Goal: Information Seeking & Learning: Learn about a topic

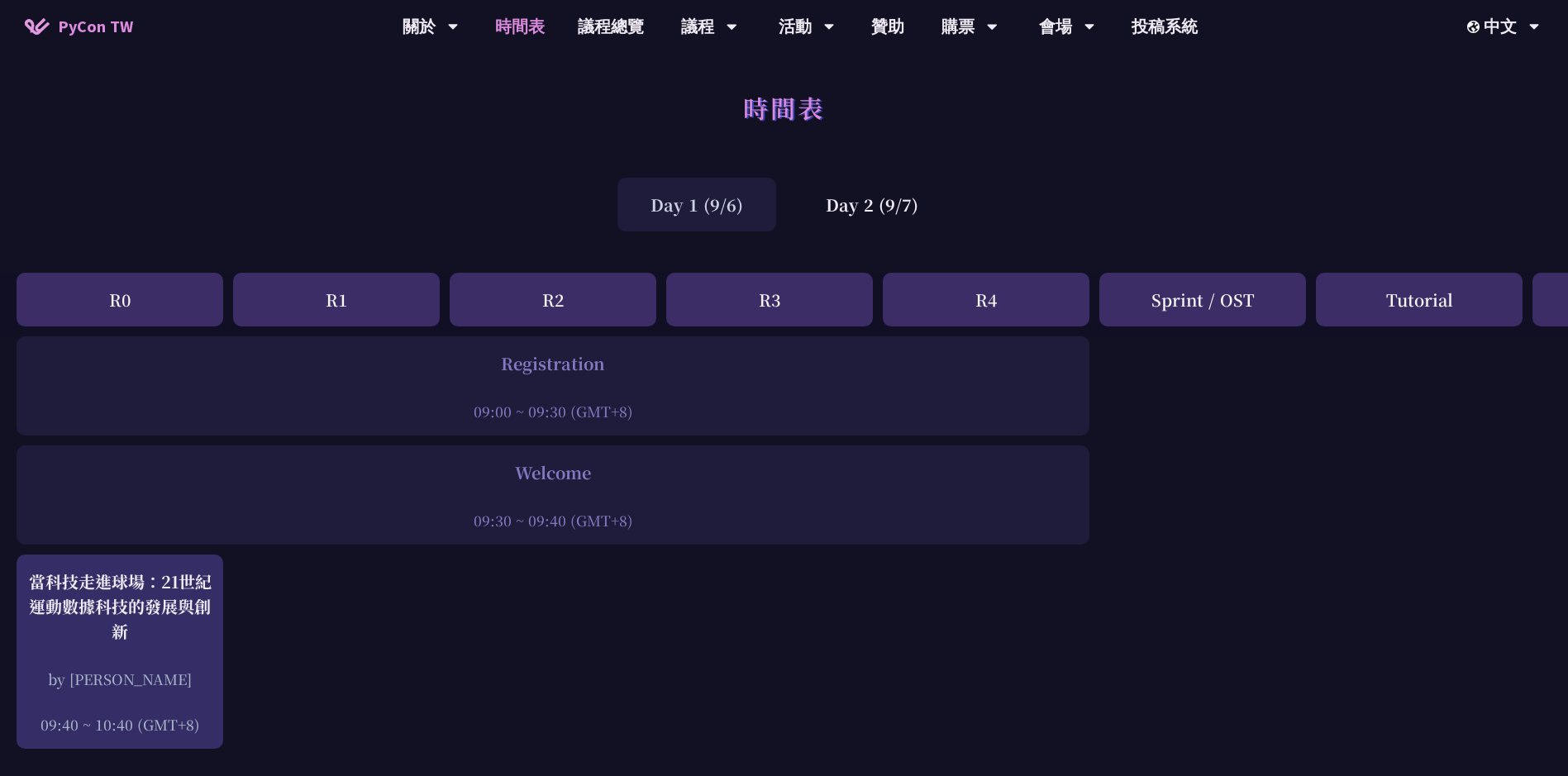
click at [164, 289] on div "R0" at bounding box center [119, 300] width 207 height 54
click at [596, 374] on div "Registration" at bounding box center [552, 364] width 1057 height 24
click at [1518, 121] on div "中文" at bounding box center [1502, 123] width 99 height 39
click at [522, 379] on div at bounding box center [552, 388] width 1057 height 24
click at [416, 295] on div "R1" at bounding box center [336, 300] width 207 height 54
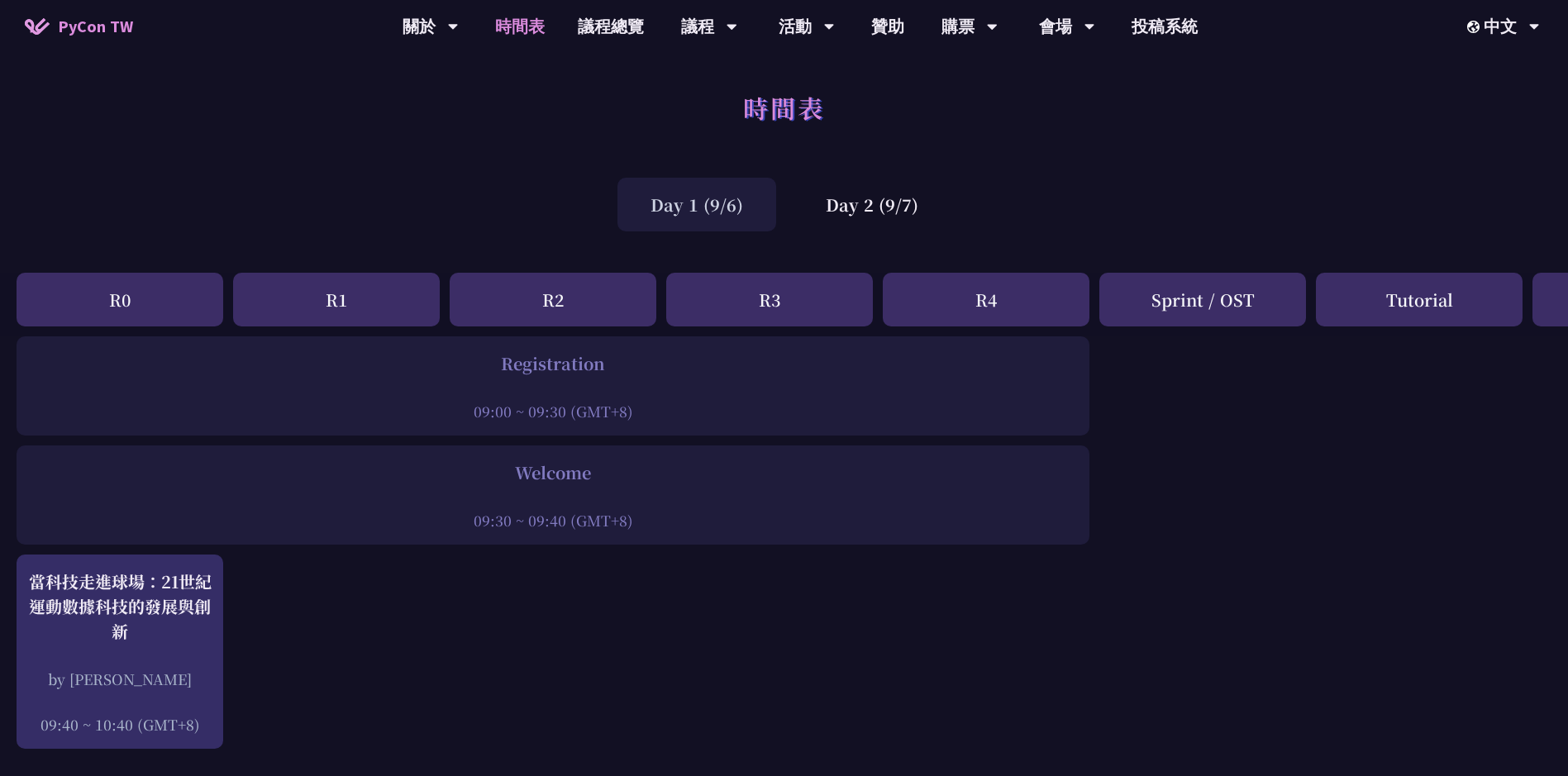
click at [327, 298] on div "R1" at bounding box center [336, 300] width 207 height 54
click at [347, 287] on div "R1" at bounding box center [336, 300] width 207 height 54
click at [579, 289] on div "R2" at bounding box center [552, 300] width 207 height 54
click at [864, 199] on div "Day 2 (9/7)" at bounding box center [872, 204] width 159 height 54
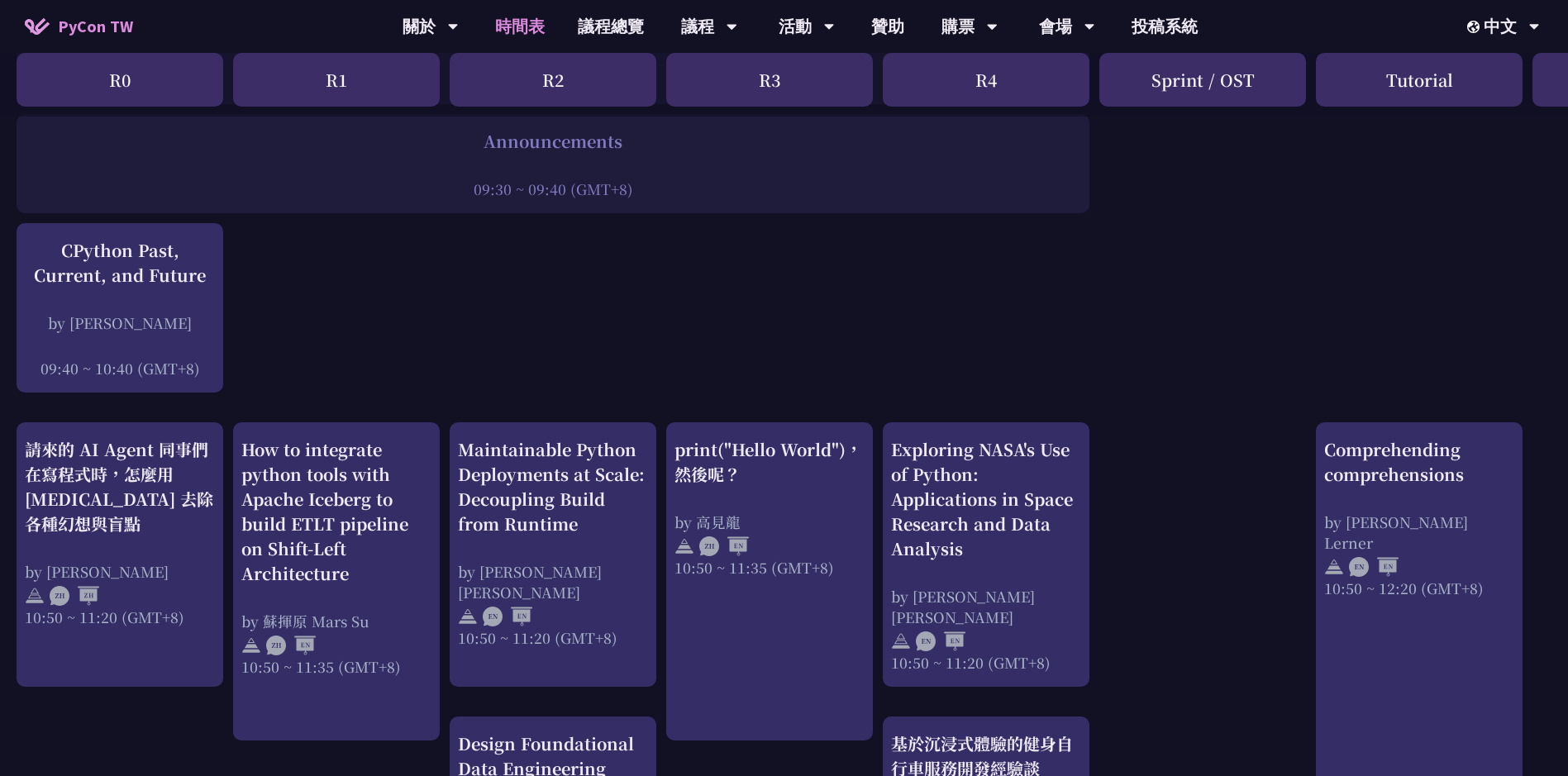
scroll to position [331, 0]
click at [163, 95] on div "R0" at bounding box center [119, 79] width 207 height 54
click at [172, 97] on div "R0" at bounding box center [119, 79] width 207 height 54
click at [159, 76] on div "R0" at bounding box center [119, 79] width 207 height 54
click at [65, 82] on div "R0" at bounding box center [119, 79] width 207 height 54
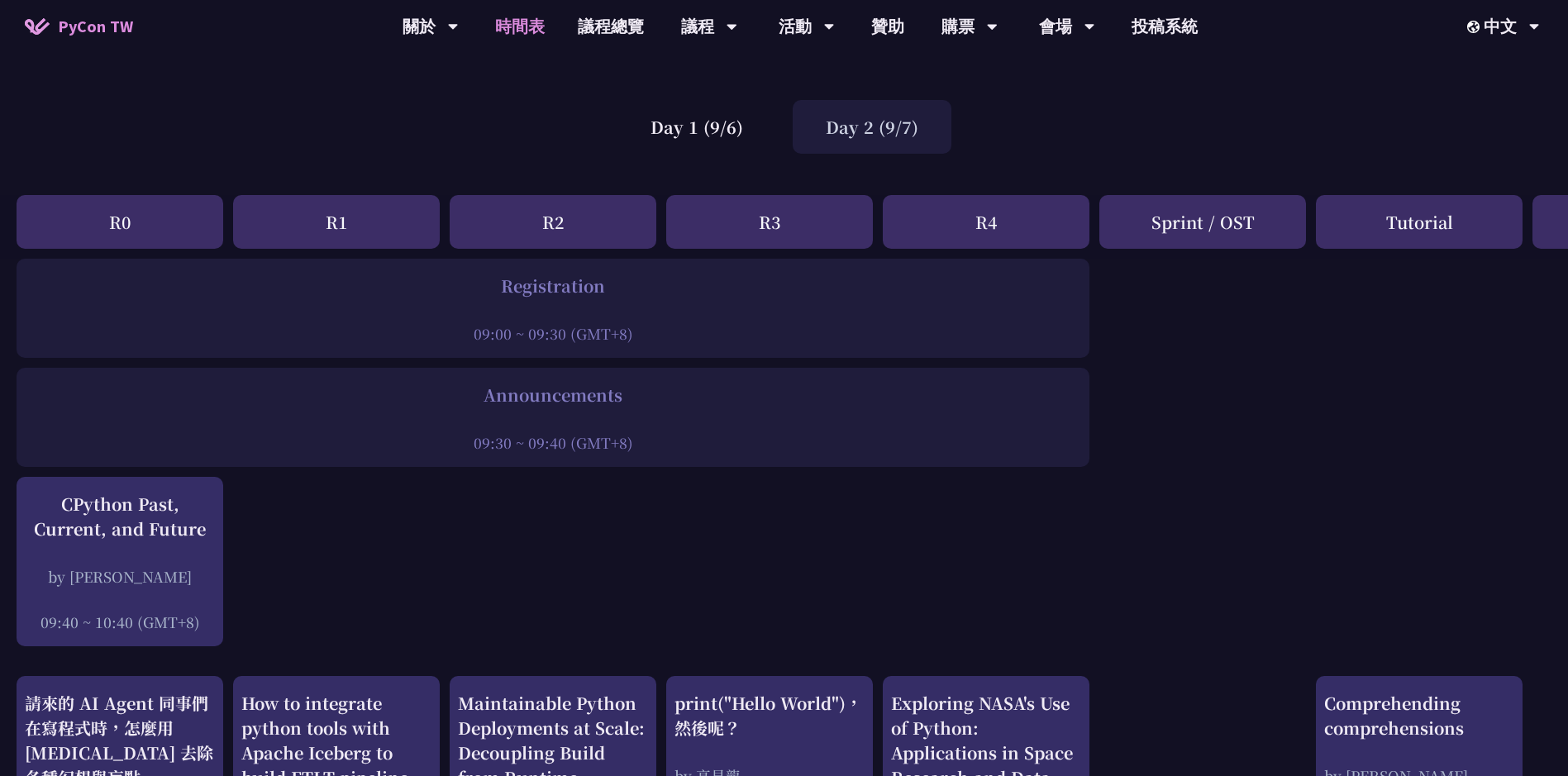
scroll to position [0, 0]
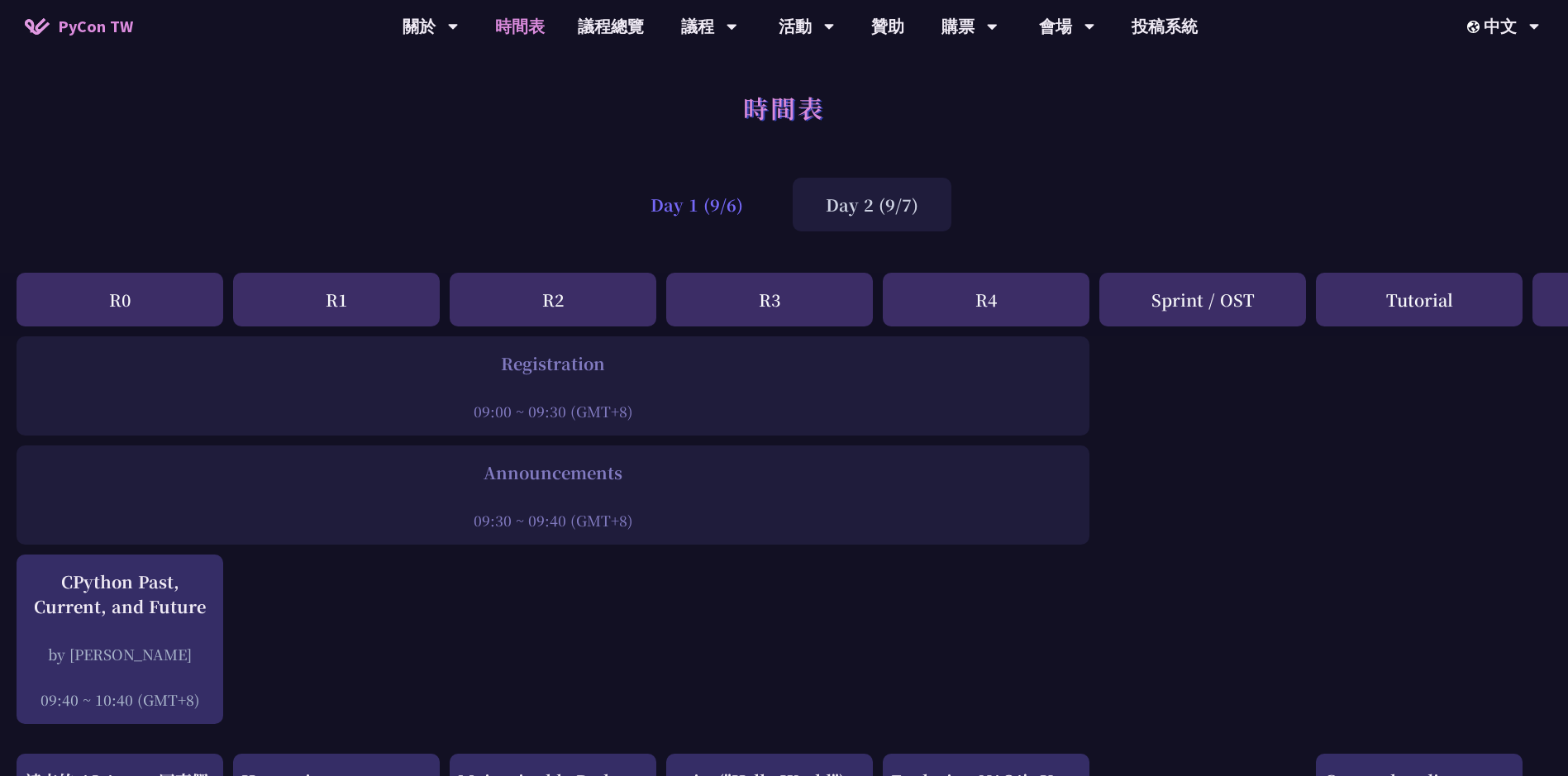
click at [734, 219] on div "Day 1 (9/6)" at bounding box center [696, 204] width 159 height 54
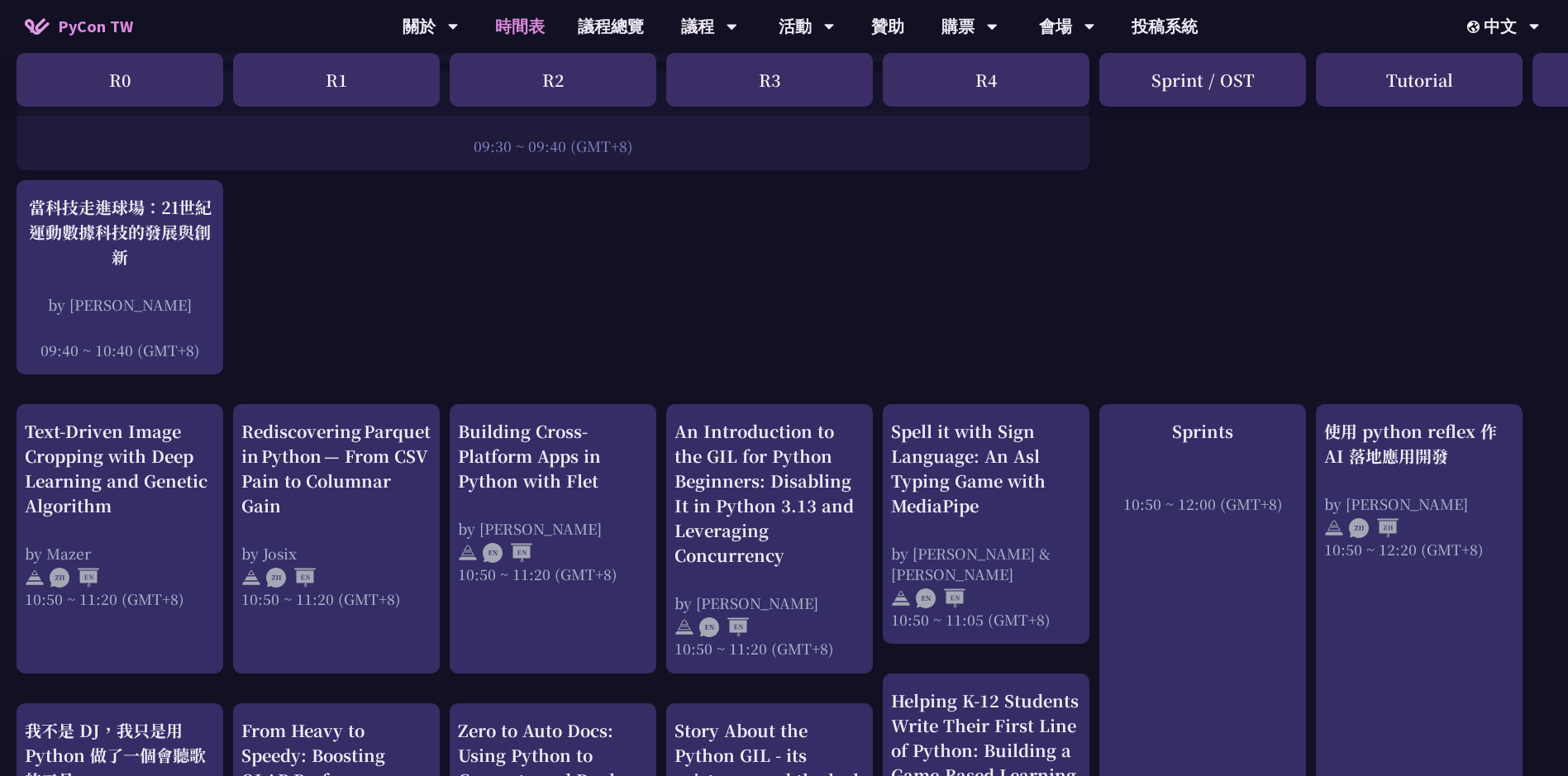
scroll to position [413, 0]
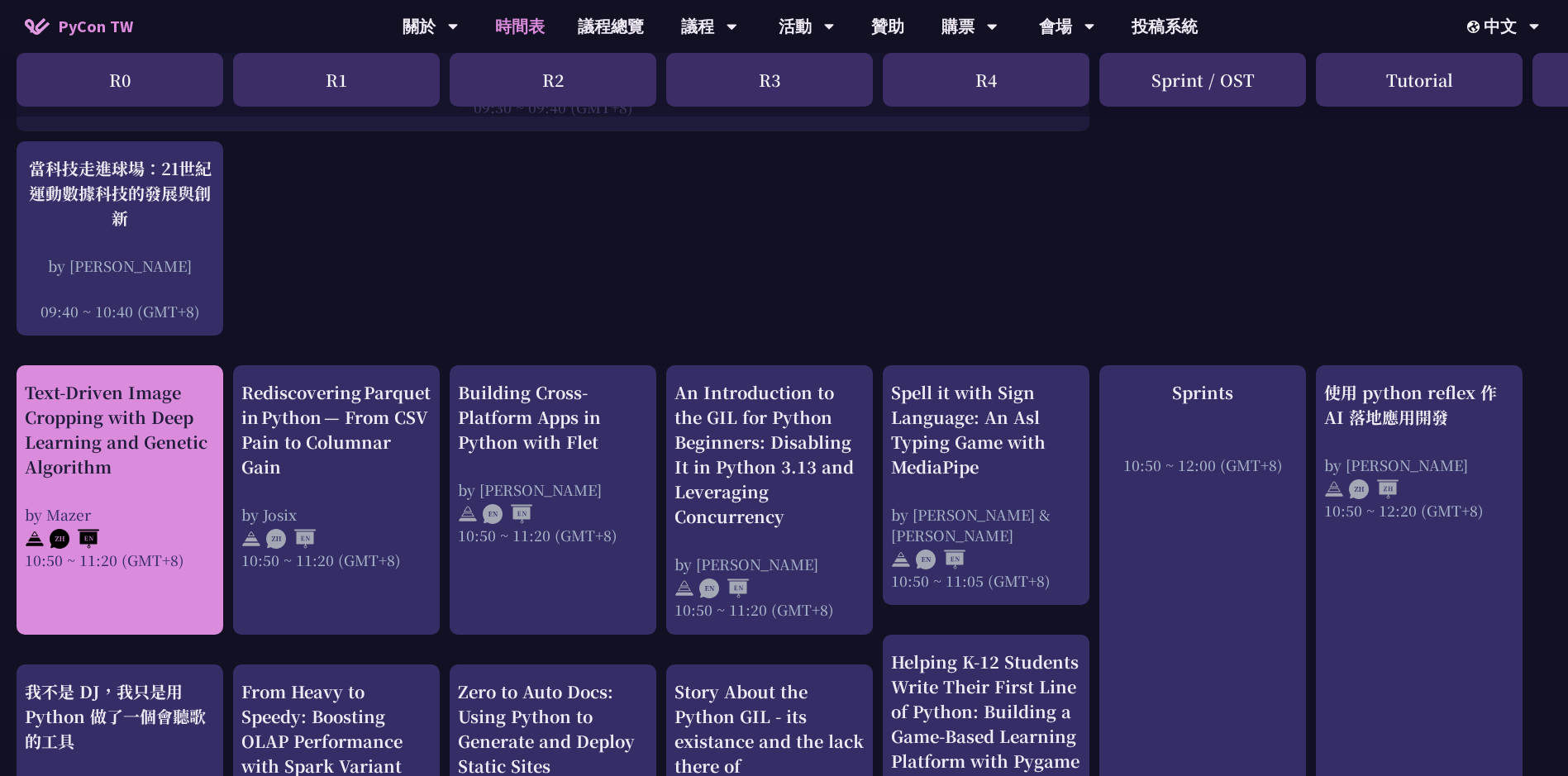
click at [140, 428] on div "Text-Driven Image Cropping with Deep Learning and Genetic Algorithm" at bounding box center [119, 429] width 190 height 99
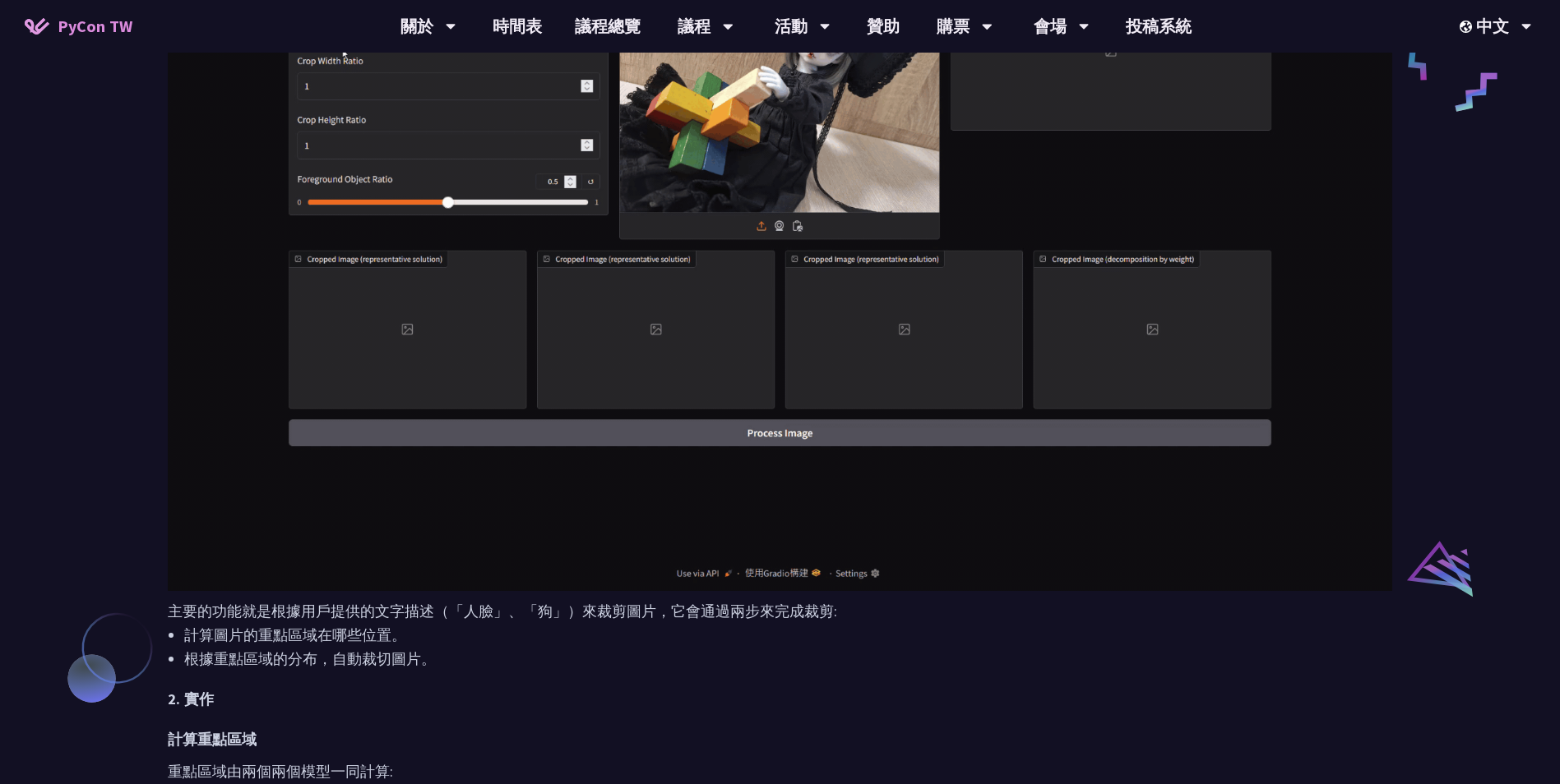
scroll to position [987, 0]
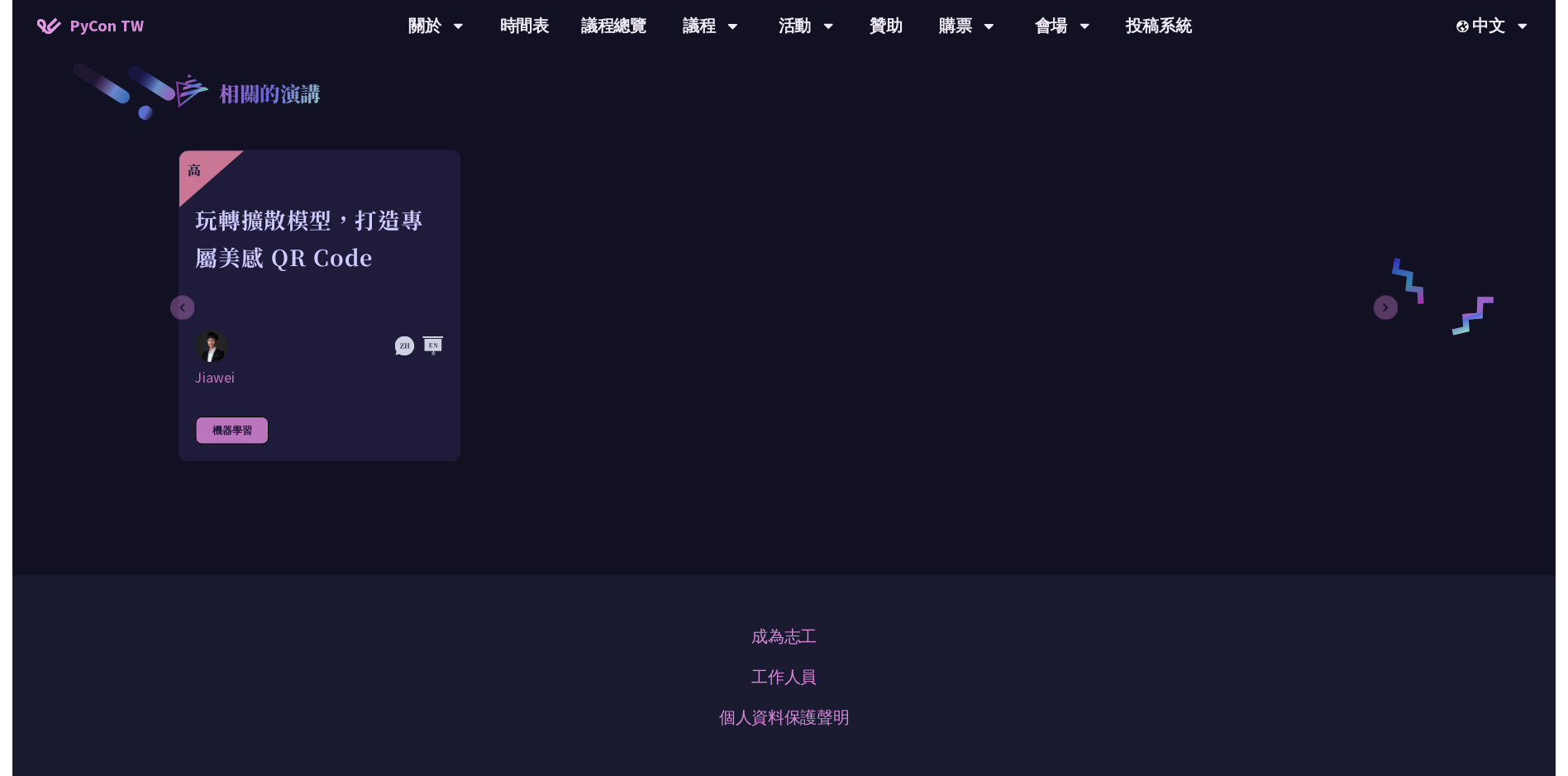
scroll to position [413, 0]
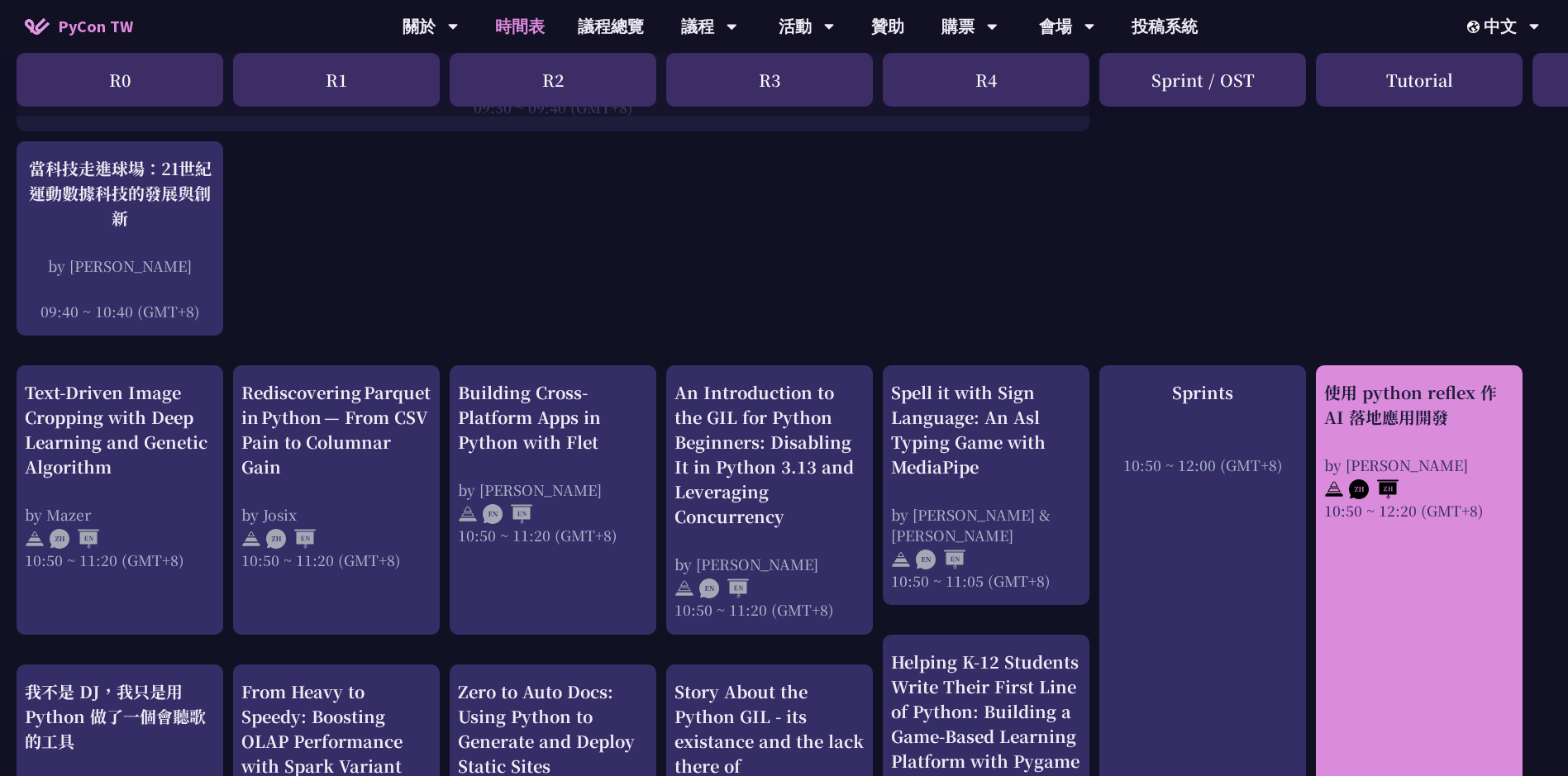
click at [1436, 603] on link "使用 python reflex 作 AI 落地應用開發 by Milo Chen 10:50 ~ 12:20 (GMT+8)" at bounding box center [1419, 670] width 190 height 580
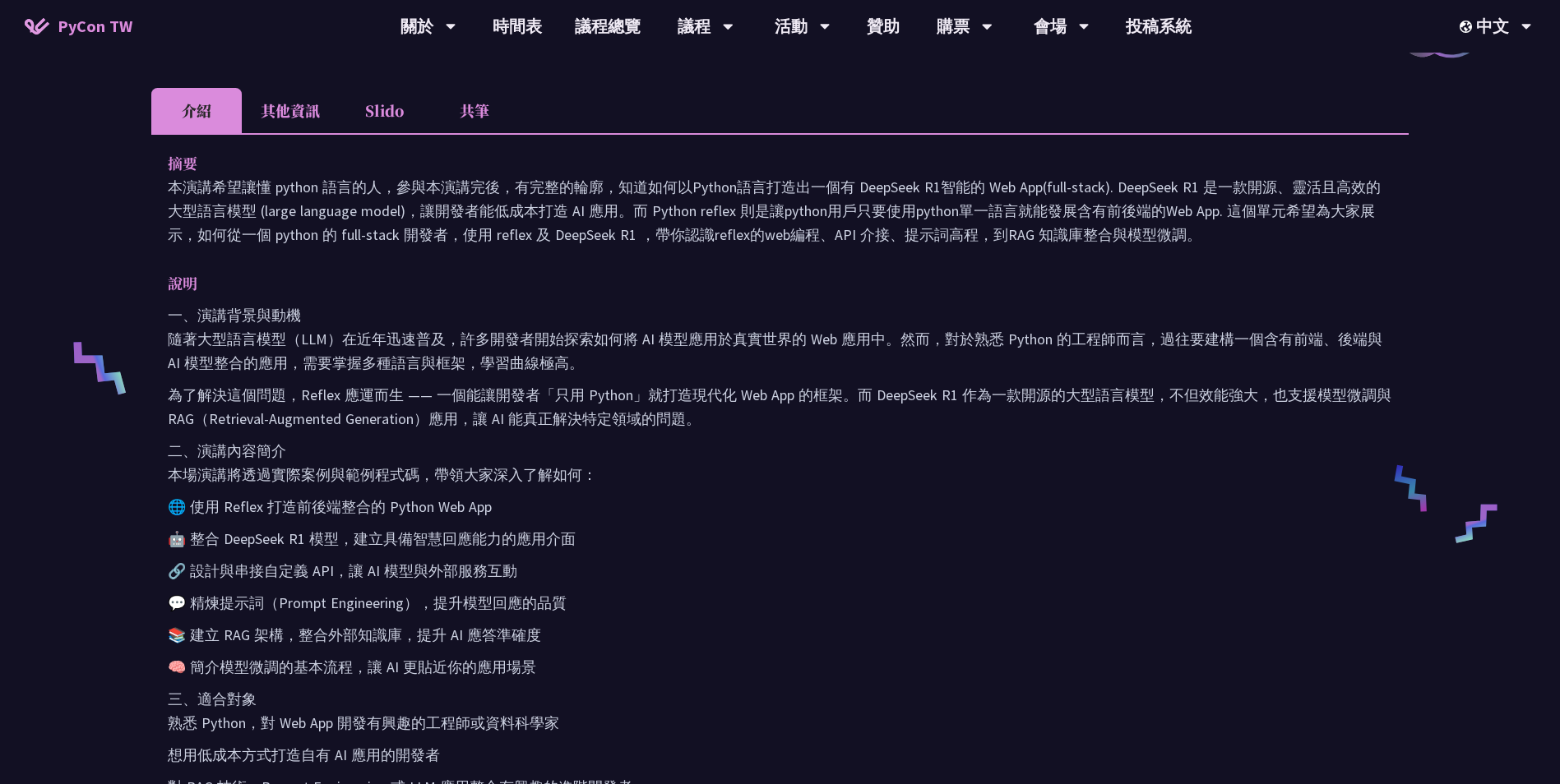
scroll to position [493, 0]
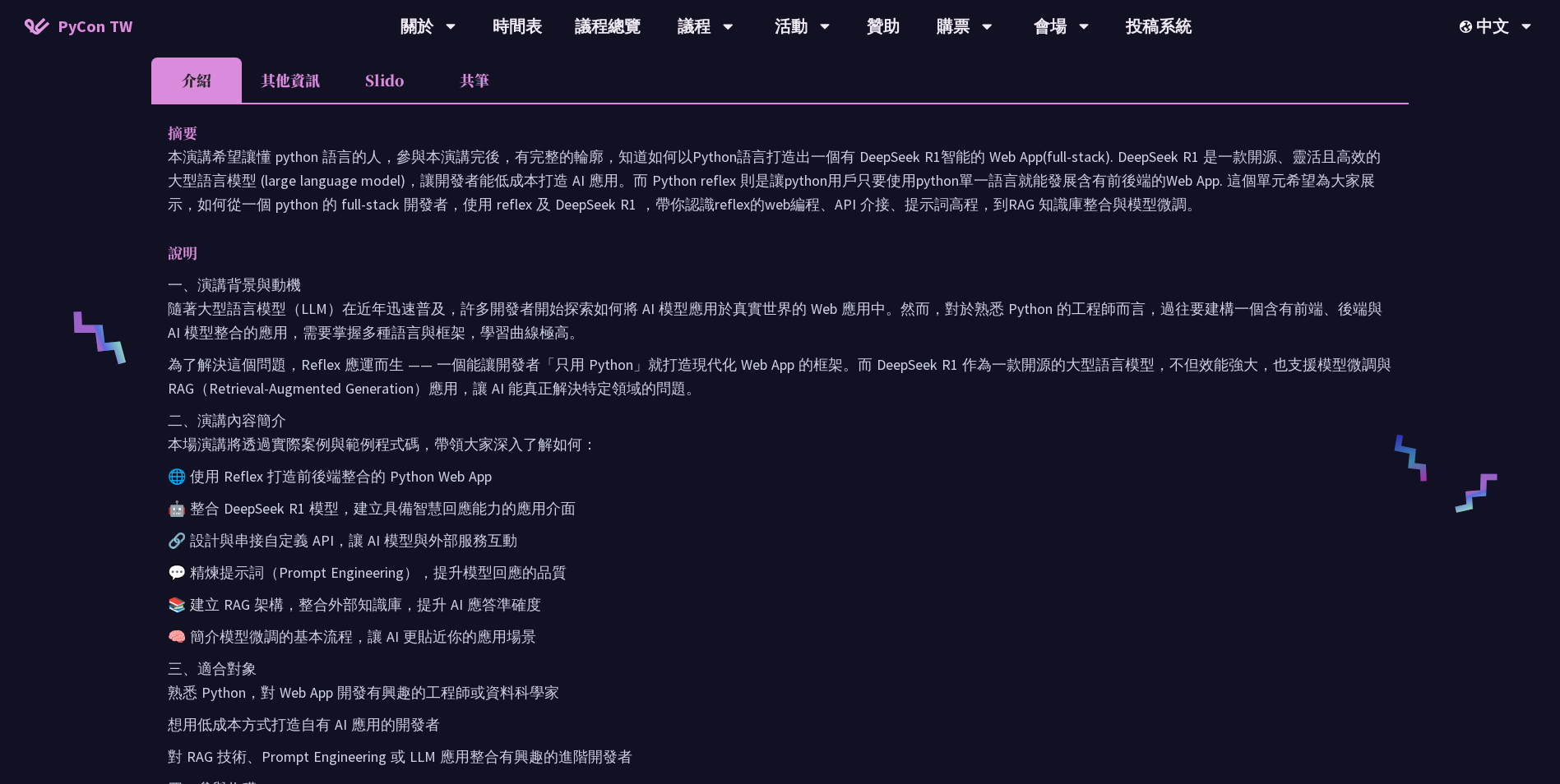
click at [498, 196] on p "本演講希望讓懂 python 語言的人，參與本演講完後，有完整的輪廓，知道如何以Python語言打造出一個有 DeepSeek R1智能的 Web App(f…" at bounding box center [780, 180] width 1225 height 71
click at [520, 205] on p "本演講希望讓懂 python 語言的人，參與本演講完後，有完整的輪廓，知道如何以Python語言打造出一個有 DeepSeek R1智能的 Web App(f…" at bounding box center [780, 180] width 1225 height 71
click at [651, 268] on div "說明 一、演講背景與動機 隨著大型語言模型（LLM）在近年迅速普及，許多開發者開始探索如何將 AI 模型應用於真實世界的 Web 應用中。然而，對於熟悉 Py…" at bounding box center [780, 596] width 1225 height 712
drag, startPoint x: 365, startPoint y: 477, endPoint x: 224, endPoint y: 477, distance: 141.0
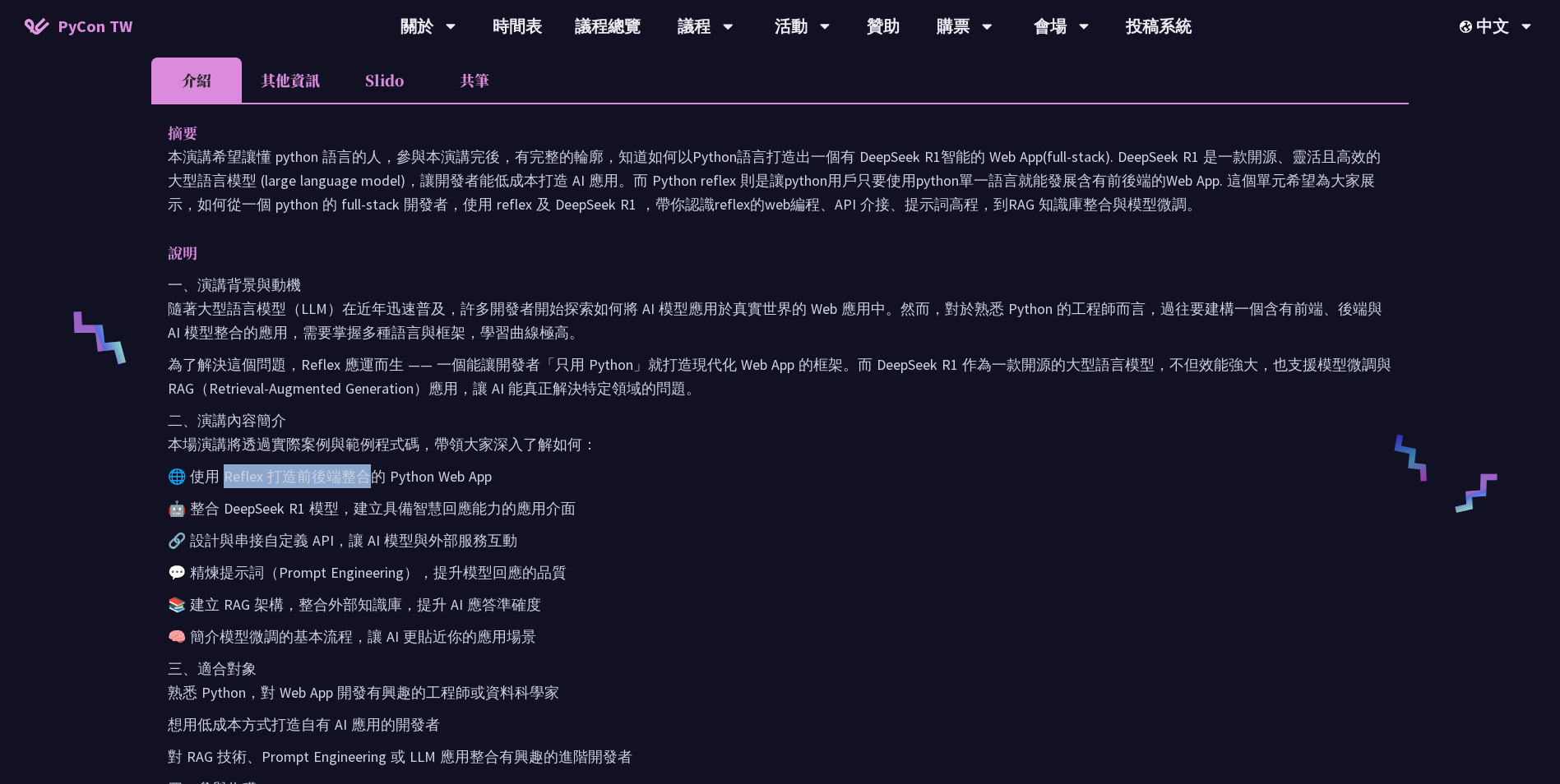
click at [224, 477] on p "🌐 使用 Reflex 打造前後端整合的 Python Web App" at bounding box center [780, 476] width 1225 height 23
drag, startPoint x: 224, startPoint y: 477, endPoint x: 262, endPoint y: 476, distance: 38.0
click at [262, 476] on p "🌐 使用 Reflex 打造前後端整合的 Python Web App" at bounding box center [780, 476] width 1225 height 23
drag, startPoint x: 267, startPoint y: 472, endPoint x: 227, endPoint y: 479, distance: 40.6
click at [227, 479] on p "🌐 使用 Reflex 打造前後端整合的 Python Web App" at bounding box center [780, 476] width 1225 height 23
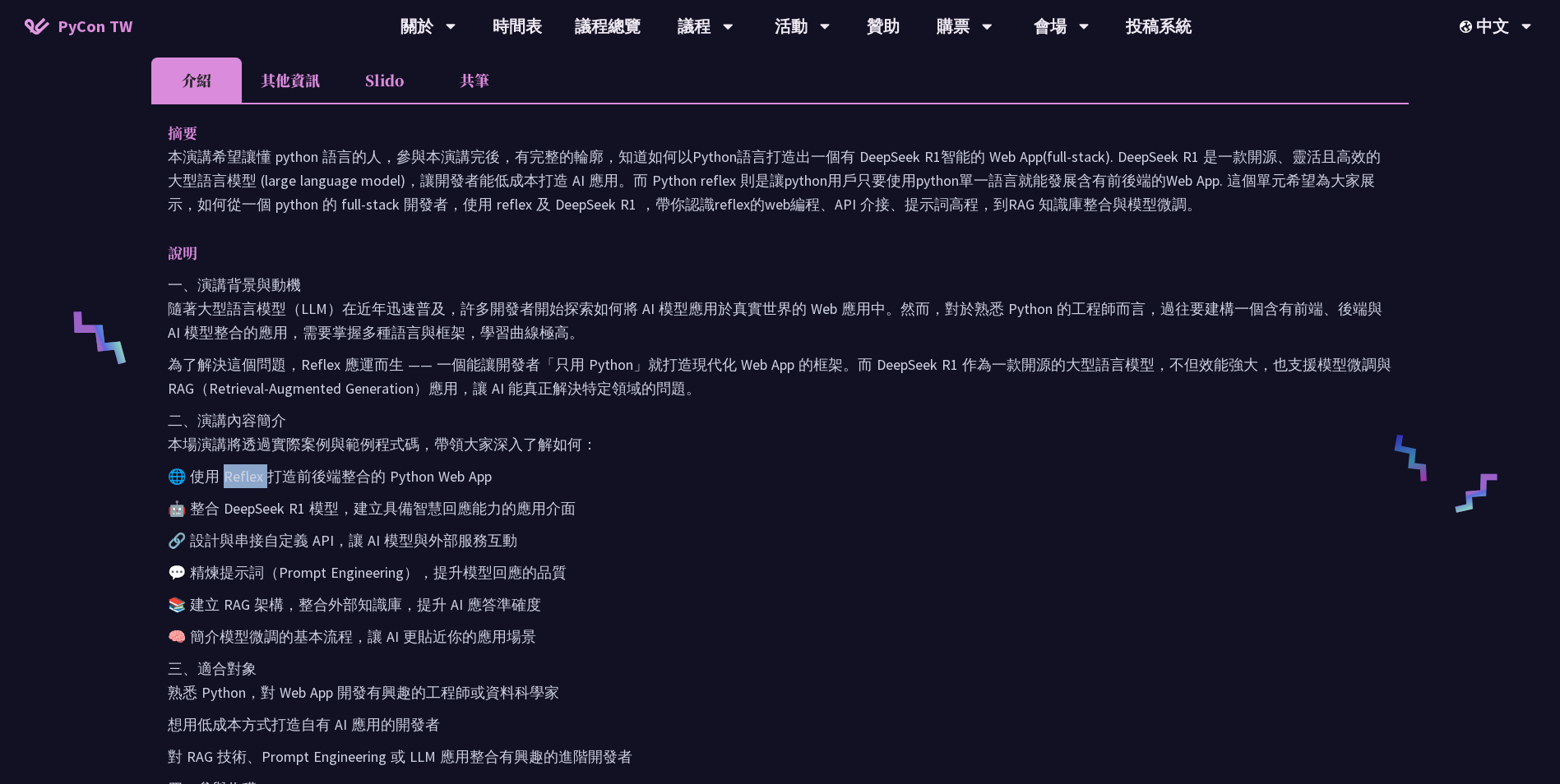
copy p "eflex 打"
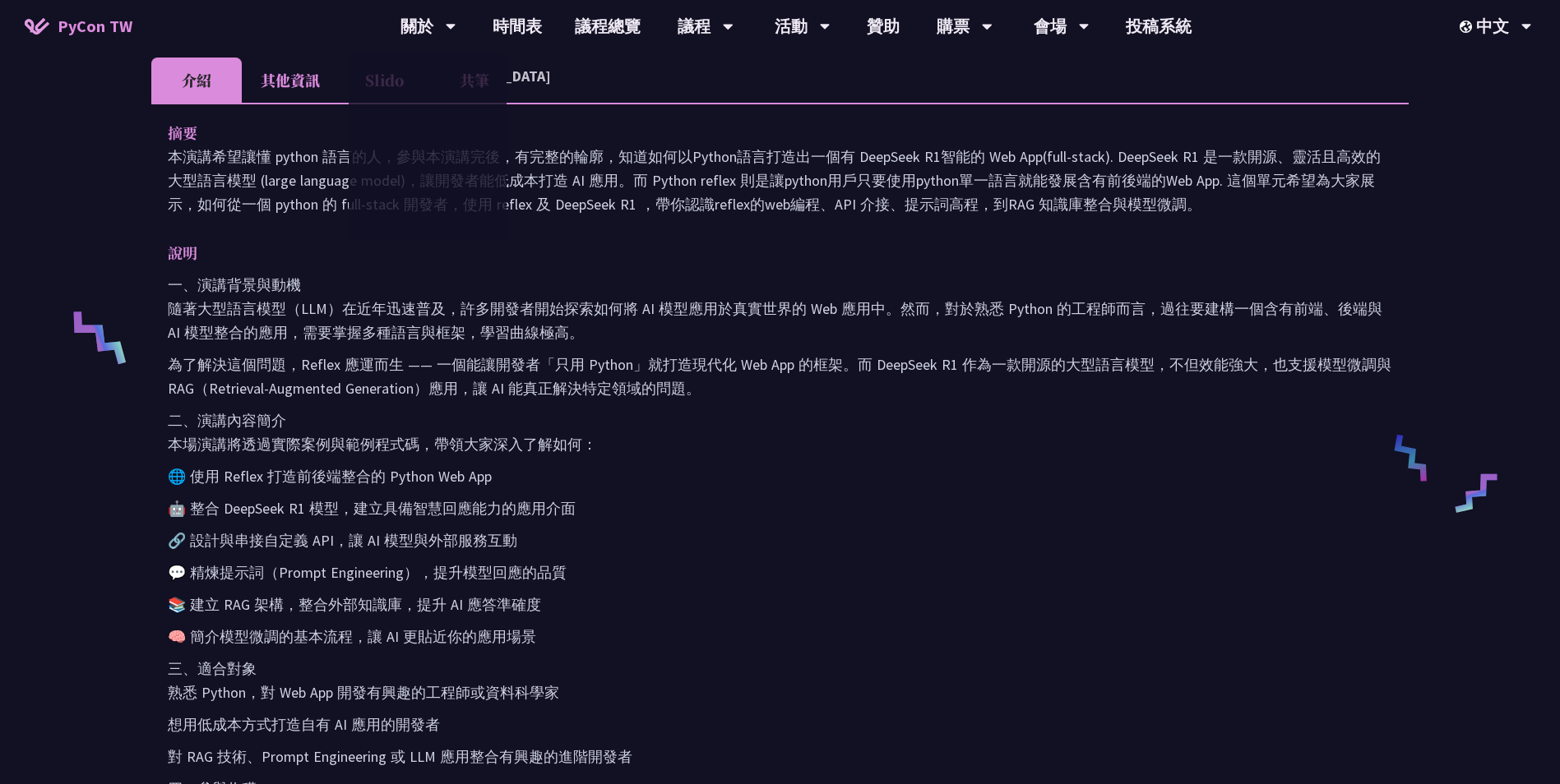
drag, startPoint x: 411, startPoint y: 280, endPoint x: 403, endPoint y: 273, distance: 10.6
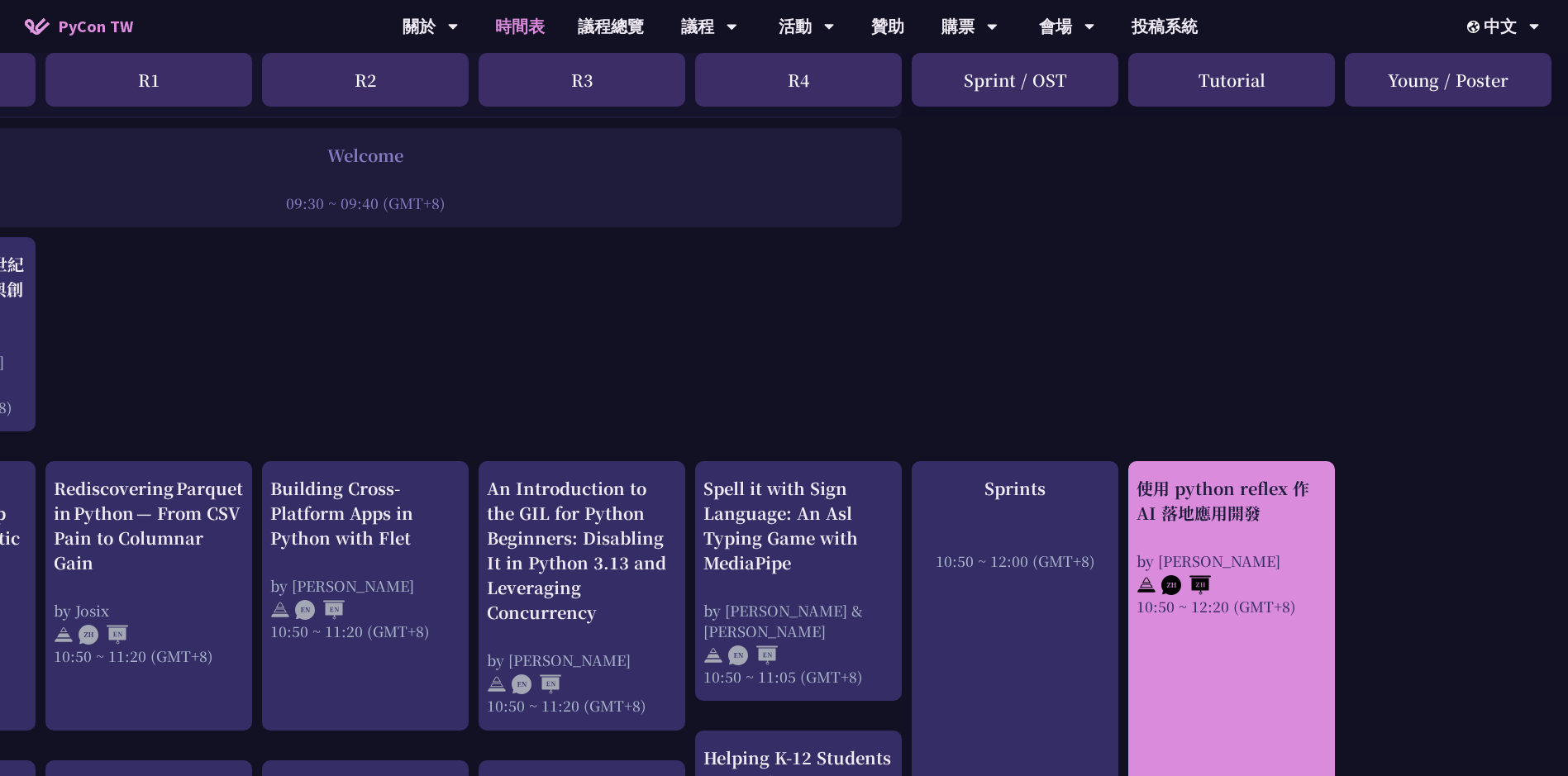
scroll to position [413, 188]
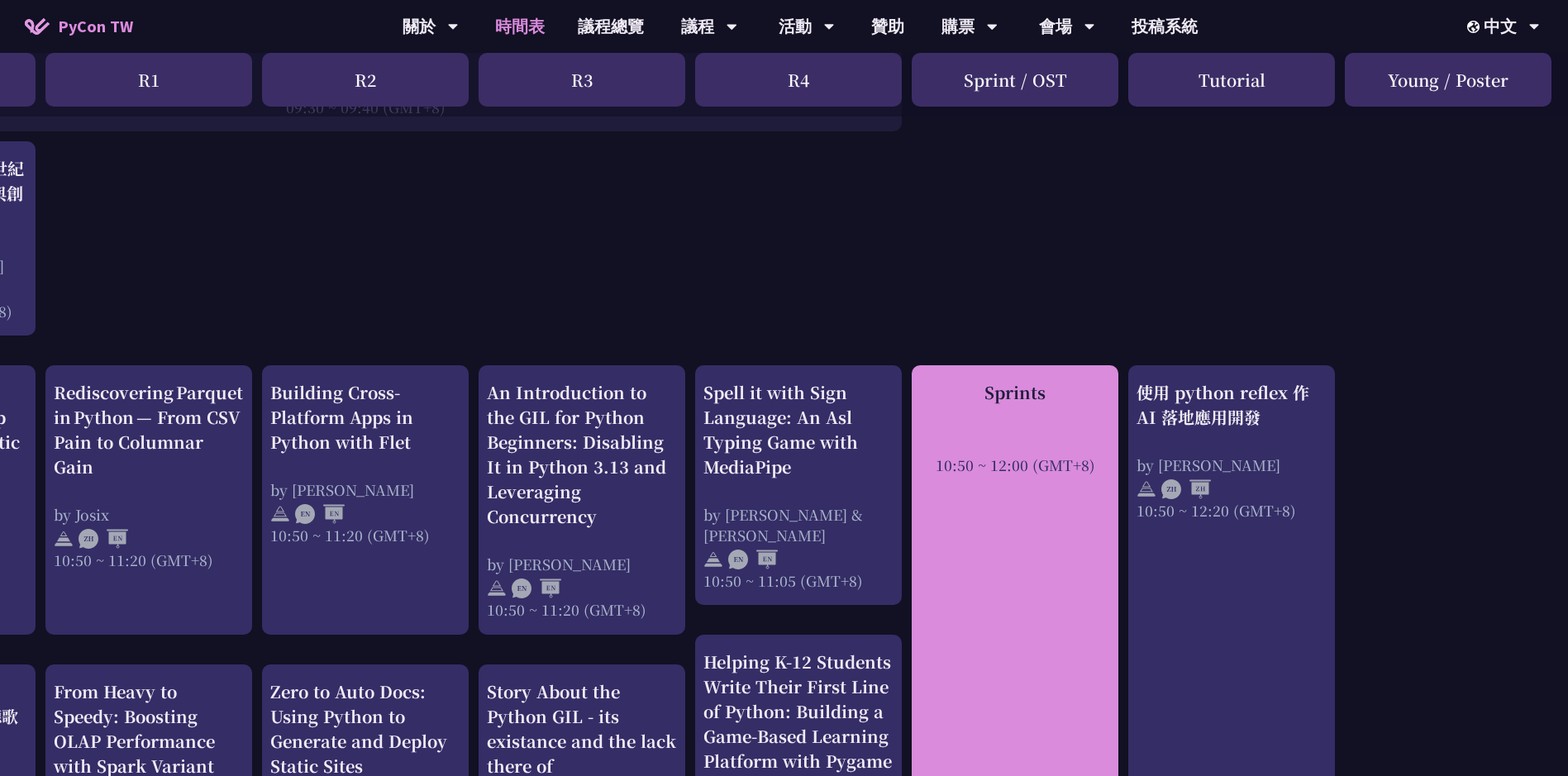
click at [1063, 606] on div "Sprints 10:50 ~ 12:00 (GMT+8)" at bounding box center [1015, 650] width 207 height 569
click at [1012, 384] on div "Sprints" at bounding box center [1015, 392] width 190 height 24
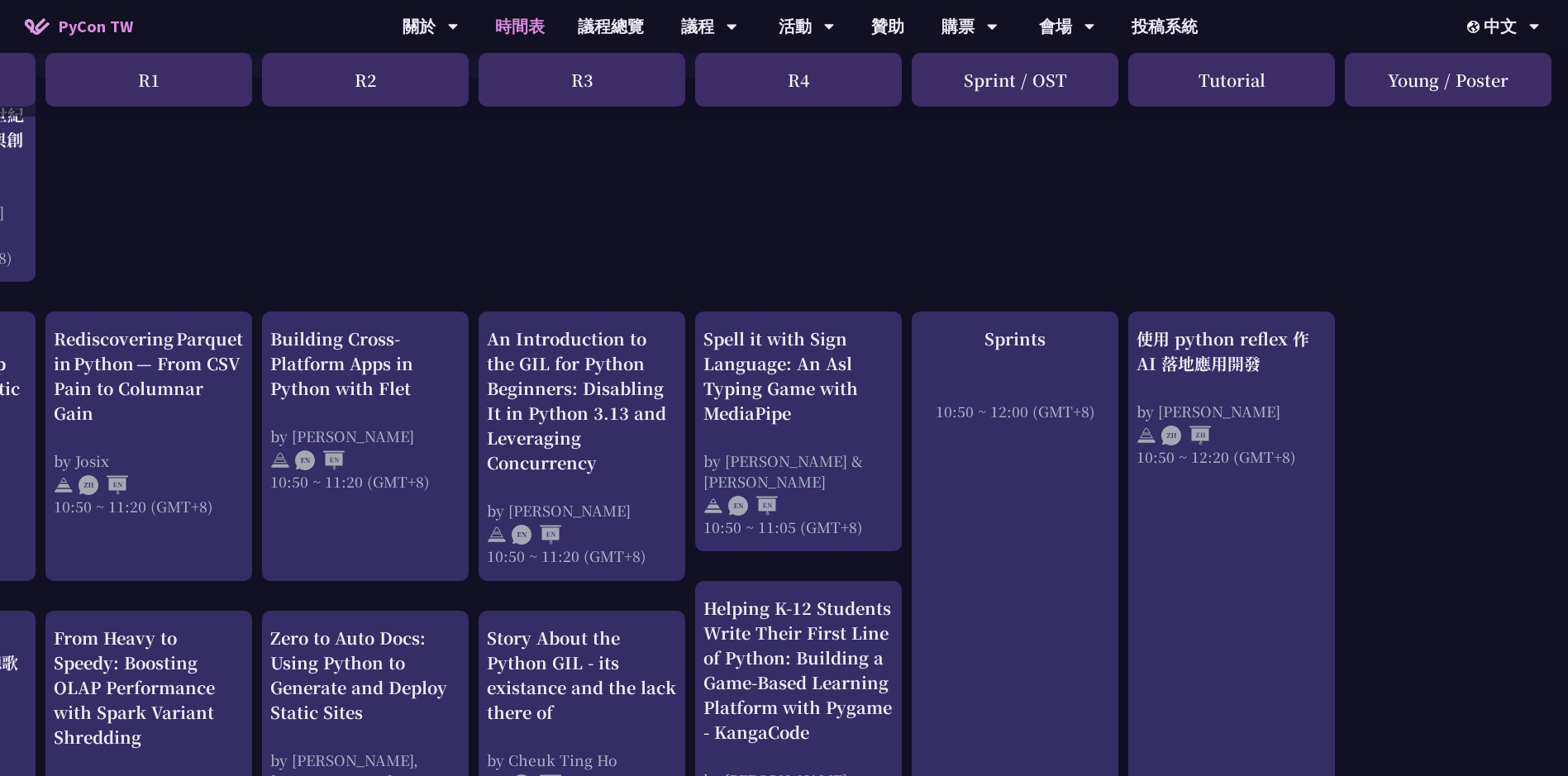
scroll to position [496, 188]
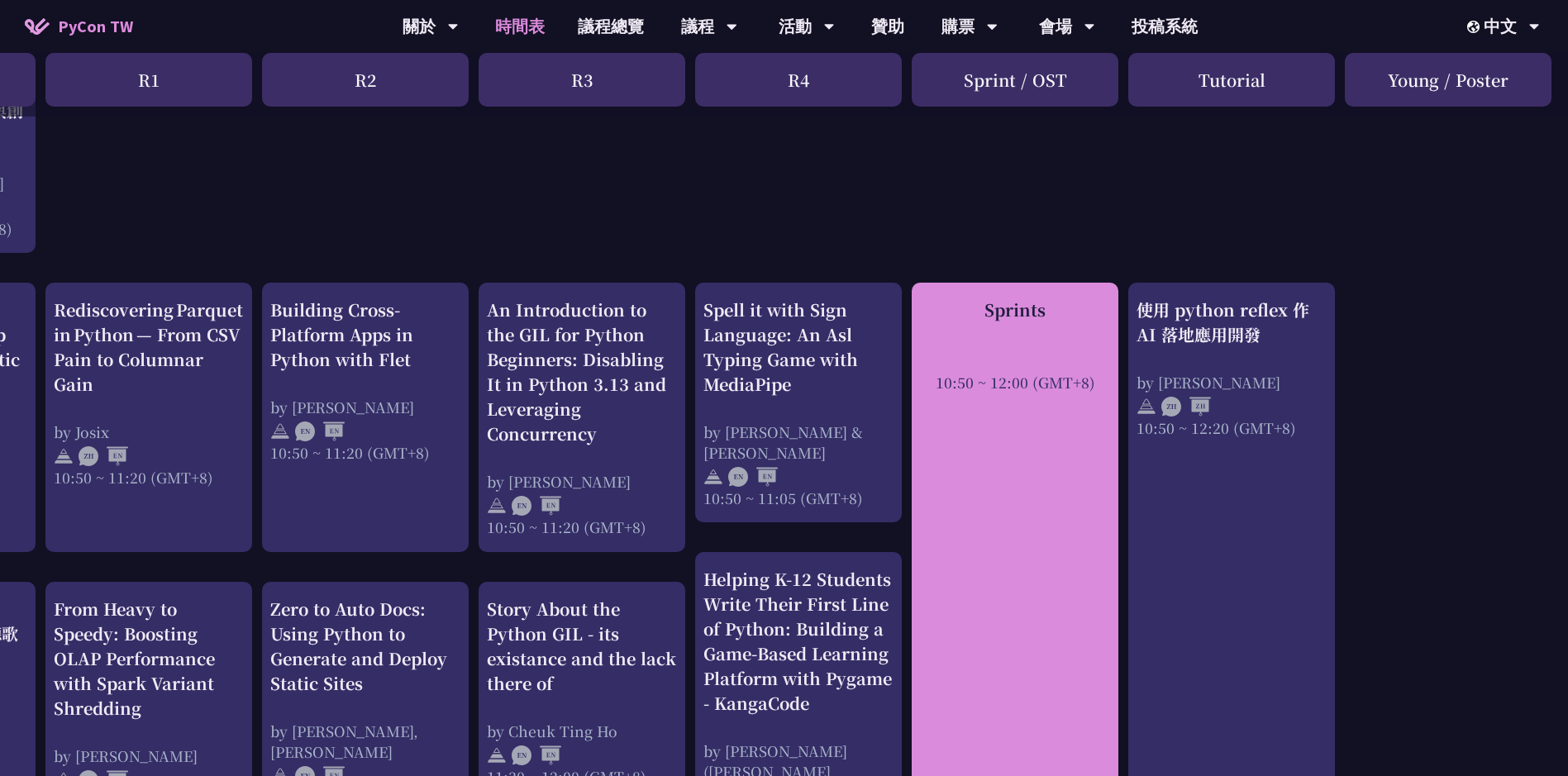
drag, startPoint x: 1054, startPoint y: 315, endPoint x: 976, endPoint y: 303, distance: 78.9
click at [976, 303] on div "Sprints" at bounding box center [1015, 310] width 190 height 24
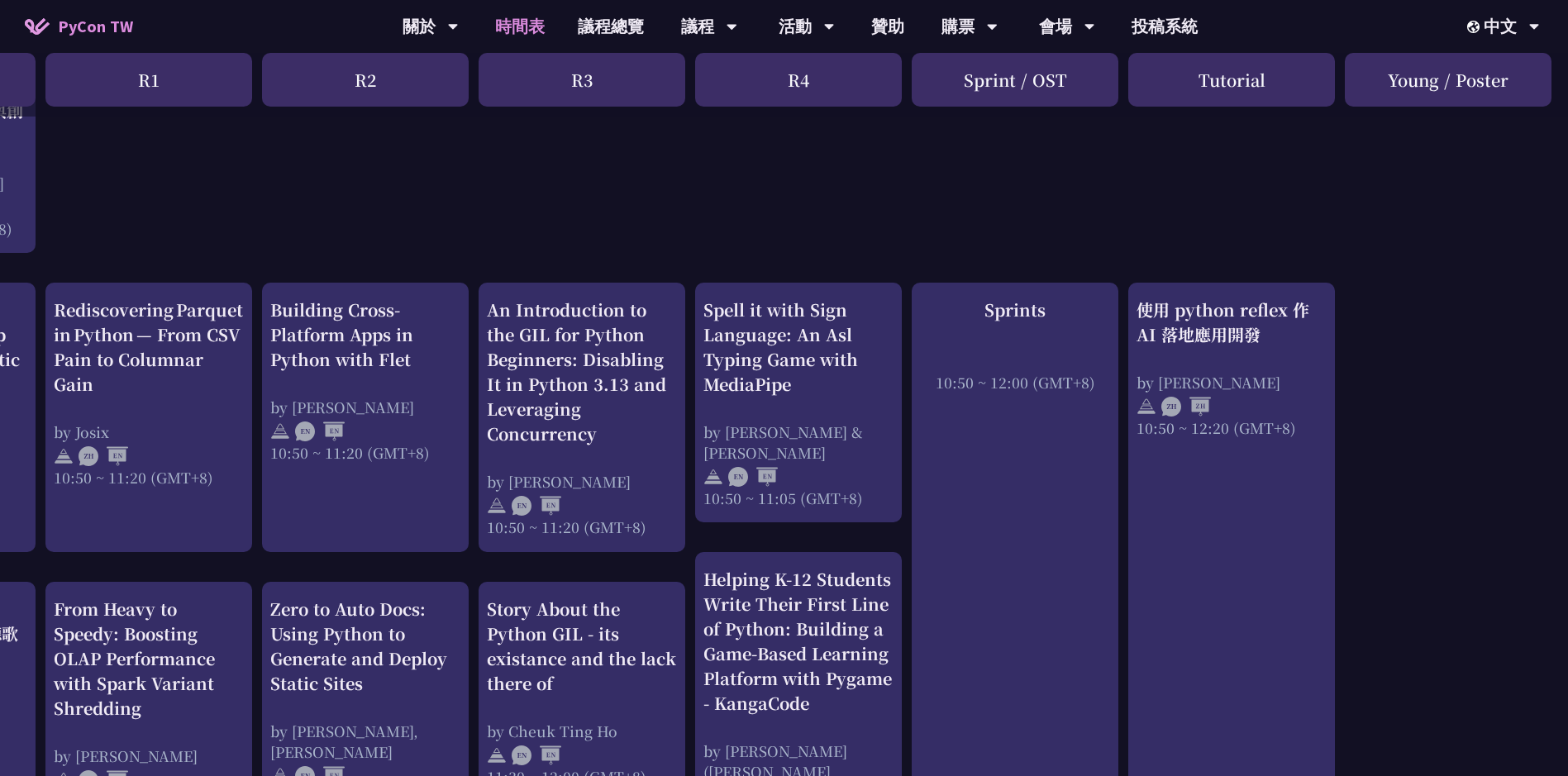
copy div "Sprints"
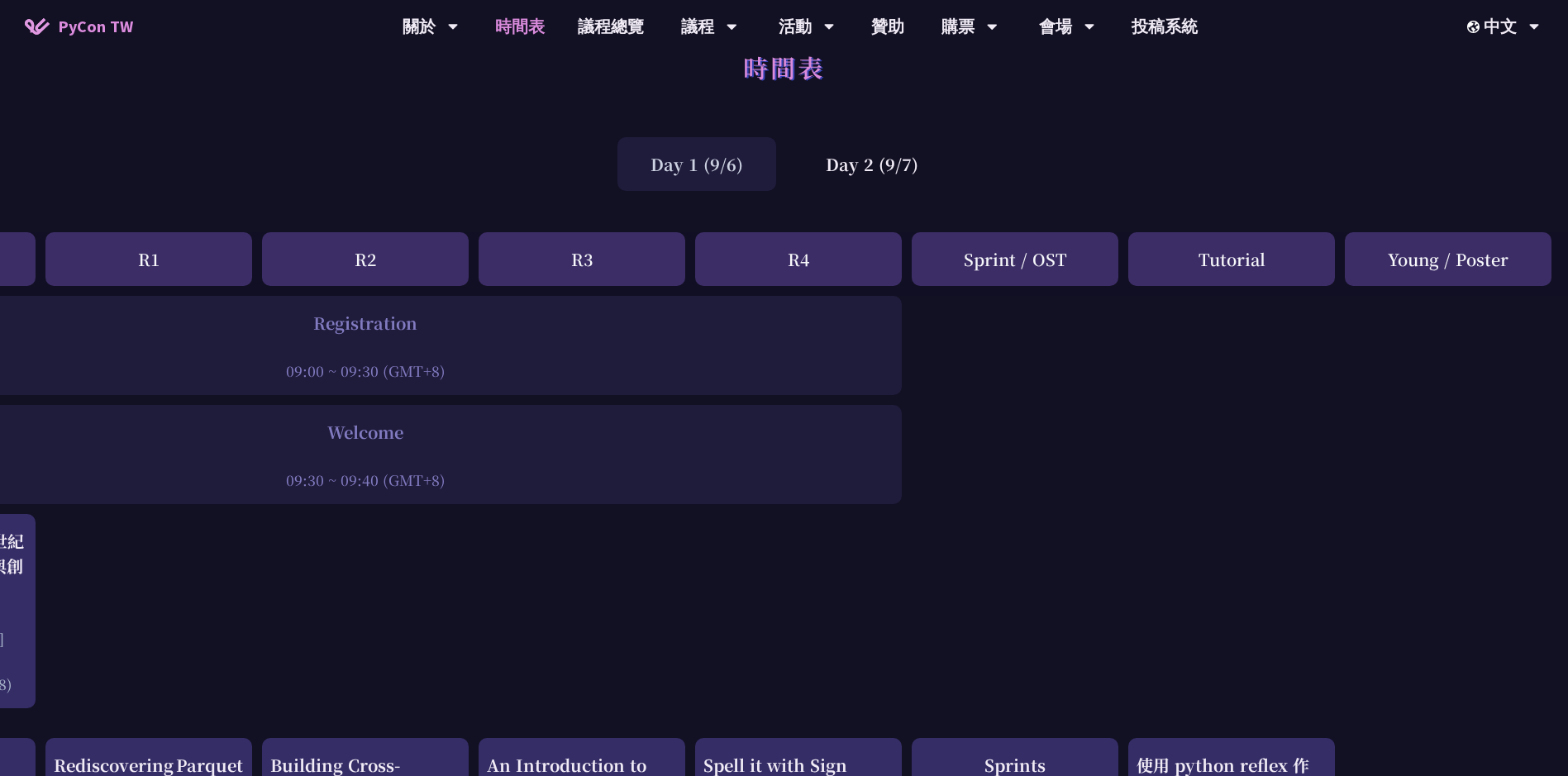
scroll to position [0, 188]
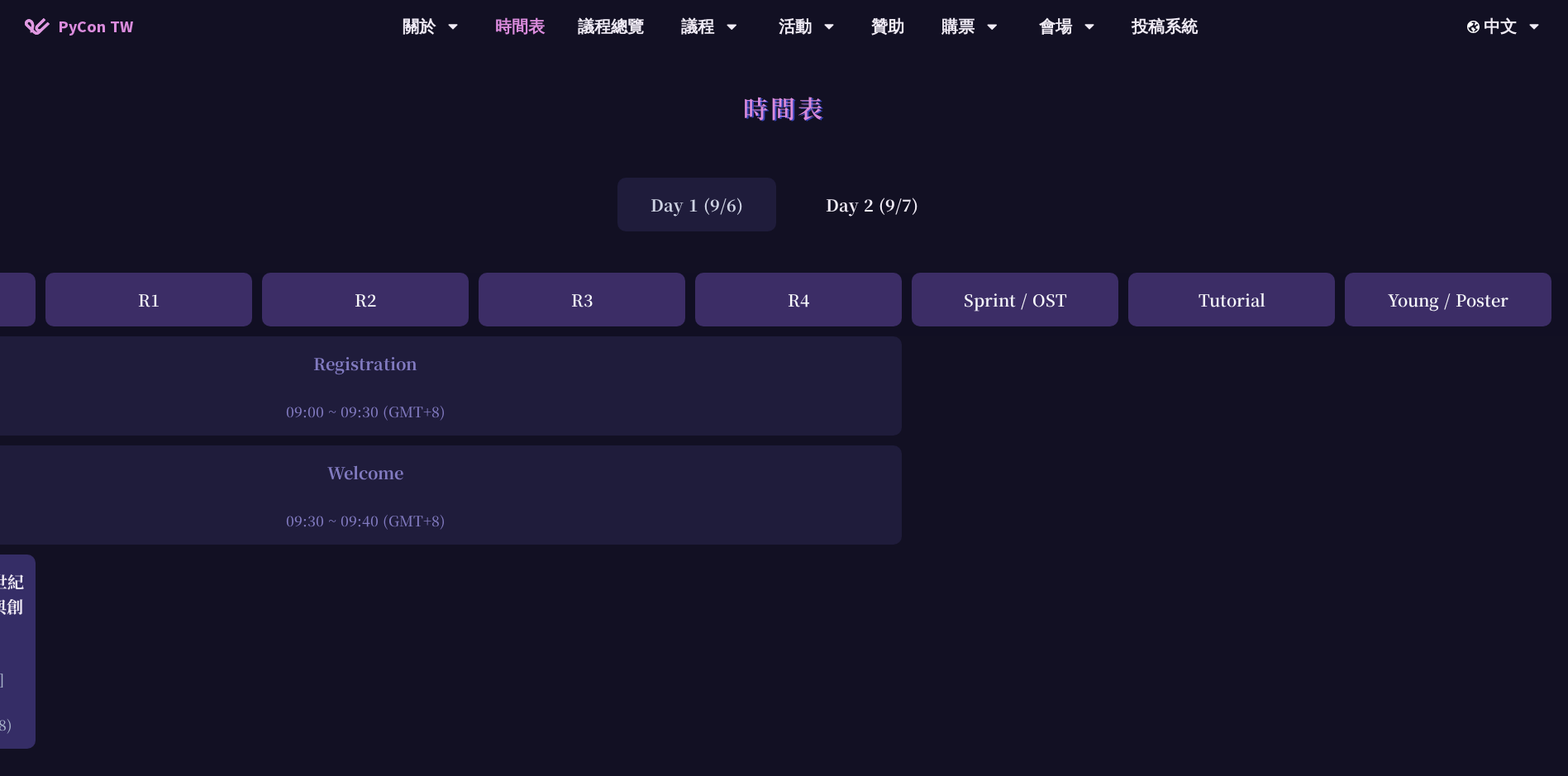
click at [682, 201] on div "Day 1 (9/6)" at bounding box center [696, 204] width 159 height 54
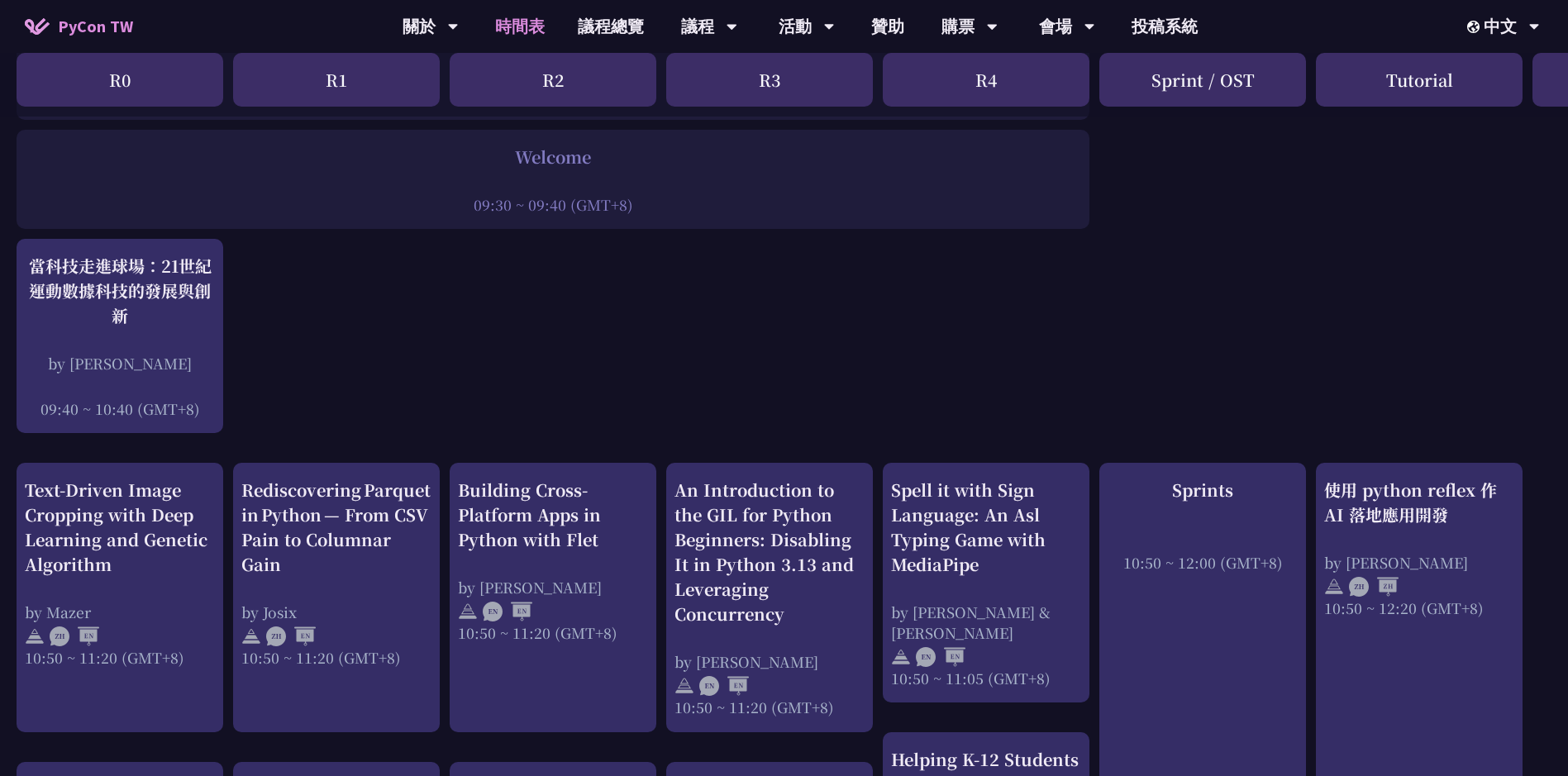
scroll to position [82, 0]
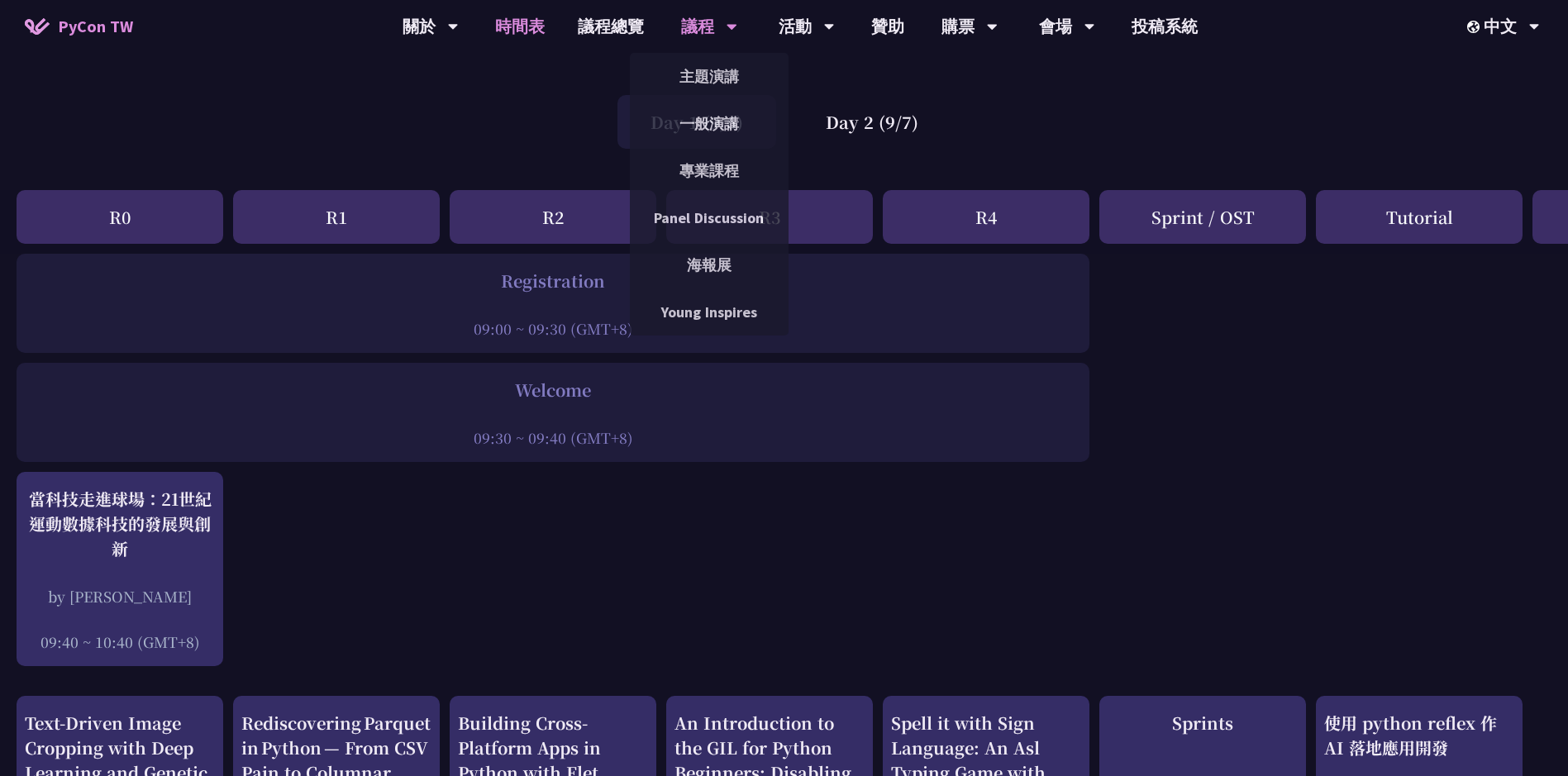
click at [686, 21] on div "議程" at bounding box center [708, 26] width 56 height 53
click at [710, 92] on link "主題演講" at bounding box center [709, 76] width 159 height 39
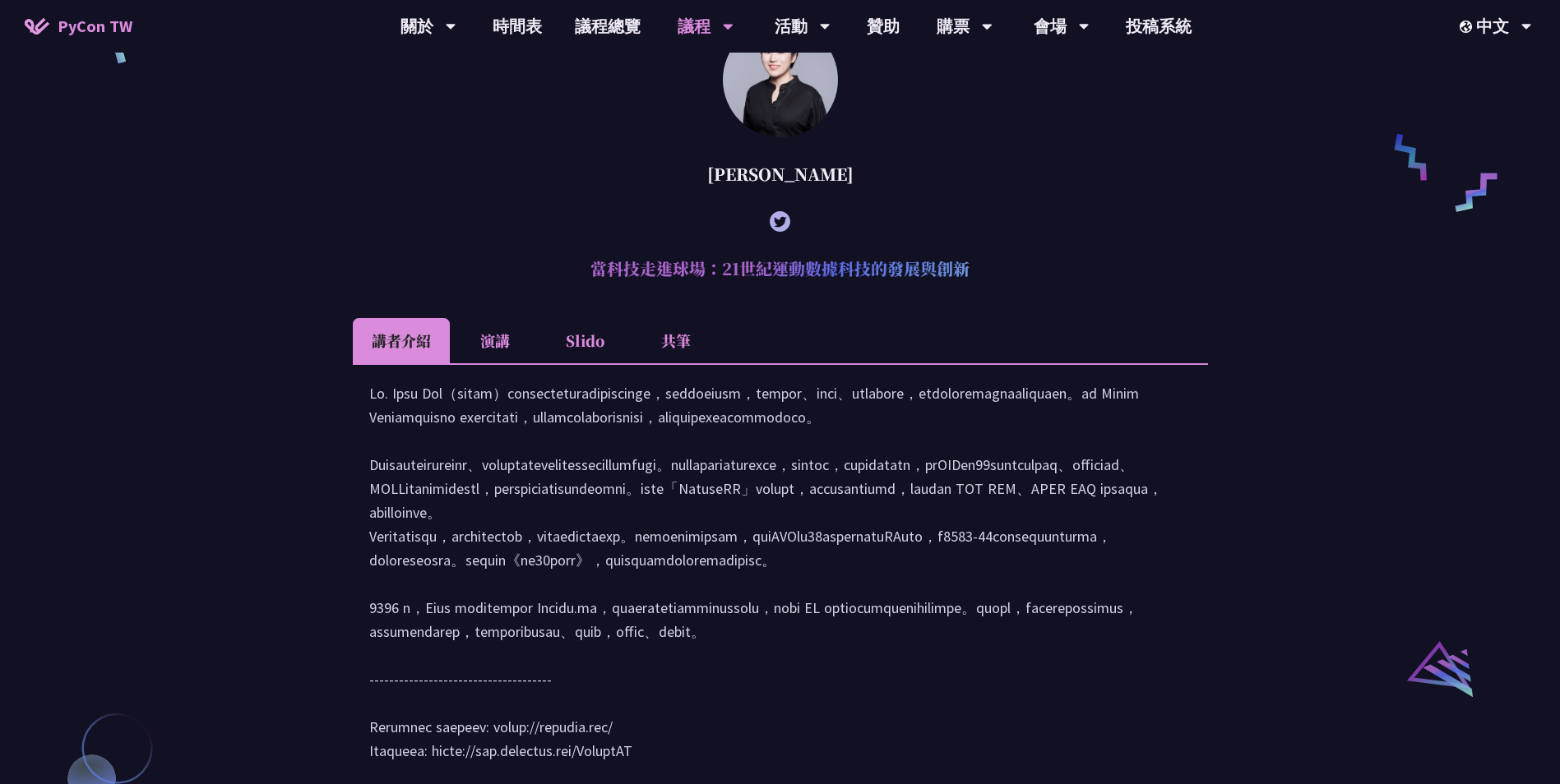
scroll to position [740, 0]
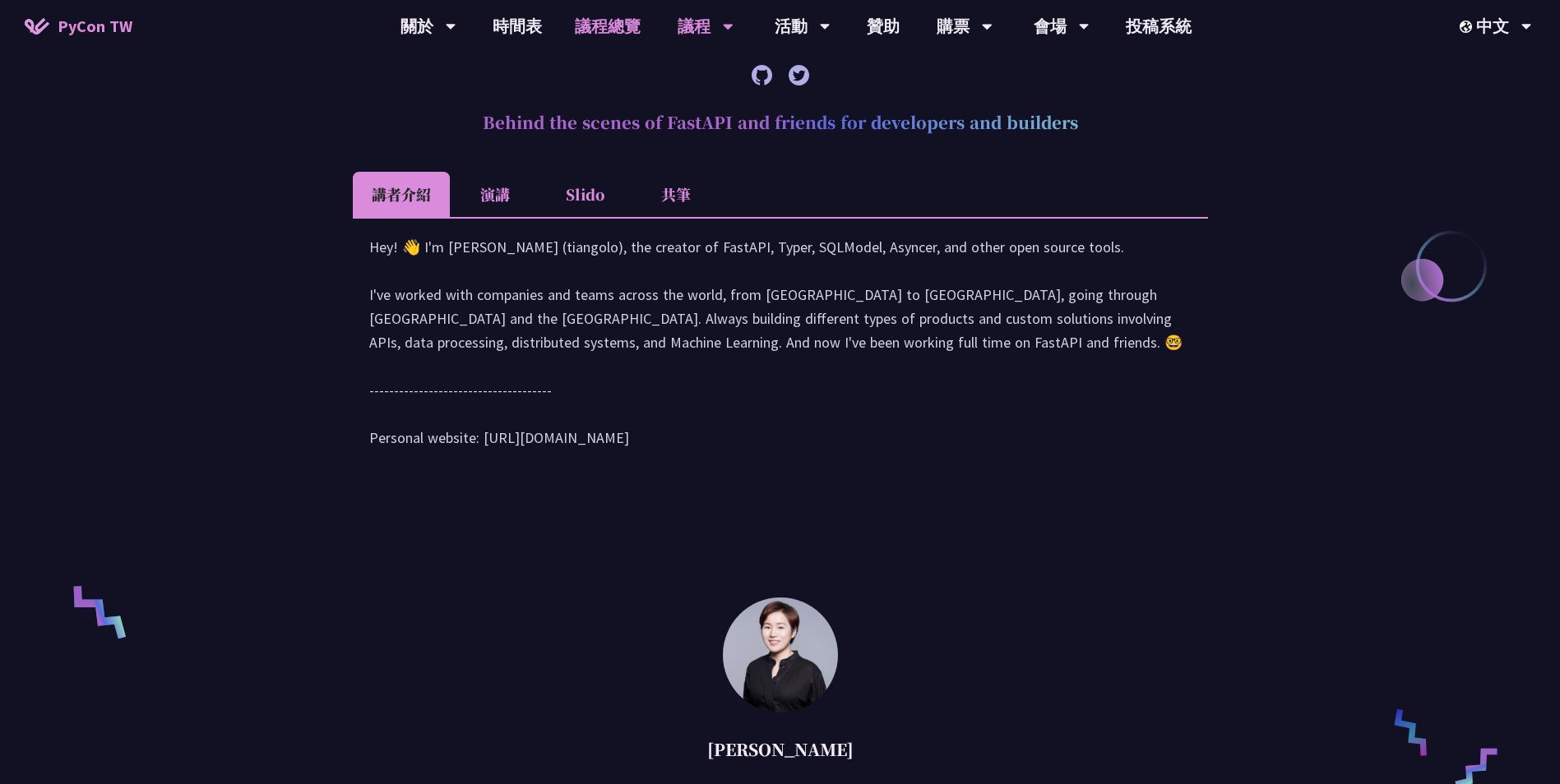
click at [588, 28] on link "議程總覽" at bounding box center [607, 26] width 98 height 53
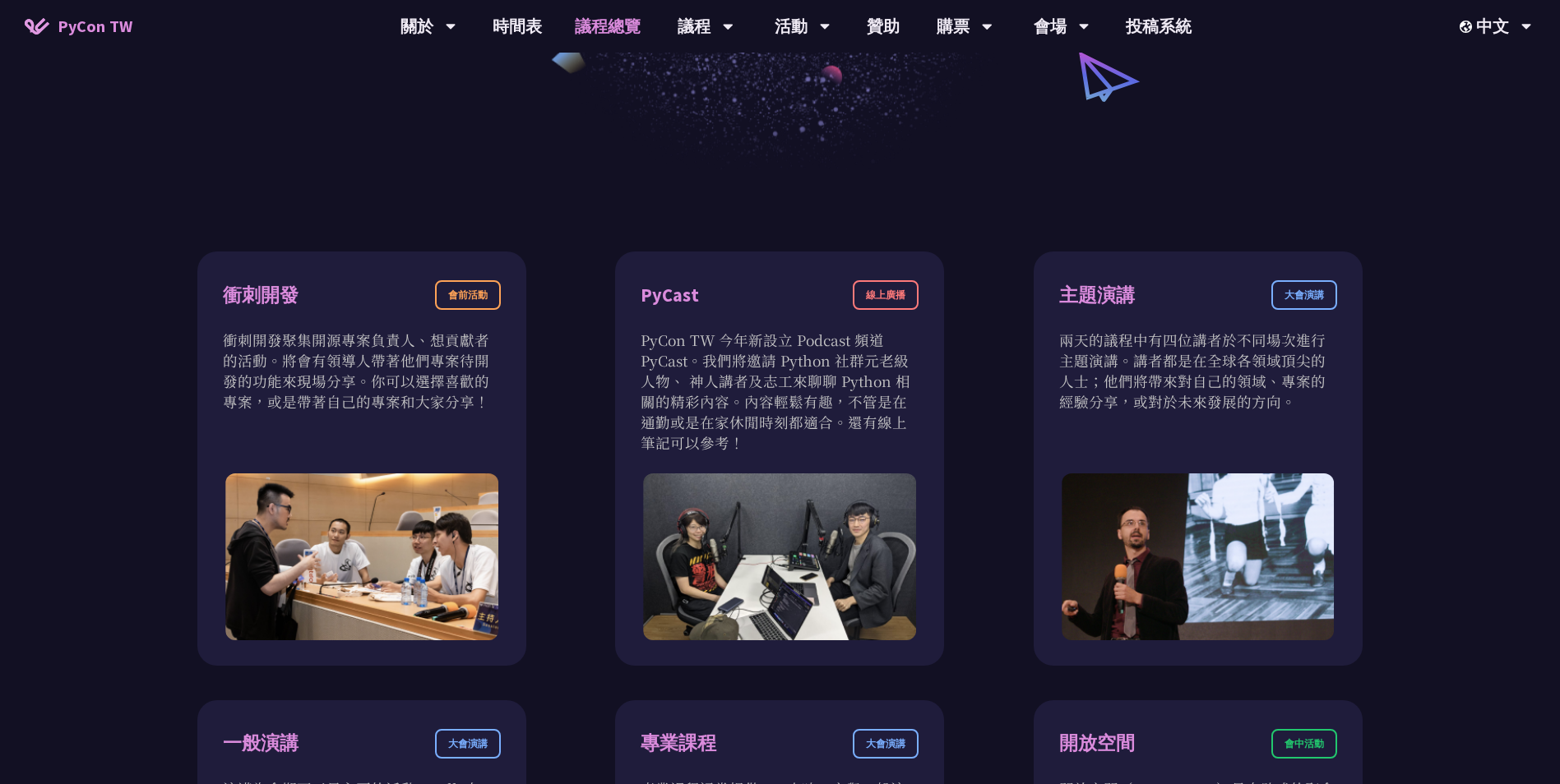
scroll to position [576, 0]
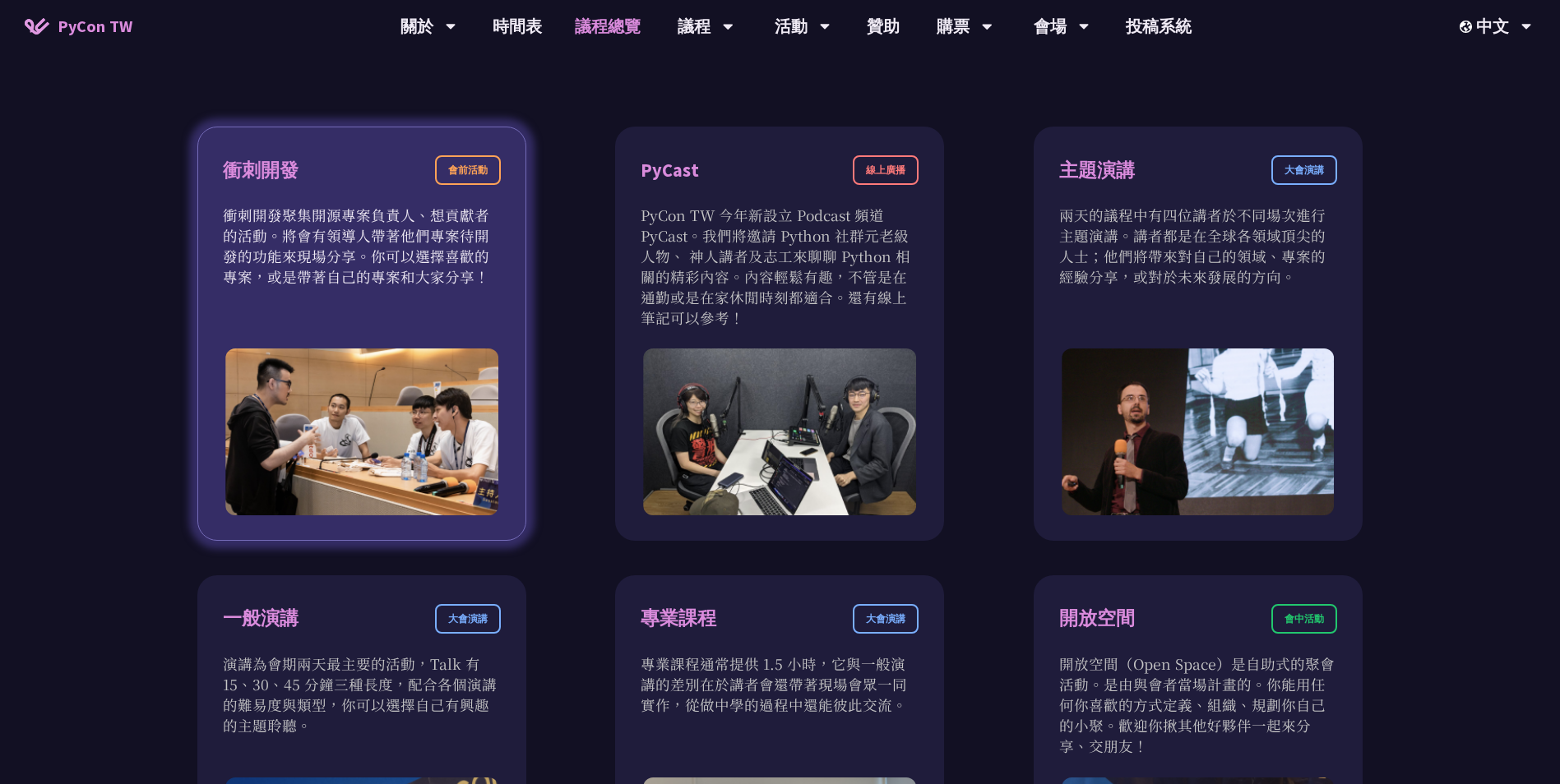
click at [352, 291] on div "衝刺開發 會前活動 衝刺開發聚集開源專案負責人、想貢獻者的活動。將會有領導人帶著他們專案待開發的功能來現場分享。你可以選擇喜歡的專案，或是帶著自己的專案和大家…" at bounding box center [362, 333] width 329 height 414
click at [453, 198] on div "衝刺開發 會前活動" at bounding box center [361, 180] width 278 height 50
click at [340, 251] on p "衝刺開發聚集開源專案負責人、想貢獻者的活動。將會有領導人帶著他們專案待開發的功能來現場分享。你可以選擇喜歡的專案，或是帶著自己的專案和大家分享！" at bounding box center [361, 245] width 278 height 82
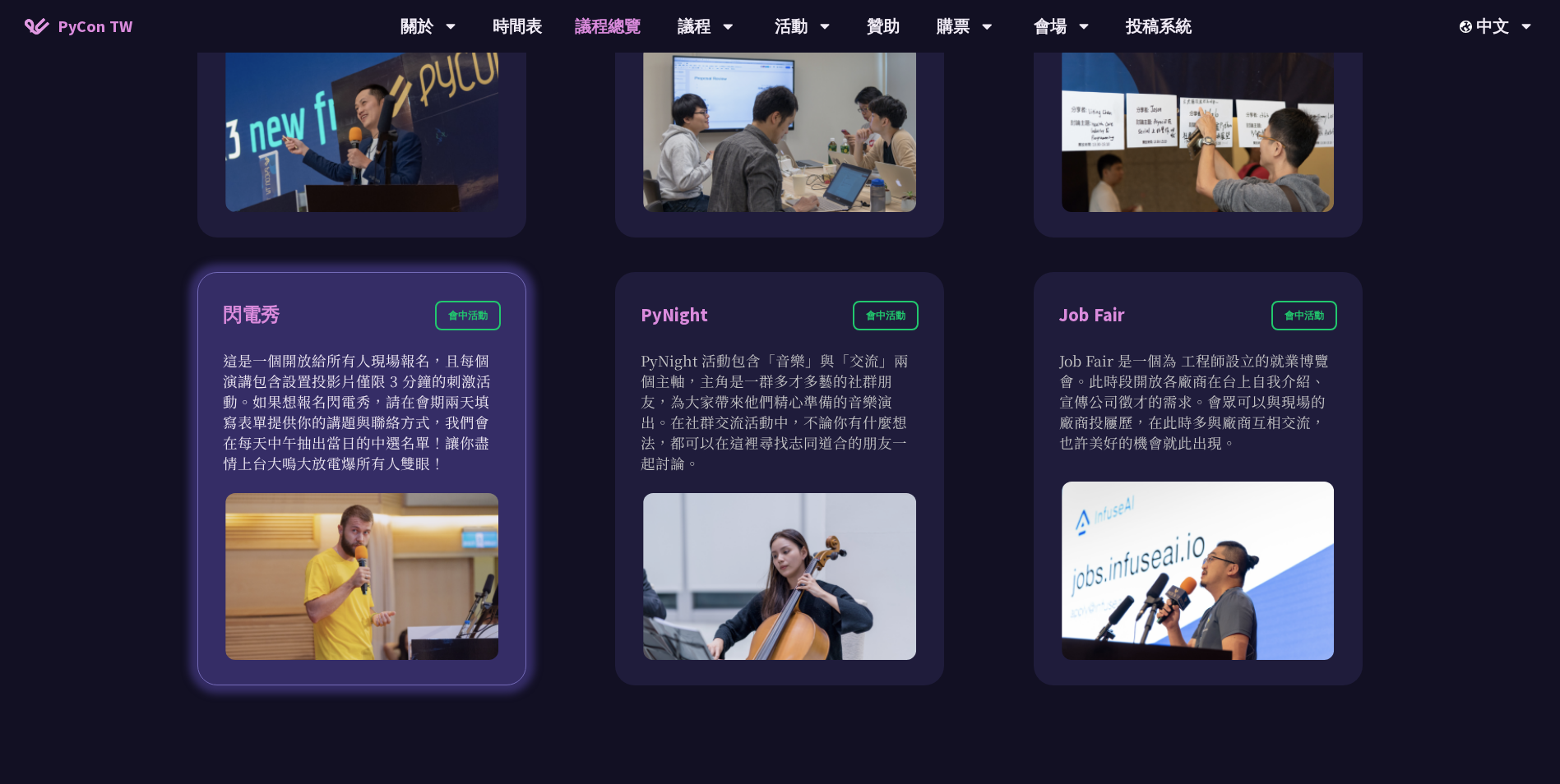
scroll to position [1398, 0]
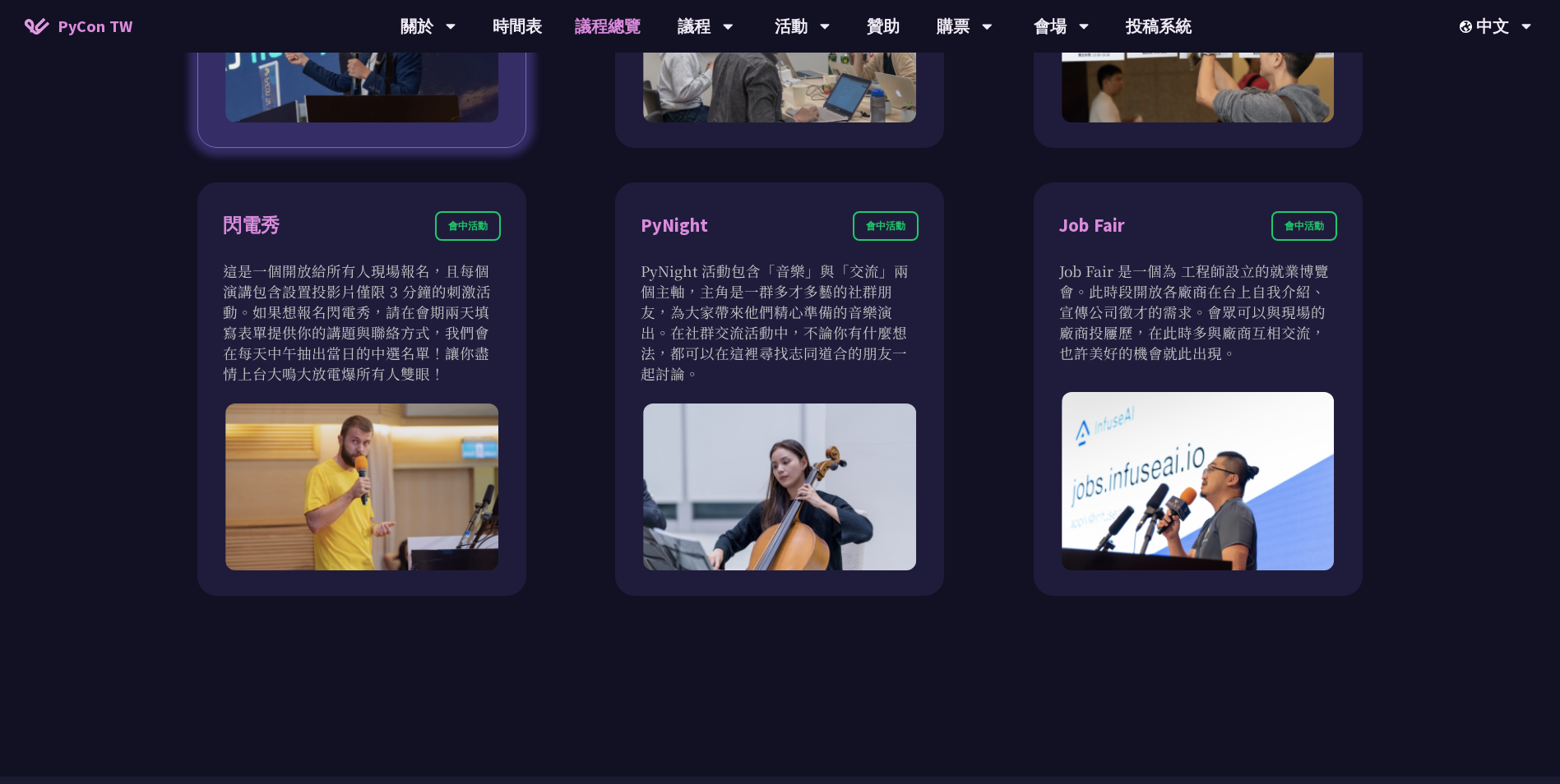
click at [398, 105] on img at bounding box center [361, 38] width 273 height 167
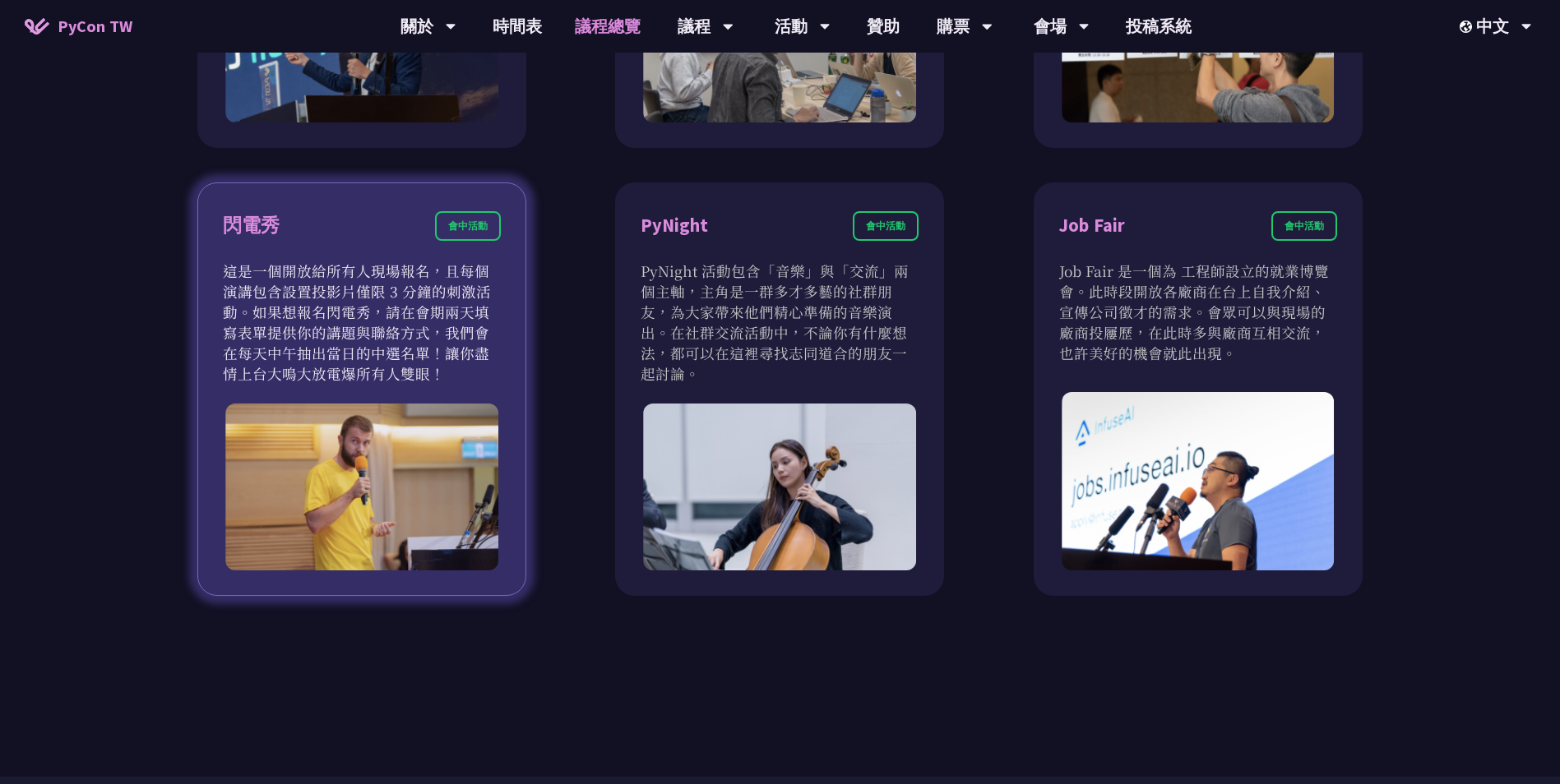
click at [425, 371] on p "這是一個開放給所有人現場報名，且每個演講包含設置投影片僅限 3 分鐘的刺激活動。如果想報名閃電秀，請在會期兩天填寫表單提供你的講題與聯絡方式，我們會在每天中午…" at bounding box center [361, 322] width 278 height 124
click at [472, 215] on div "會中活動" at bounding box center [468, 226] width 66 height 29
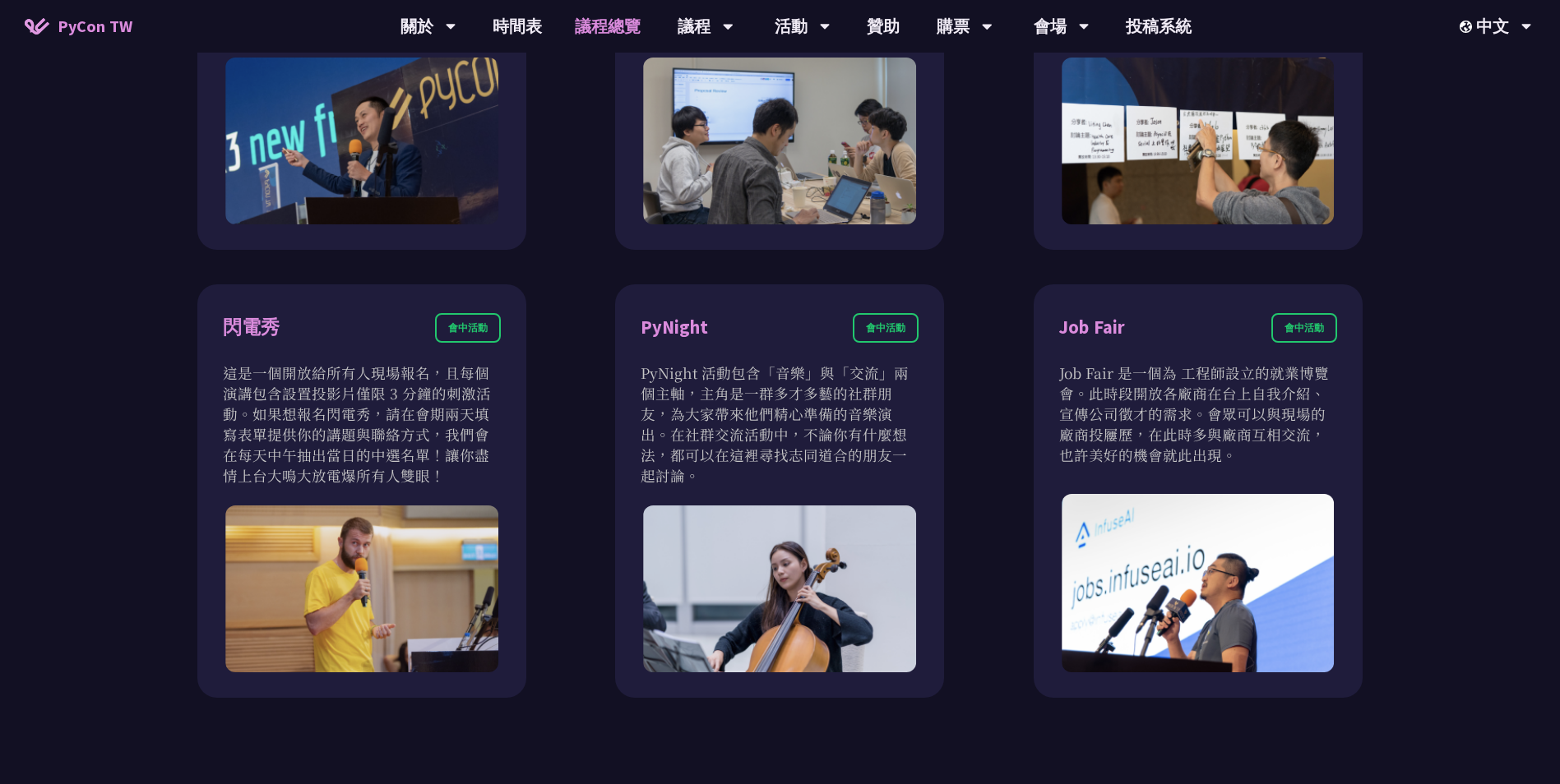
scroll to position [1151, 0]
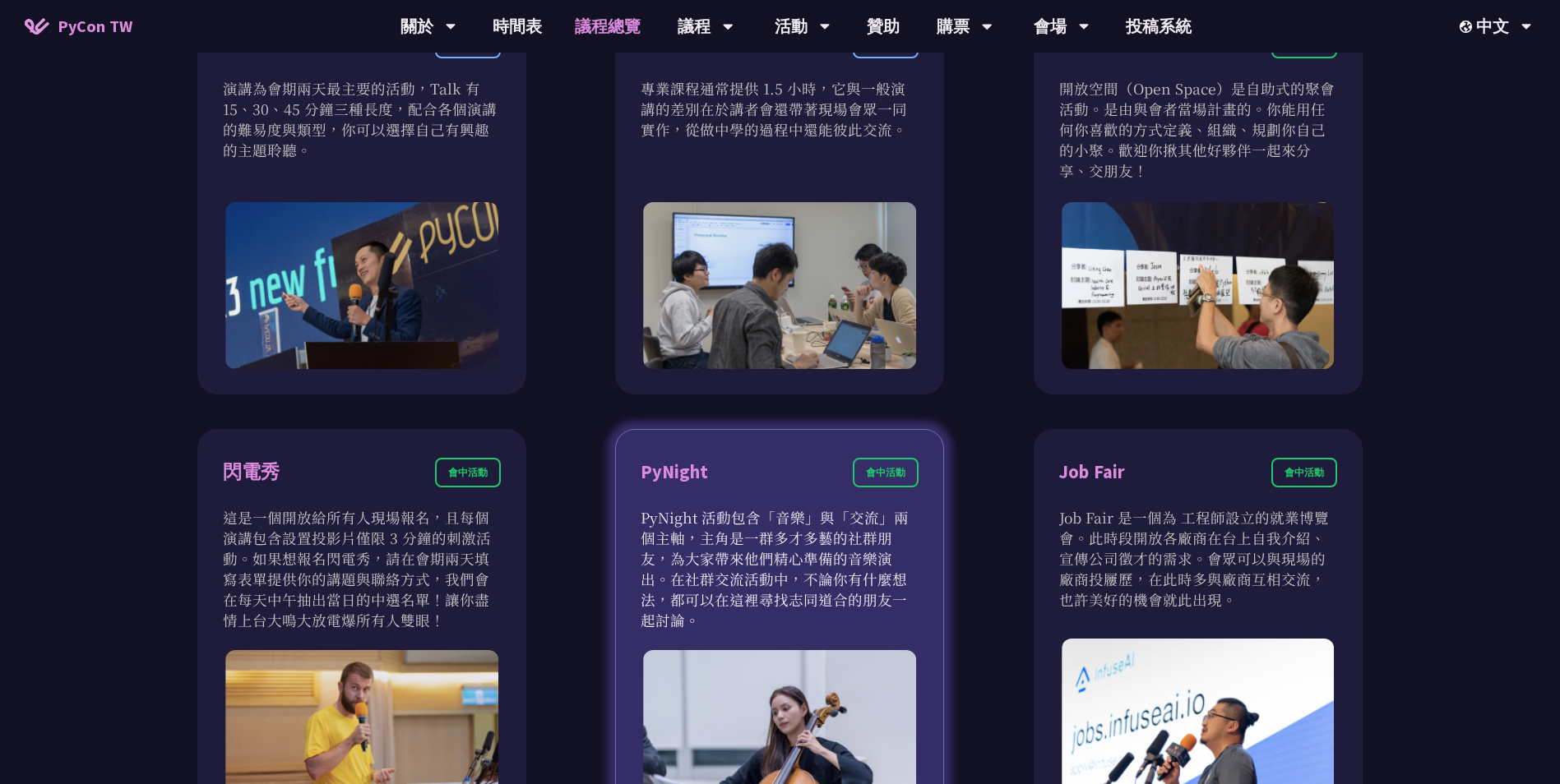
click at [901, 494] on div "PyNight 會中活動" at bounding box center [779, 482] width 278 height 50
click at [918, 462] on div "會中活動" at bounding box center [886, 472] width 66 height 29
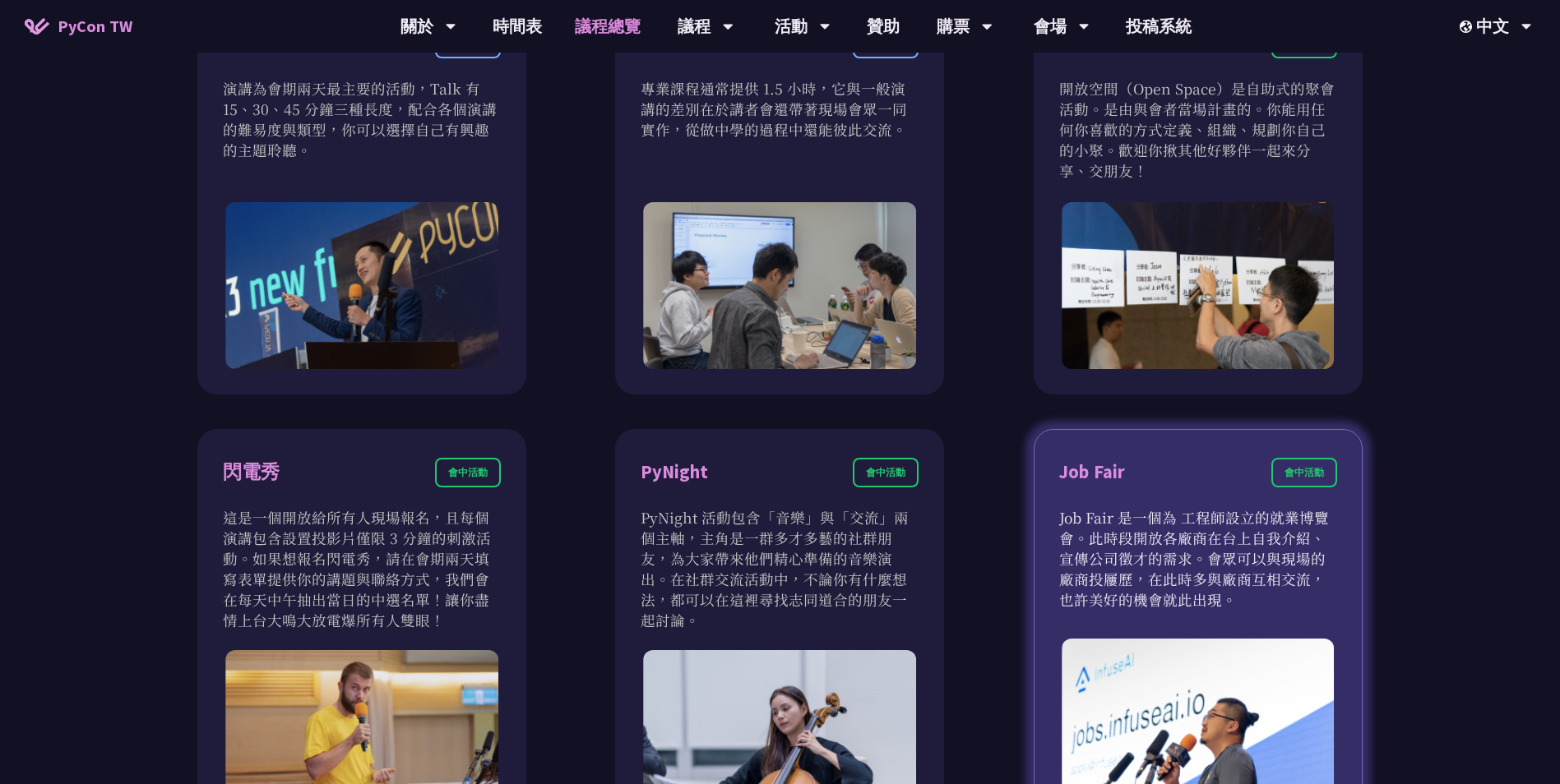
click at [1263, 480] on div "Job Fair 會中活動" at bounding box center [1198, 482] width 278 height 50
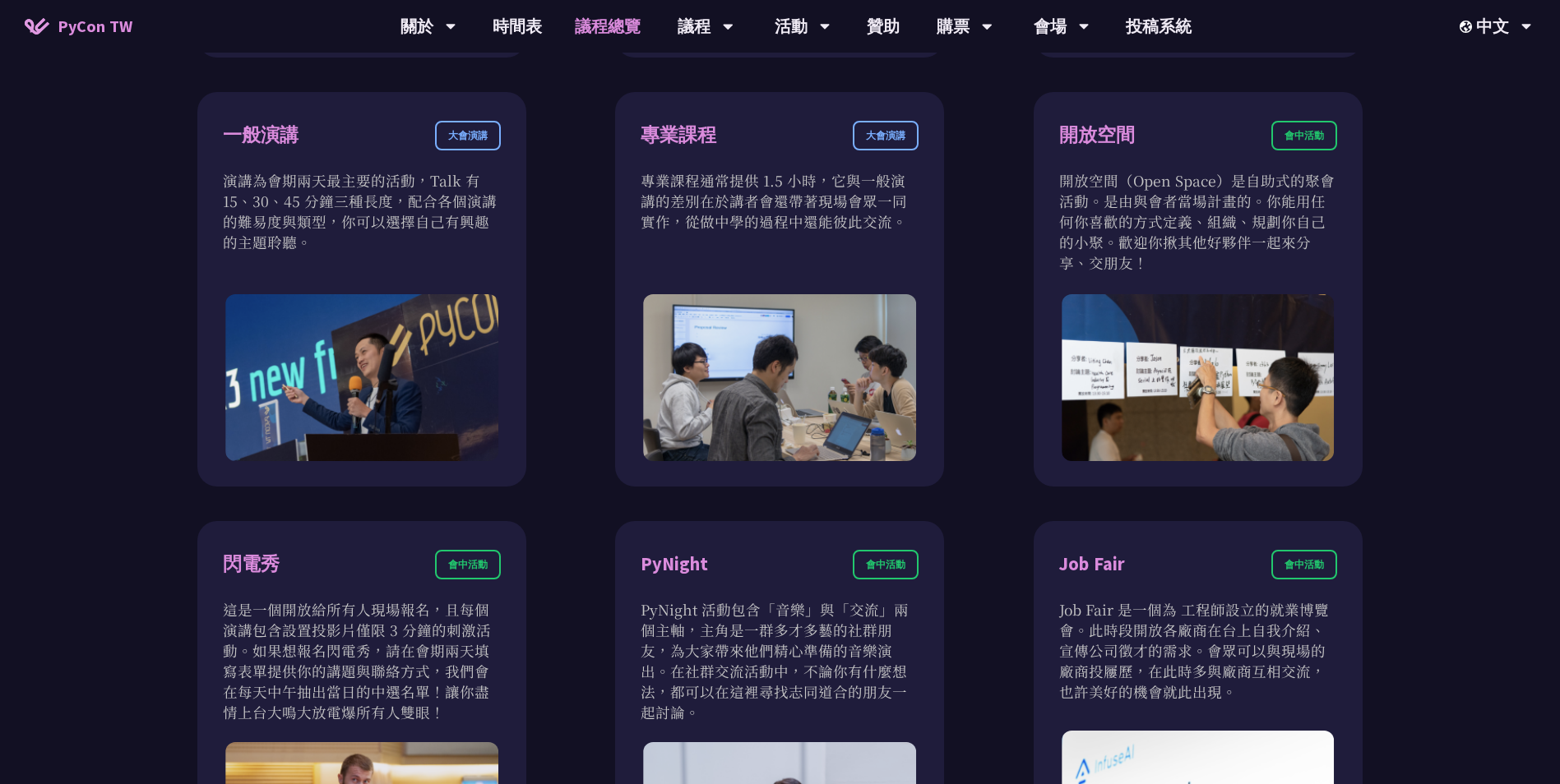
scroll to position [822, 0]
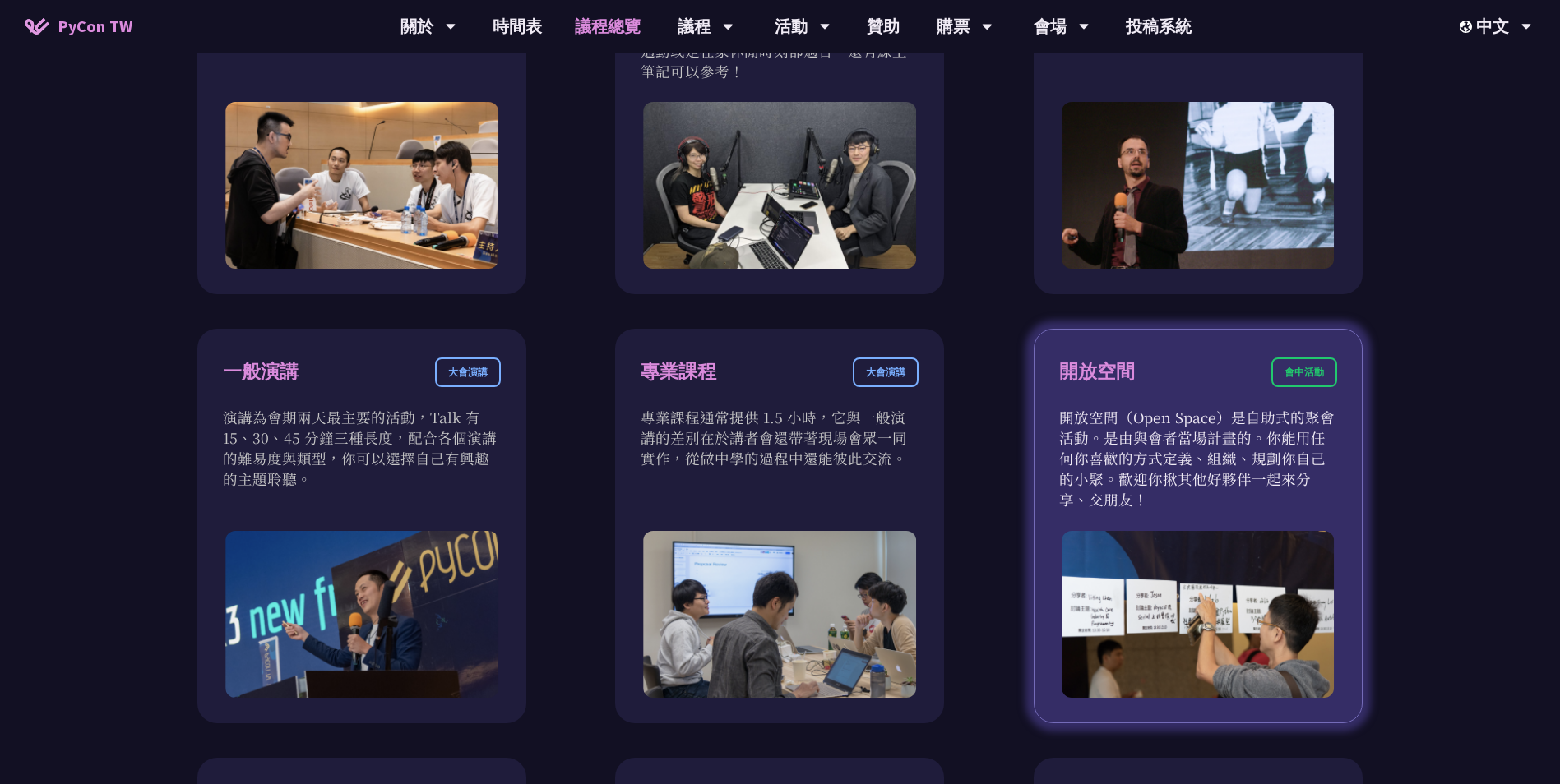
click at [1245, 467] on p "開放空間（Open Space）是自助式的聚會活動。是由與會者當場計畫的。你能用任何你喜歡的方式定義、組織、規劃你自己的小聚。歡迎你揪其他好夥伴一起來分享、交…" at bounding box center [1198, 458] width 278 height 102
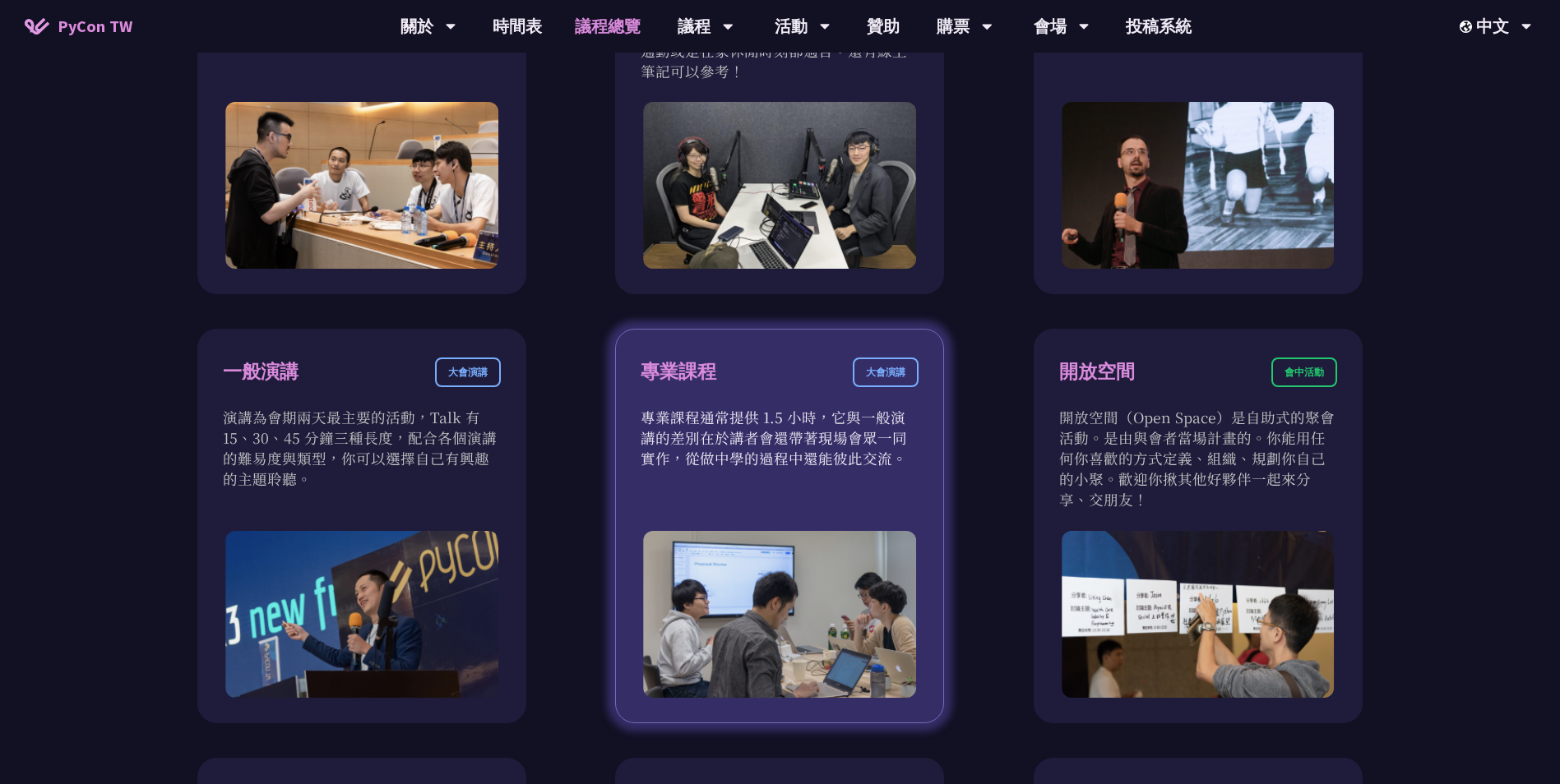
click at [750, 459] on p "專業課程通常提供 1.5 小時，它與一般演講的差別在於講者會還帶著現場會眾一同實作，從做中學的過程中還能彼此交流。" at bounding box center [779, 437] width 278 height 61
drag, startPoint x: 445, startPoint y: 397, endPoint x: 927, endPoint y: 342, distance: 485.1
click at [445, 401] on div "一般演講 大會演講" at bounding box center [361, 382] width 278 height 50
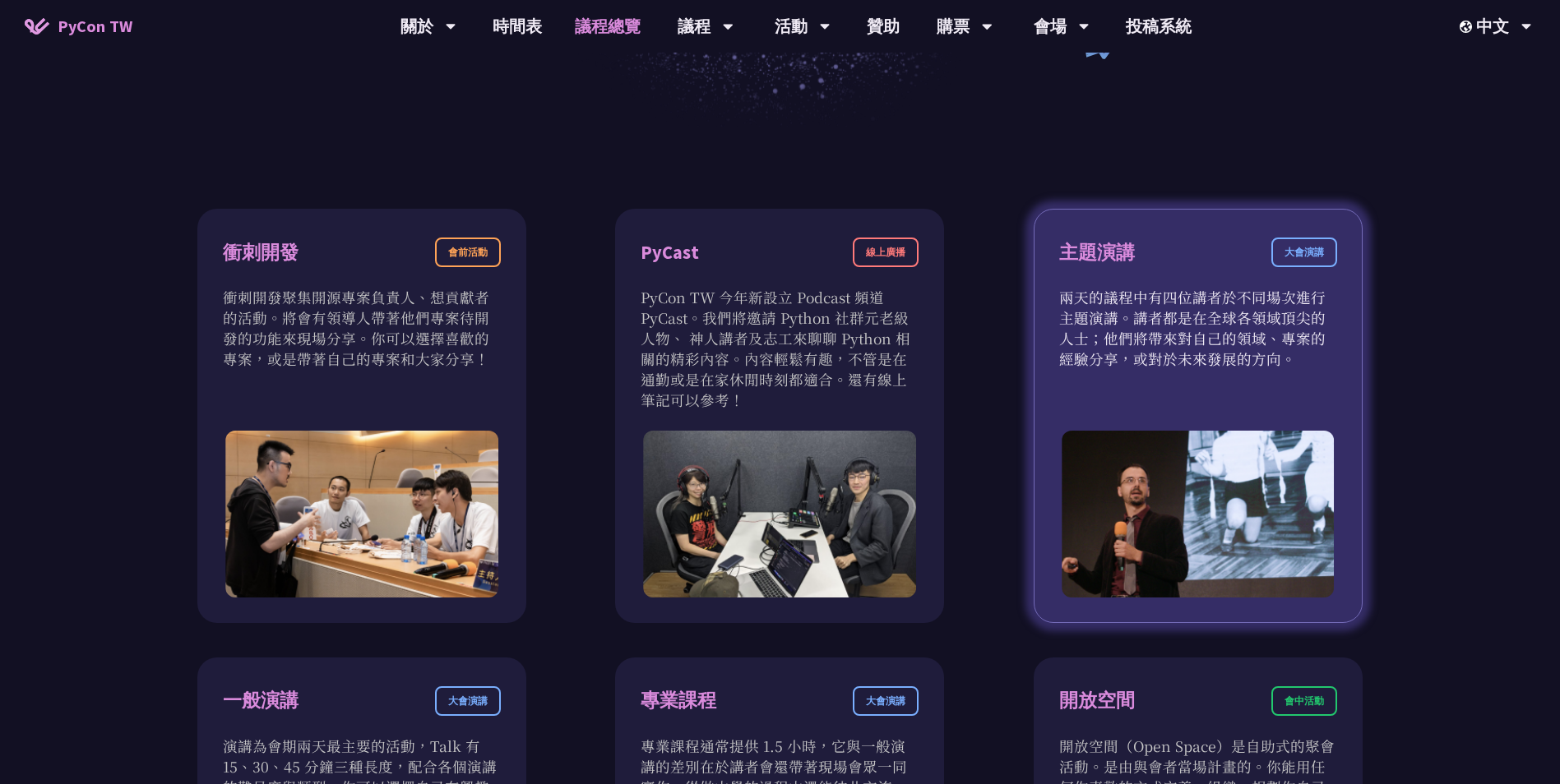
click at [1155, 369] on div "主題演講 大會演講 兩天的議程中有四位講者於不同場次進行主題演講。講者都是在全球各領域頂尖的人士；他們將帶來對自己的領域、專案的經驗分享，或對於未來發展的方向。" at bounding box center [1199, 415] width 329 height 414
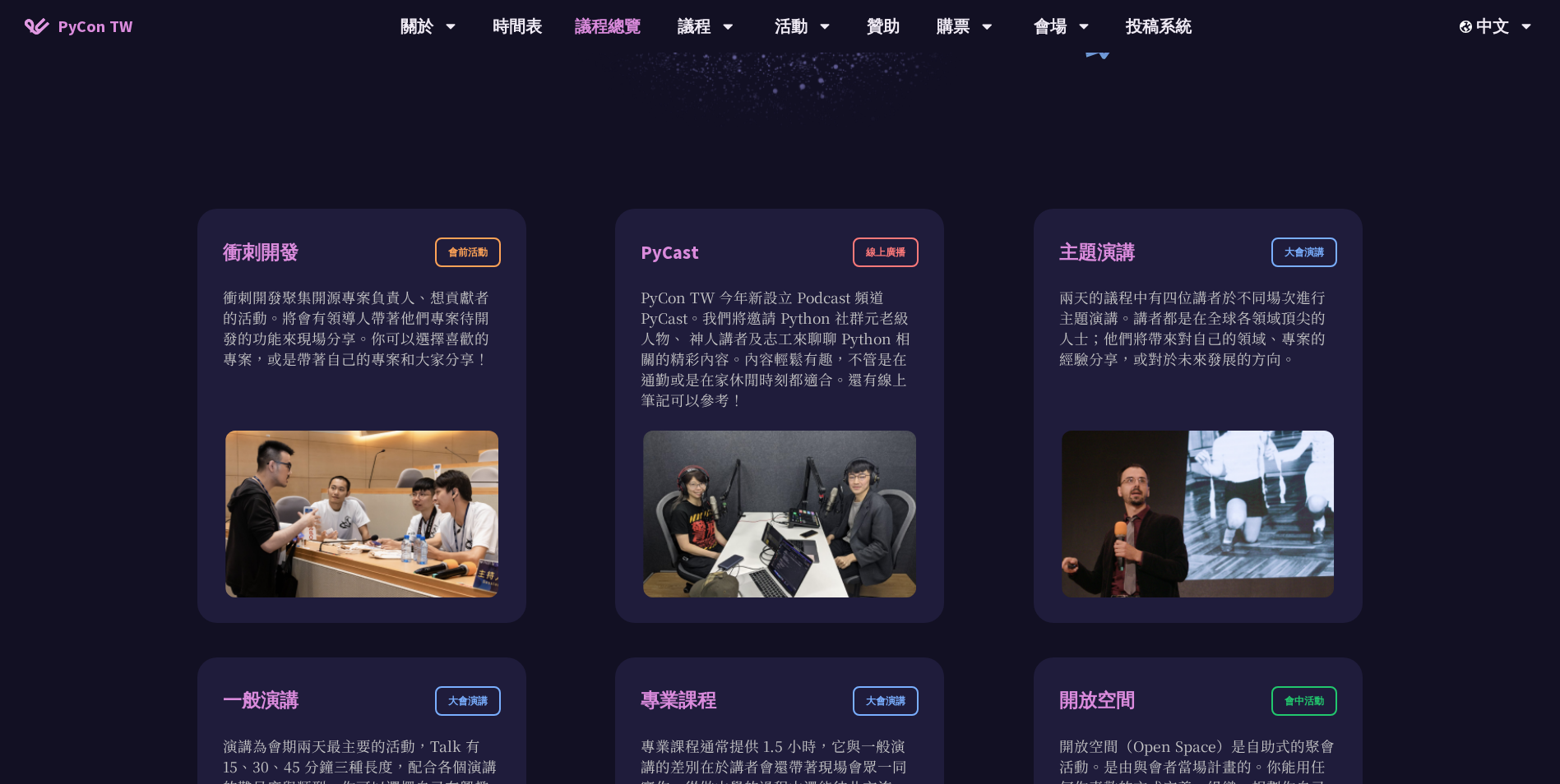
drag, startPoint x: 1155, startPoint y: 369, endPoint x: 559, endPoint y: 356, distance: 596.1
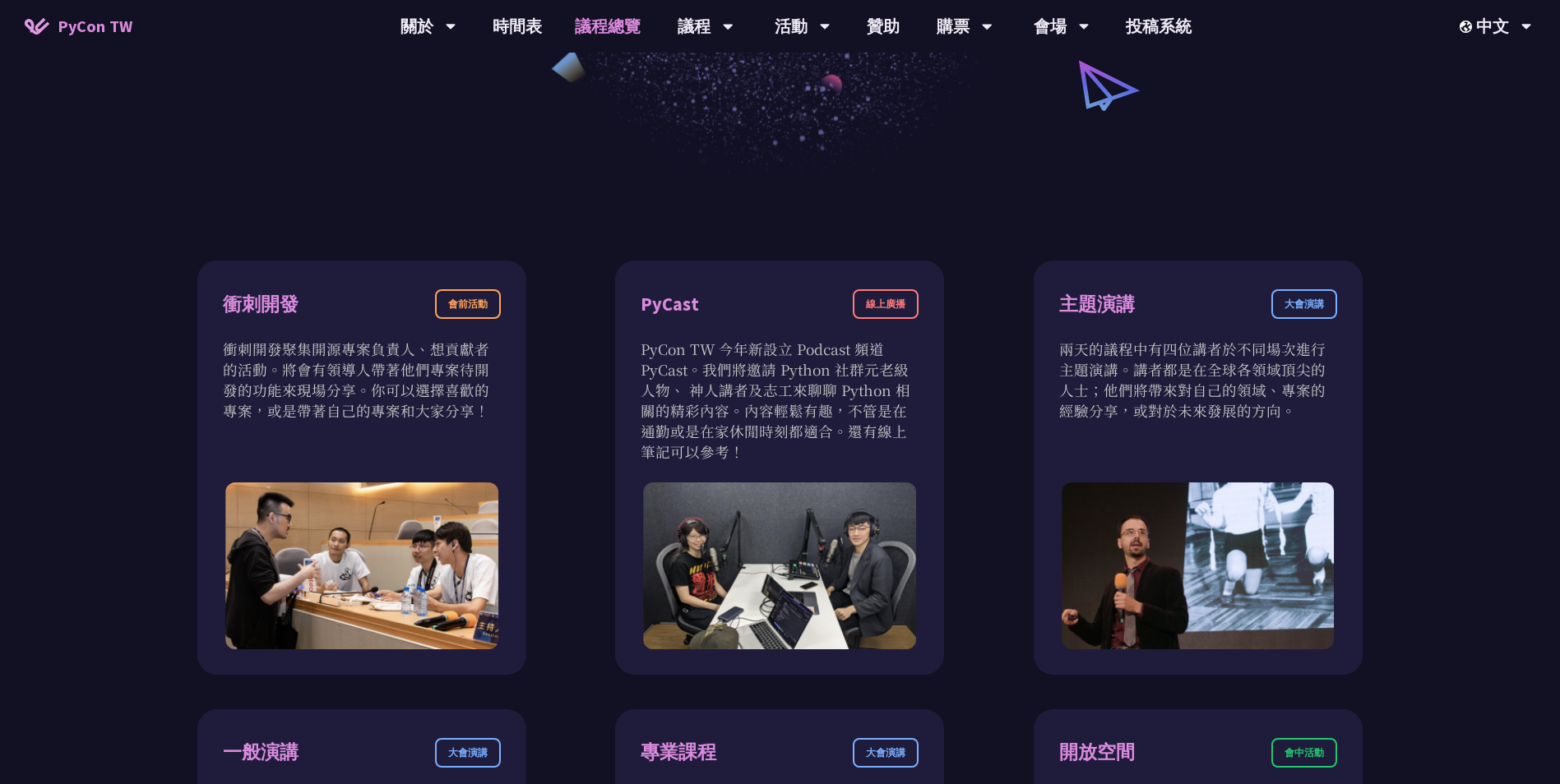
scroll to position [165, 0]
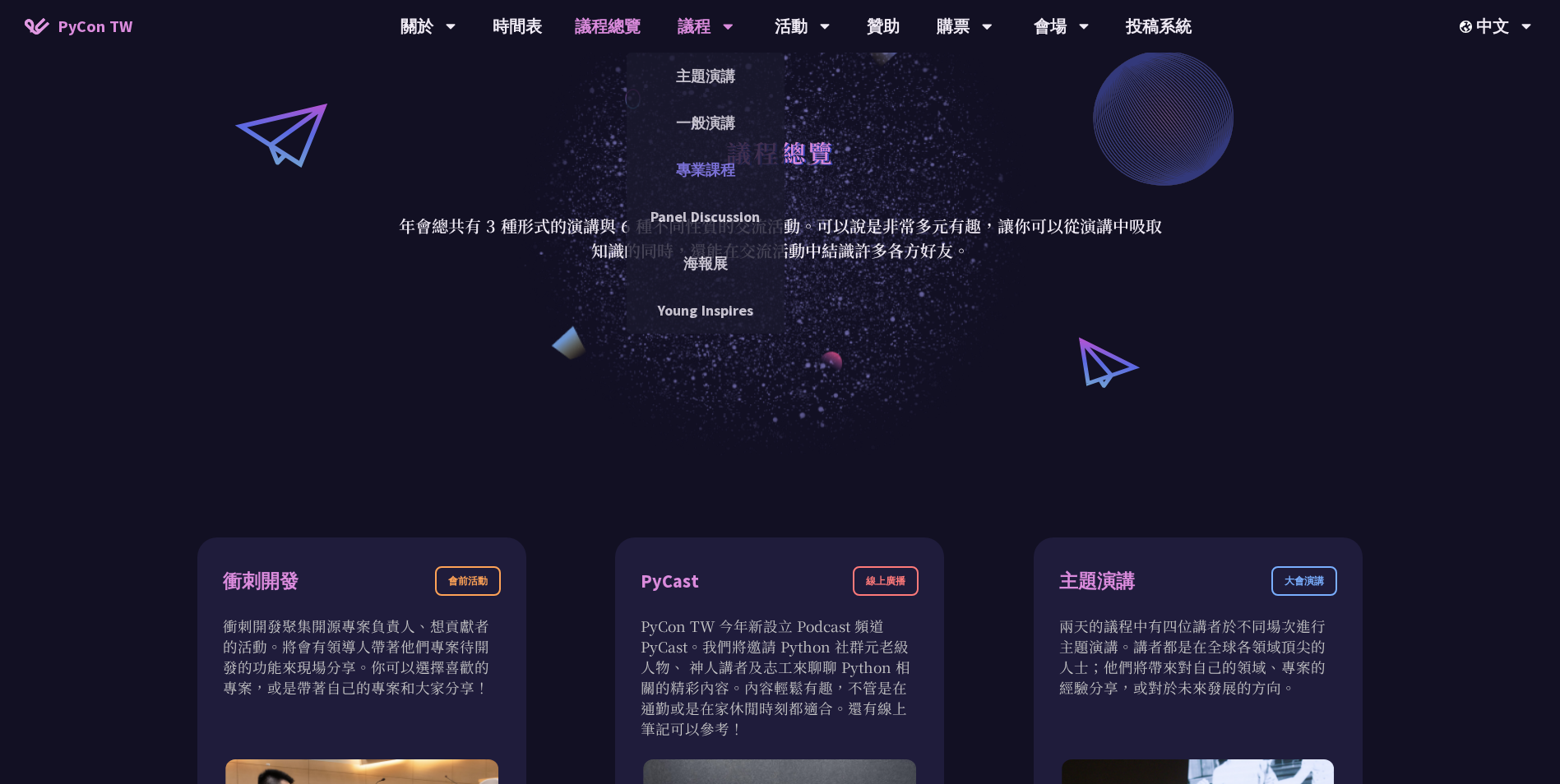
click at [725, 160] on link "專業課程" at bounding box center [705, 169] width 158 height 39
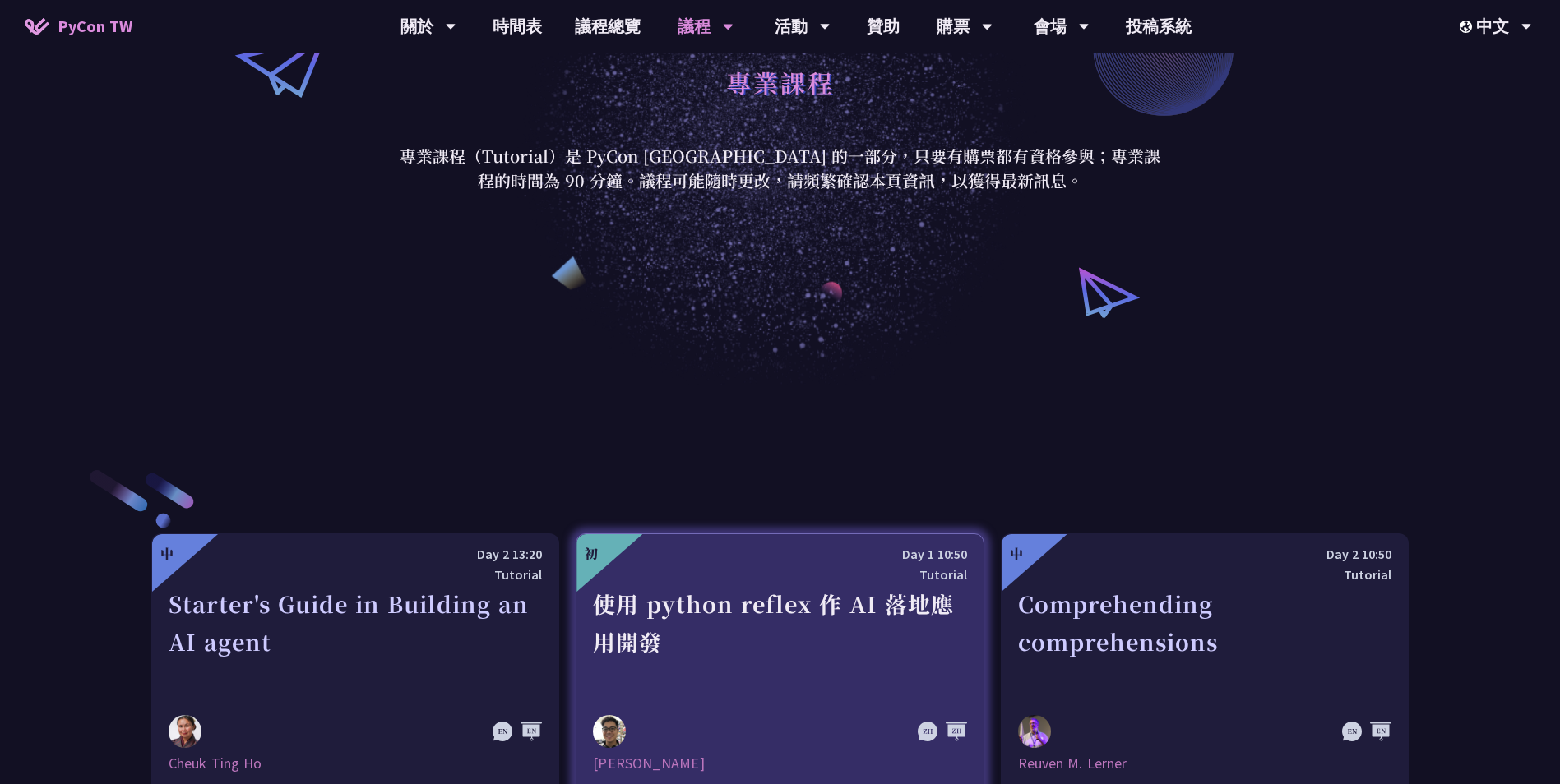
scroll to position [493, 0]
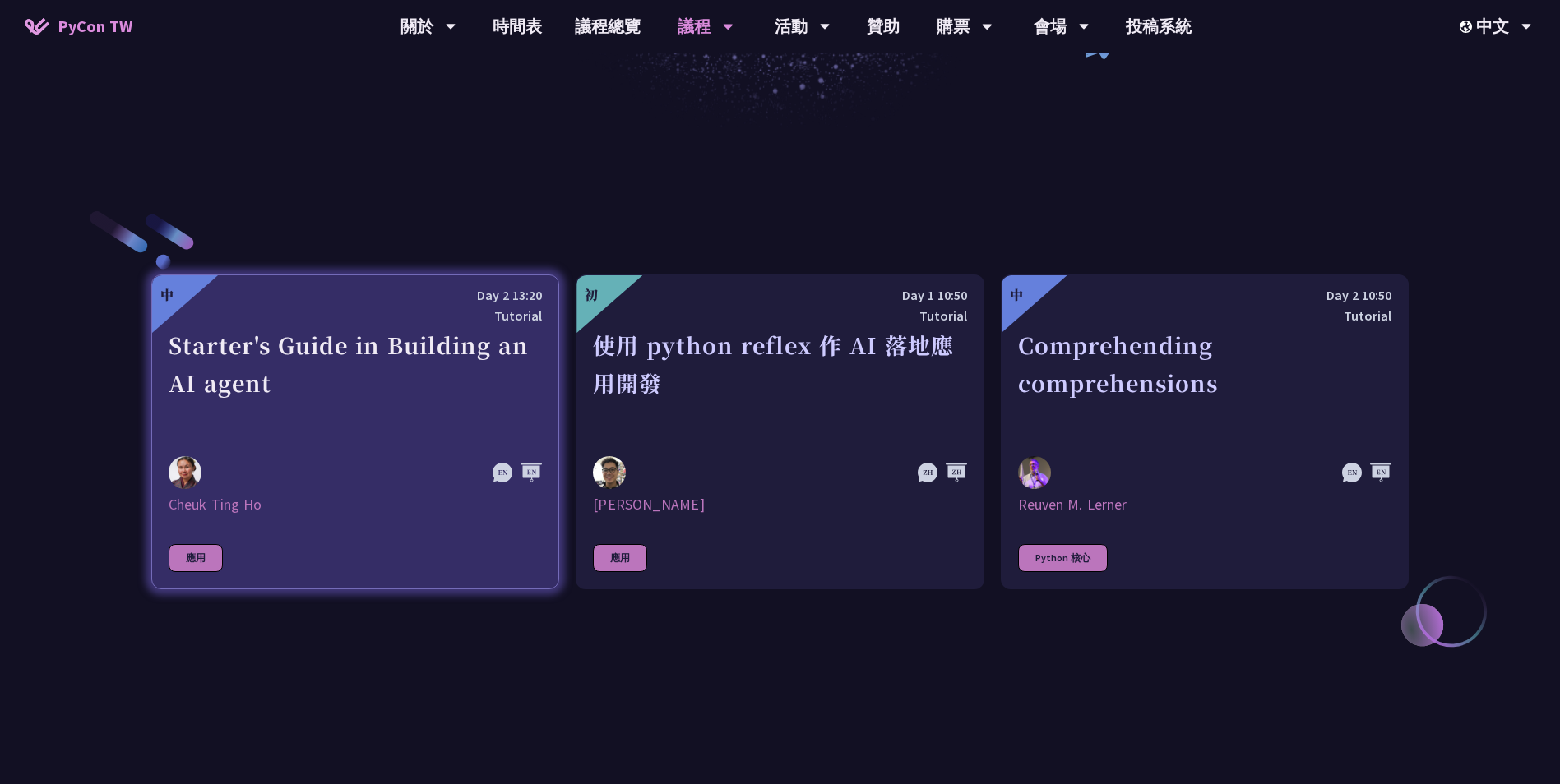
click at [408, 403] on div "Starter's Guide in Building an AI agent" at bounding box center [355, 383] width 373 height 113
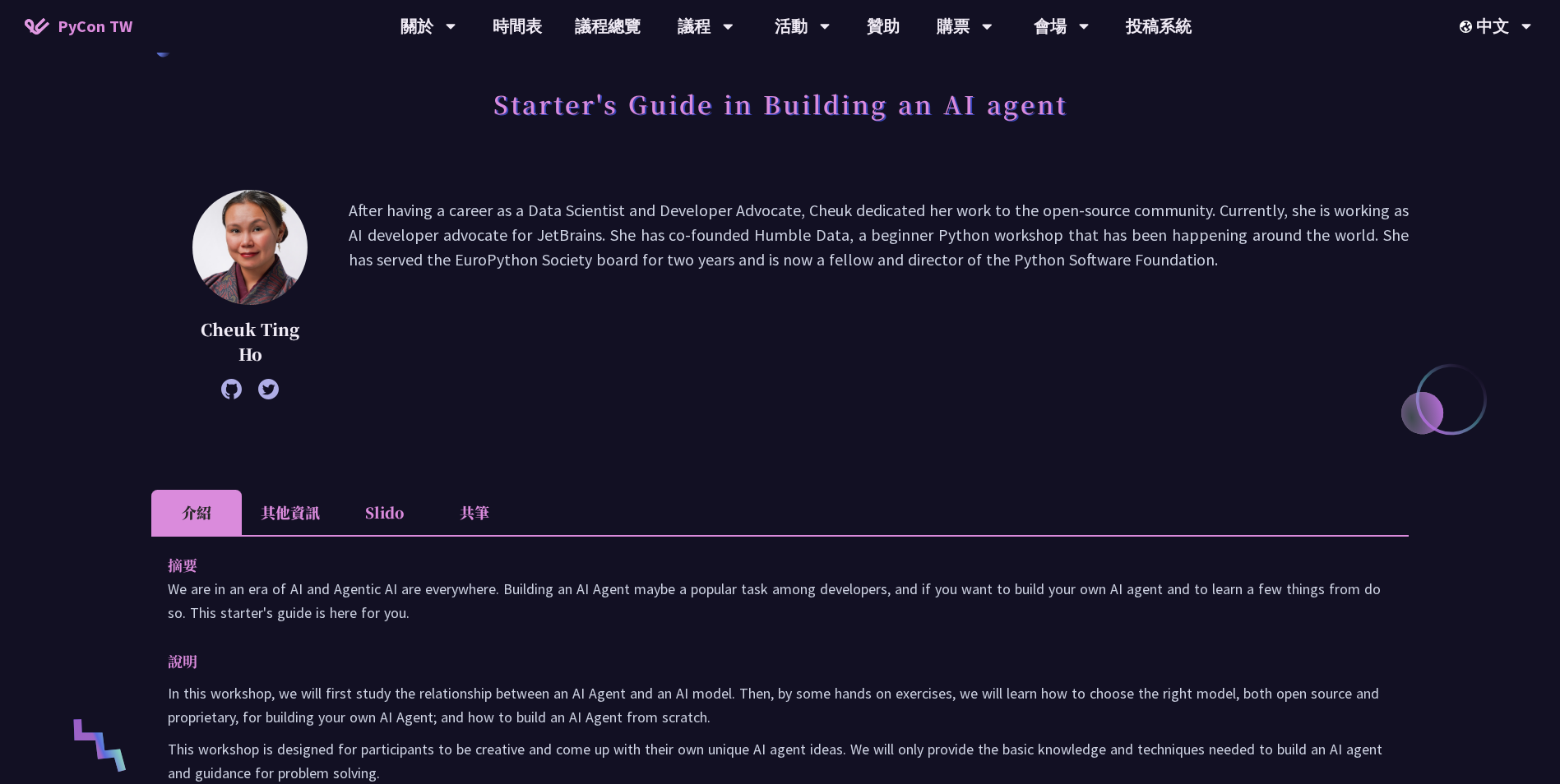
scroll to position [246, 0]
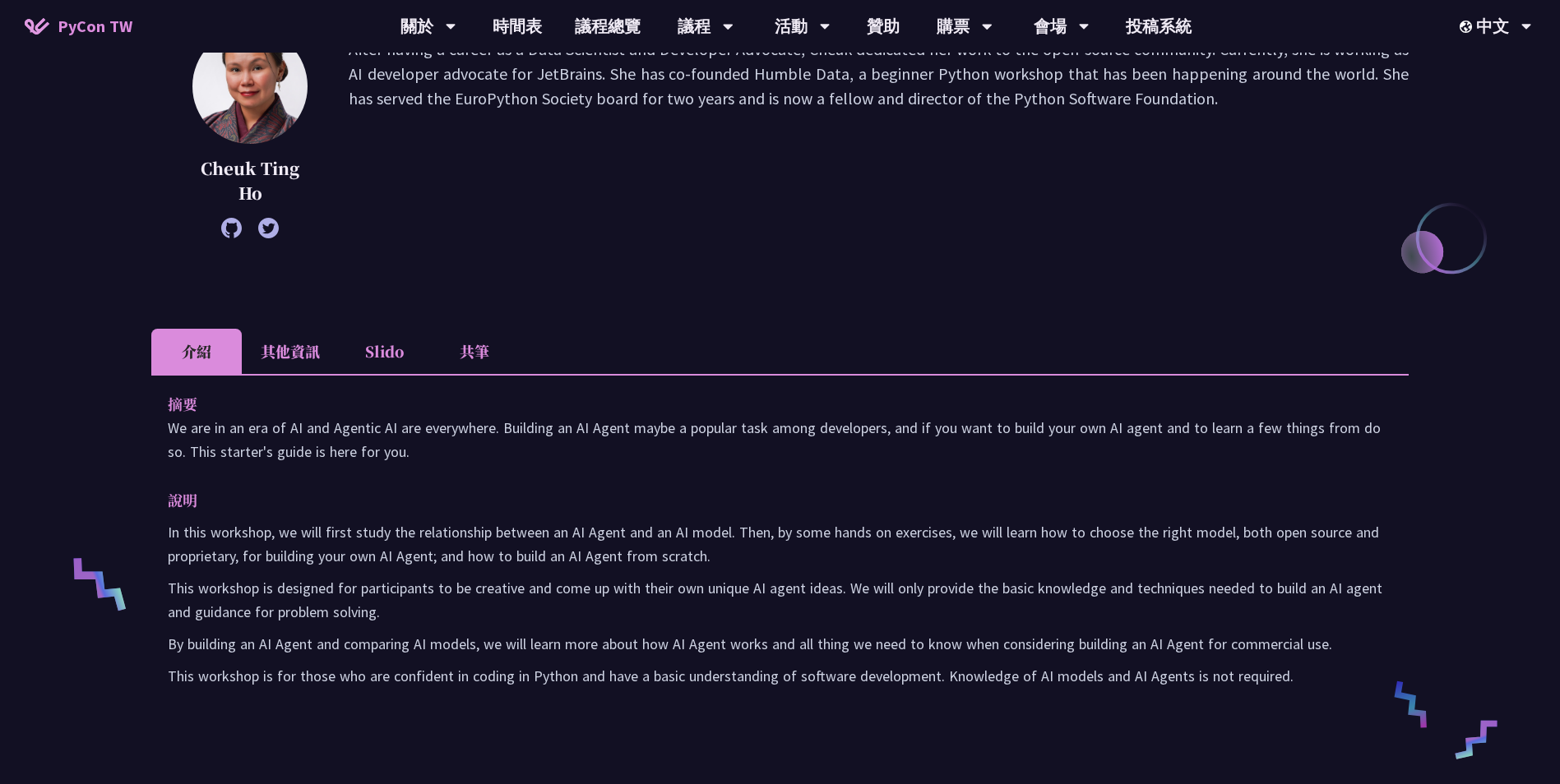
click at [323, 364] on li "其他資訊" at bounding box center [290, 352] width 97 height 45
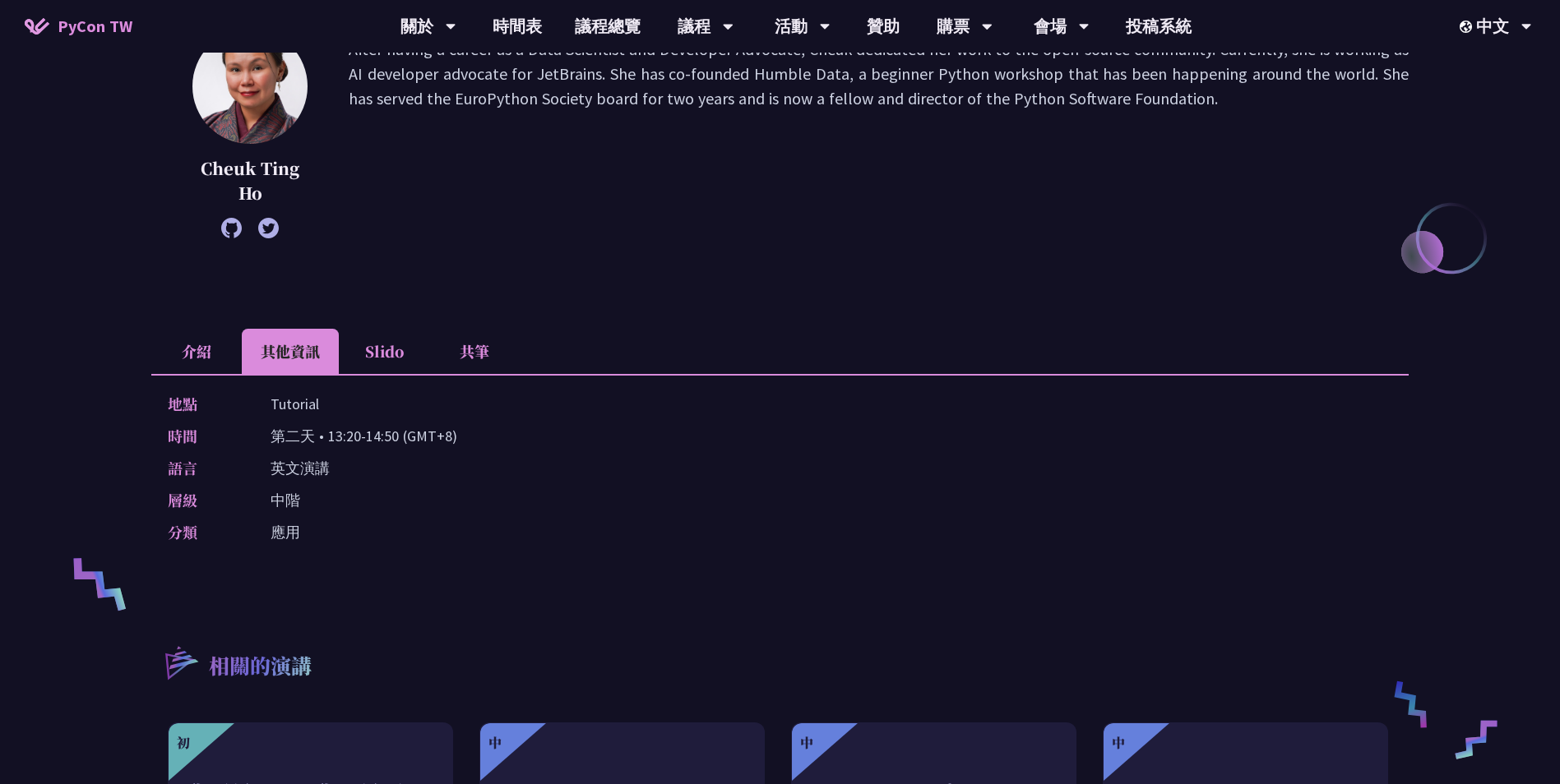
click at [395, 351] on li "Slido" at bounding box center [384, 352] width 91 height 45
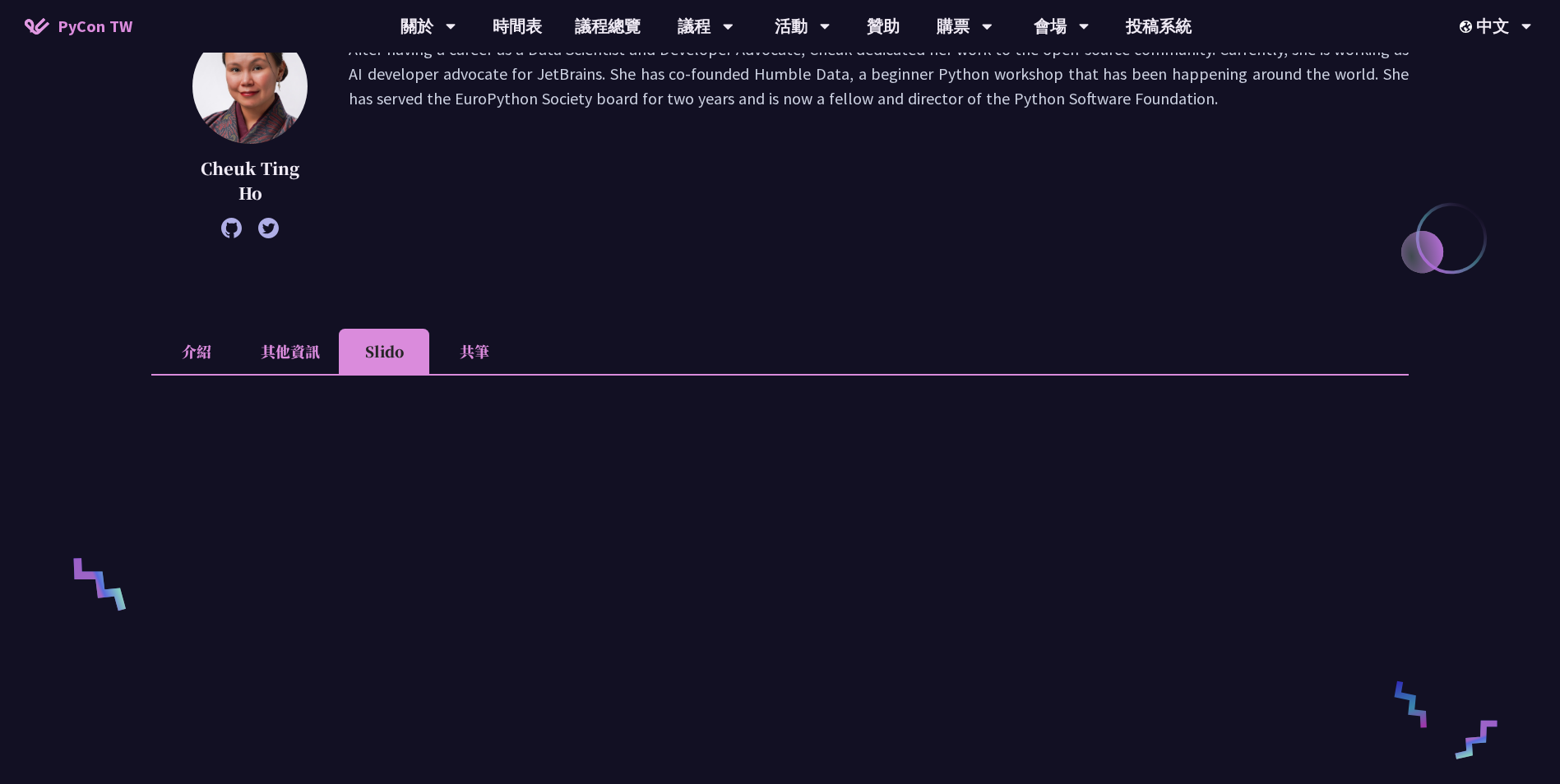
click at [476, 362] on li "共筆" at bounding box center [475, 352] width 91 height 45
click at [265, 356] on li "其他資訊" at bounding box center [290, 352] width 97 height 45
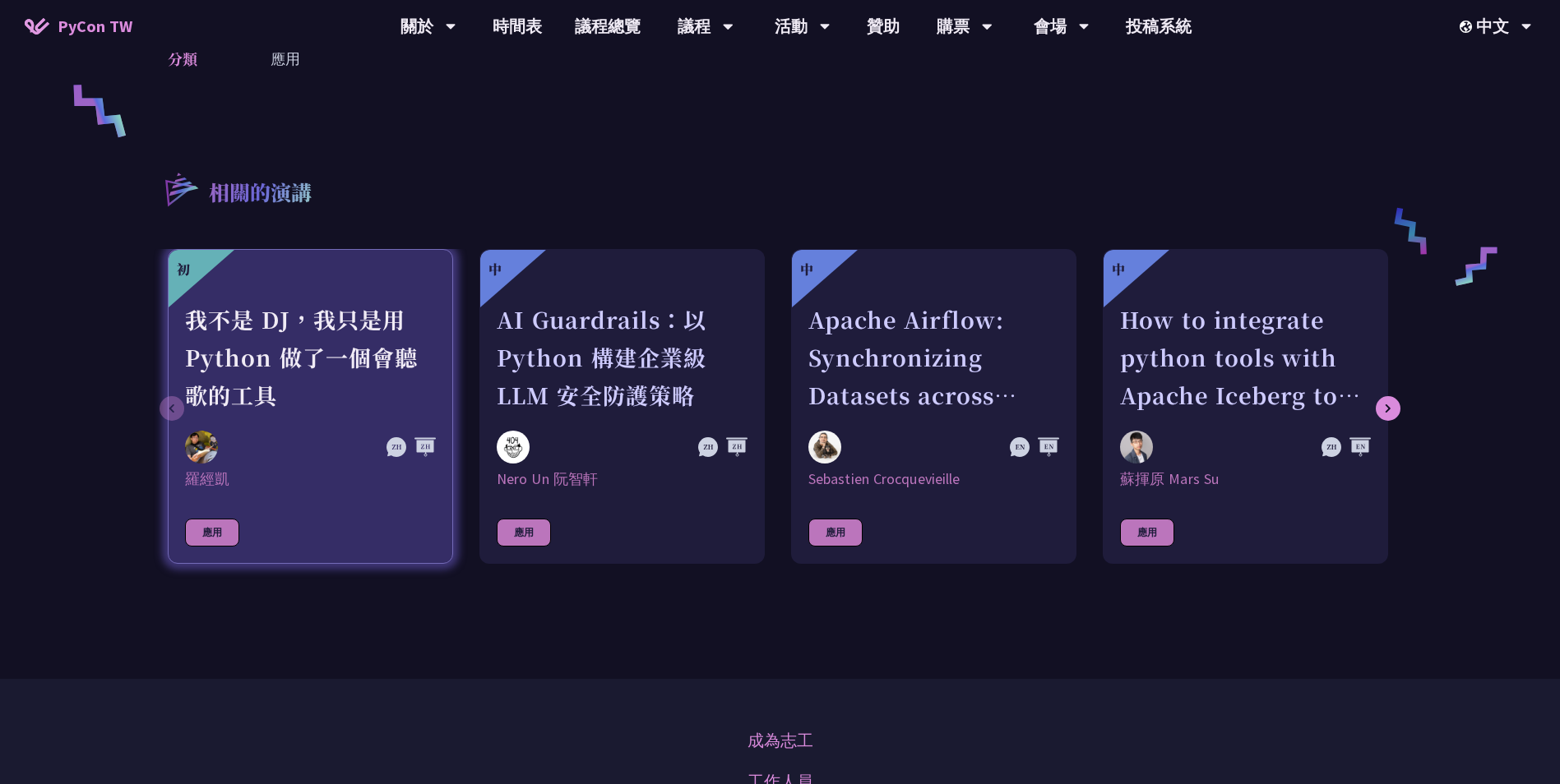
scroll to position [740, 0]
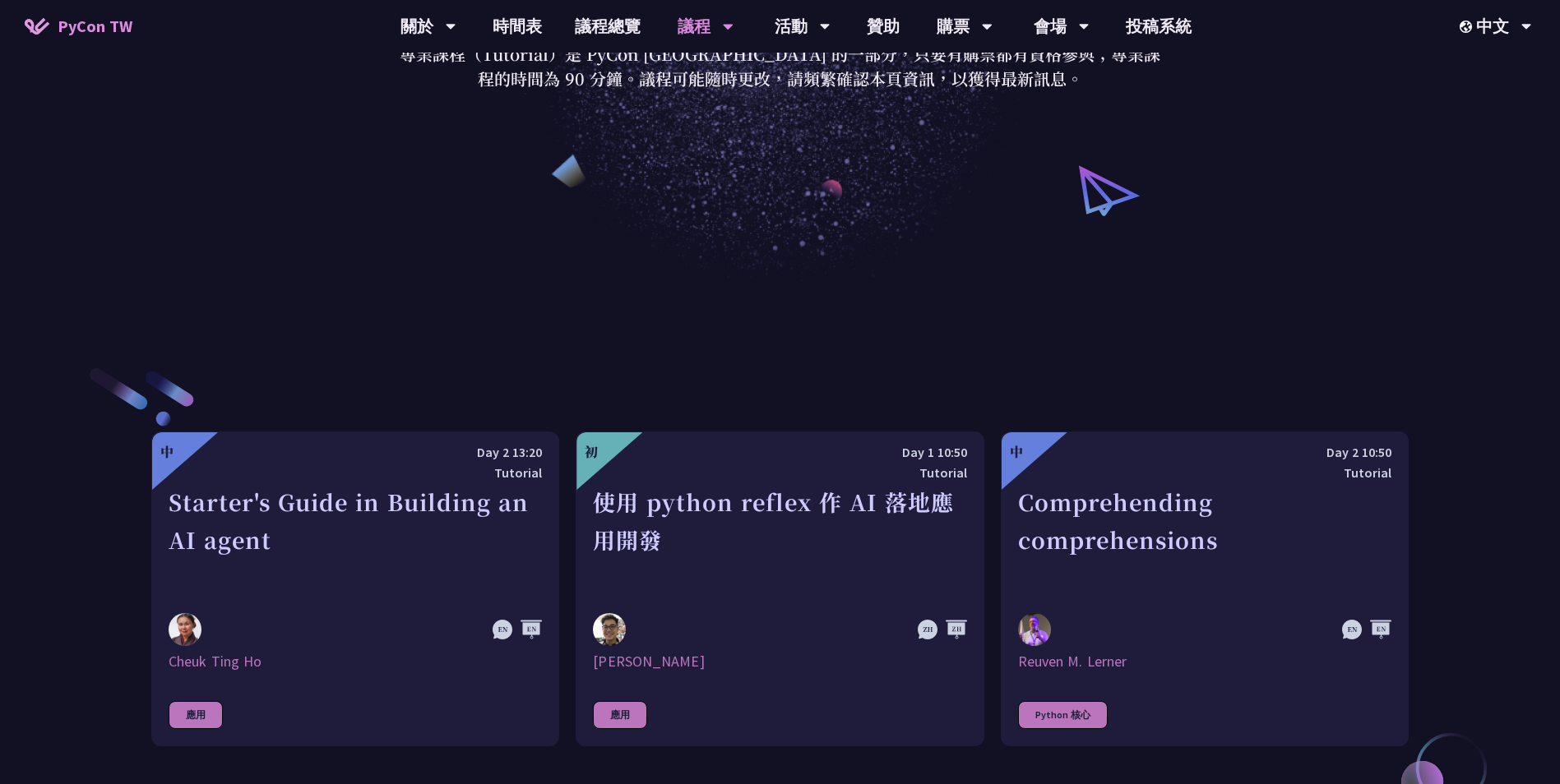
scroll to position [329, 0]
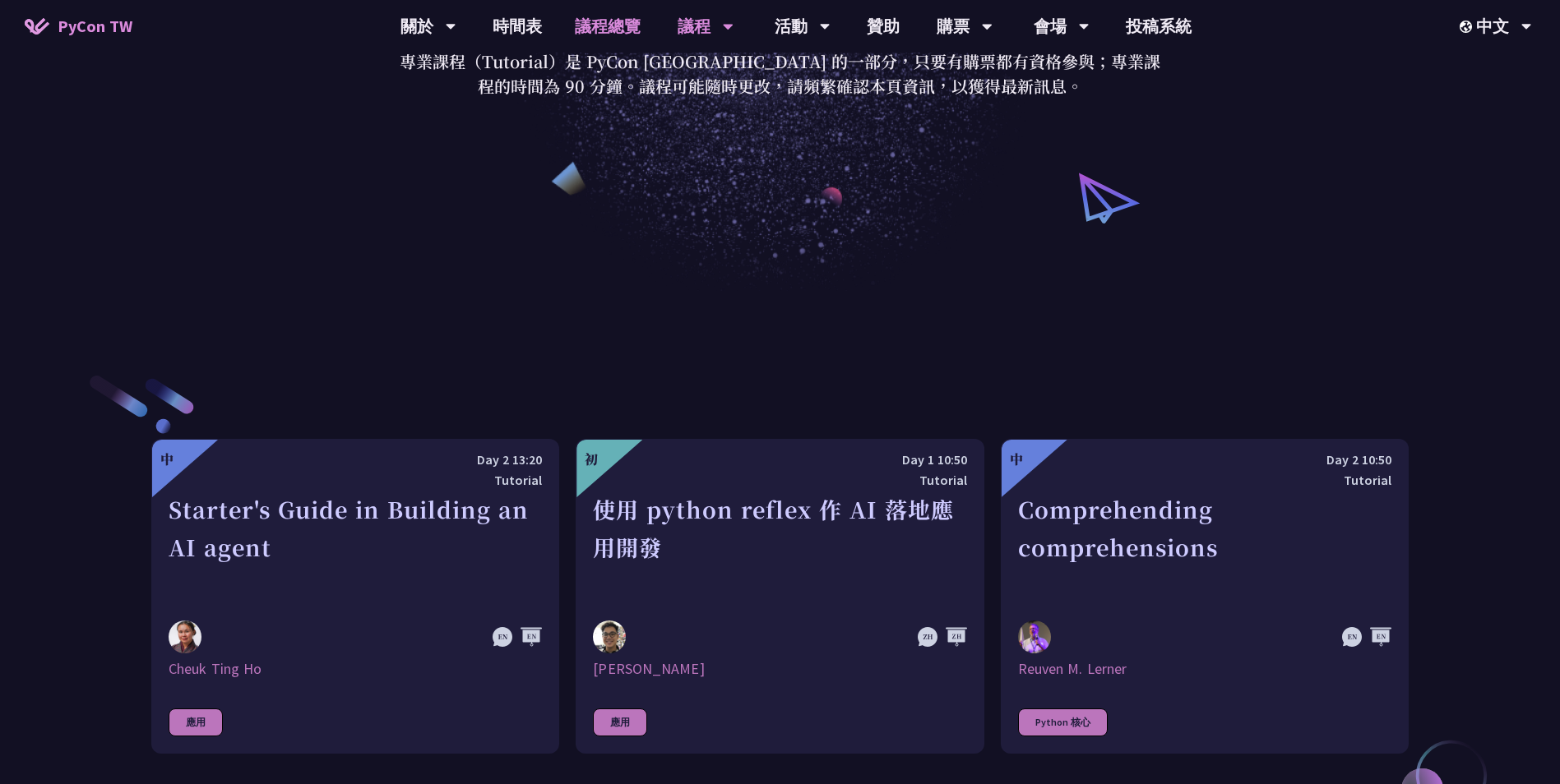
click at [594, 29] on link "議程總覽" at bounding box center [607, 26] width 98 height 53
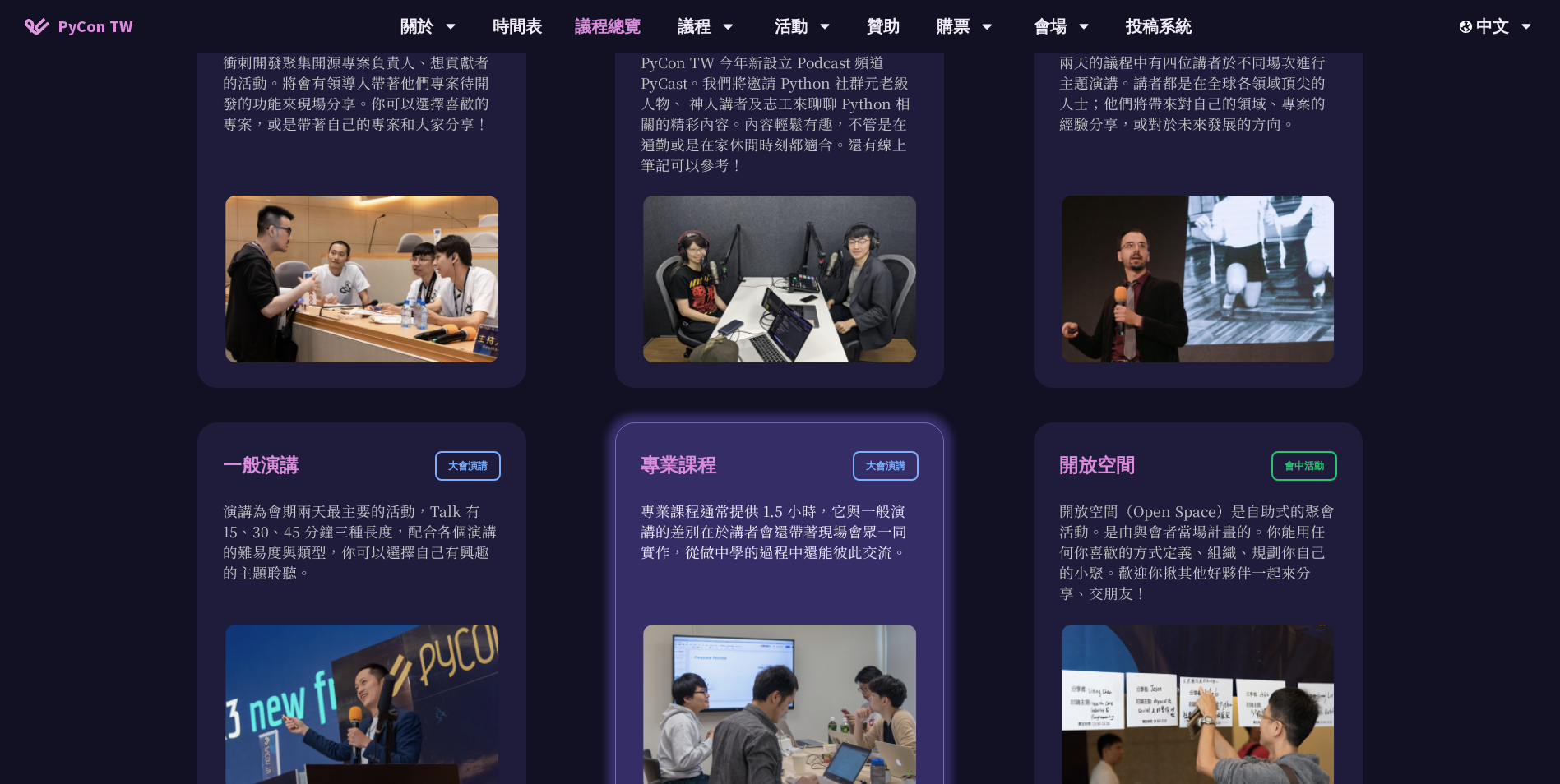
scroll to position [740, 0]
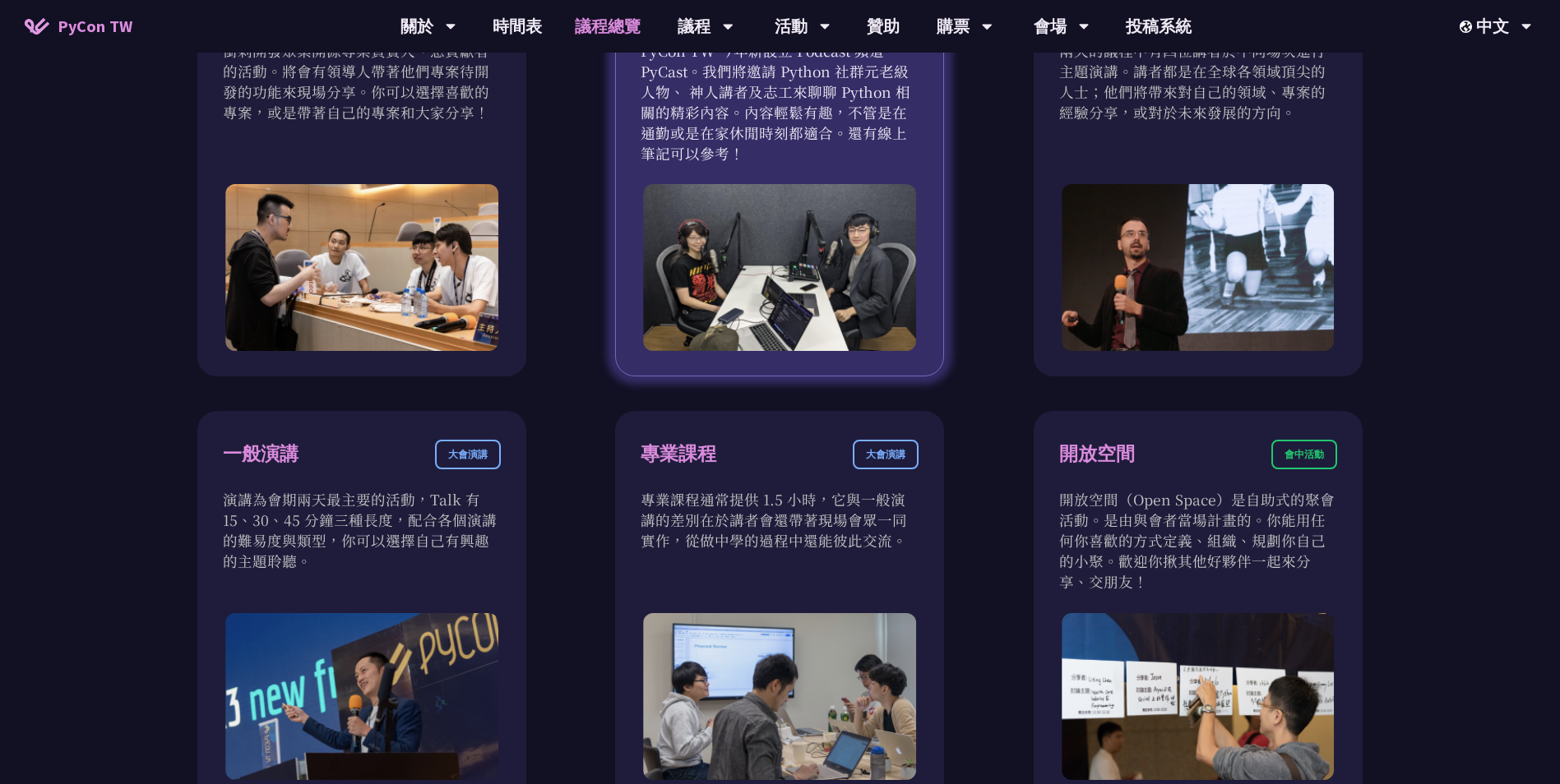
click at [795, 332] on img at bounding box center [780, 267] width 273 height 167
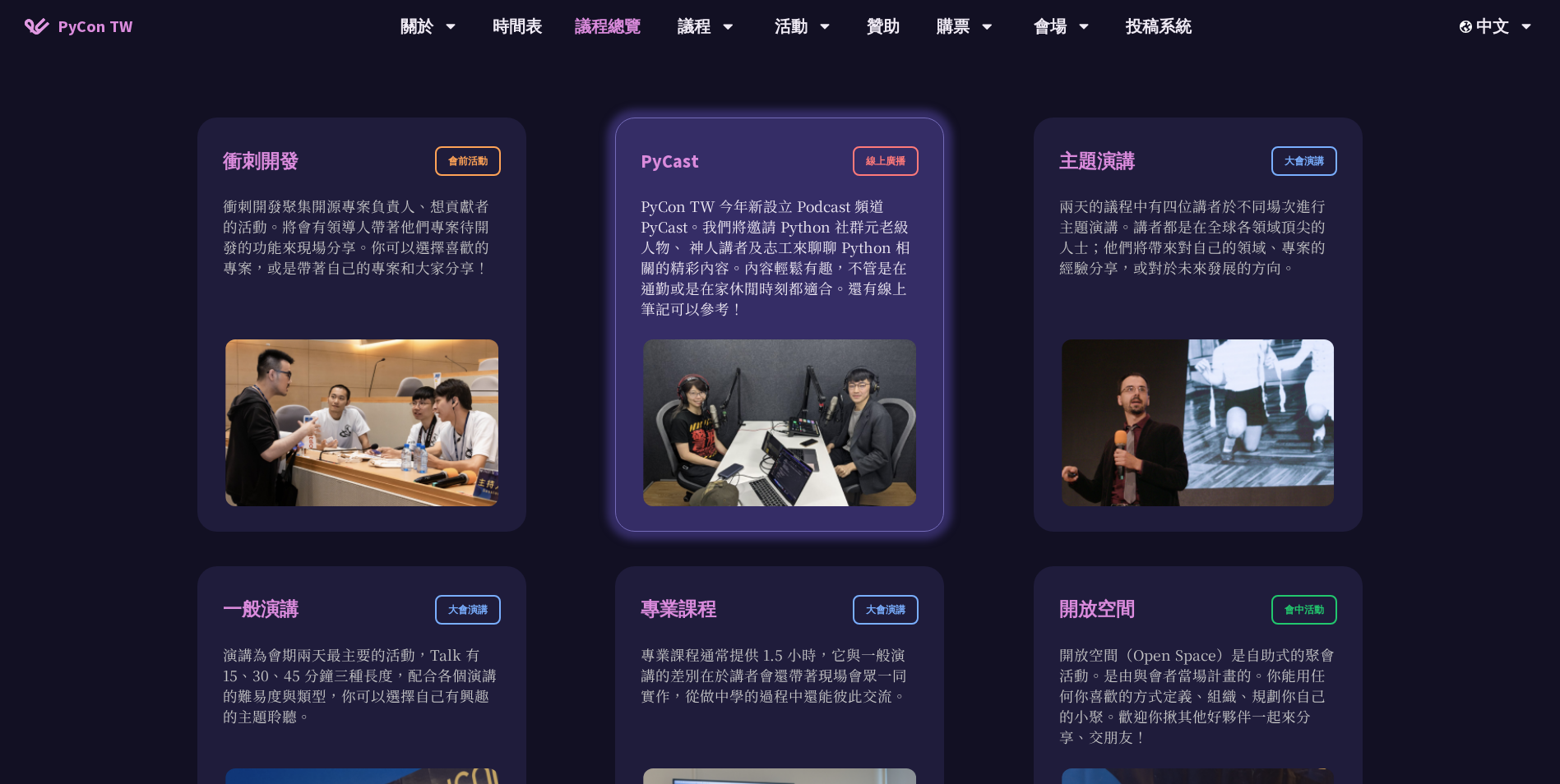
scroll to position [411, 0]
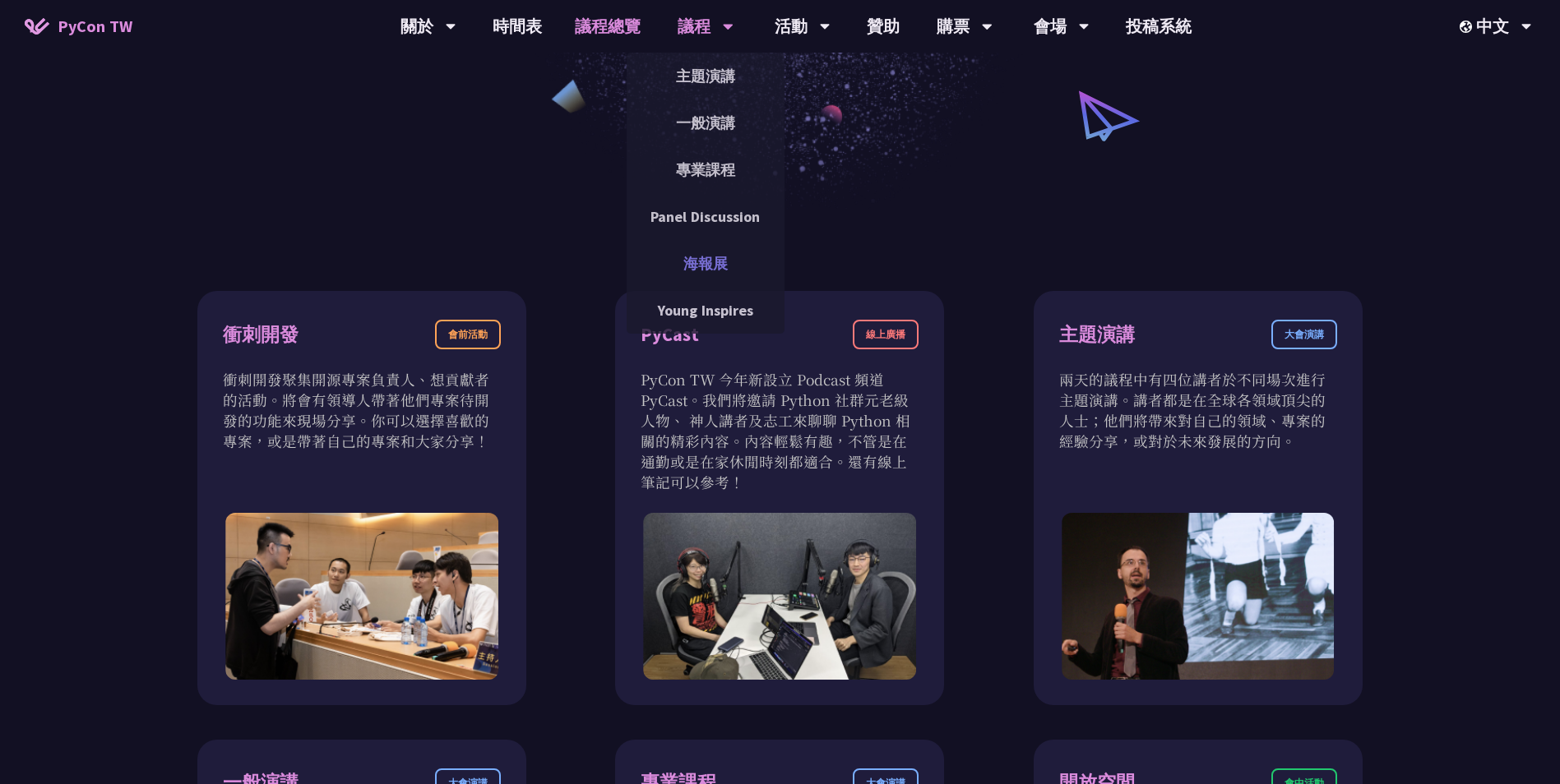
click at [741, 255] on link "海報展" at bounding box center [705, 264] width 158 height 39
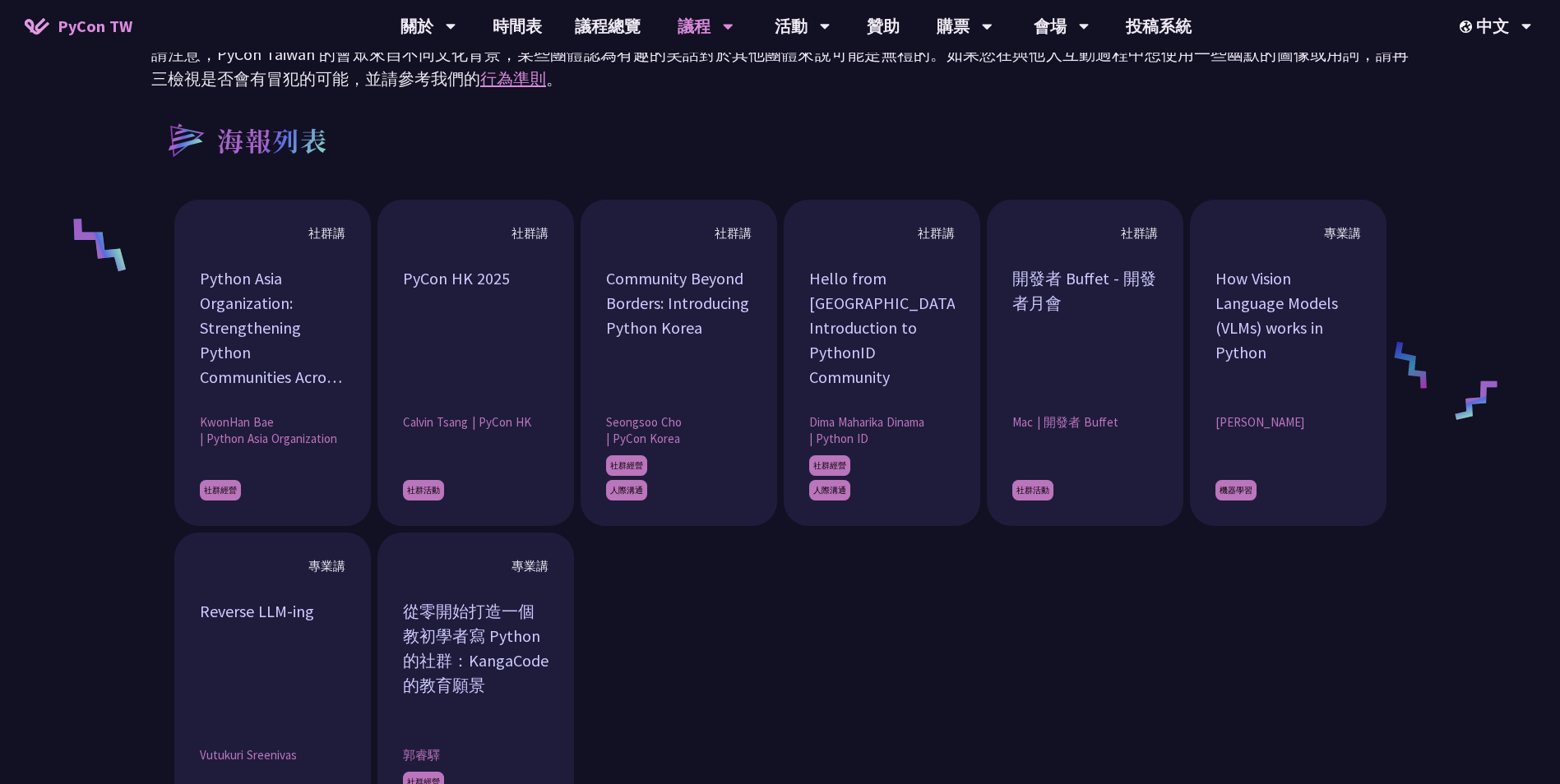
scroll to position [1012, 0]
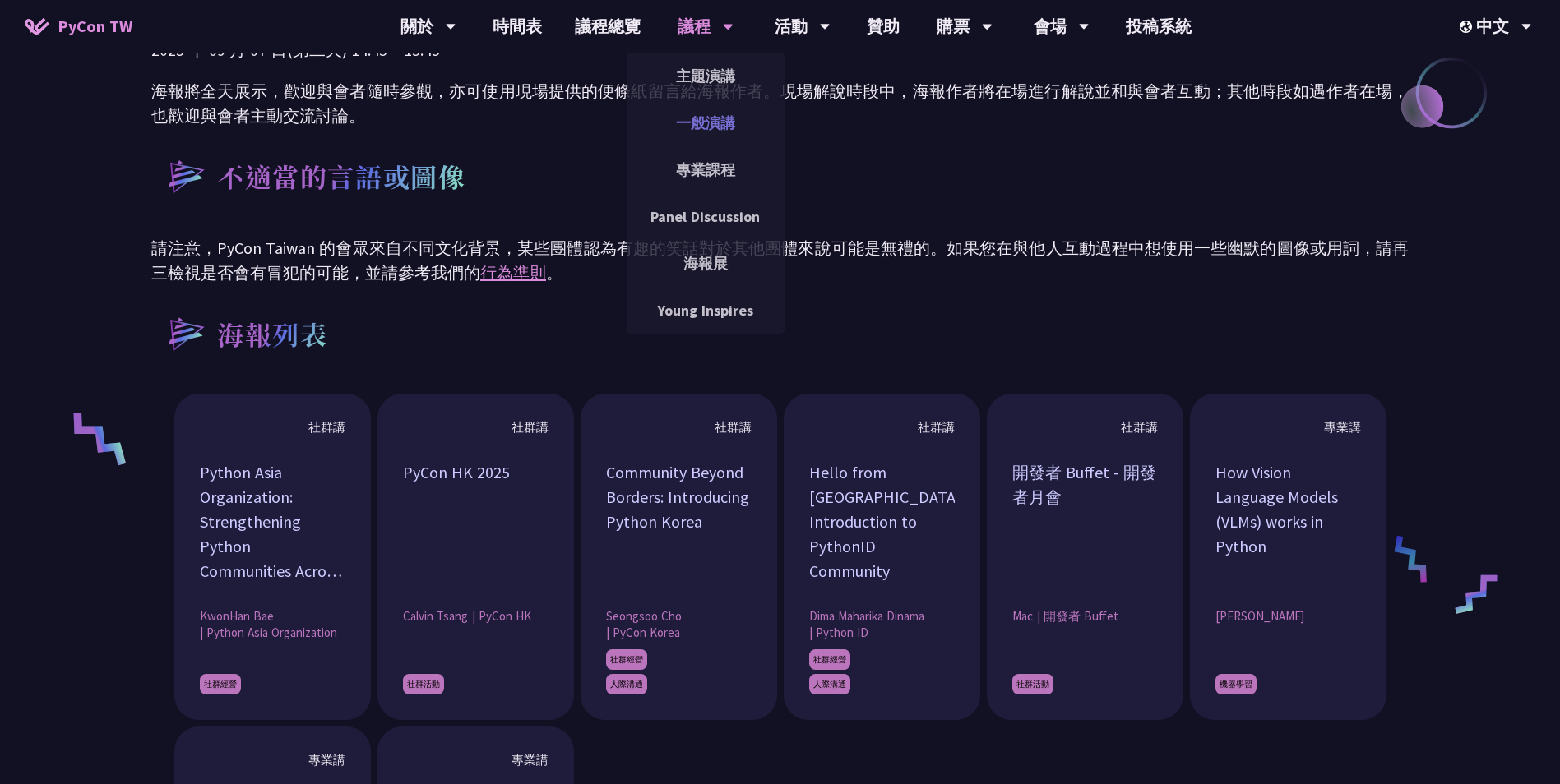
click at [714, 113] on link "一般演講" at bounding box center [705, 123] width 158 height 39
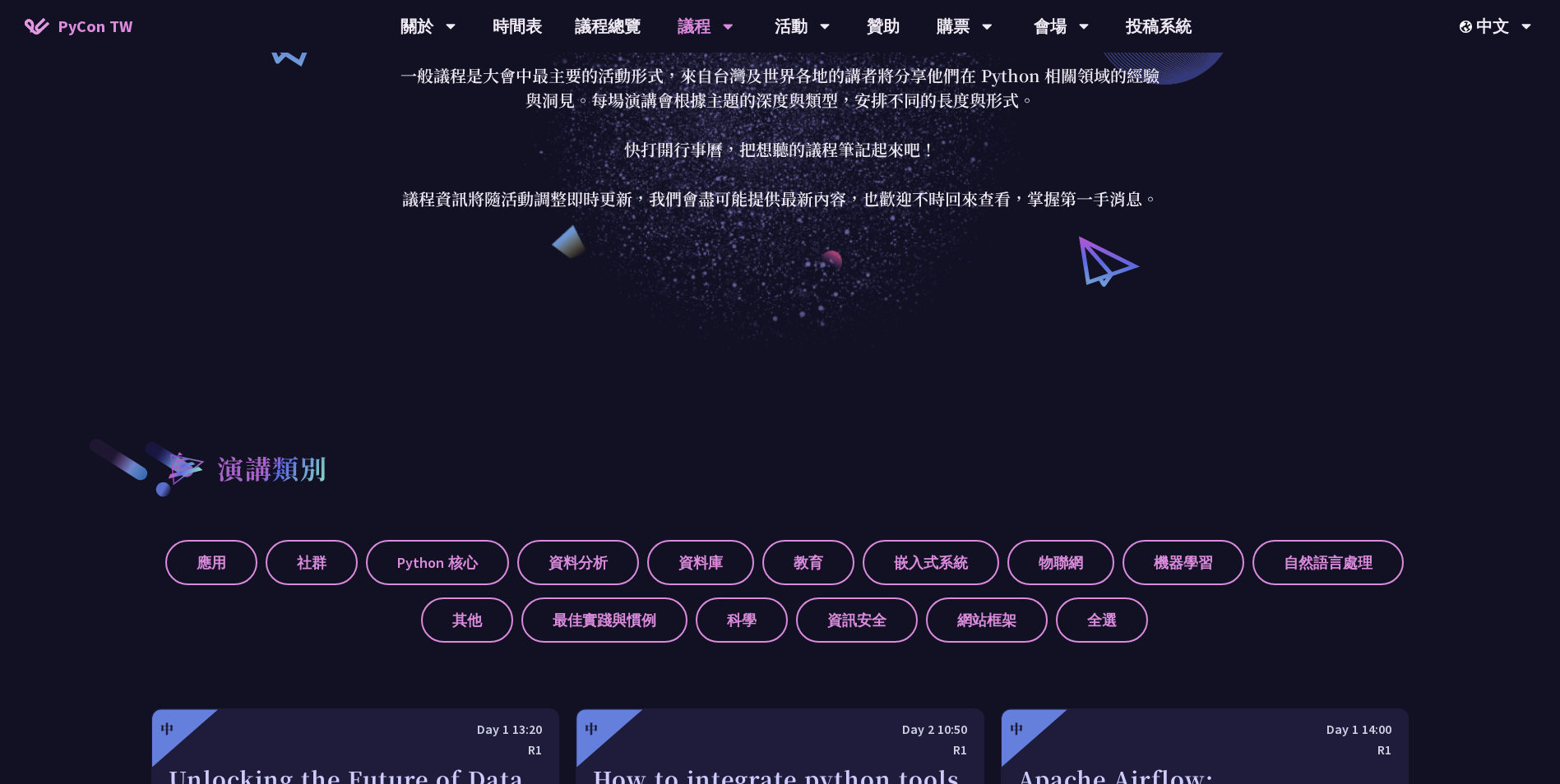
scroll to position [411, 0]
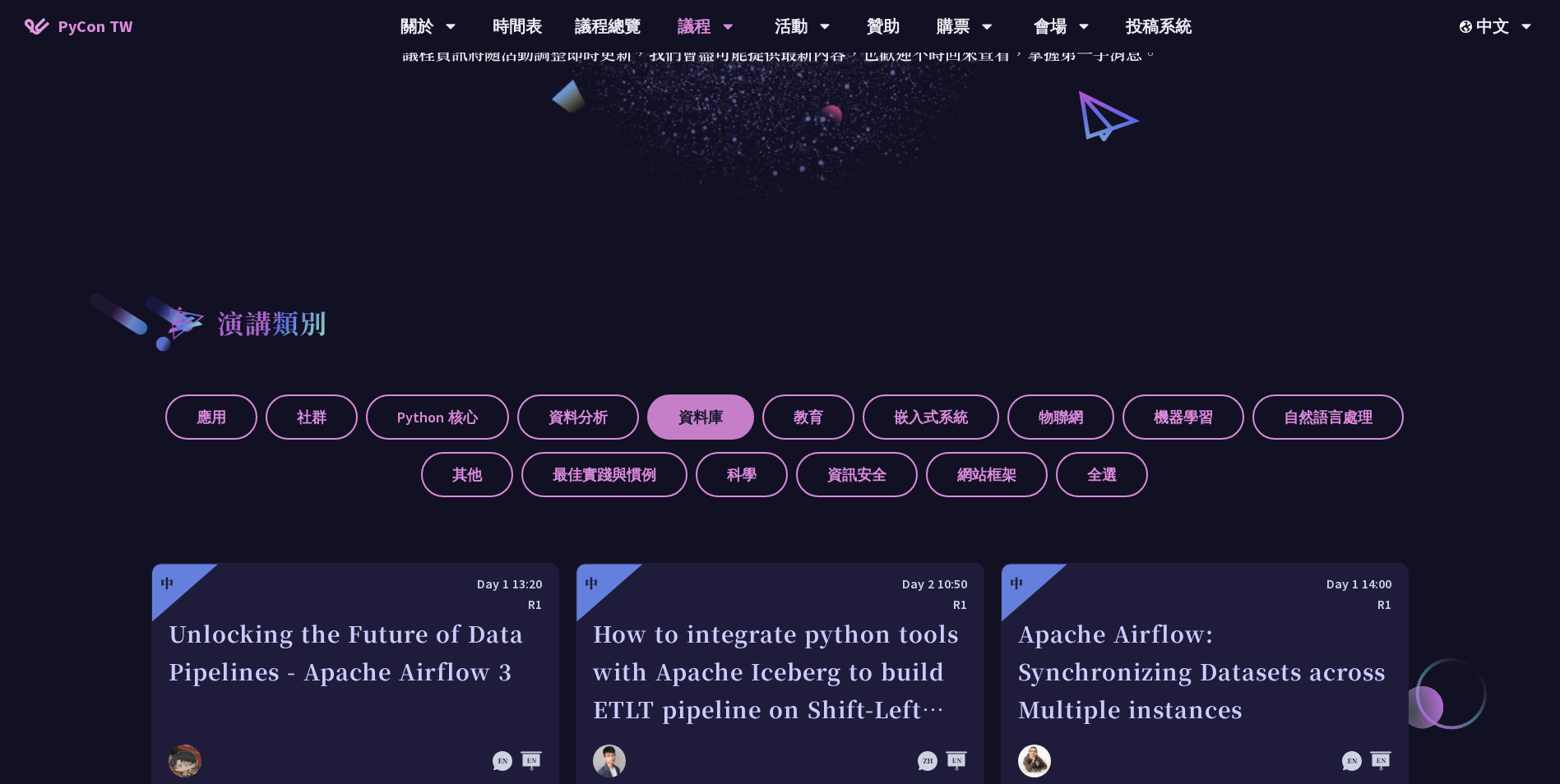
click at [719, 419] on label "資料庫" at bounding box center [701, 417] width 107 height 45
click at [0, 0] on input "資料庫" at bounding box center [0, 0] width 0 height 0
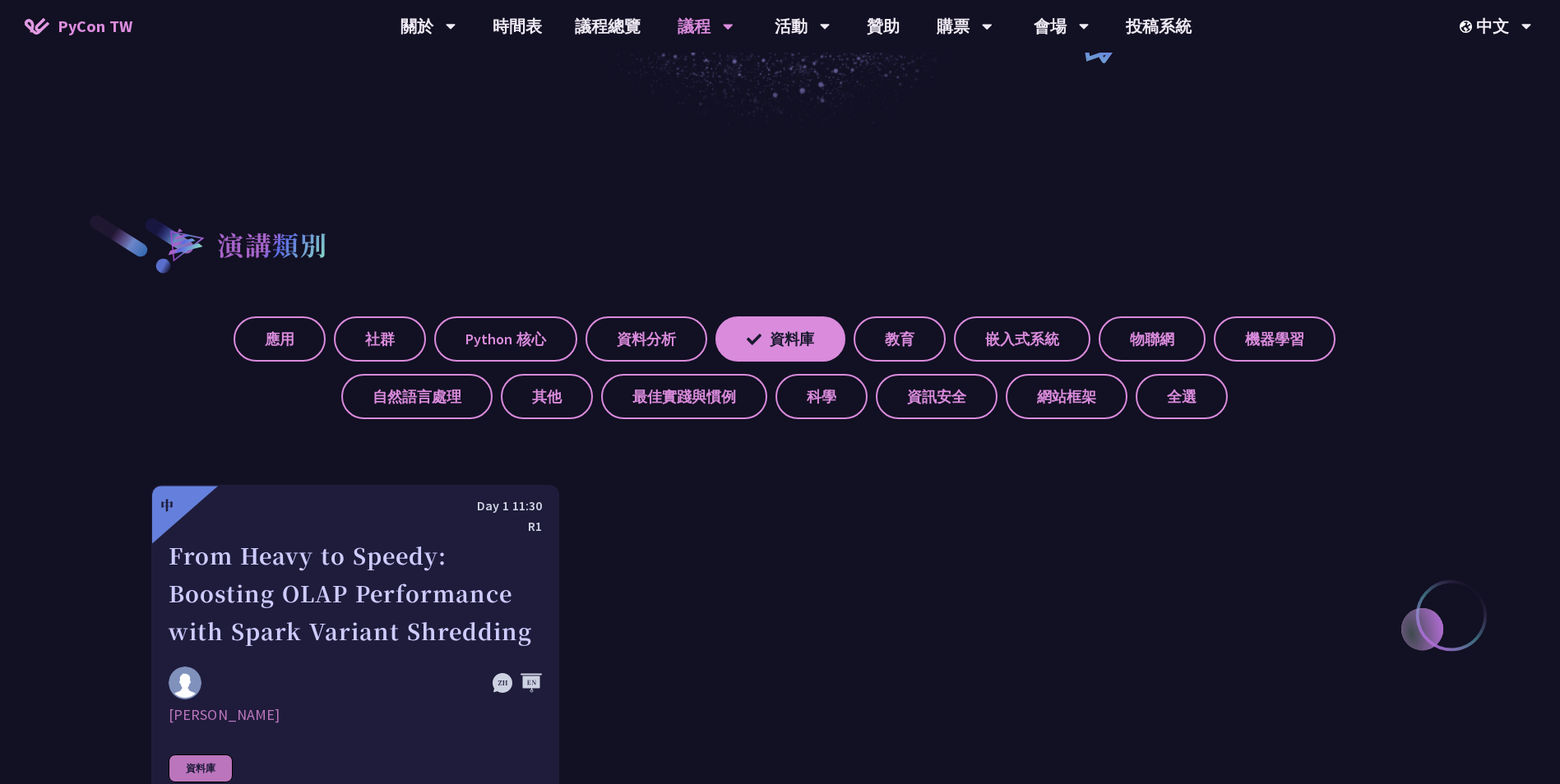
scroll to position [657, 0]
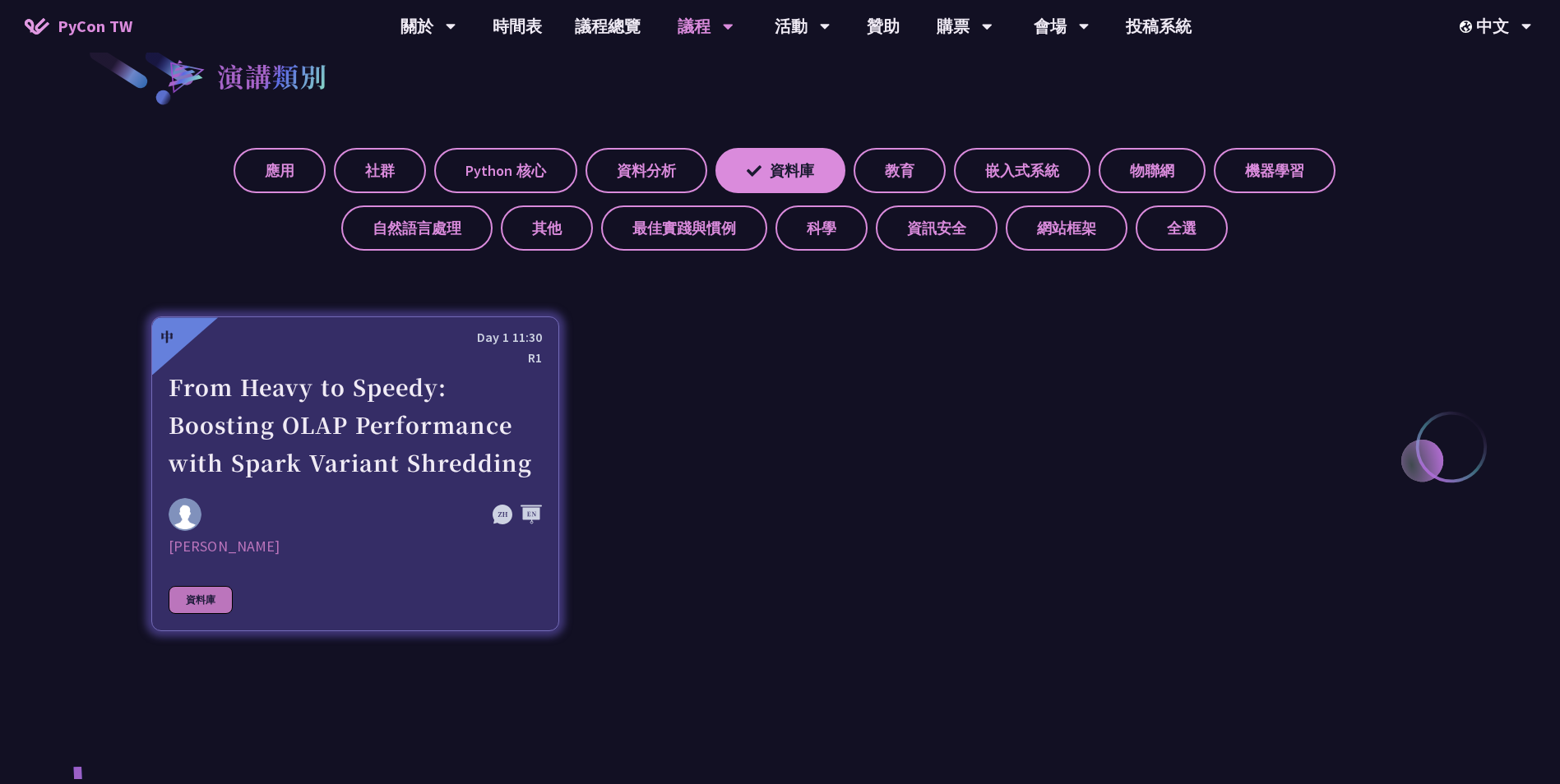
click at [391, 470] on div "From Heavy to Speedy: Boosting OLAP Performance with Spark Variant Shredding" at bounding box center [355, 425] width 373 height 113
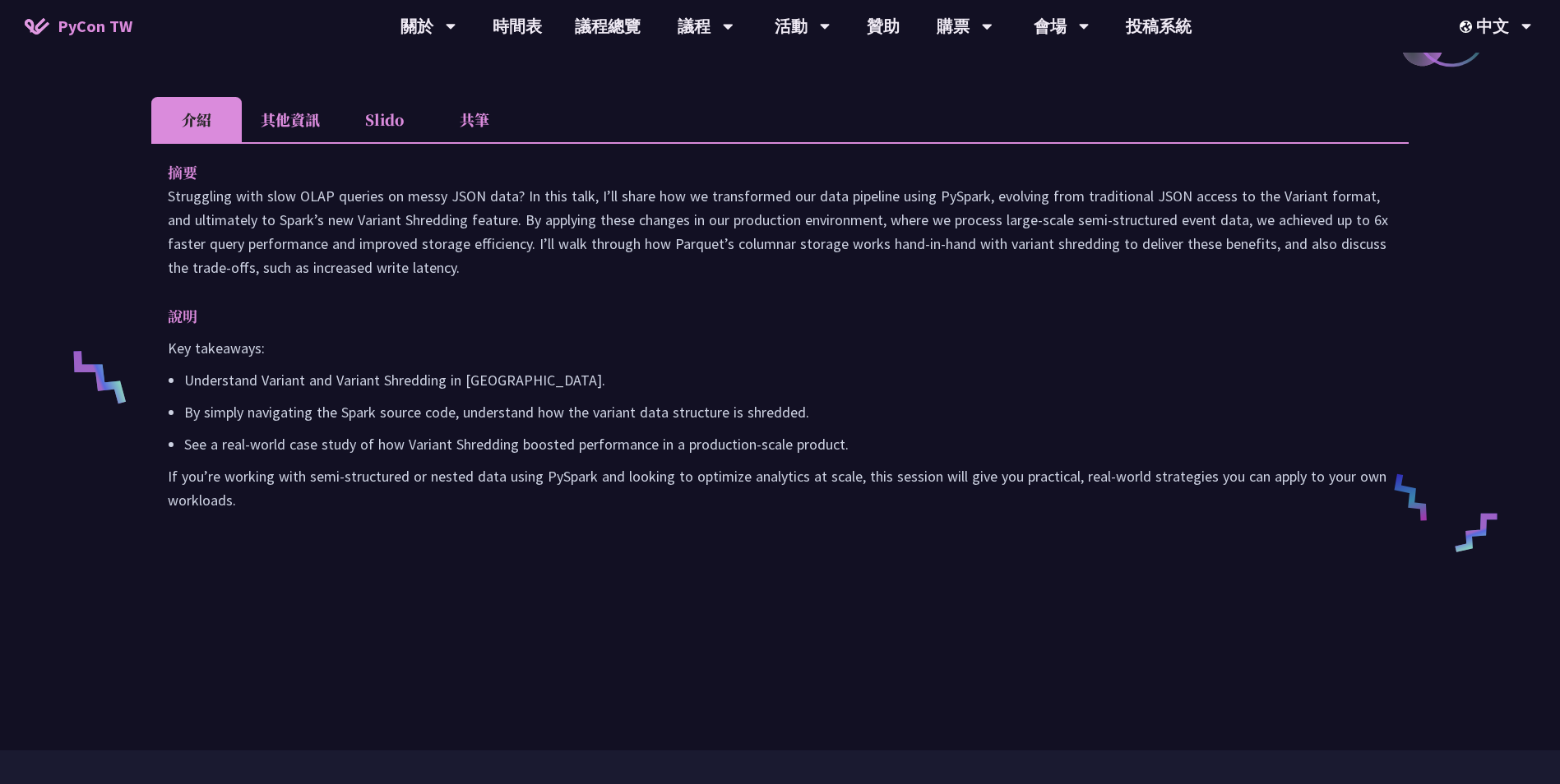
scroll to position [493, 0]
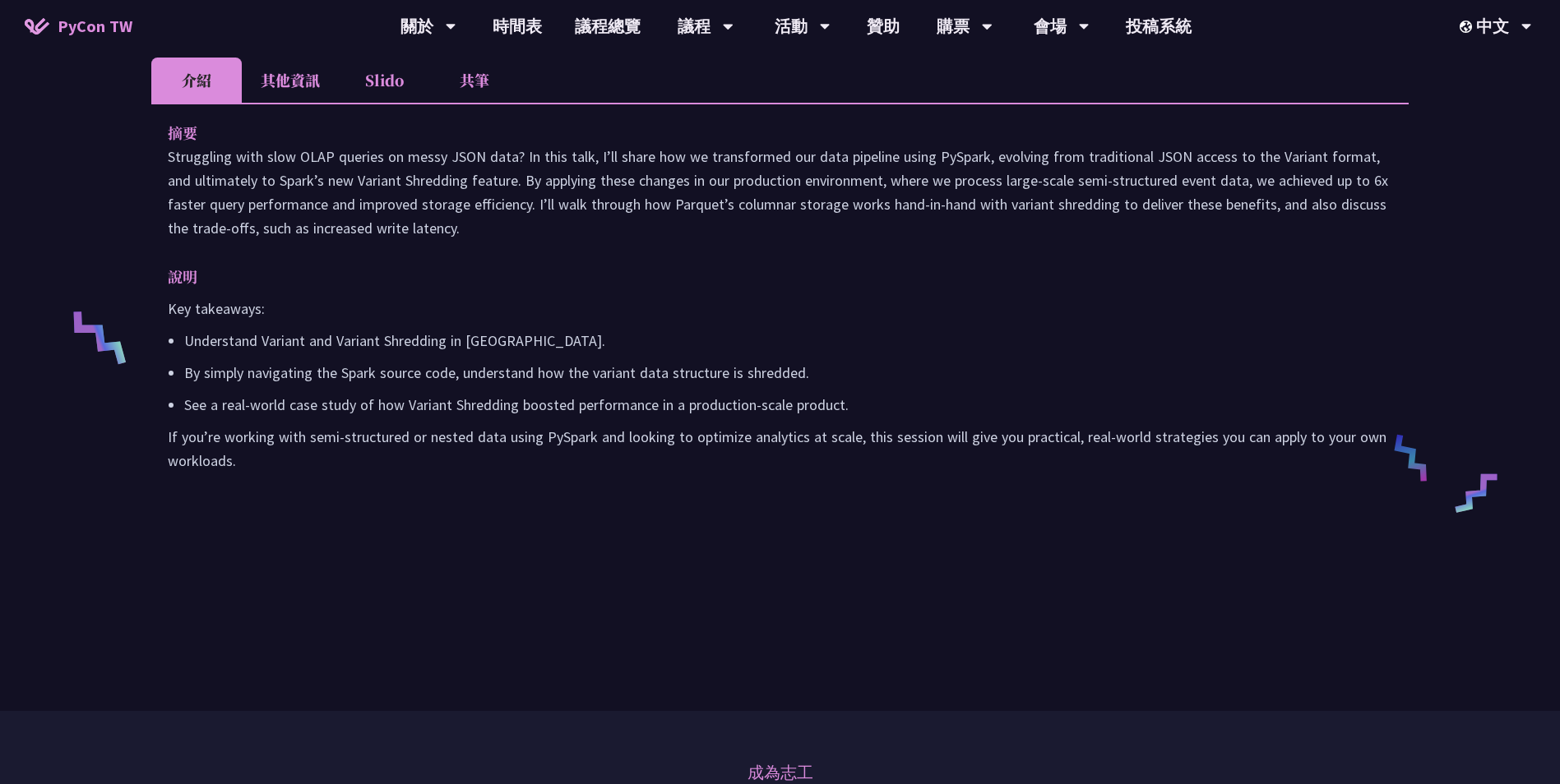
click at [282, 102] on li "其他資訊" at bounding box center [290, 80] width 97 height 45
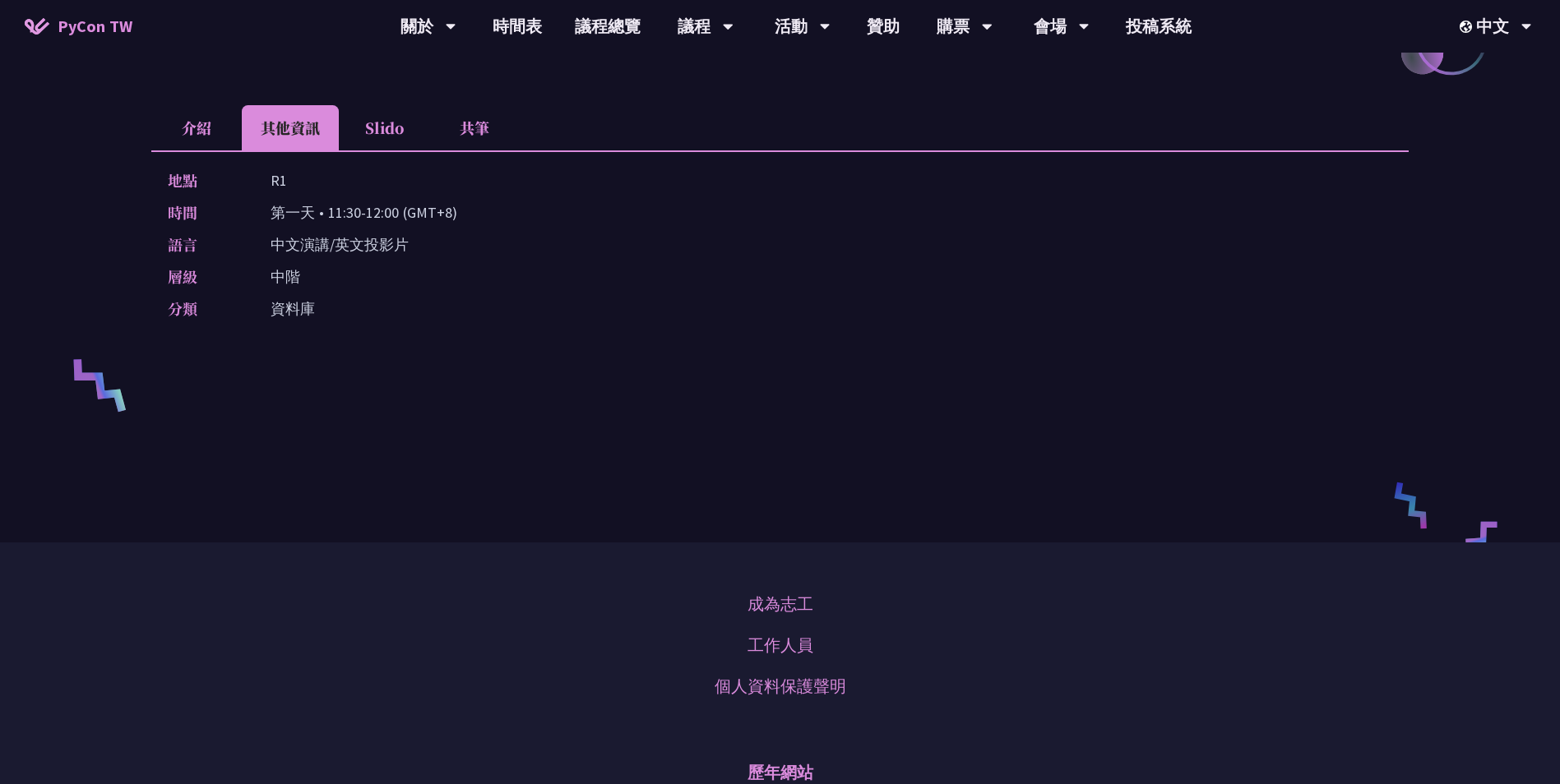
scroll to position [411, 0]
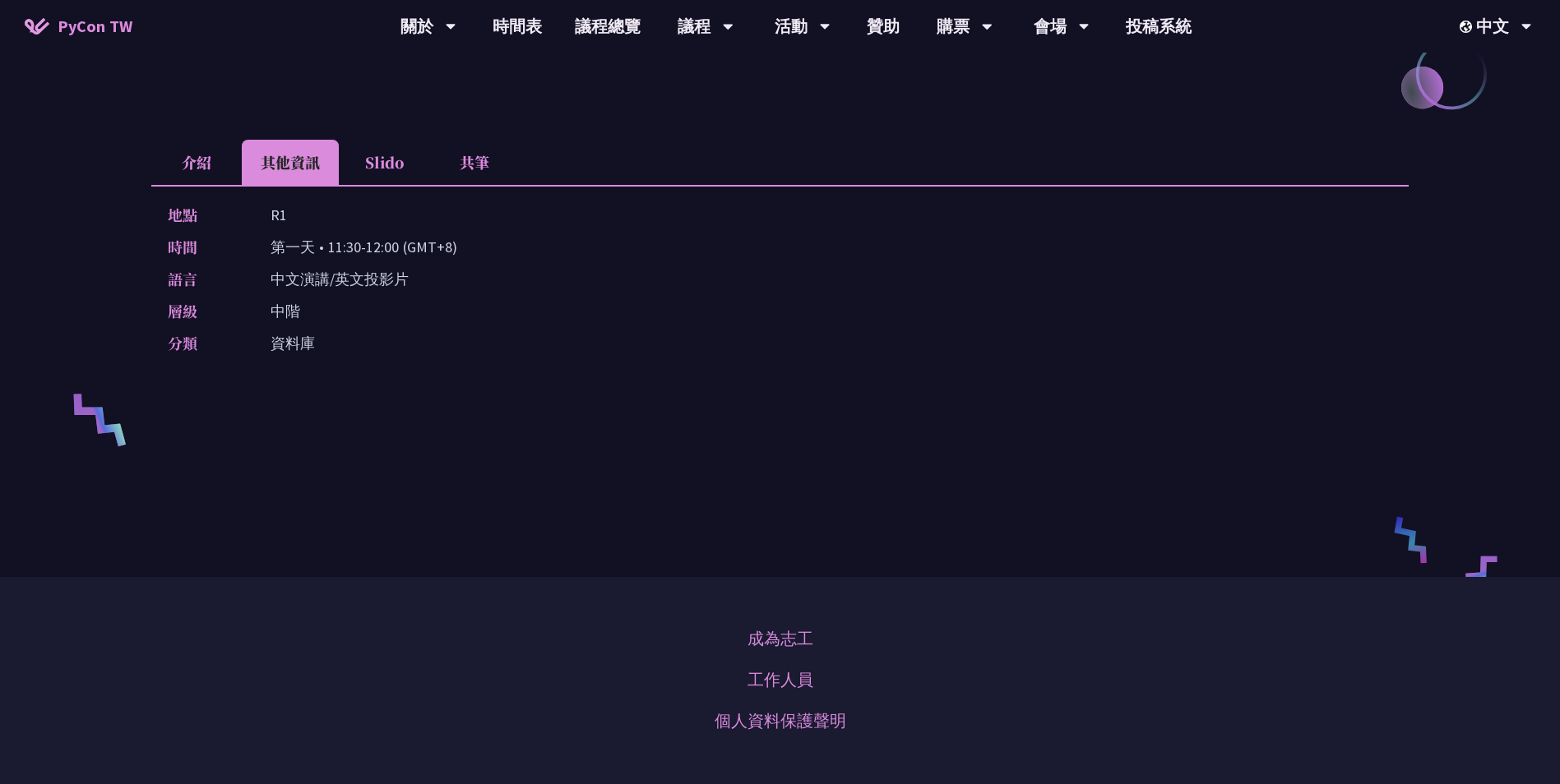
click at [371, 185] on li "Slido" at bounding box center [384, 162] width 91 height 45
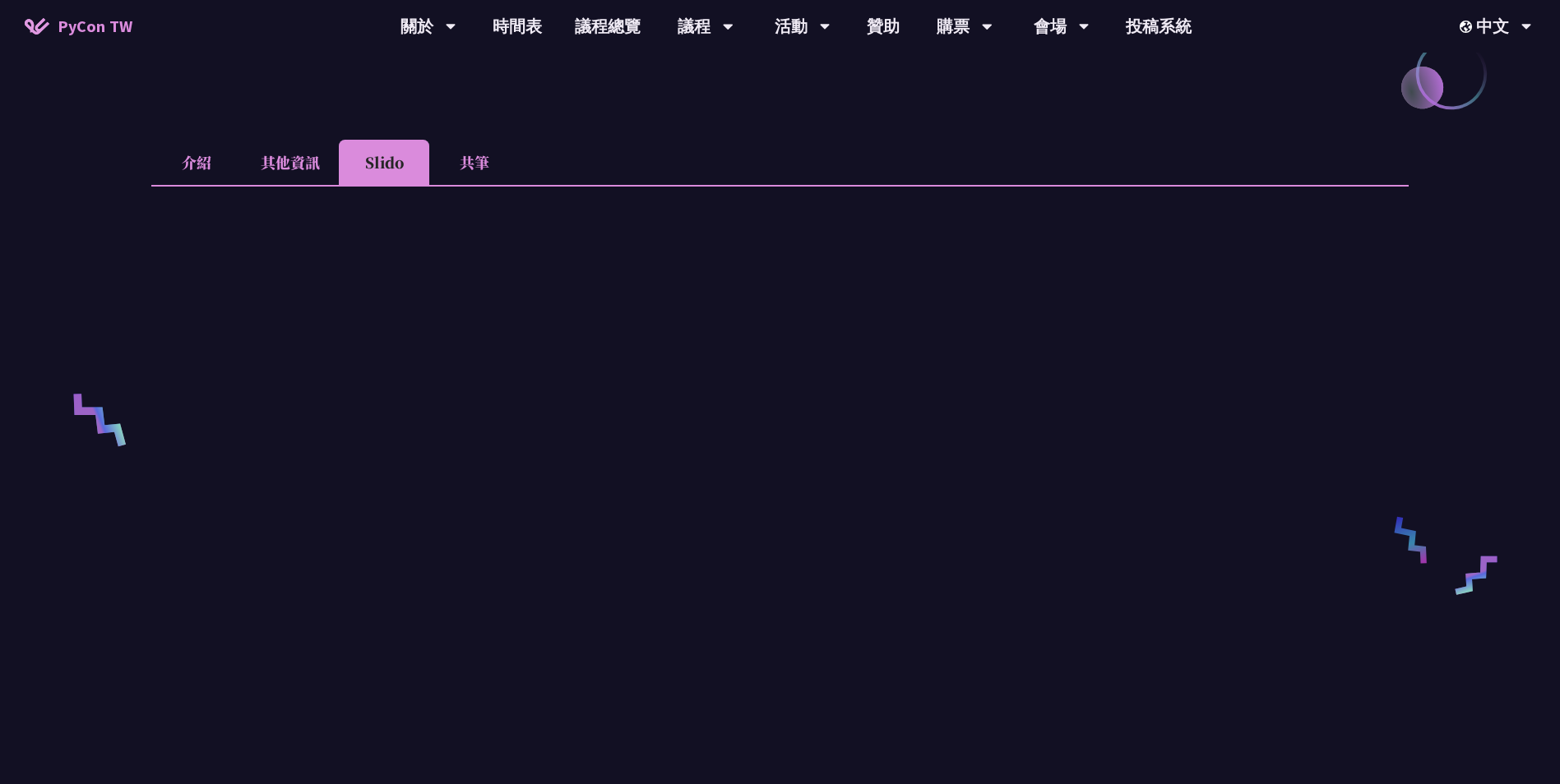
click at [456, 185] on li "共筆" at bounding box center [475, 162] width 91 height 45
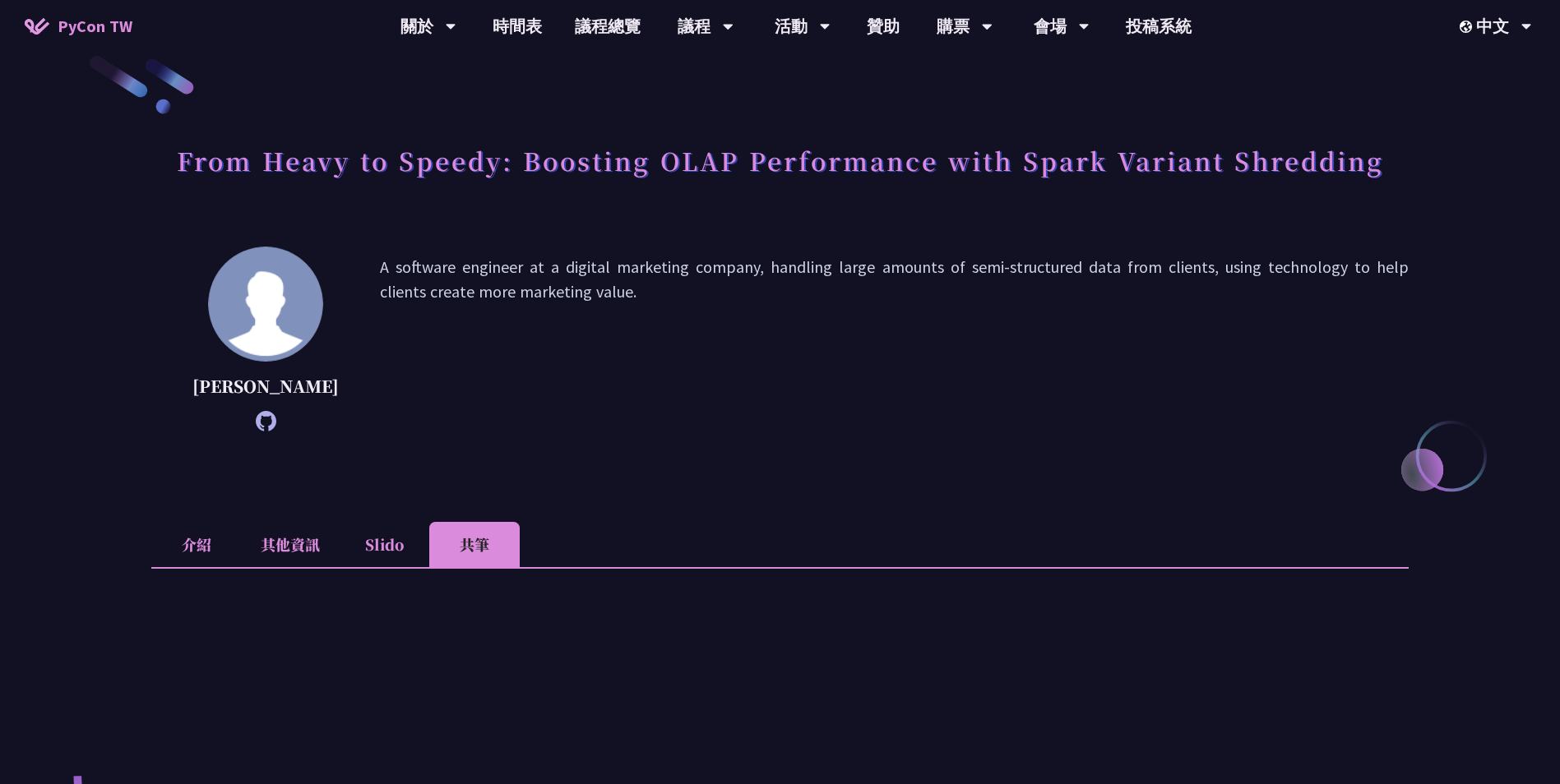
scroll to position [0, 0]
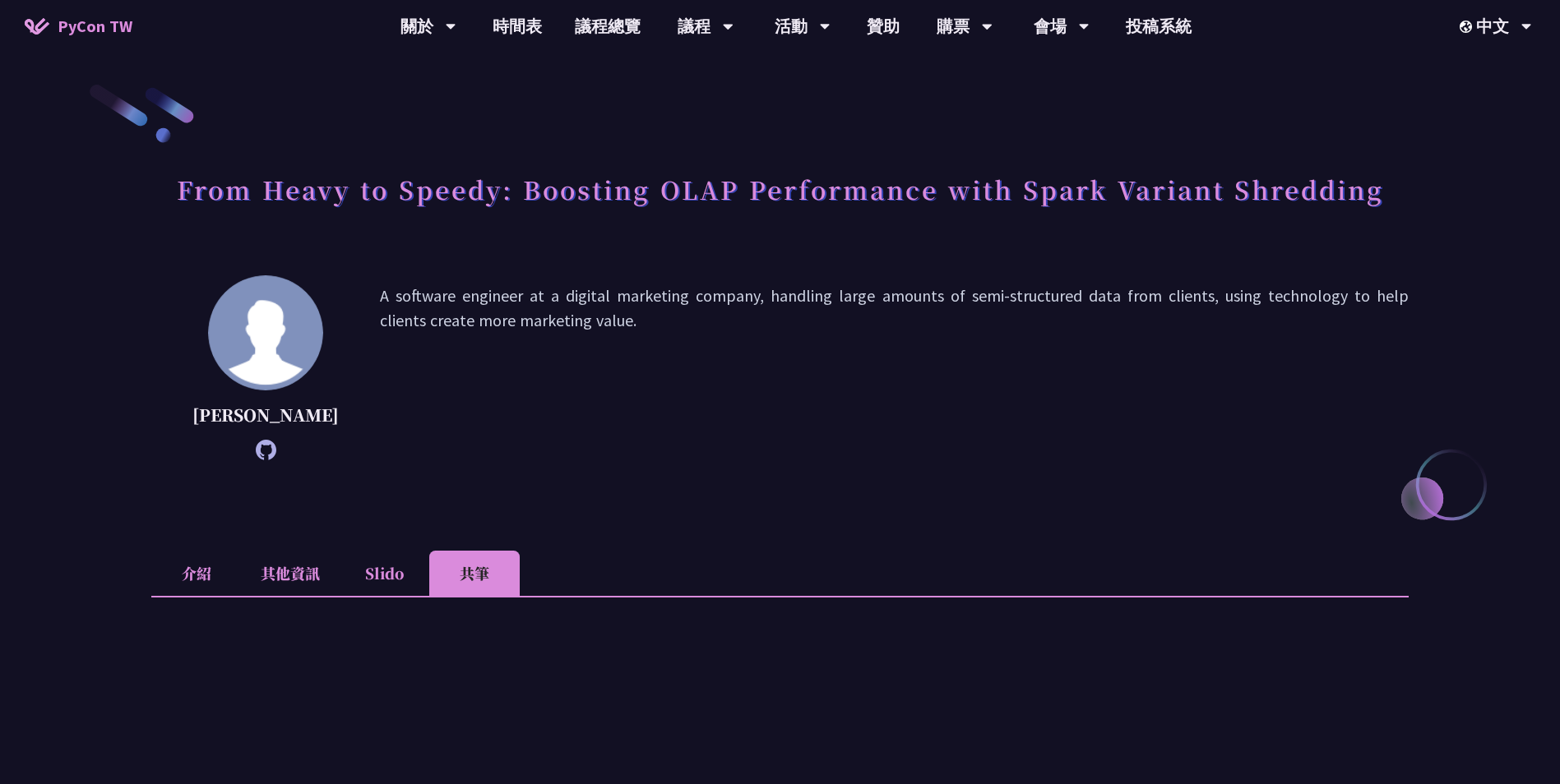
drag, startPoint x: 272, startPoint y: 359, endPoint x: 244, endPoint y: 434, distance: 80.1
click at [273, 359] on img at bounding box center [266, 333] width 115 height 115
click at [203, 581] on li "介紹" at bounding box center [196, 573] width 91 height 45
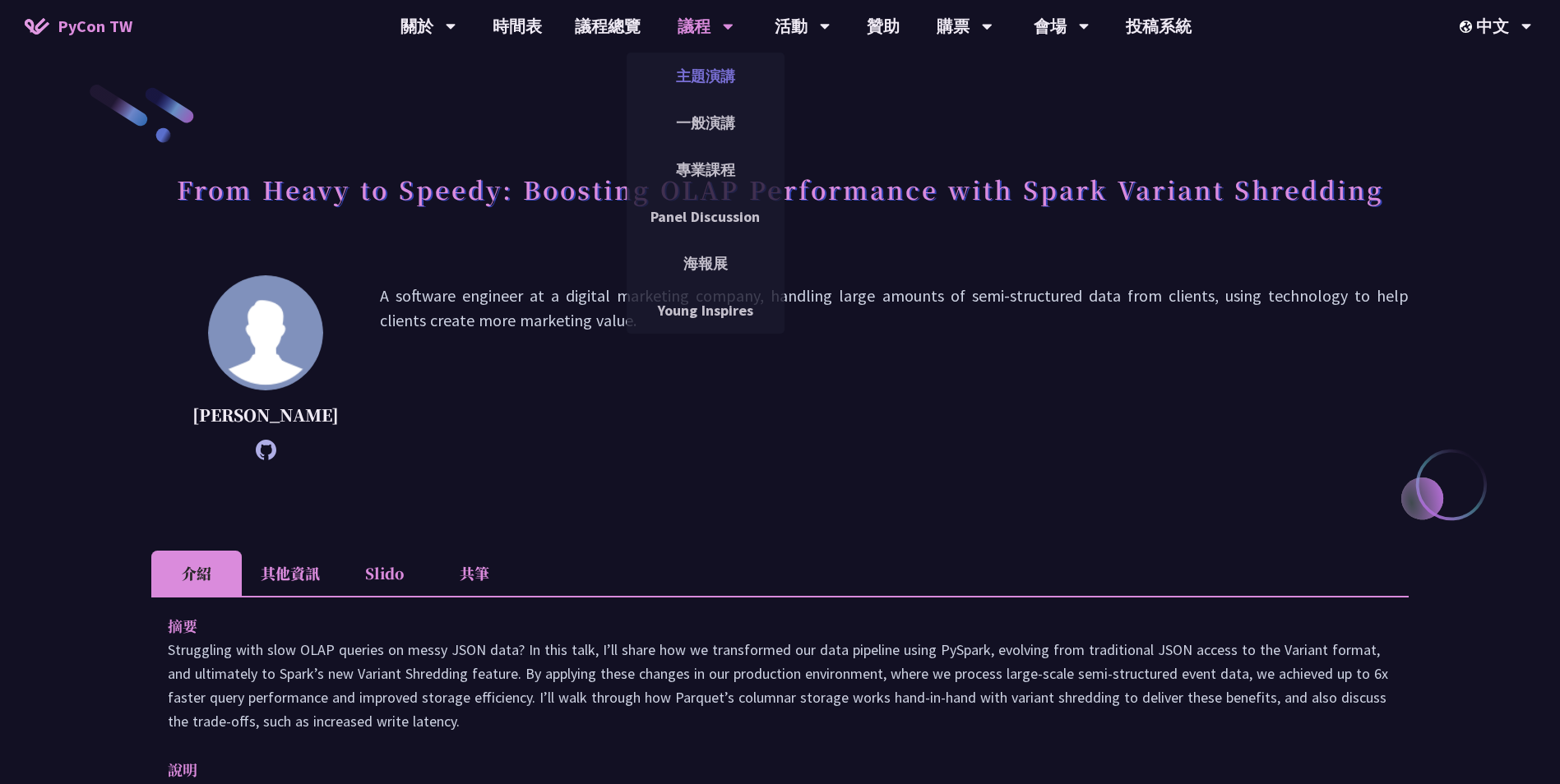
click at [690, 80] on link "主題演講" at bounding box center [705, 76] width 158 height 39
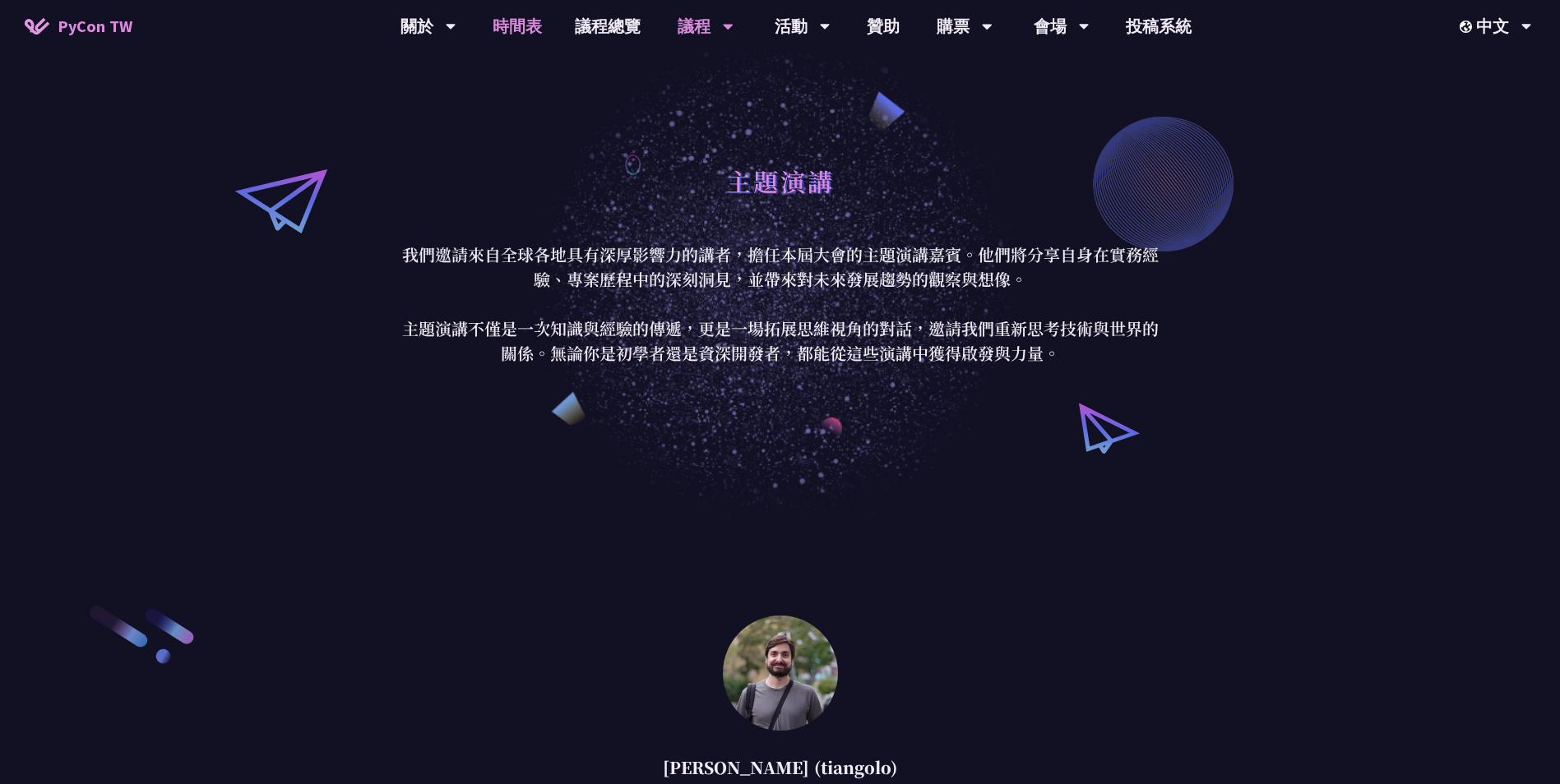
click at [510, 30] on link "時間表" at bounding box center [517, 26] width 82 height 53
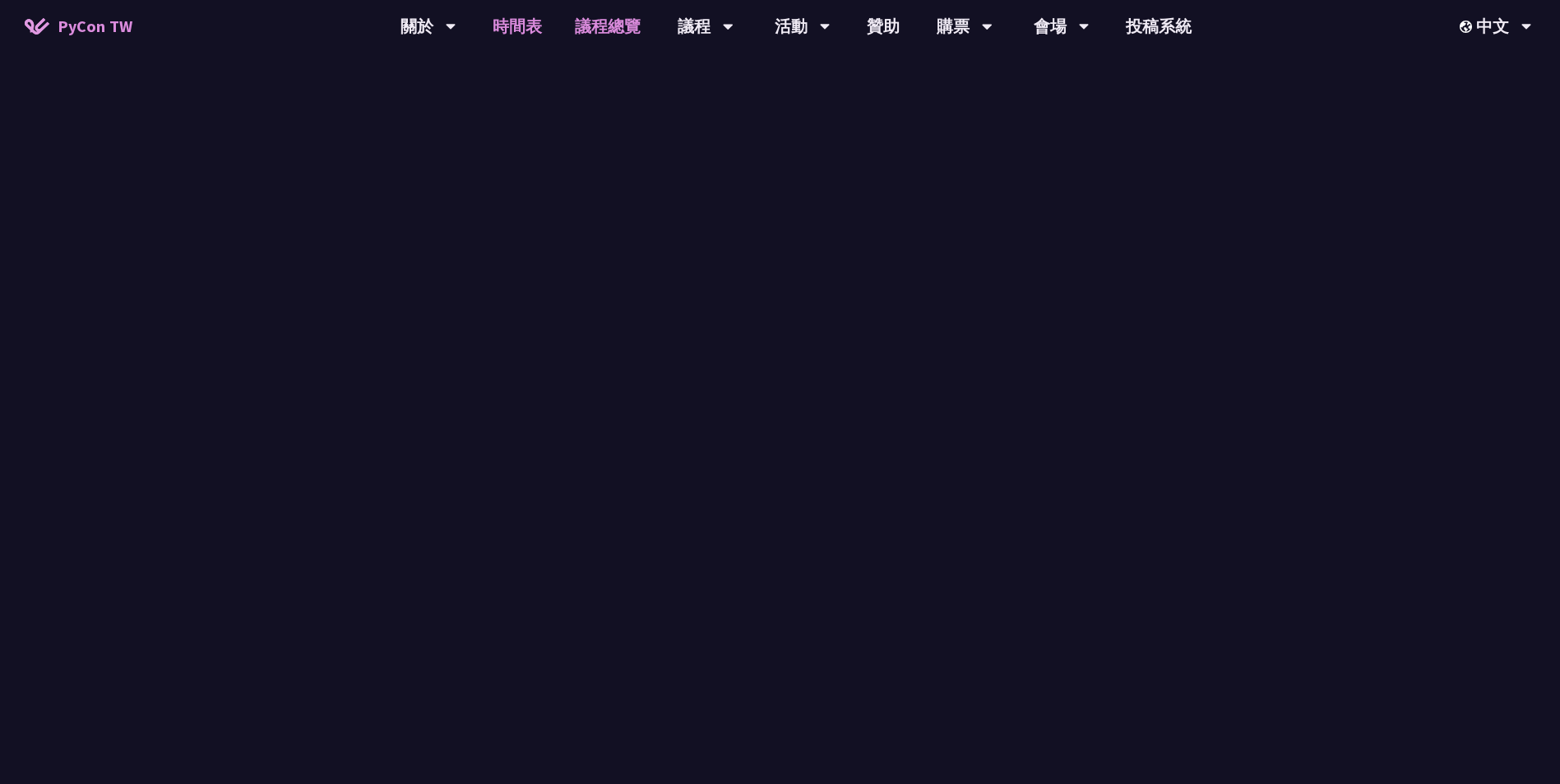
click at [598, 30] on link "議程總覽" at bounding box center [607, 26] width 98 height 53
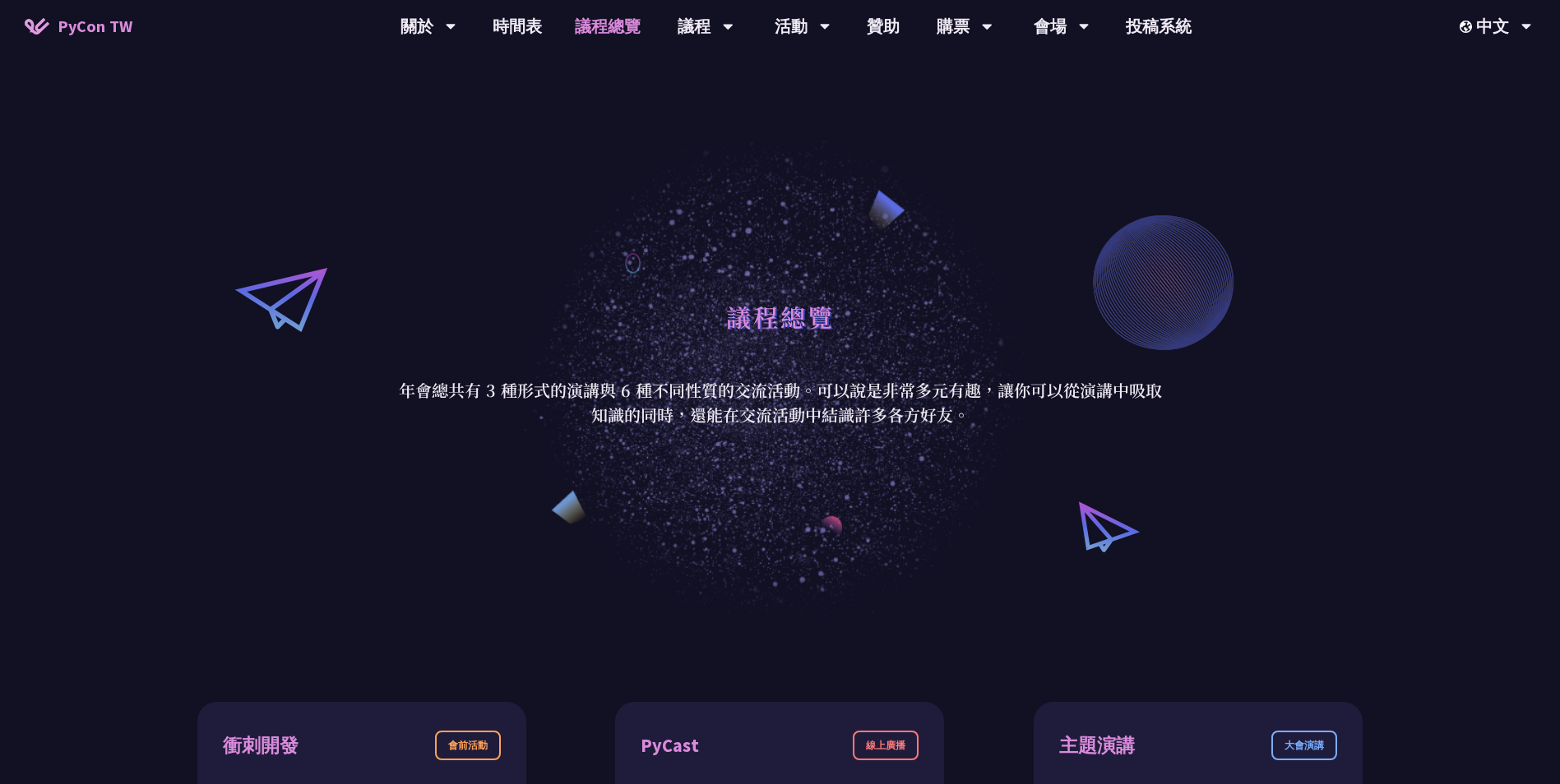
click at [620, 29] on link "議程總覽" at bounding box center [607, 26] width 98 height 53
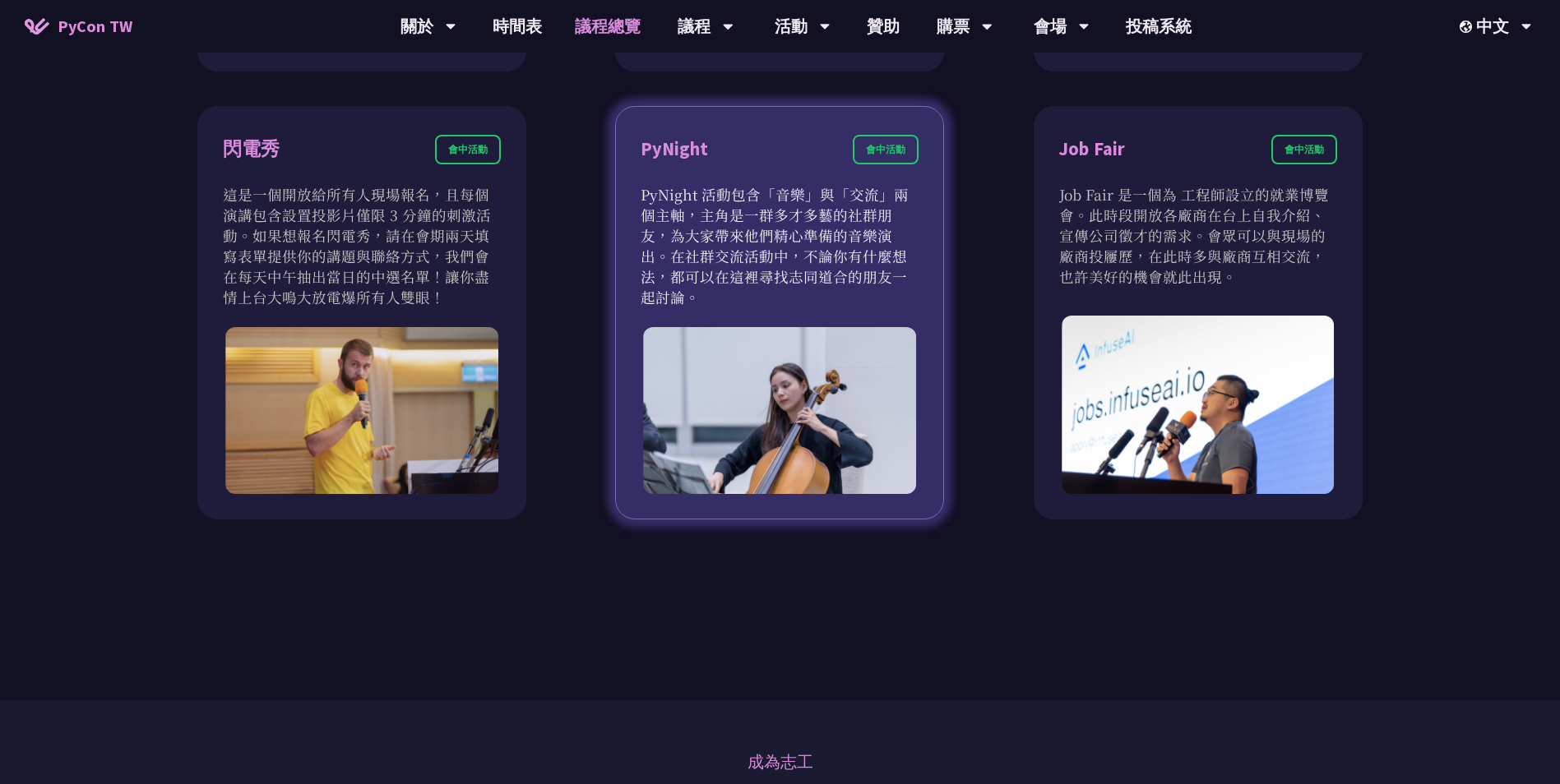
scroll to position [1233, 0]
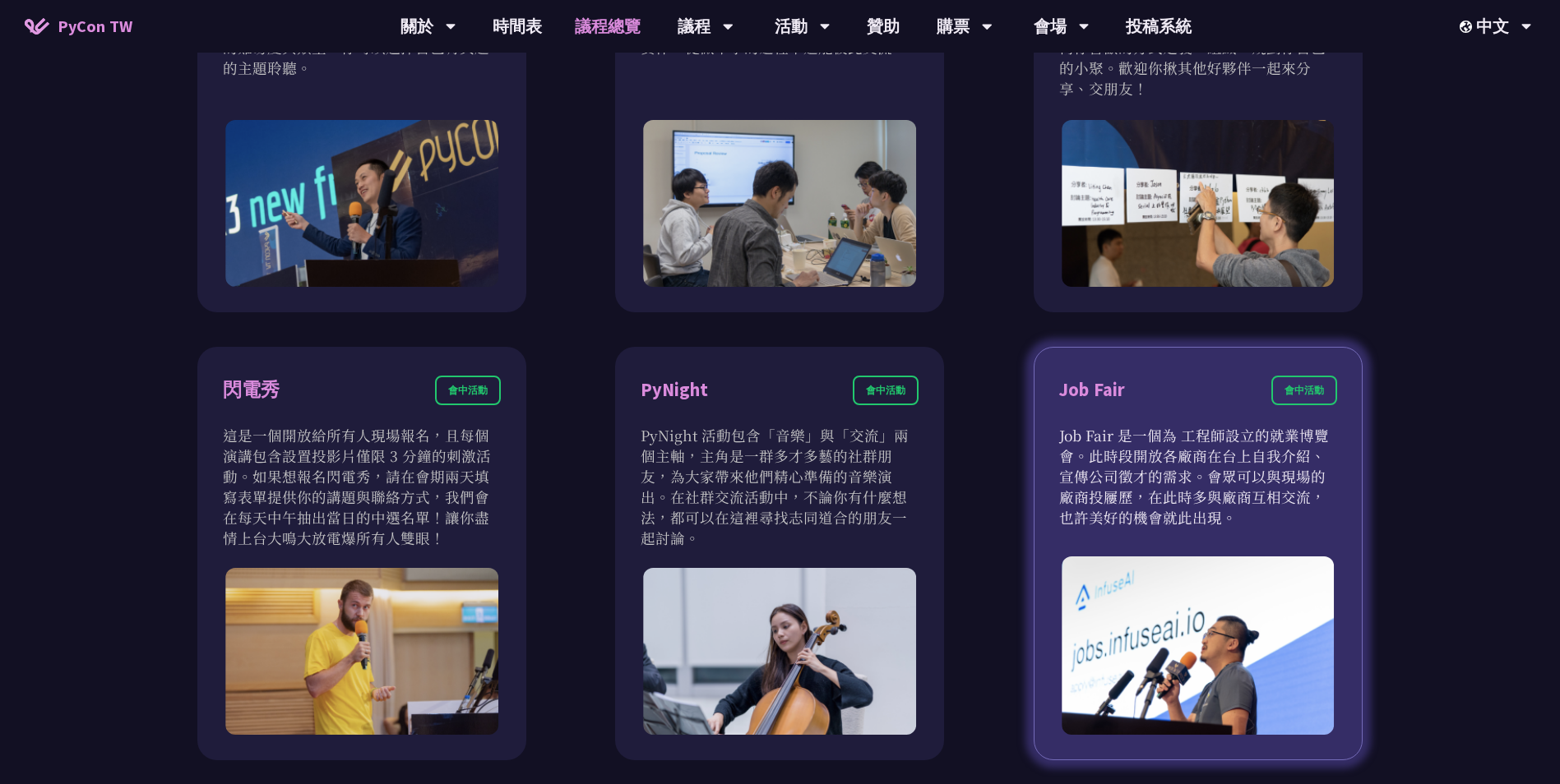
click at [1066, 460] on p "Job Fair 是一個為 工程師設立的就業博覽會。此時段開放各廠商在台上自我介紹、宣傳公司徵才的需求。會眾可以與現場的廠商投屨歷，在此時多與廠商互相交流，也…" at bounding box center [1198, 475] width 278 height 102
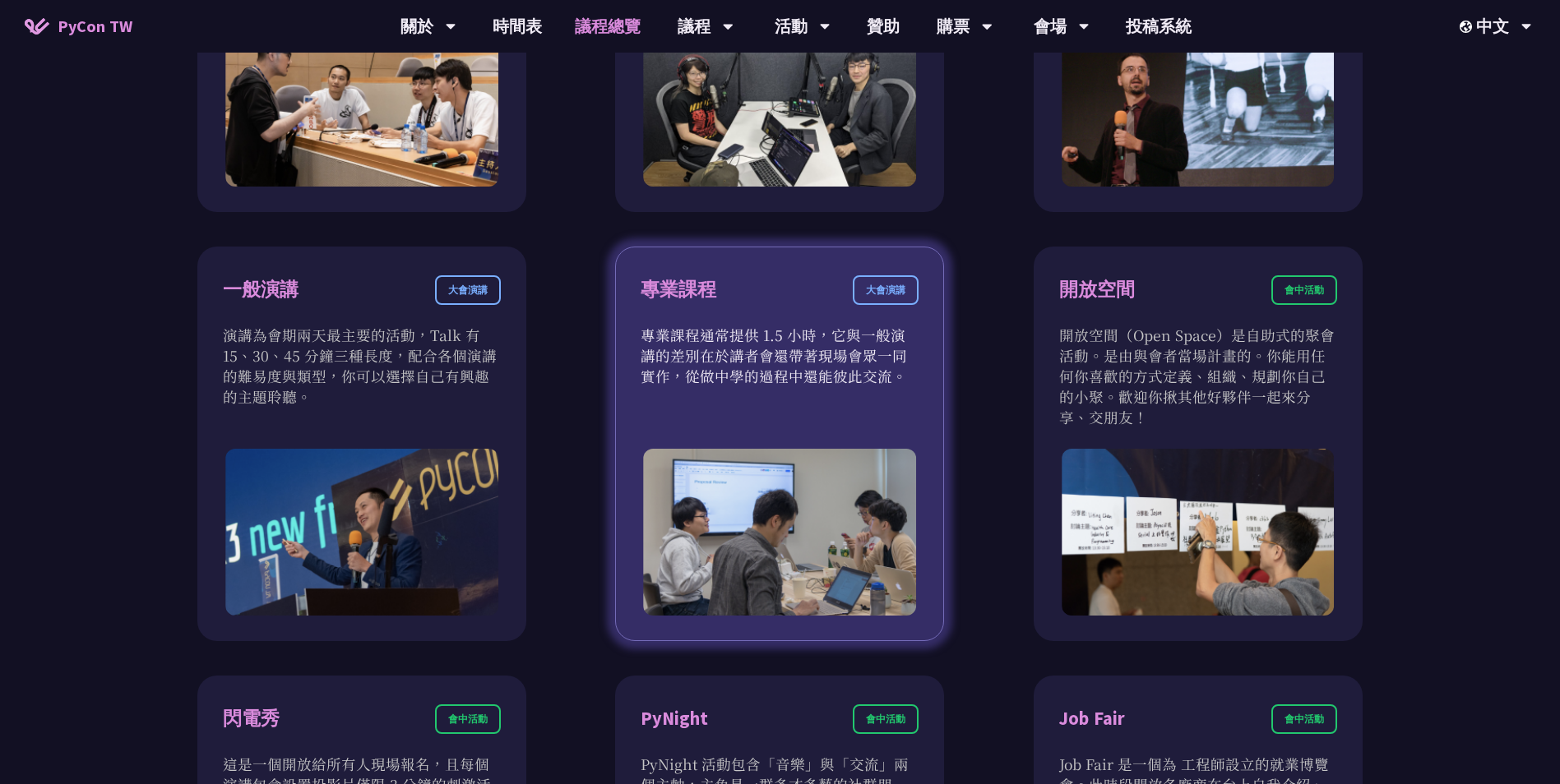
scroll to position [493, 0]
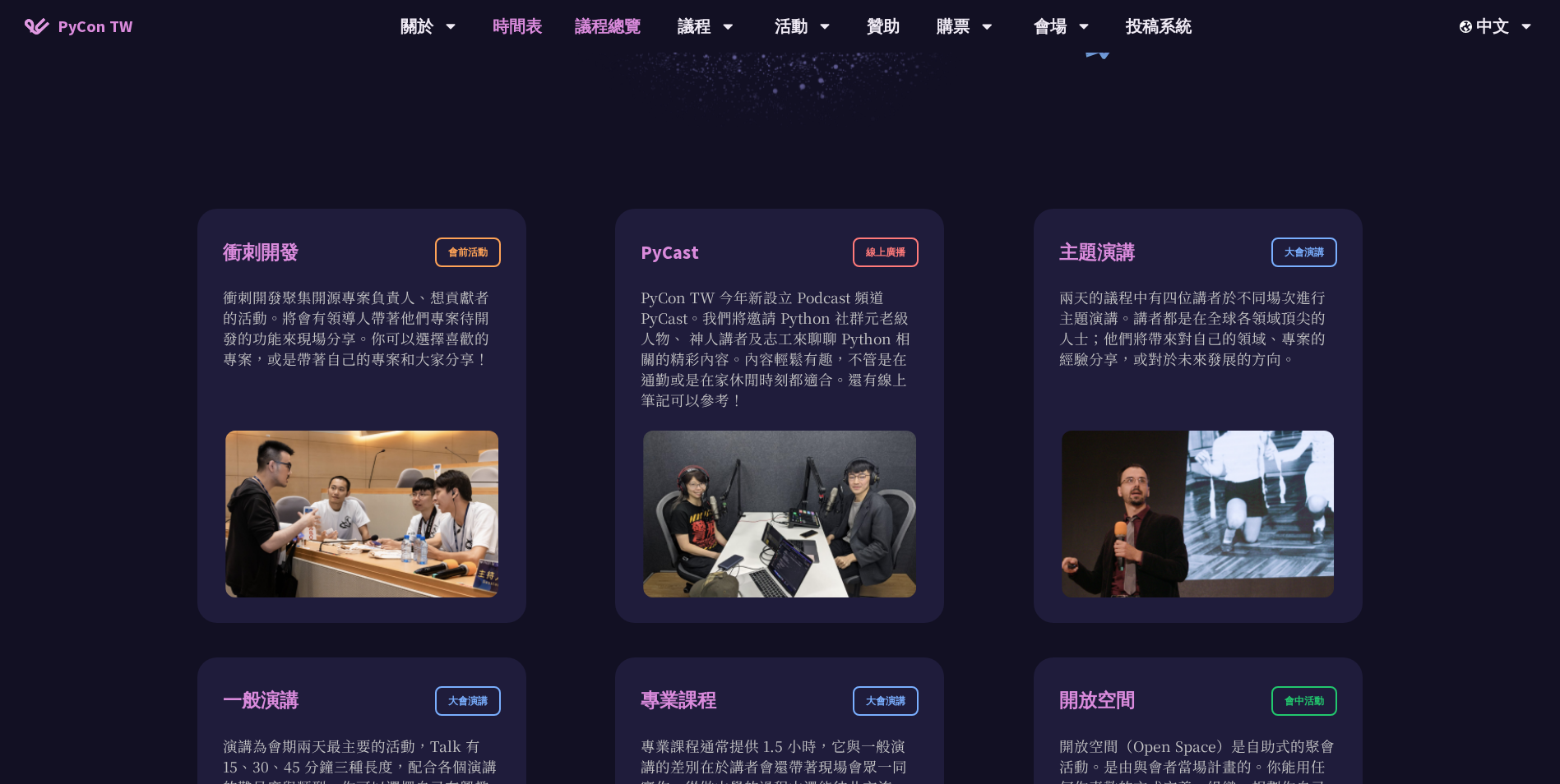
click at [514, 22] on link "時間表" at bounding box center [517, 26] width 82 height 53
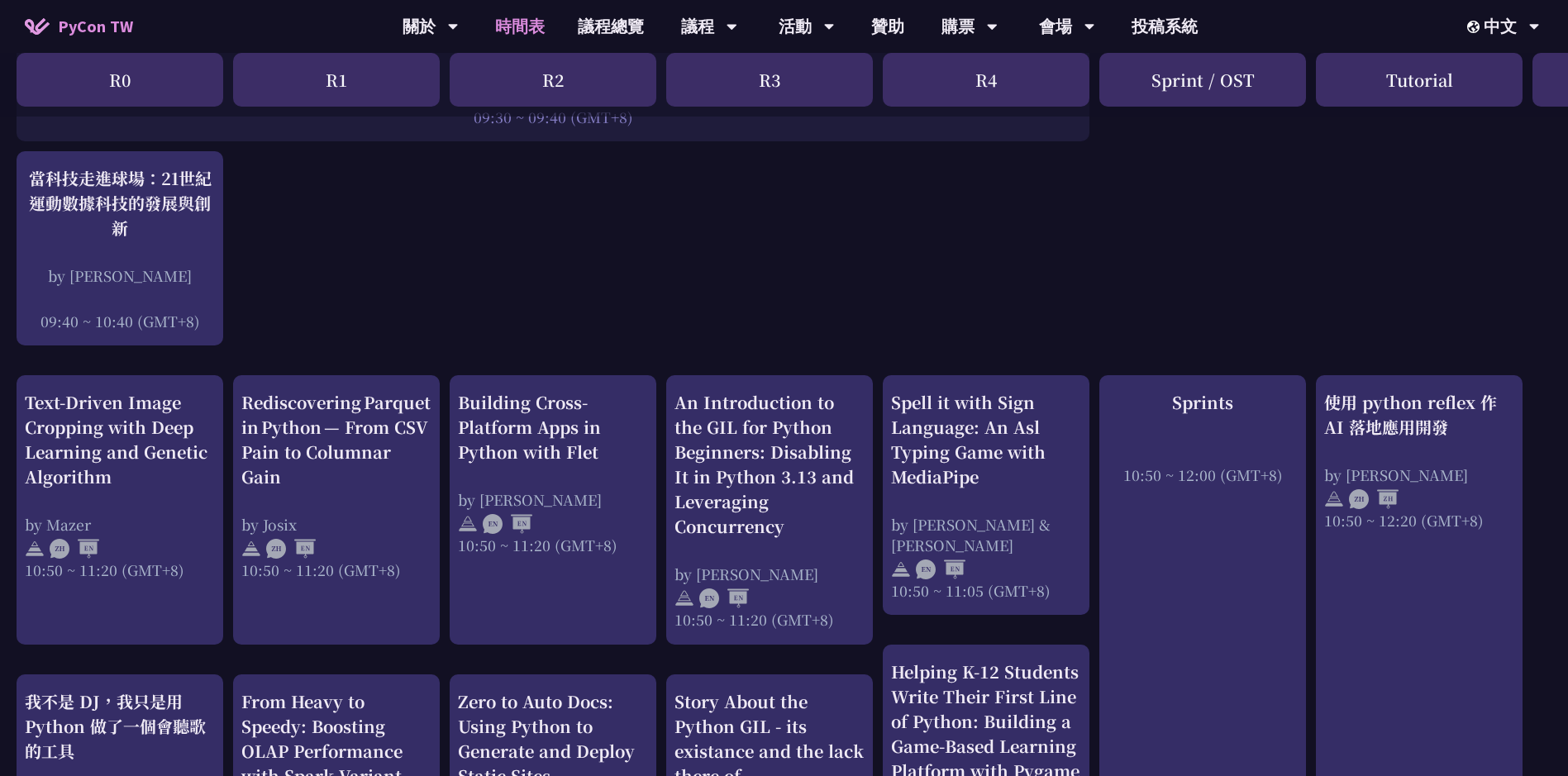
scroll to position [413, 0]
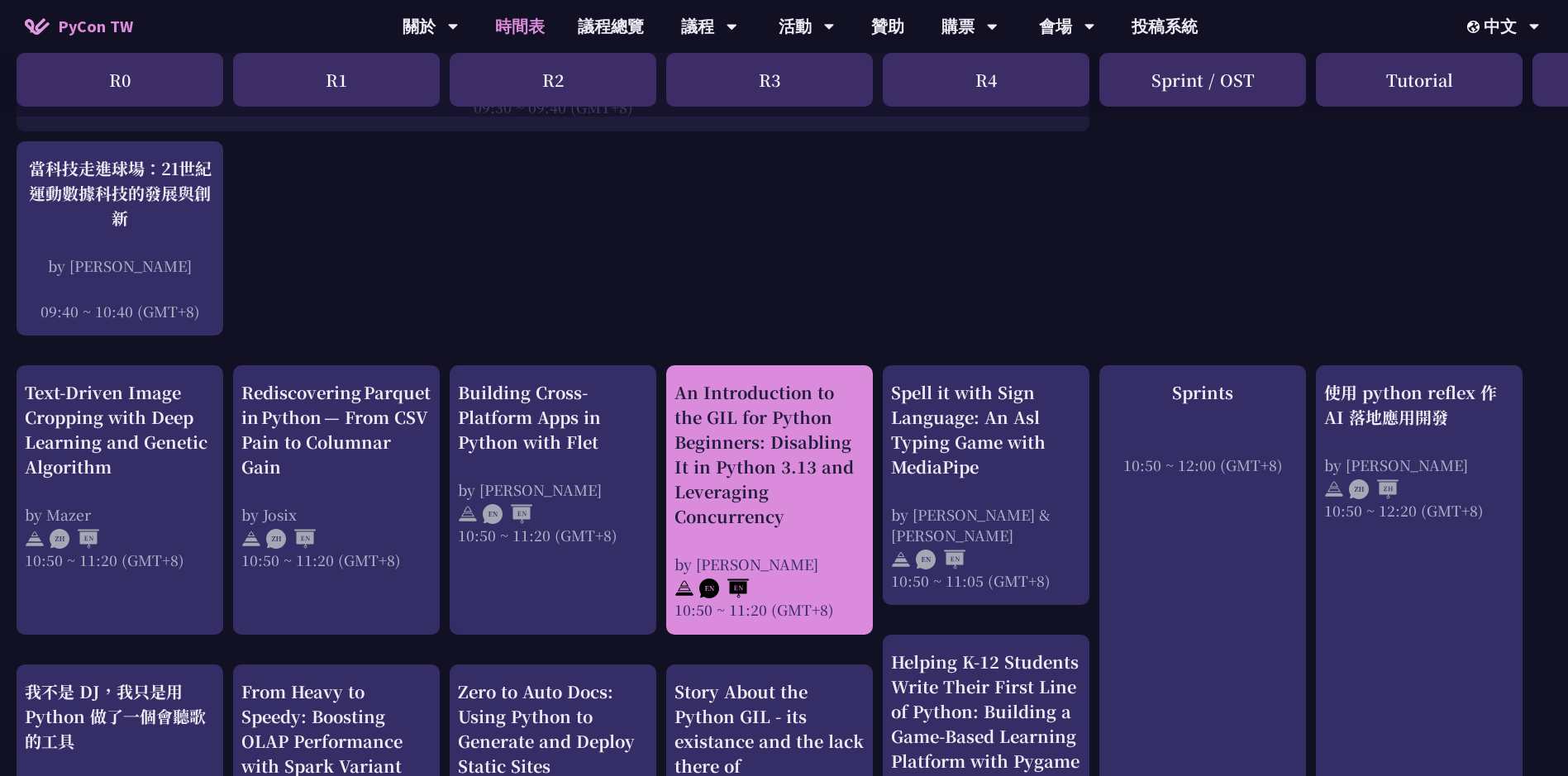
click at [751, 481] on div "An Introduction to the GIL for Python Beginners: Disabling It in Python 3.13 an…" at bounding box center [770, 455] width 190 height 149
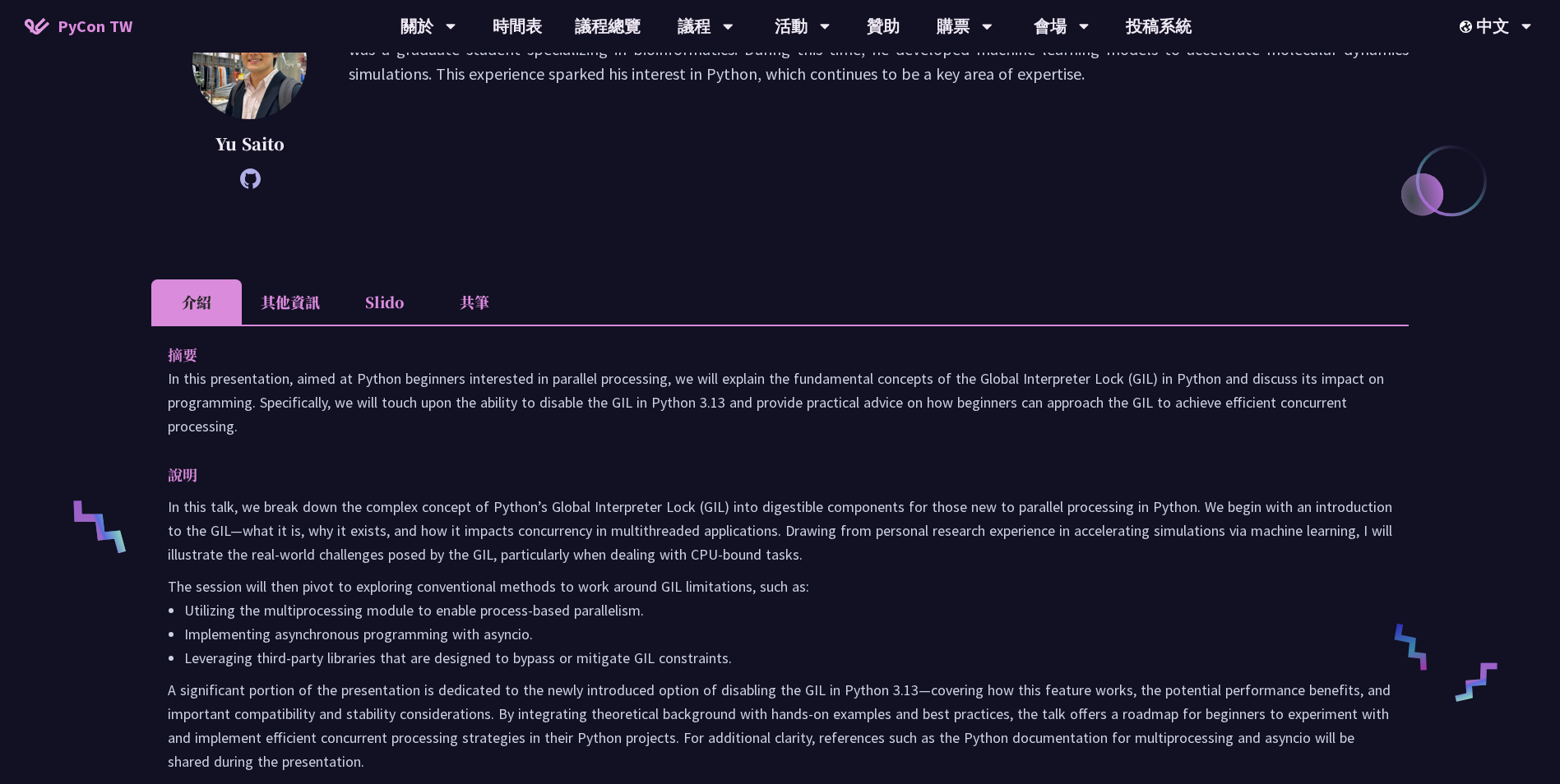
scroll to position [329, 0]
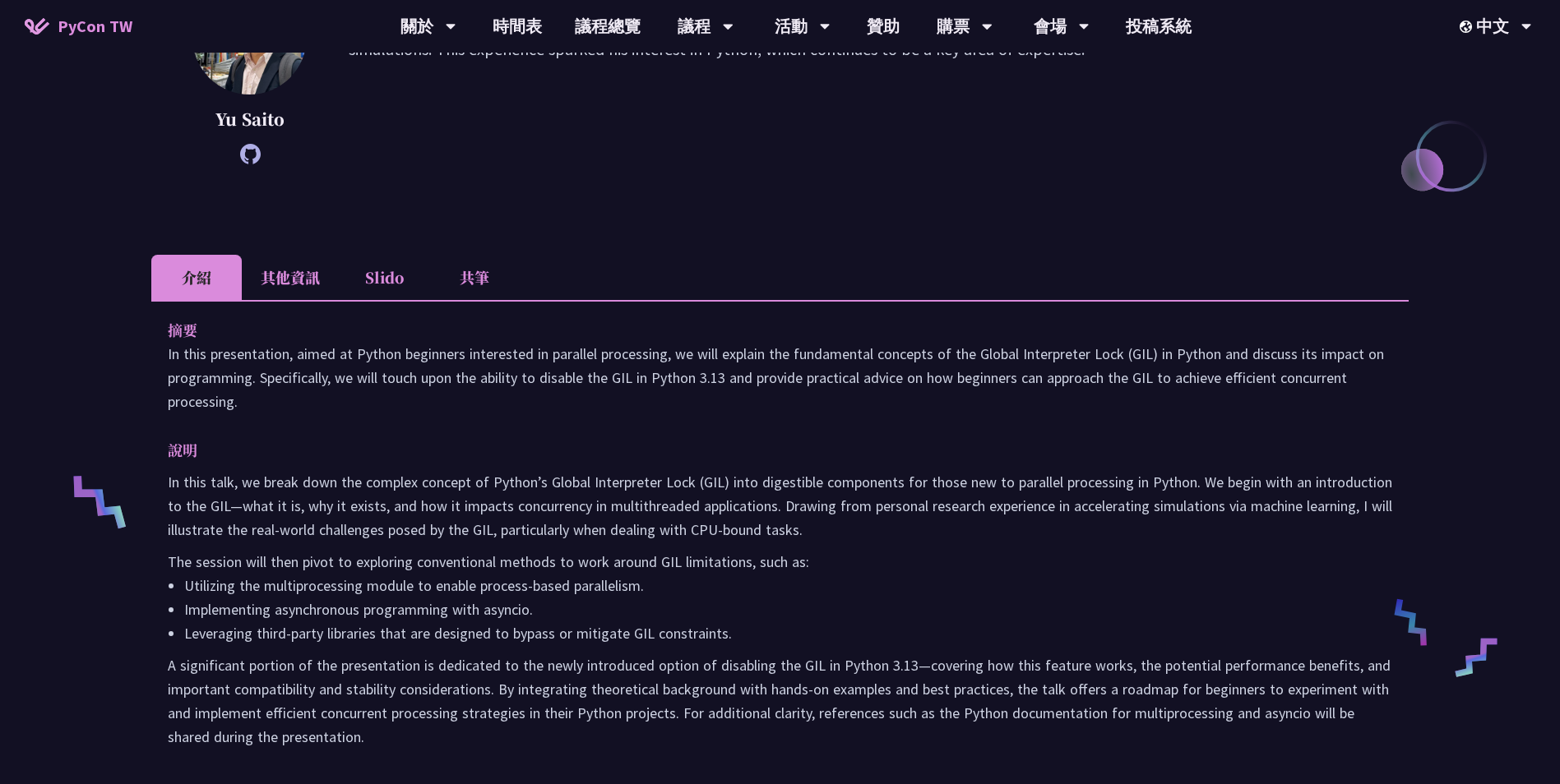
click at [364, 281] on li "Slido" at bounding box center [384, 278] width 91 height 45
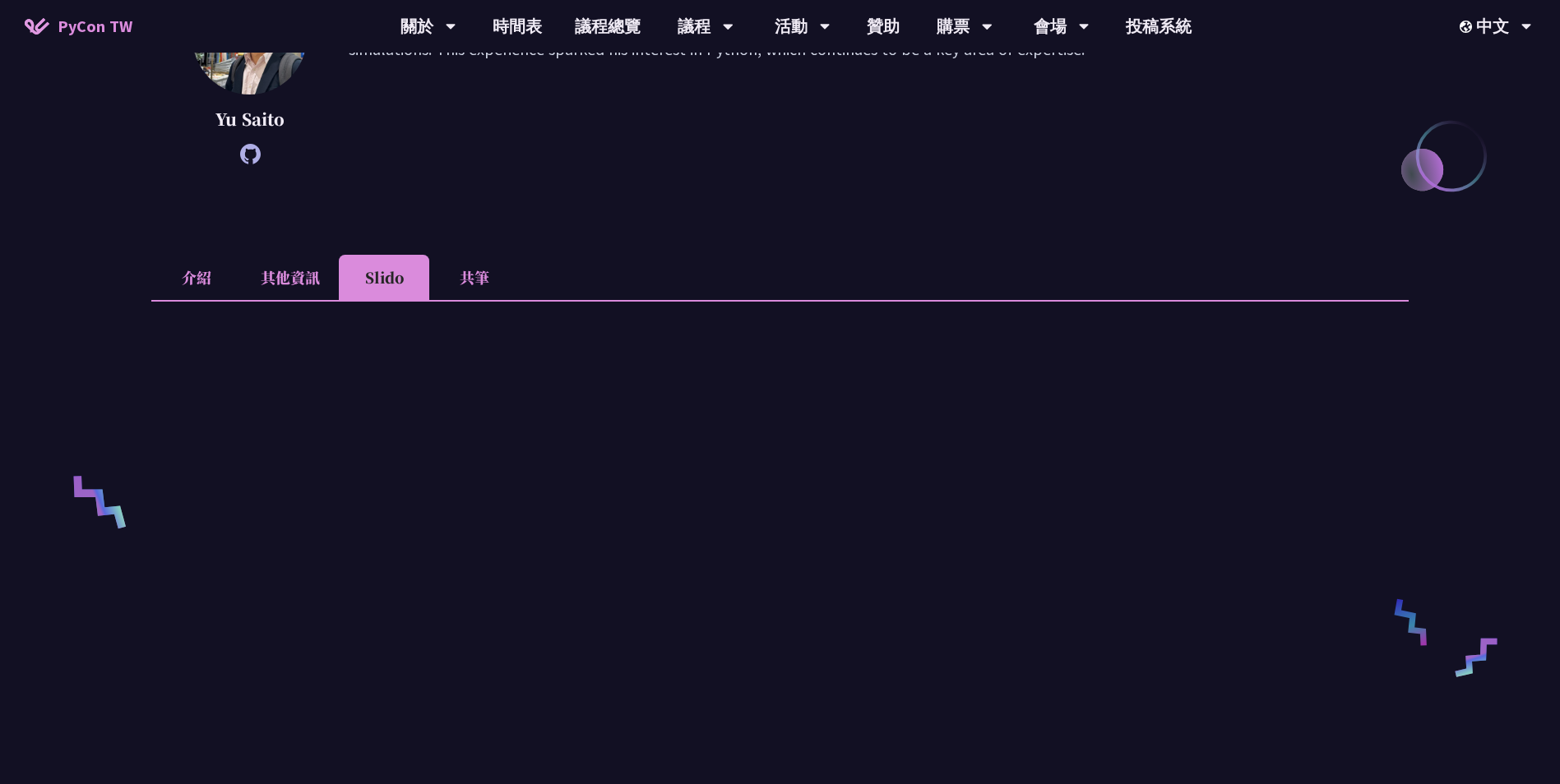
click at [289, 278] on li "其他資訊" at bounding box center [290, 278] width 97 height 45
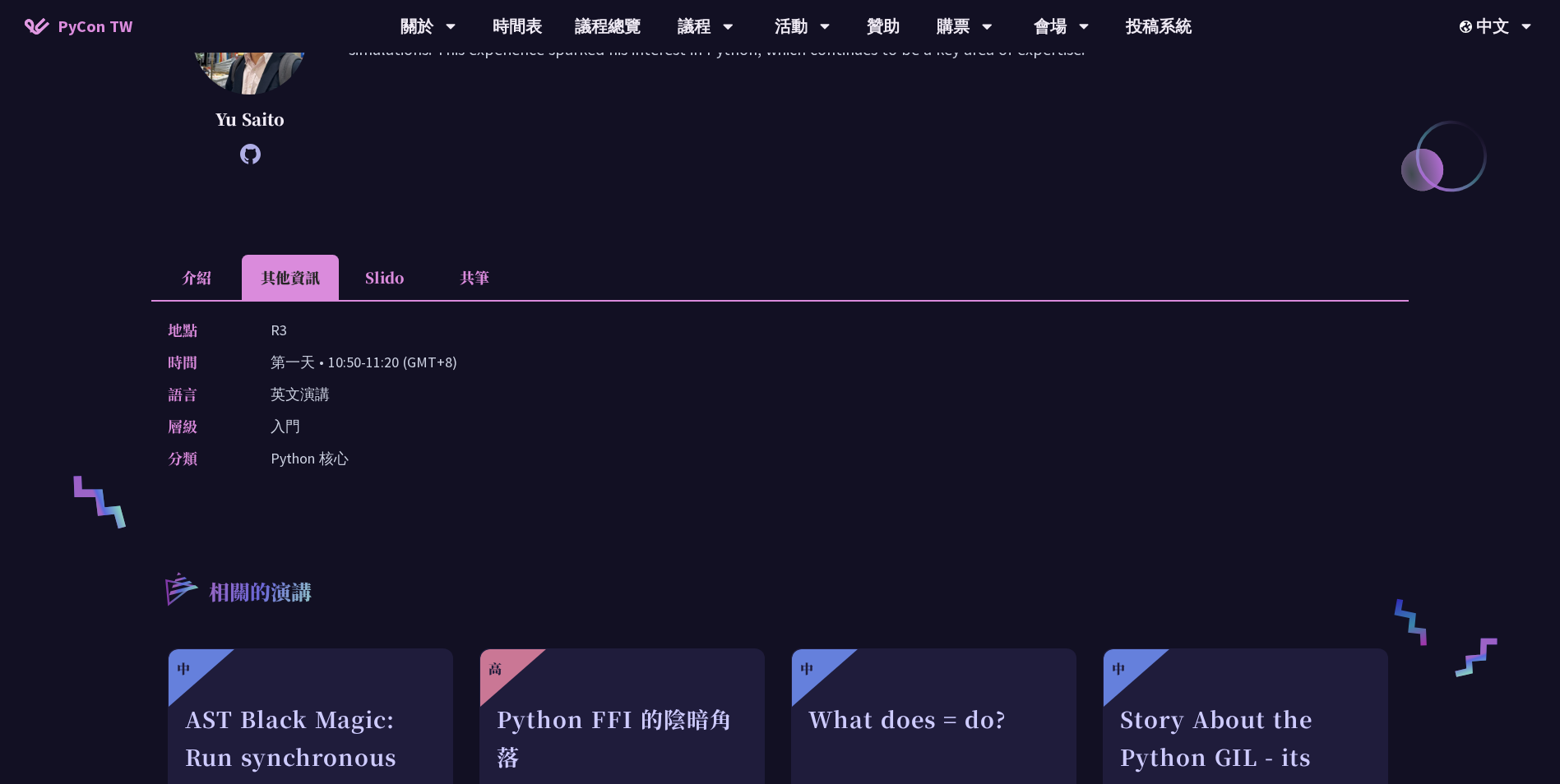
click at [189, 272] on li "介紹" at bounding box center [196, 278] width 91 height 45
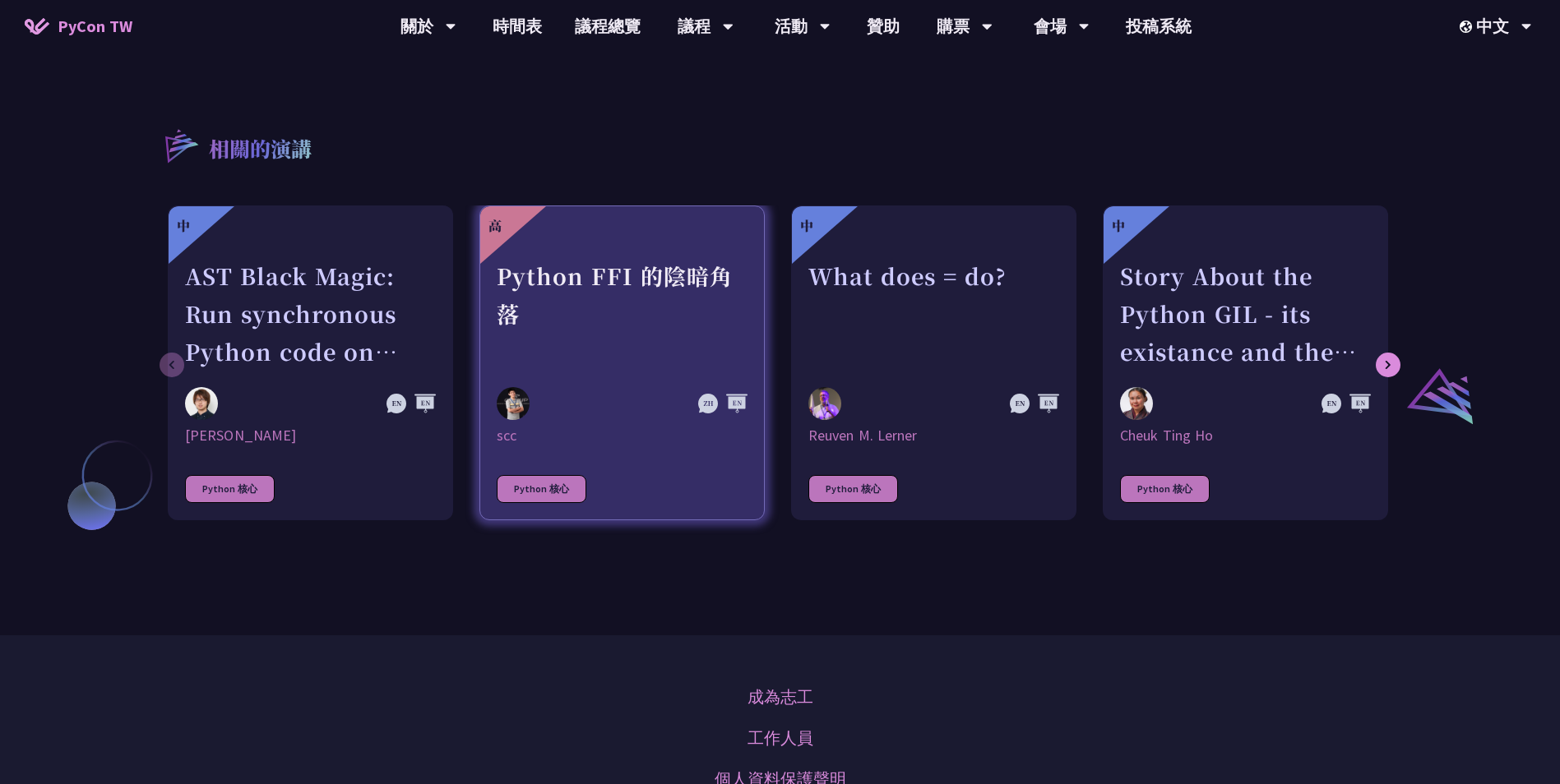
scroll to position [1068, 0]
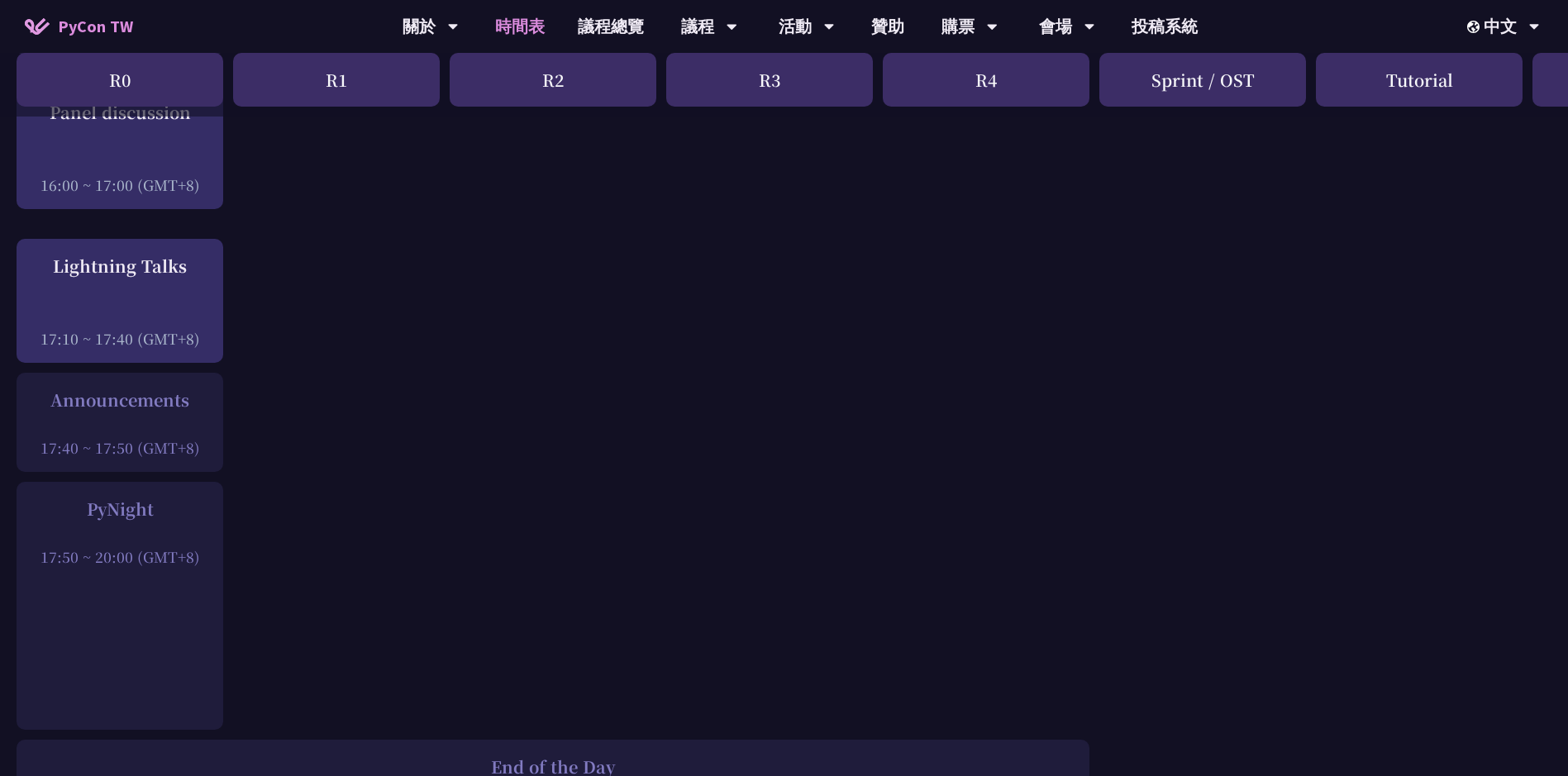
scroll to position [2399, 0]
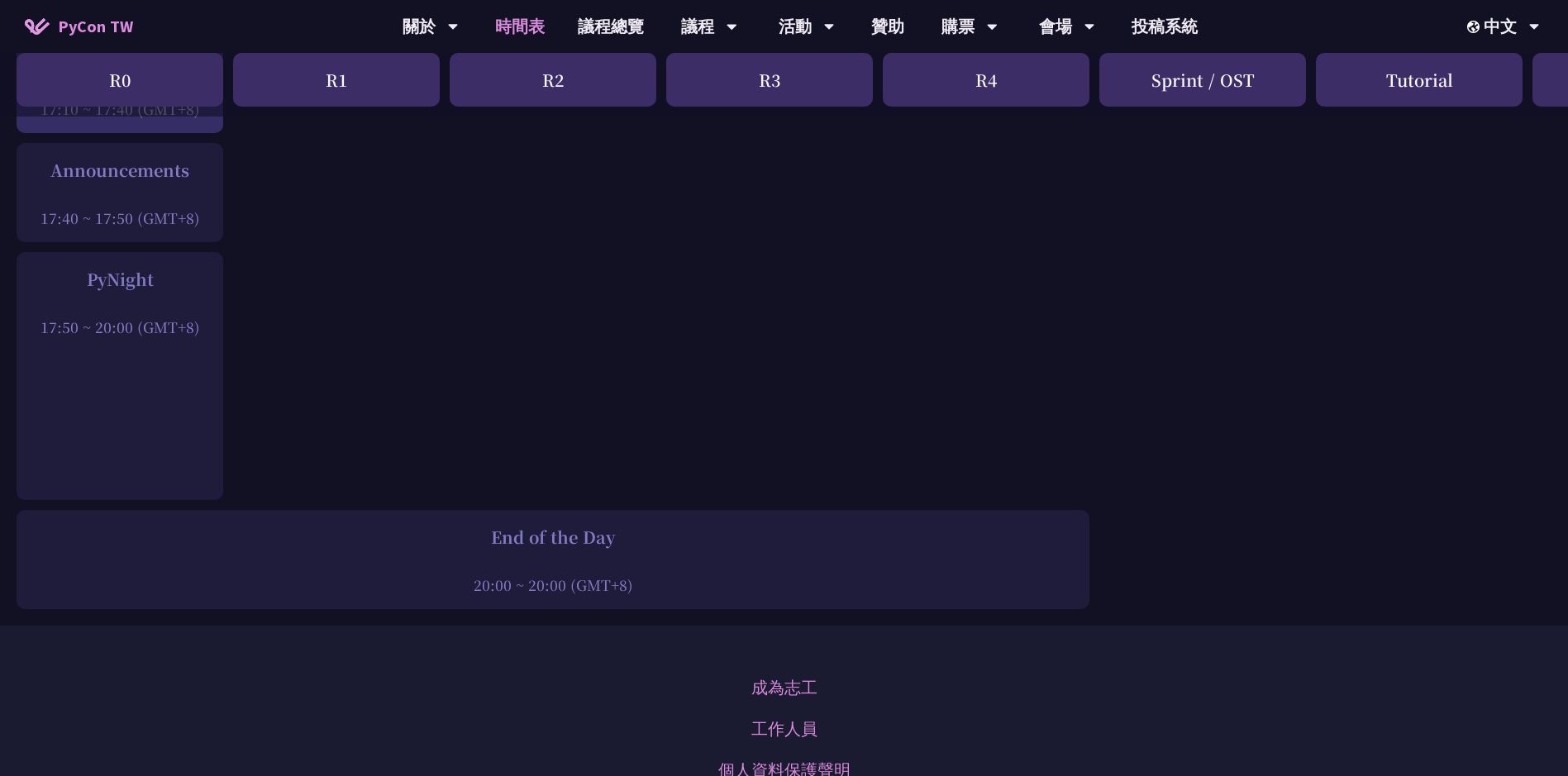
click at [586, 517] on div "End of the Day 20:00 ~ 20:00 (GMT+8)" at bounding box center [552, 559] width 1072 height 99
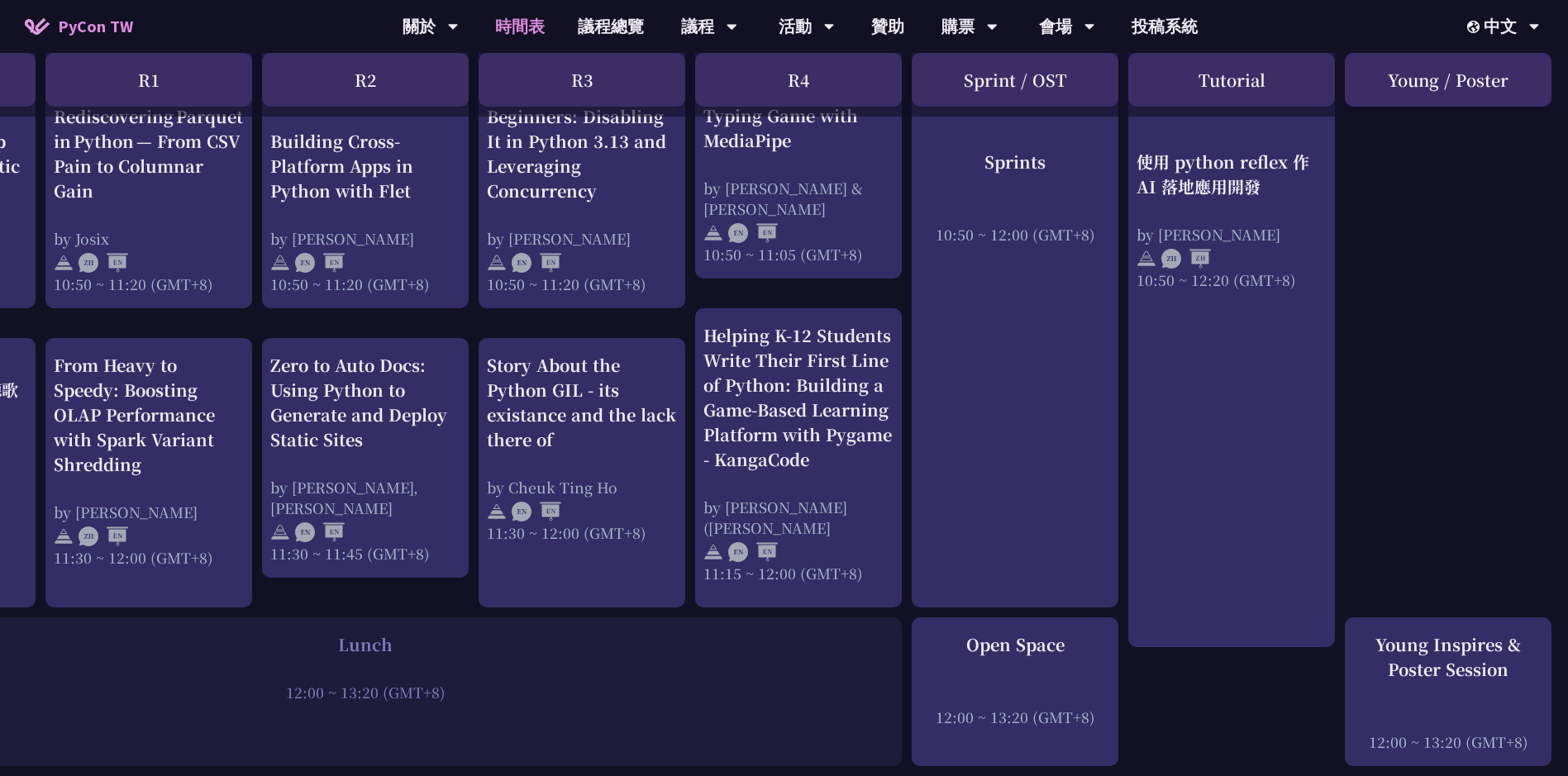
scroll to position [745, 188]
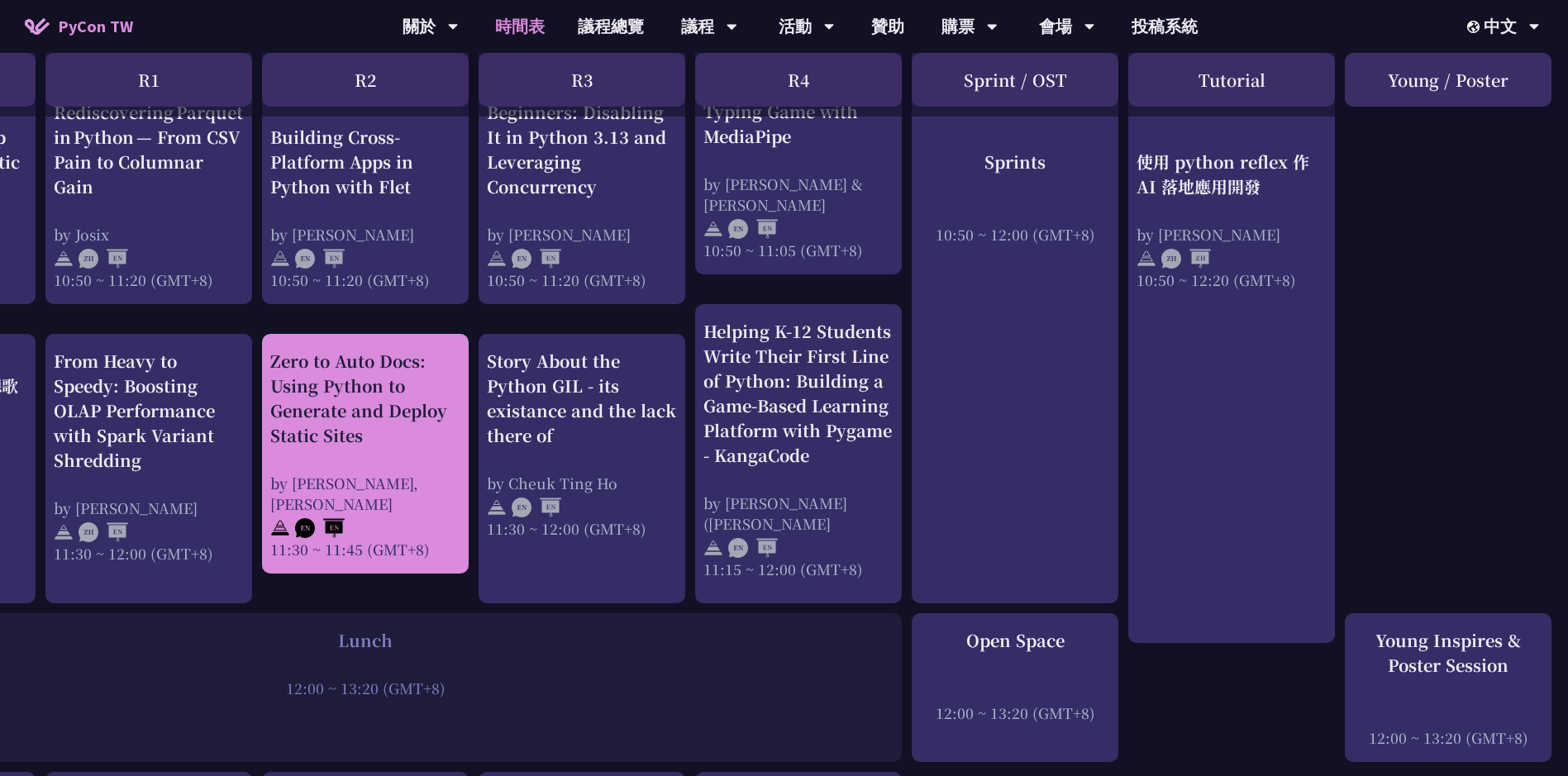
click at [443, 379] on div "Zero to Auto Docs: Using Python to Generate and Deploy Static Sites" at bounding box center [365, 398] width 190 height 99
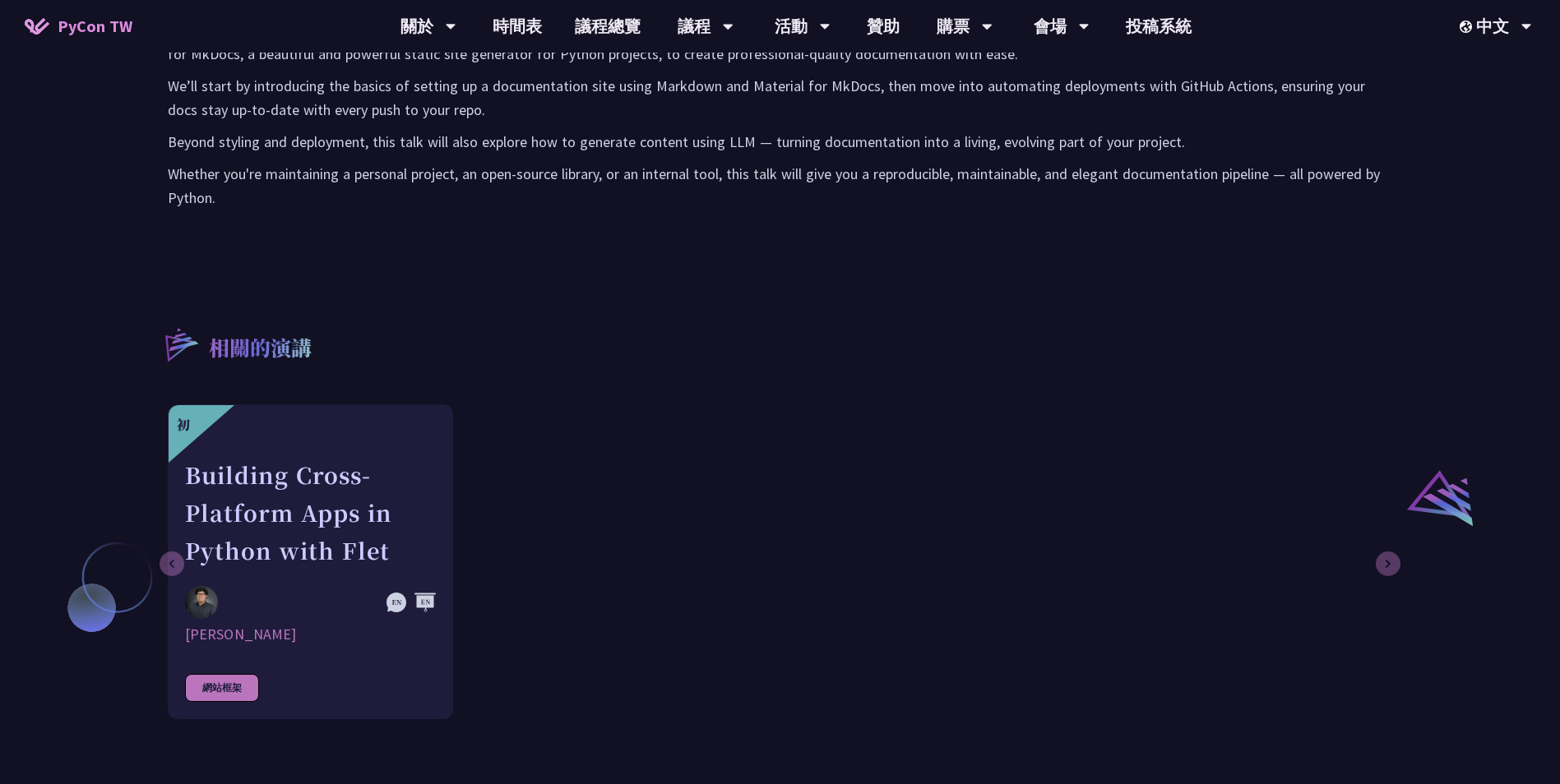
scroll to position [1068, 0]
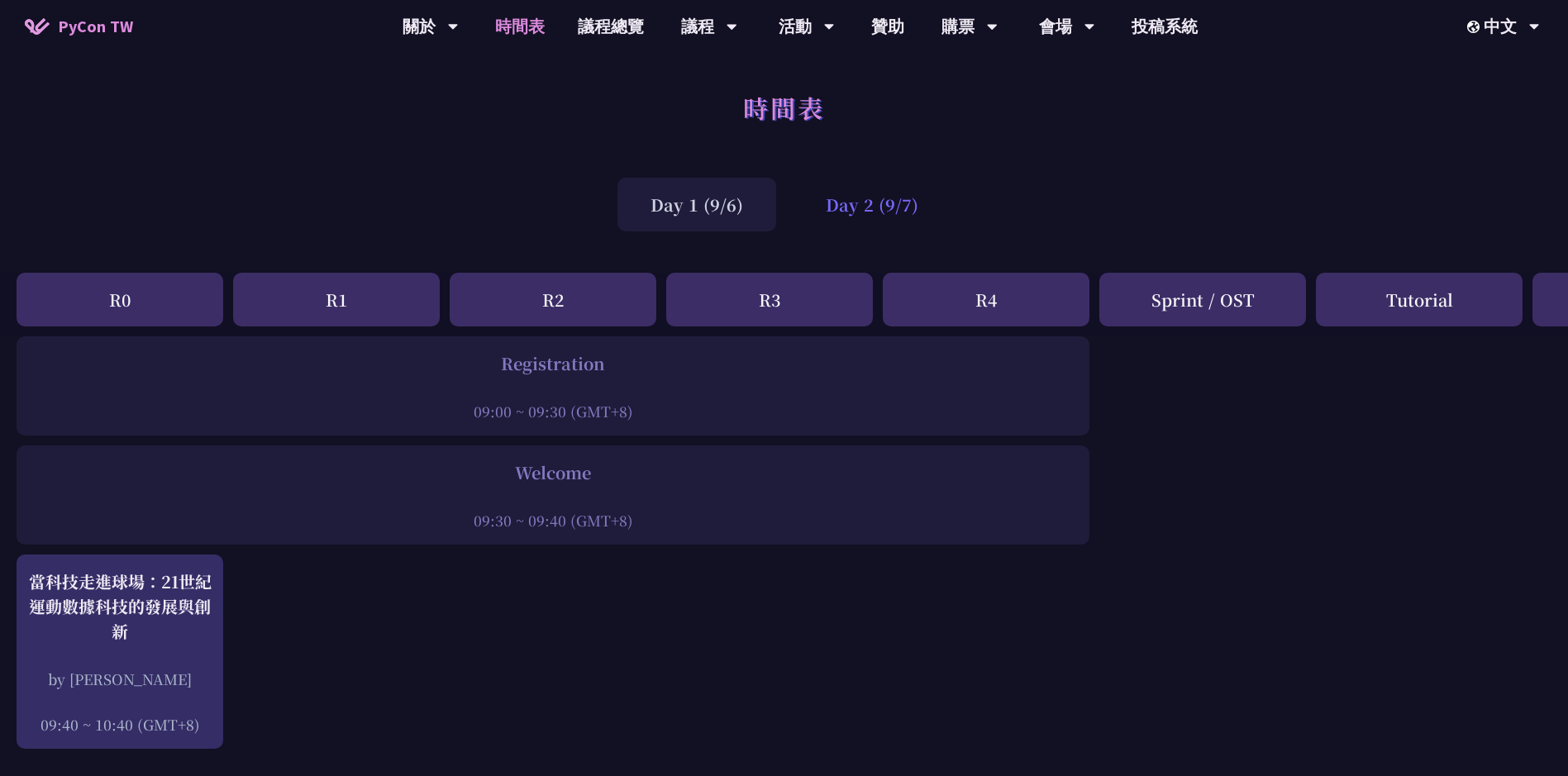
click at [824, 210] on div "Day 2 (9/7)" at bounding box center [872, 204] width 159 height 54
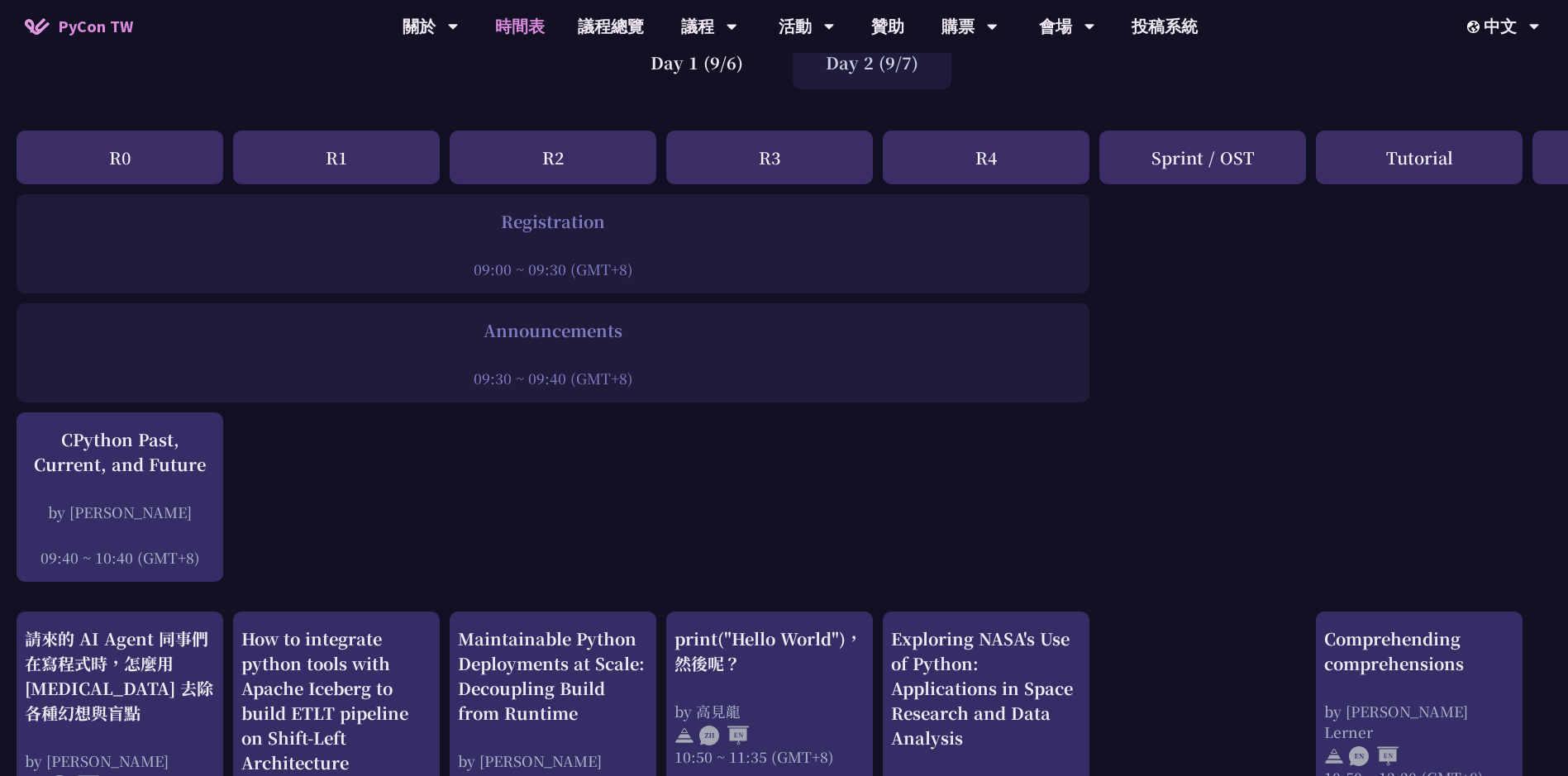
scroll to position [413, 0]
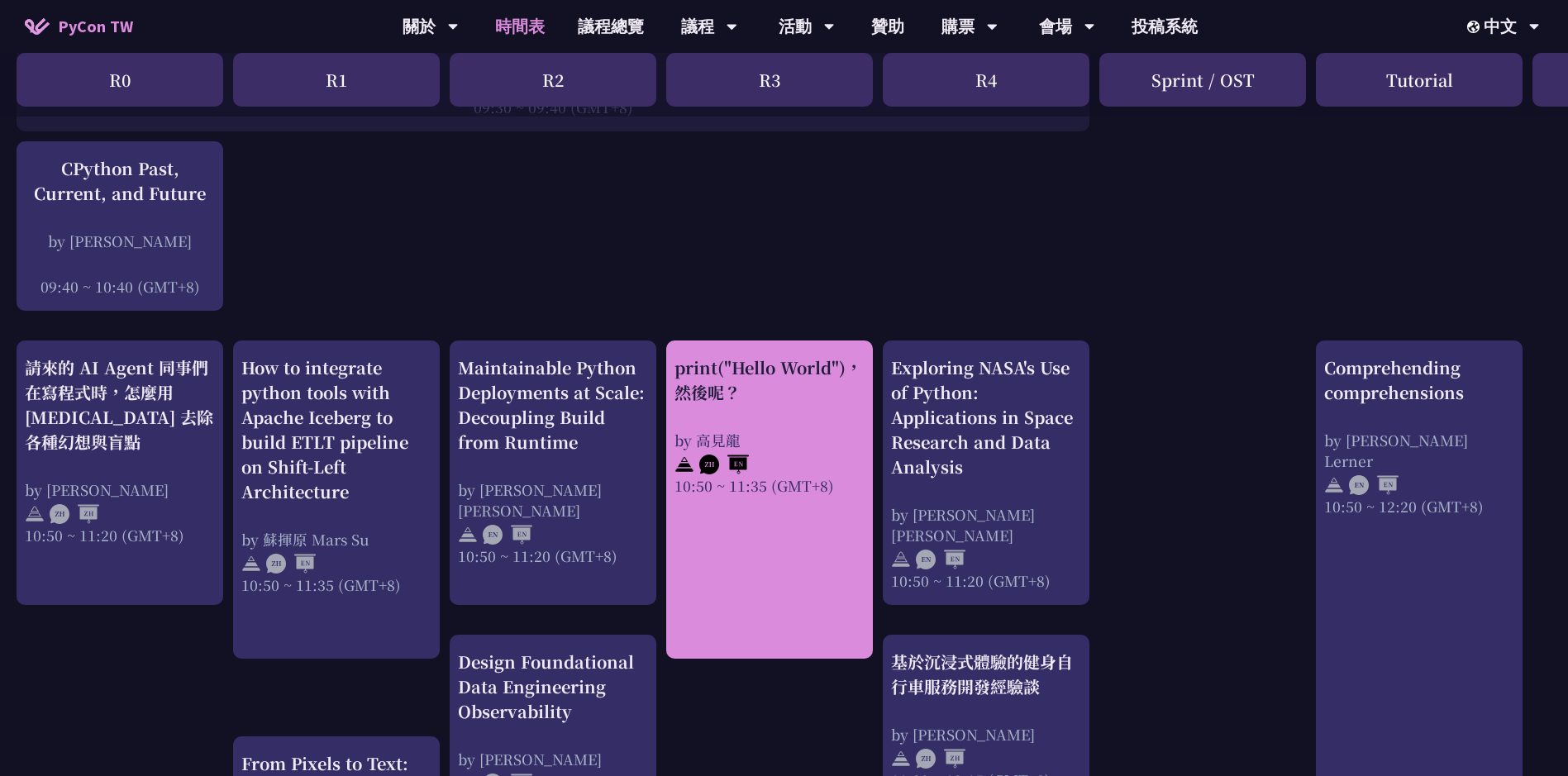
click at [797, 373] on div "print("Hello World")，然後呢？" at bounding box center [770, 380] width 190 height 50
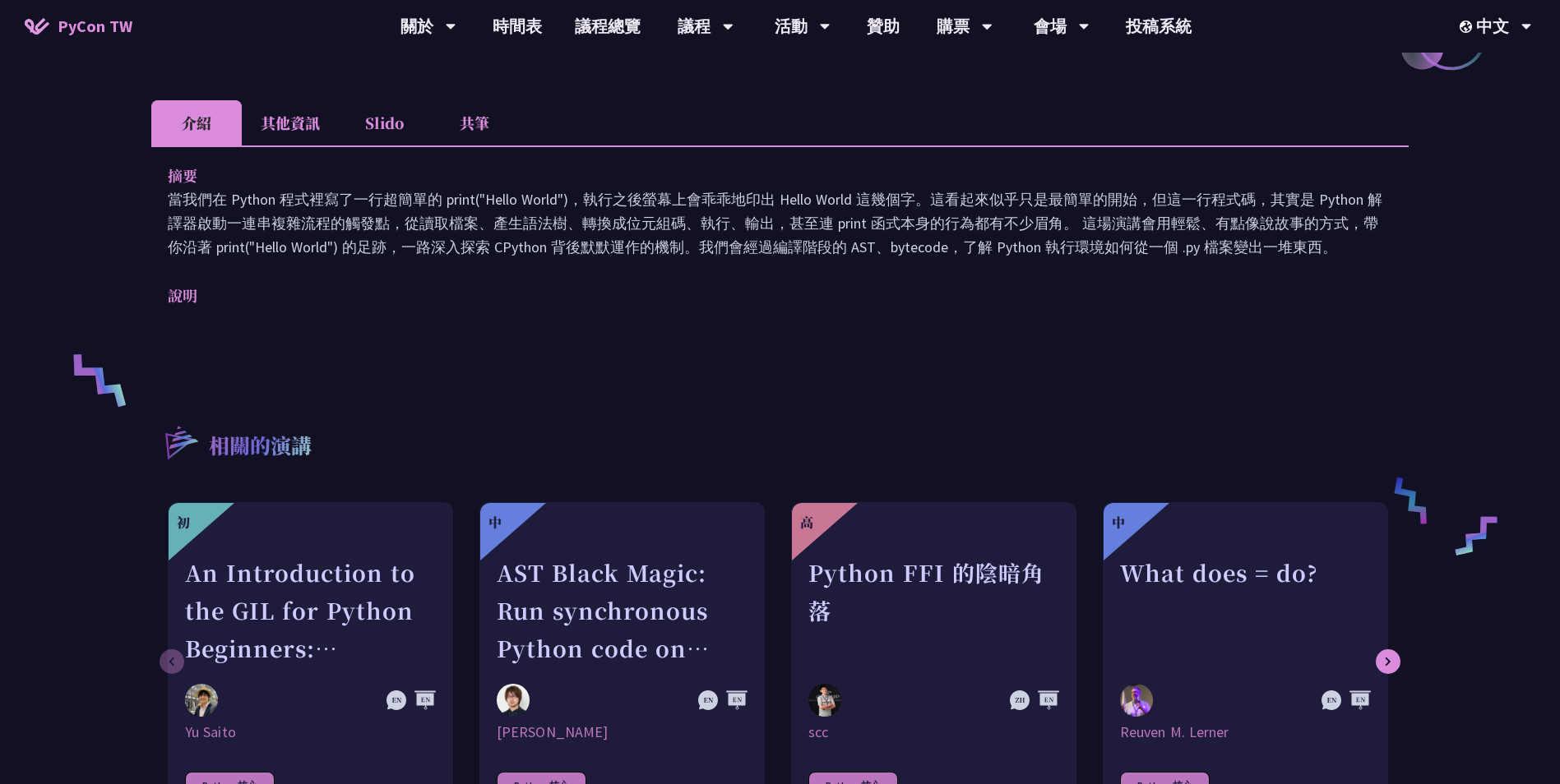
scroll to position [493, 0]
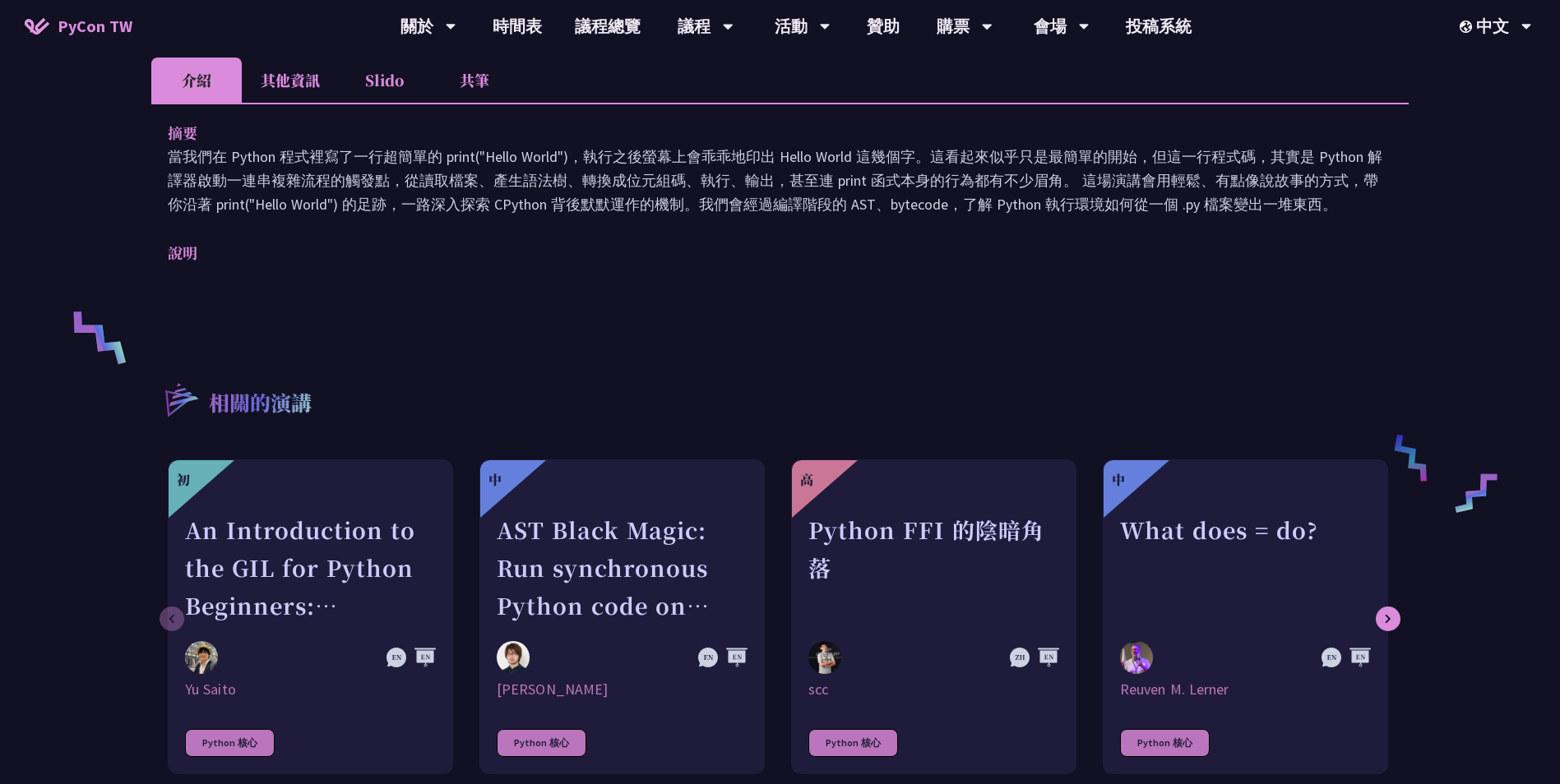
click at [282, 94] on li "其他資訊" at bounding box center [290, 80] width 97 height 45
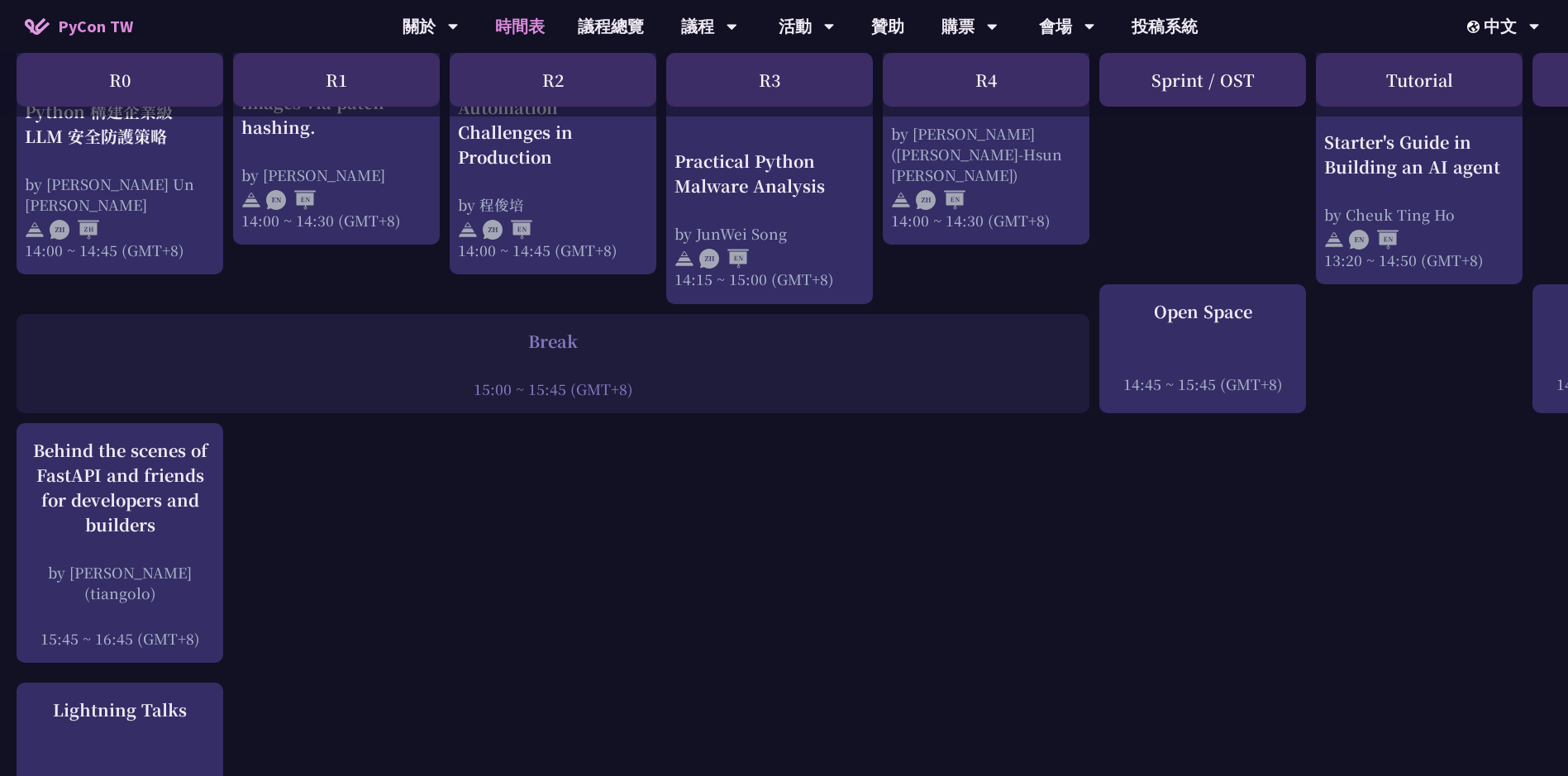
scroll to position [1902, 0]
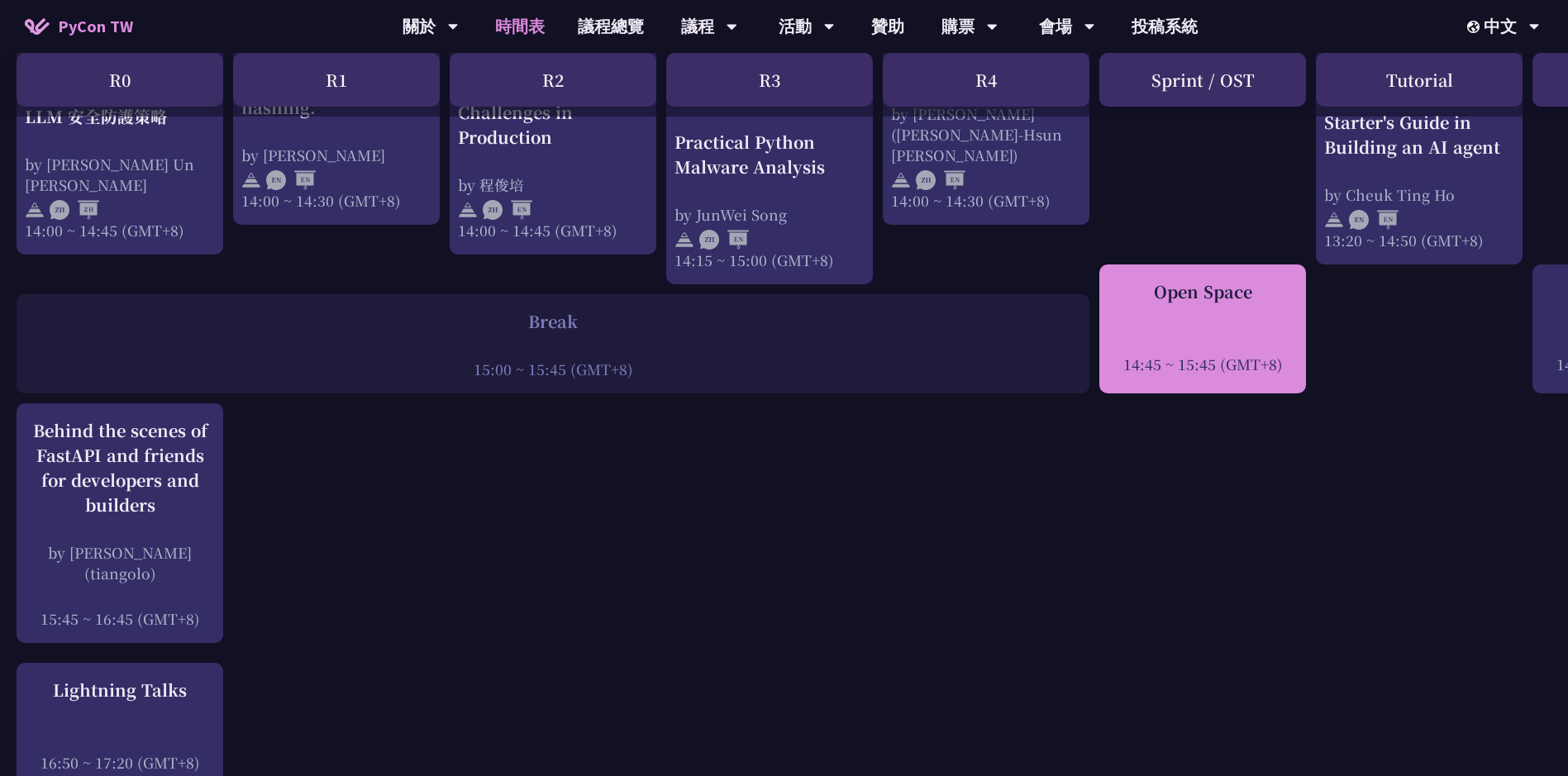
click at [1203, 358] on div "14:45 ~ 15:45 (GMT+8)" at bounding box center [1203, 364] width 190 height 21
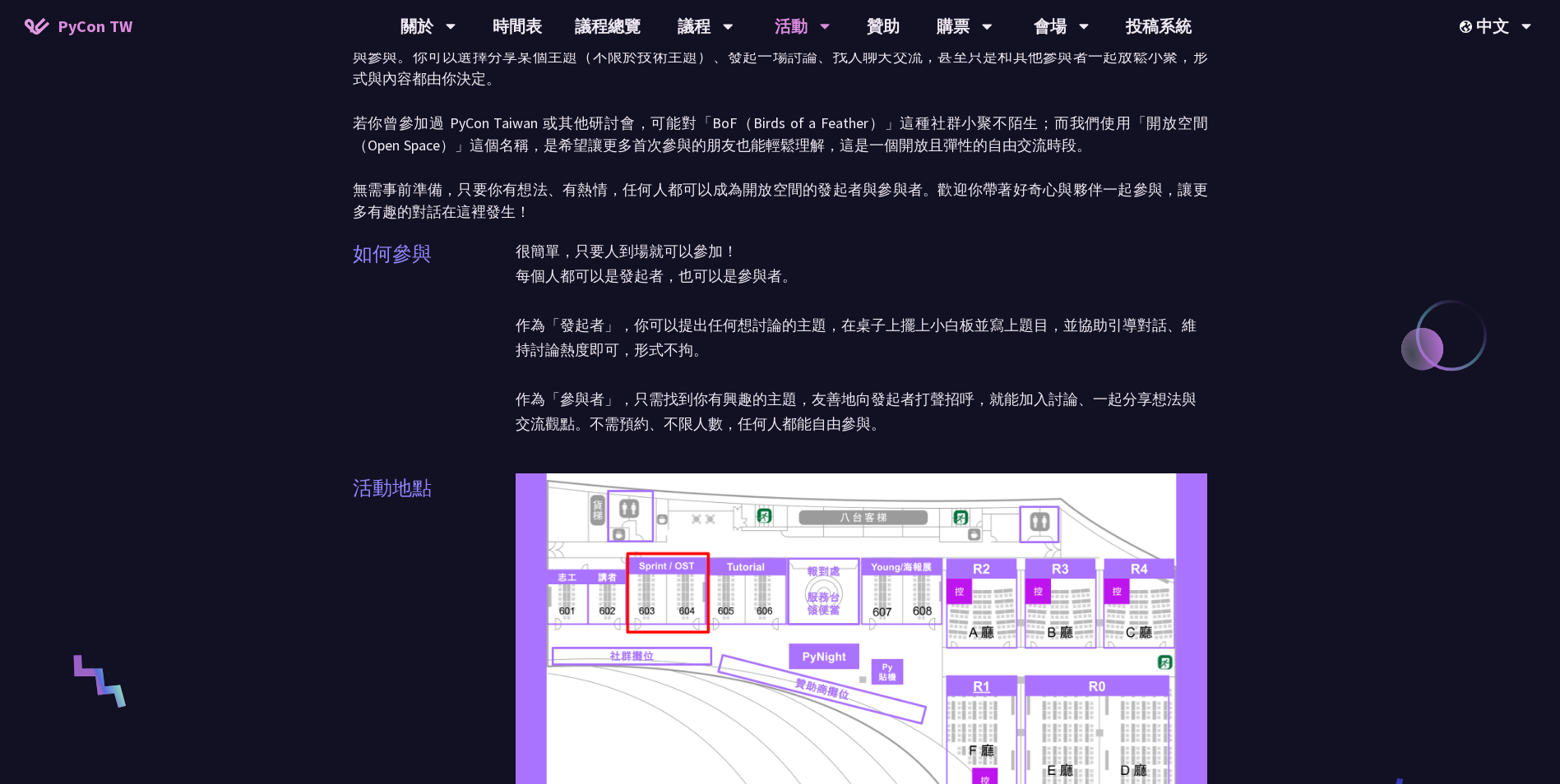
scroll to position [329, 0]
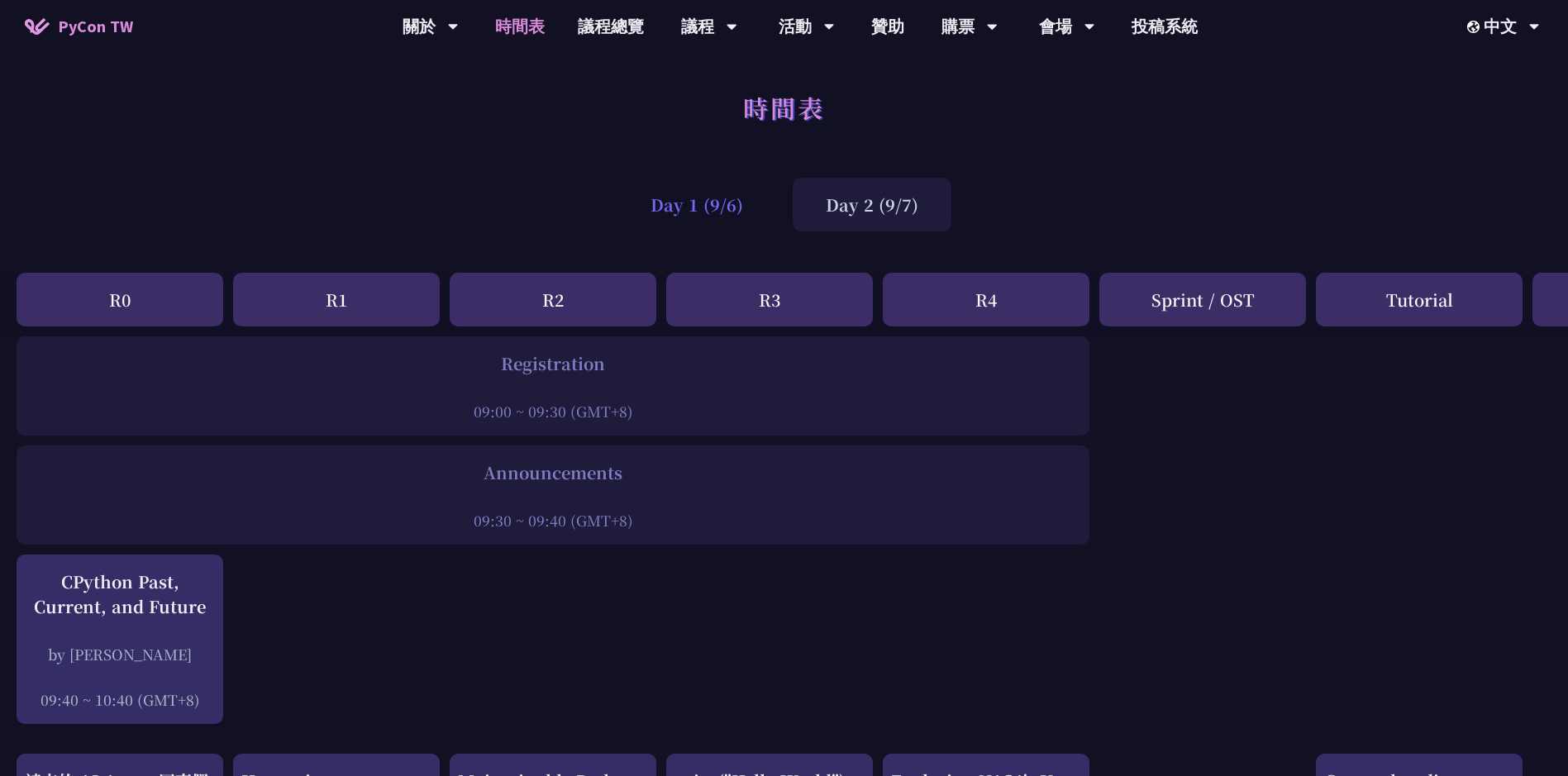
drag, startPoint x: 662, startPoint y: 180, endPoint x: 677, endPoint y: 193, distance: 19.8
click at [664, 183] on div "Day 1 (9/6)" at bounding box center [696, 204] width 159 height 54
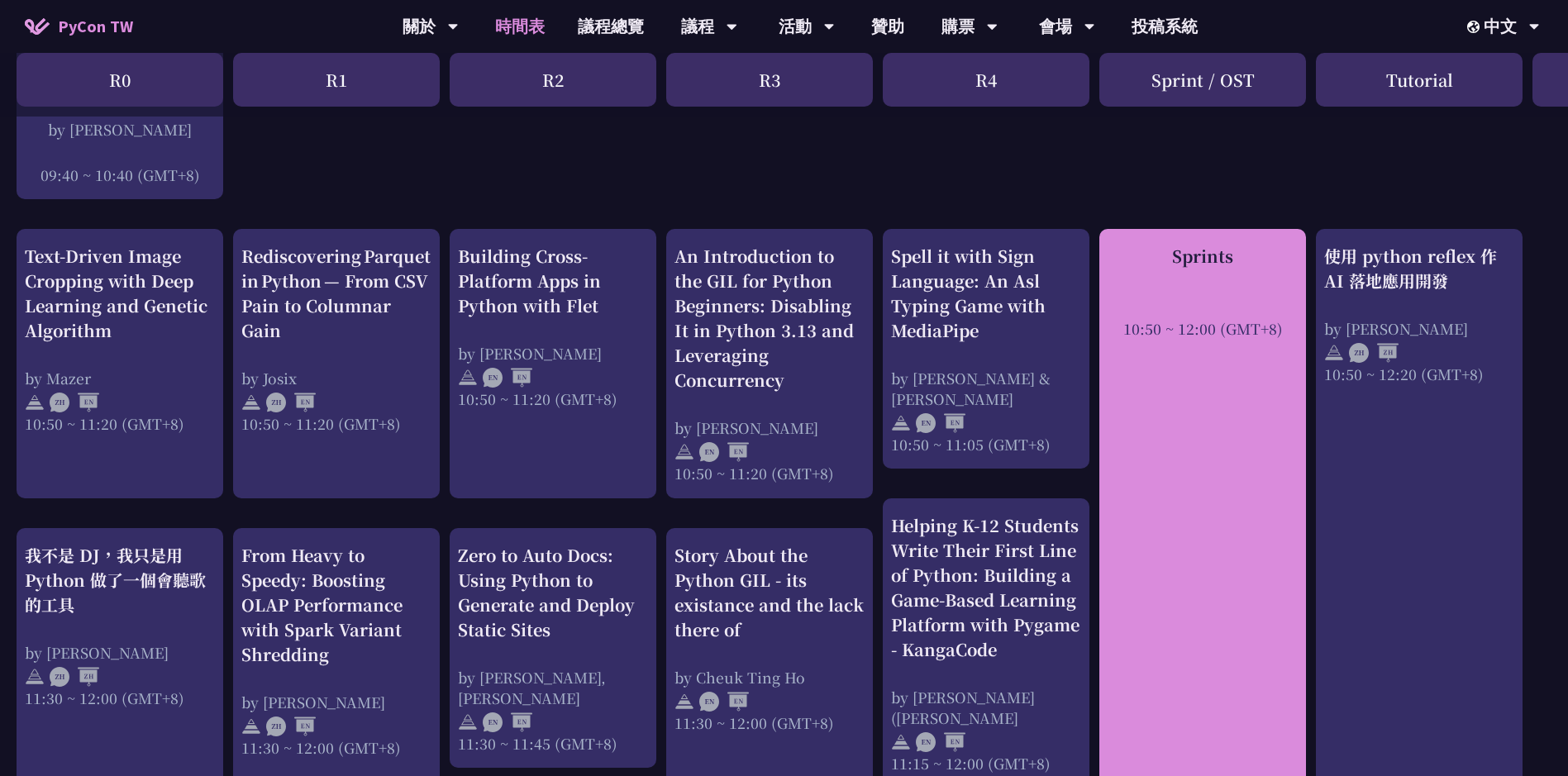
scroll to position [579, 0]
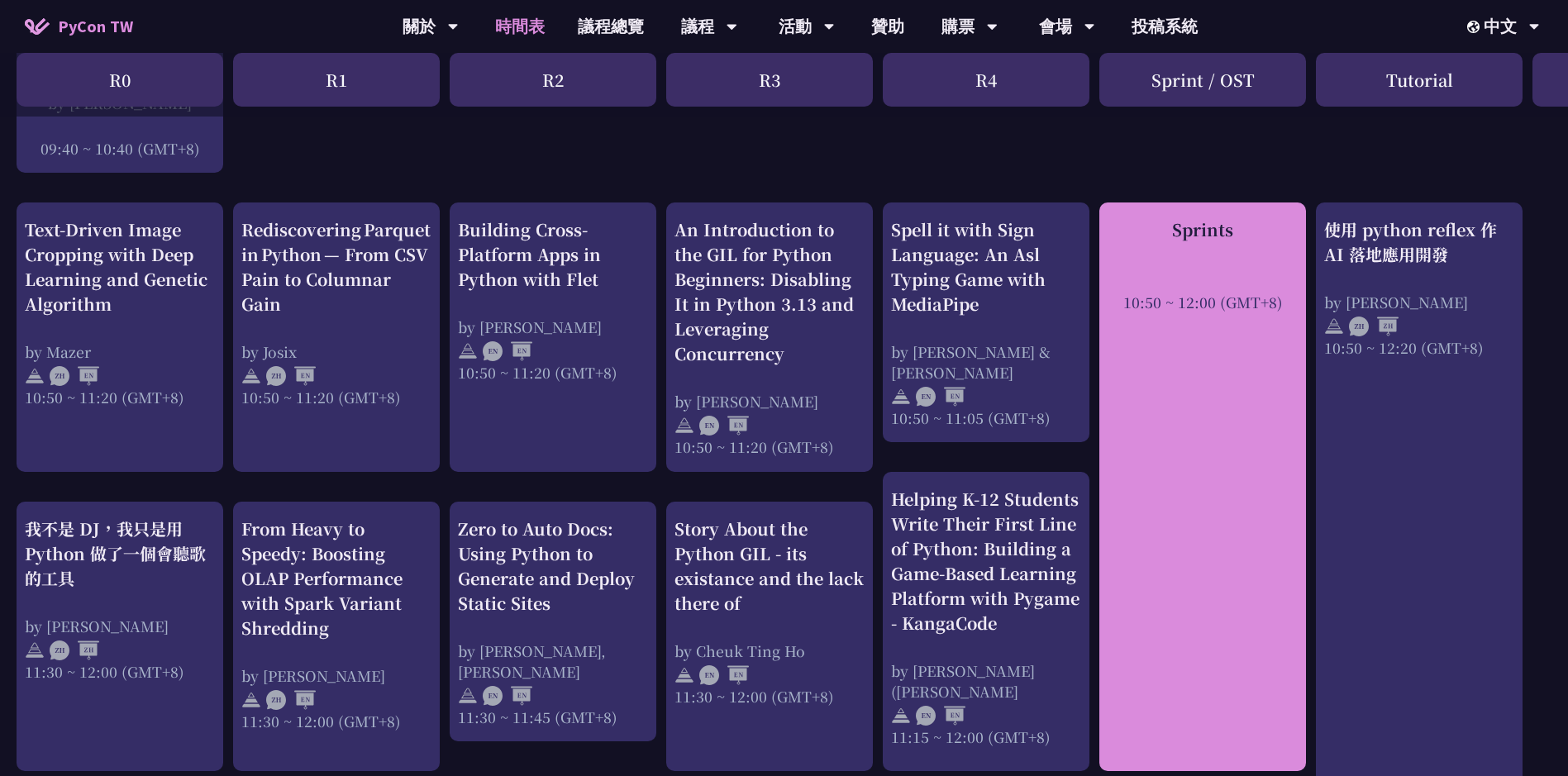
click at [1222, 370] on div "Sprints 10:50 ~ 12:00 (GMT+8)" at bounding box center [1202, 487] width 207 height 569
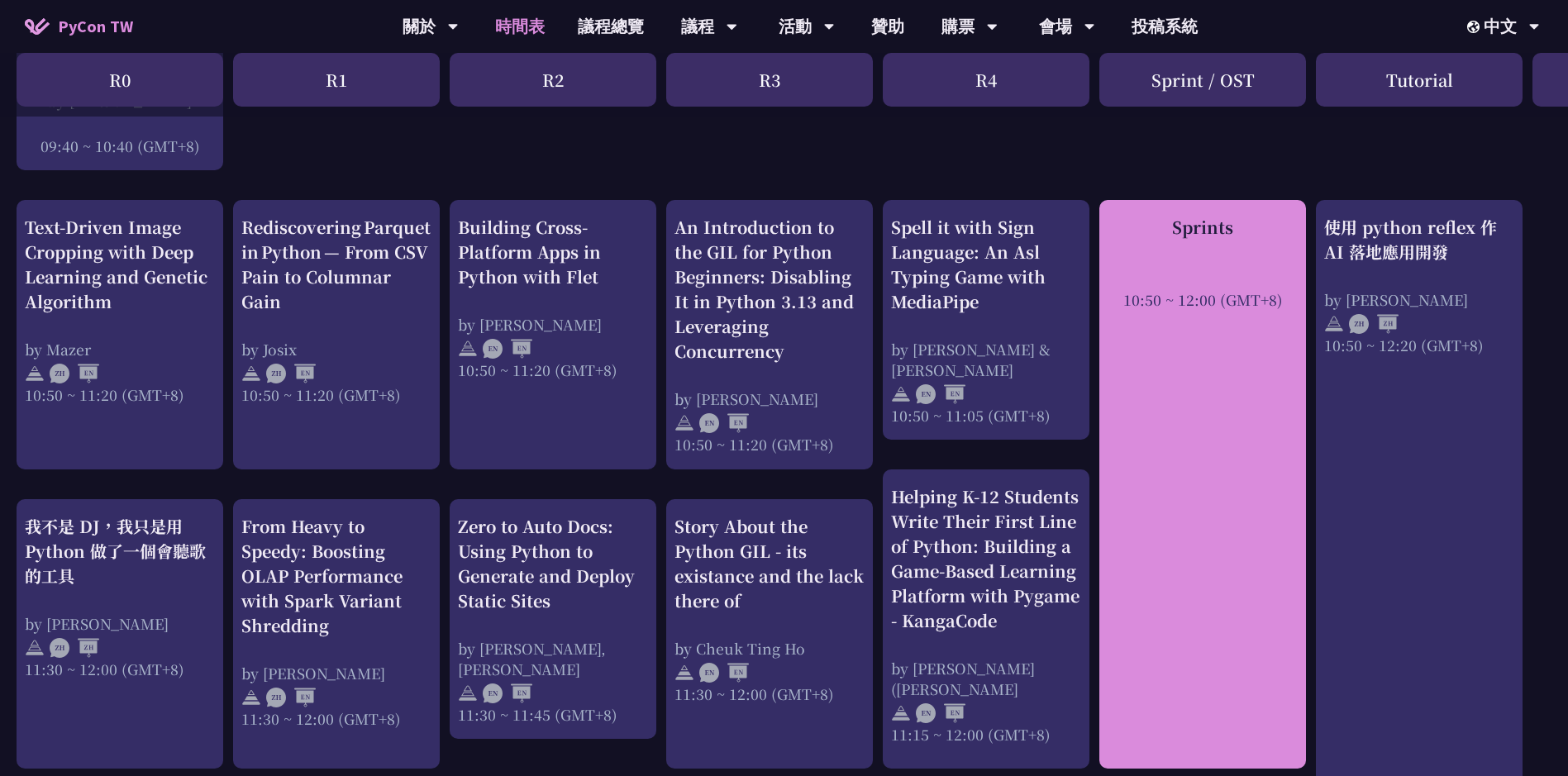
click at [1222, 370] on div "Sprints 10:50 ~ 12:00 (GMT+8)" at bounding box center [1202, 484] width 207 height 569
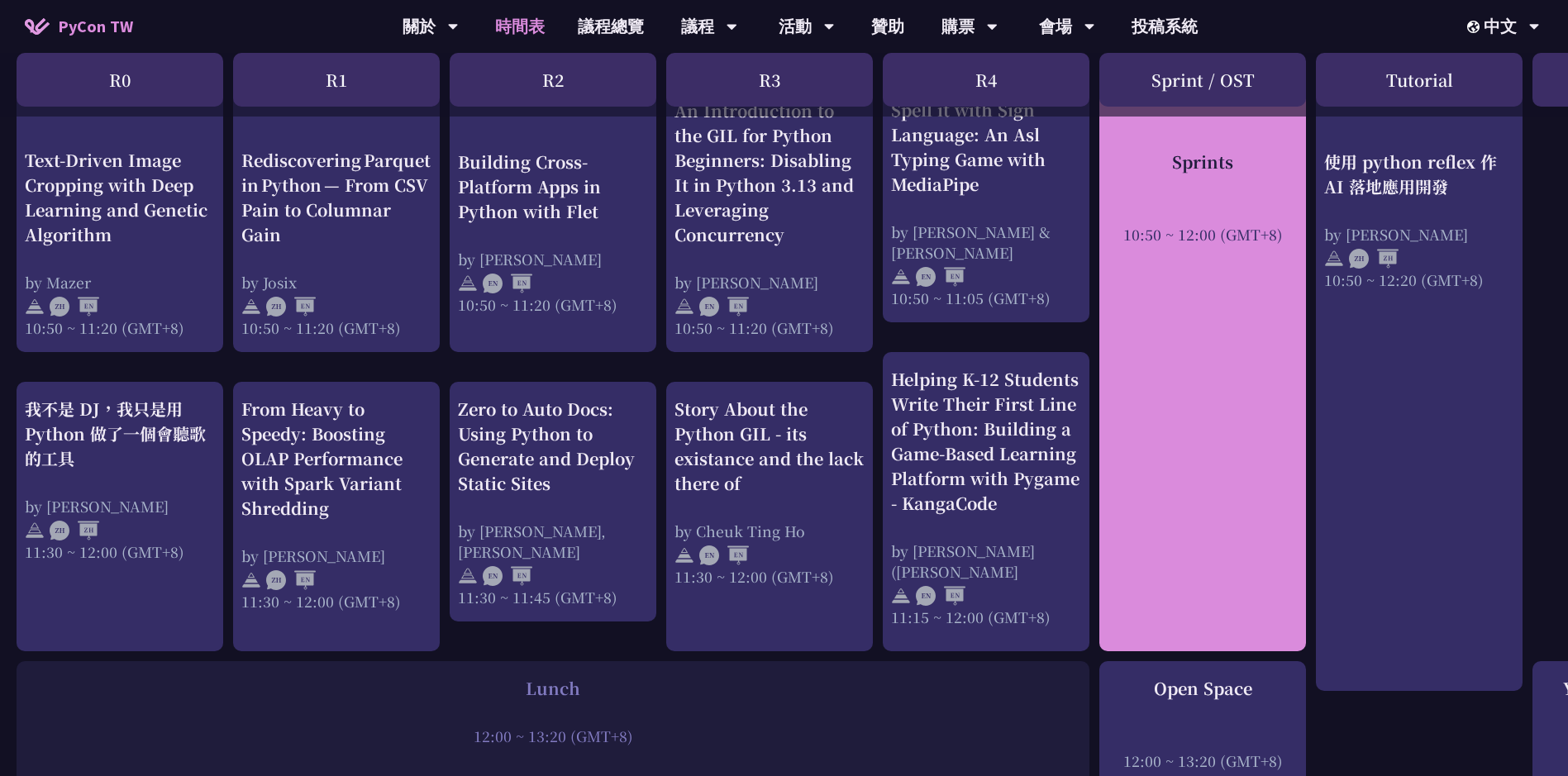
scroll to position [909, 0]
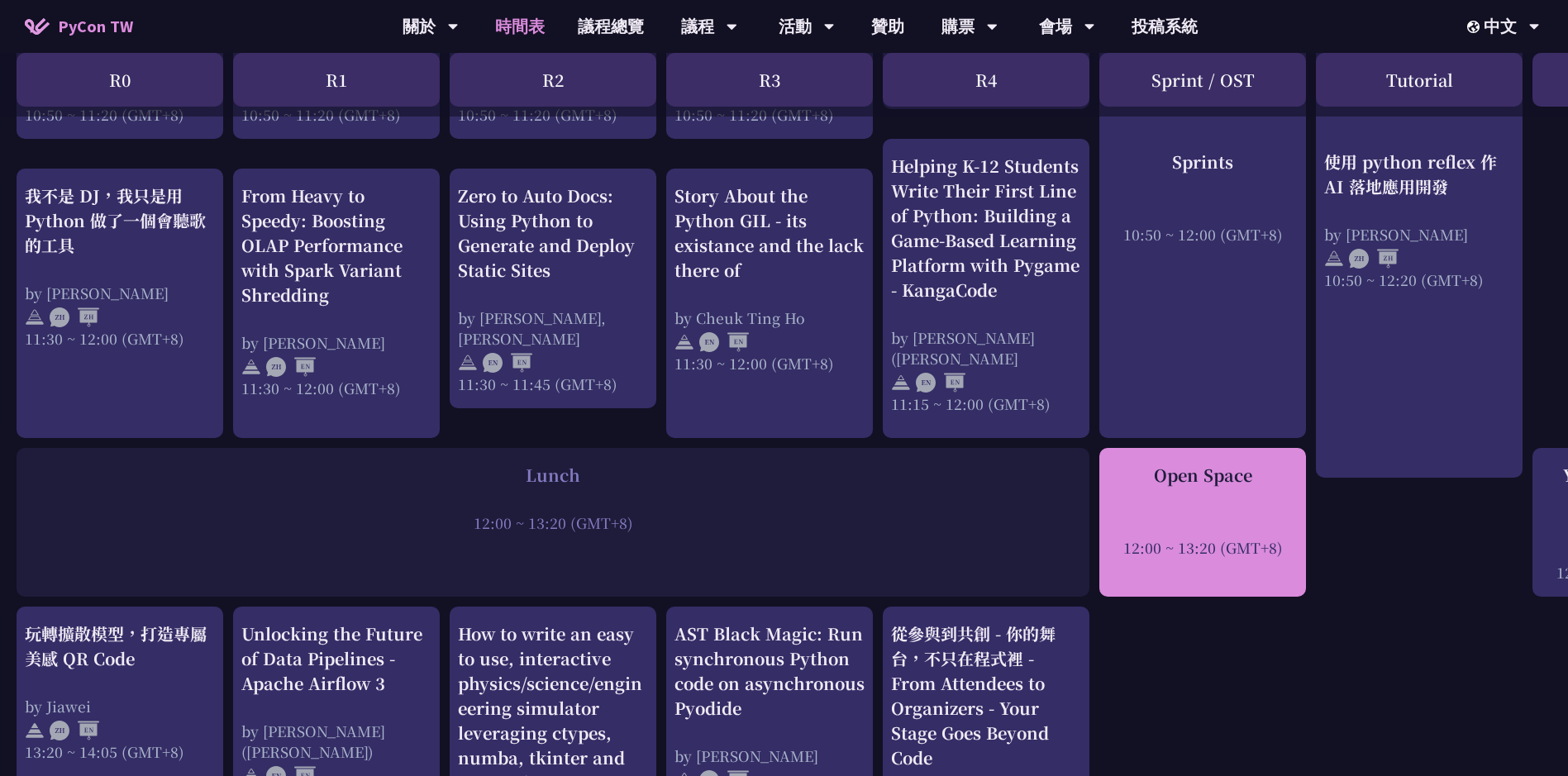
click at [1207, 504] on div "Open Space 12:00 ~ 13:20 (GMT+8)" at bounding box center [1203, 510] width 190 height 95
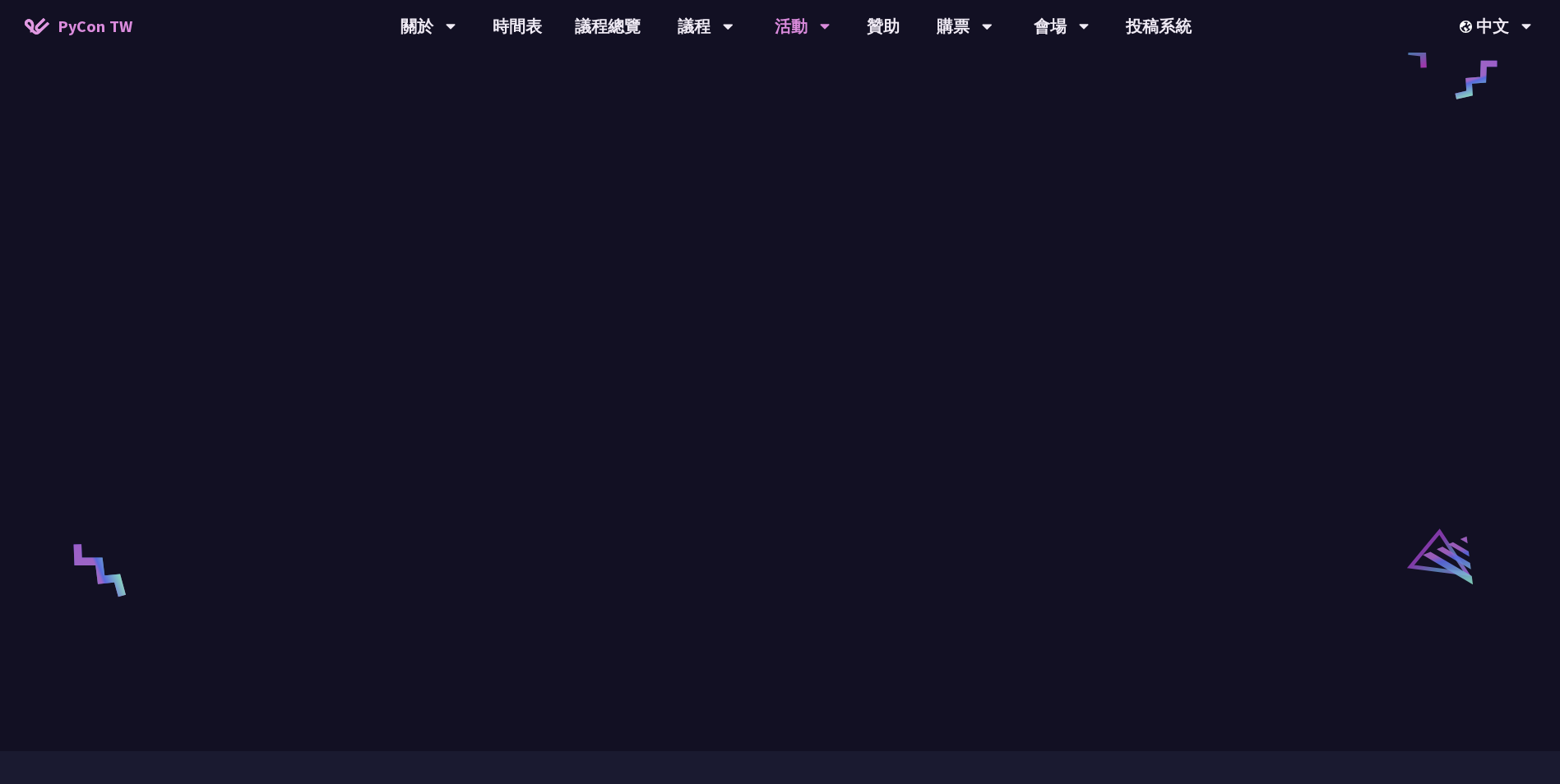
scroll to position [2384, 0]
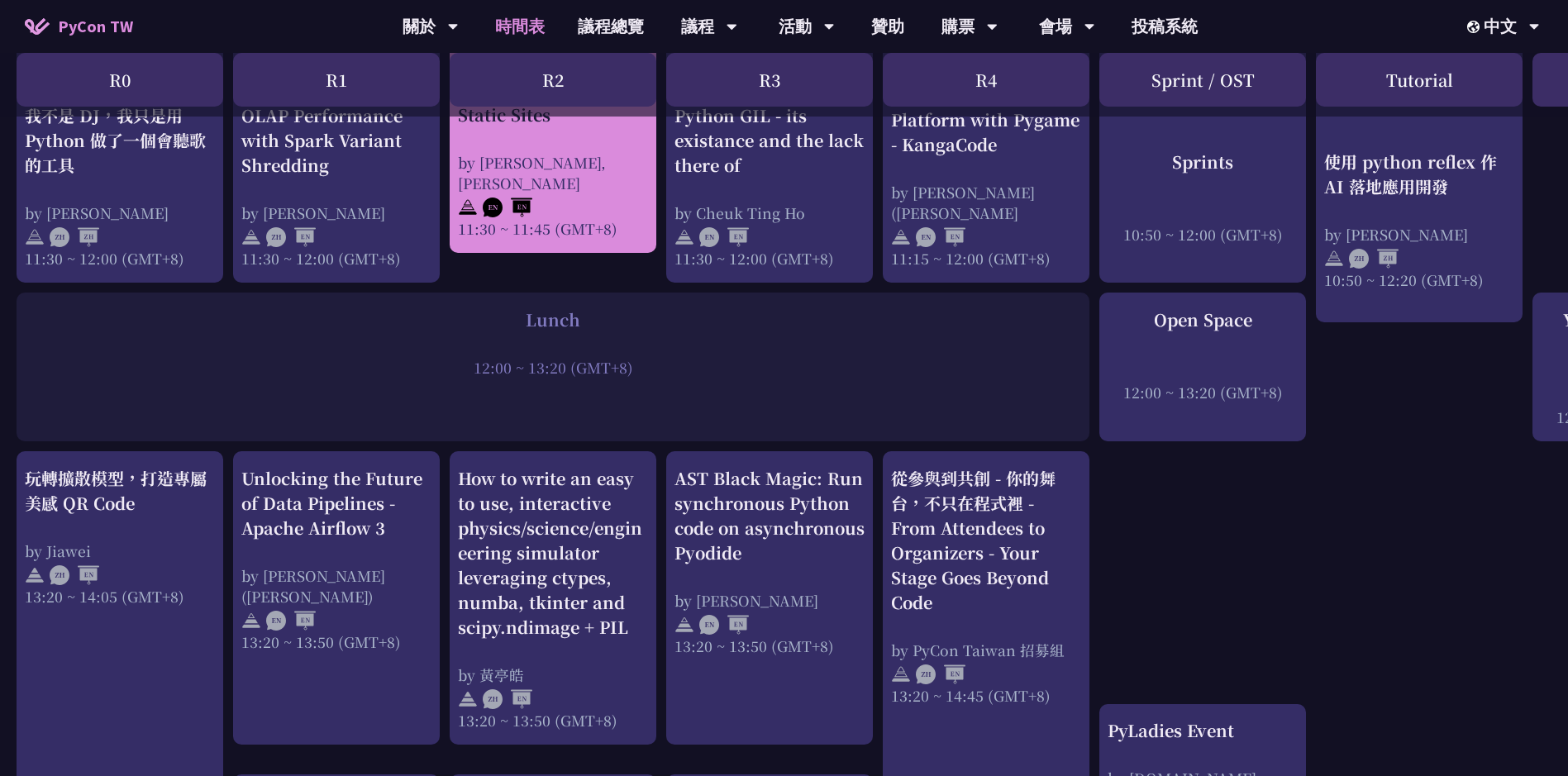
scroll to position [1240, 0]
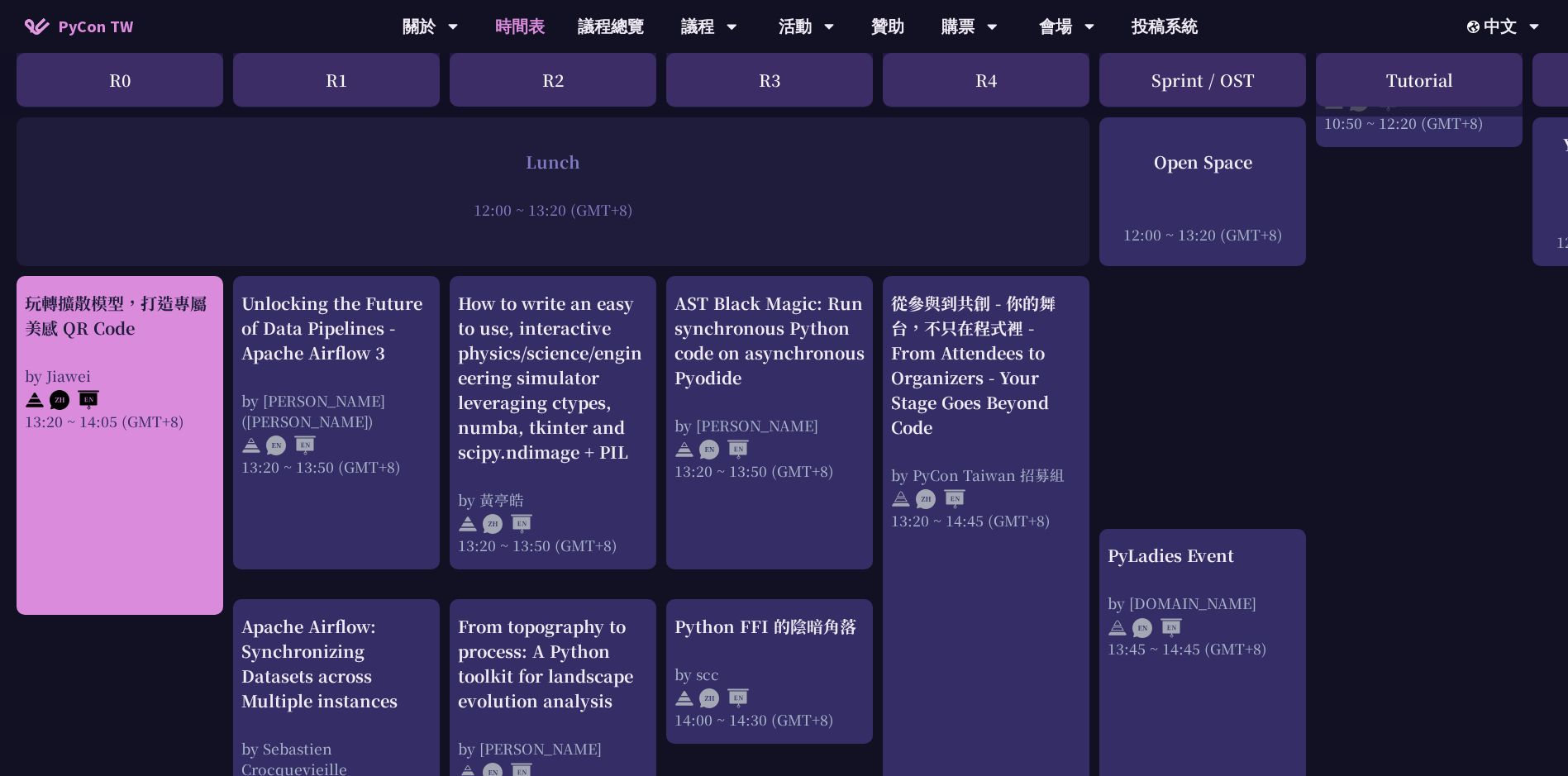
click at [179, 326] on div "玩轉擴散模型，打造專屬美感 QR Code" at bounding box center [119, 315] width 190 height 50
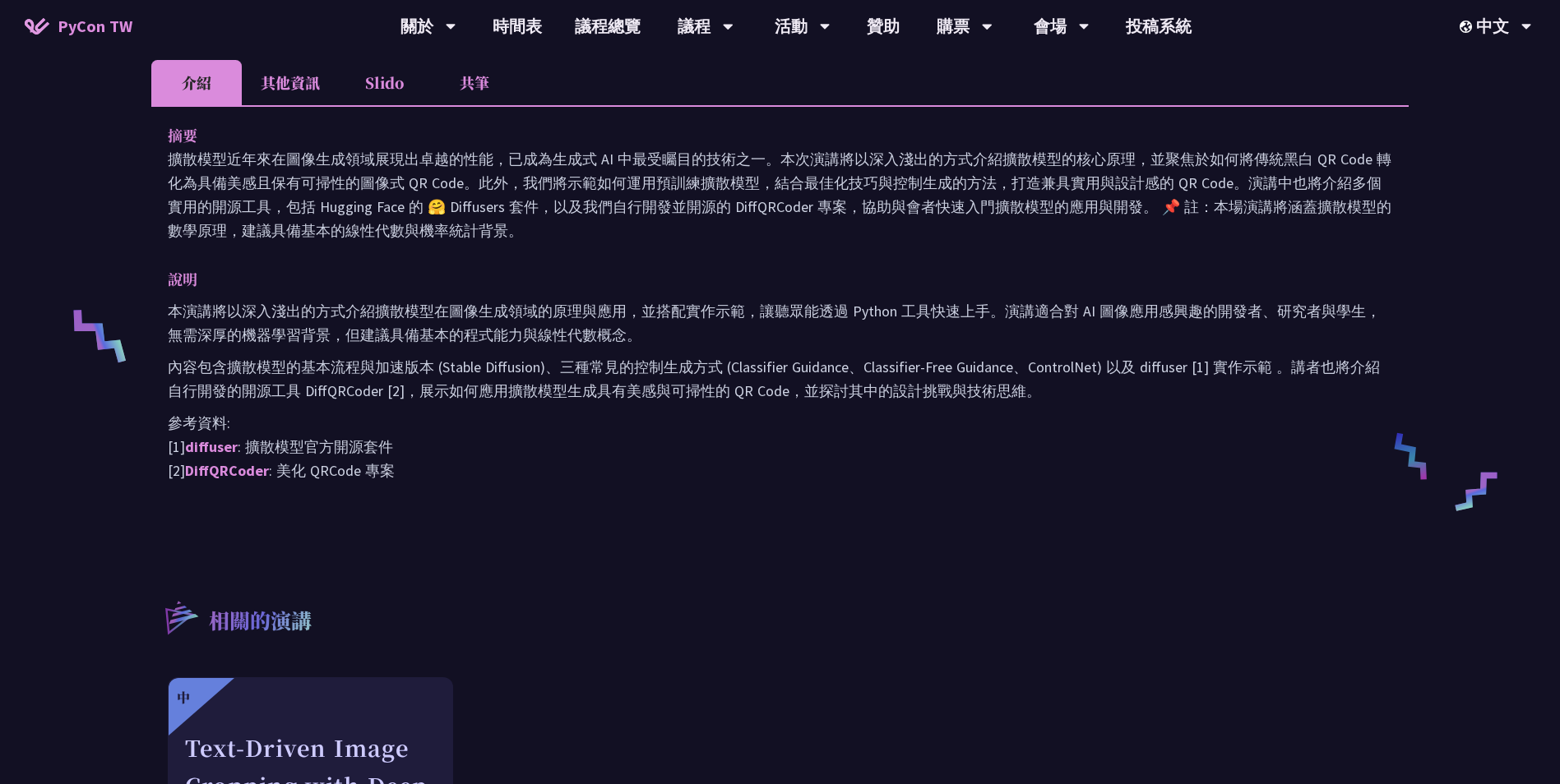
scroll to position [493, 0]
click at [320, 98] on li "其他資訊" at bounding box center [290, 84] width 97 height 45
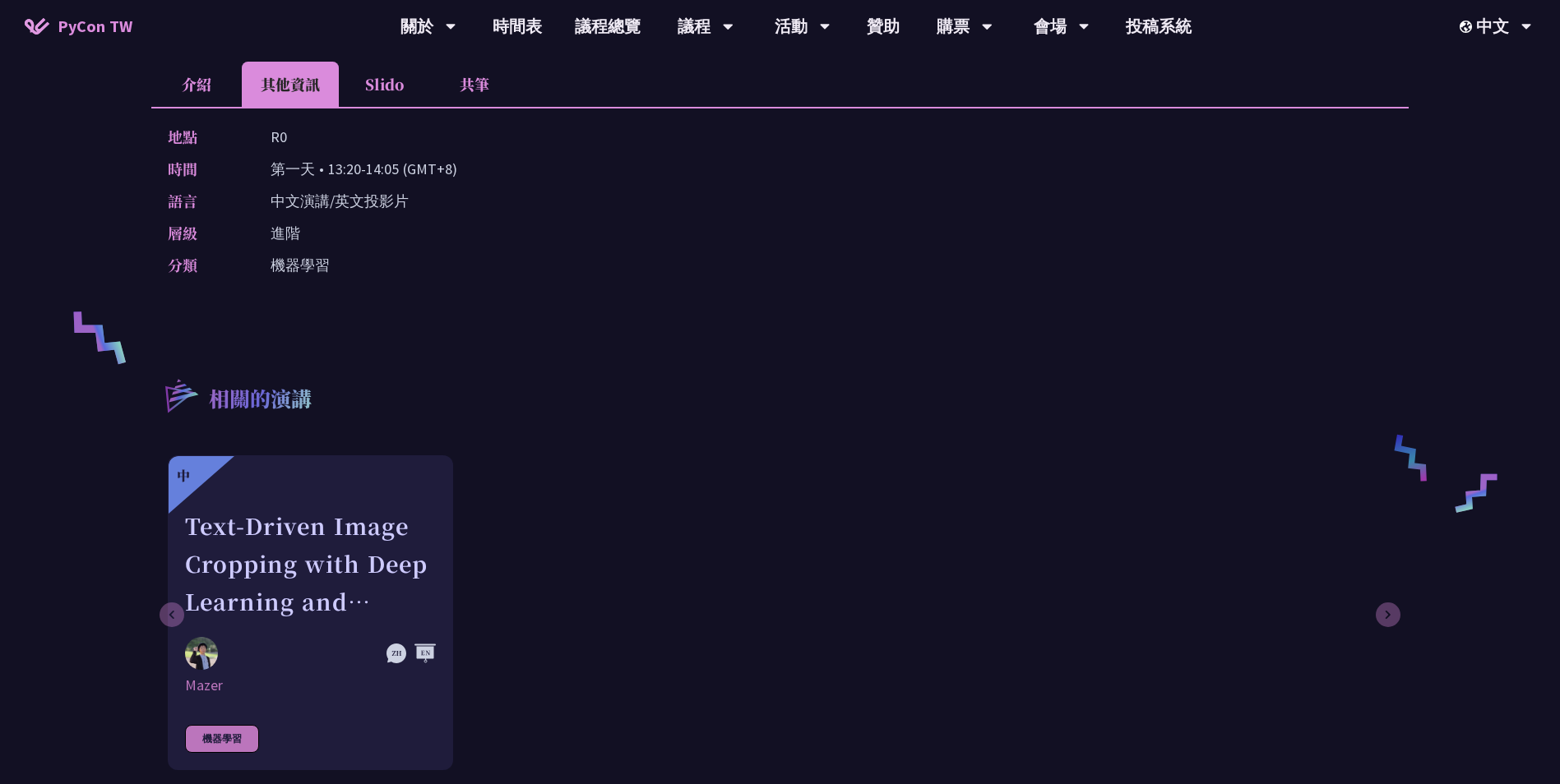
click at [302, 262] on p "機器學習" at bounding box center [300, 265] width 59 height 23
drag, startPoint x: 334, startPoint y: 265, endPoint x: 241, endPoint y: 261, distance: 93.1
click at [241, 261] on div "分類 機器學習" at bounding box center [776, 265] width 1216 height 23
copy div "分類 機器學習"
drag, startPoint x: 440, startPoint y: 126, endPoint x: 436, endPoint y: 144, distance: 18.4
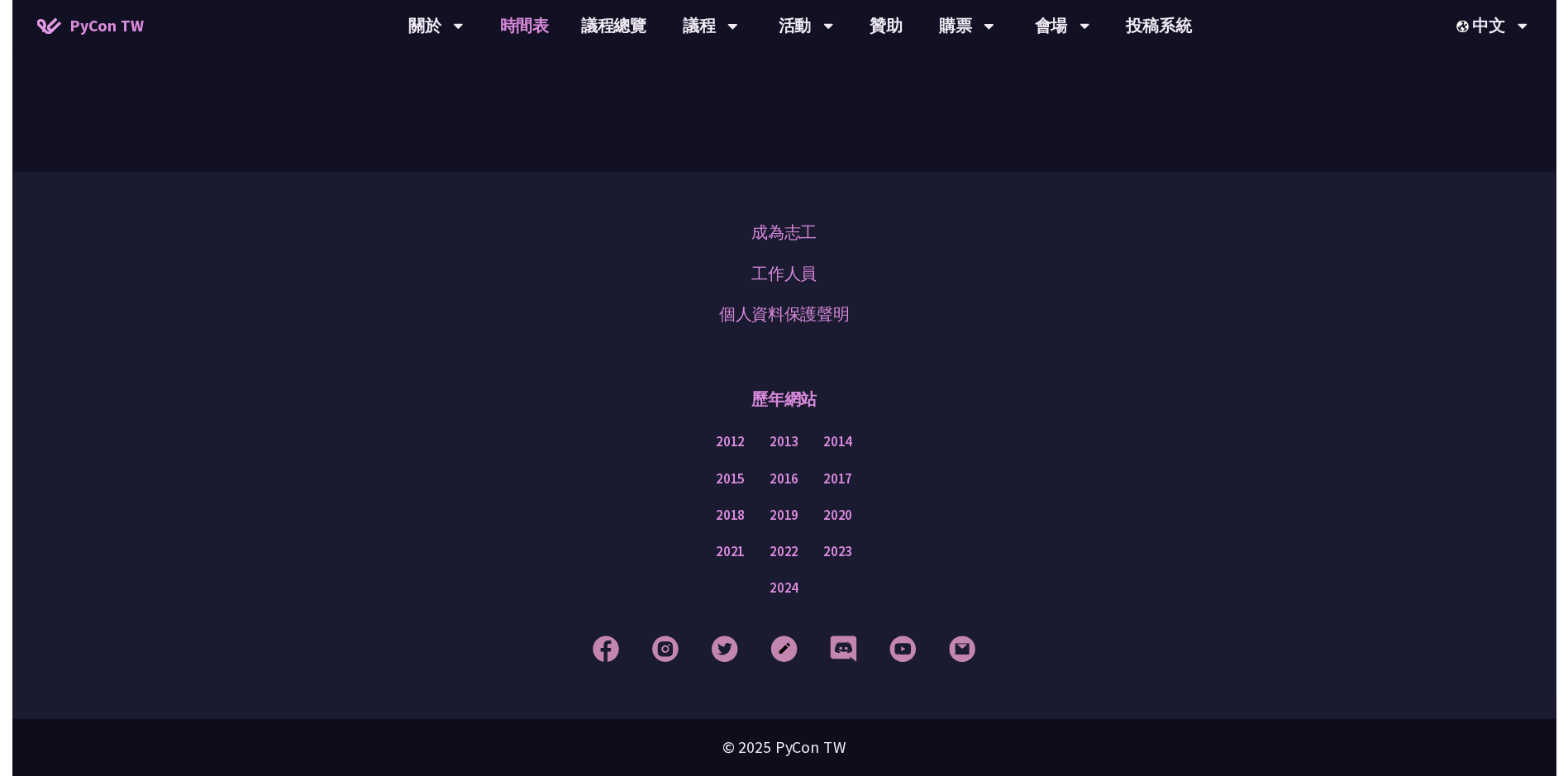
scroll to position [1240, 0]
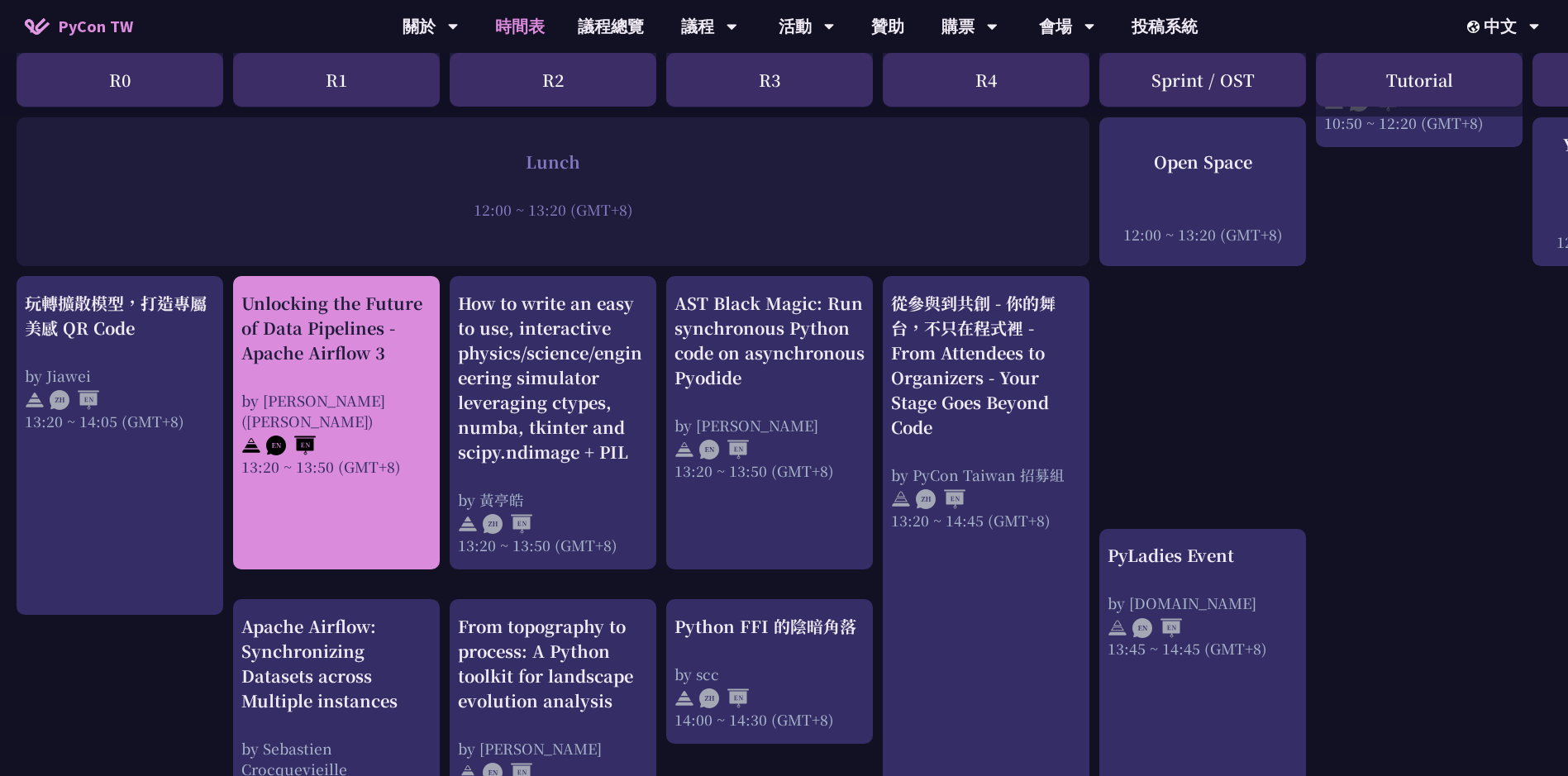
click at [396, 329] on div "Unlocking the Future of Data Pipelines - Apache Airflow 3" at bounding box center [336, 328] width 190 height 74
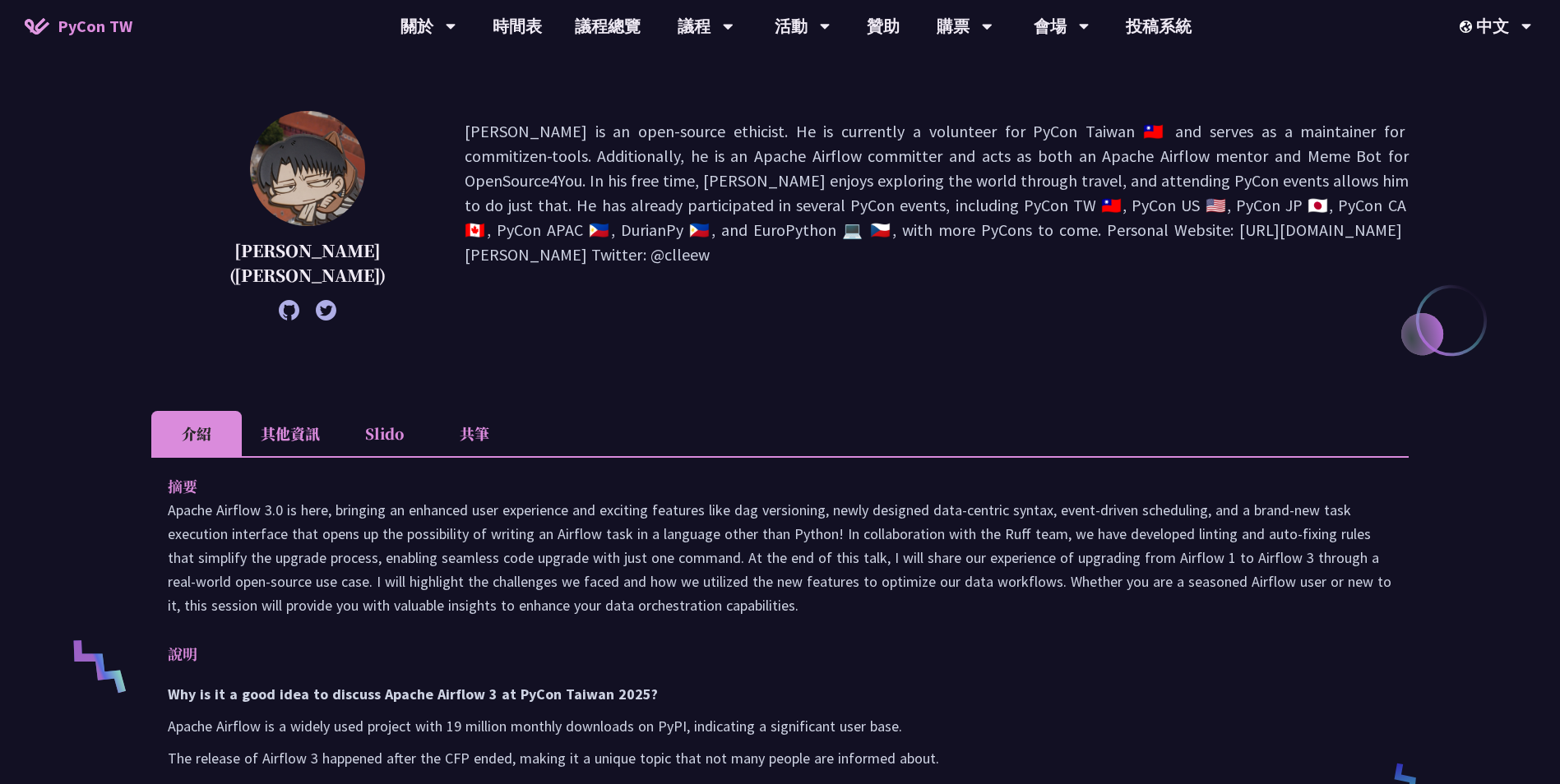
click at [314, 435] on li "其他資訊" at bounding box center [290, 433] width 97 height 45
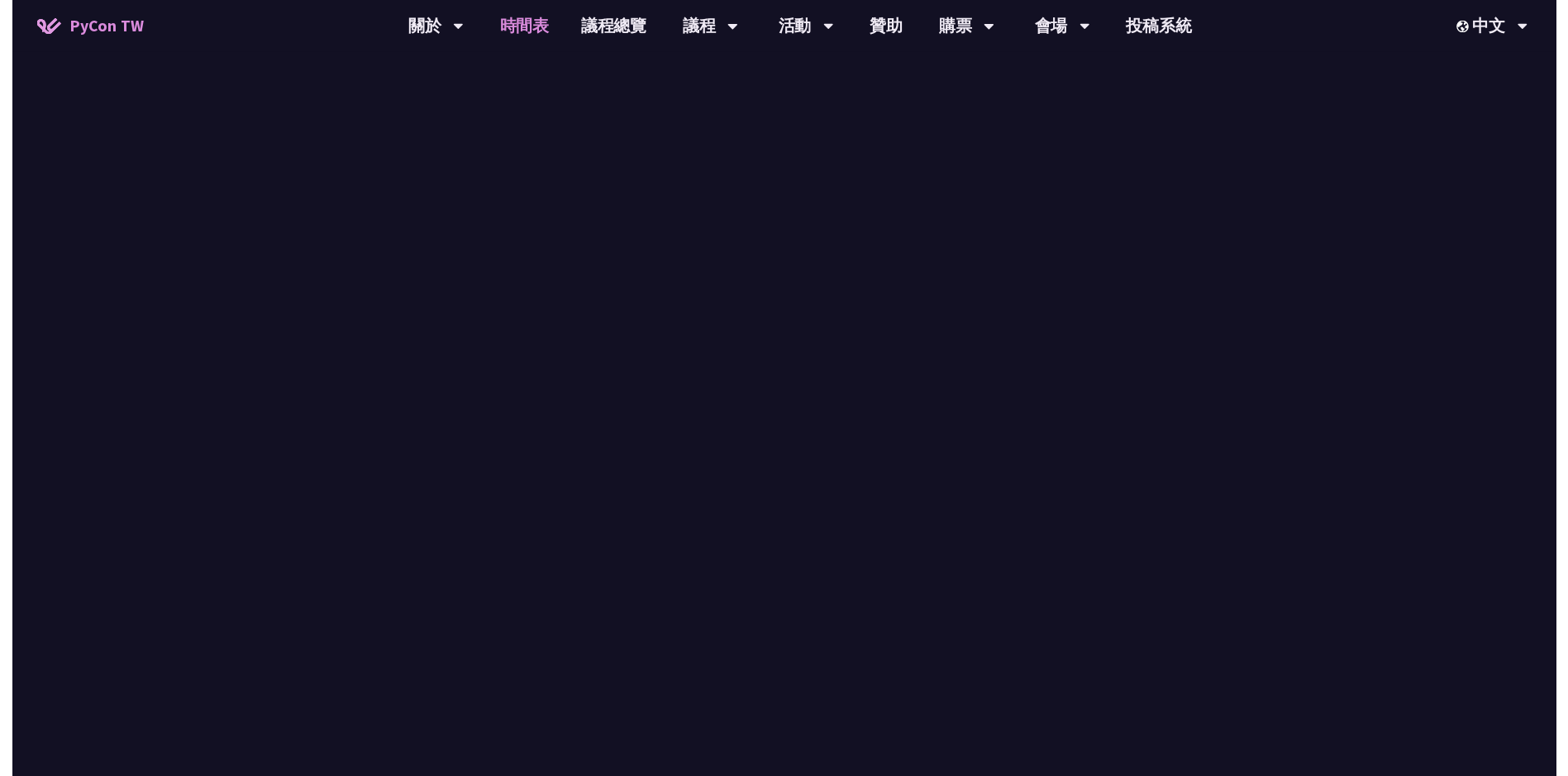
scroll to position [1240, 0]
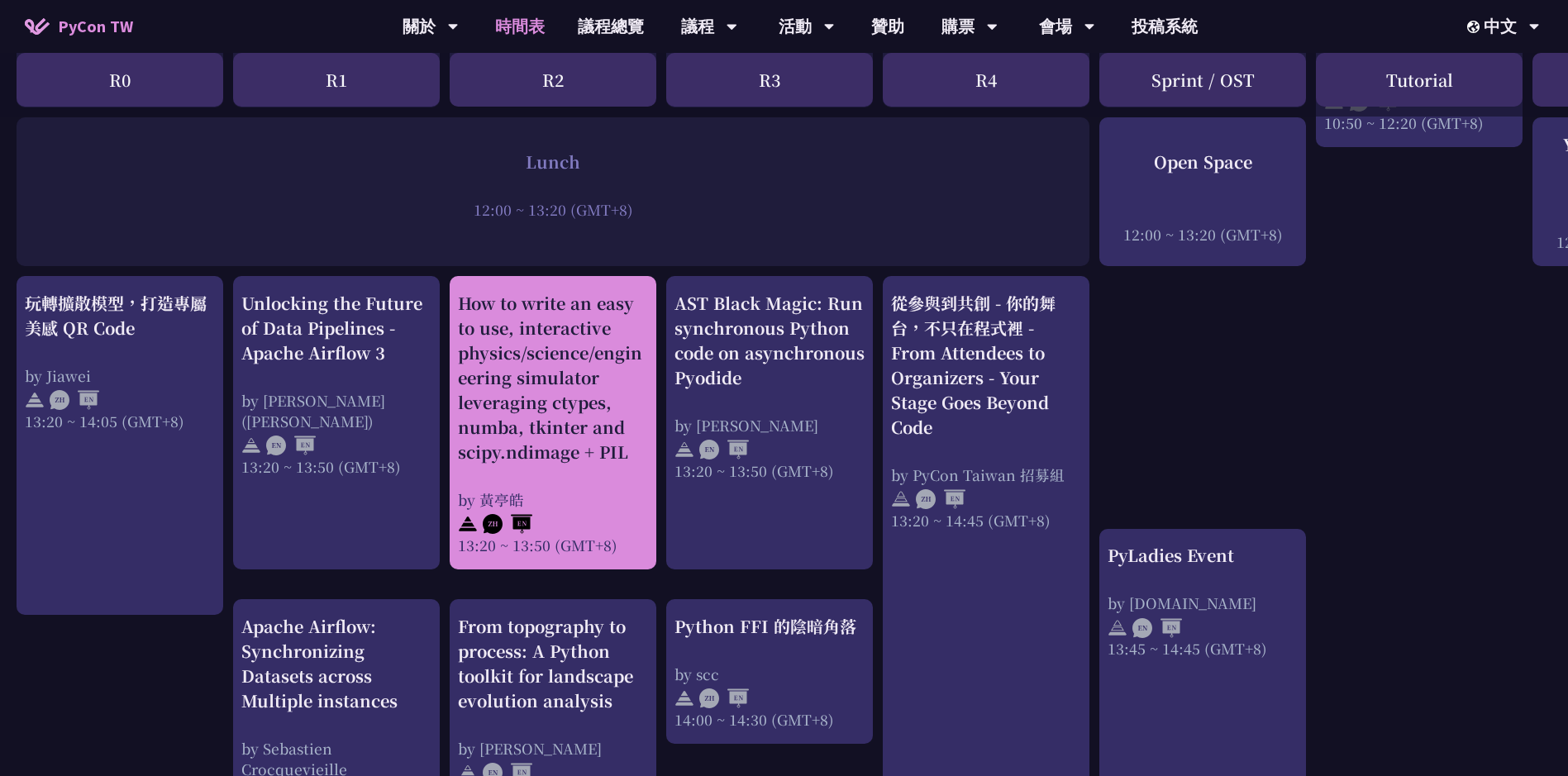
click at [622, 427] on div "How to write an easy to use, interactive physics/science/engineering simulator …" at bounding box center [553, 377] width 190 height 173
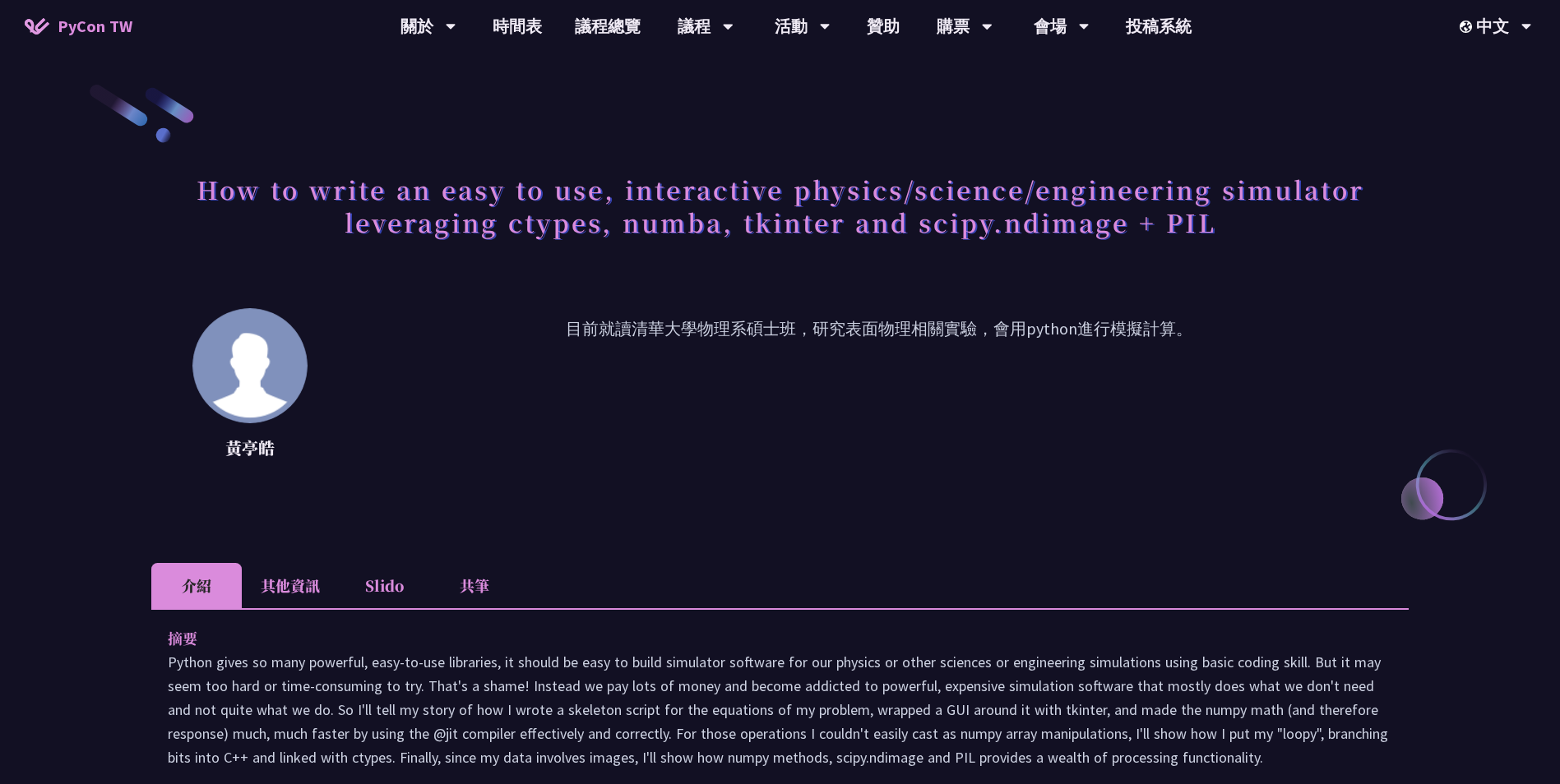
click at [272, 568] on li "其他資訊" at bounding box center [290, 585] width 97 height 45
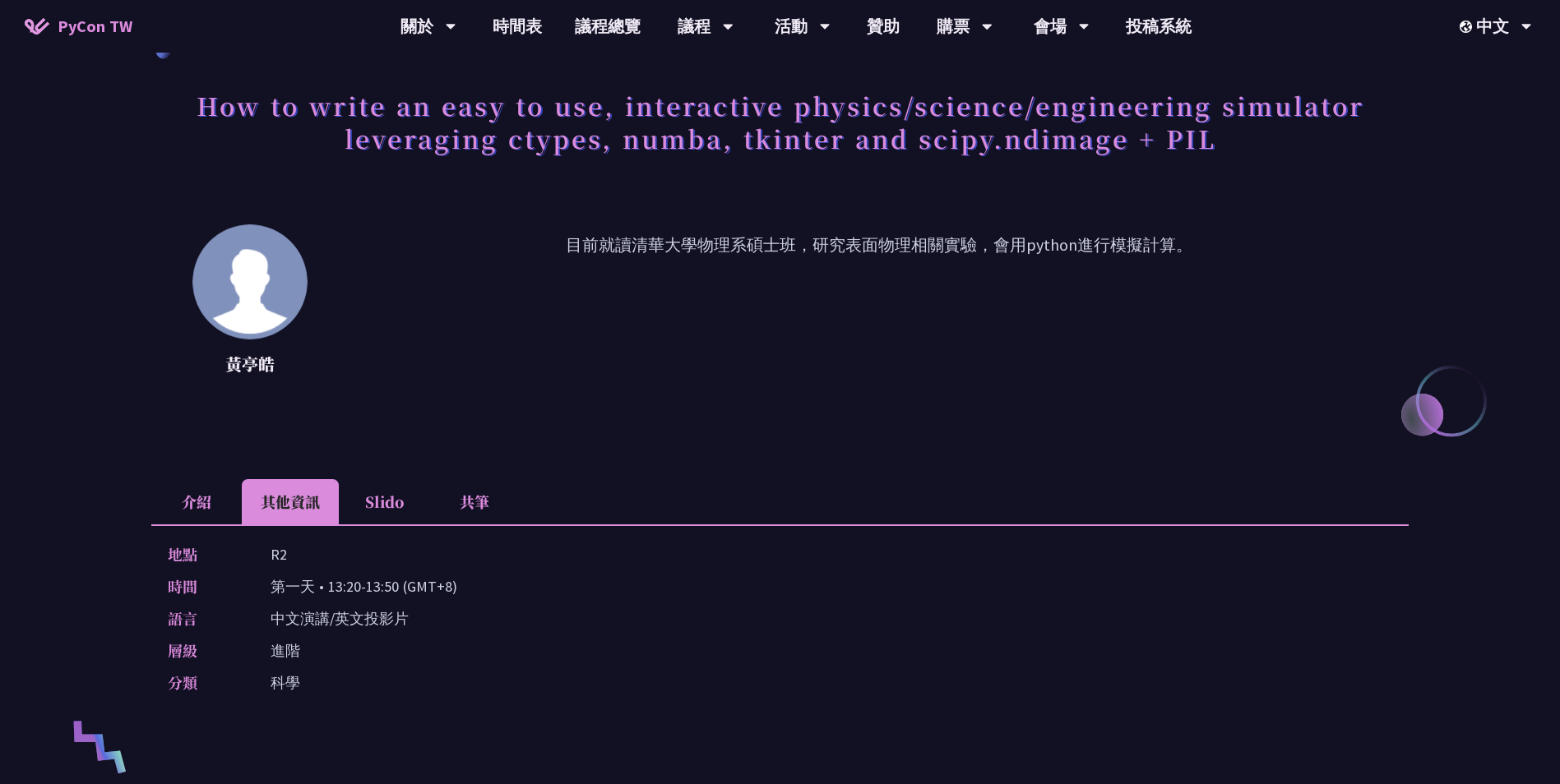
scroll to position [165, 0]
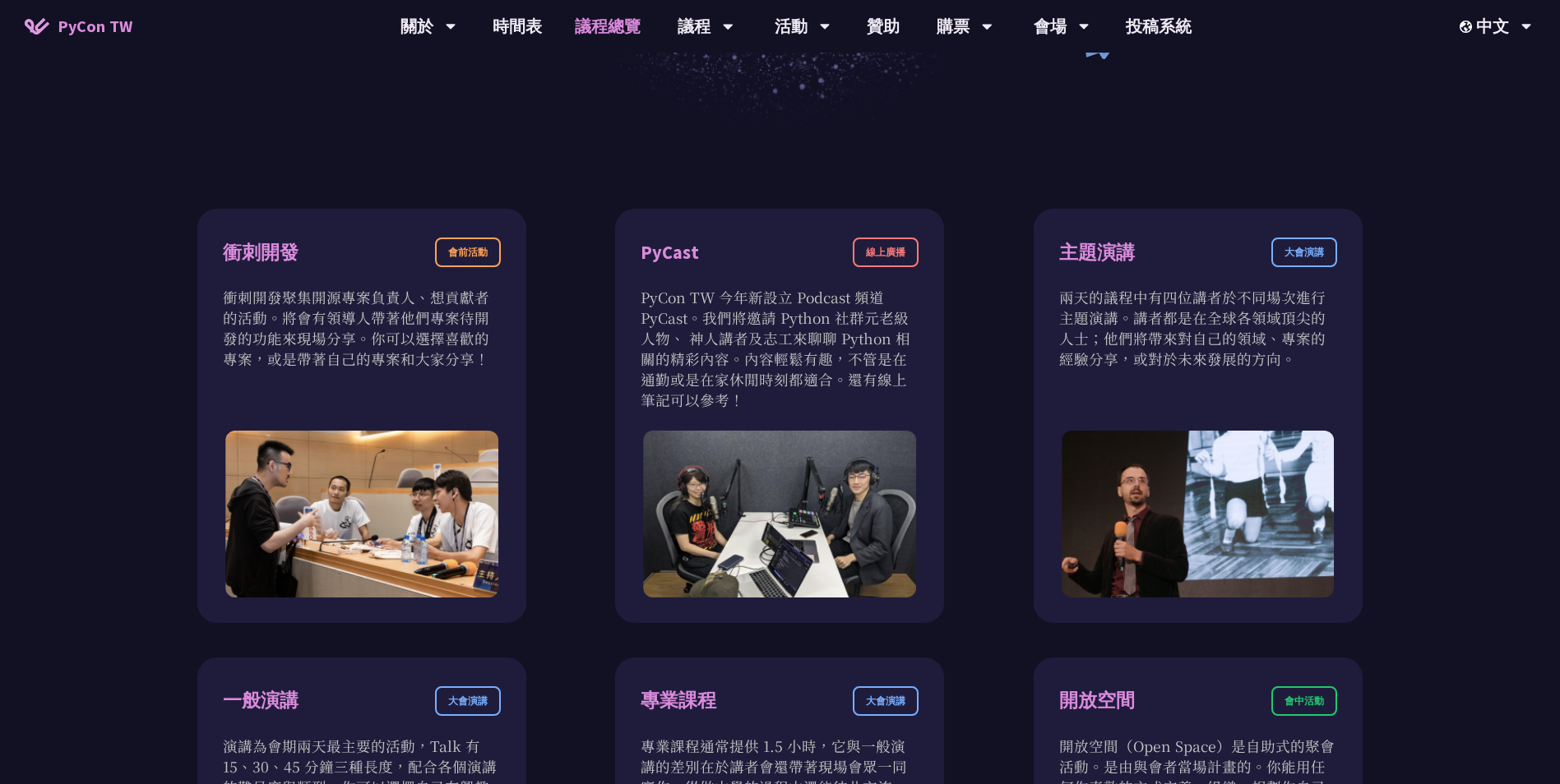
drag, startPoint x: 743, startPoint y: 573, endPoint x: 726, endPoint y: 550, distance: 28.6
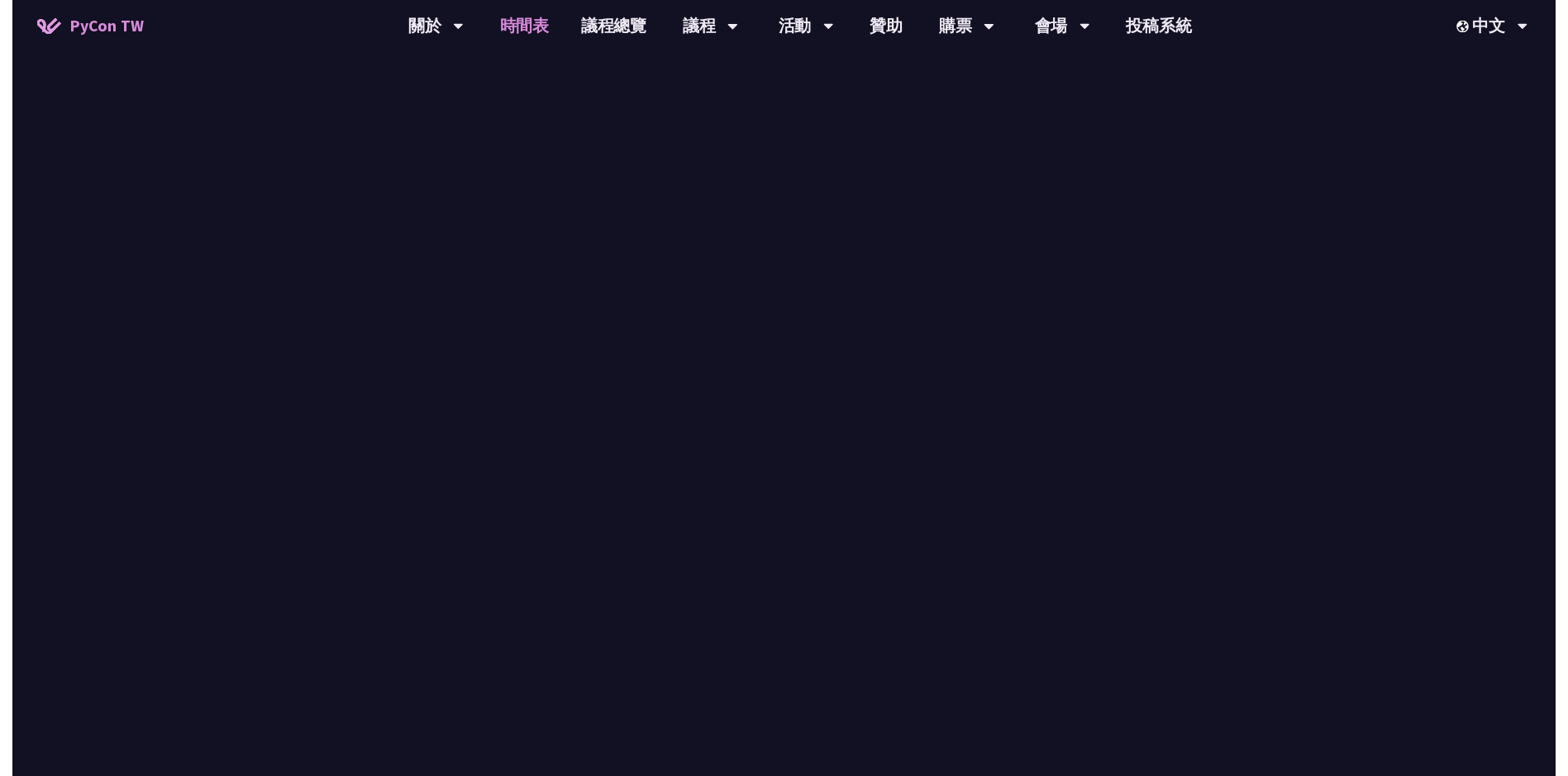
scroll to position [1240, 0]
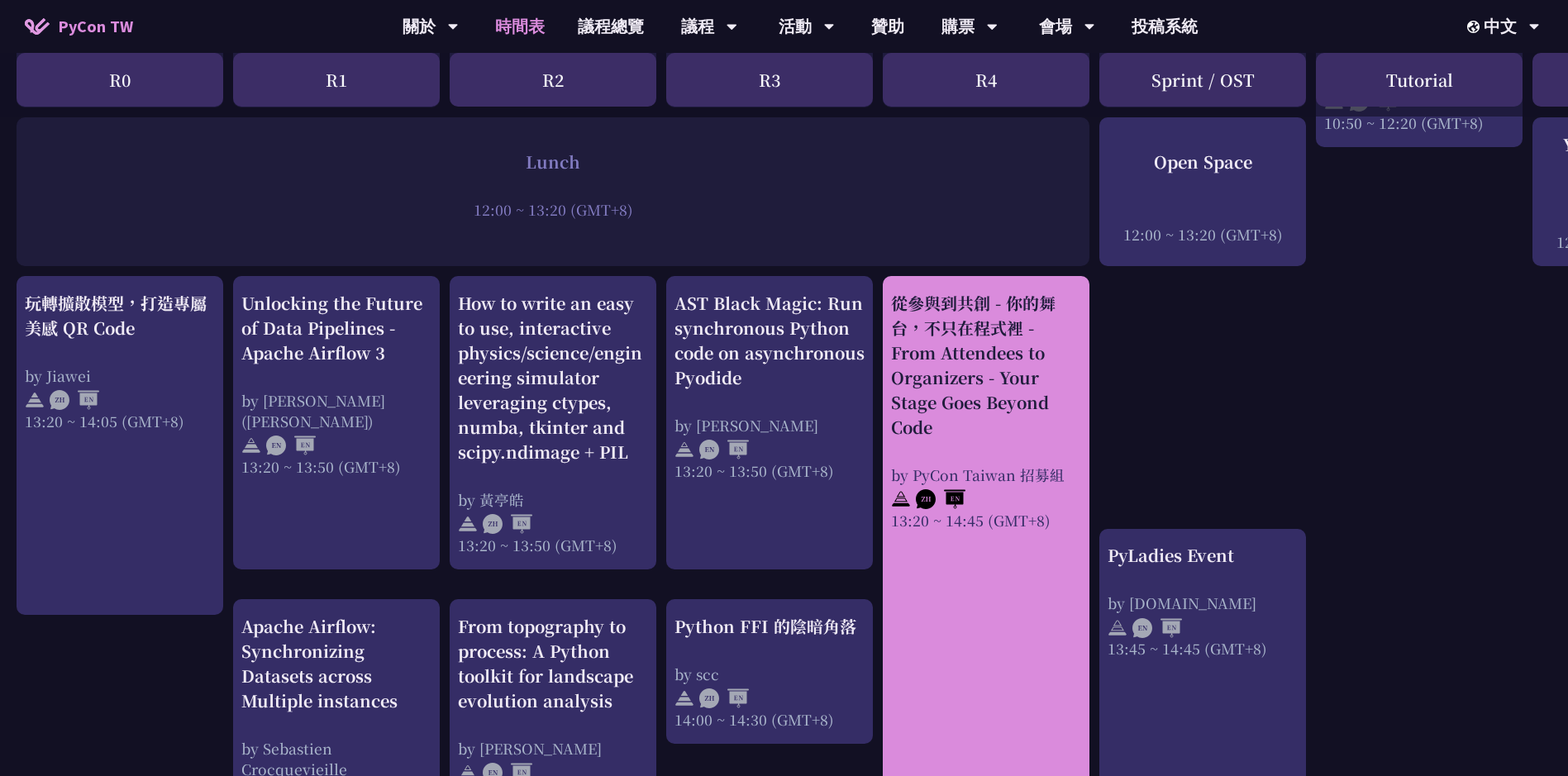
click at [1038, 439] on div "從參與到共創 - 你的舞台，不只在程式裡 - From Attendees to Organizers - Your Stage Goes Beyond Co…" at bounding box center [986, 411] width 190 height 240
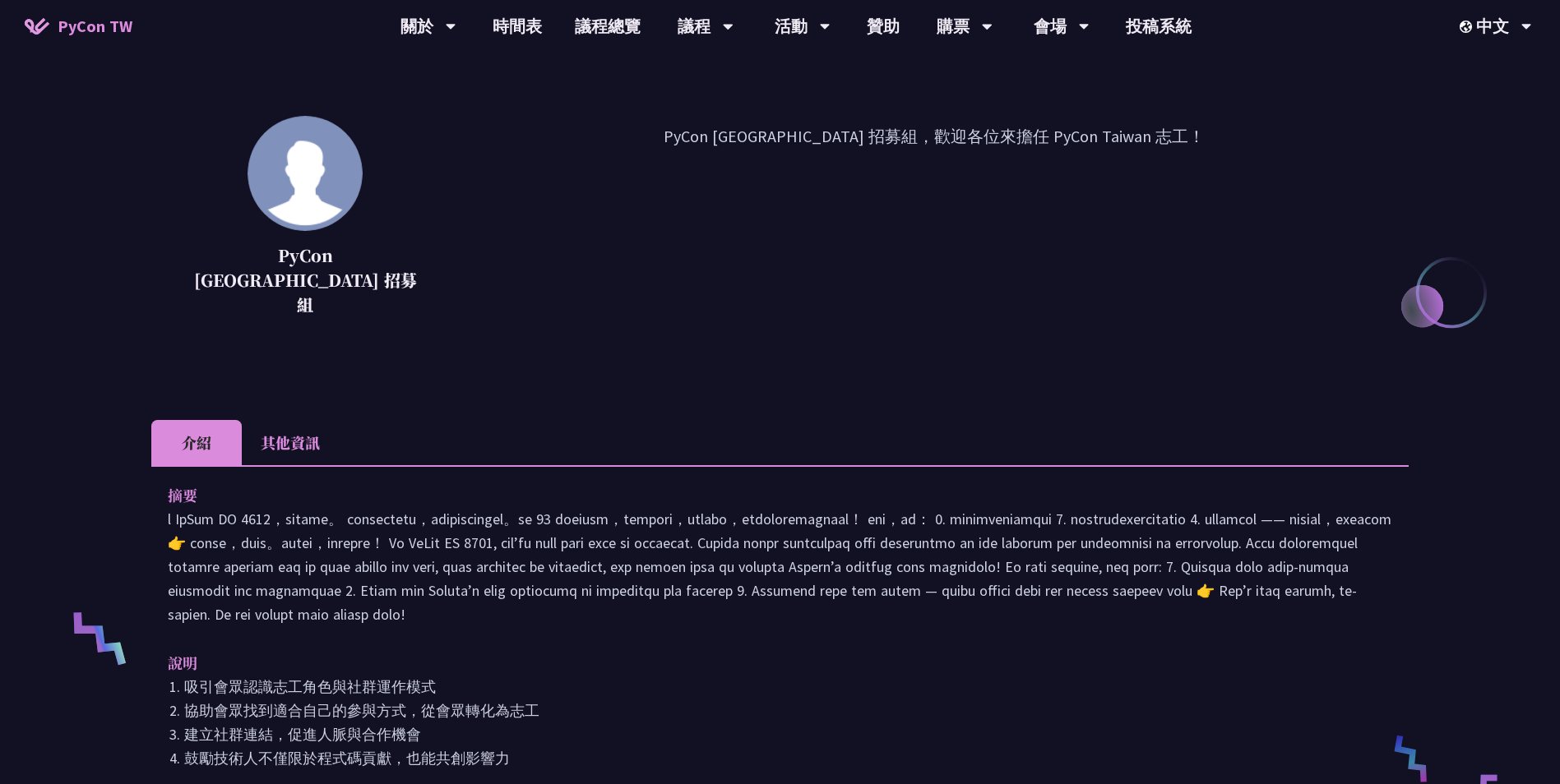
scroll to position [246, 0]
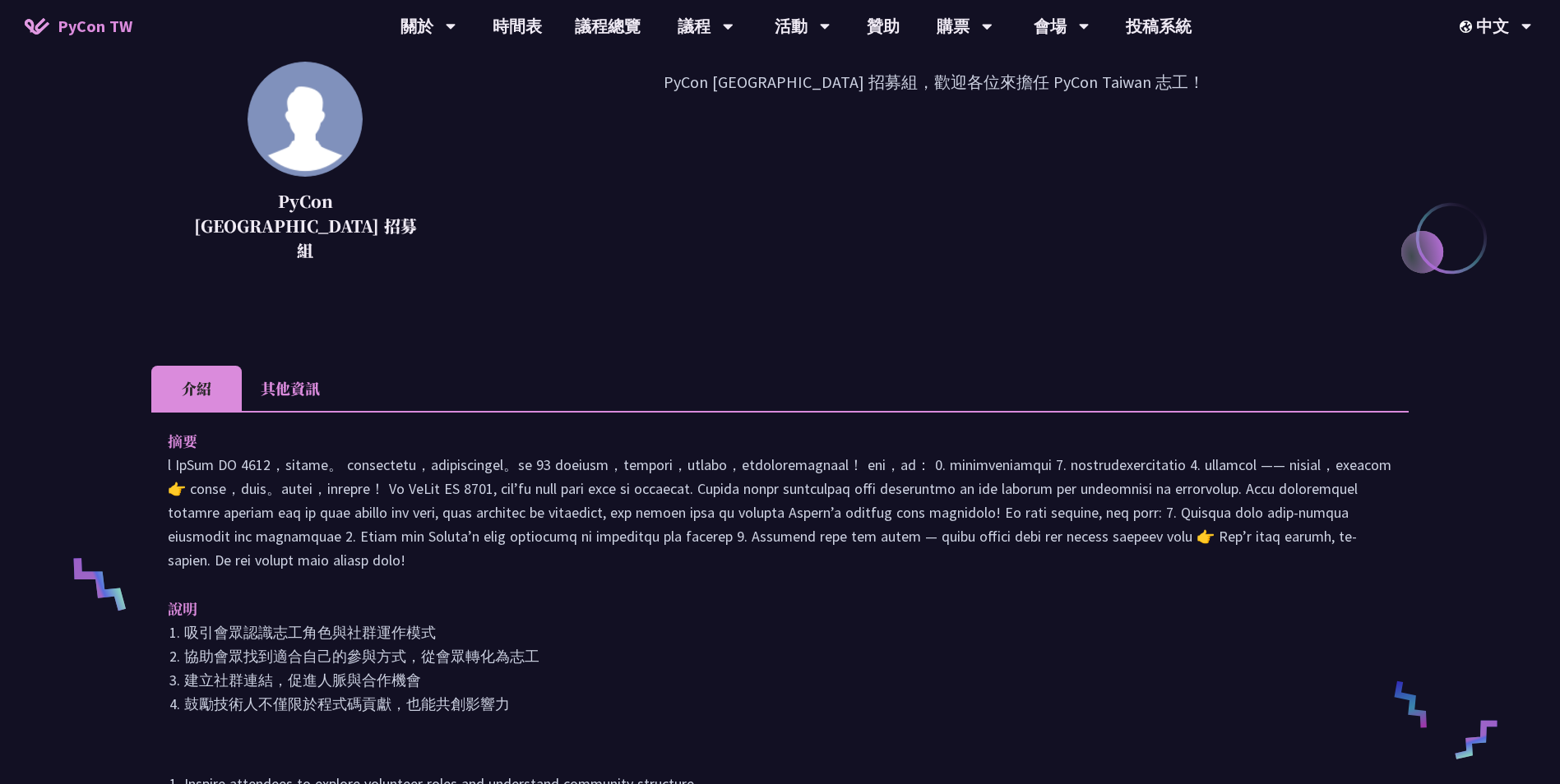
click at [274, 369] on li "其他資訊" at bounding box center [290, 389] width 97 height 45
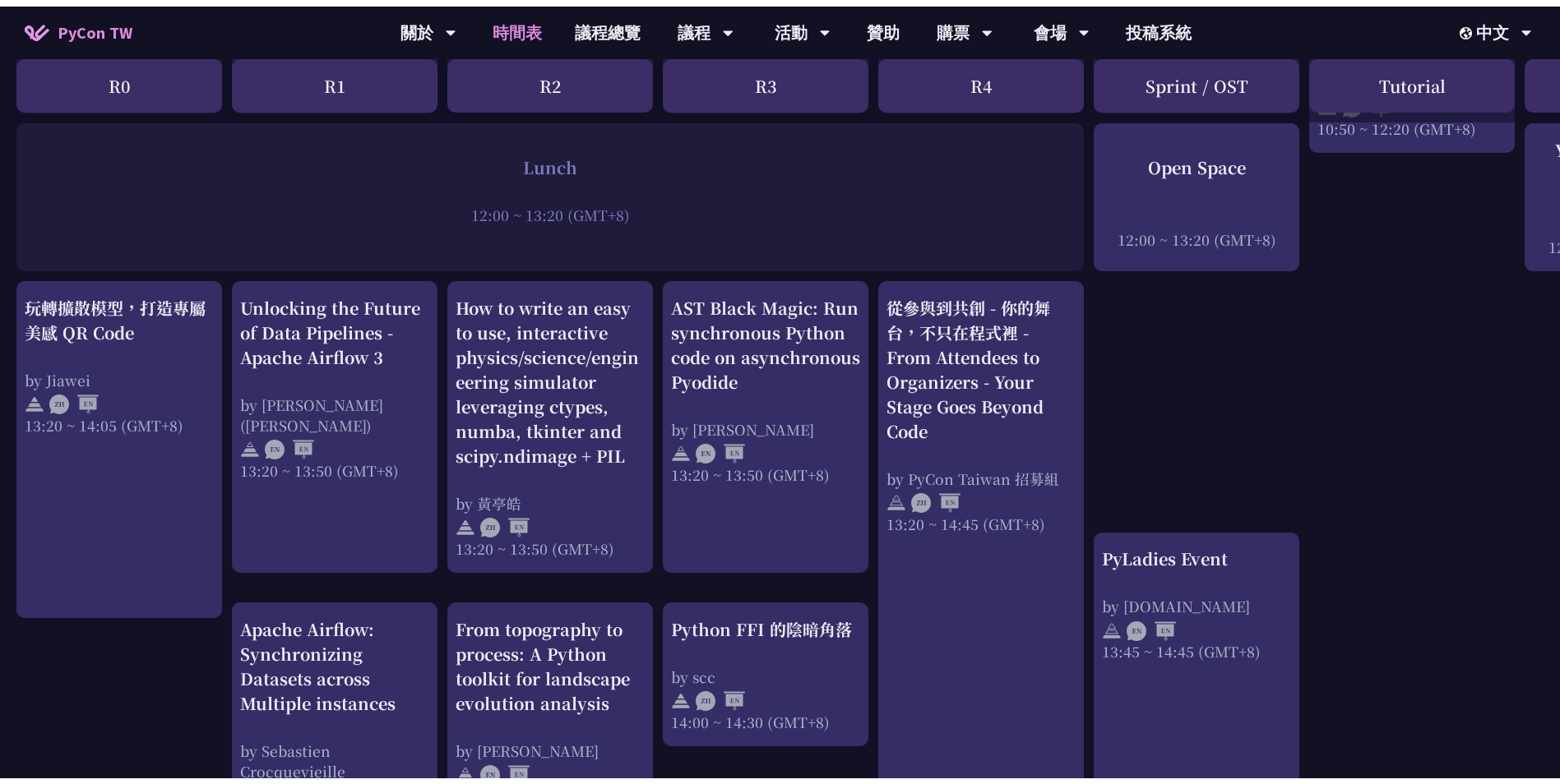
scroll to position [493, 0]
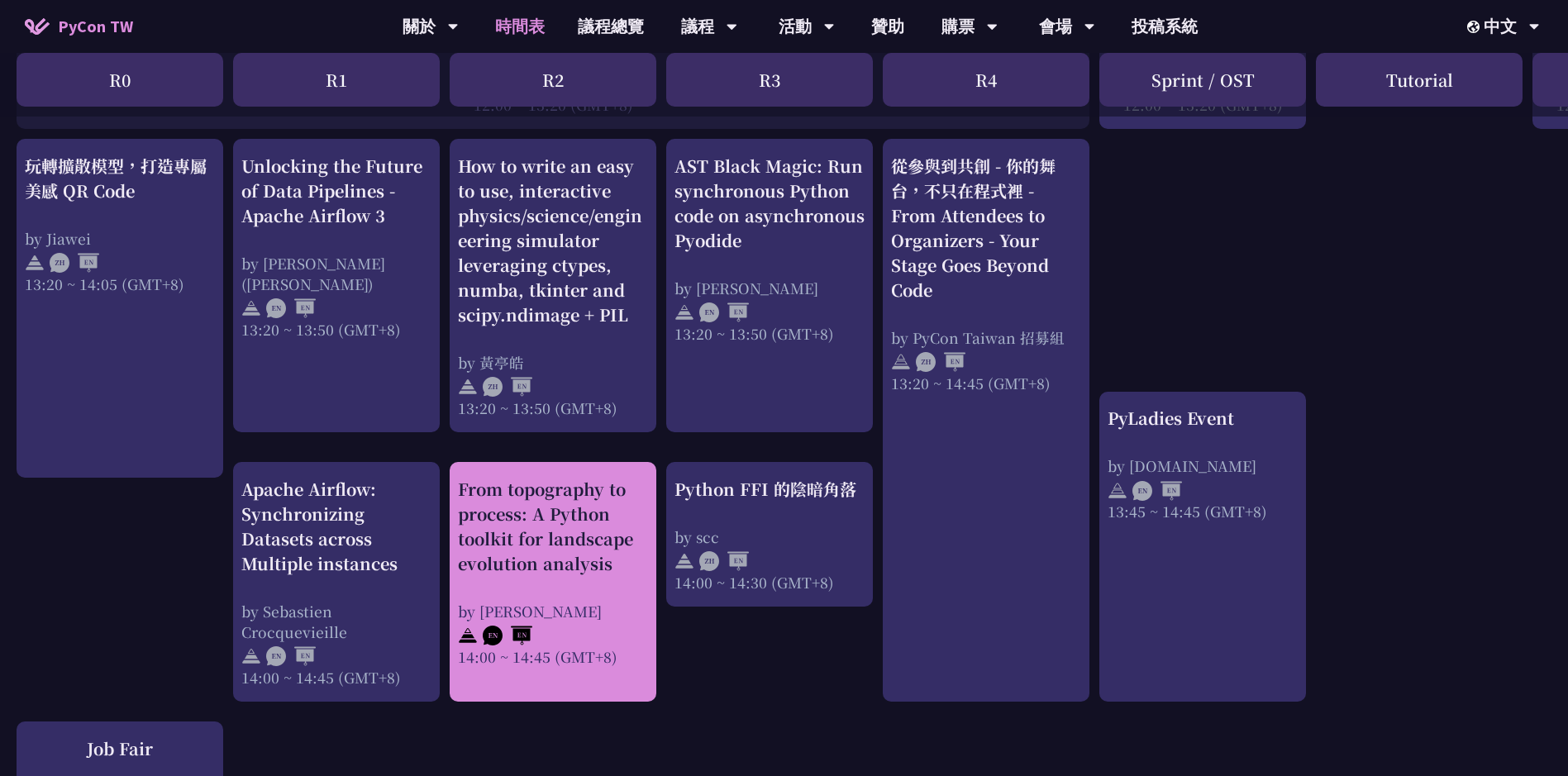
scroll to position [1406, 0]
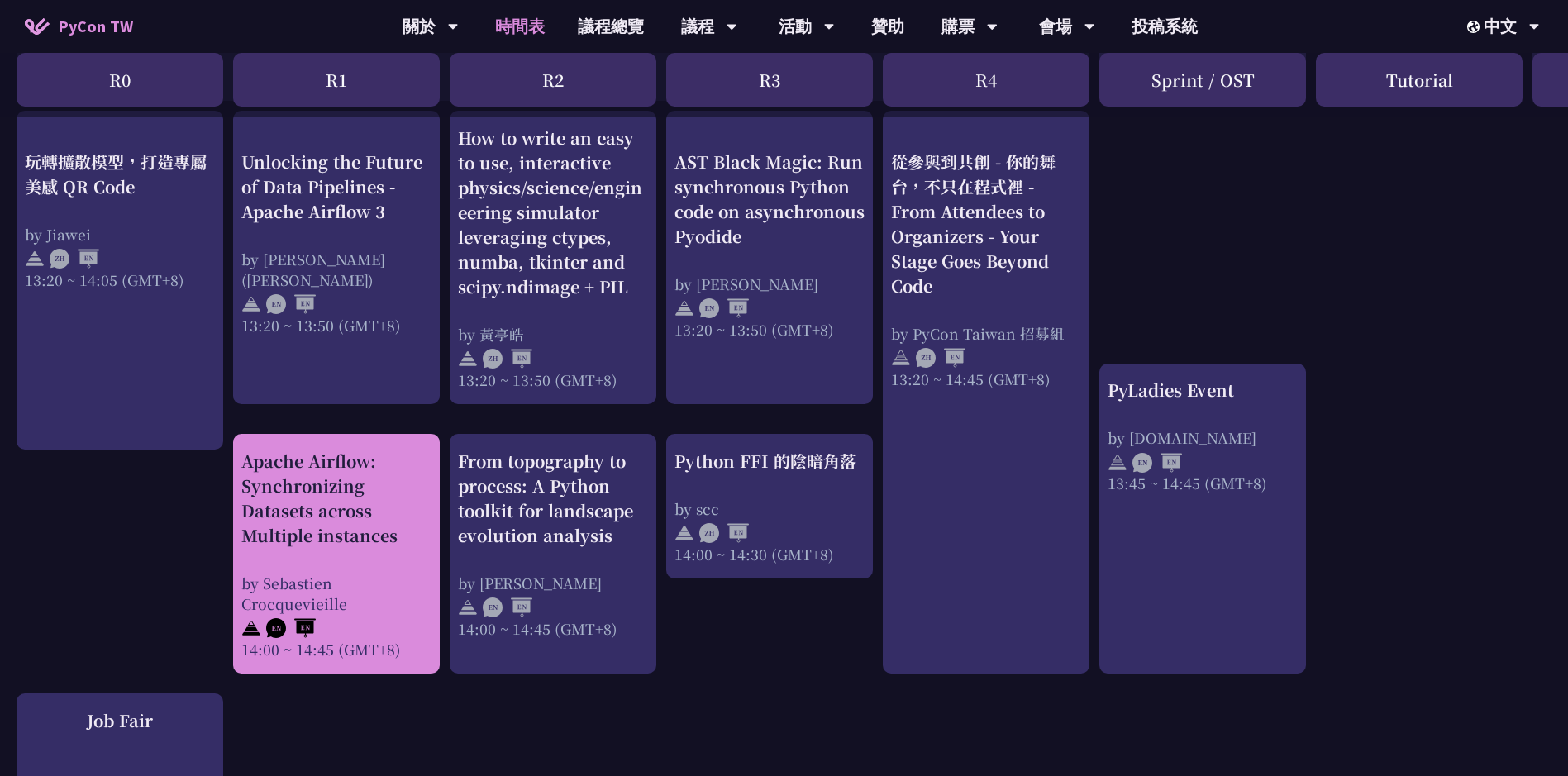
click at [391, 523] on div "Apache Airflow: Synchronizing Datasets across Multiple instances" at bounding box center [336, 498] width 190 height 99
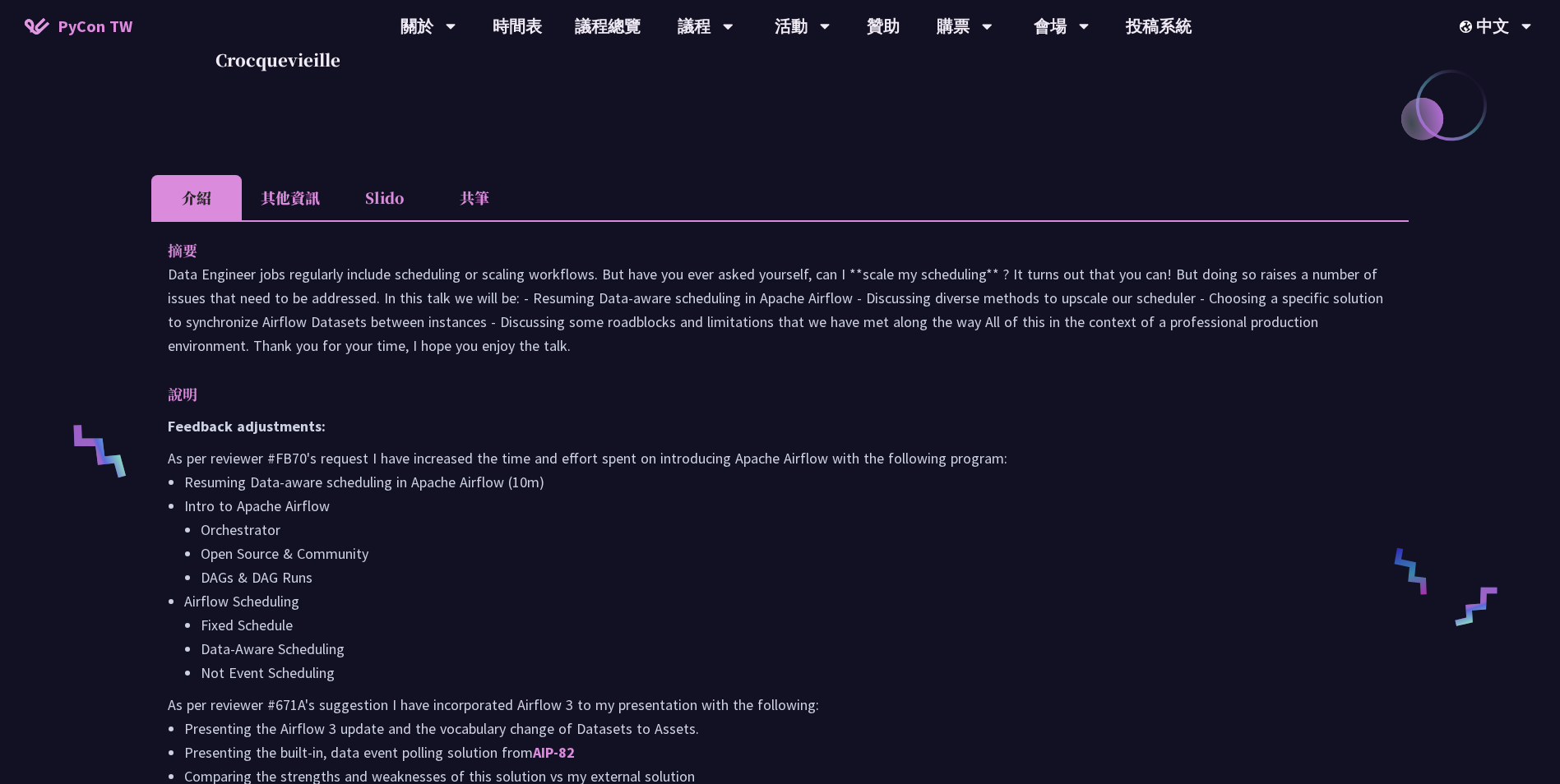
scroll to position [329, 0]
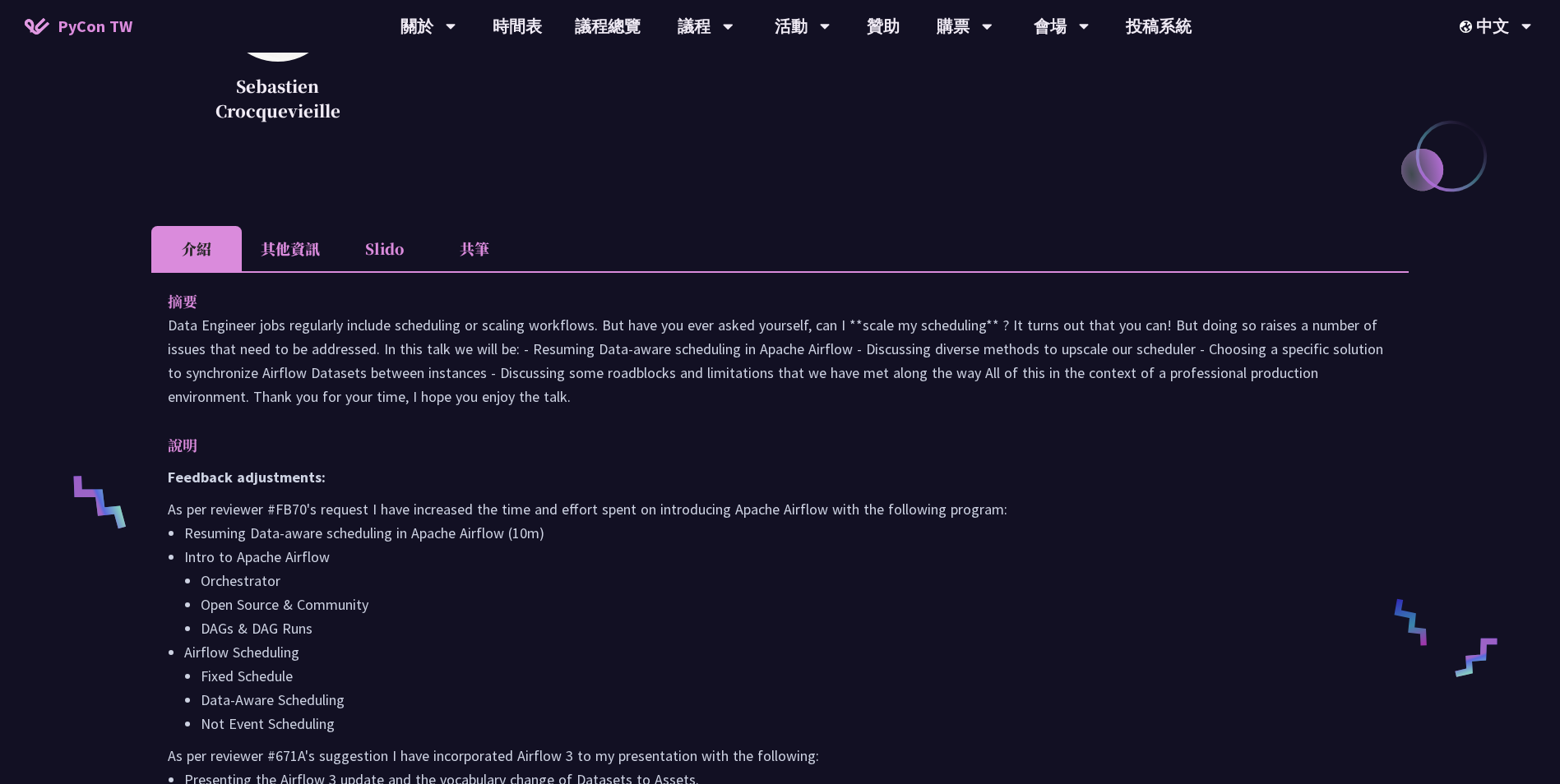
drag, startPoint x: 298, startPoint y: 241, endPoint x: 314, endPoint y: 248, distance: 17.5
click at [298, 242] on li "其他資訊" at bounding box center [290, 248] width 97 height 45
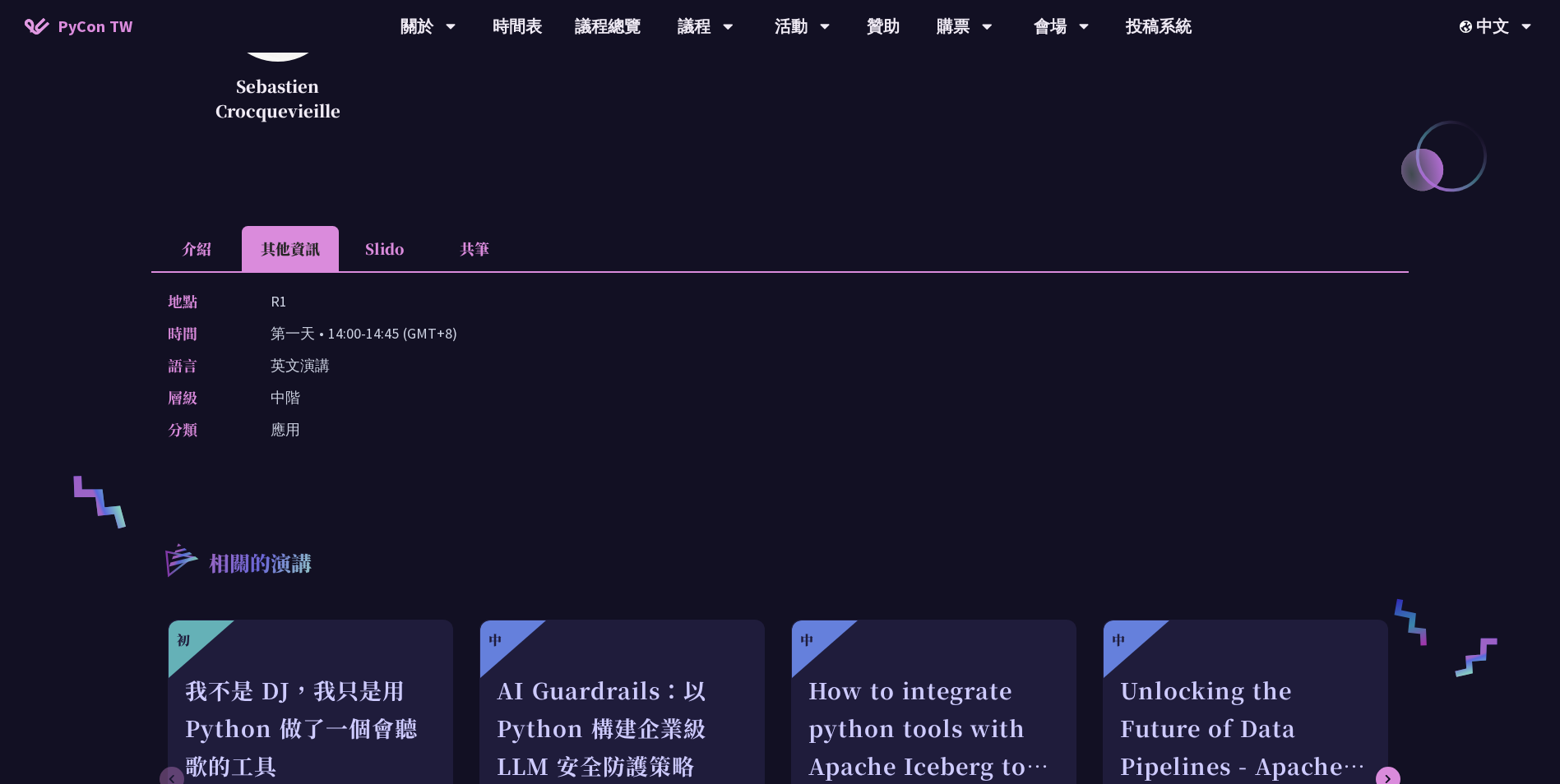
click at [188, 229] on li "介紹" at bounding box center [196, 248] width 91 height 45
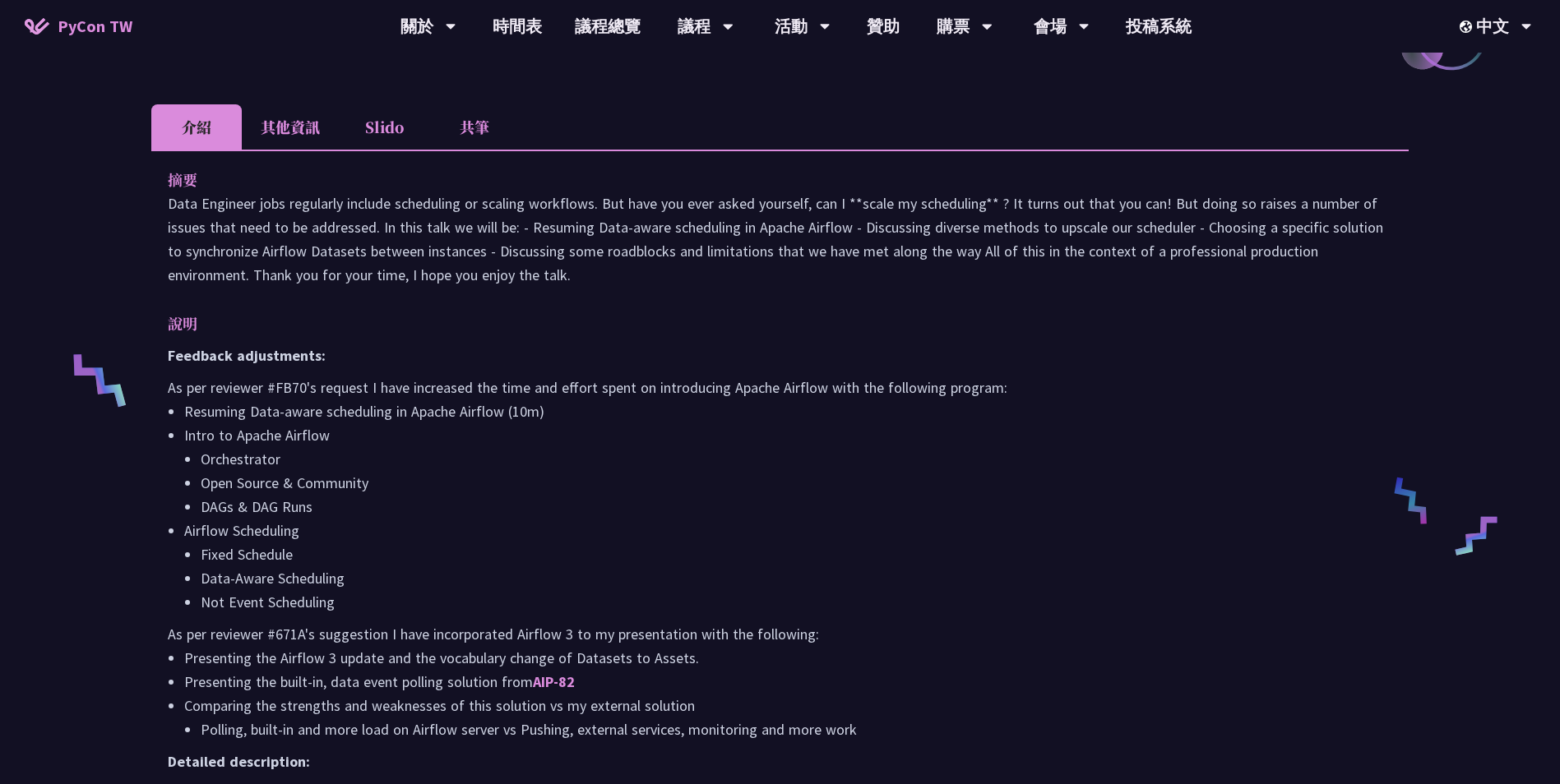
scroll to position [493, 0]
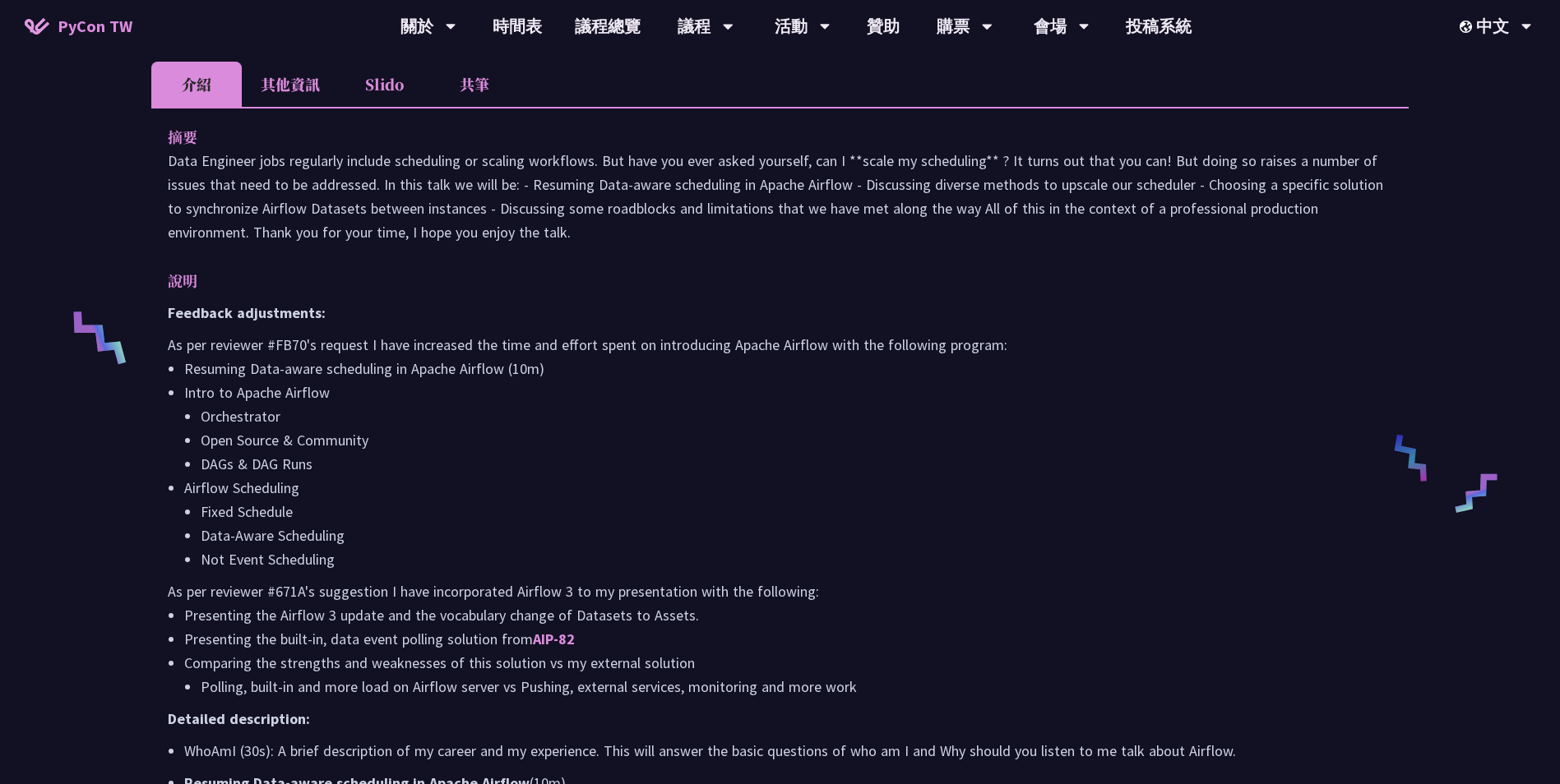
click at [244, 408] on li "Orchestrator" at bounding box center [796, 416] width 1192 height 23
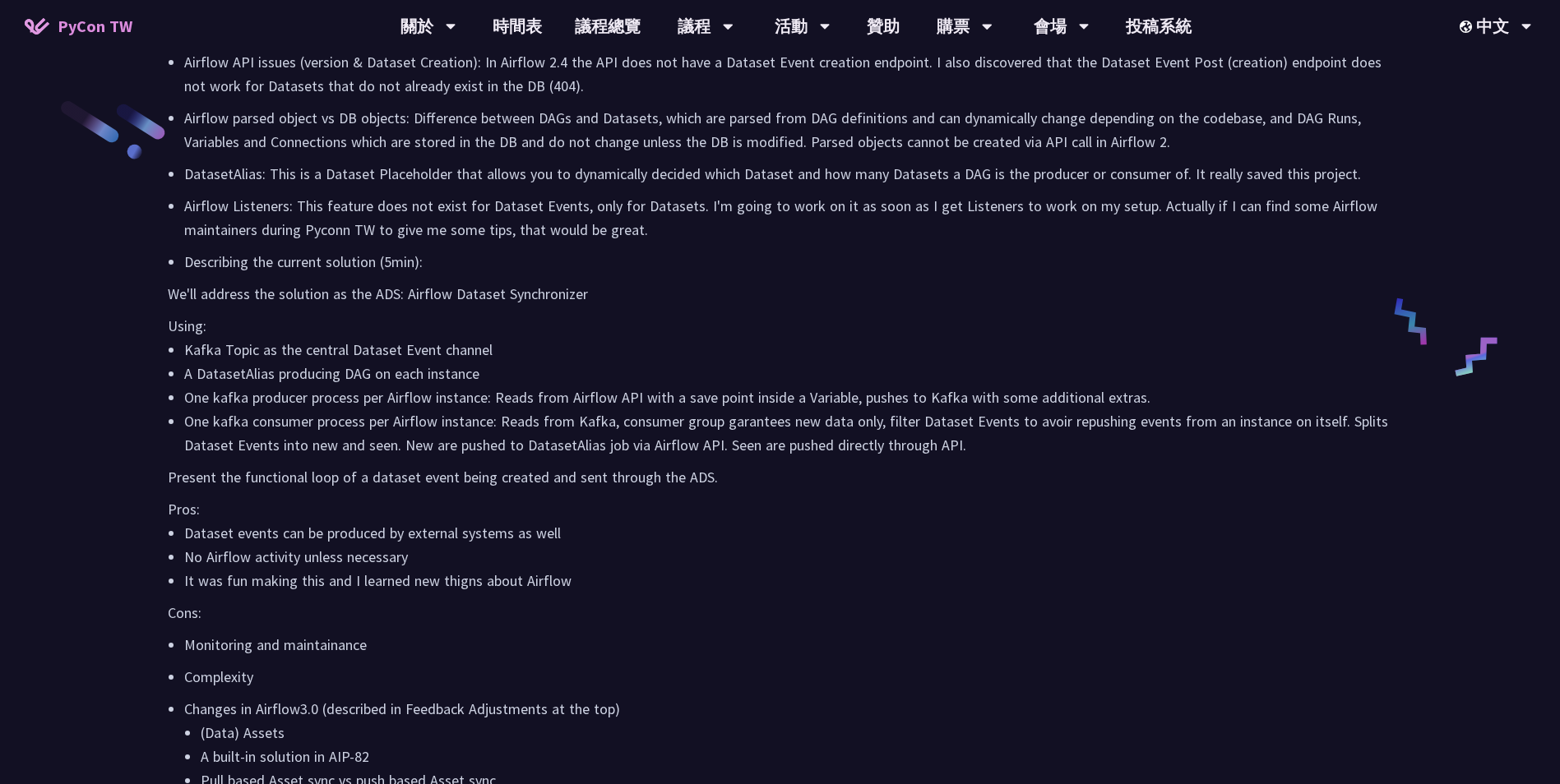
scroll to position [2384, 0]
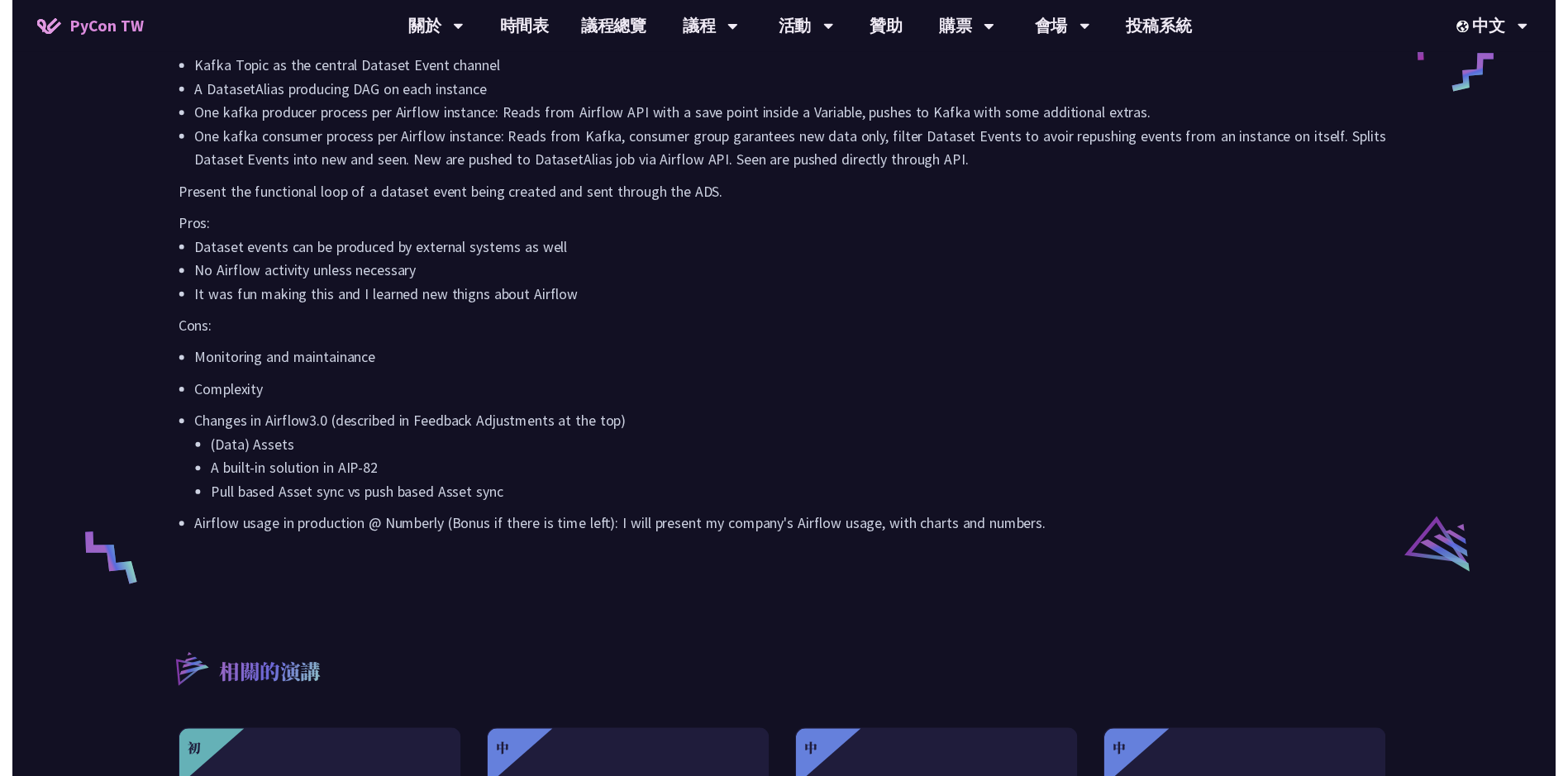
scroll to position [1406, 0]
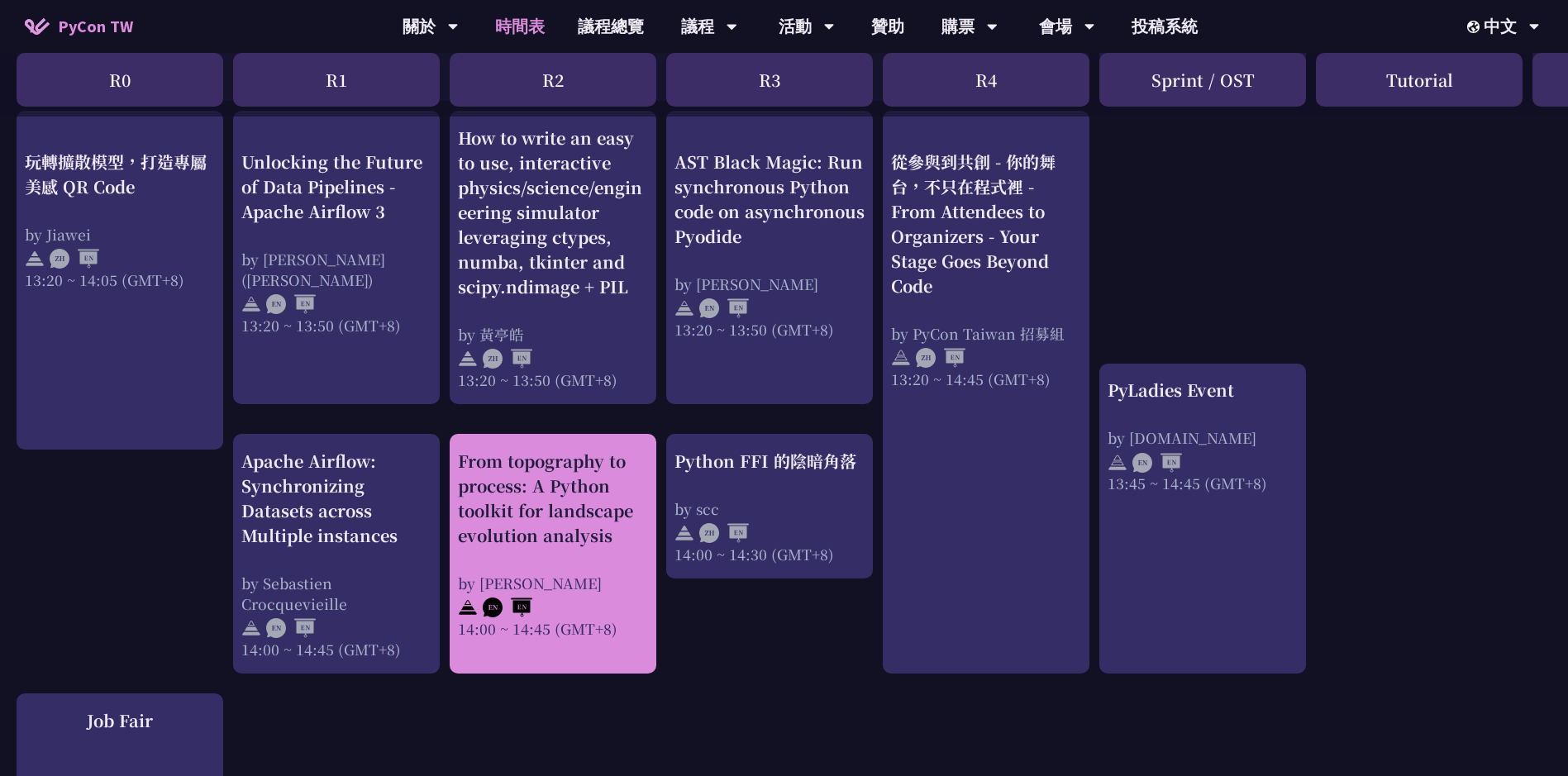
click at [552, 511] on div "From topography to process: A Python toolkit for landscape evolution analysis" at bounding box center [553, 498] width 190 height 99
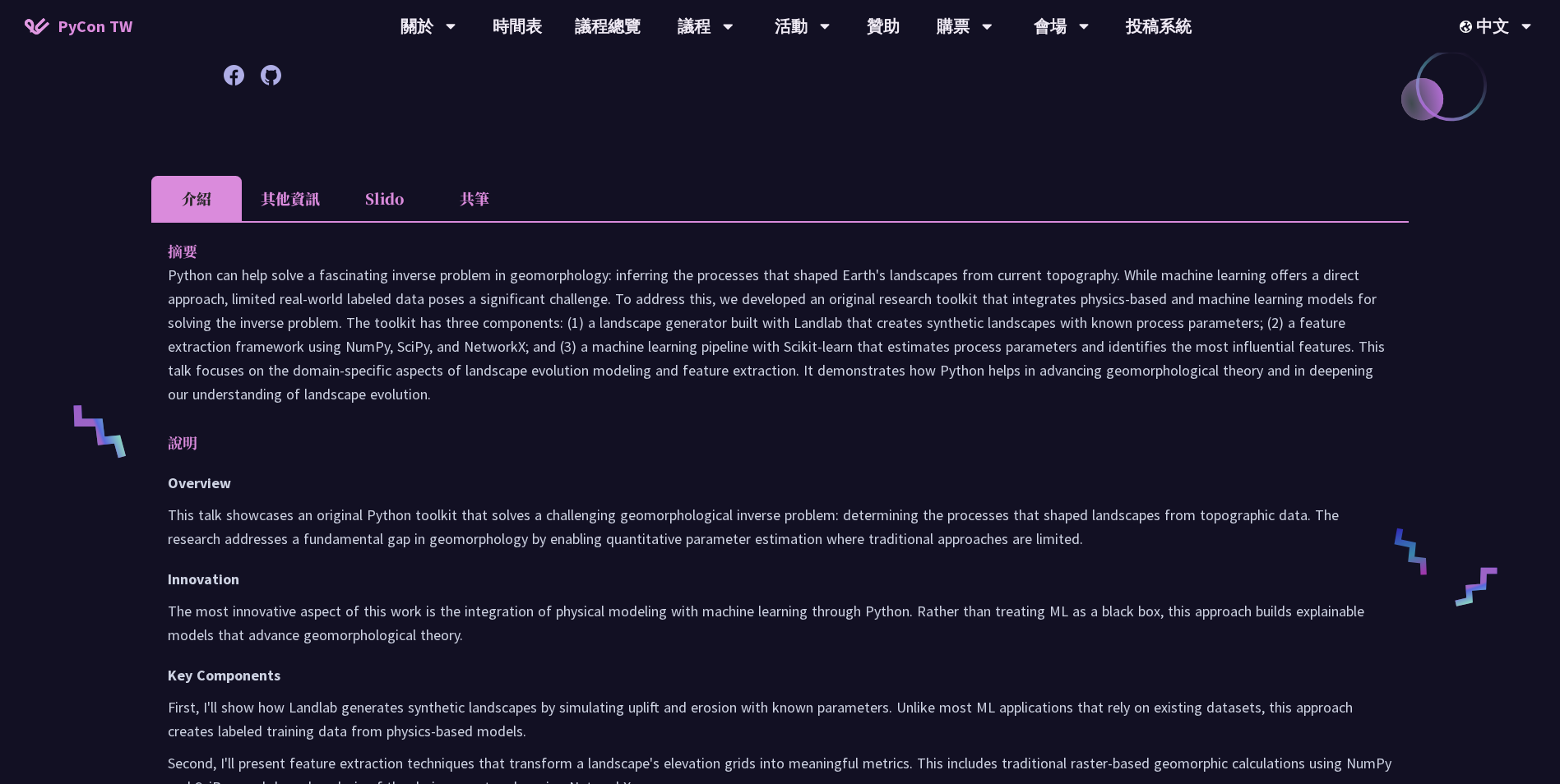
scroll to position [411, 0]
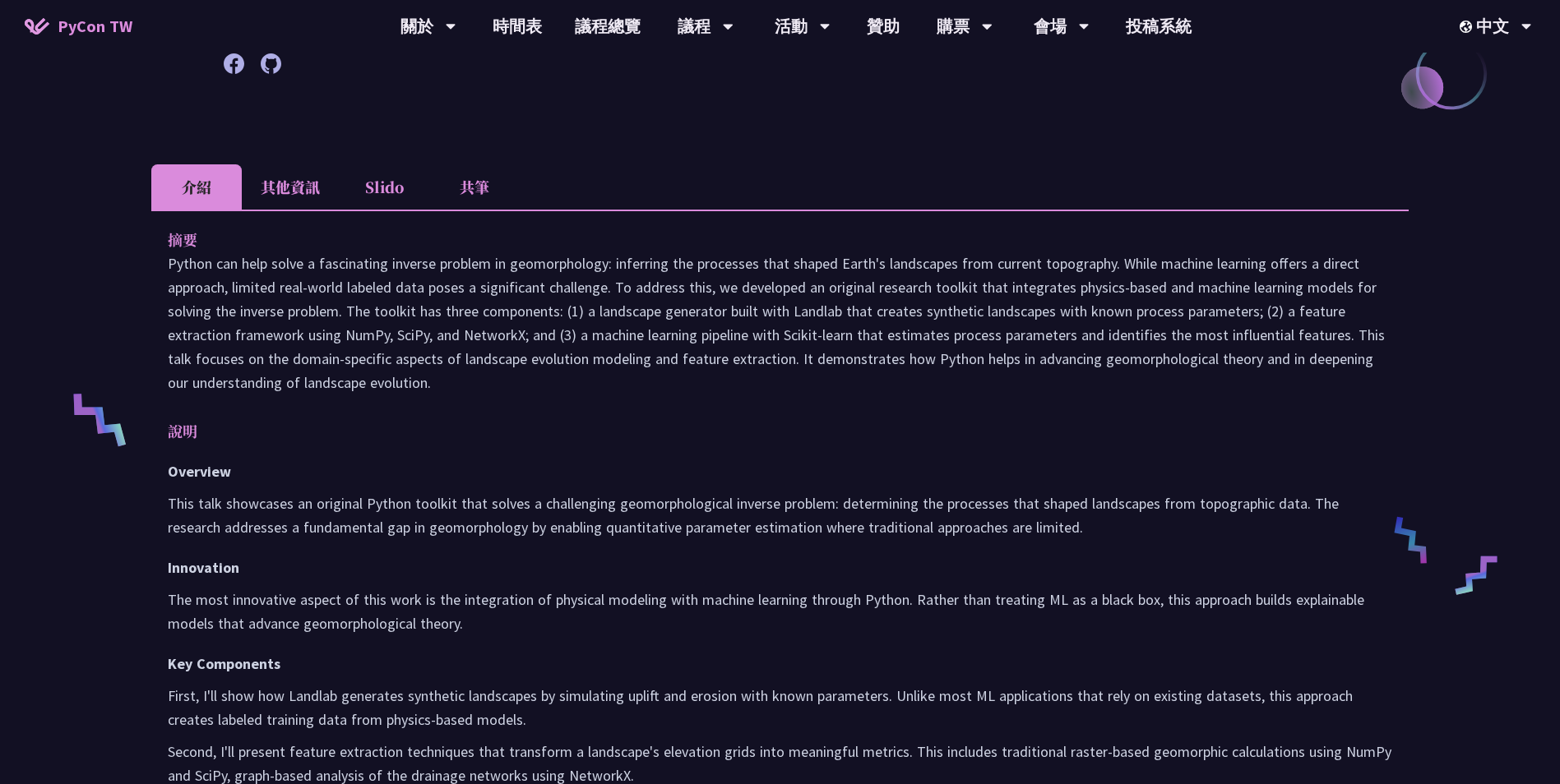
click at [337, 206] on li "其他資訊" at bounding box center [290, 187] width 97 height 45
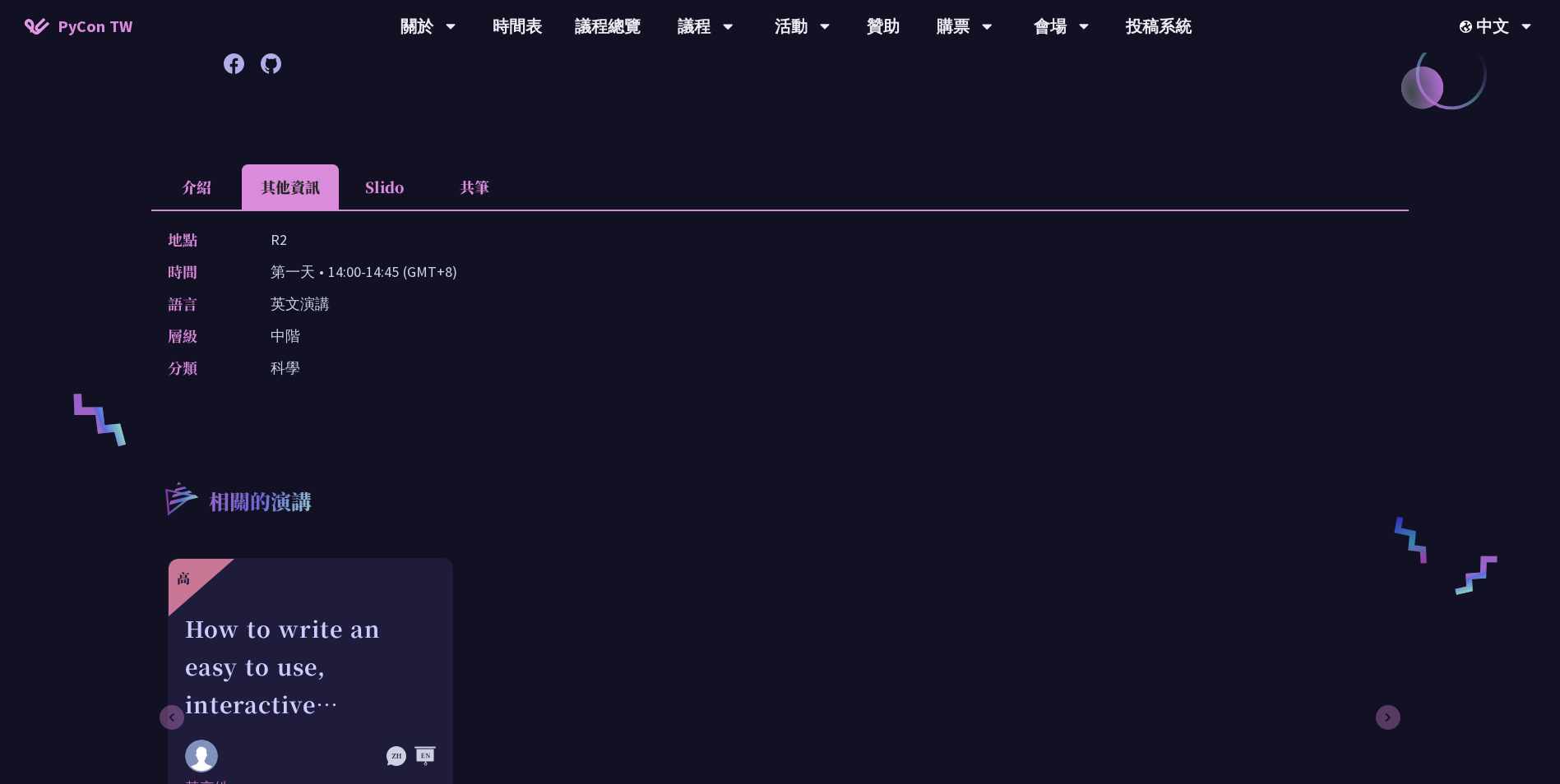
click at [203, 191] on li "介紹" at bounding box center [196, 187] width 91 height 45
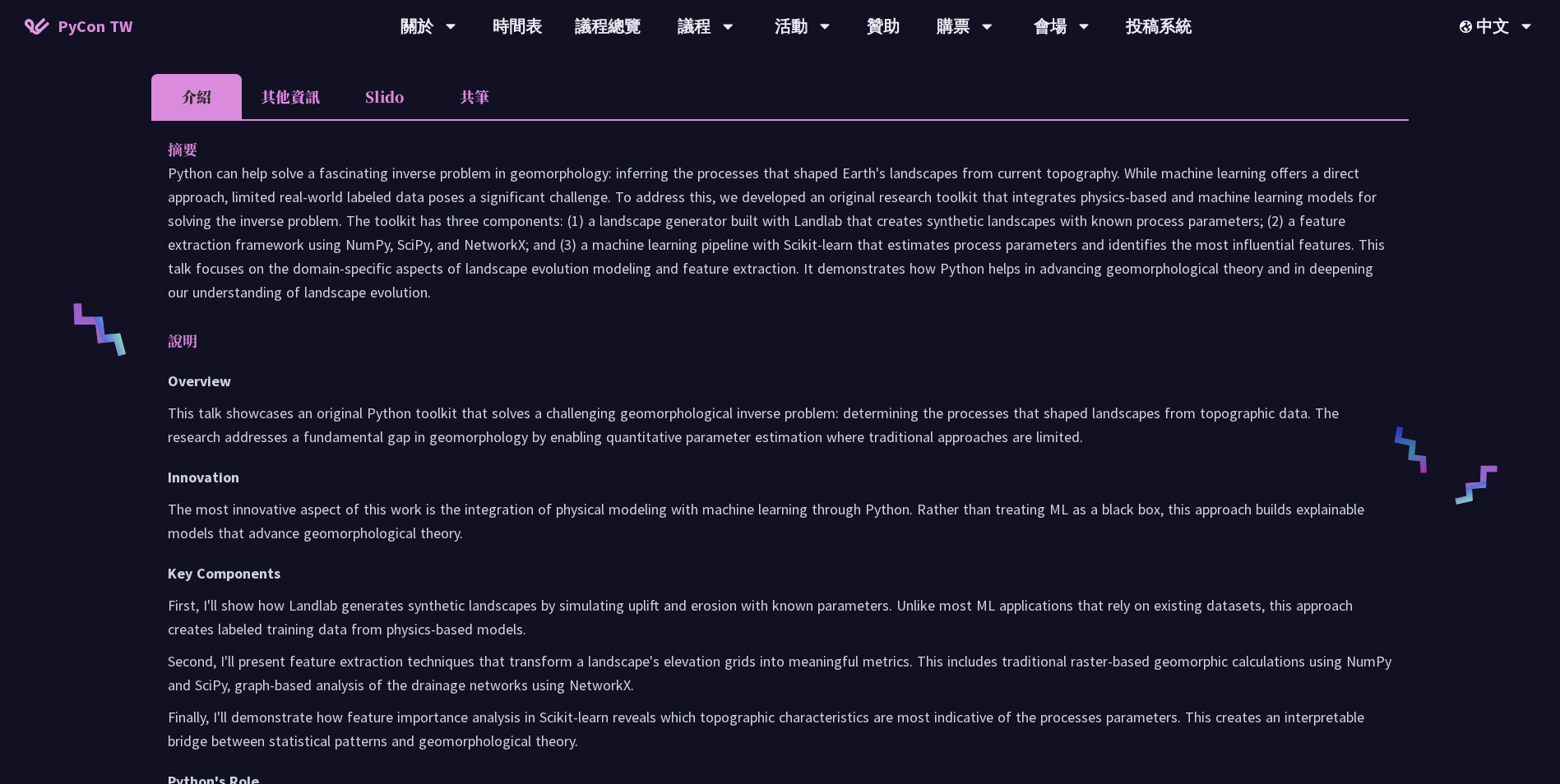
scroll to position [822, 0]
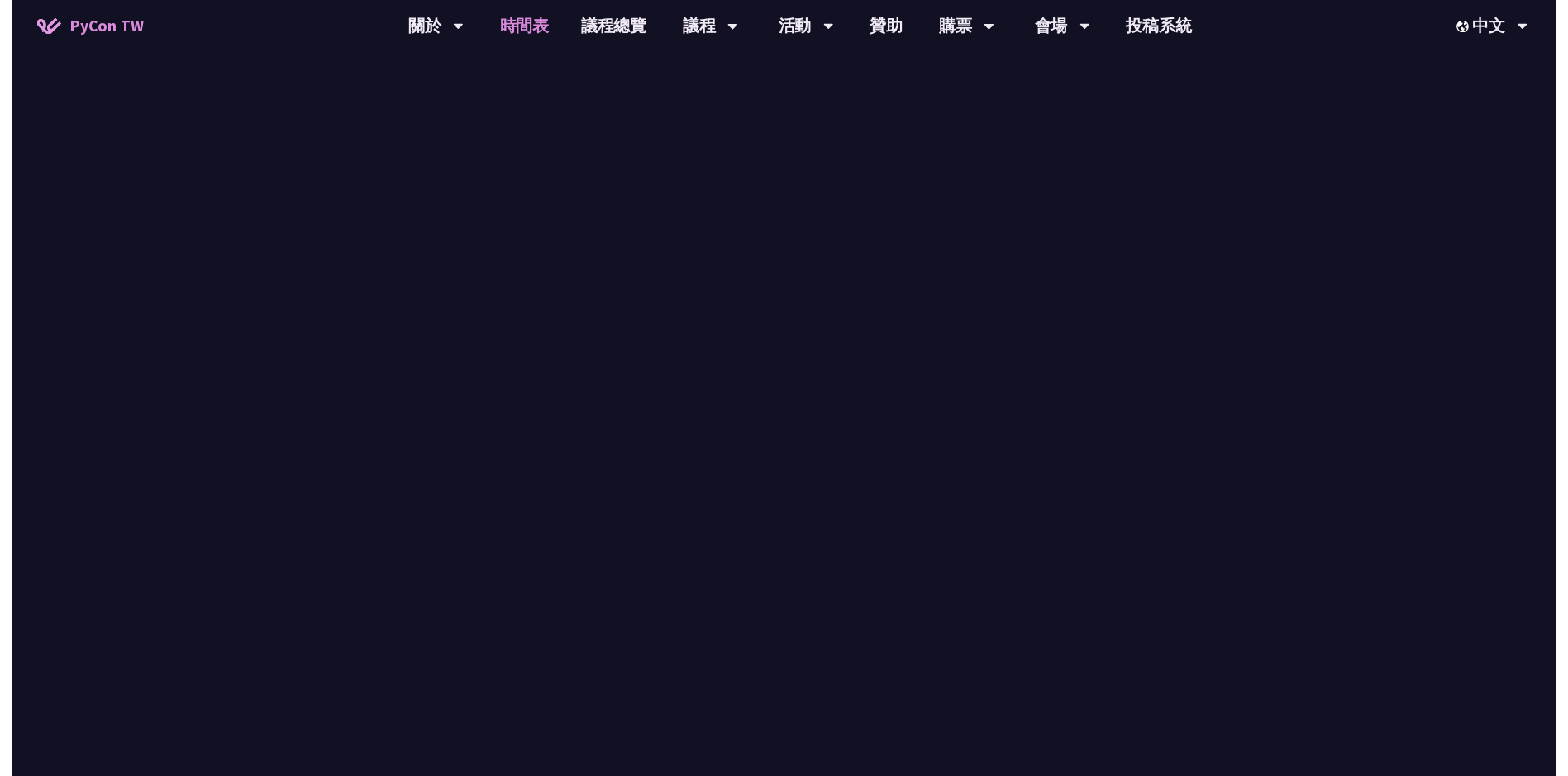
scroll to position [1406, 0]
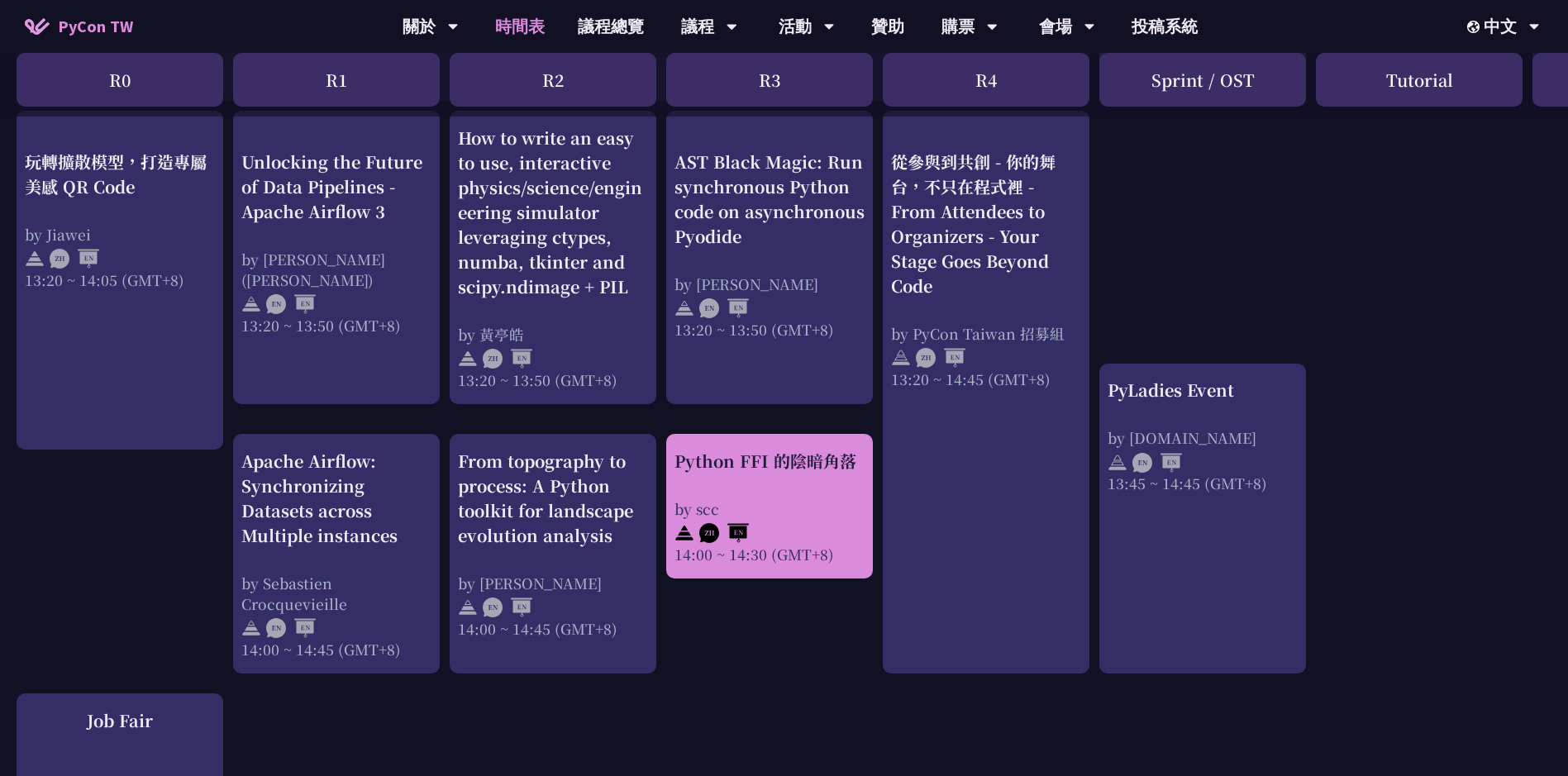
click at [811, 474] on div "Python FFI 的陰暗角落 by scc 14:00 ~ 14:30 (GMT+8)" at bounding box center [770, 507] width 190 height 116
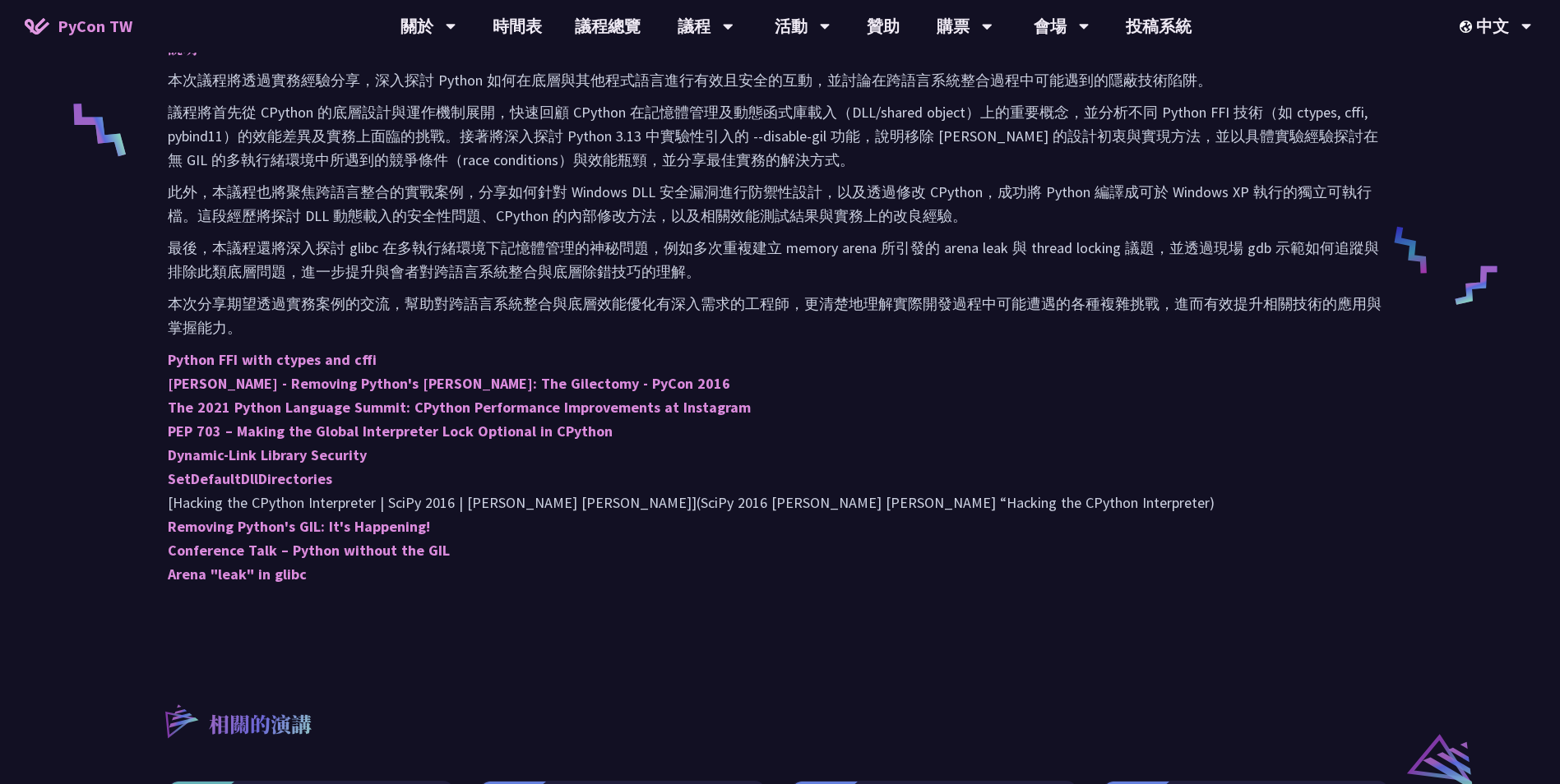
scroll to position [493, 0]
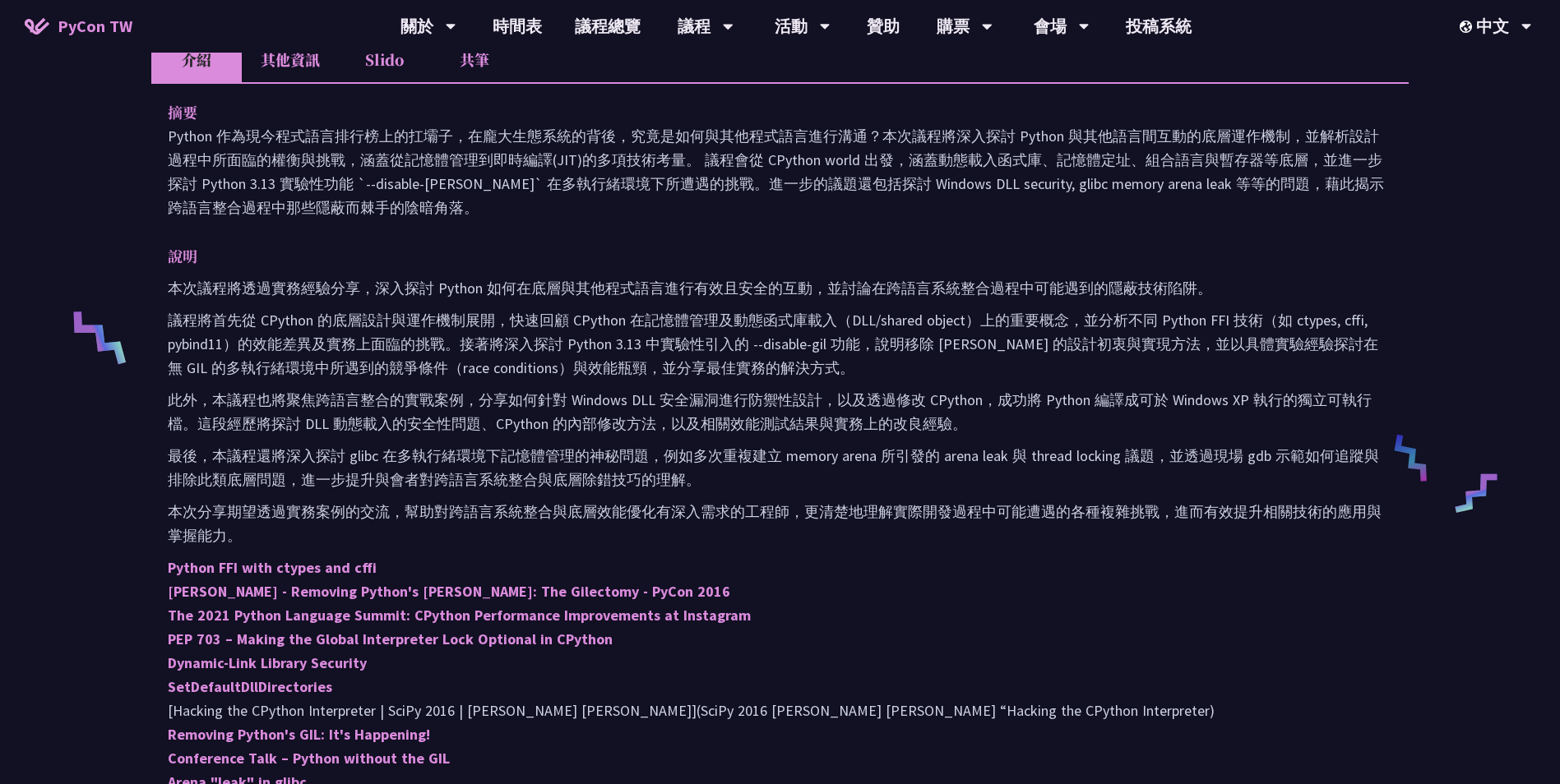
click at [274, 65] on li "其他資訊" at bounding box center [290, 59] width 97 height 45
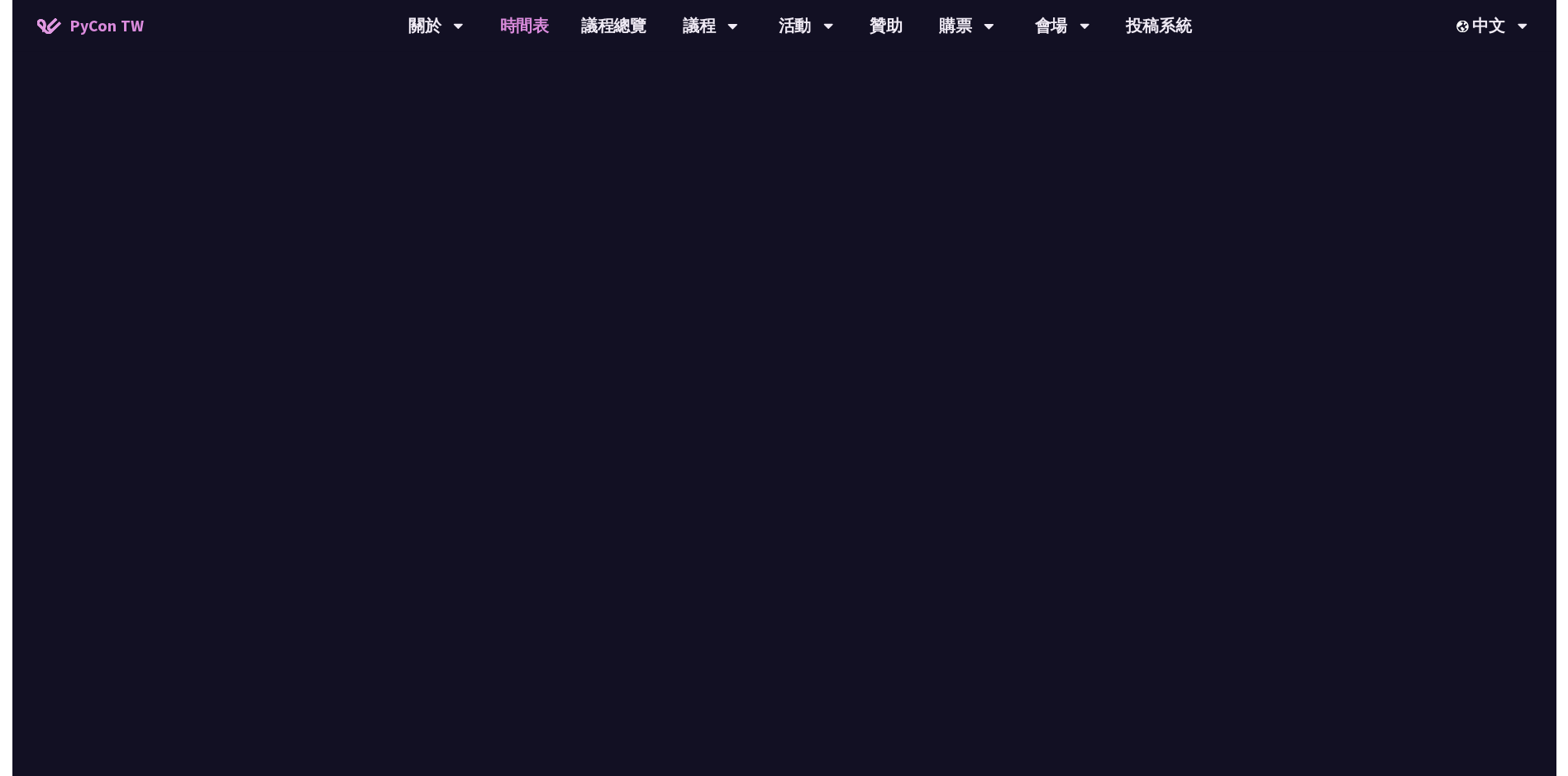
scroll to position [1406, 0]
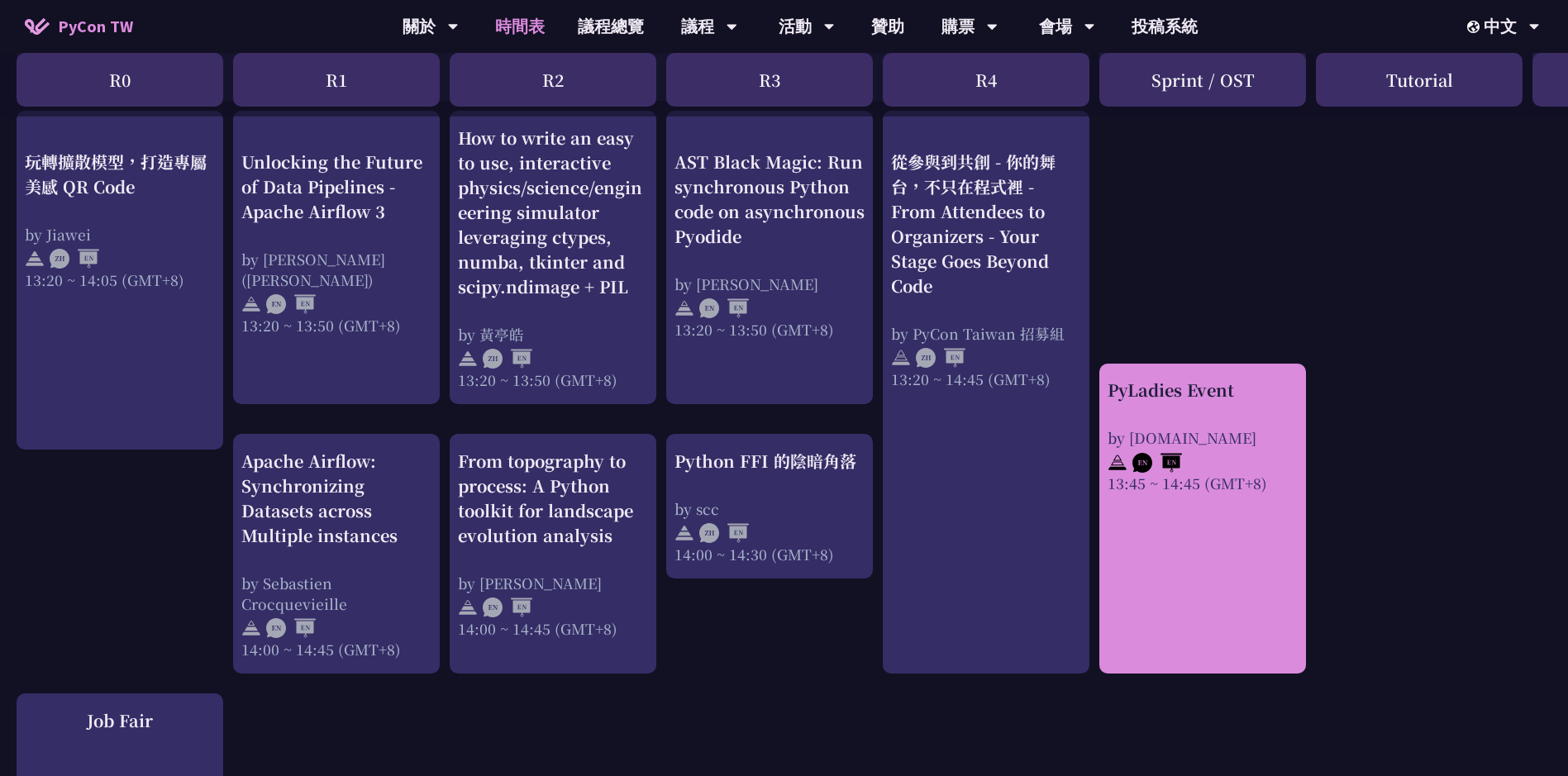
click at [1230, 561] on link "PyLadies Event by pyladies.tw 13:45 ~ 14:45 (GMT+8)" at bounding box center [1203, 518] width 190 height 281
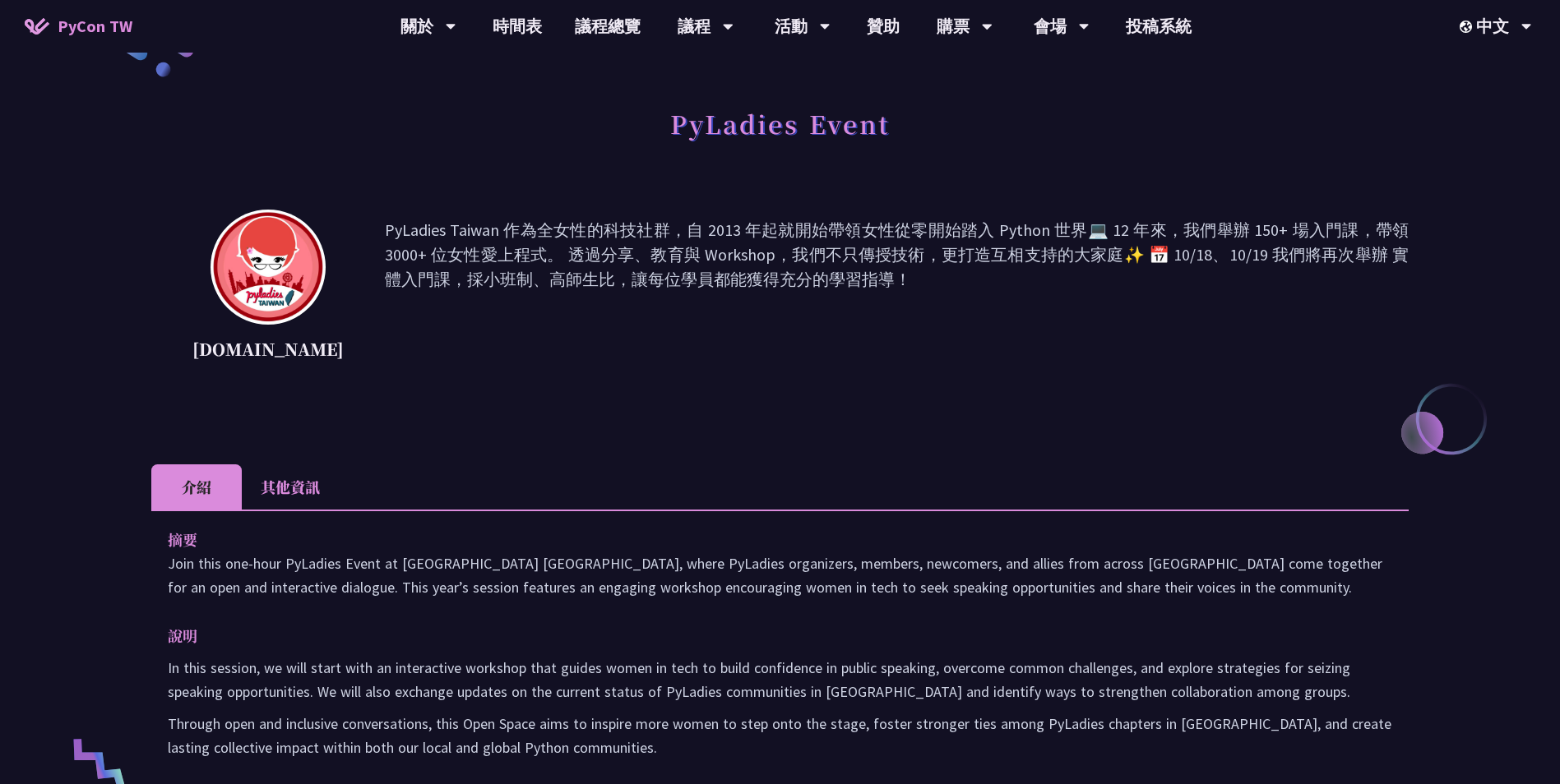
scroll to position [165, 0]
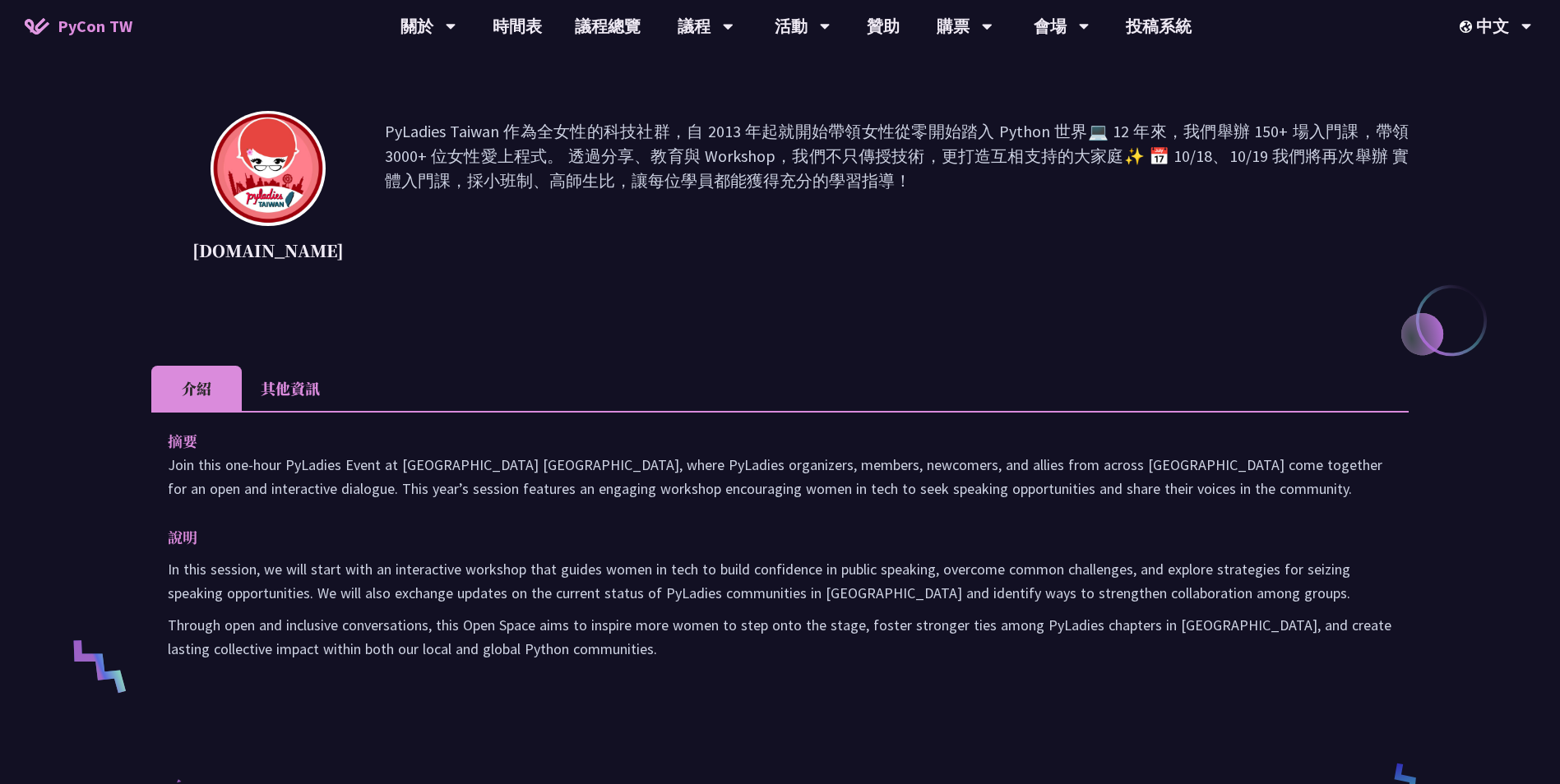
click at [323, 384] on li "其他資訊" at bounding box center [290, 389] width 97 height 45
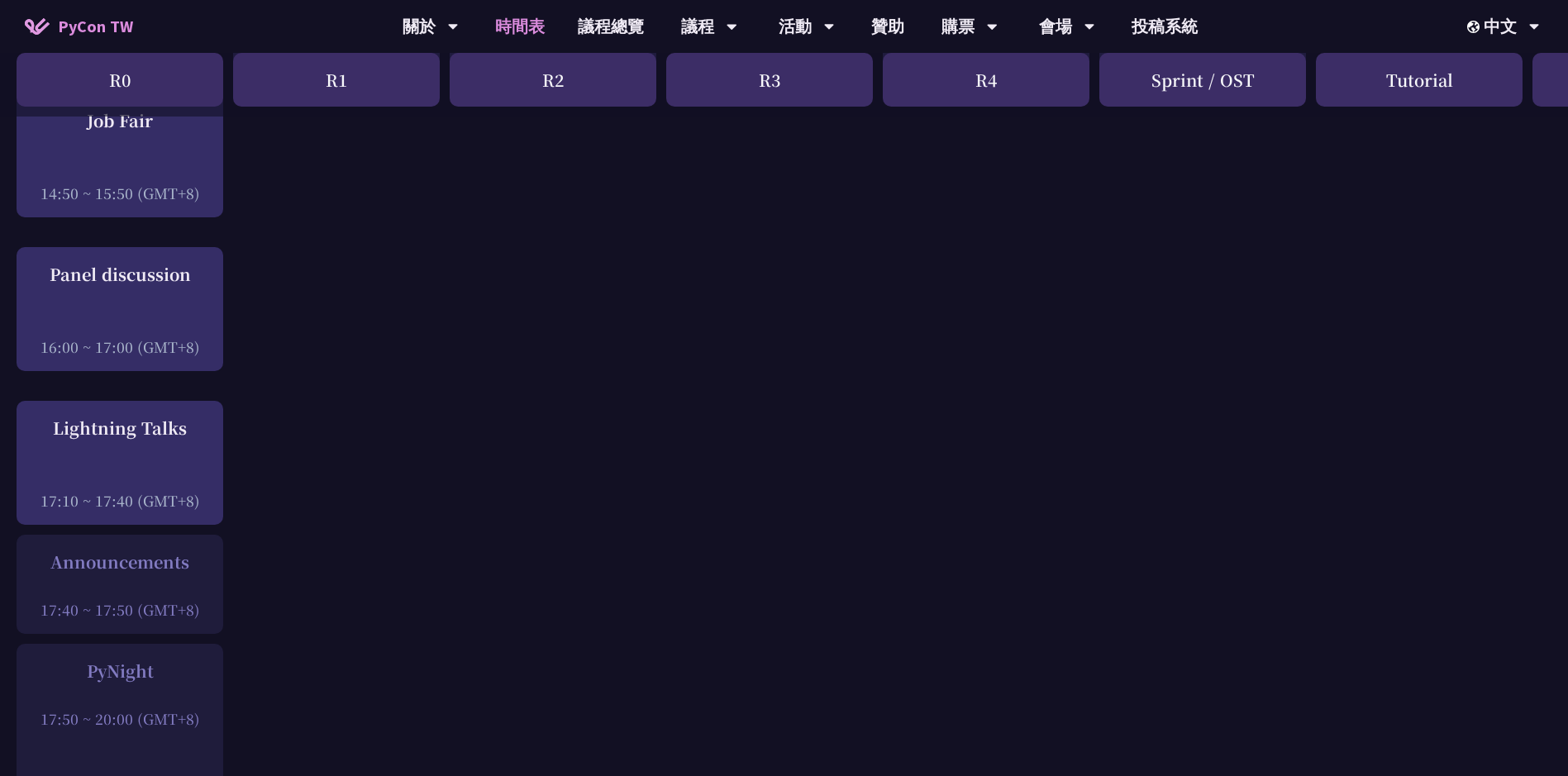
scroll to position [1985, 0]
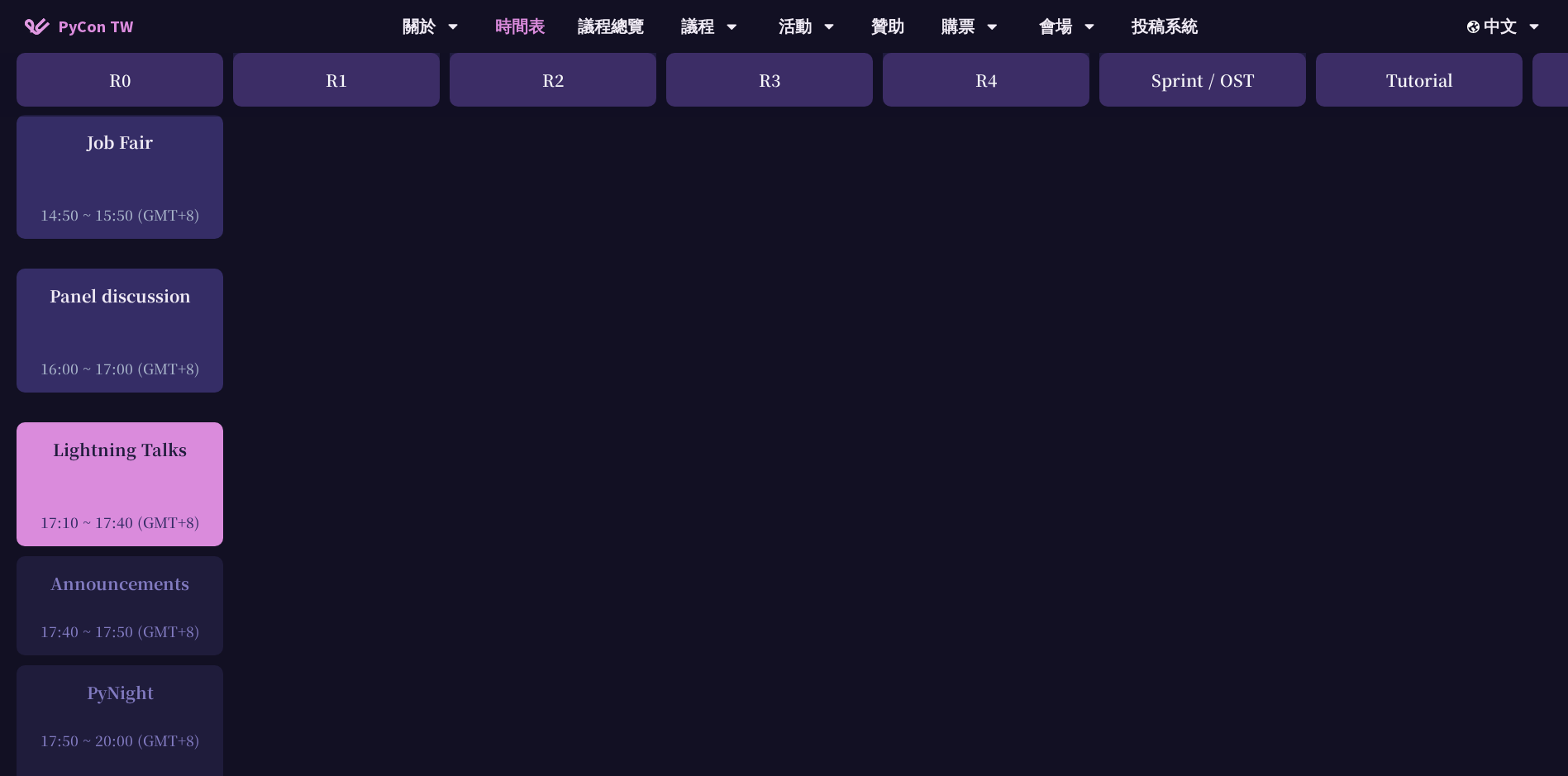
click at [187, 498] on div at bounding box center [119, 499] width 190 height 24
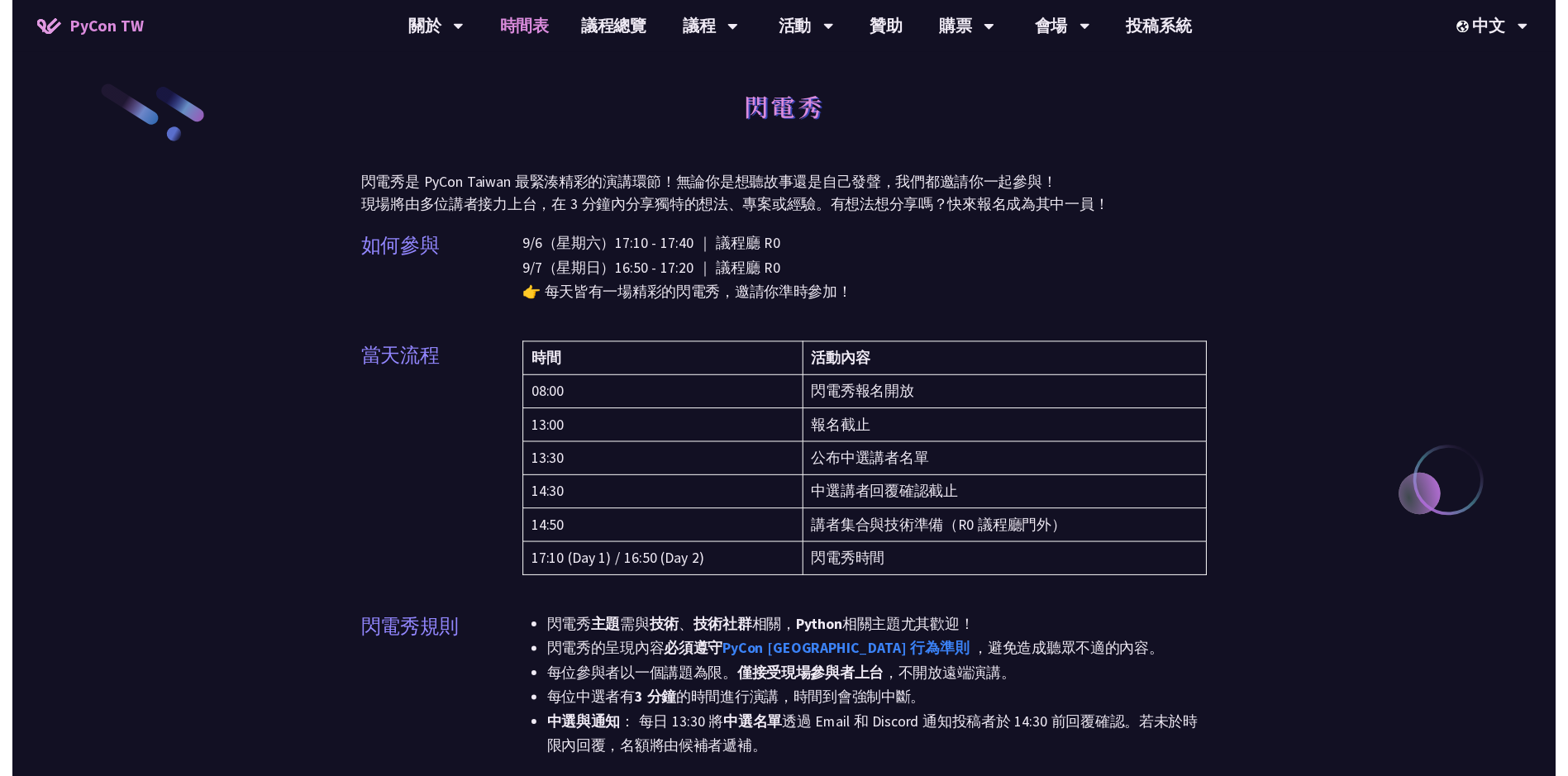
scroll to position [1985, 0]
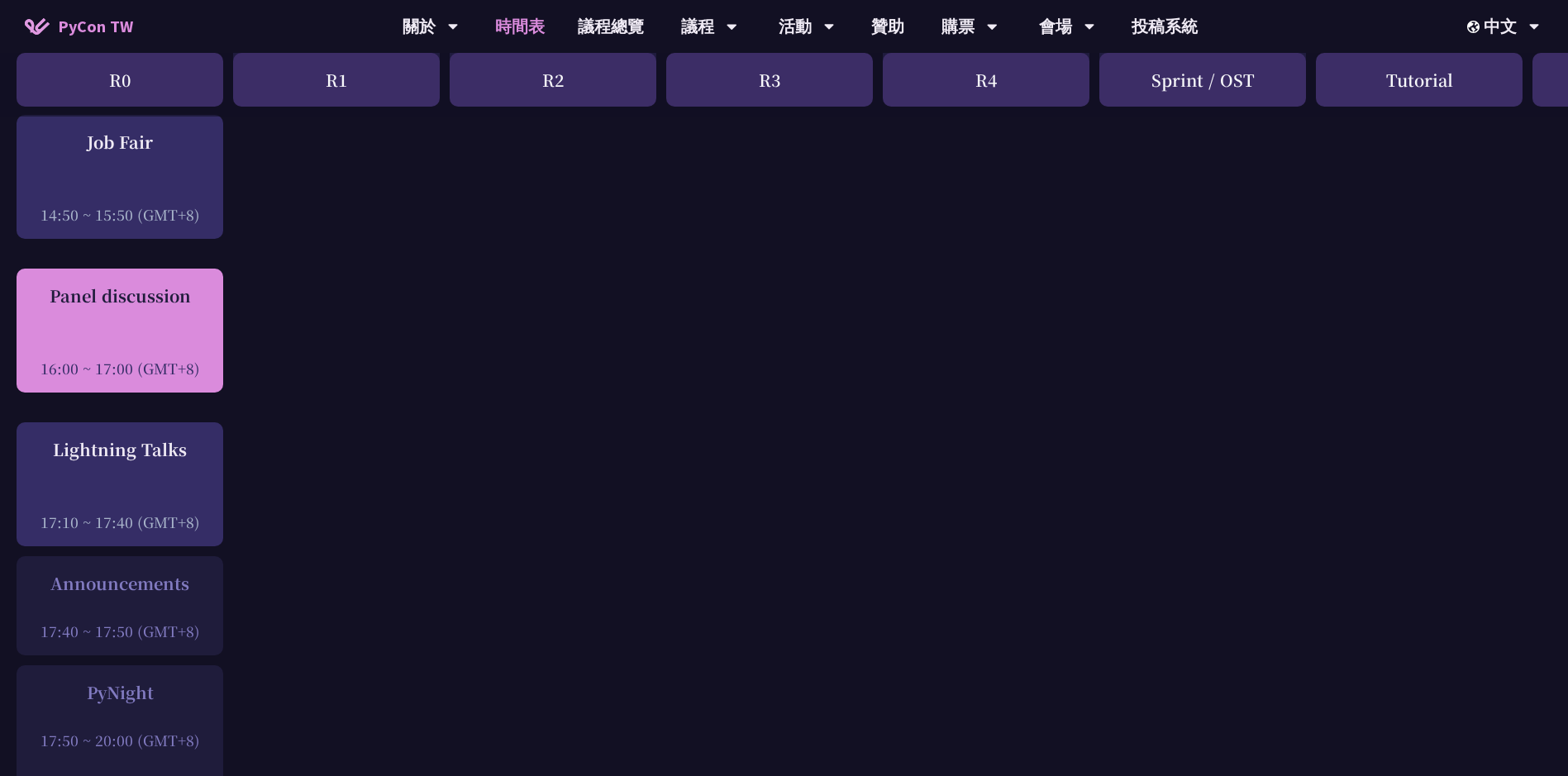
click at [166, 361] on div "16:00 ~ 17:00 (GMT+8)" at bounding box center [119, 367] width 190 height 21
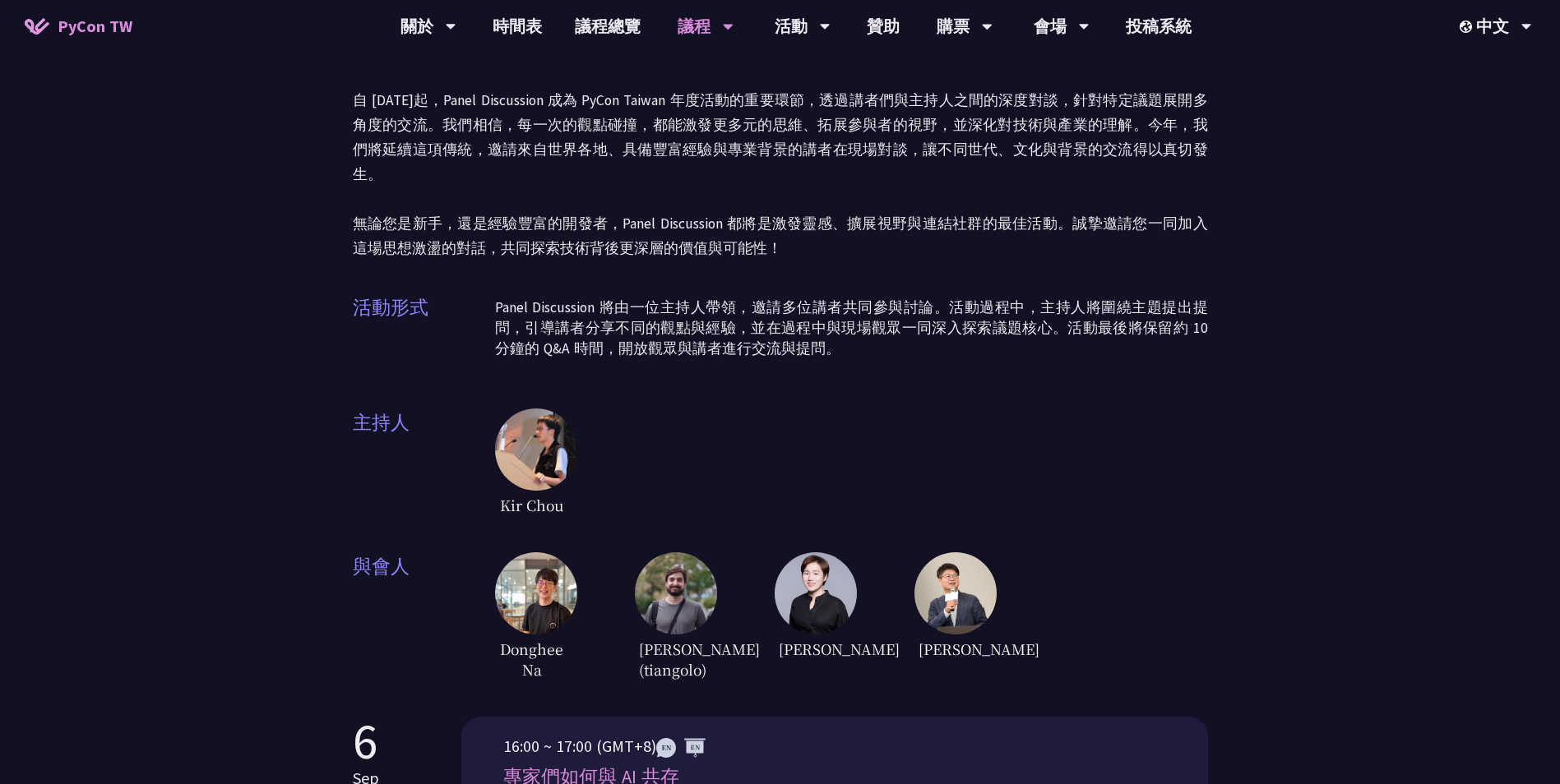
scroll to position [246, 0]
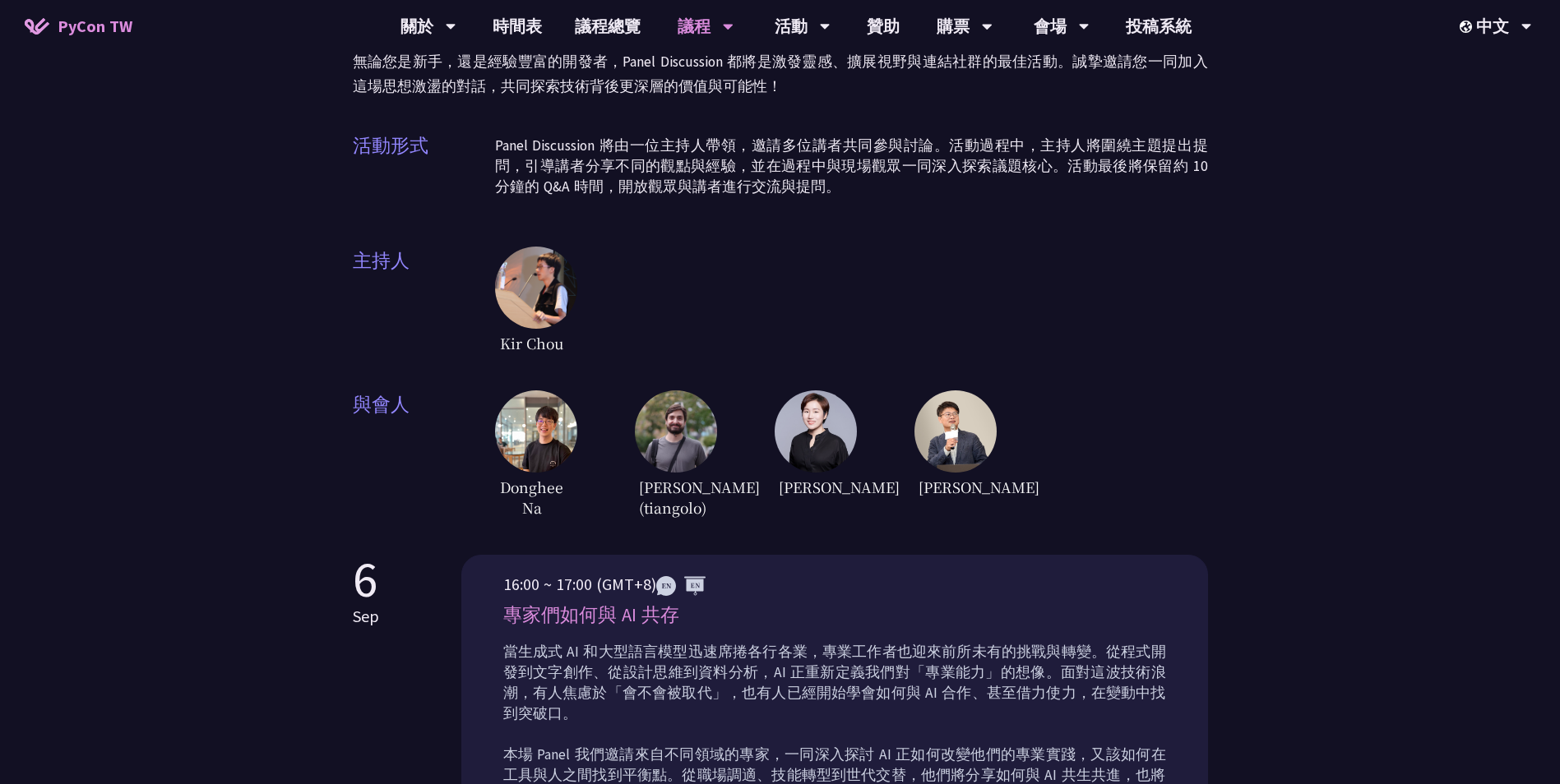
click at [951, 472] on span "陳宜昌" at bounding box center [951, 487] width 74 height 29
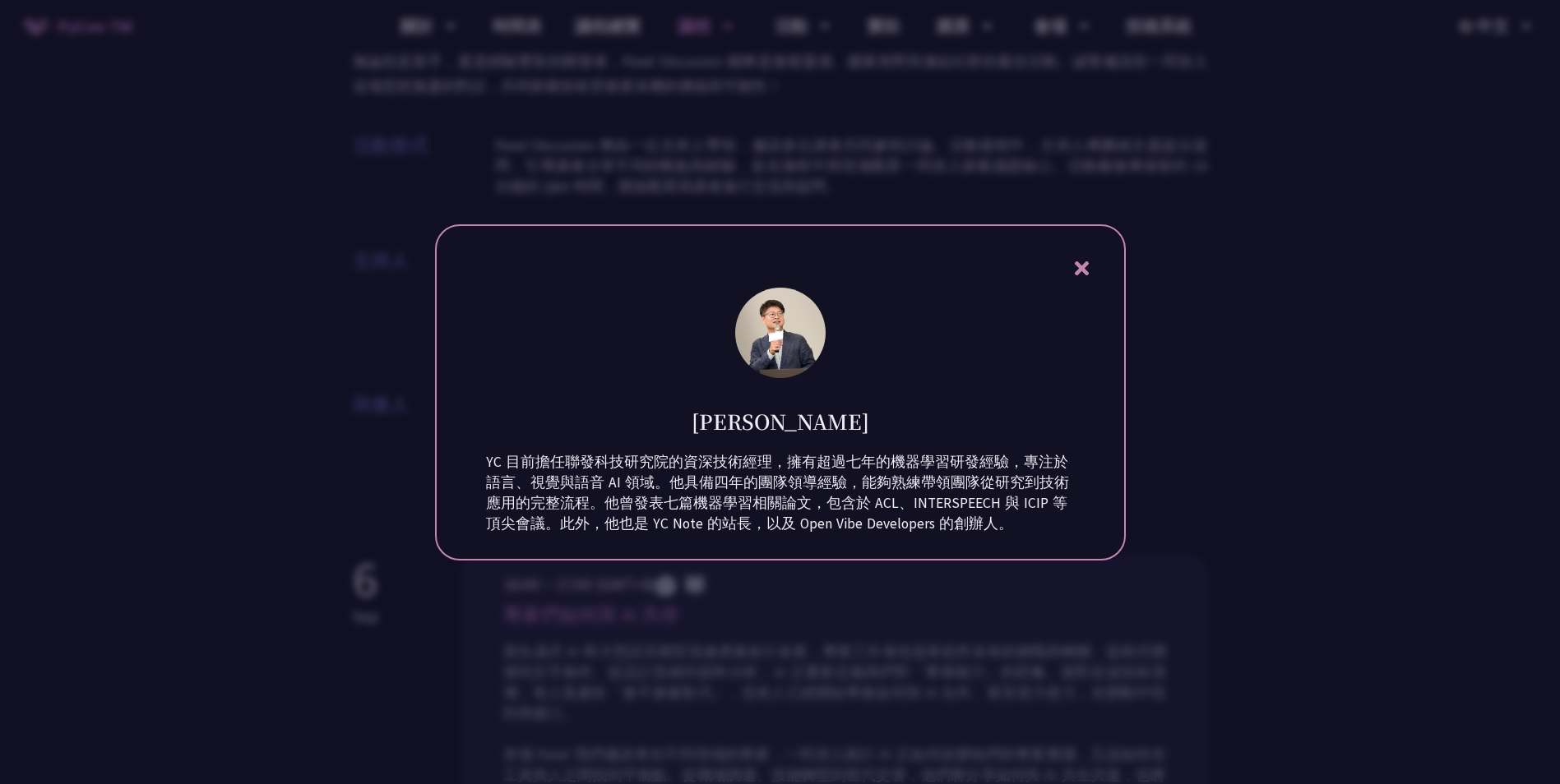
click at [1089, 258] on icon at bounding box center [1082, 268] width 20 height 20
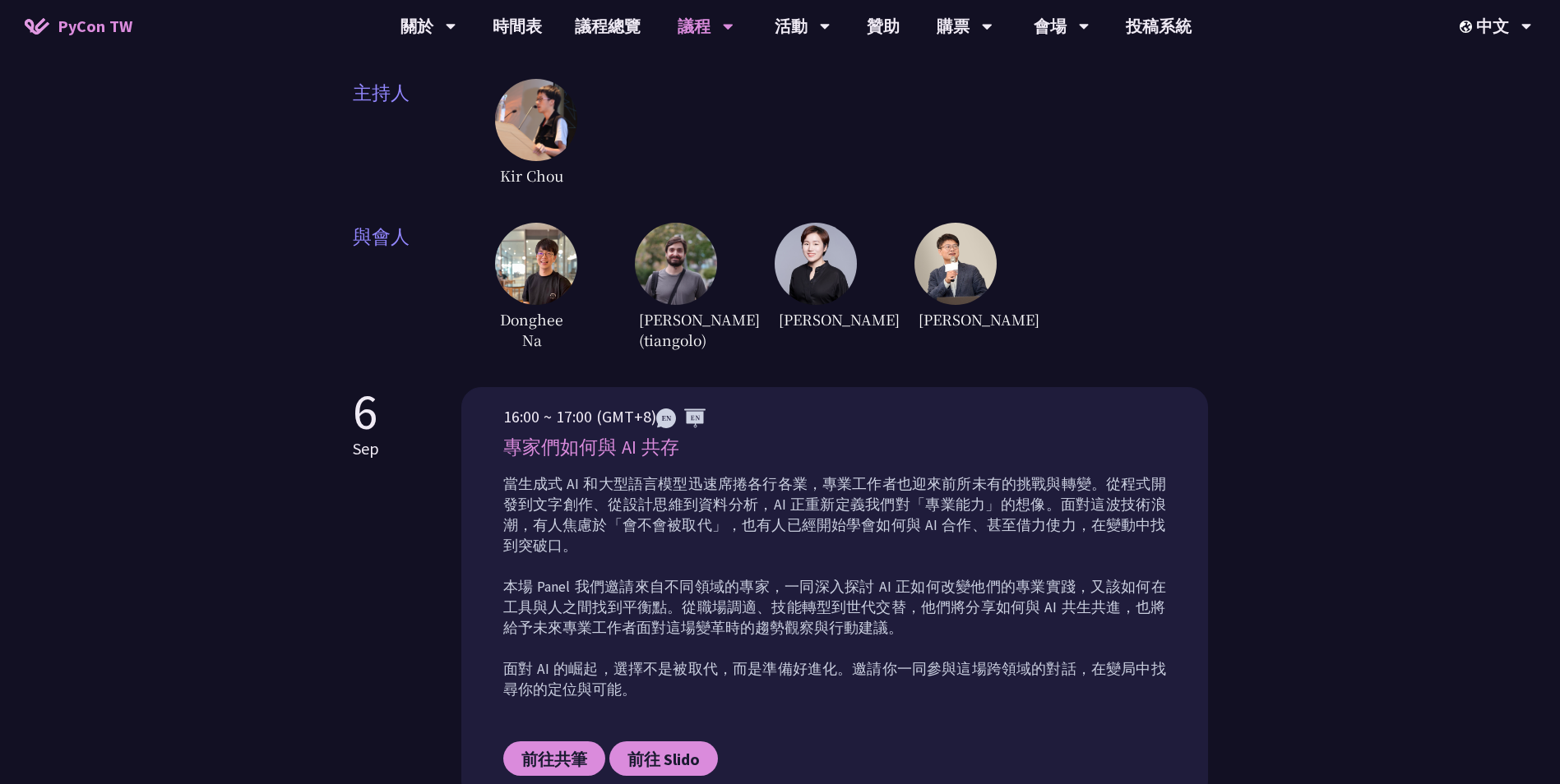
scroll to position [493, 0]
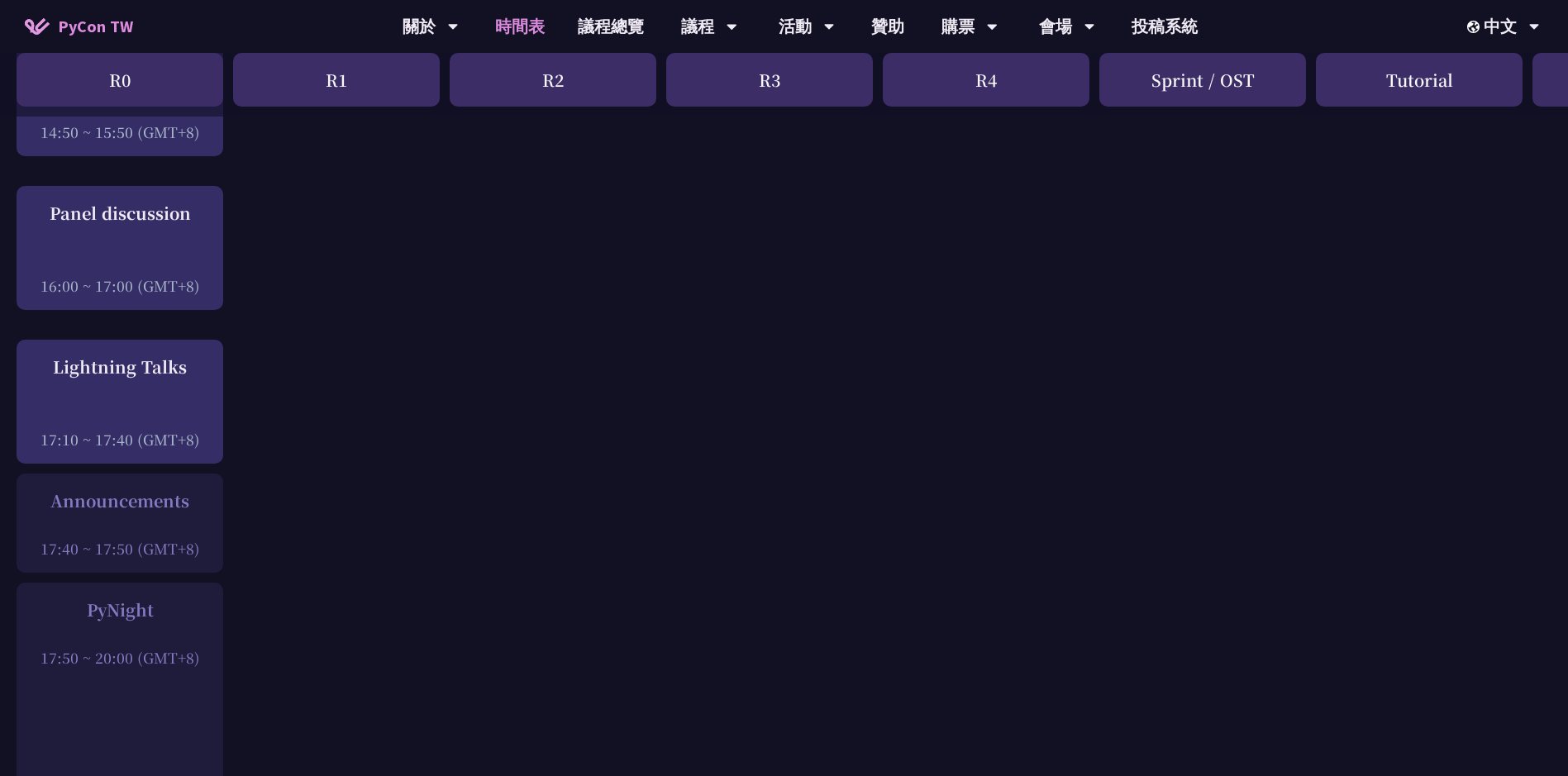
click at [146, 530] on div at bounding box center [119, 525] width 190 height 24
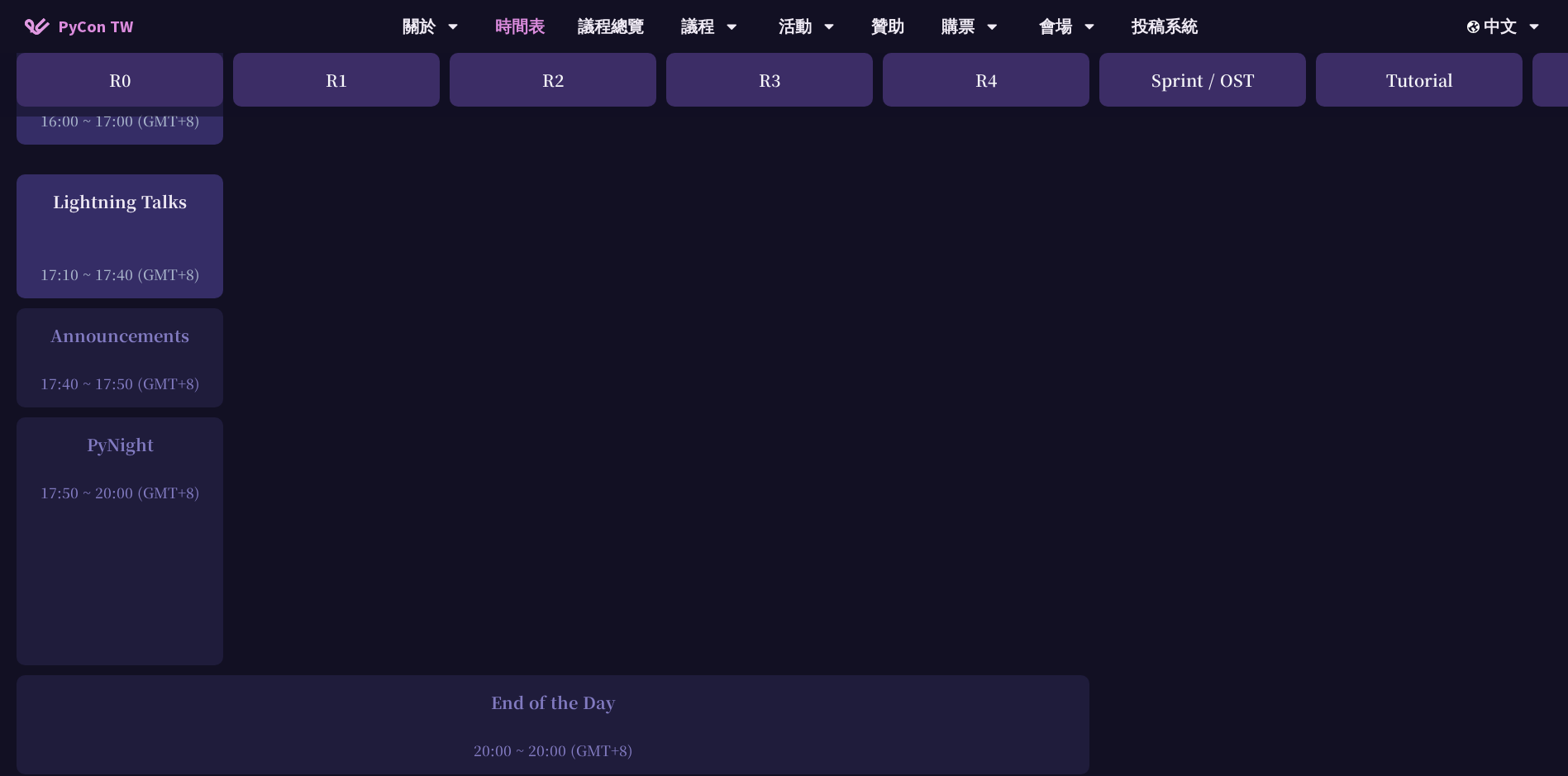
click at [162, 545] on div "PyNight 17:50 ~ 20:00 (GMT+8)" at bounding box center [119, 541] width 207 height 248
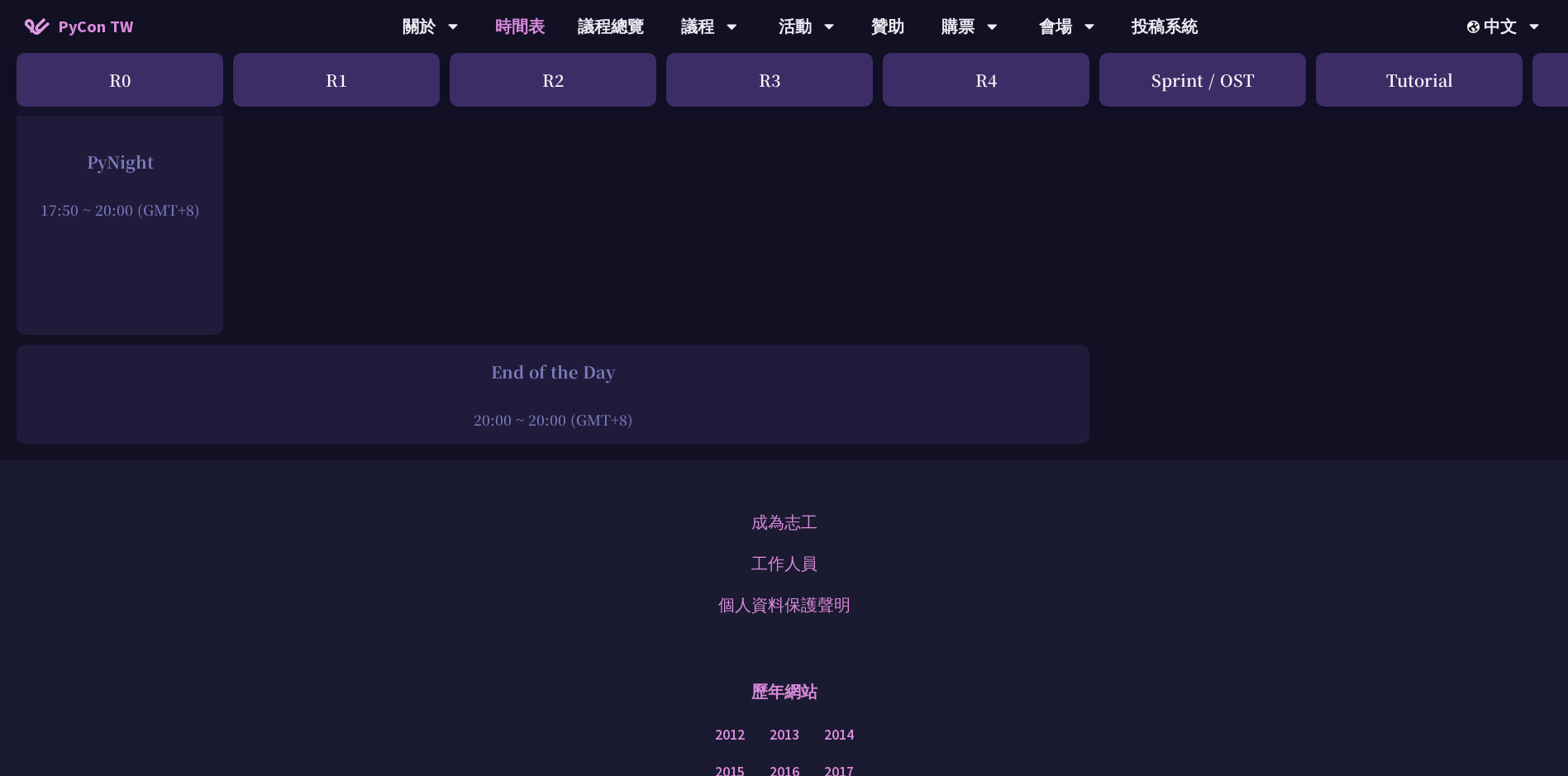
drag, startPoint x: 729, startPoint y: 440, endPoint x: 730, endPoint y: 448, distance: 8.1
click at [729, 441] on div "End of the Day 20:00 ~ 20:00 (GMT+8)" at bounding box center [552, 394] width 1072 height 99
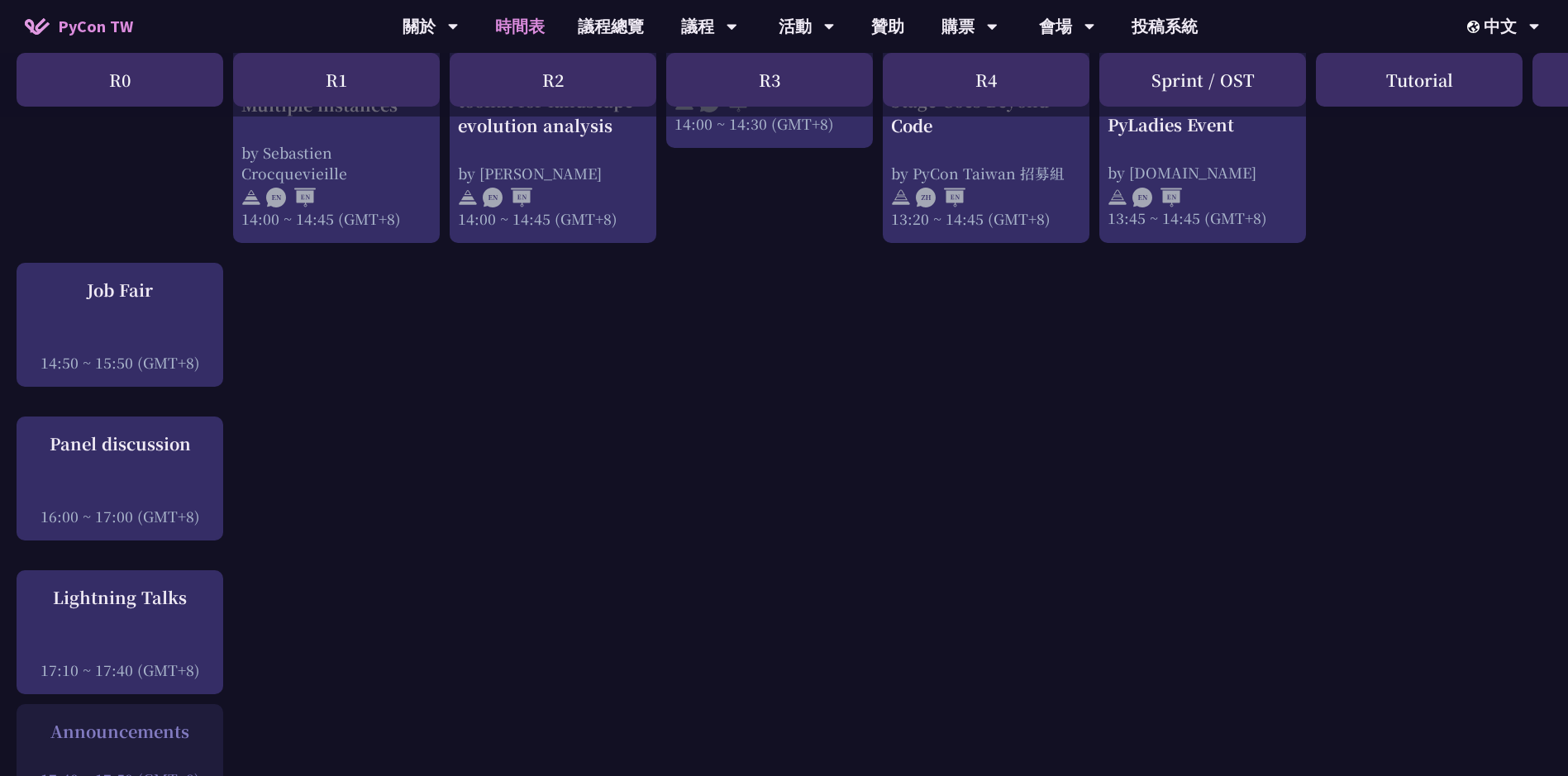
scroll to position [1736, 0]
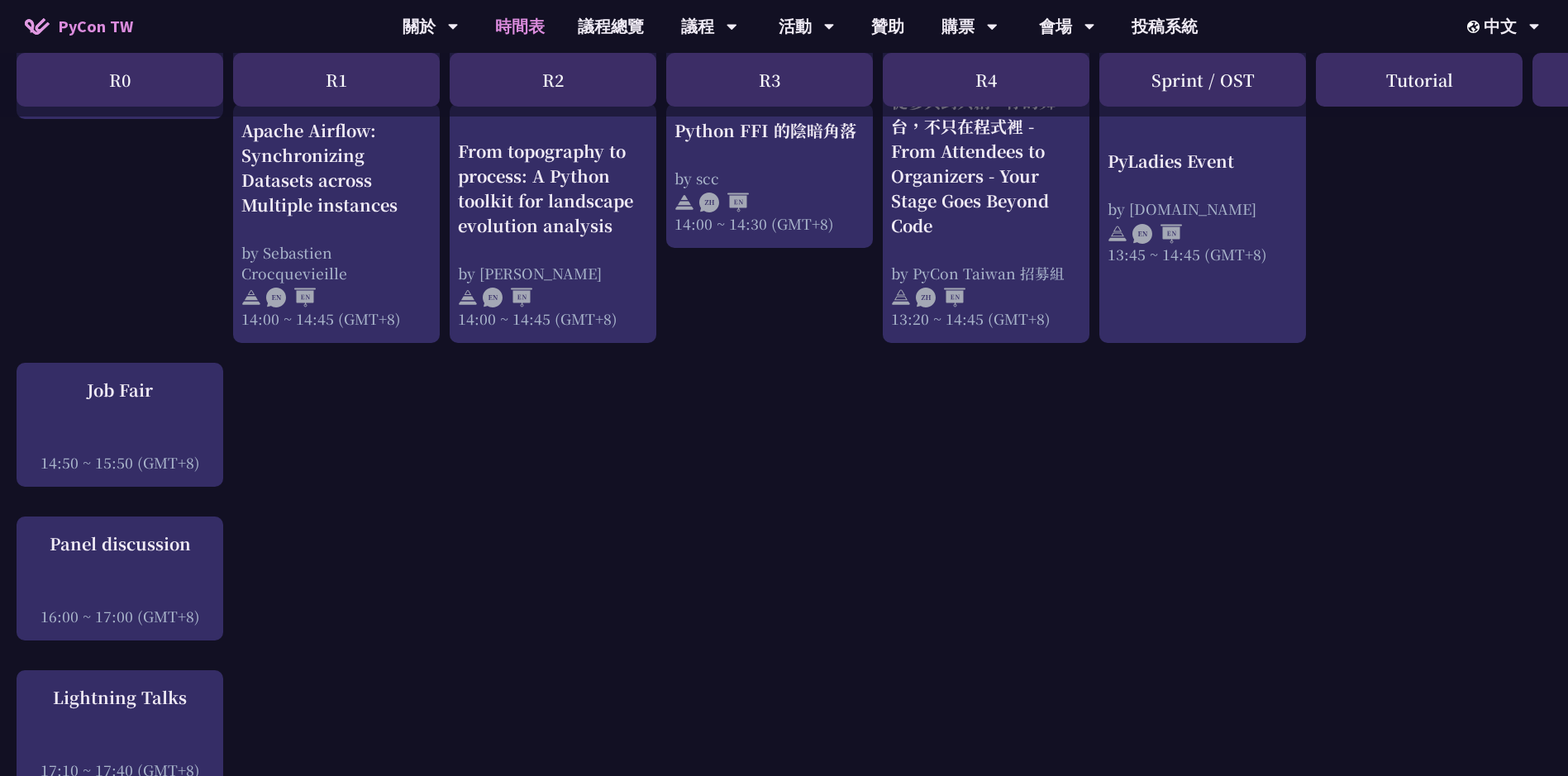
click at [160, 538] on div "Panel discussion" at bounding box center [119, 544] width 190 height 24
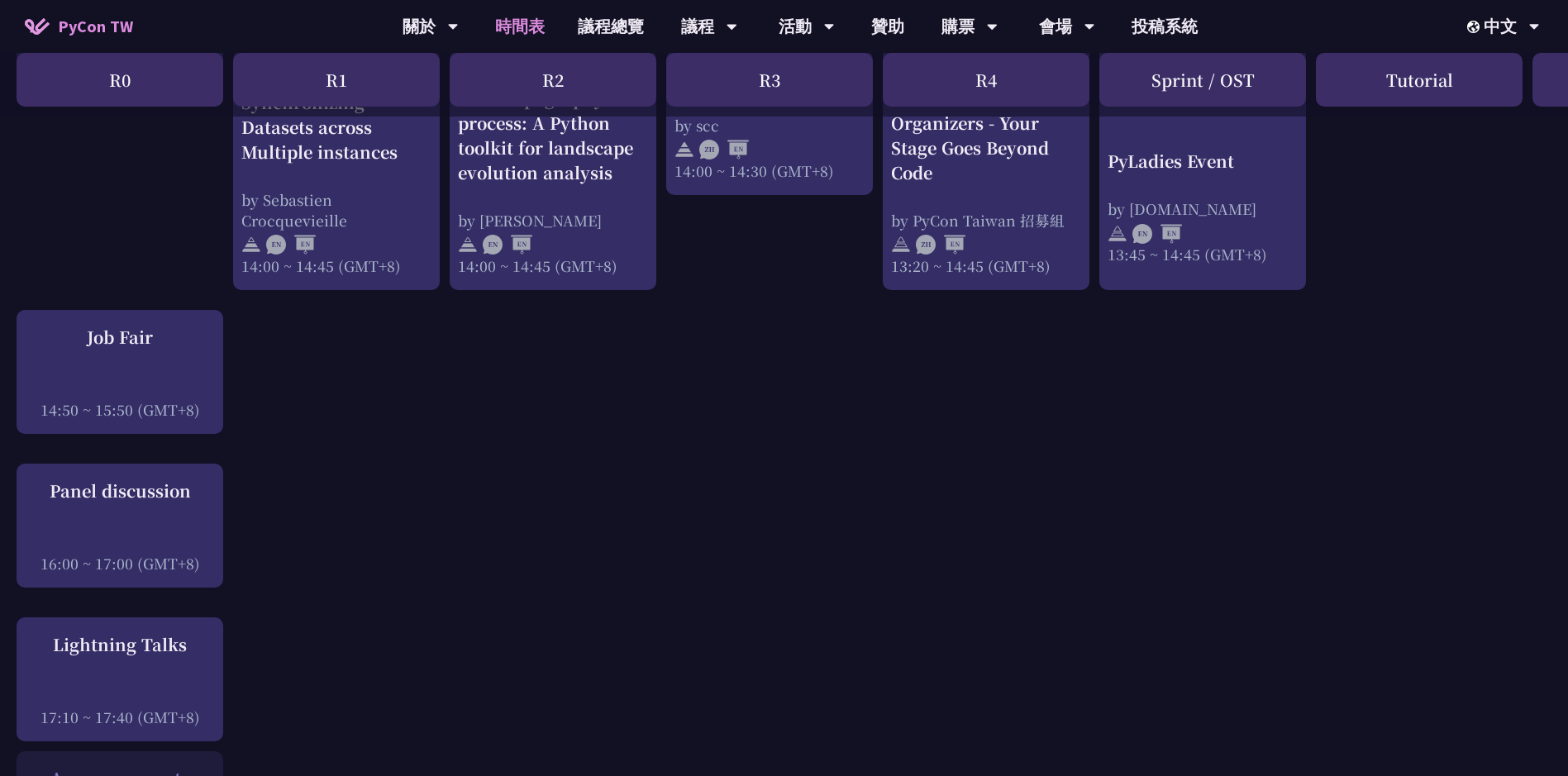
scroll to position [1819, 0]
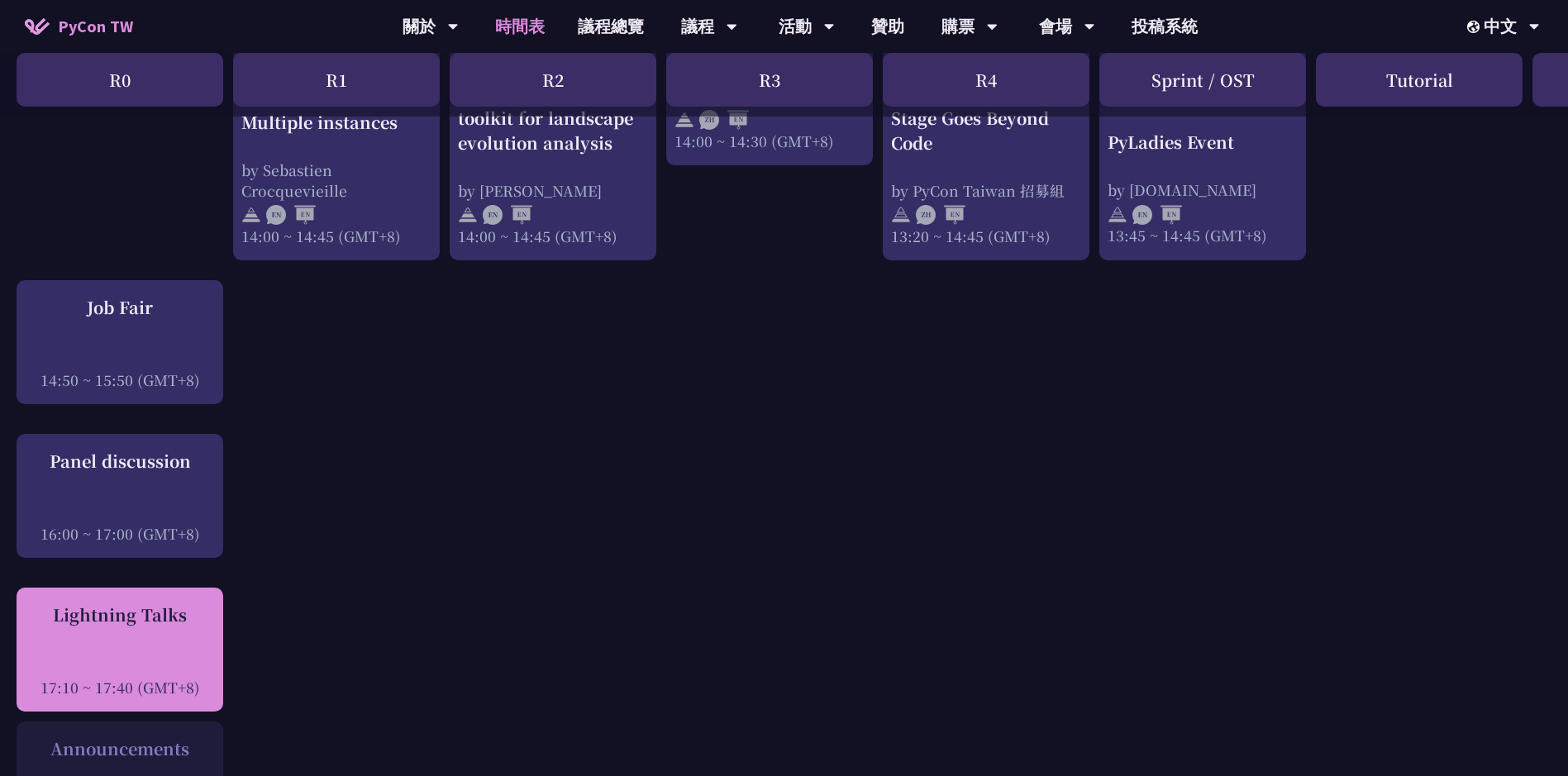
click at [162, 610] on div "Lightning Talks" at bounding box center [119, 614] width 190 height 24
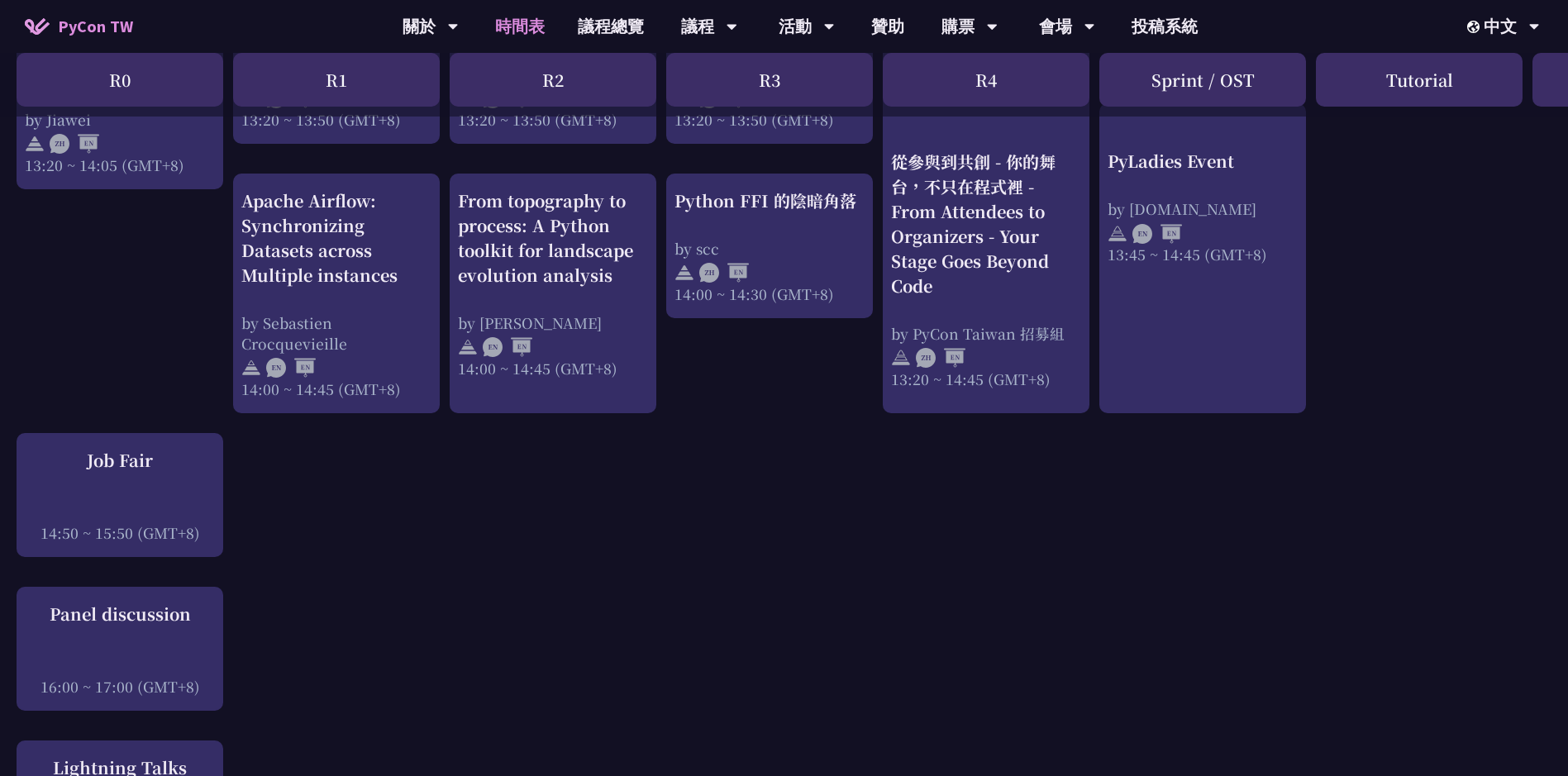
scroll to position [1654, 0]
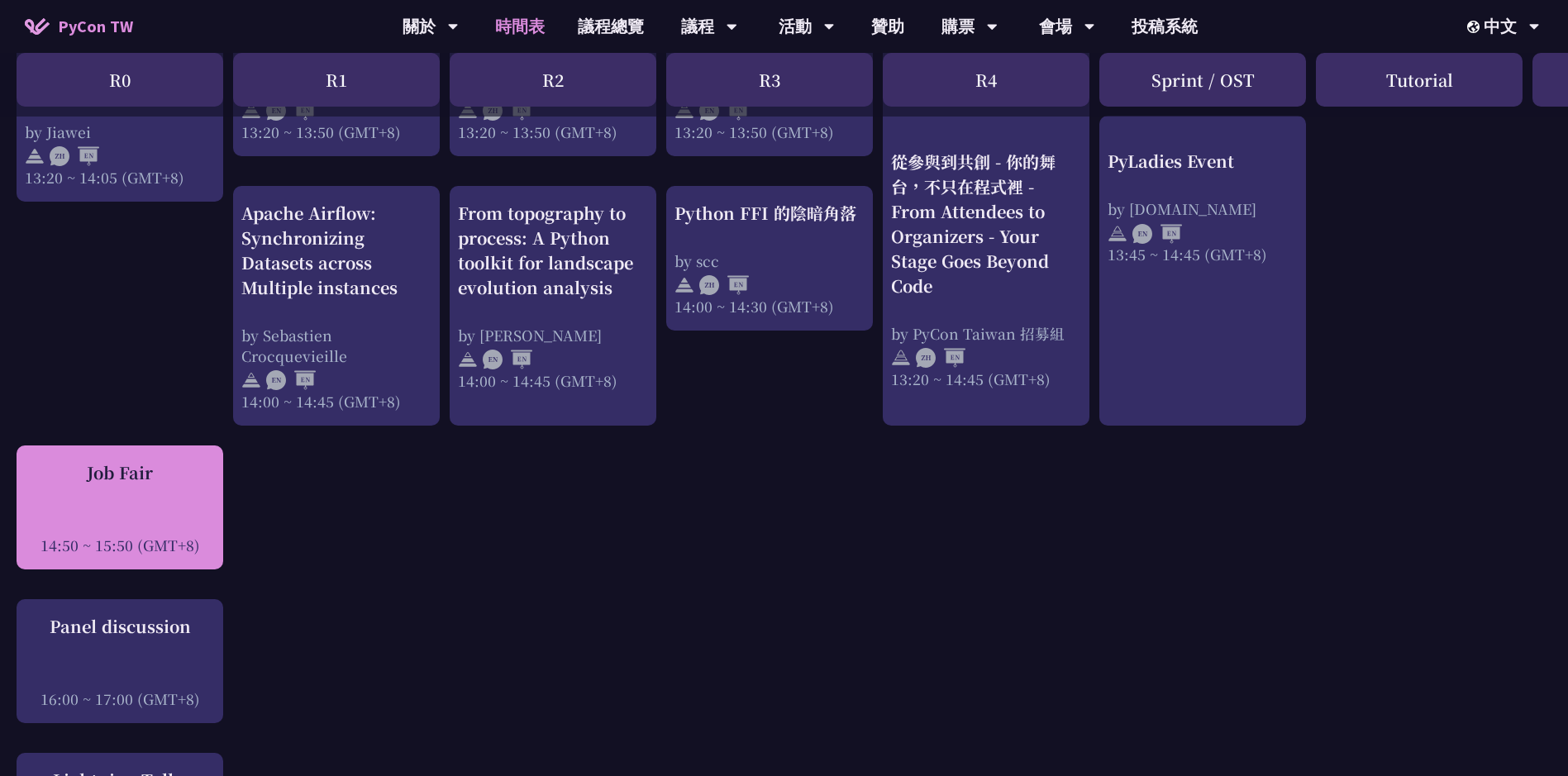
click at [166, 508] on div "Job Fair 14:50 ~ 15:50 (GMT+8)" at bounding box center [119, 508] width 190 height 95
click at [131, 511] on div at bounding box center [119, 522] width 190 height 24
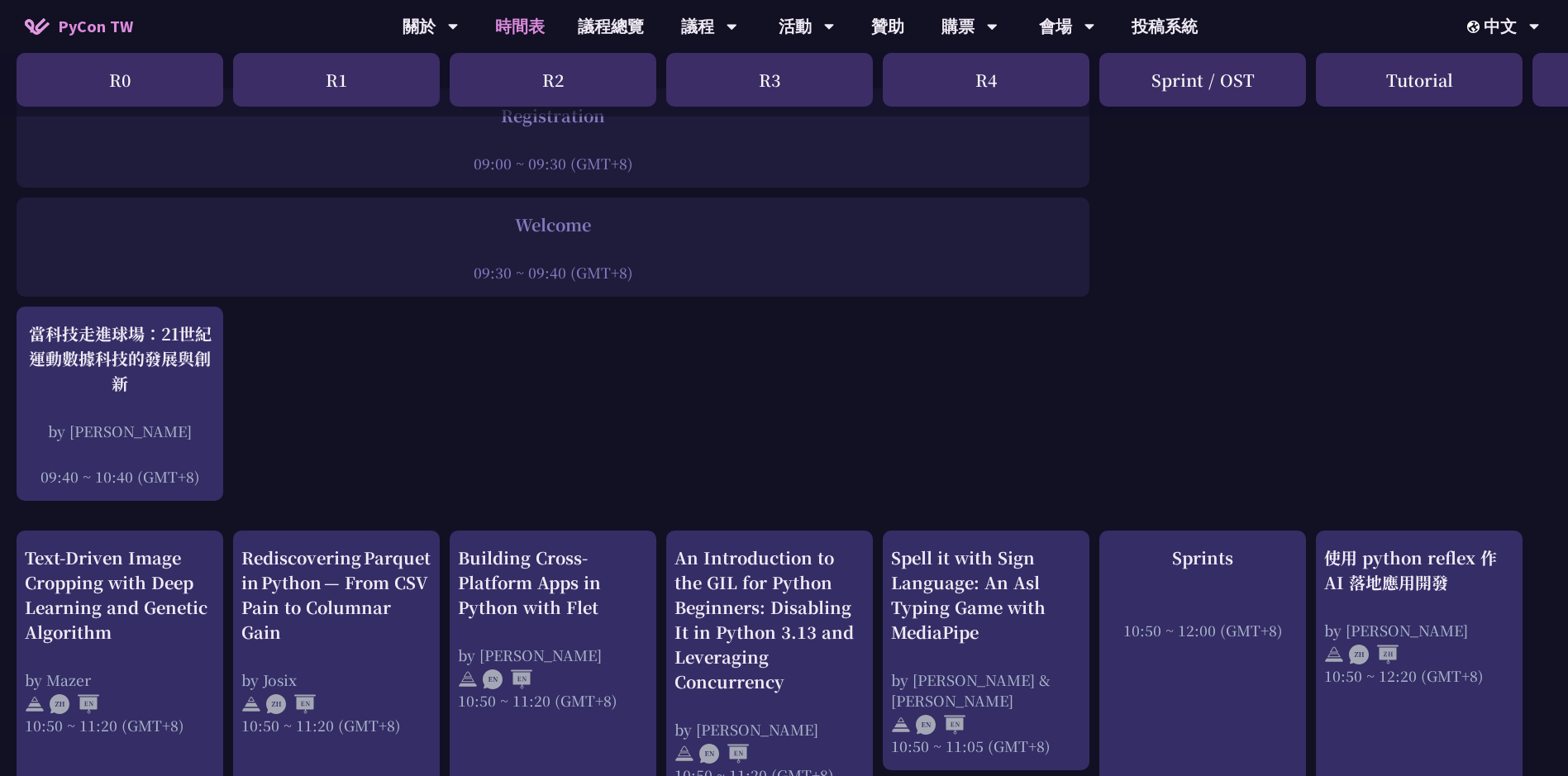
scroll to position [0, 0]
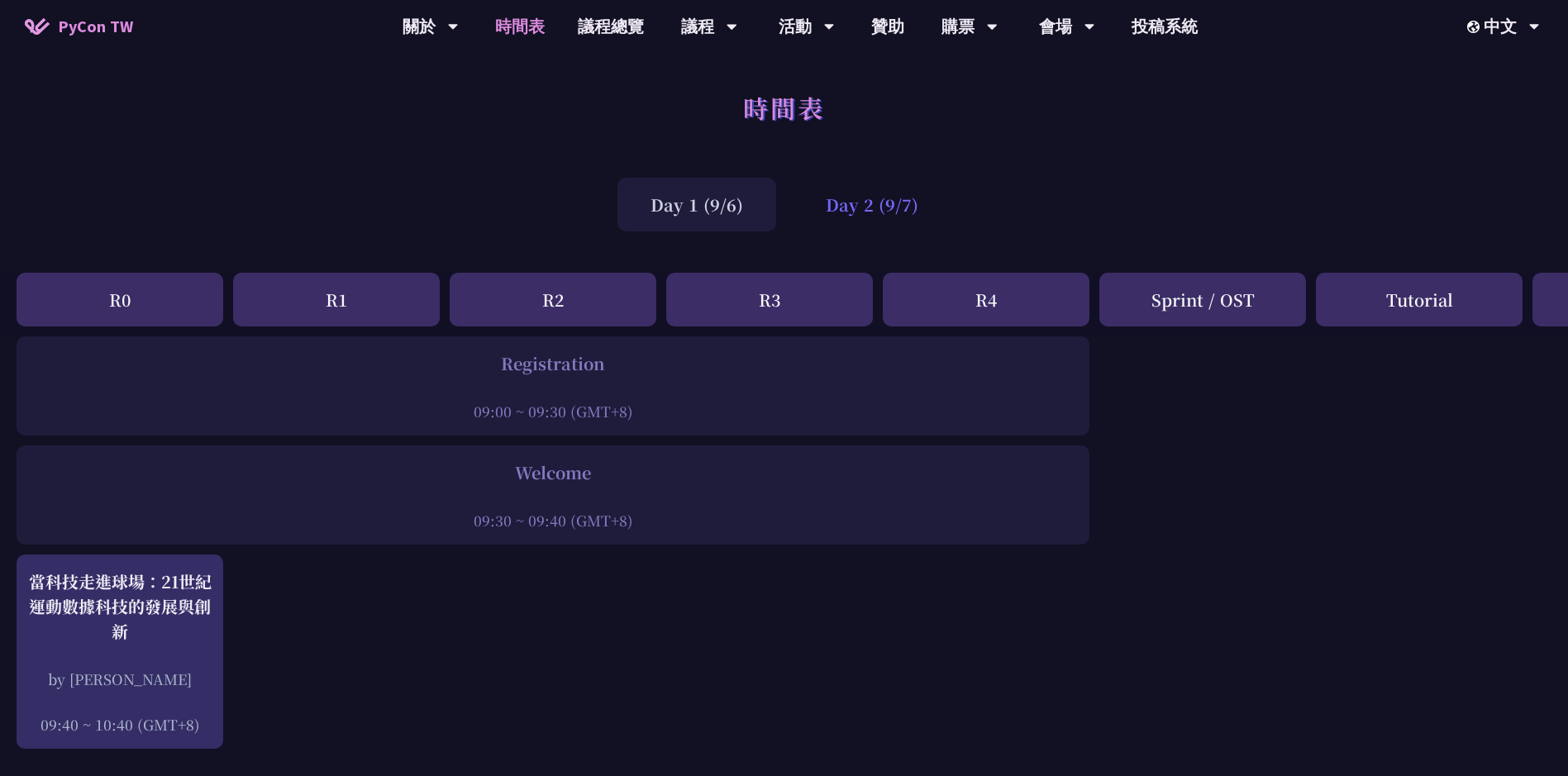
click at [898, 218] on div "Day 2 (9/7)" at bounding box center [872, 204] width 159 height 54
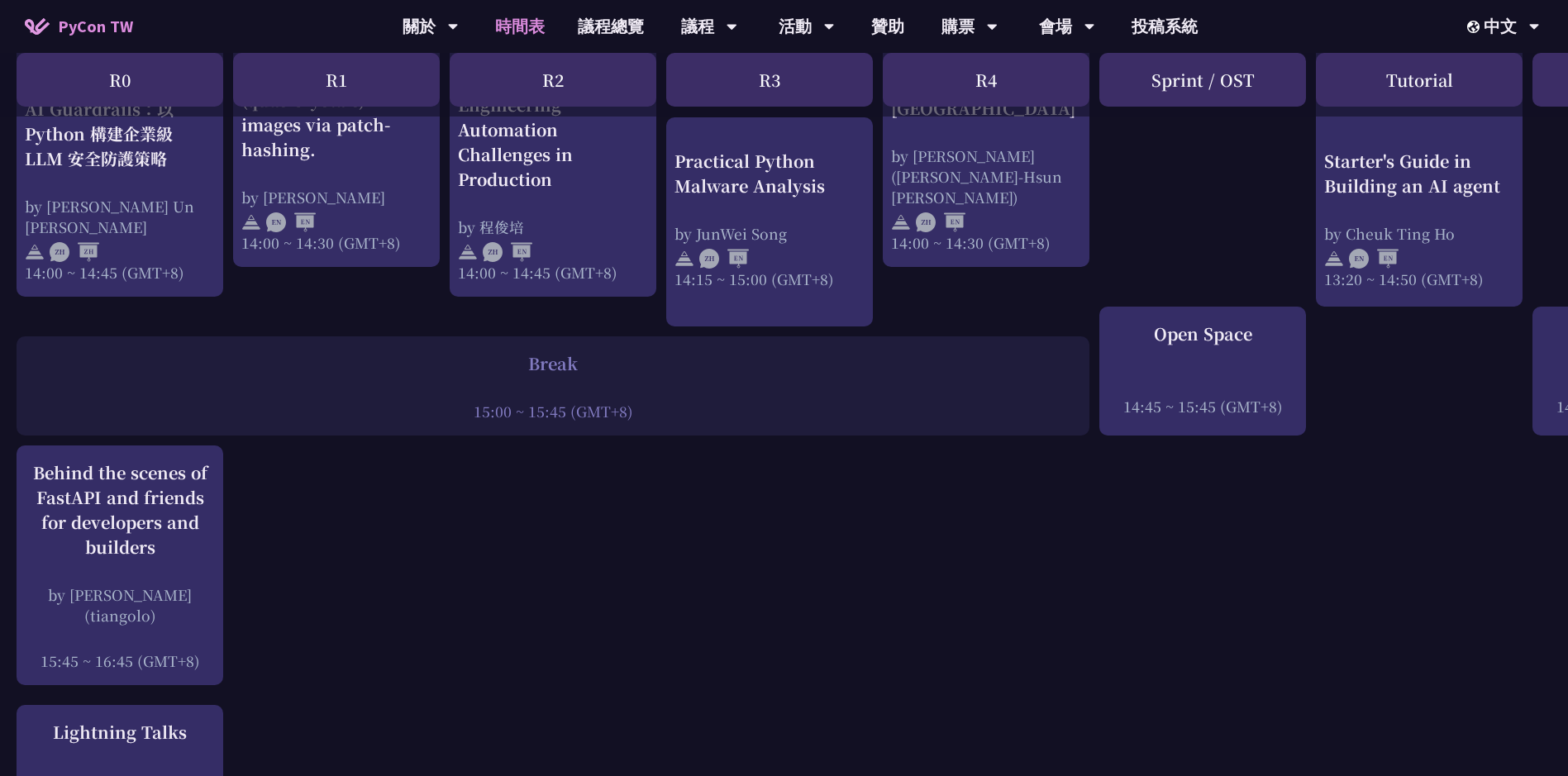
scroll to position [1985, 0]
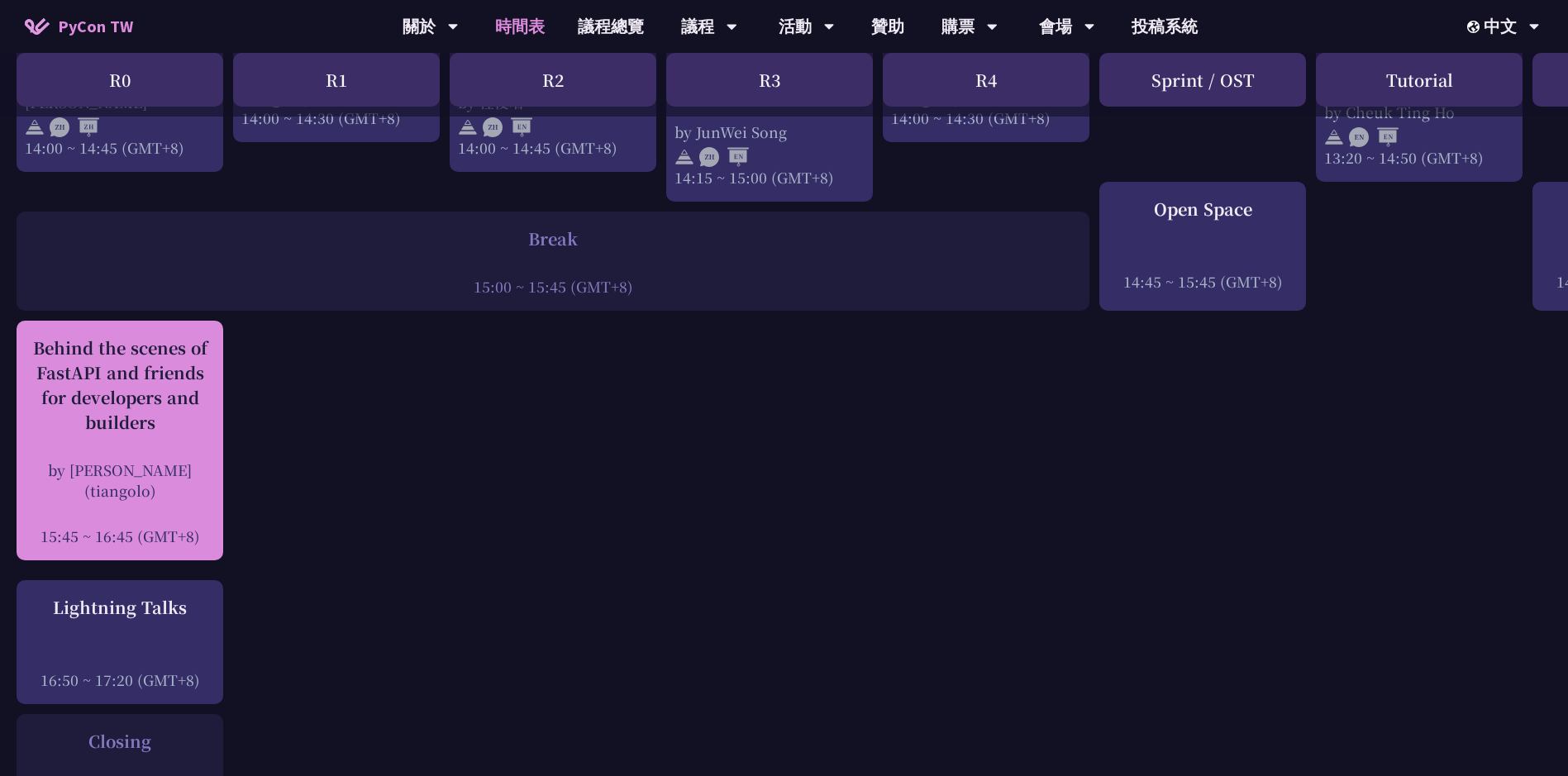
click at [169, 365] on div "Behind the scenes of FastAPI and friends for developers and builders" at bounding box center [119, 385] width 190 height 99
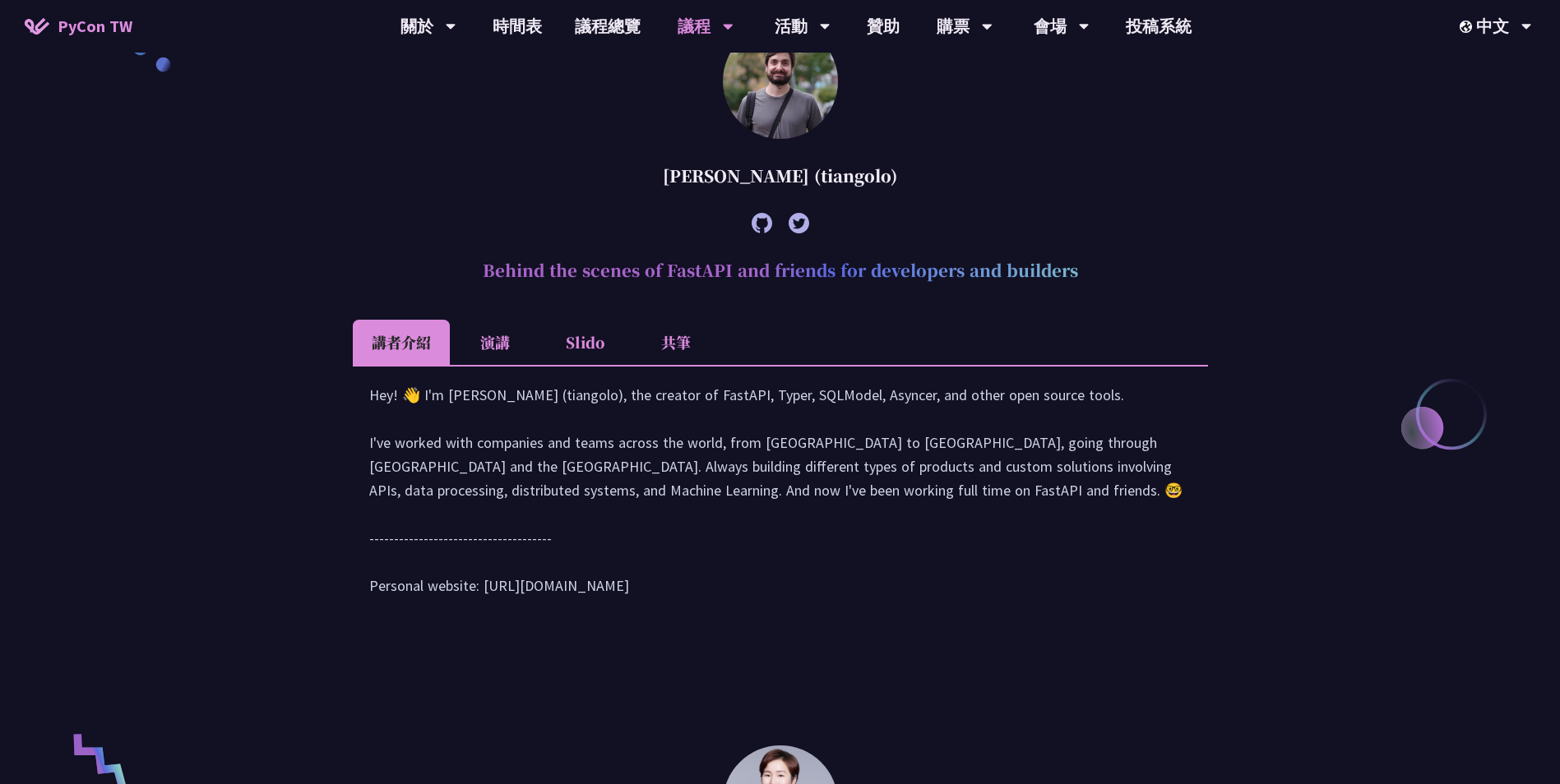
scroll to position [537, 0]
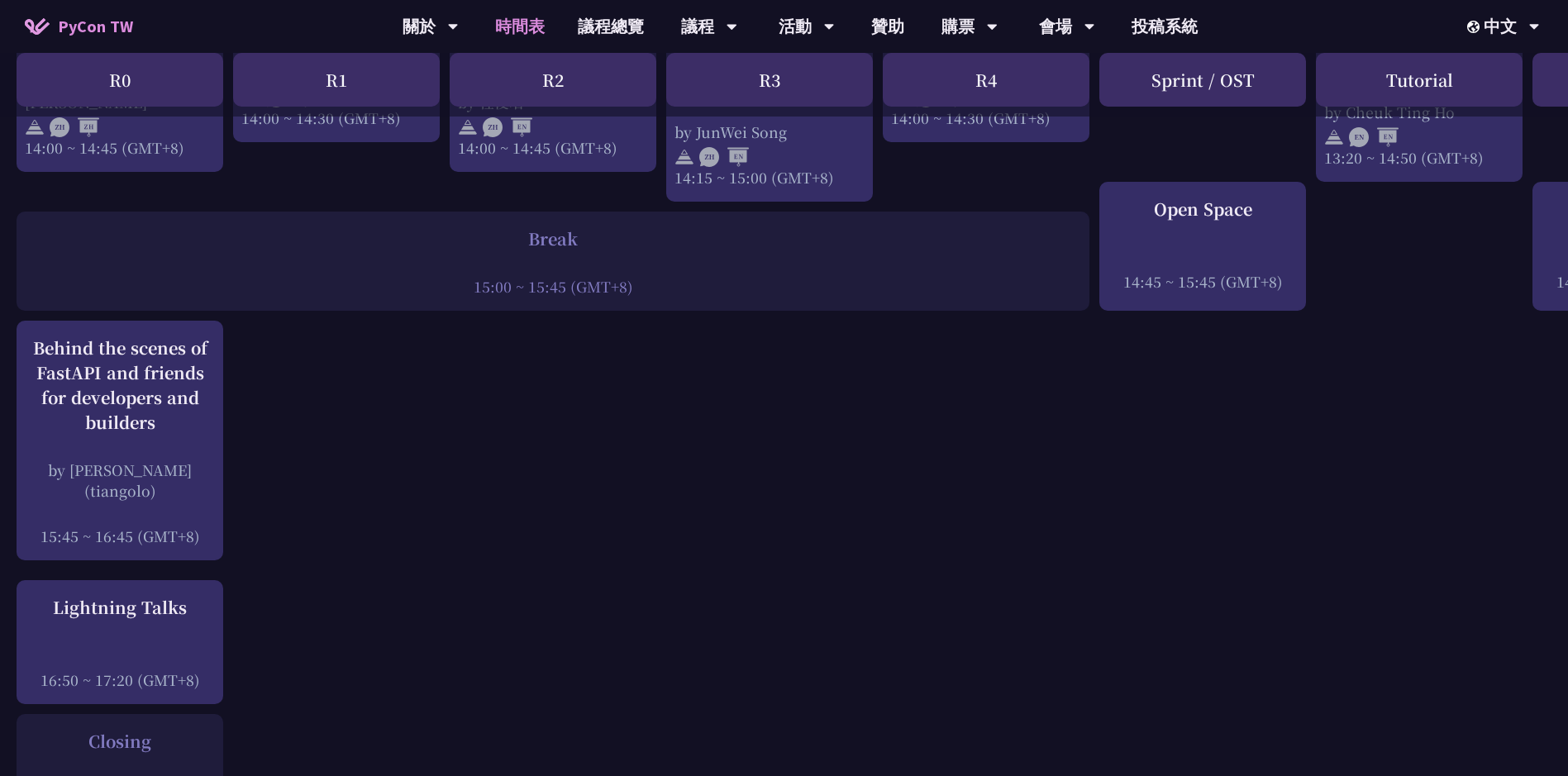
scroll to position [2067, 0]
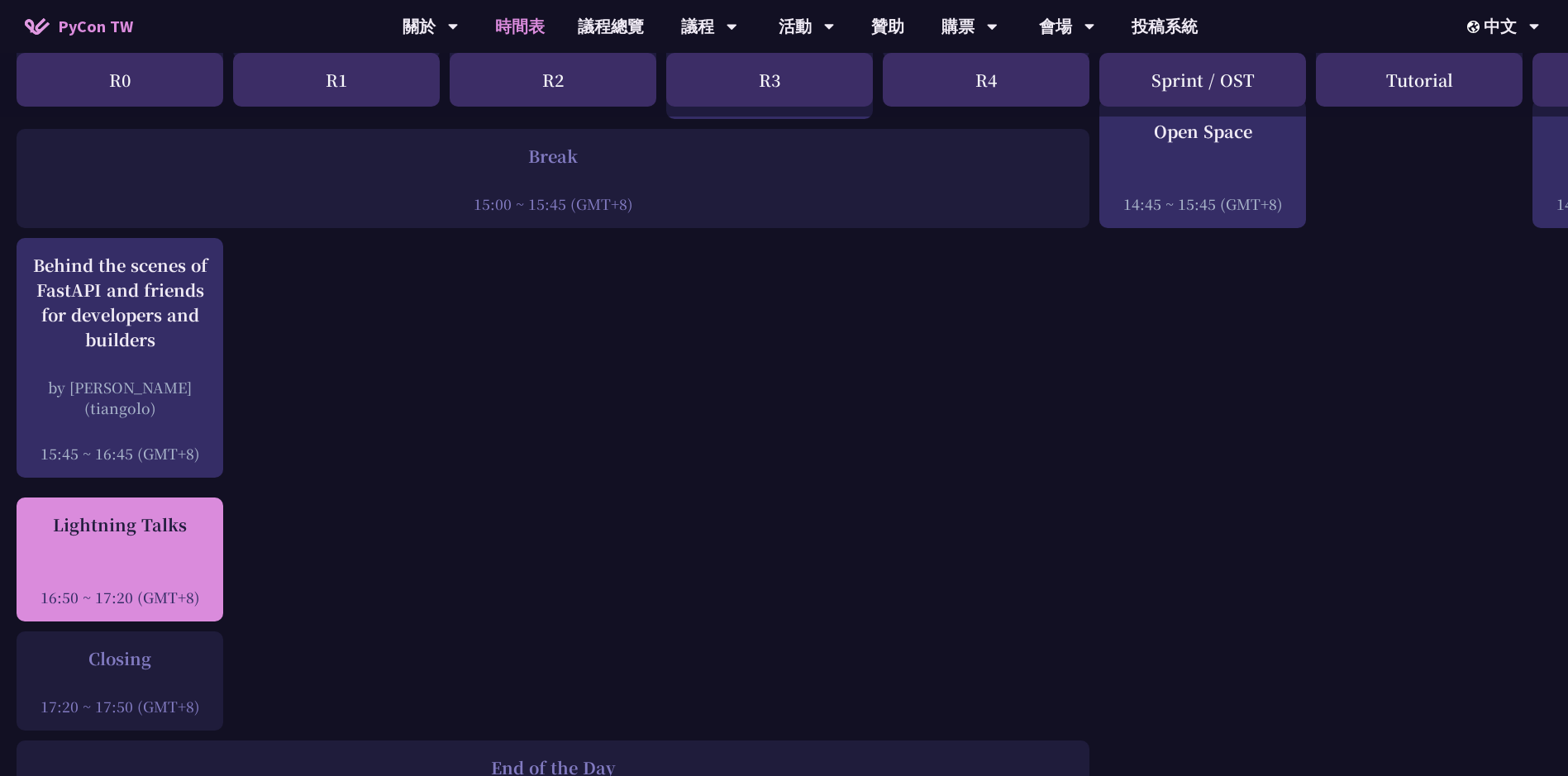
click at [220, 498] on div "Lightning Talks 16:50 ~ 17:20 (GMT+8)" at bounding box center [119, 559] width 207 height 124
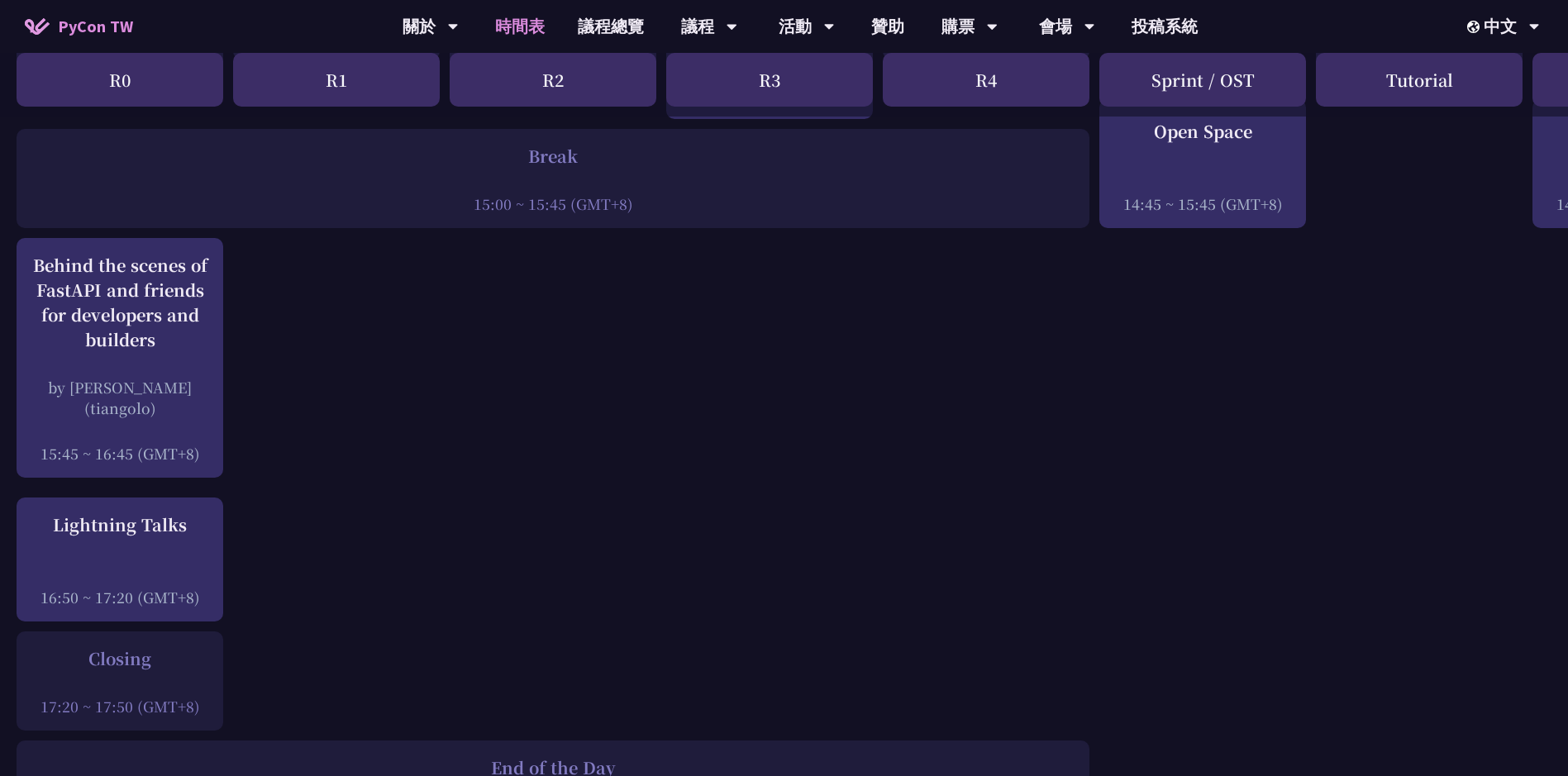
click at [107, 512] on div "Lightning Talks" at bounding box center [119, 524] width 190 height 24
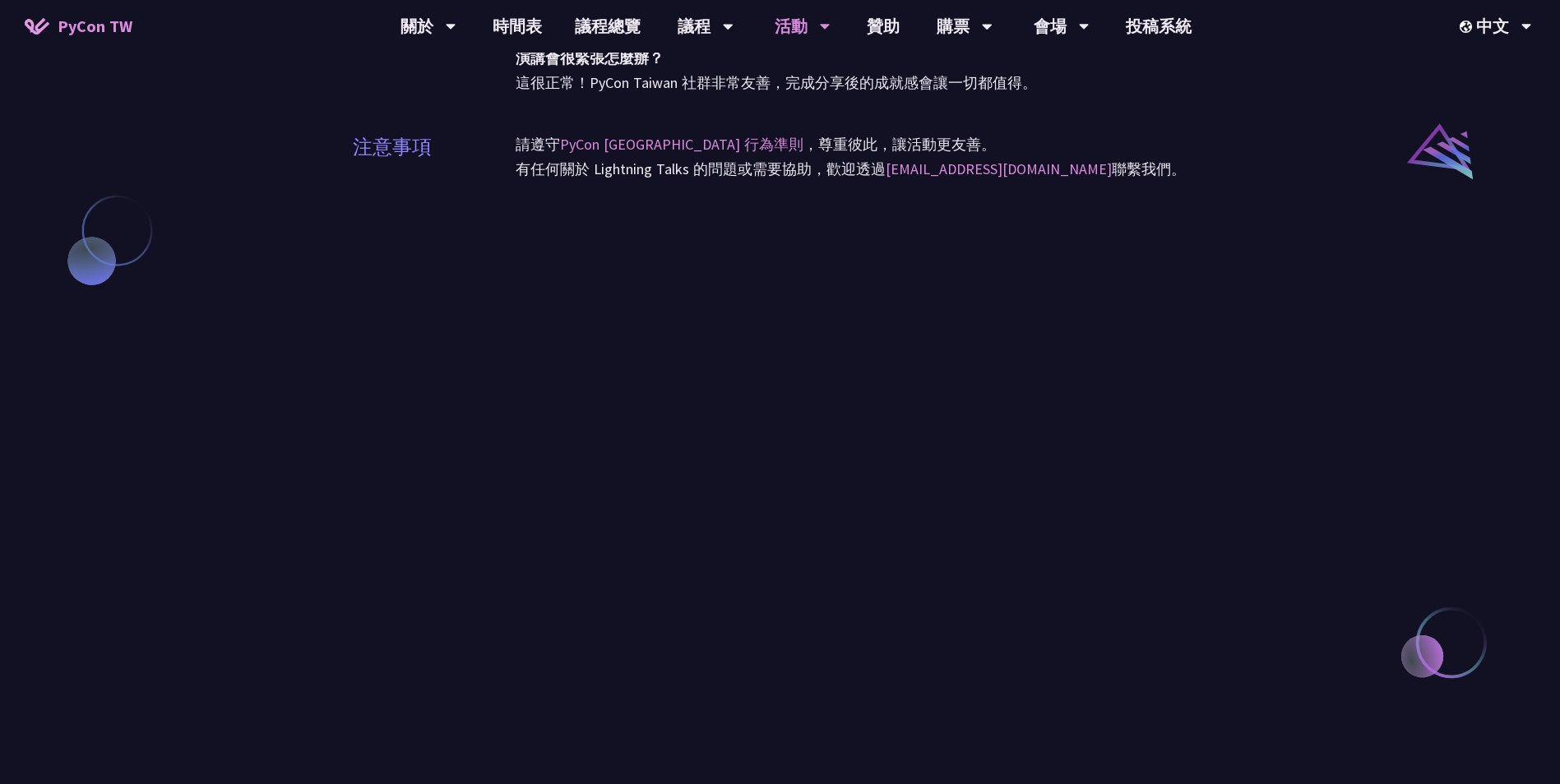
scroll to position [1315, 0]
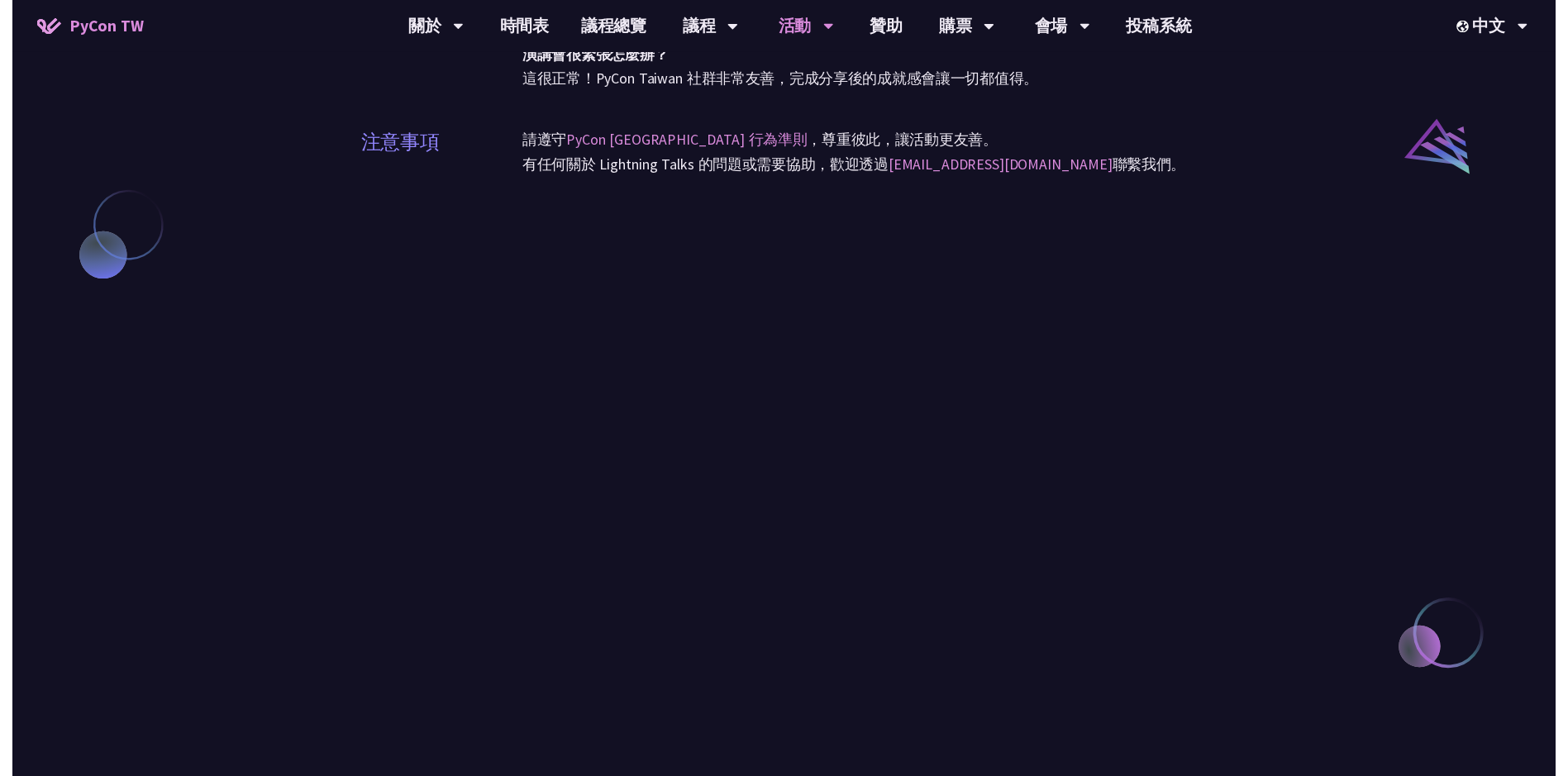
scroll to position [2067, 0]
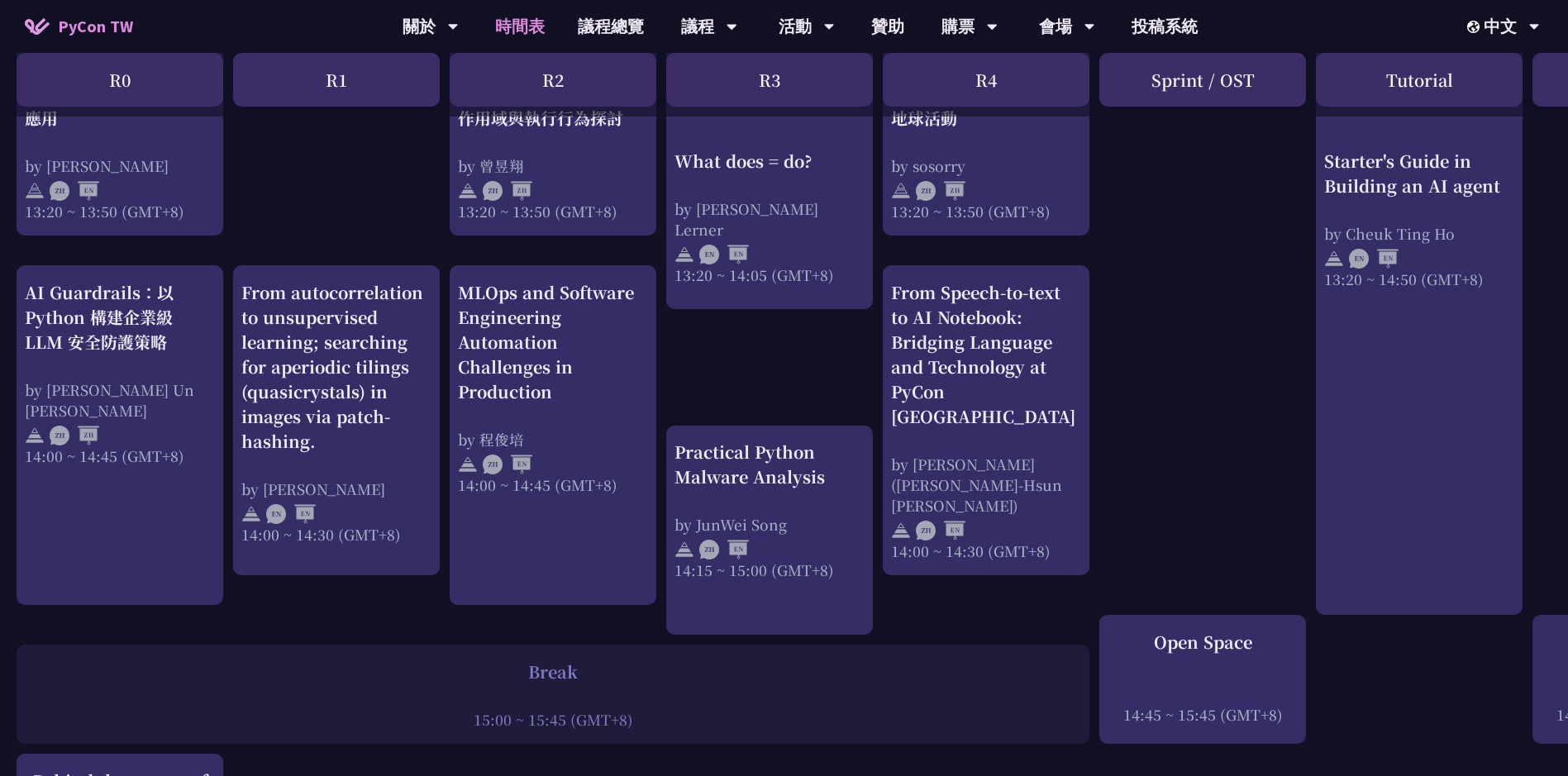
scroll to position [1654, 0]
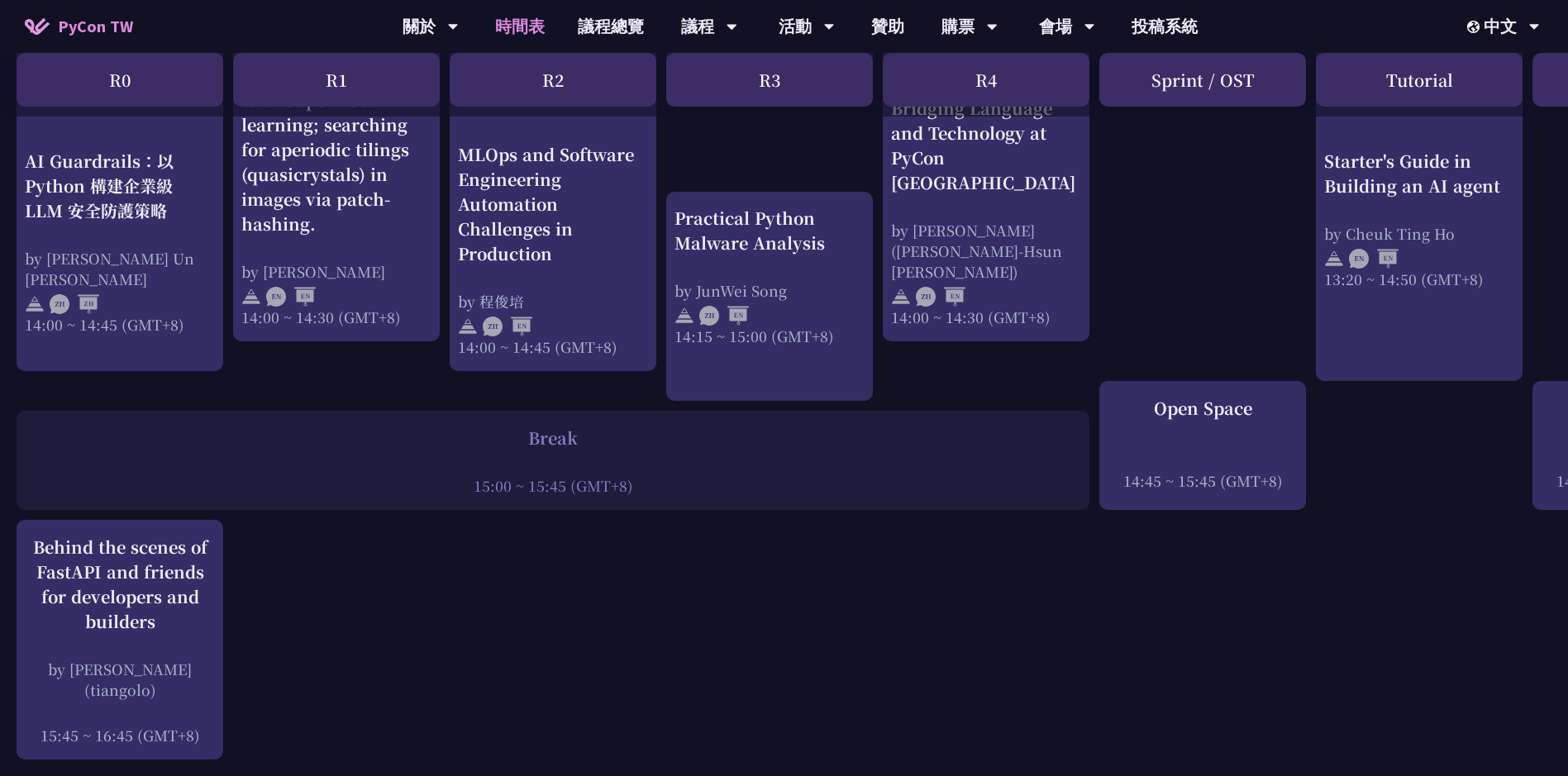
drag, startPoint x: 1181, startPoint y: 769, endPoint x: 1278, endPoint y: 782, distance: 97.9
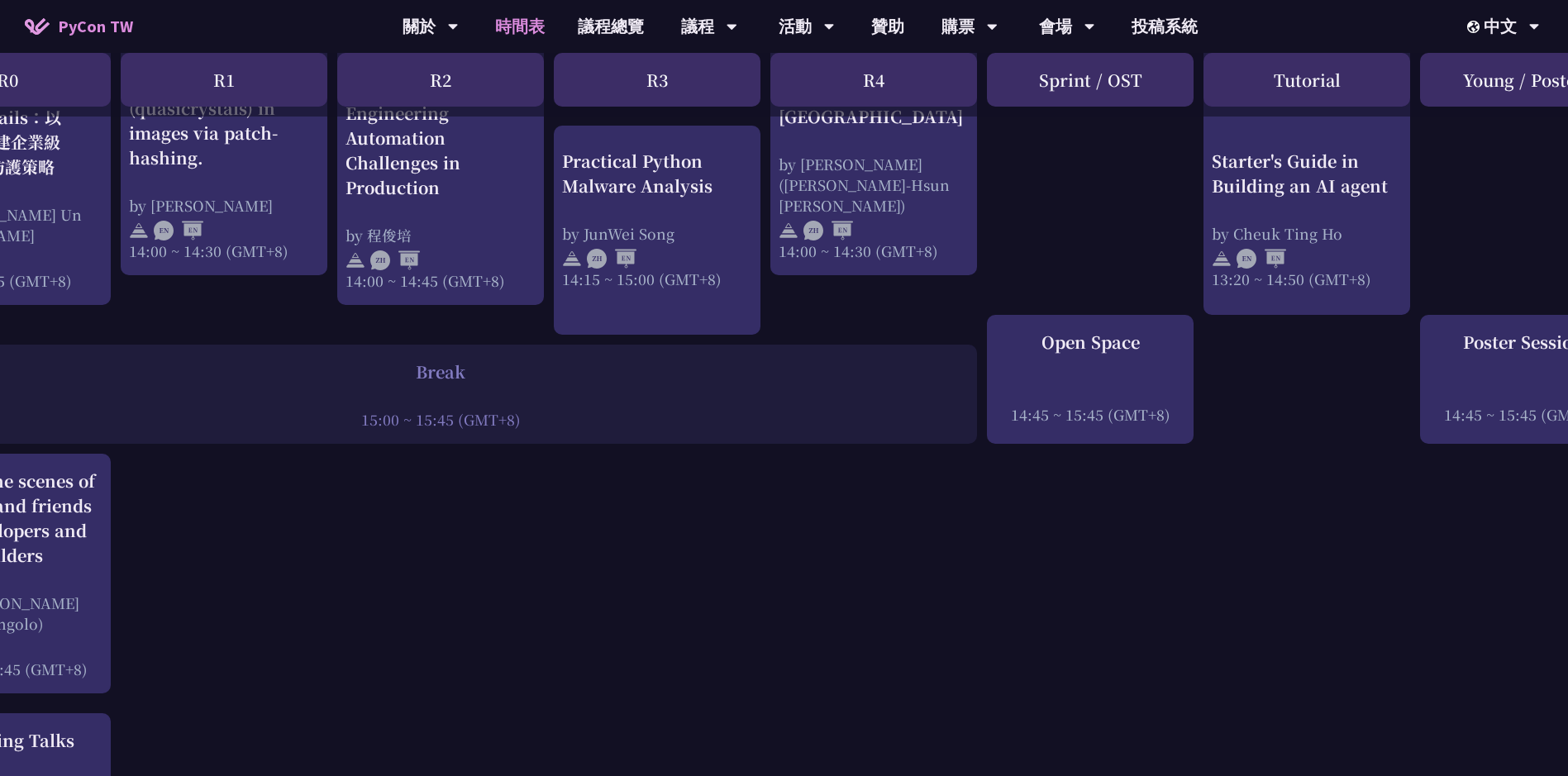
scroll to position [1852, 188]
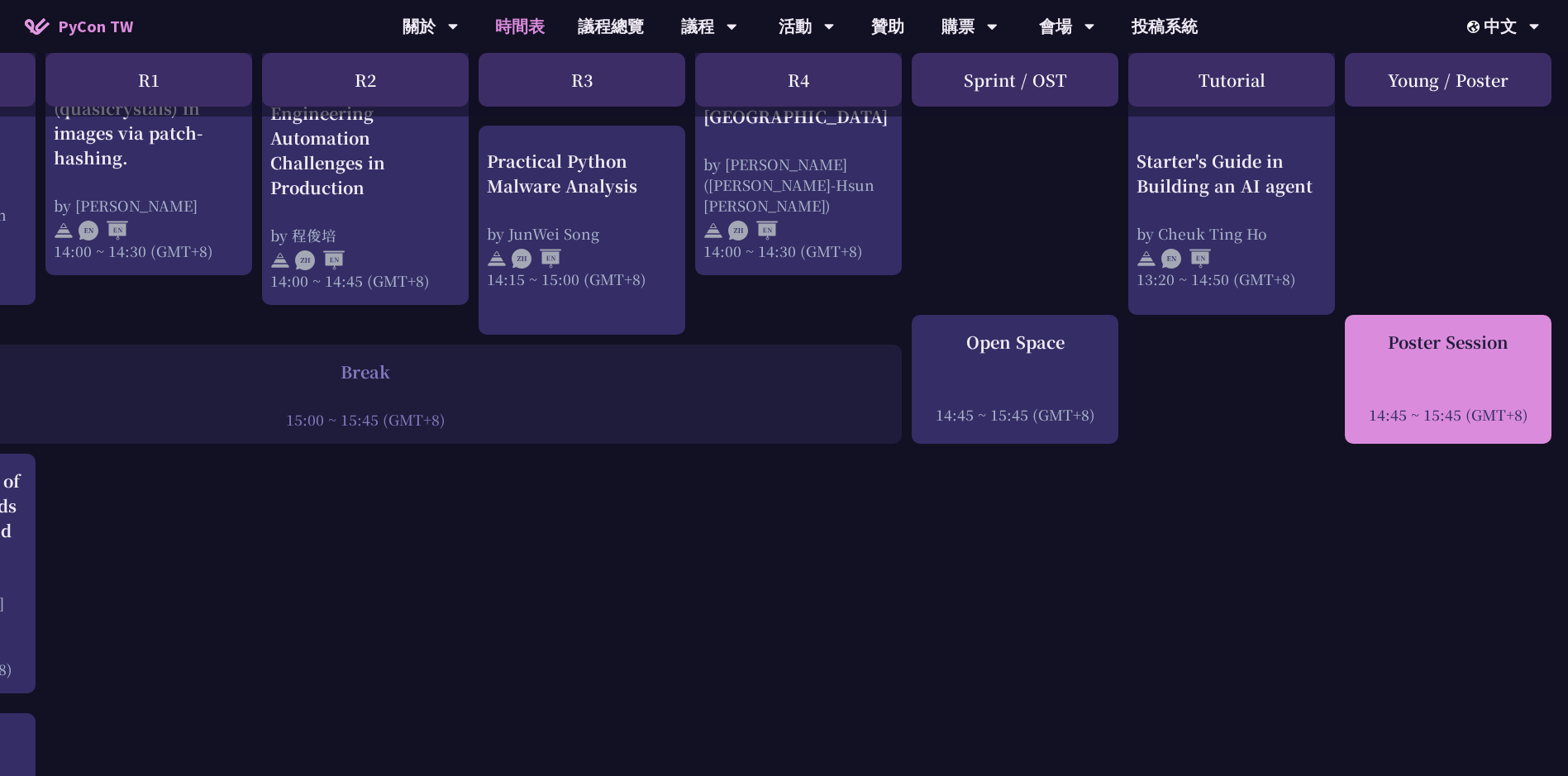
click at [1476, 386] on div at bounding box center [1449, 391] width 190 height 24
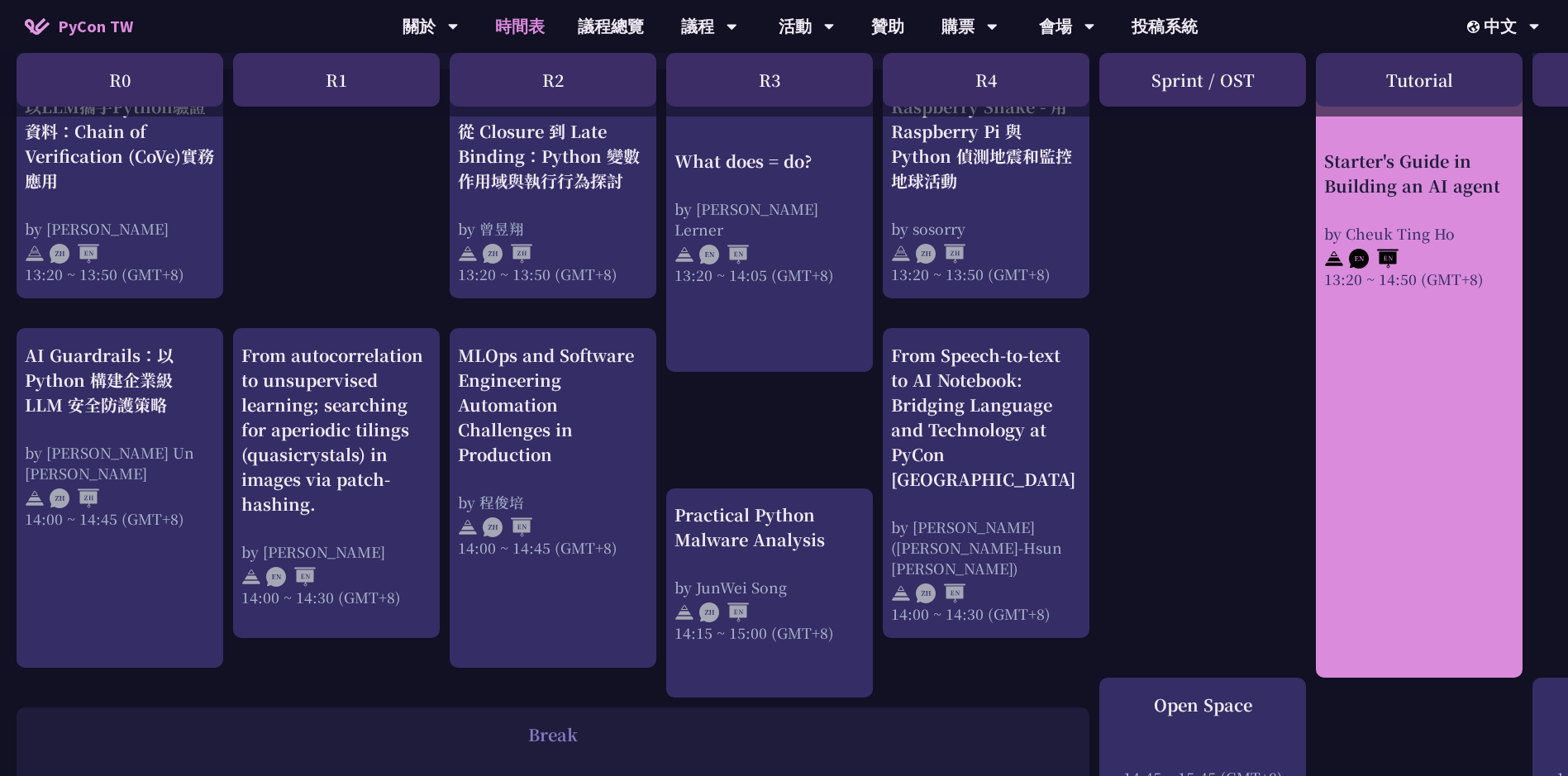
scroll to position [1355, 0]
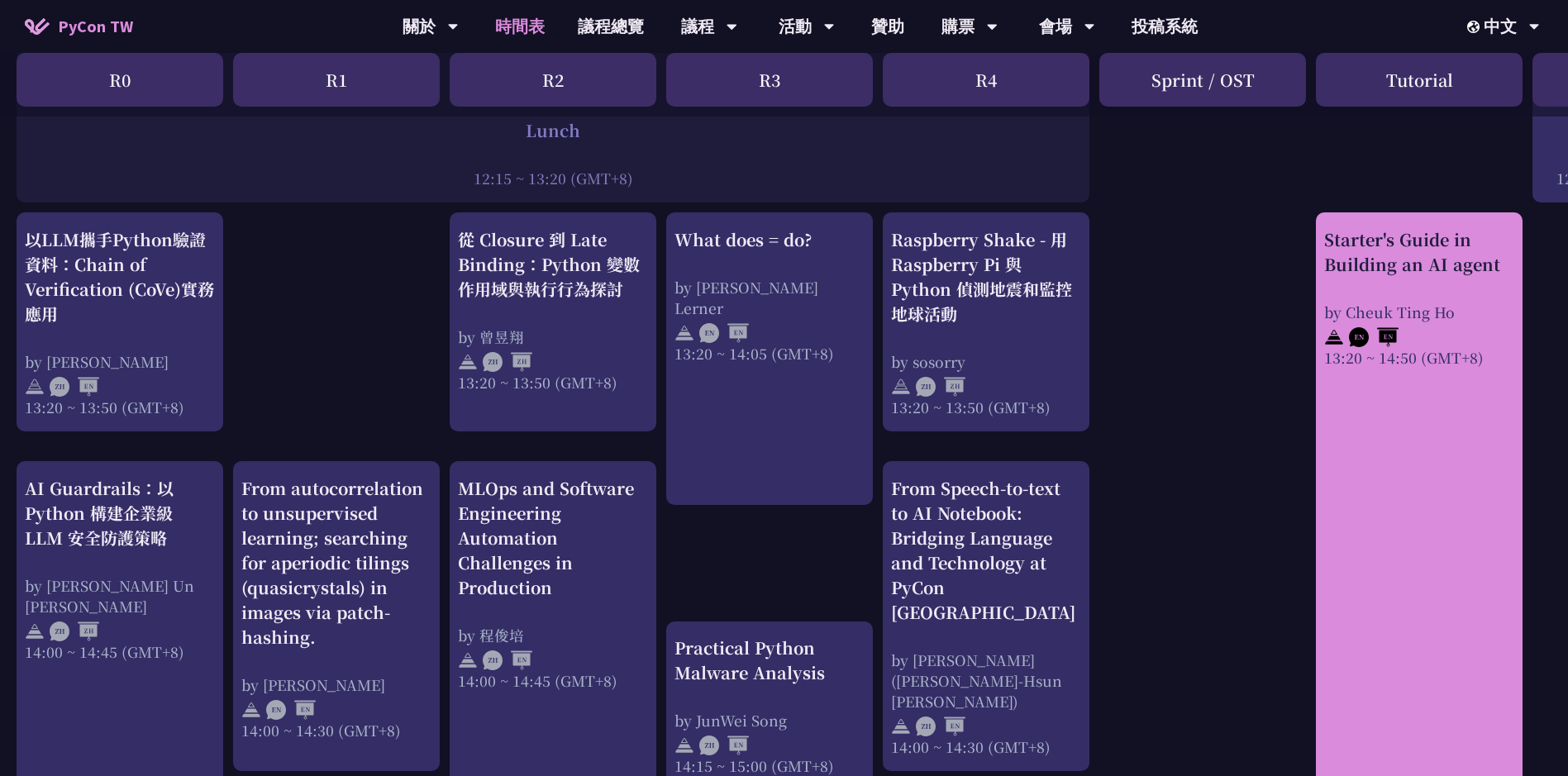
click at [1485, 552] on link "Starter's Guide in Building an AI agent by Cheuk Ting Ho 13:20 ~ 14:50 (GMT+8)" at bounding box center [1419, 511] width 190 height 569
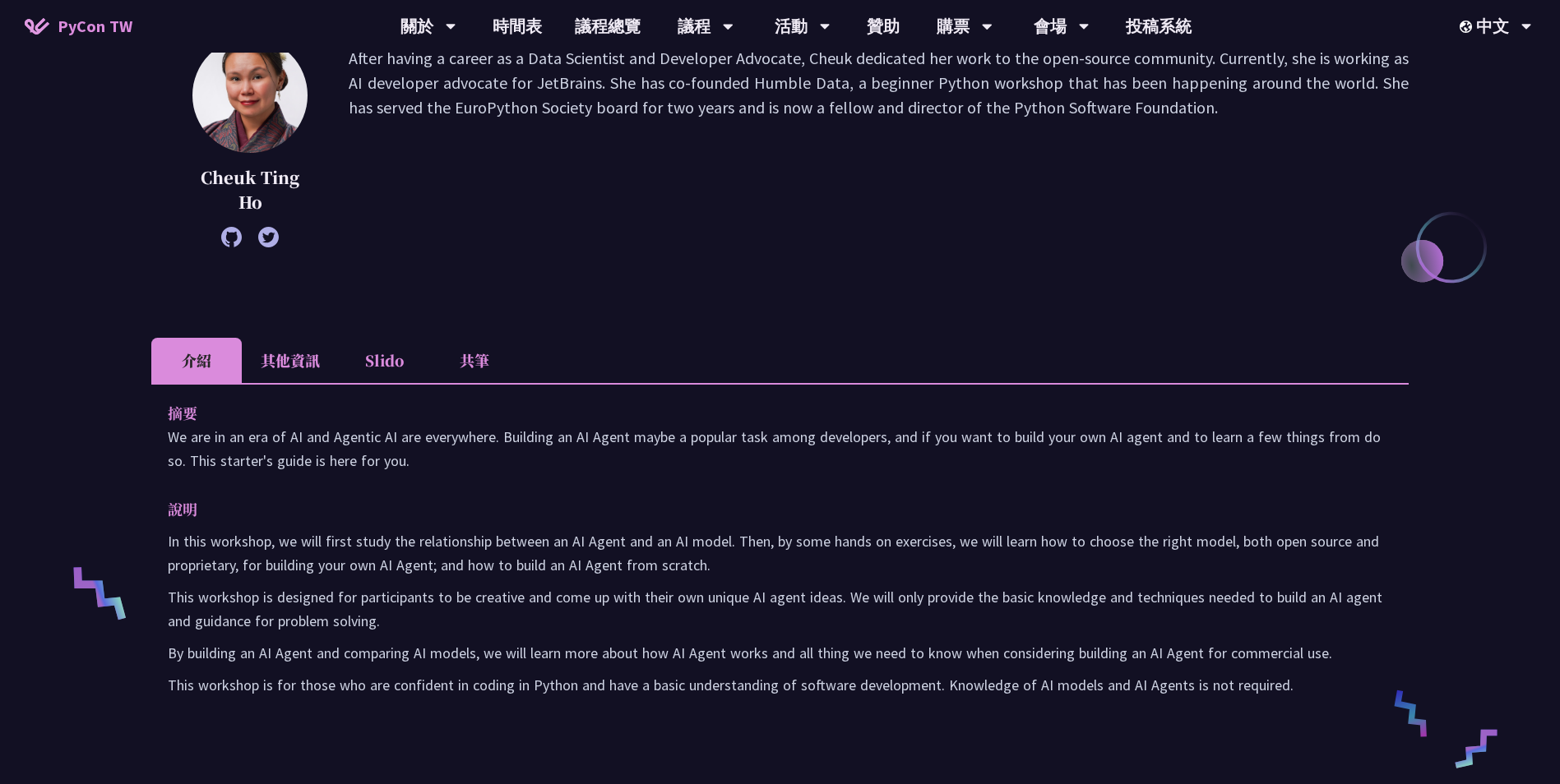
scroll to position [329, 0]
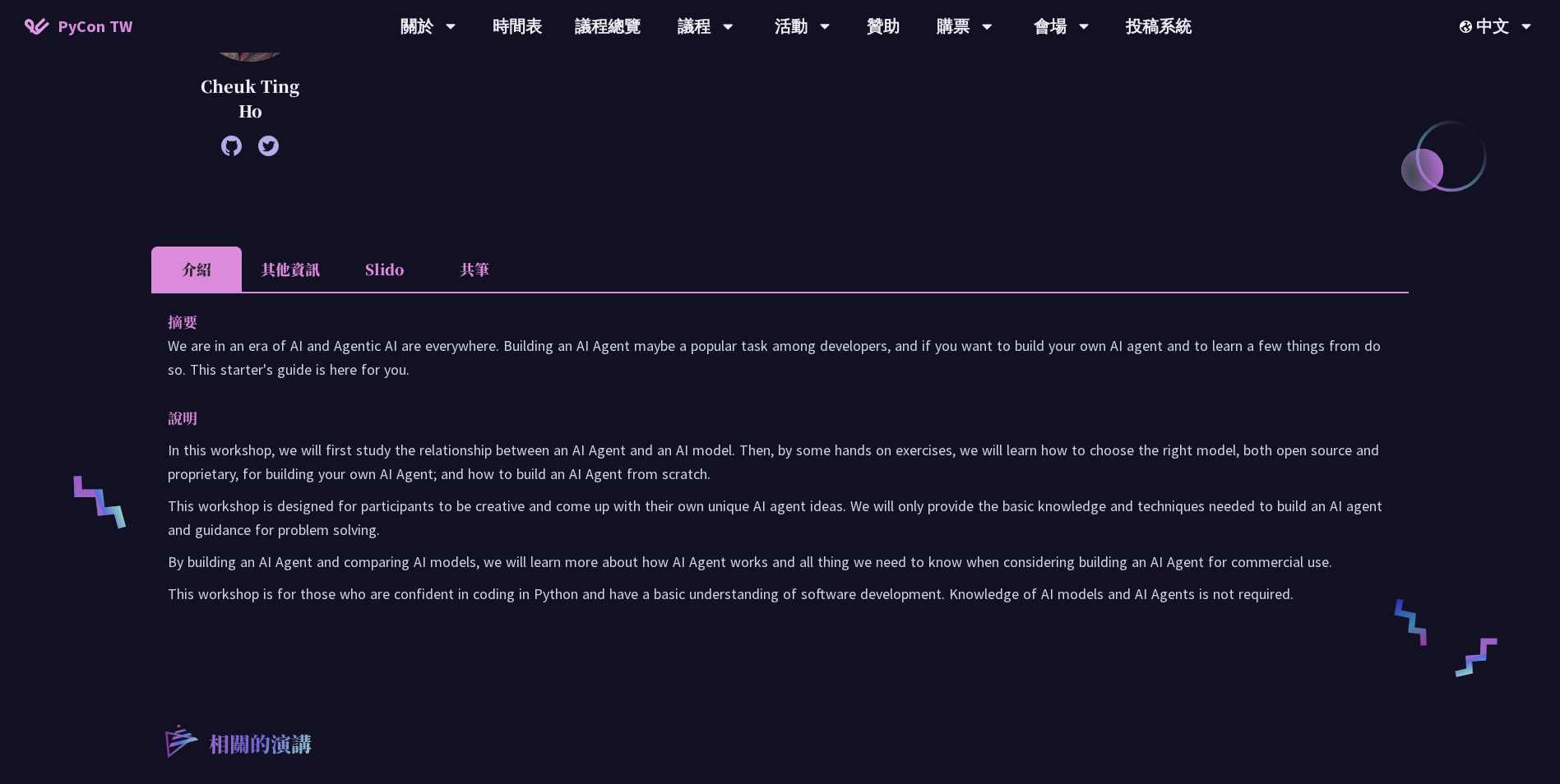
click at [283, 277] on li "其他資訊" at bounding box center [290, 269] width 97 height 45
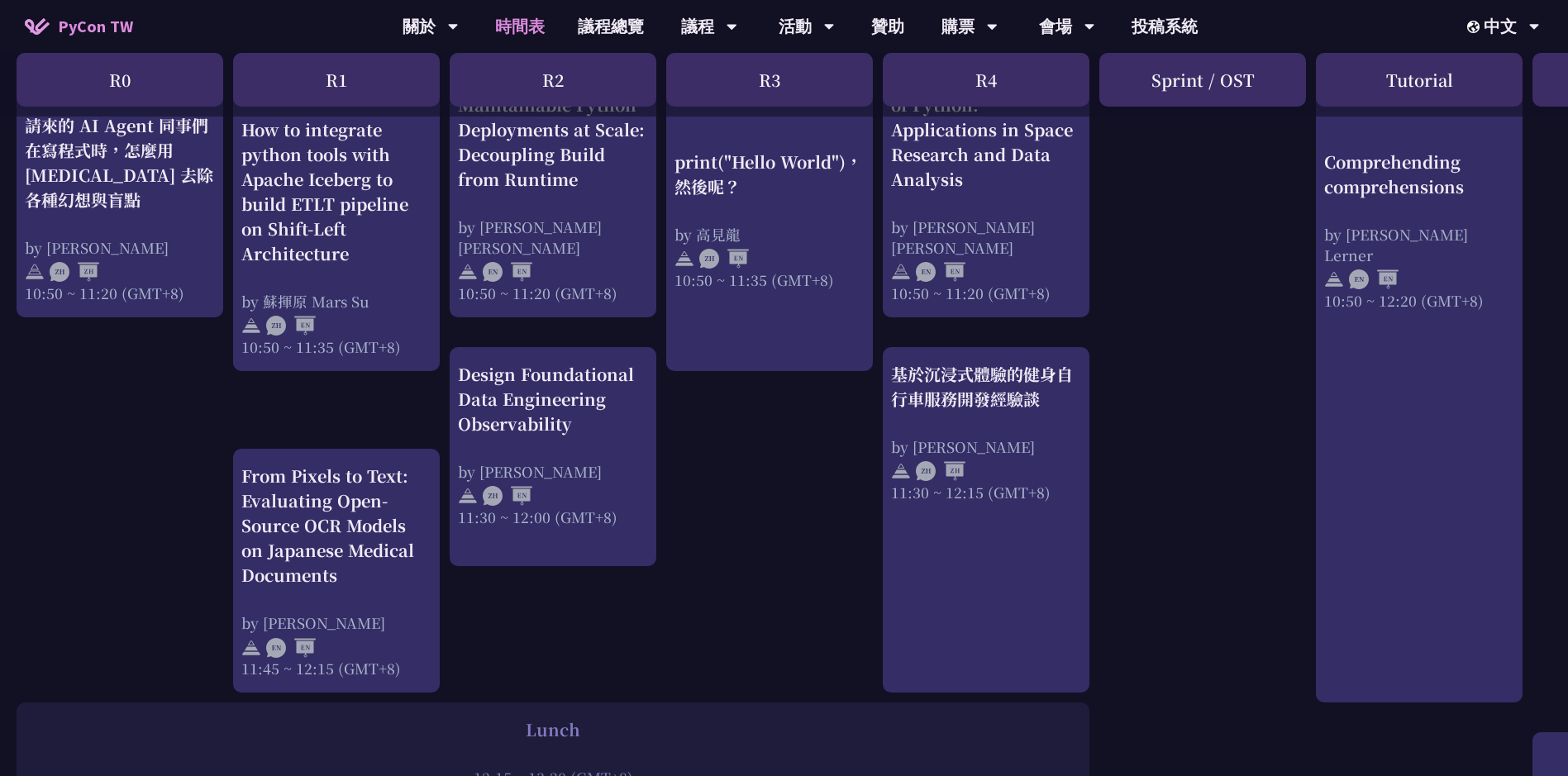
scroll to position [694, 0]
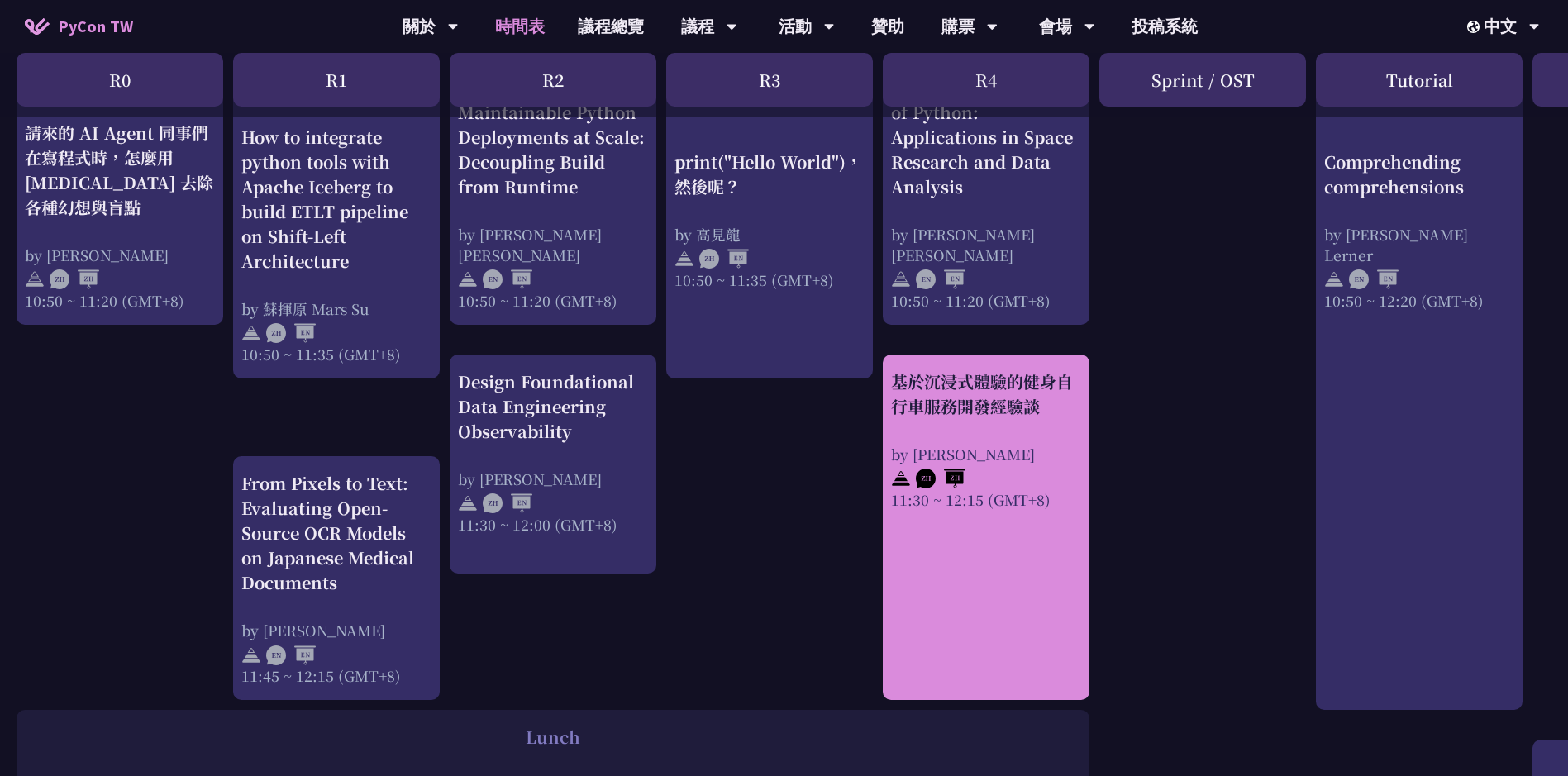
click at [982, 385] on div "基於沉浸式體驗的健身自行車服務開發經驗談" at bounding box center [986, 394] width 190 height 50
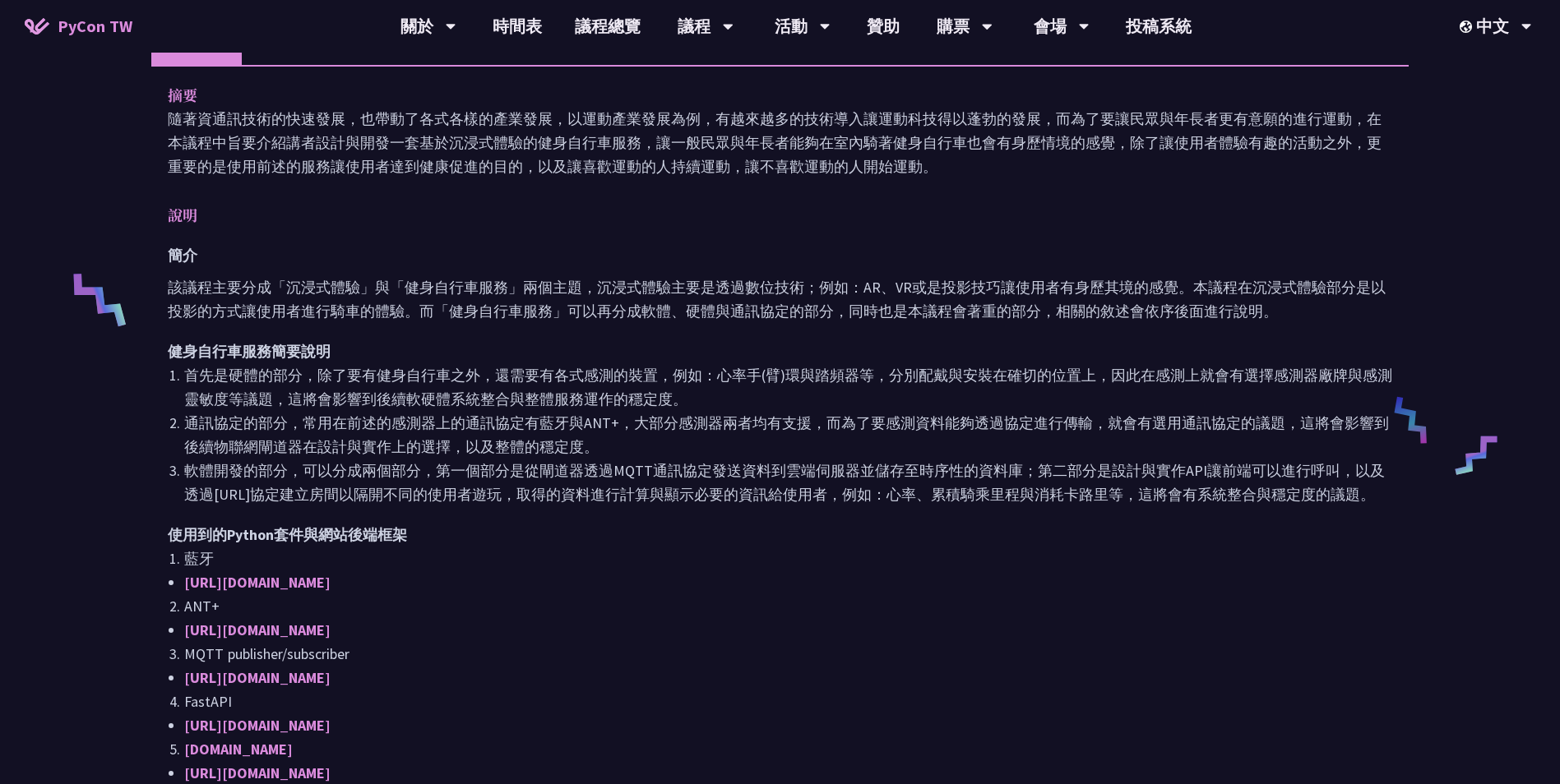
scroll to position [493, 0]
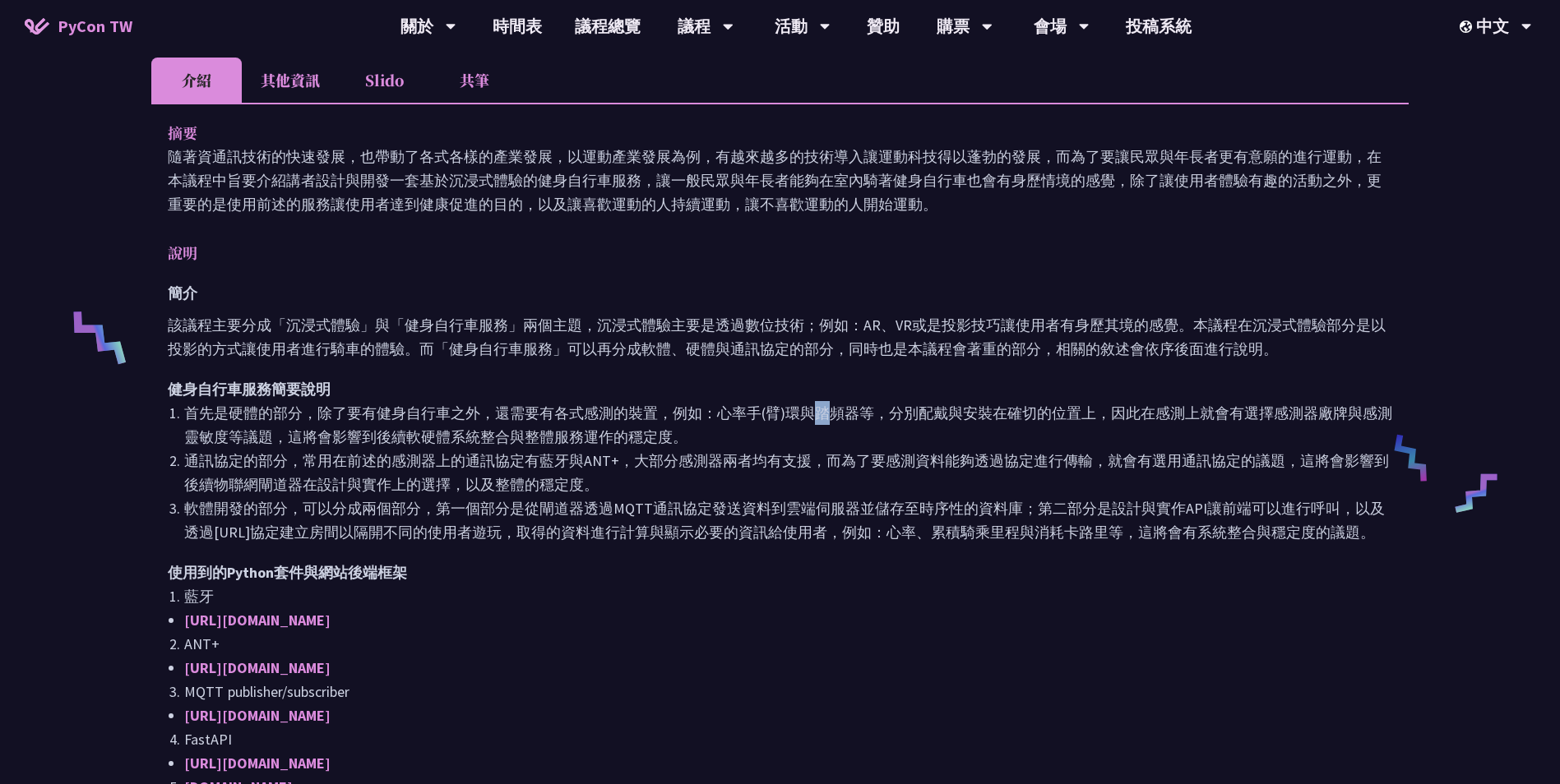
click at [828, 413] on li "首先是硬體的部分，除了要有健身自行車之外，還需要有各式感測的裝置，例如：心率手(臂)環與踏頻器等，分別配戴與安裝在確切的位置上，因此在感測上就會有選擇感測器廠…" at bounding box center [788, 425] width 1208 height 48
drag, startPoint x: 828, startPoint y: 413, endPoint x: 764, endPoint y: 419, distance: 64.3
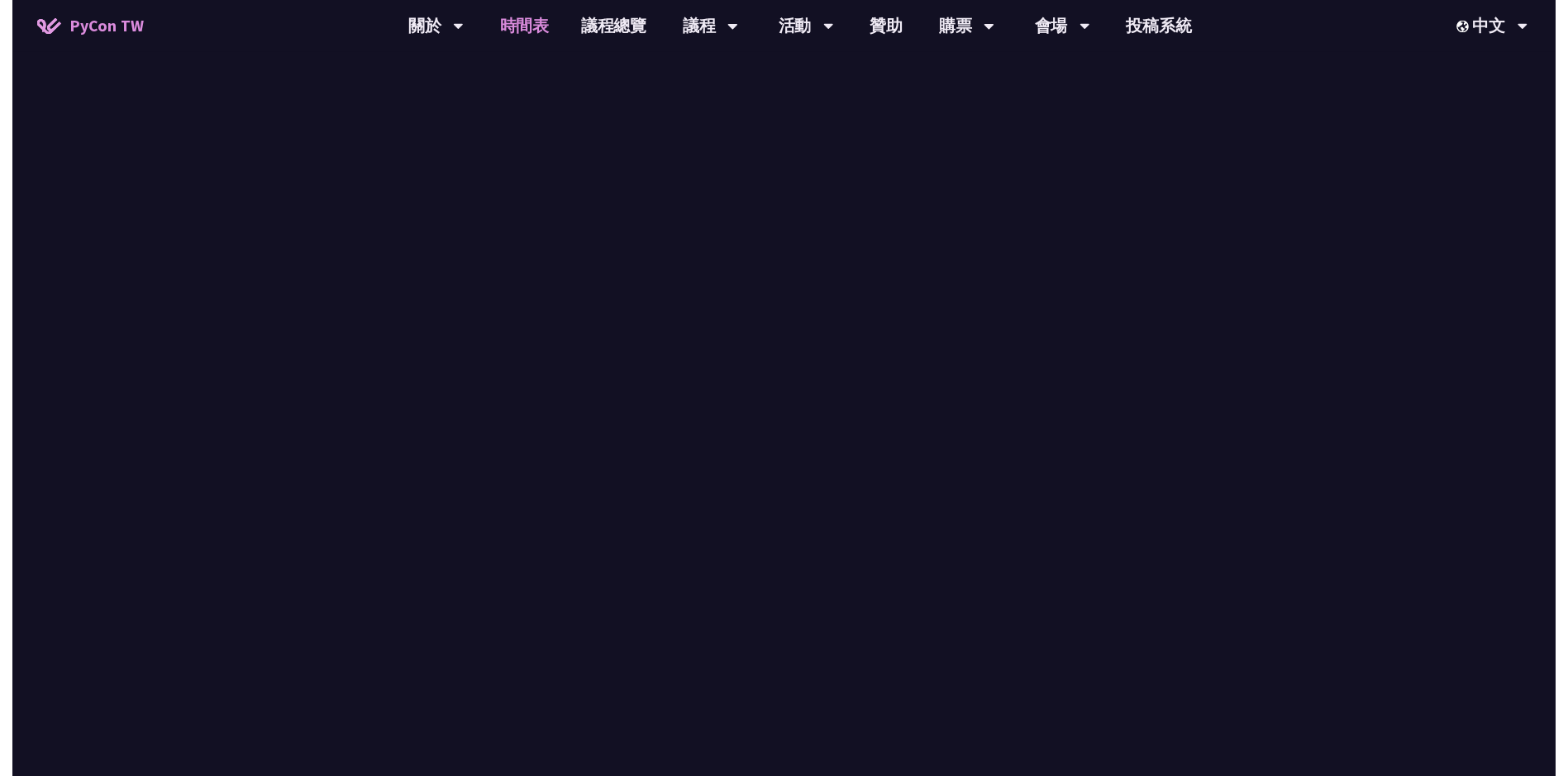
scroll to position [694, 0]
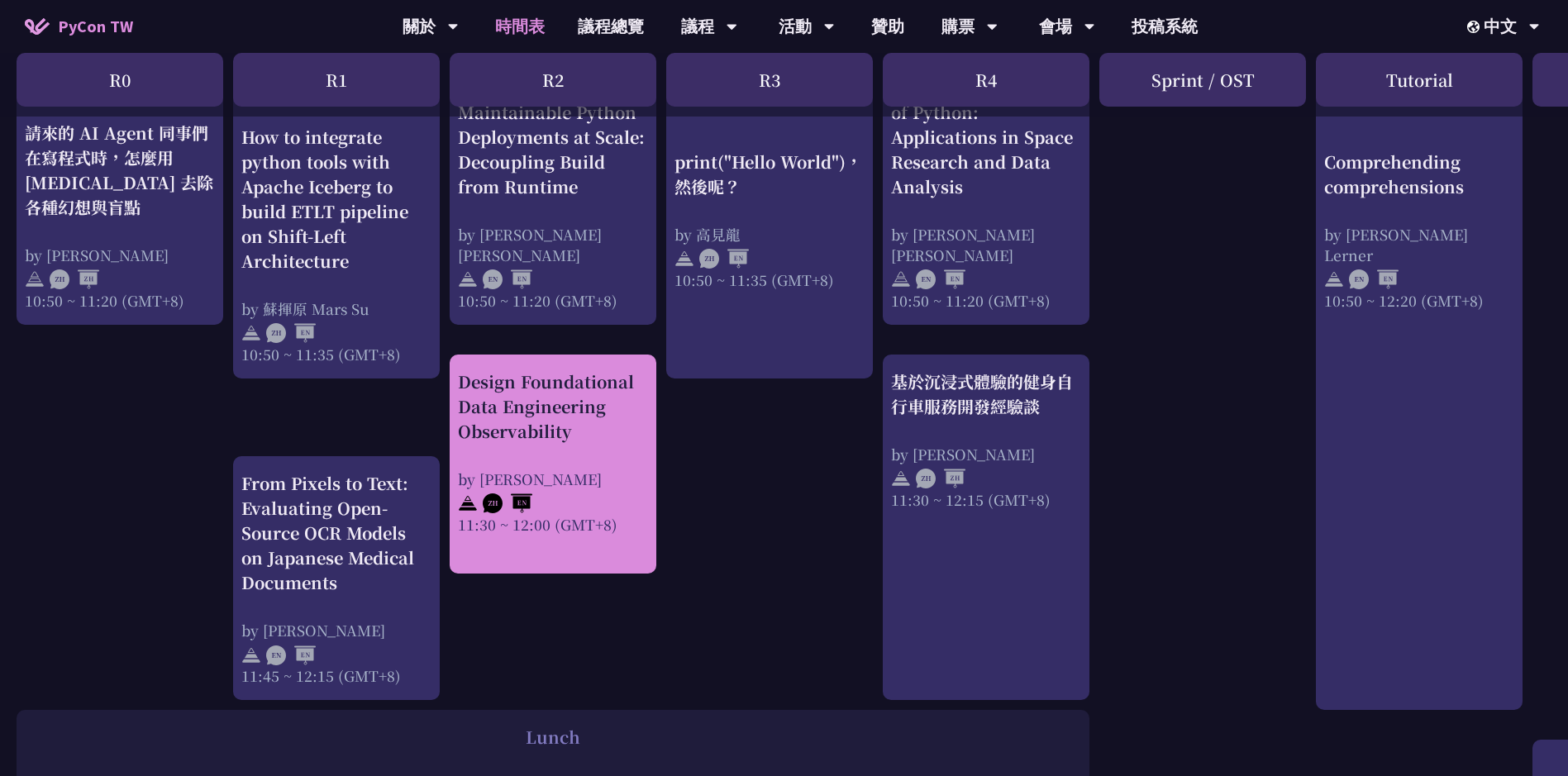
click at [507, 394] on div "Design Foundational Data Engineering Observability" at bounding box center [553, 407] width 190 height 74
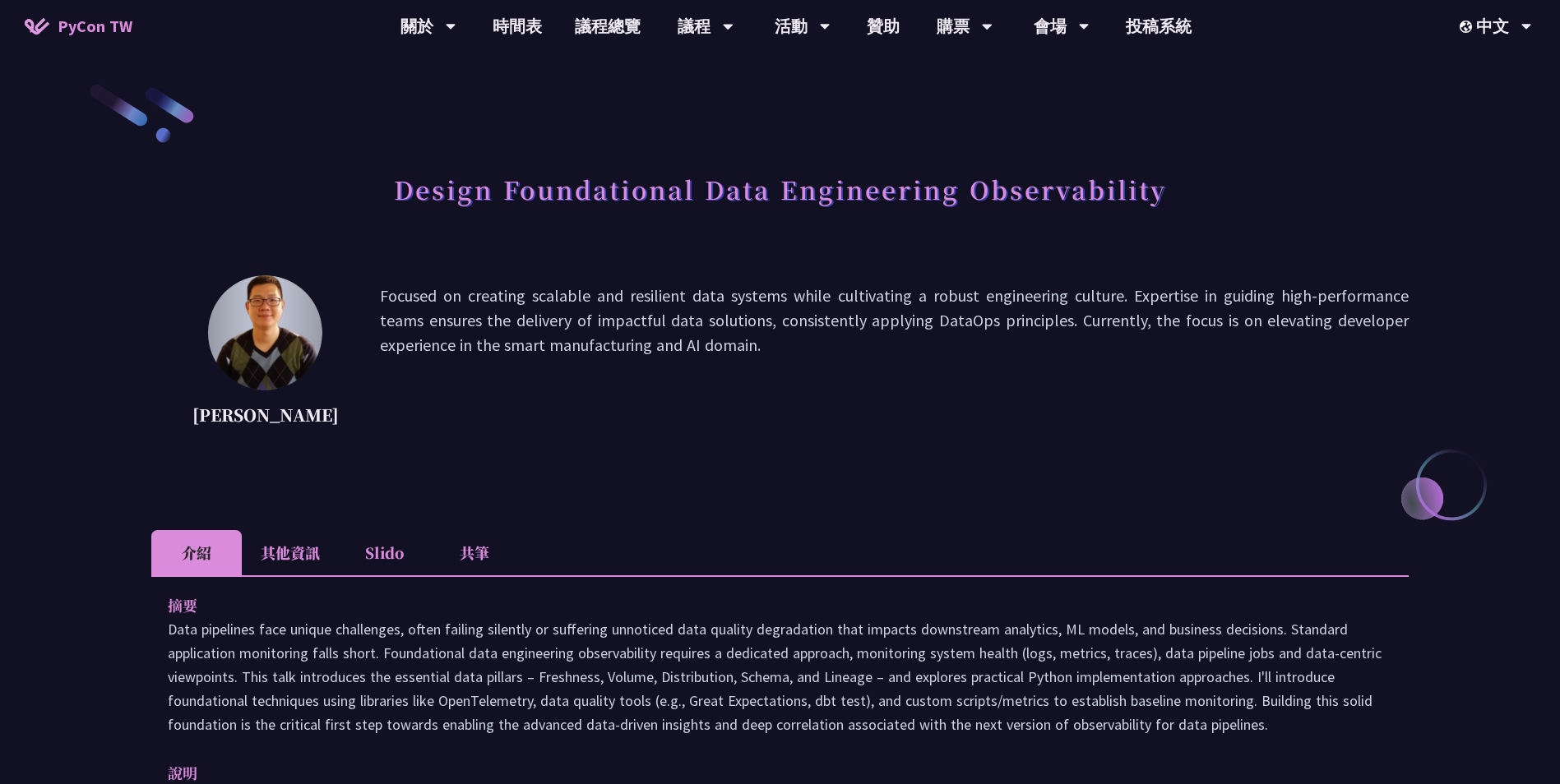
click at [284, 563] on li "其他資訊" at bounding box center [290, 552] width 97 height 45
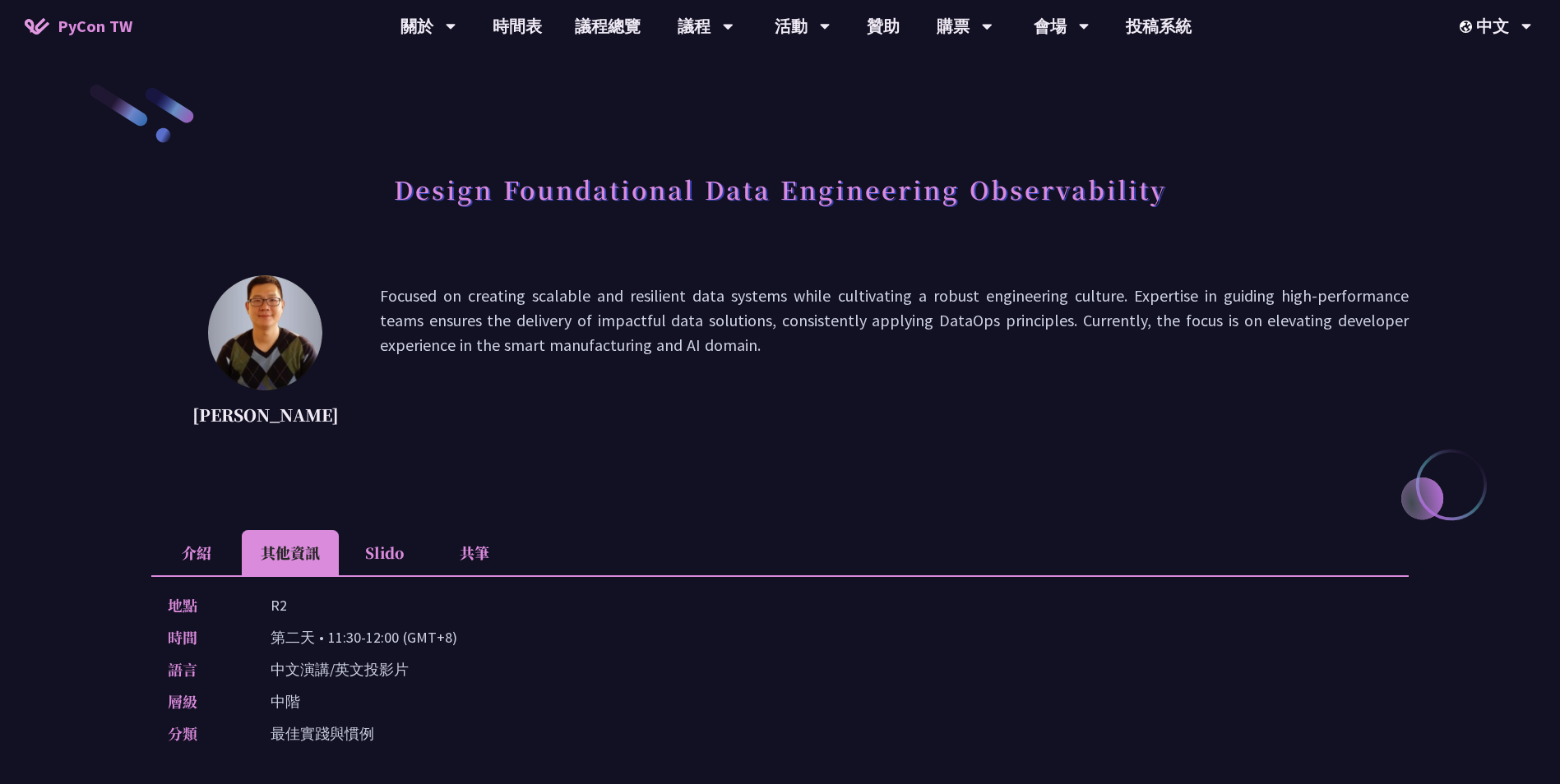
click at [390, 546] on li "Slido" at bounding box center [384, 552] width 91 height 45
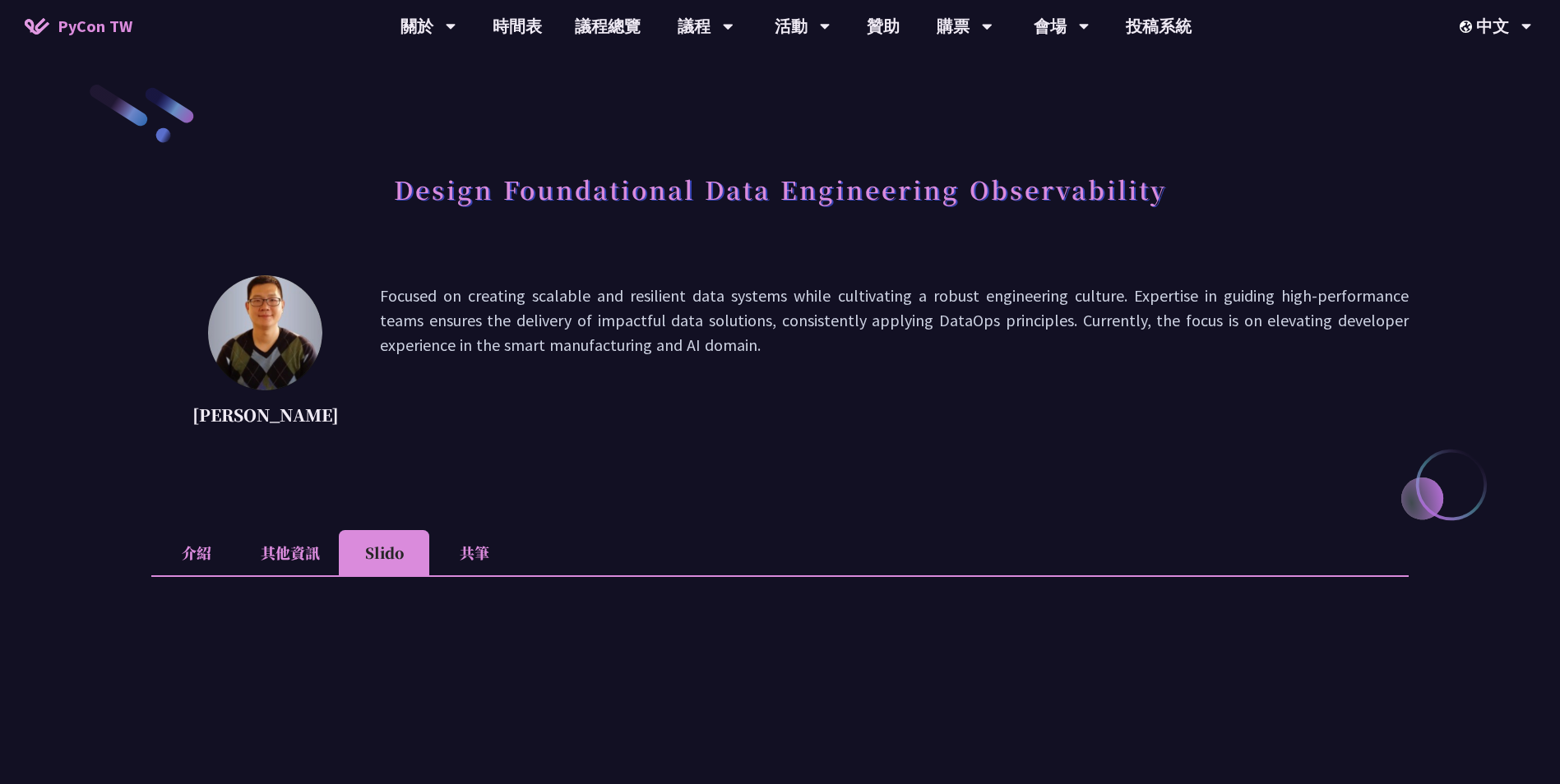
click at [174, 547] on li "介紹" at bounding box center [196, 552] width 91 height 45
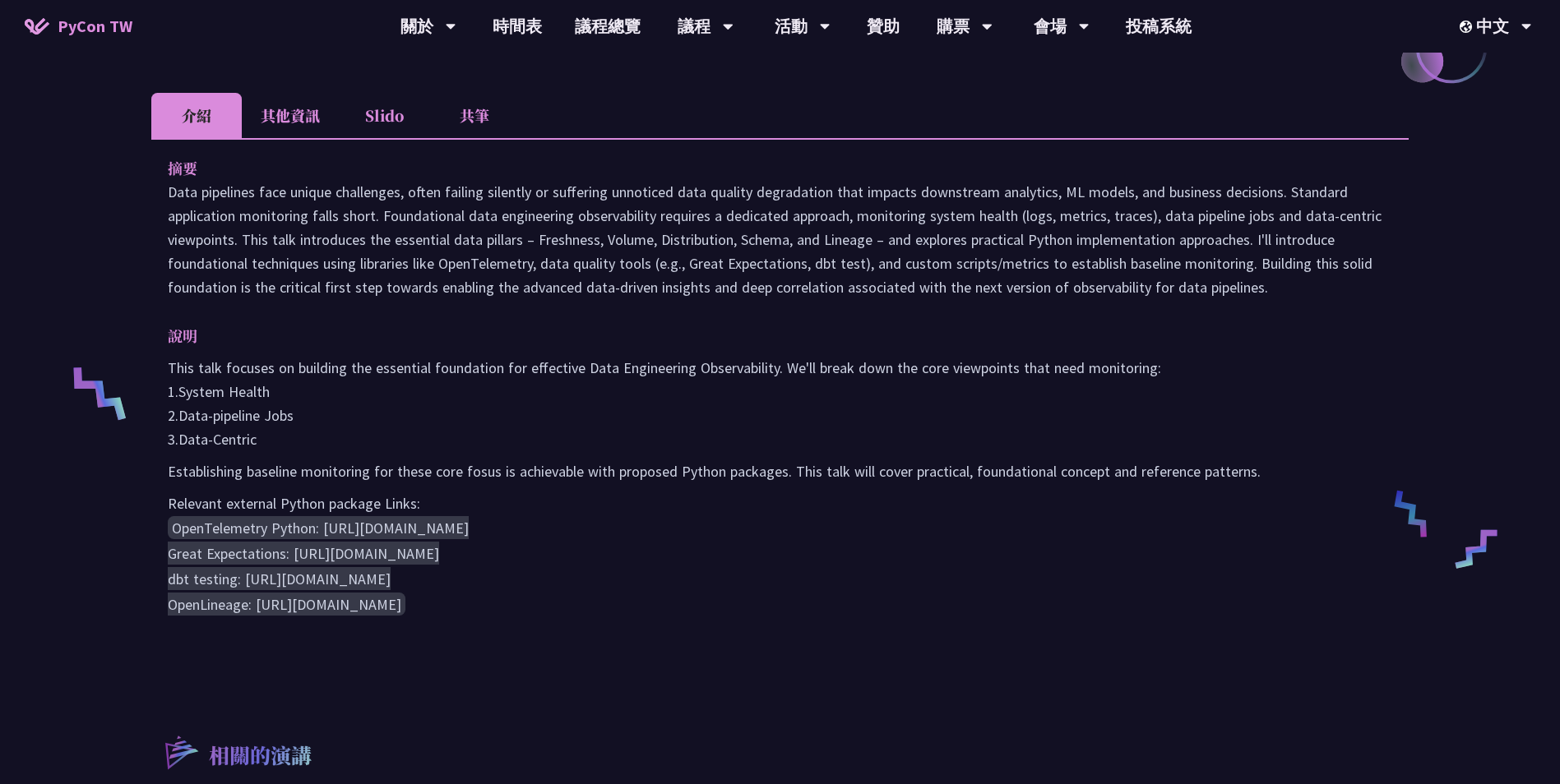
scroll to position [576, 0]
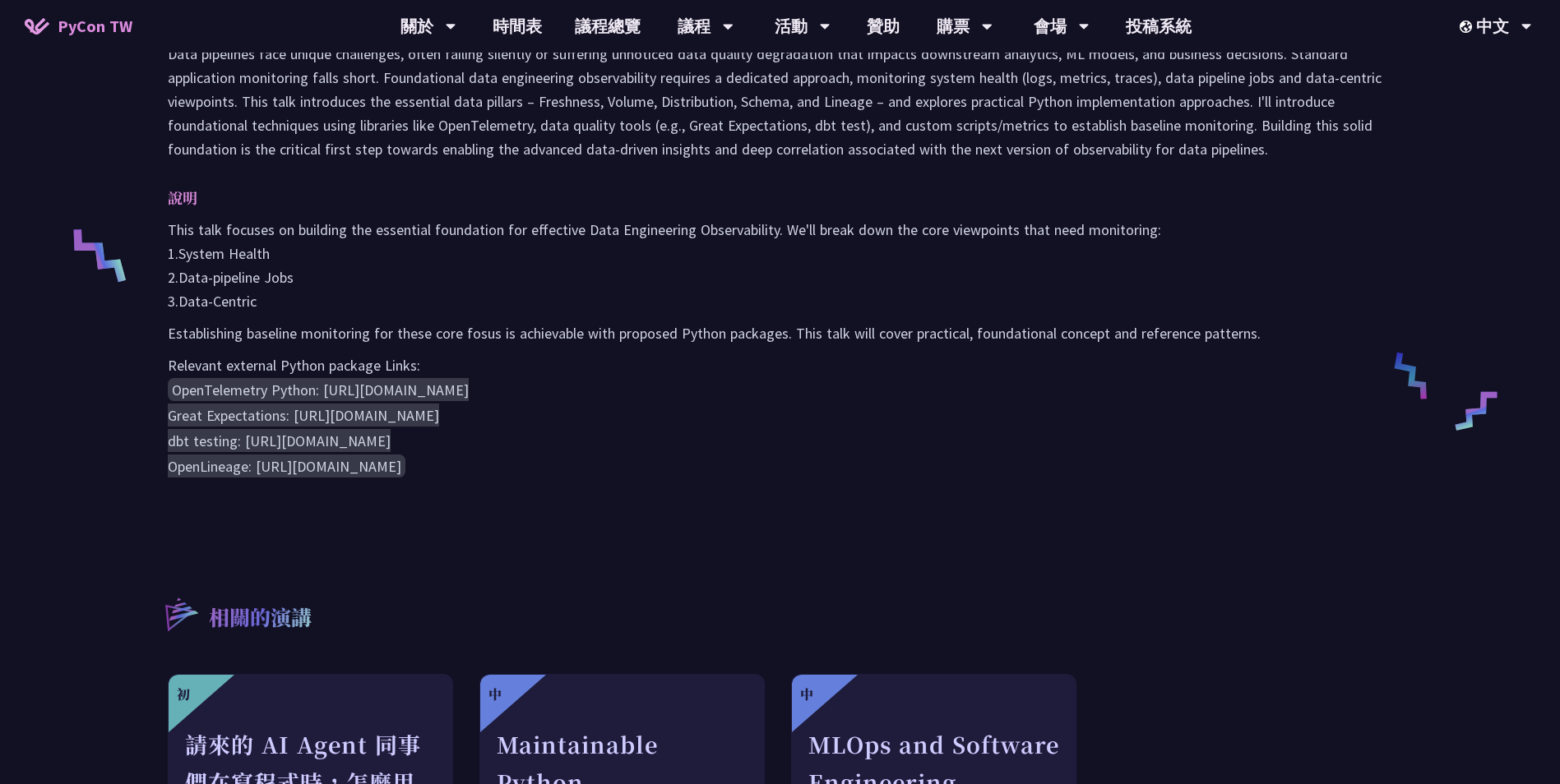
click at [361, 392] on code "OpenTelemetry Python: https://opentelemetry.io/docs/instrumentation/python/ Gre…" at bounding box center [318, 428] width 301 height 99
click at [221, 397] on code "OpenTelemetry Python: https://opentelemetry.io/docs/instrumentation/python/ Gre…" at bounding box center [318, 428] width 301 height 99
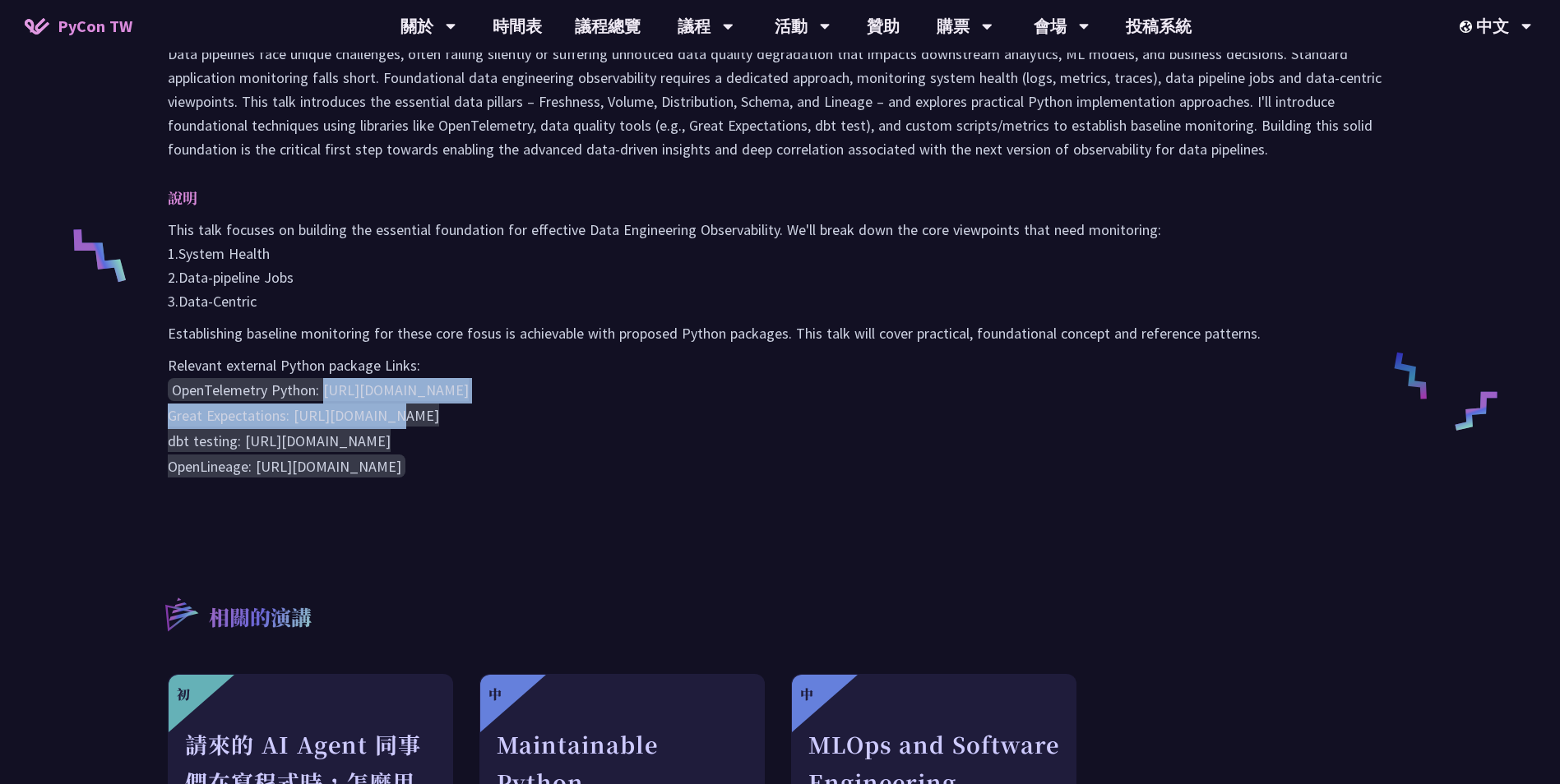
drag, startPoint x: 677, startPoint y: 397, endPoint x: 323, endPoint y: 389, distance: 354.1
click at [323, 389] on pre "OpenTelemetry Python: https://opentelemetry.io/docs/instrumentation/python/ Gre…" at bounding box center [780, 428] width 1225 height 102
drag, startPoint x: 323, startPoint y: 389, endPoint x: 348, endPoint y: 392, distance: 25.2
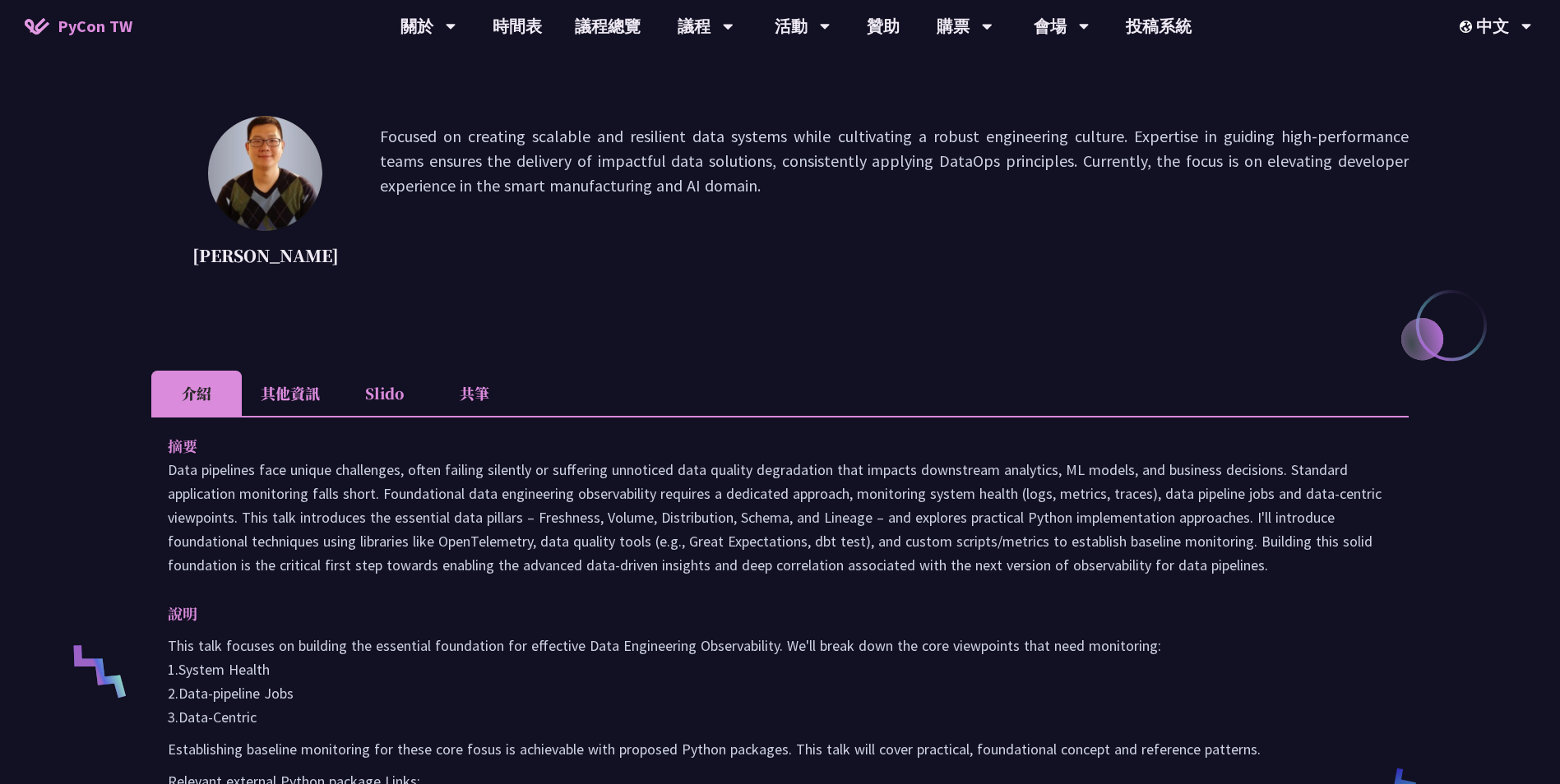
scroll to position [82, 0]
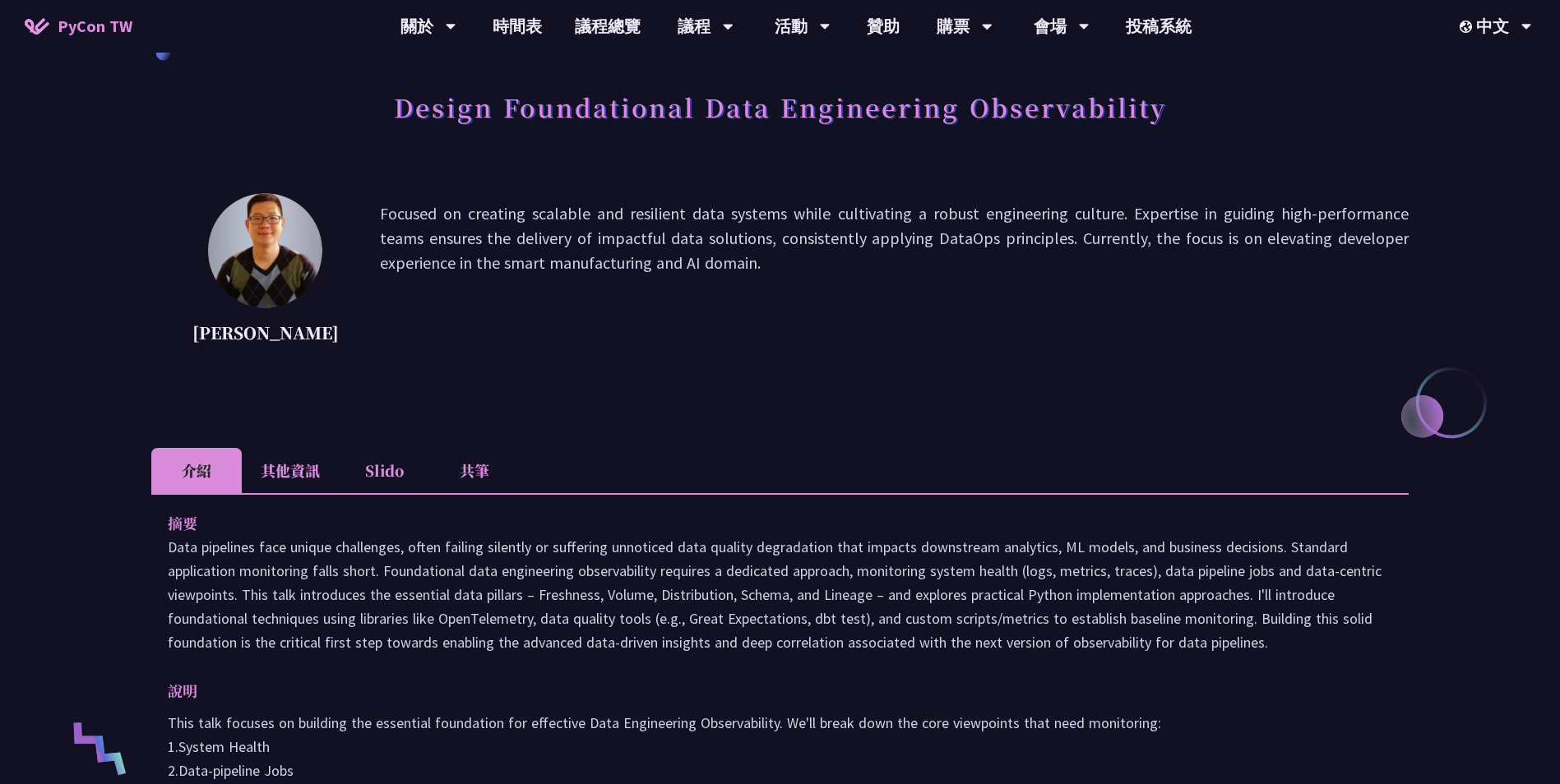
click at [1433, 412] on div "Design Foundational Data Engineering Observability Shuhsi Lin Focused on creati…" at bounding box center [780, 758] width 1560 height 1679
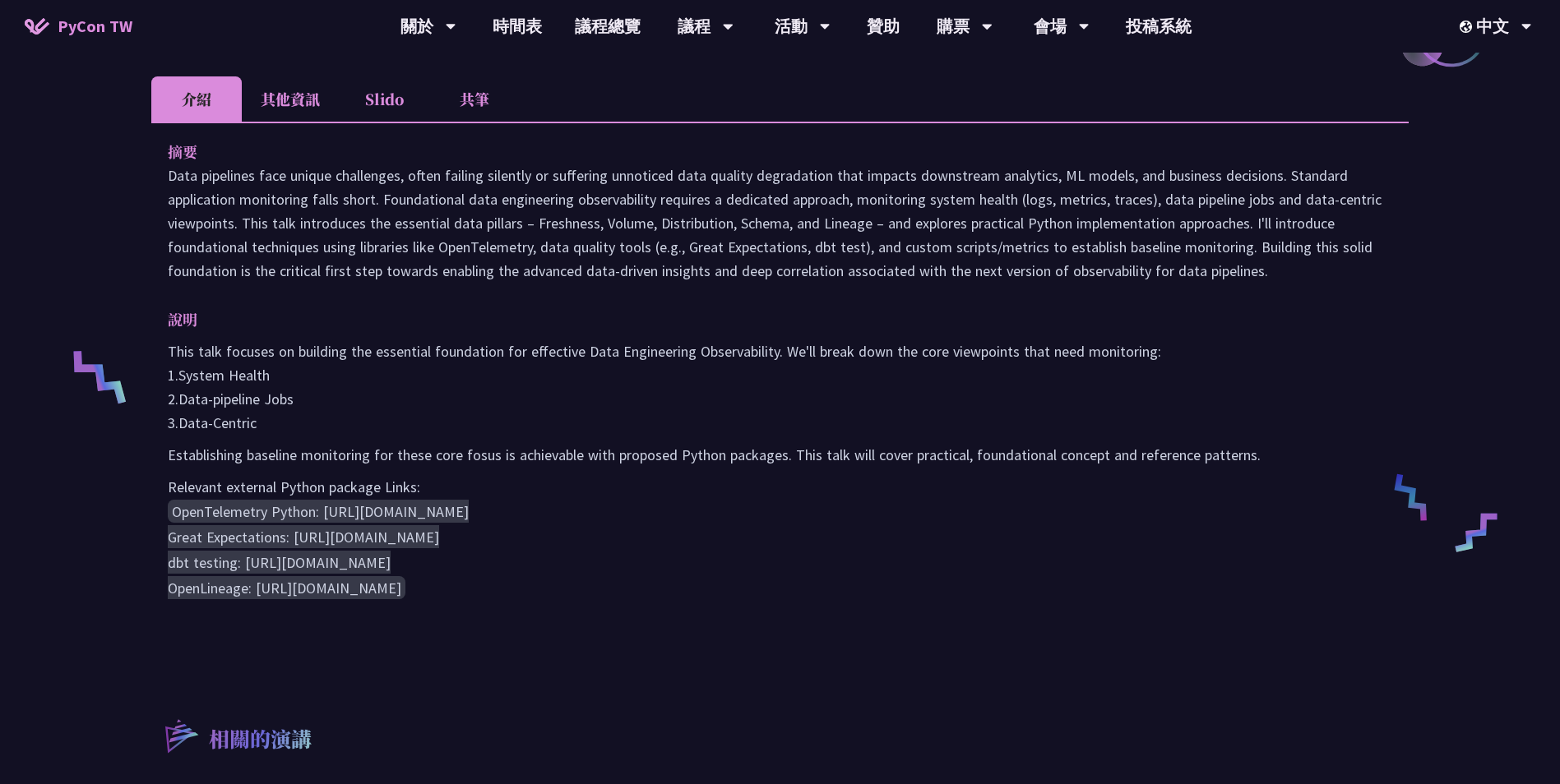
scroll to position [329, 0]
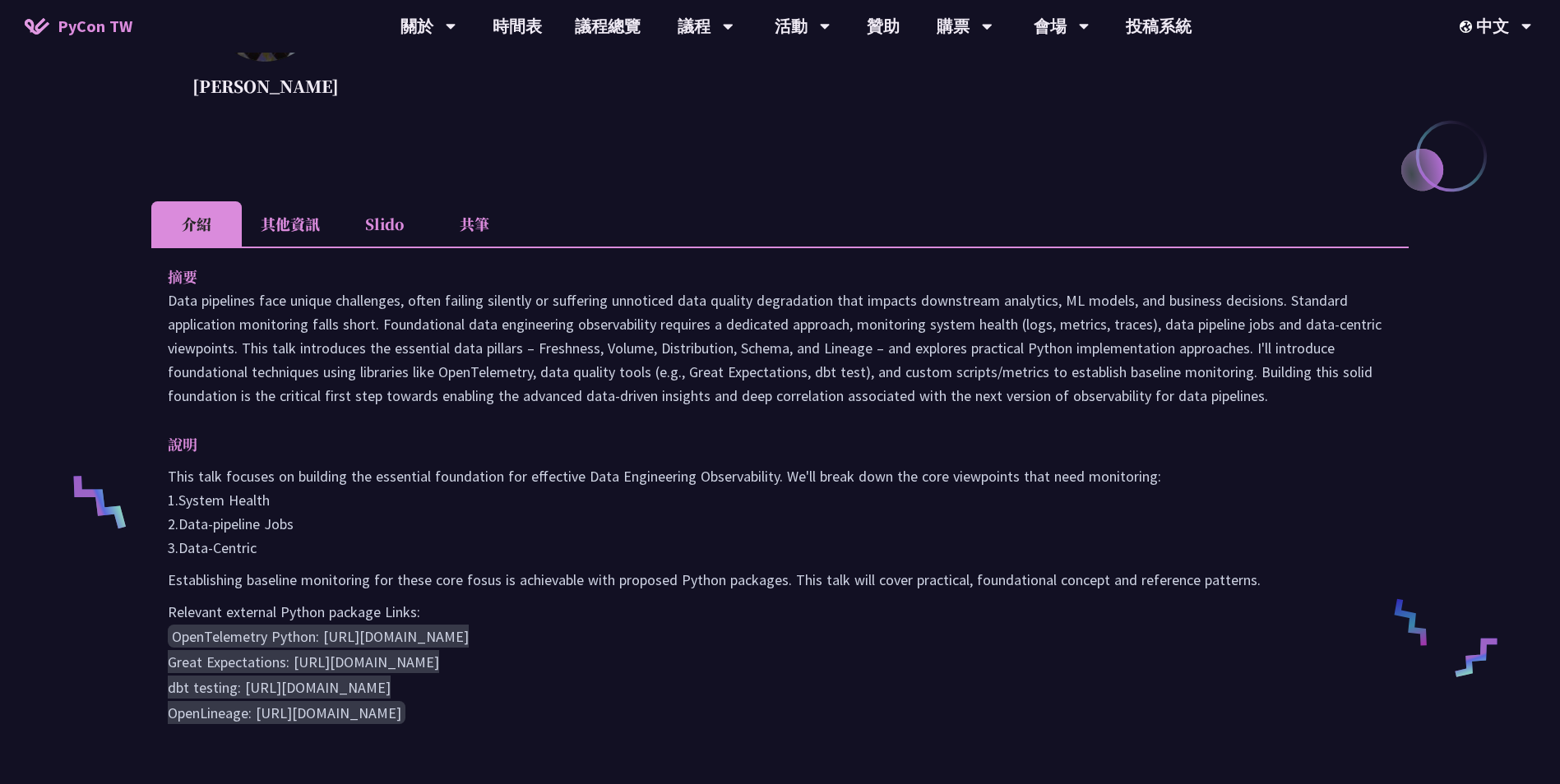
click at [260, 231] on li "其他資訊" at bounding box center [290, 224] width 97 height 45
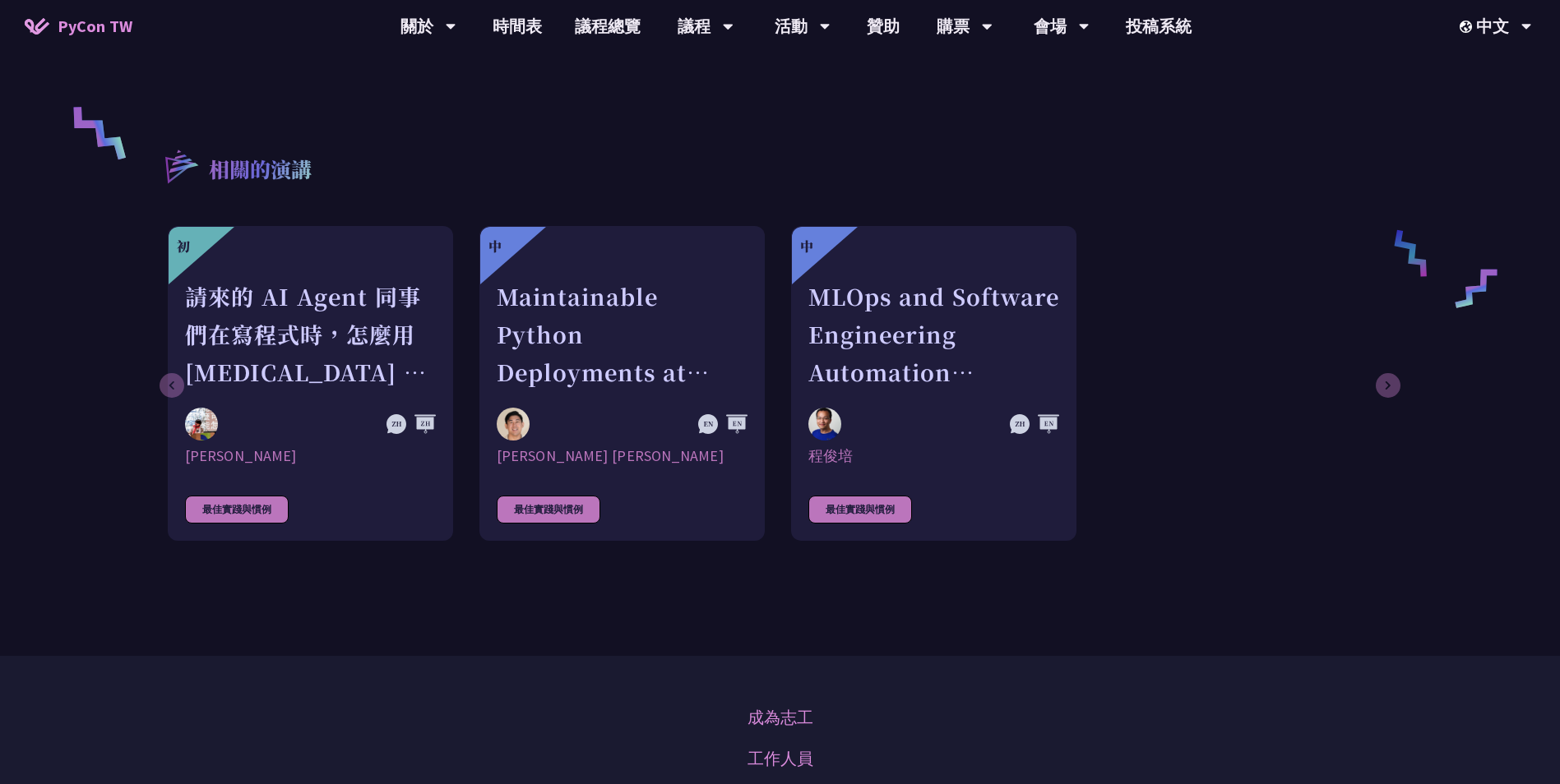
scroll to position [740, 0]
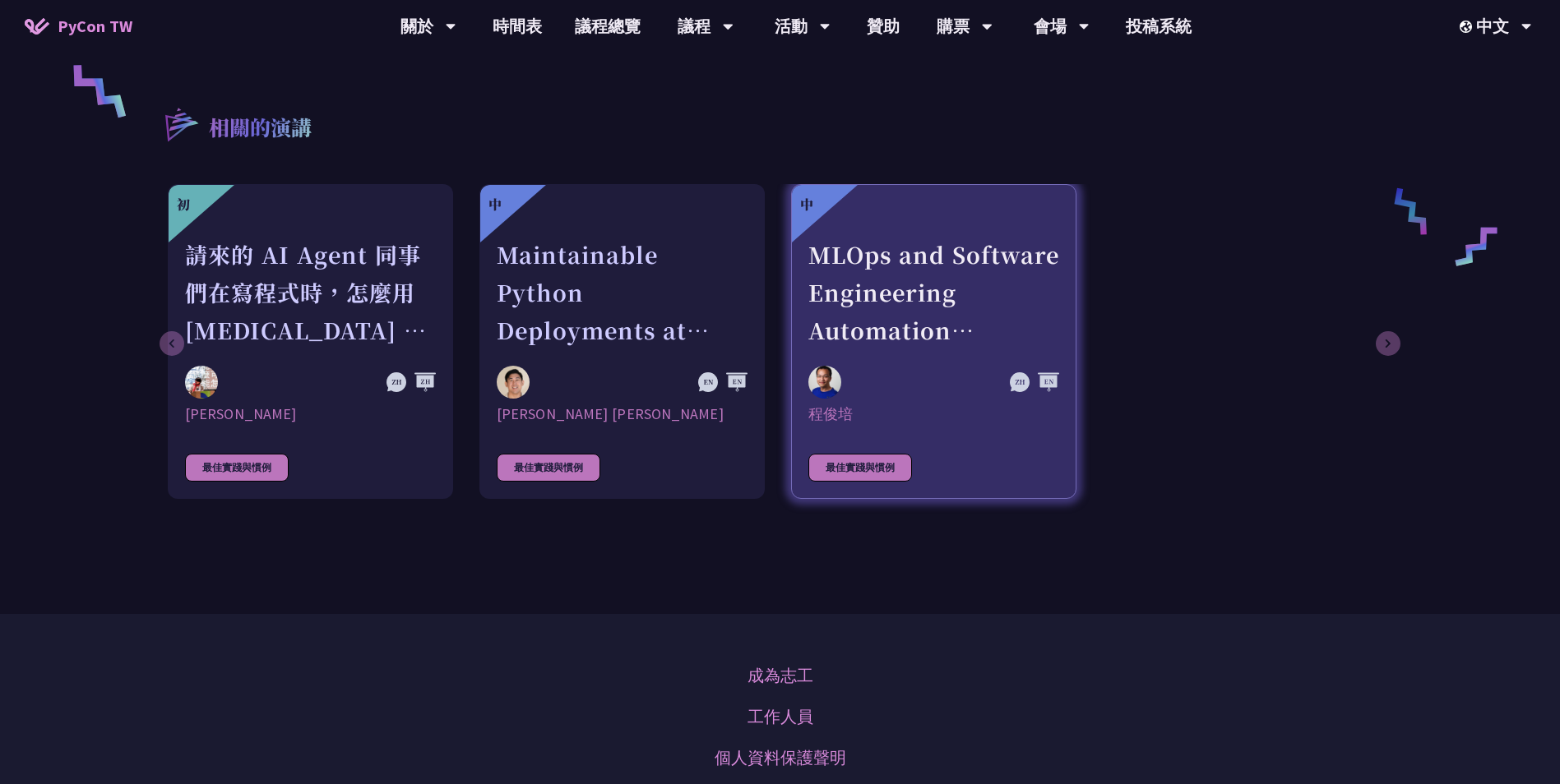
click at [947, 333] on div "MLOps and Software Engineering Automation Challenges in Production" at bounding box center [933, 292] width 250 height 113
click at [989, 269] on div "MLOps and Software Engineering Automation Challenges in Production" at bounding box center [933, 292] width 250 height 113
click at [856, 262] on div "MLOps and Software Engineering Automation Challenges in Production" at bounding box center [933, 292] width 250 height 113
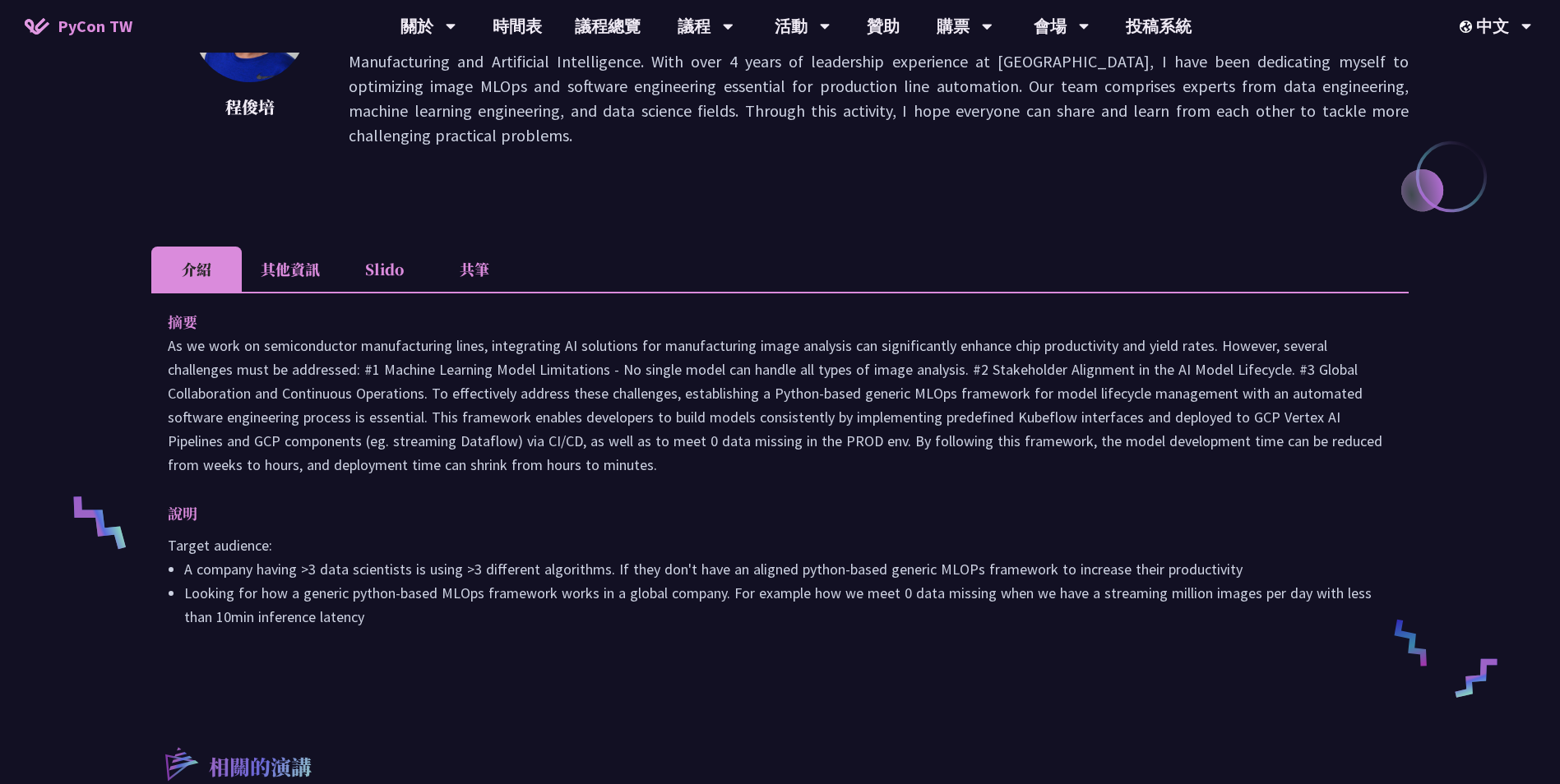
scroll to position [329, 0]
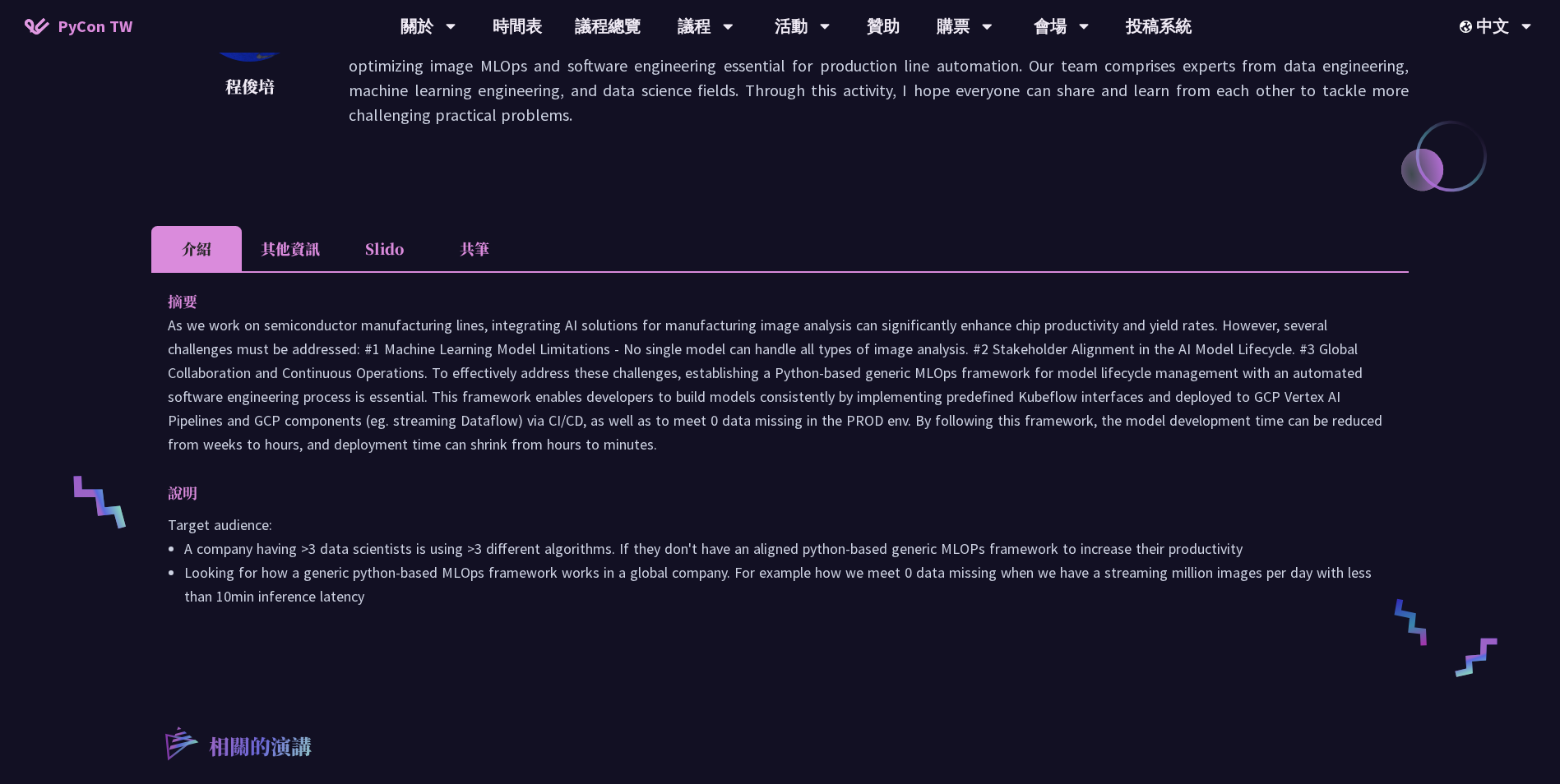
click at [301, 226] on li "其他資訊" at bounding box center [290, 248] width 97 height 45
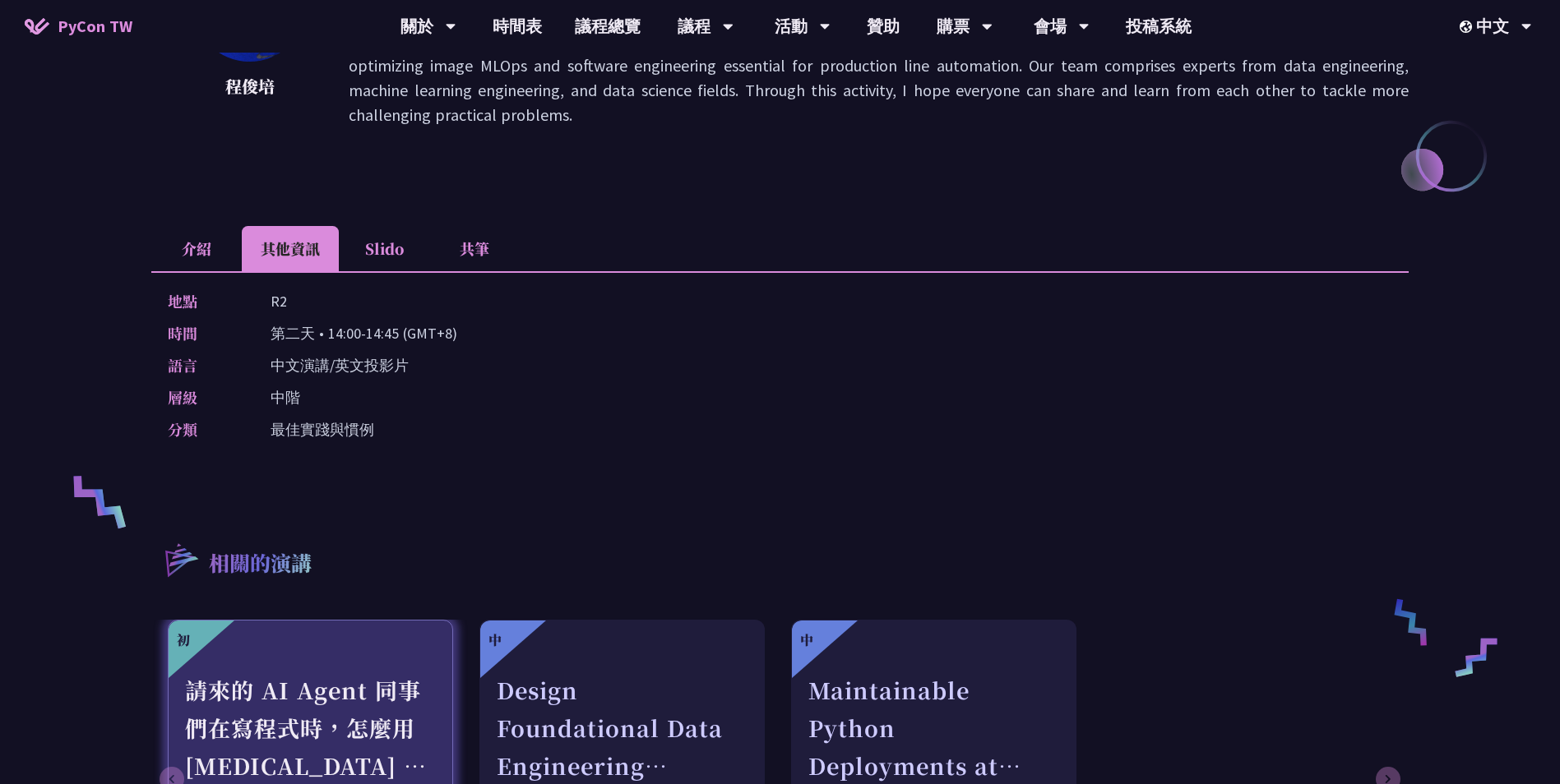
drag, startPoint x: 780, startPoint y: 371, endPoint x: 763, endPoint y: 370, distance: 17.0
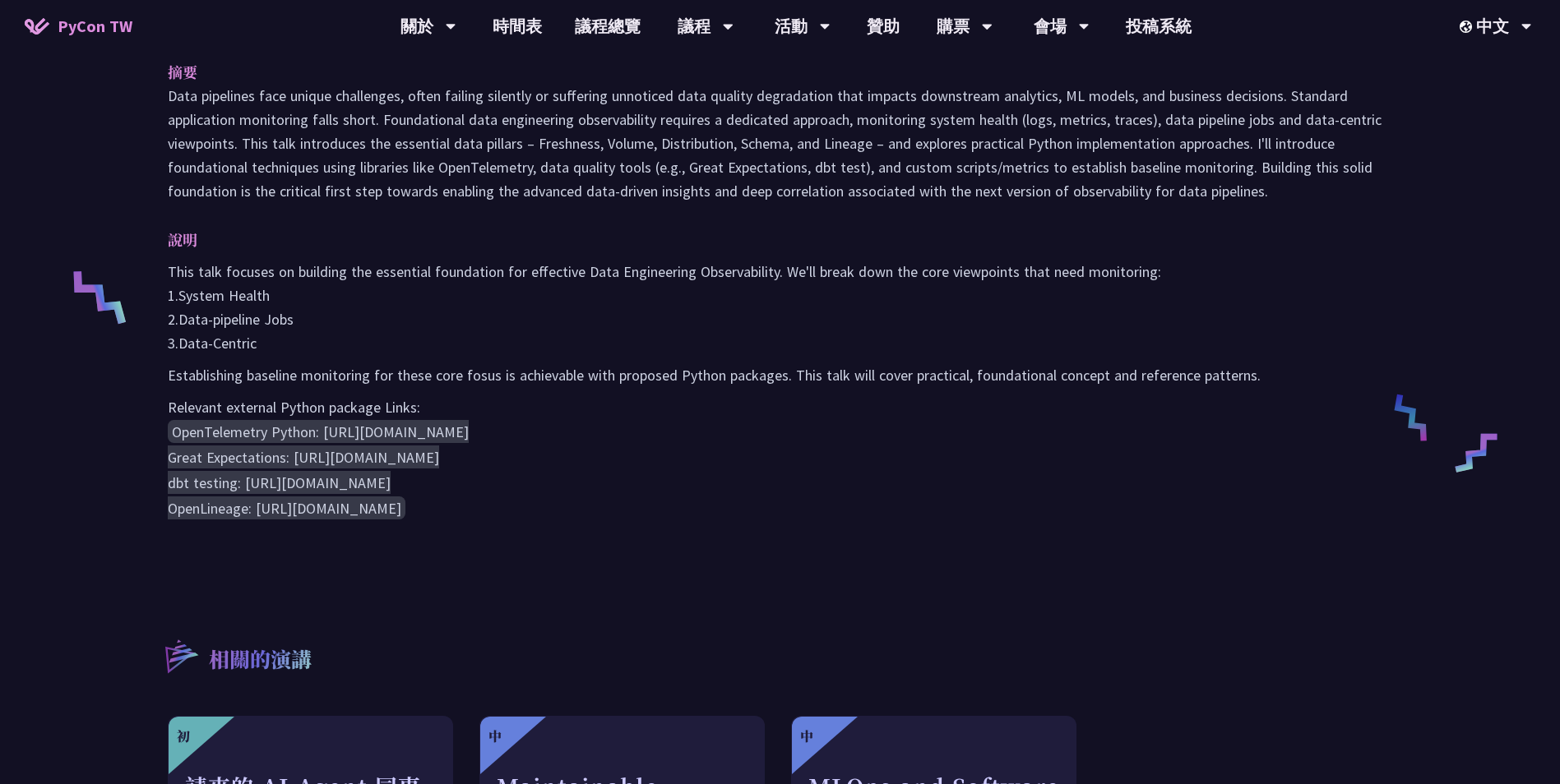
scroll to position [246, 0]
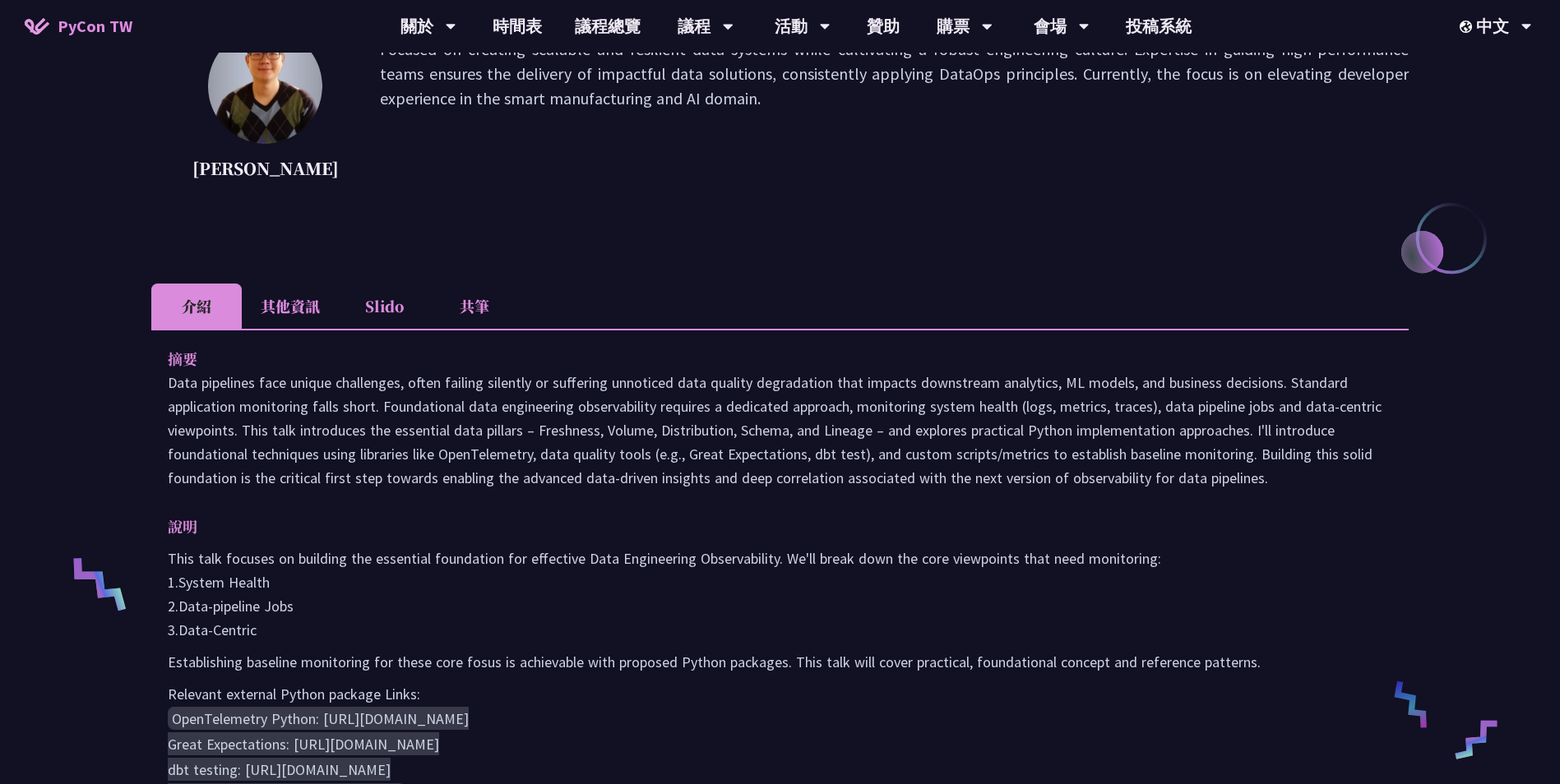
click at [293, 307] on li "其他資訊" at bounding box center [290, 306] width 97 height 45
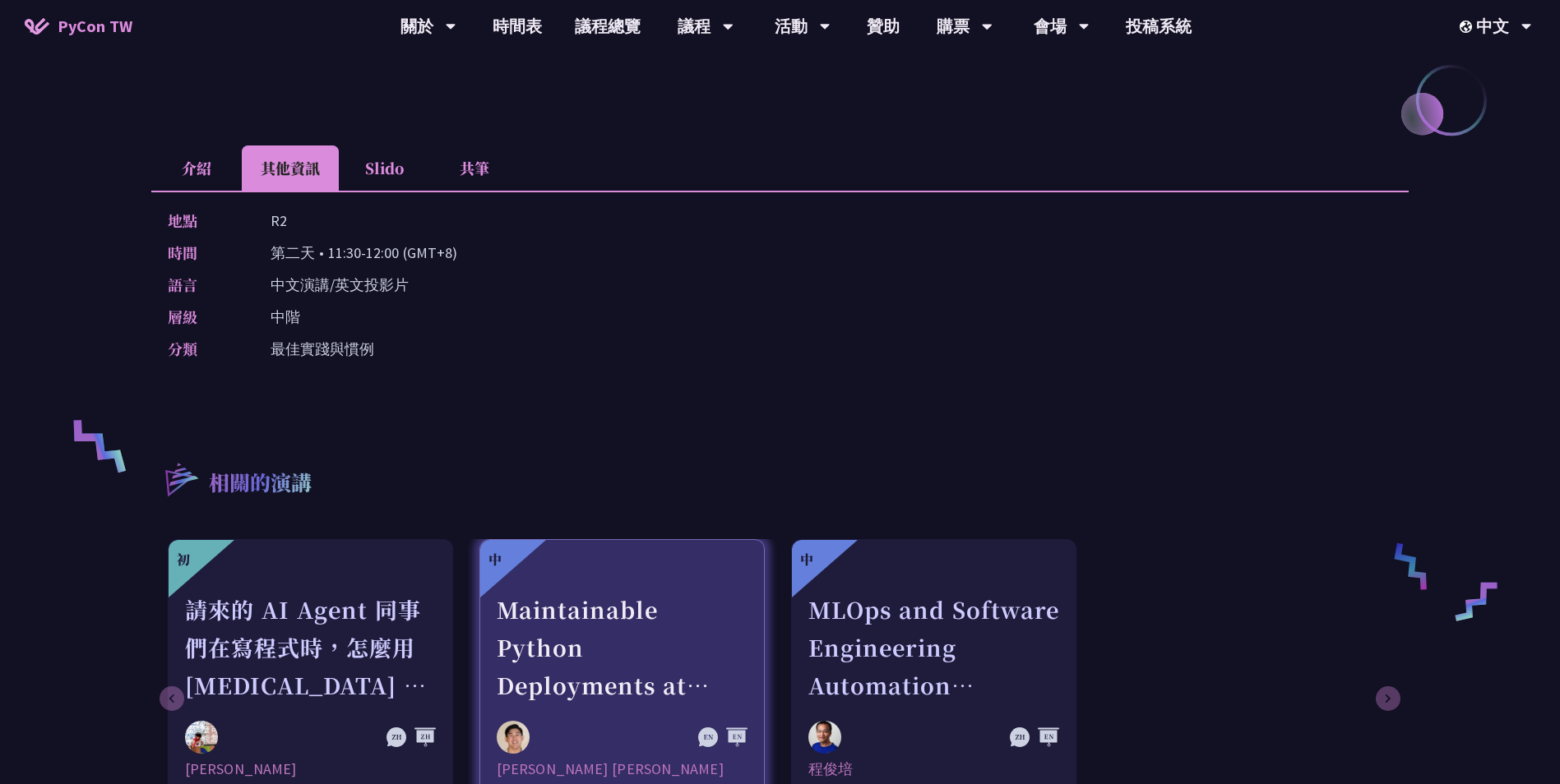
scroll to position [657, 0]
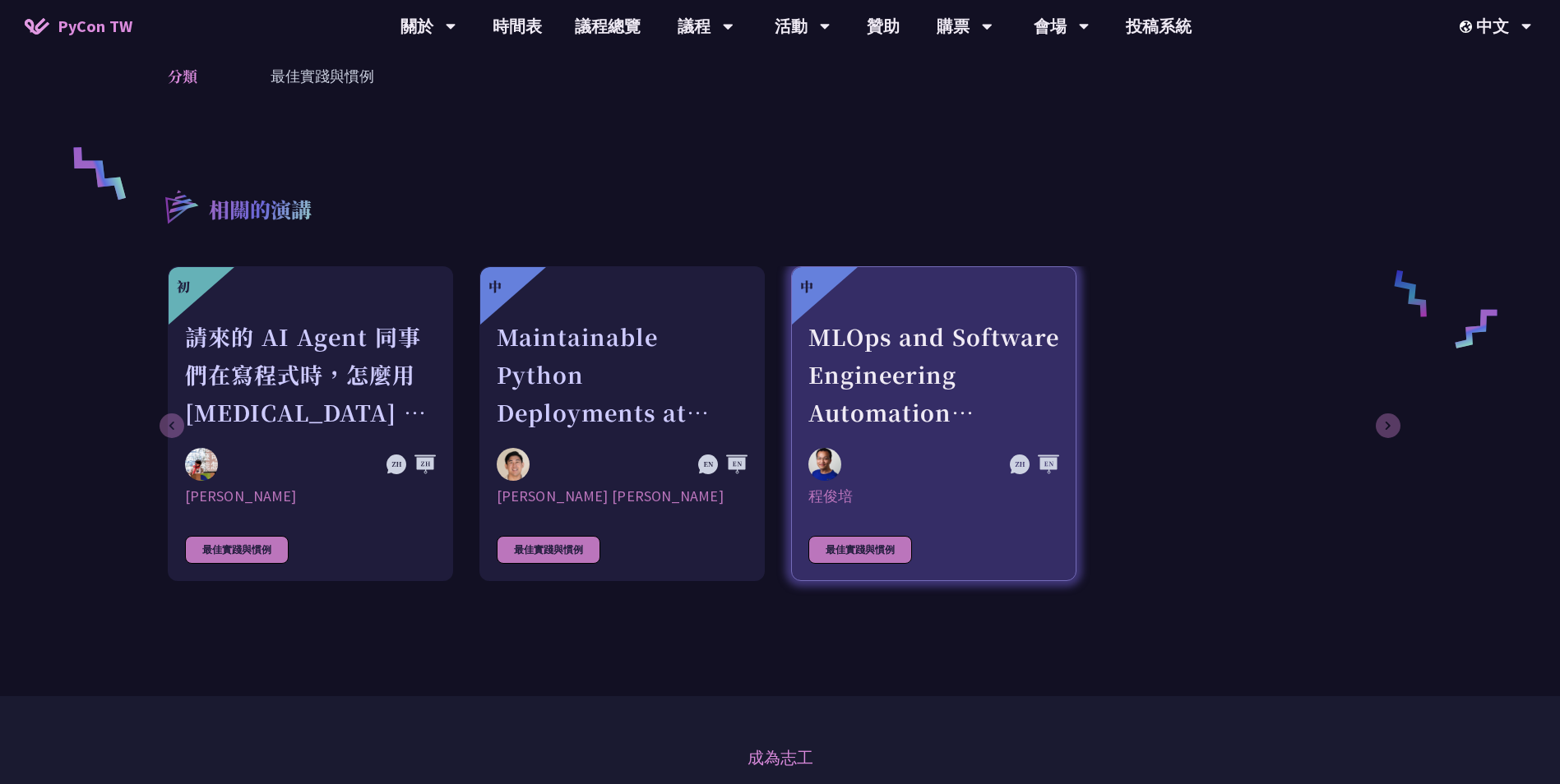
click at [904, 402] on div "MLOps and Software Engineering Automation Challenges in Production" at bounding box center [933, 375] width 250 height 113
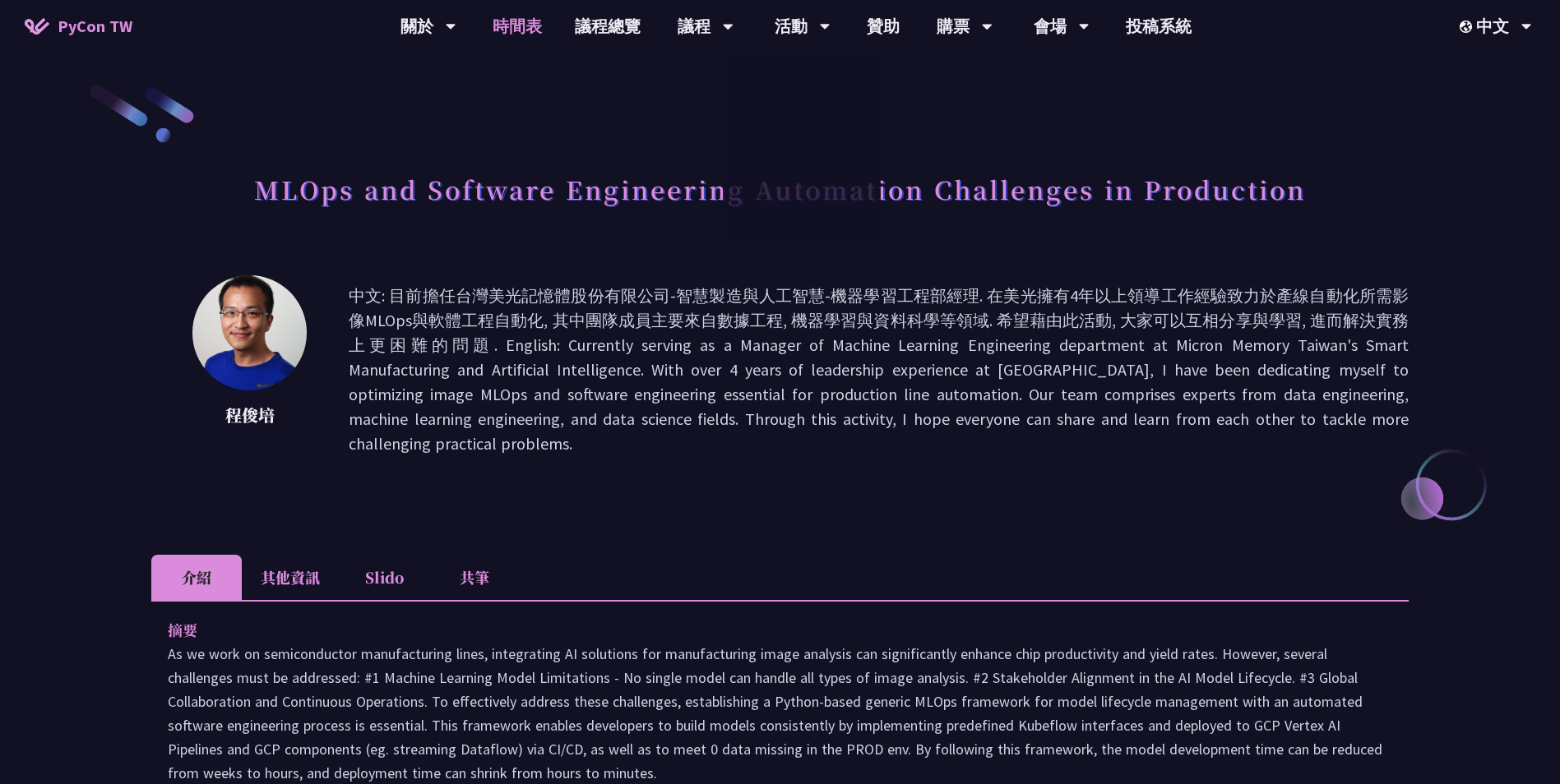
click at [531, 30] on link "時間表" at bounding box center [517, 26] width 82 height 53
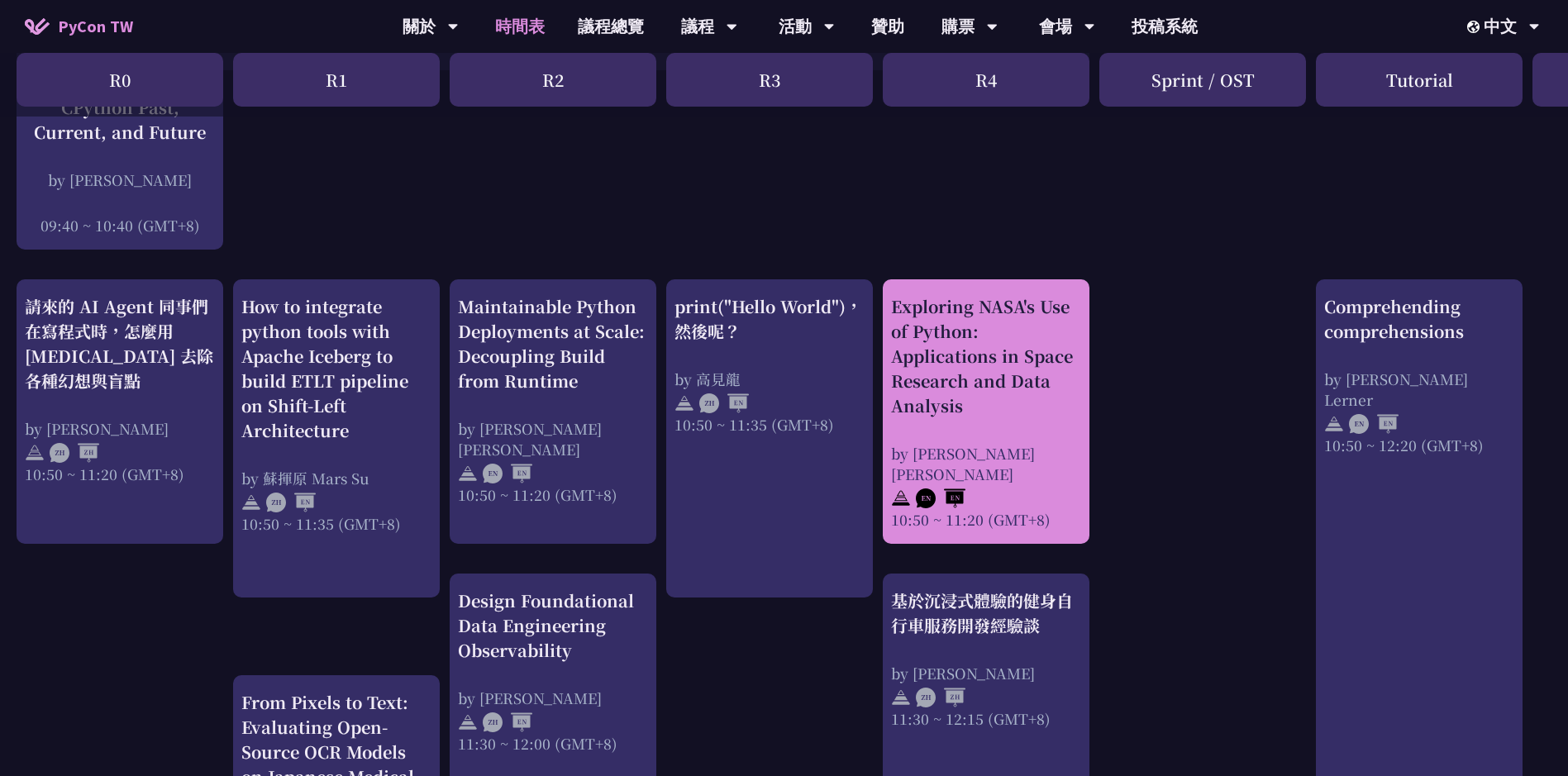
scroll to position [446, 0]
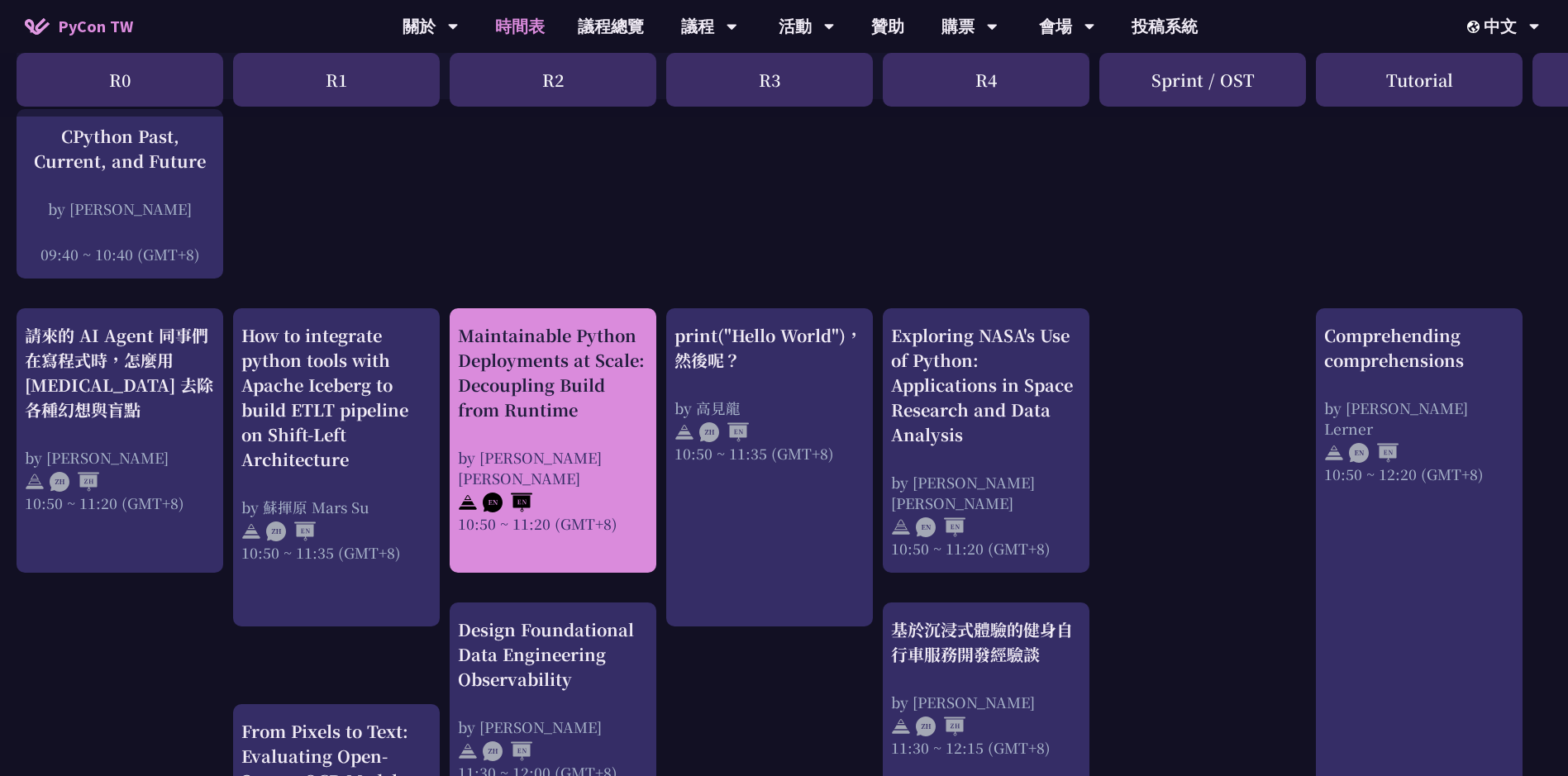
click at [522, 361] on div "Maintainable Python Deployments at Scale: Decoupling Build from Runtime" at bounding box center [553, 372] width 190 height 99
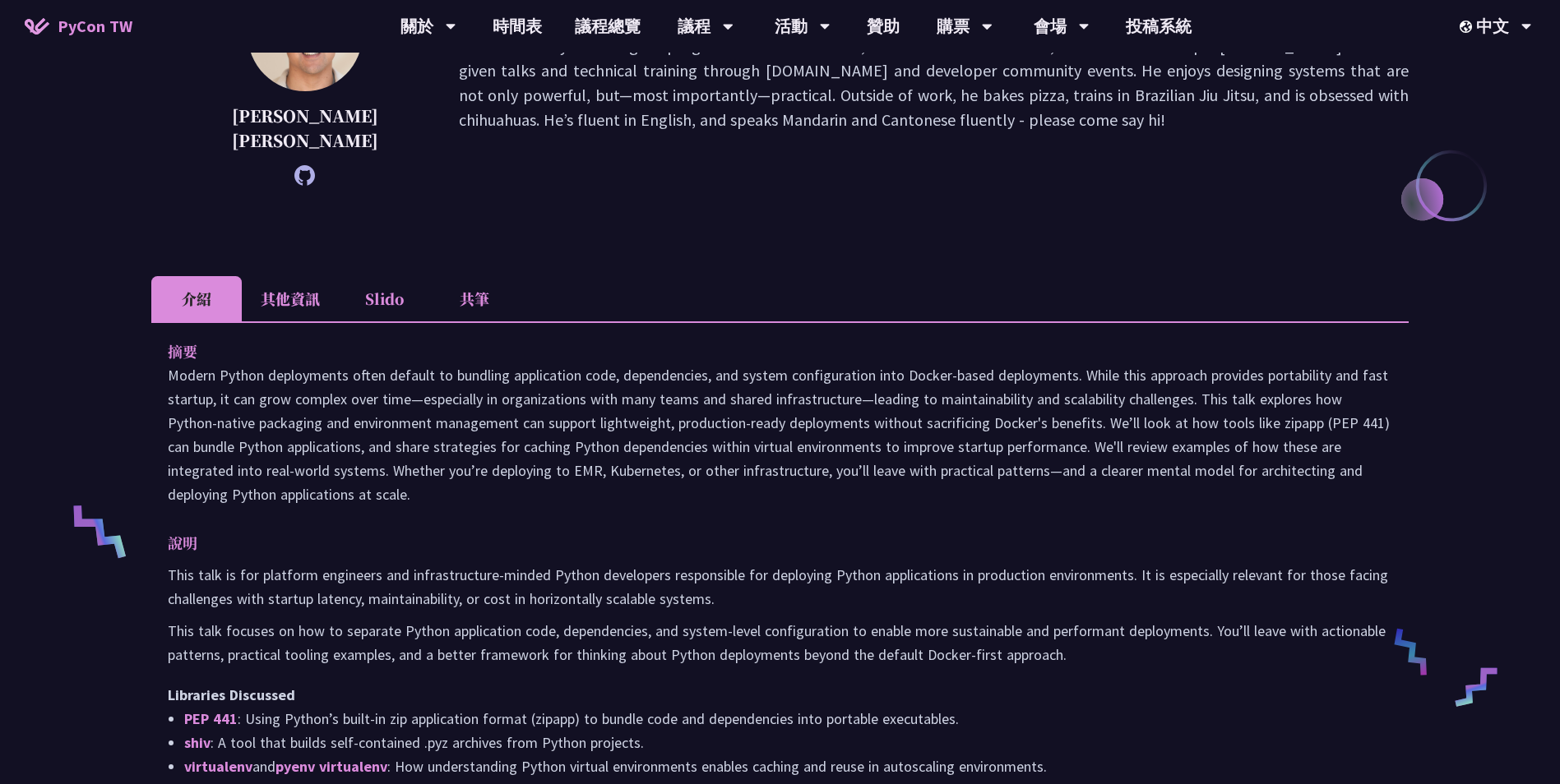
scroll to position [329, 0]
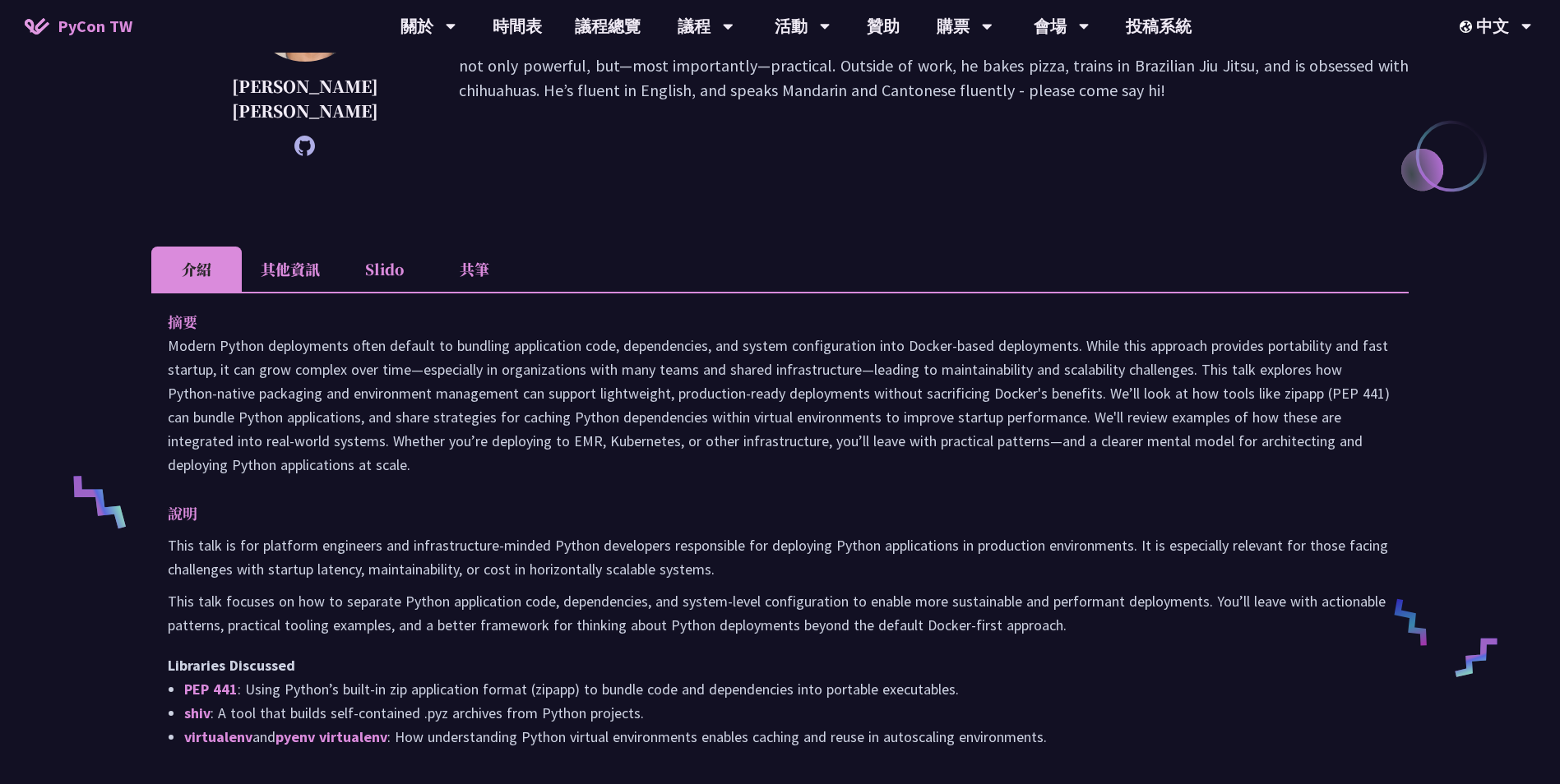
click at [303, 246] on li "其他資訊" at bounding box center [290, 269] width 97 height 45
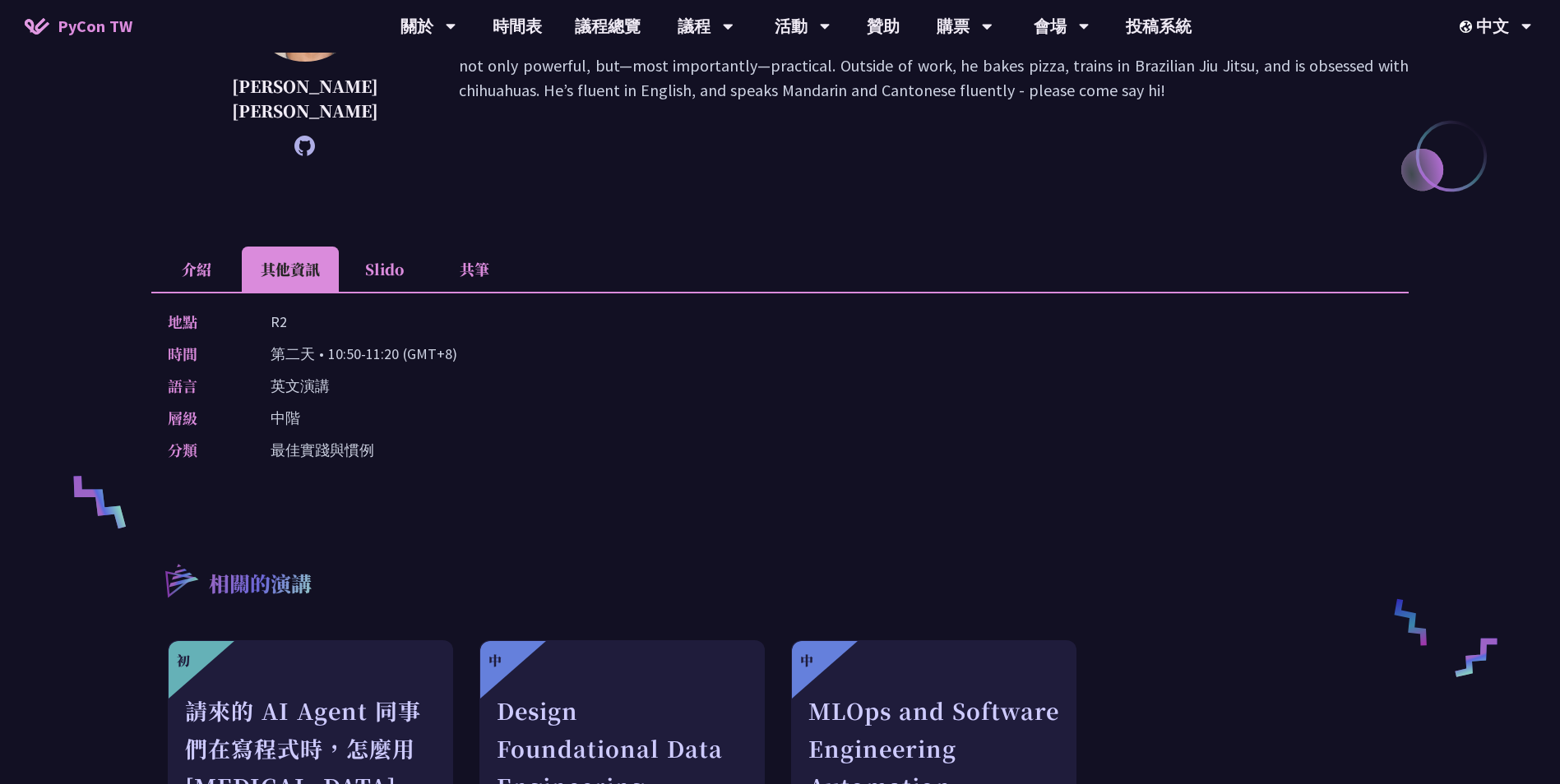
click at [218, 251] on li "介紹" at bounding box center [196, 269] width 91 height 45
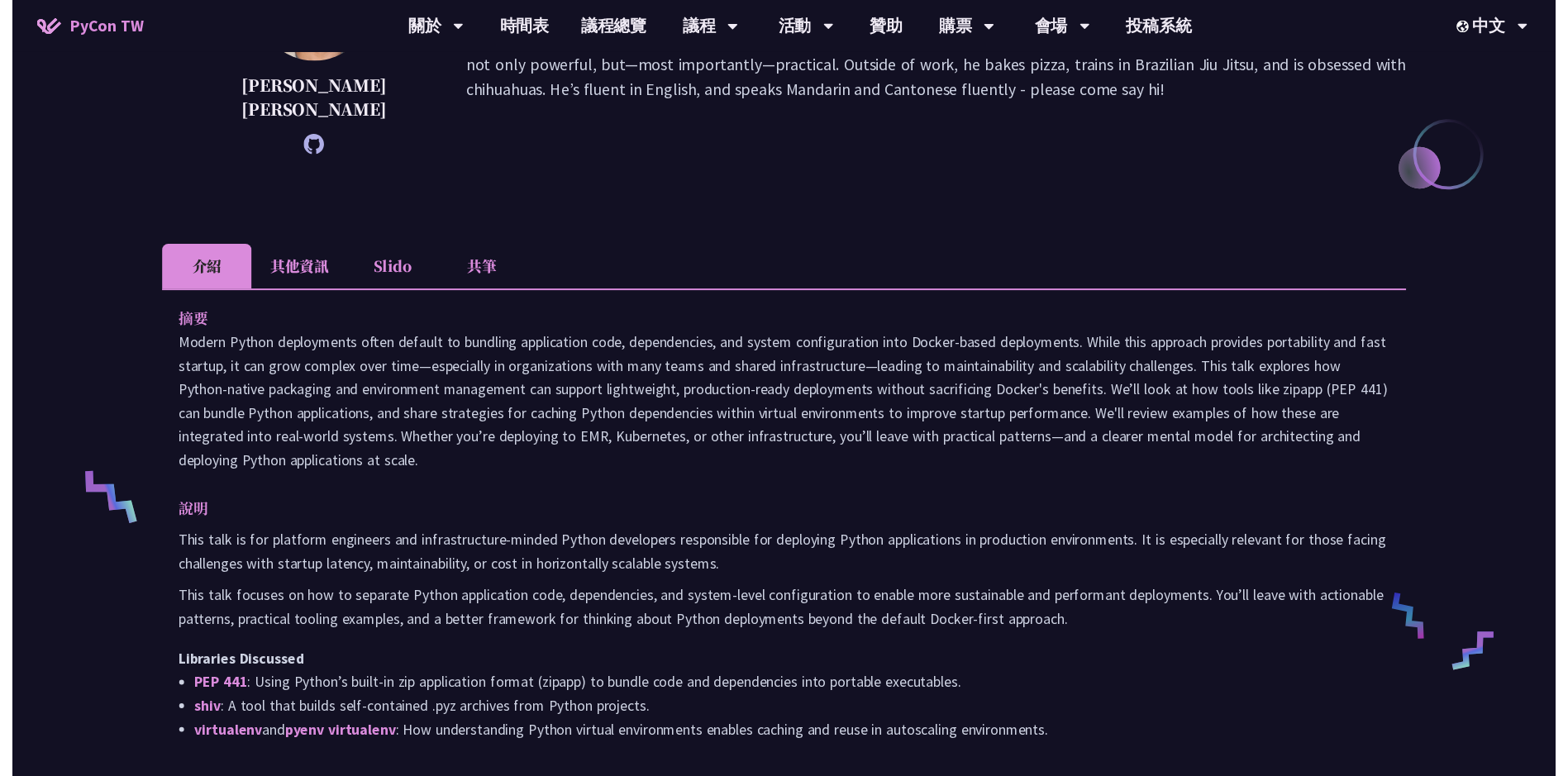
scroll to position [446, 0]
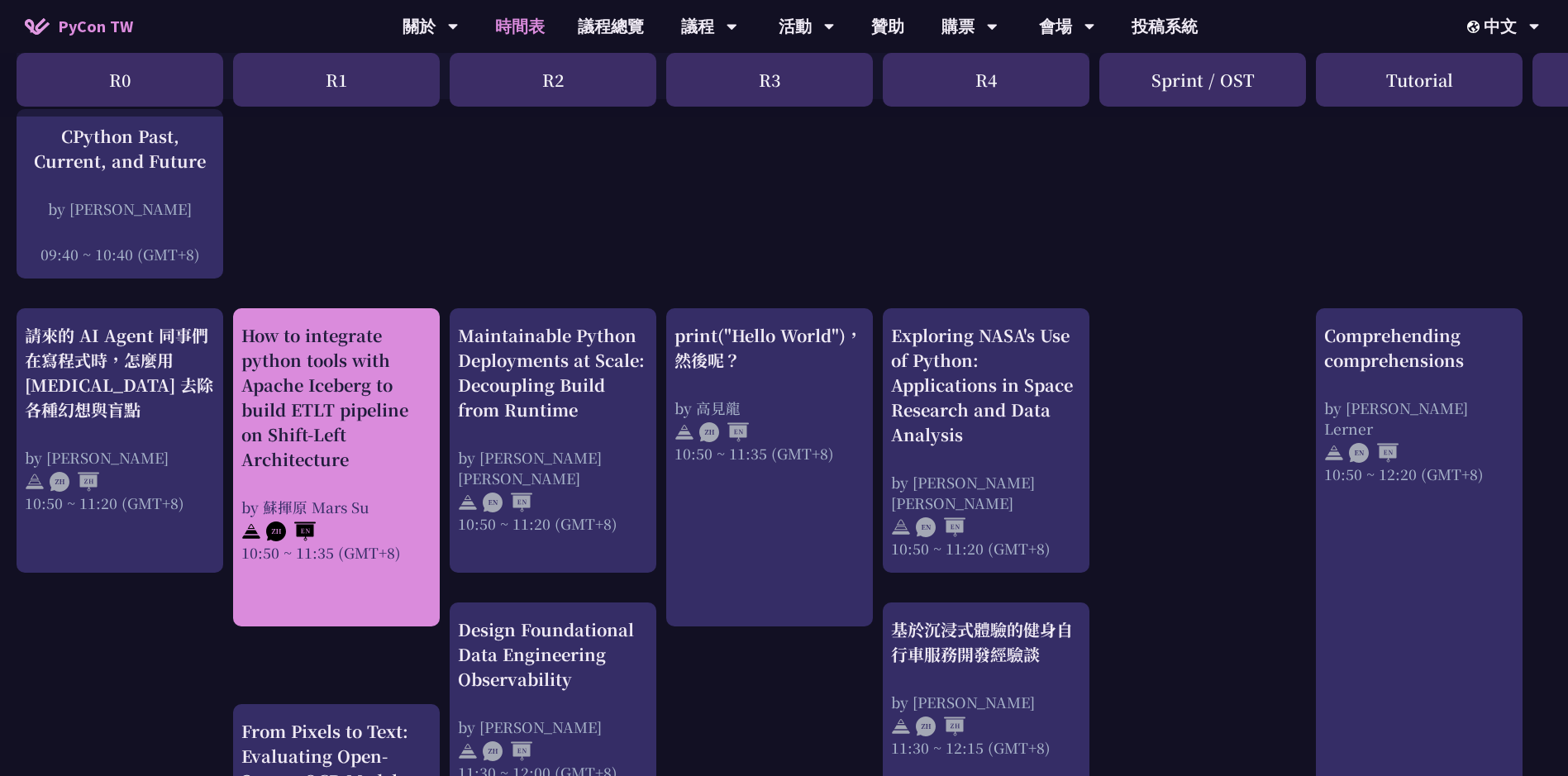
click at [382, 348] on div "How to integrate python tools with Apache Iceberg to build ETLT pipeline on Shi…" at bounding box center [336, 398] width 190 height 149
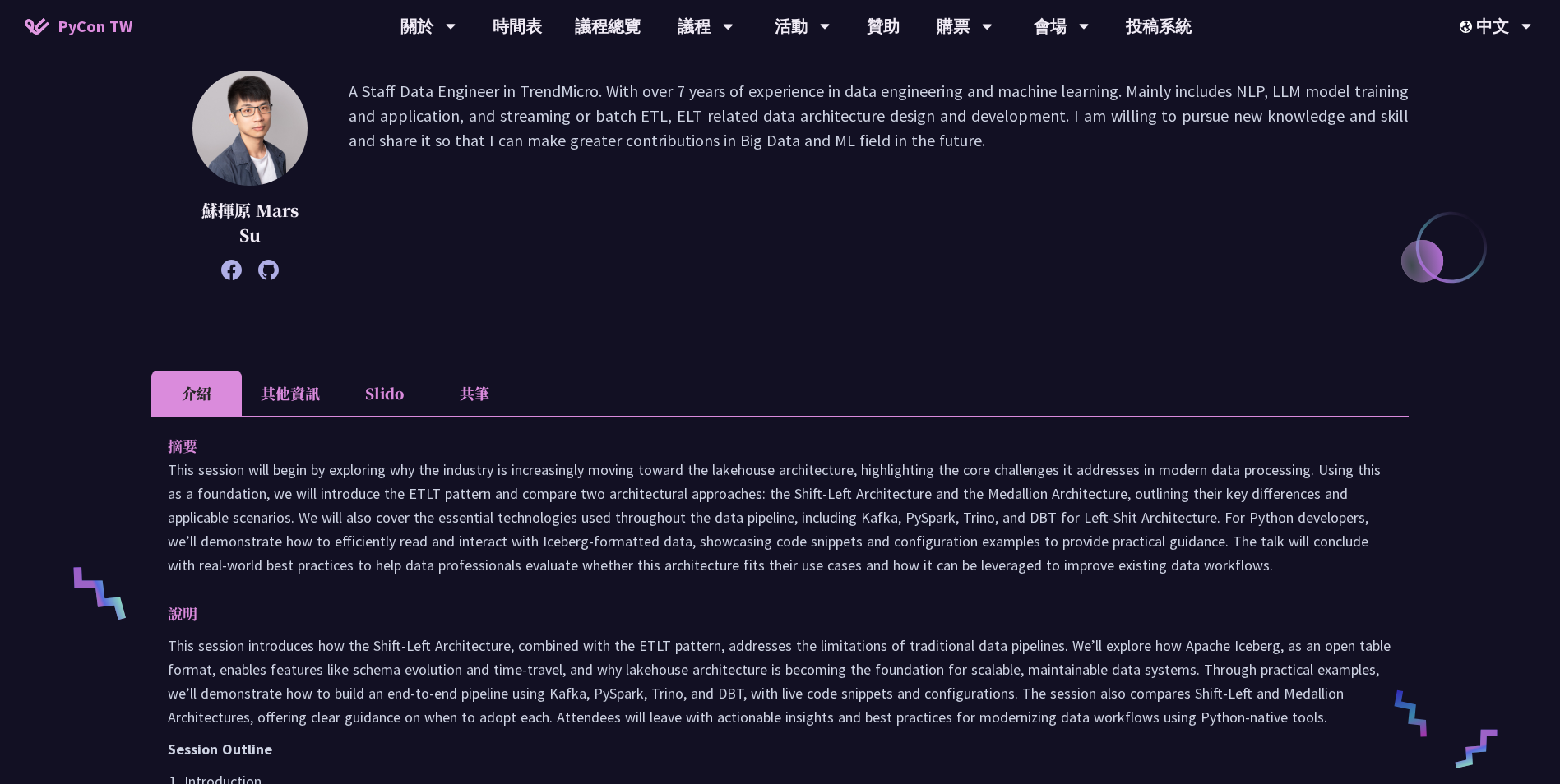
scroll to position [246, 0]
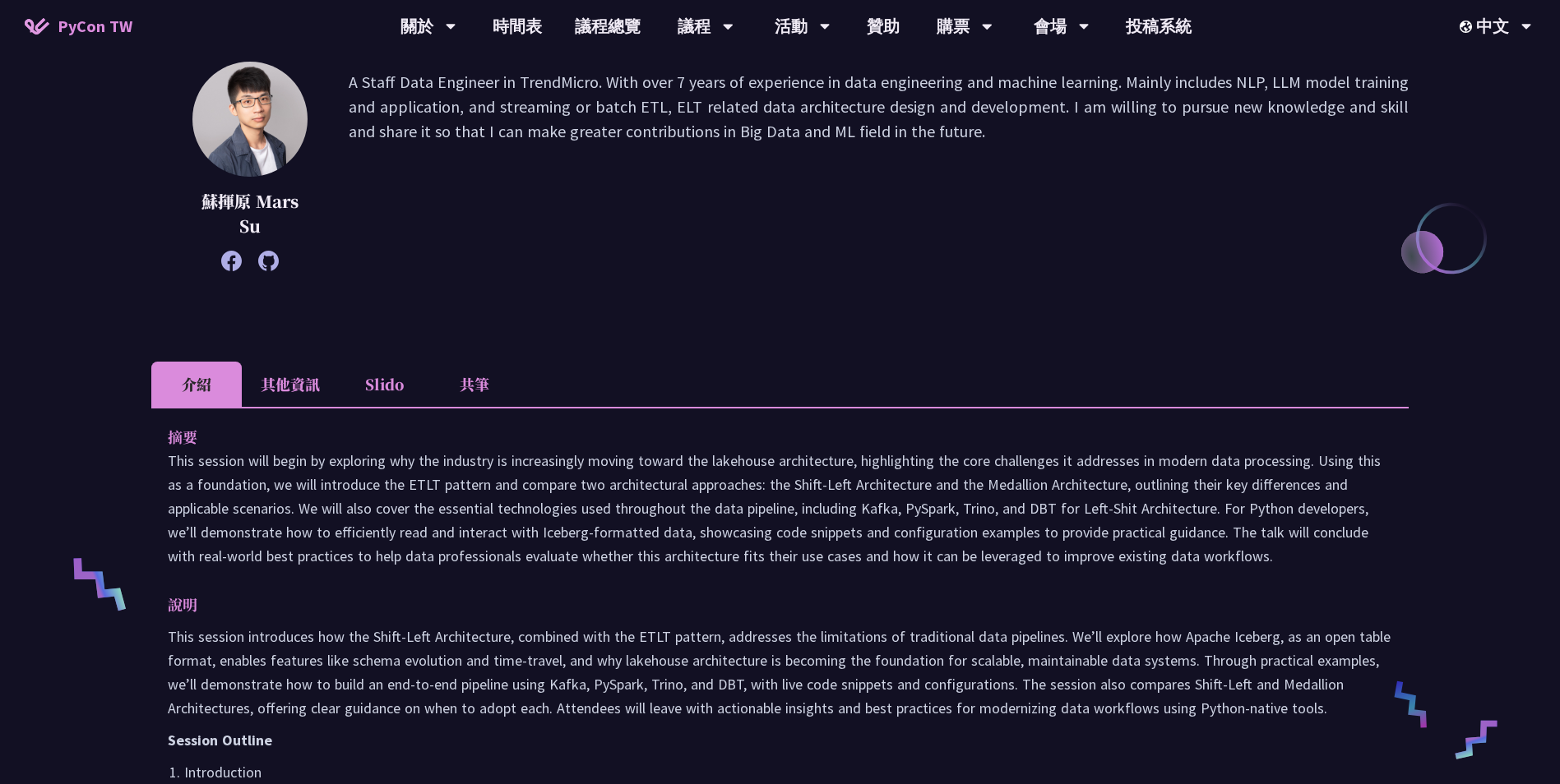
click at [294, 382] on li "其他資訊" at bounding box center [290, 384] width 97 height 45
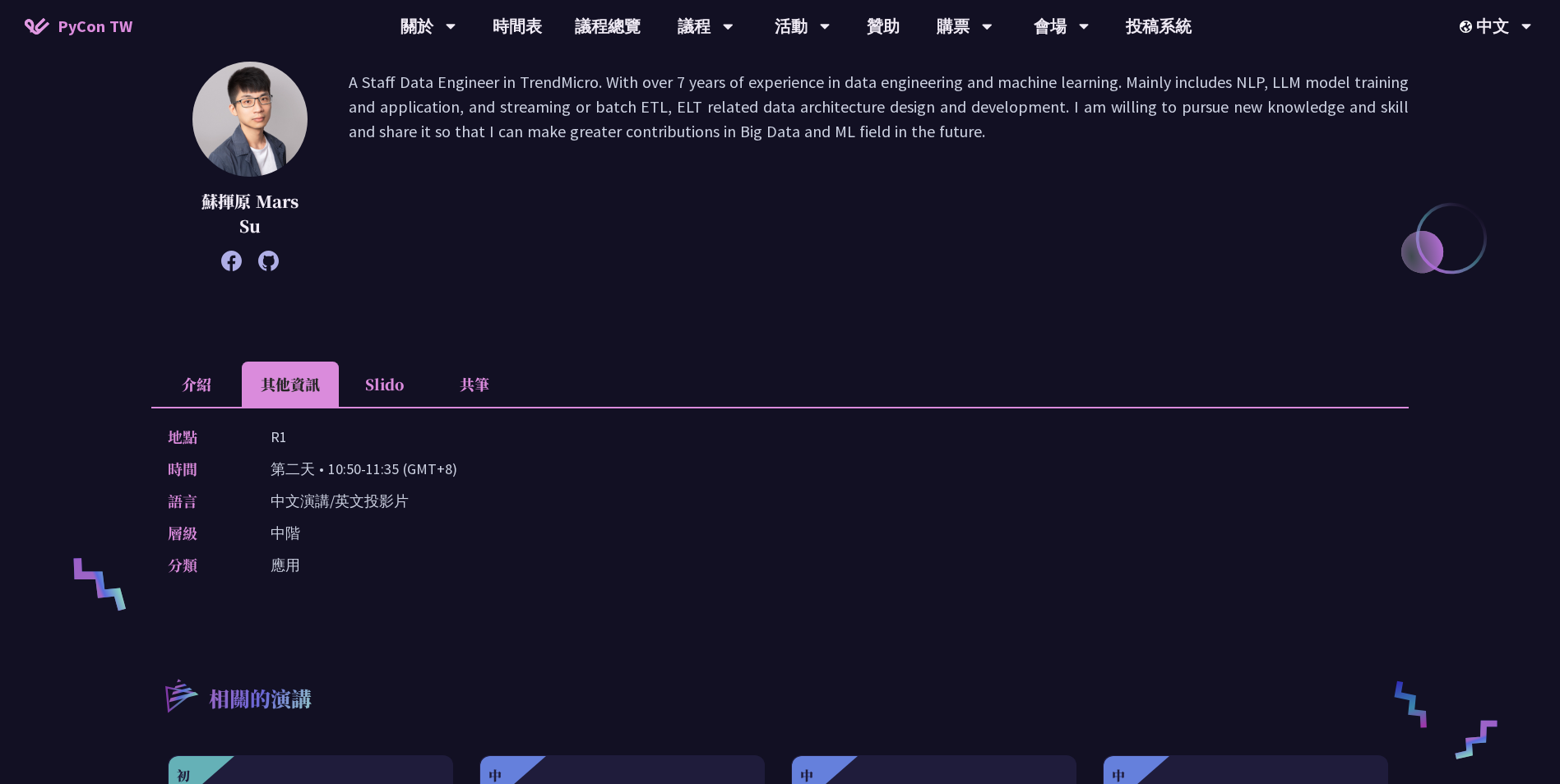
click at [187, 377] on li "介紹" at bounding box center [196, 384] width 91 height 45
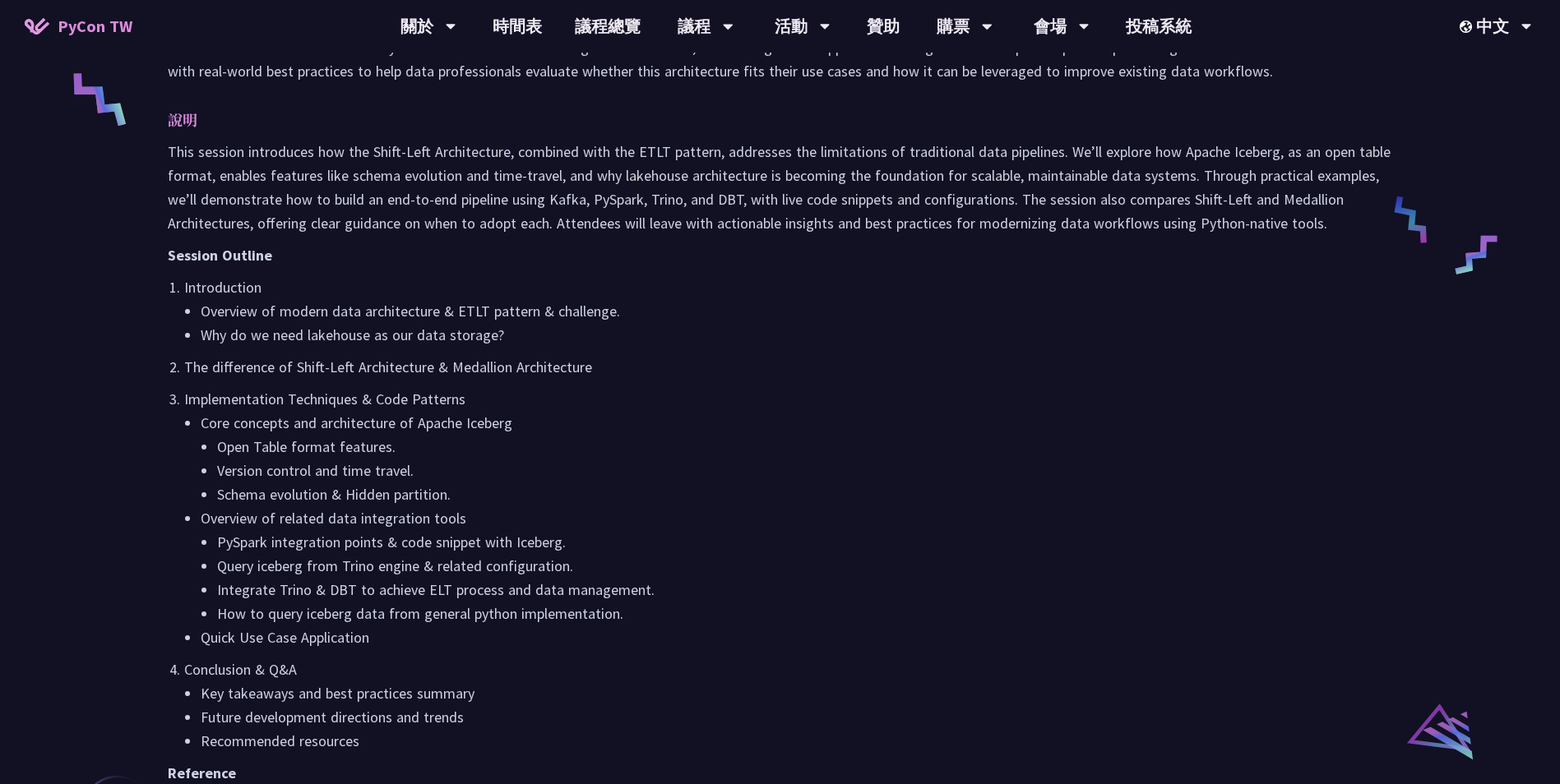
scroll to position [740, 0]
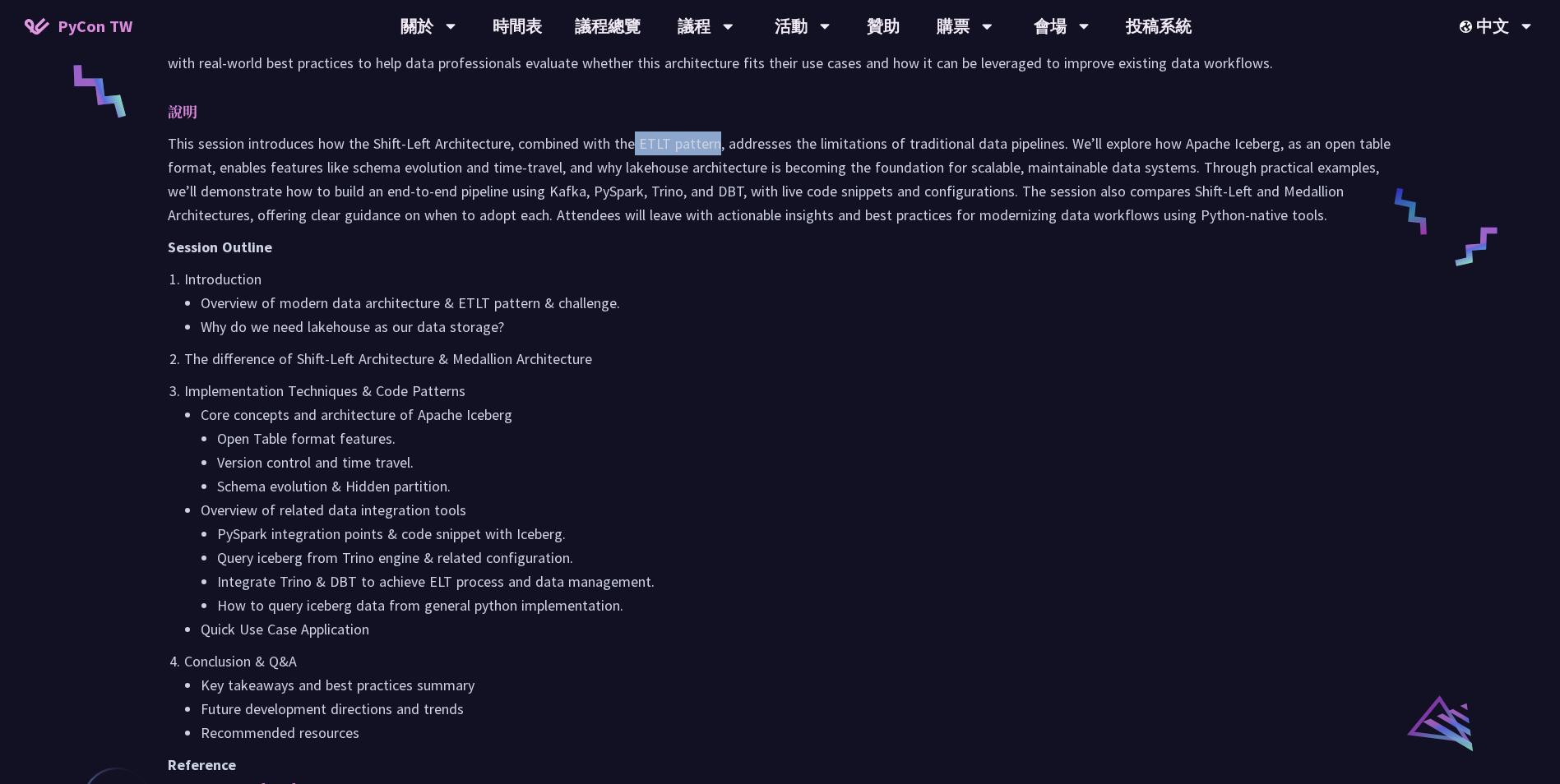
drag, startPoint x: 714, startPoint y: 143, endPoint x: 632, endPoint y: 145, distance: 82.0
click at [632, 145] on p "This session introduces how the Shift-Left Architecture, combined with the ETLT…" at bounding box center [780, 179] width 1225 height 95
drag, startPoint x: 632, startPoint y: 145, endPoint x: 643, endPoint y: 145, distance: 11.0
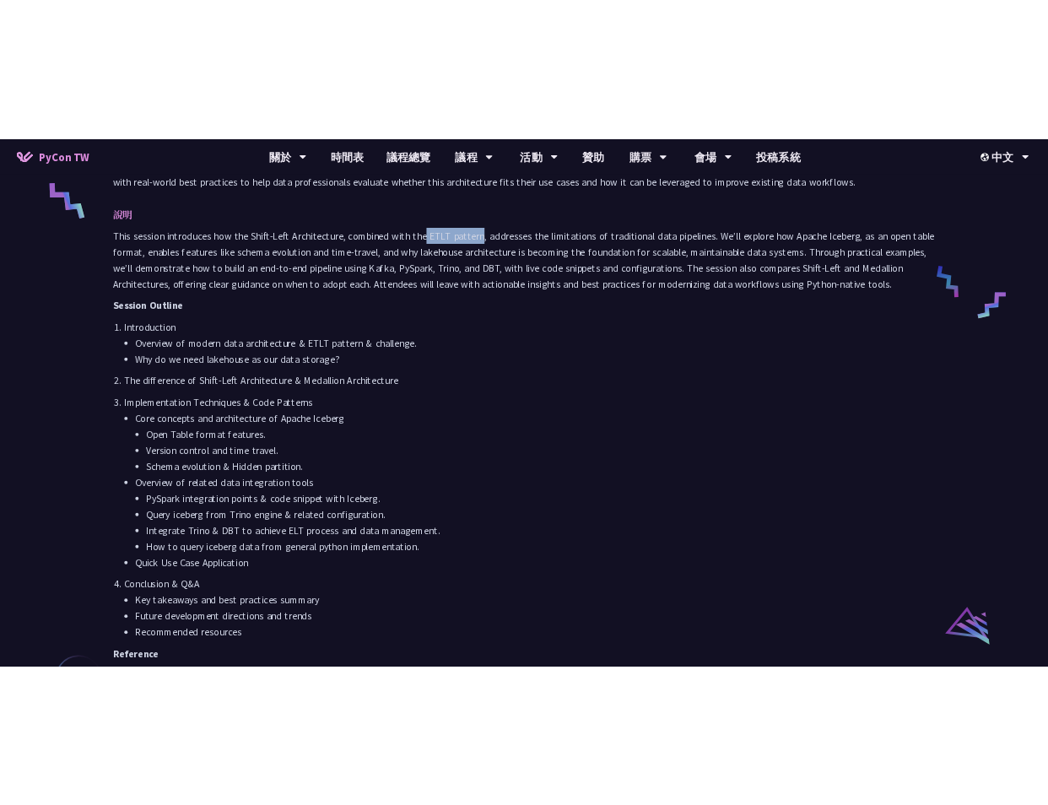
scroll to position [793, 0]
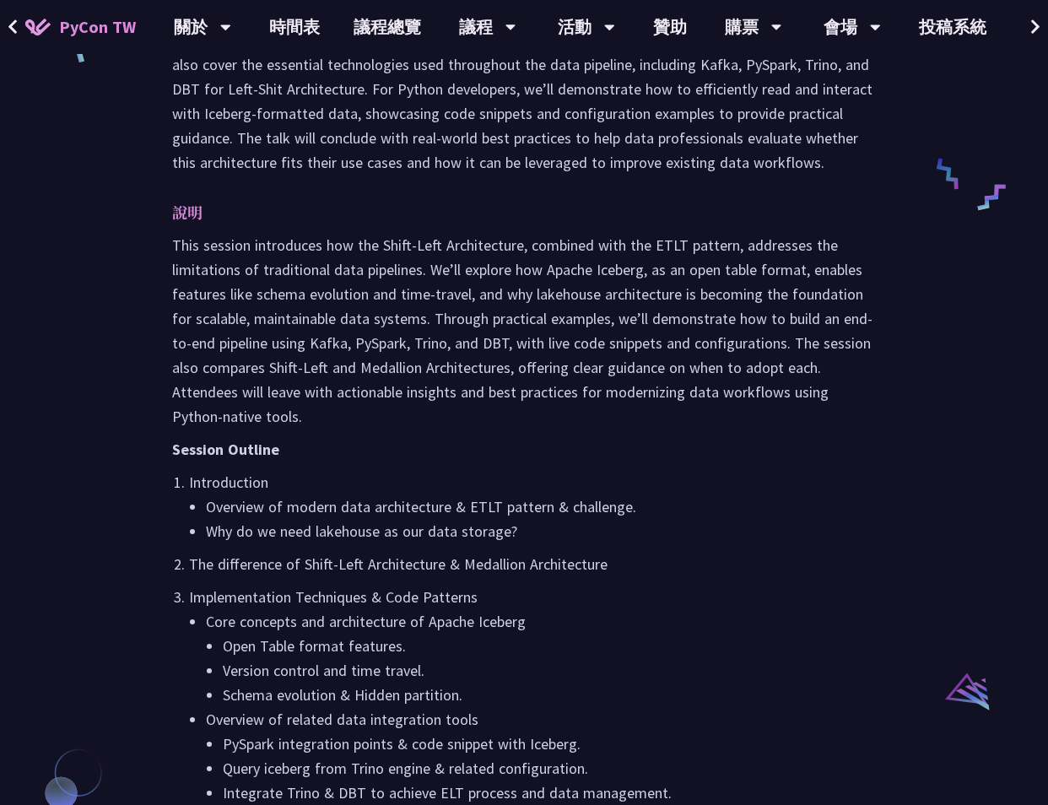
click at [758, 520] on li "Why do we need lakehouse as our data storage?" at bounding box center [541, 531] width 670 height 24
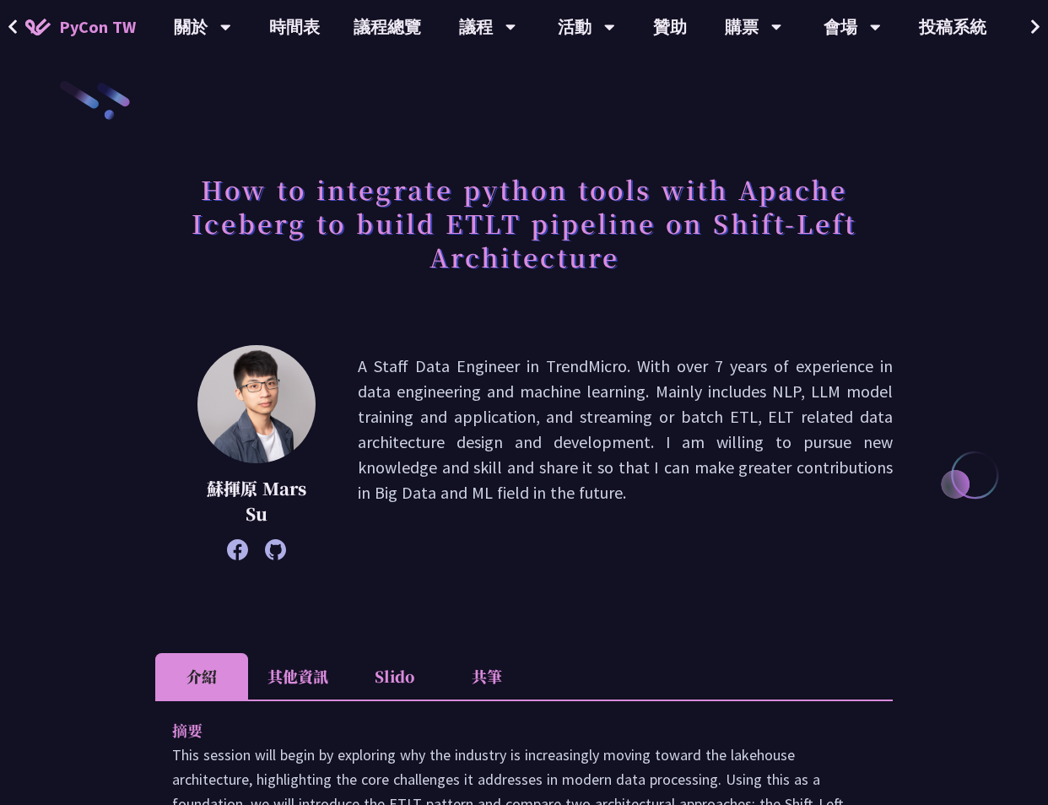
scroll to position [0, 0]
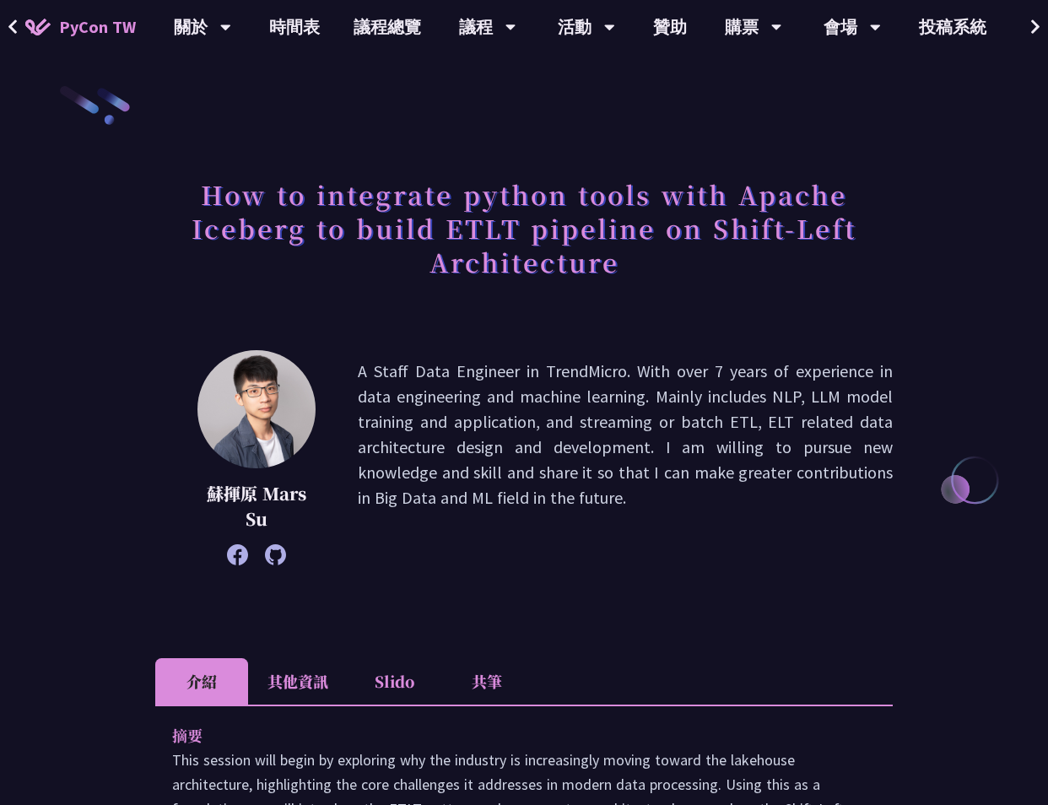
click at [270, 237] on h1 "How to integrate python tools with Apache Iceberg to build ETLT pipeline on Shi…" at bounding box center [524, 228] width 738 height 118
copy h1 "Iceberg"
drag, startPoint x: 644, startPoint y: 280, endPoint x: 614, endPoint y: 288, distance: 30.5
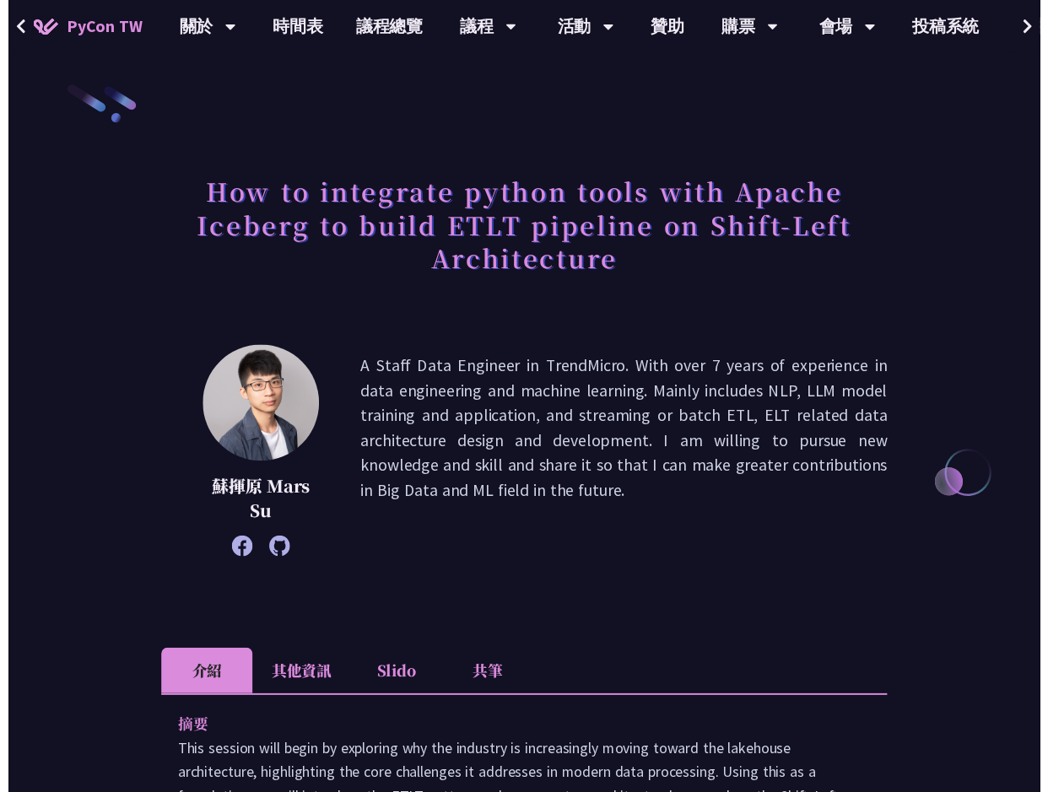
scroll to position [455, 0]
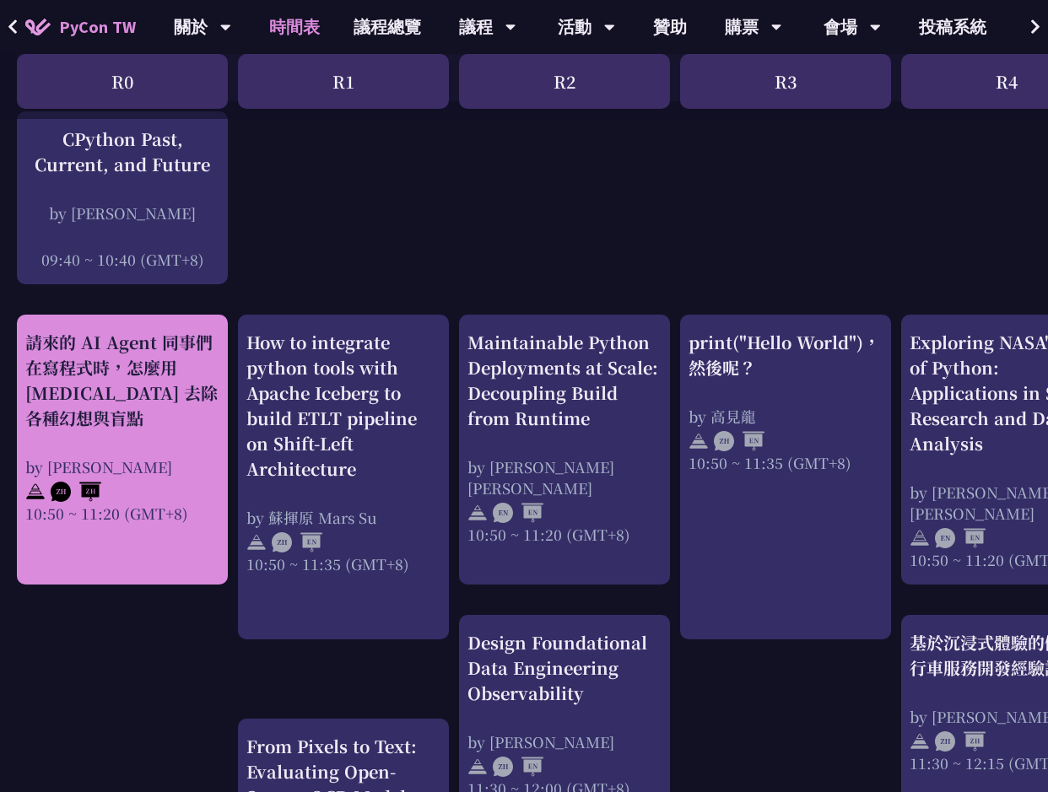
click at [193, 436] on div "請來的 AI Agent 同事們在寫程式時，怎麼用 pytest 去除各種幻想與盲點 by Keith Yang 10:50 ~ 11:20 (GMT+8)" at bounding box center [122, 427] width 194 height 194
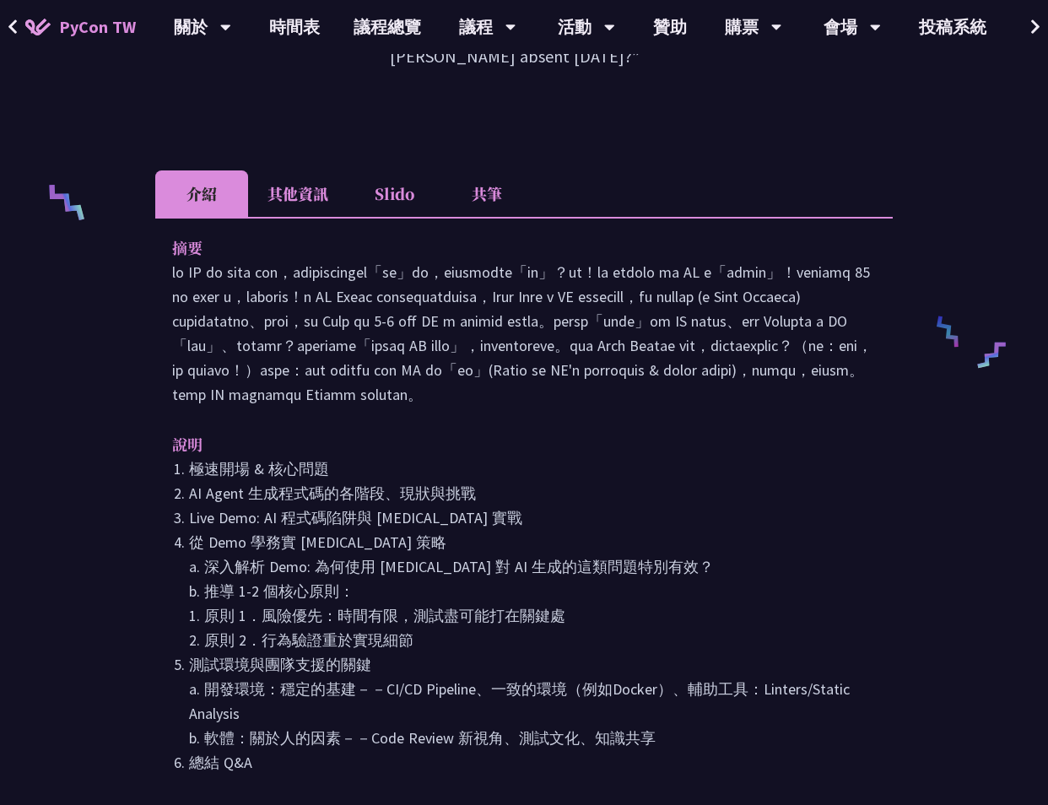
scroll to position [675, 0]
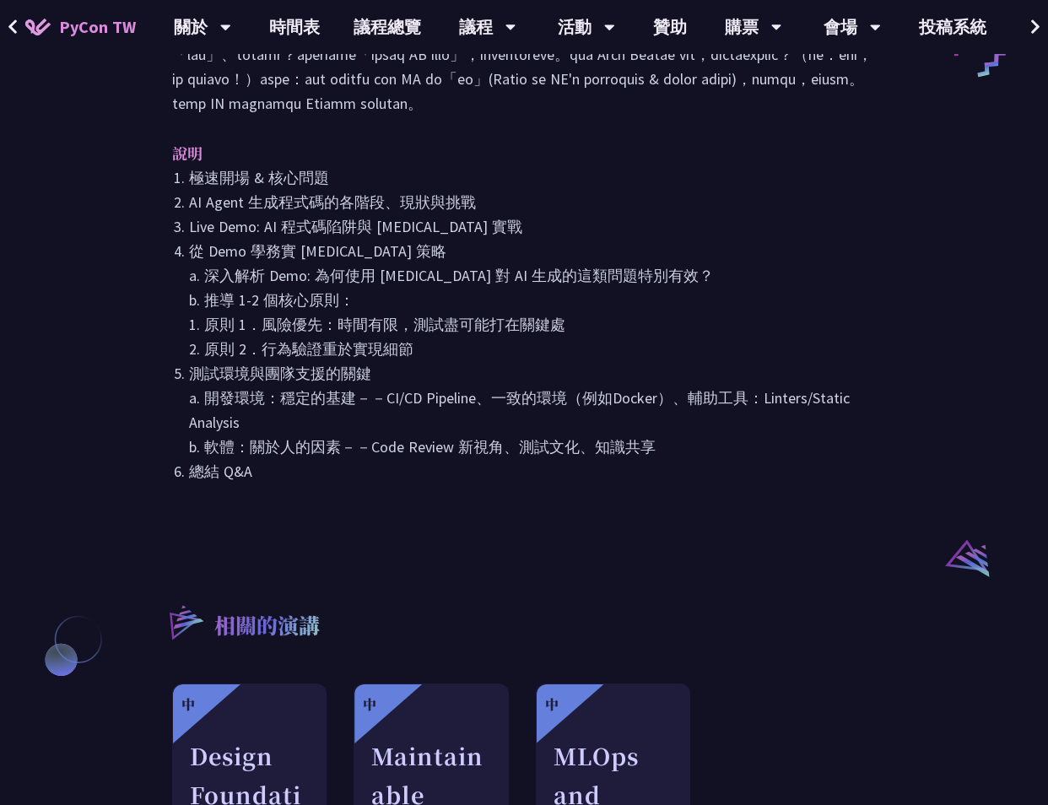
click at [646, 428] on div "請來的 AI Agent 同事們在寫程式時，怎麼用 pytest 去除各種幻想與盲點 Keith Yang 介紹 其他資訊 Slido 共筆 摘要 說明 極速…" at bounding box center [524, 109] width 738 height 1903
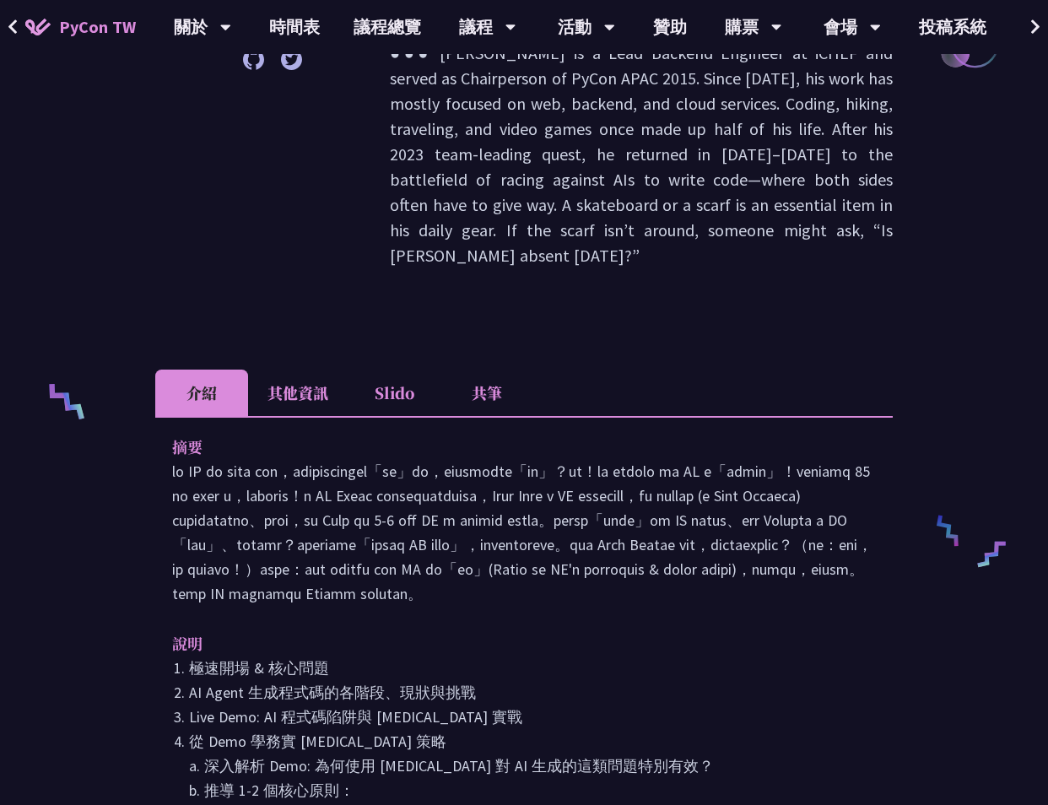
scroll to position [169, 0]
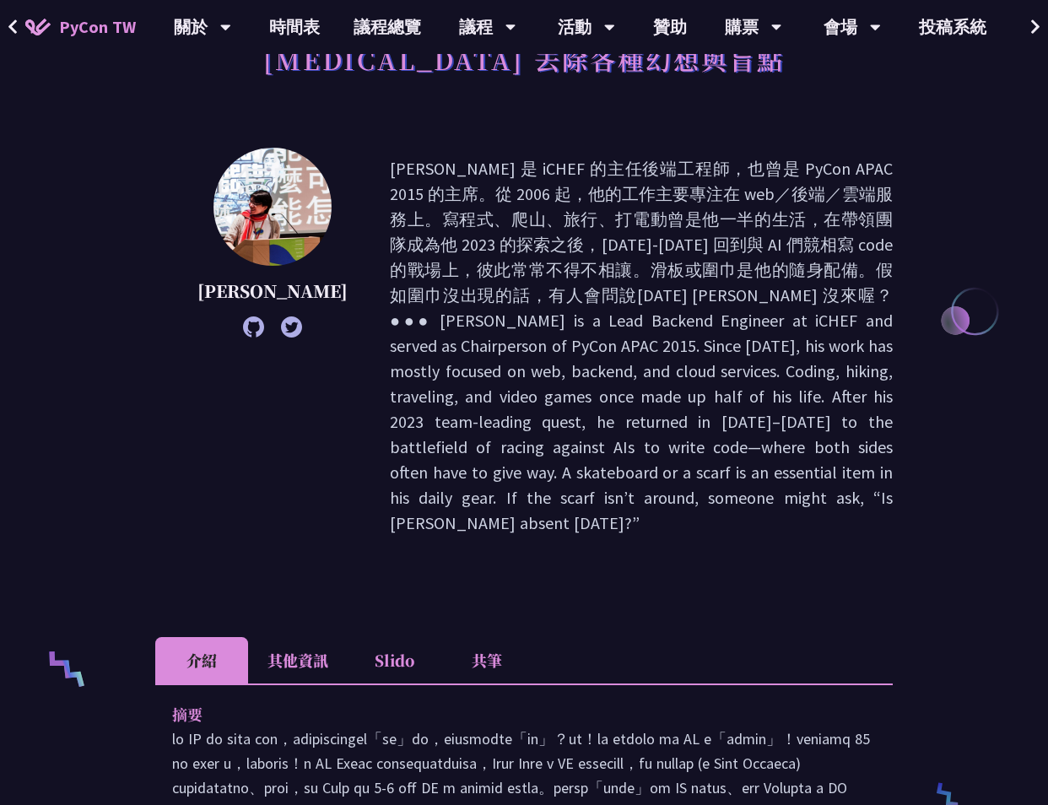
click at [316, 637] on li "其他資訊" at bounding box center [298, 660] width 100 height 46
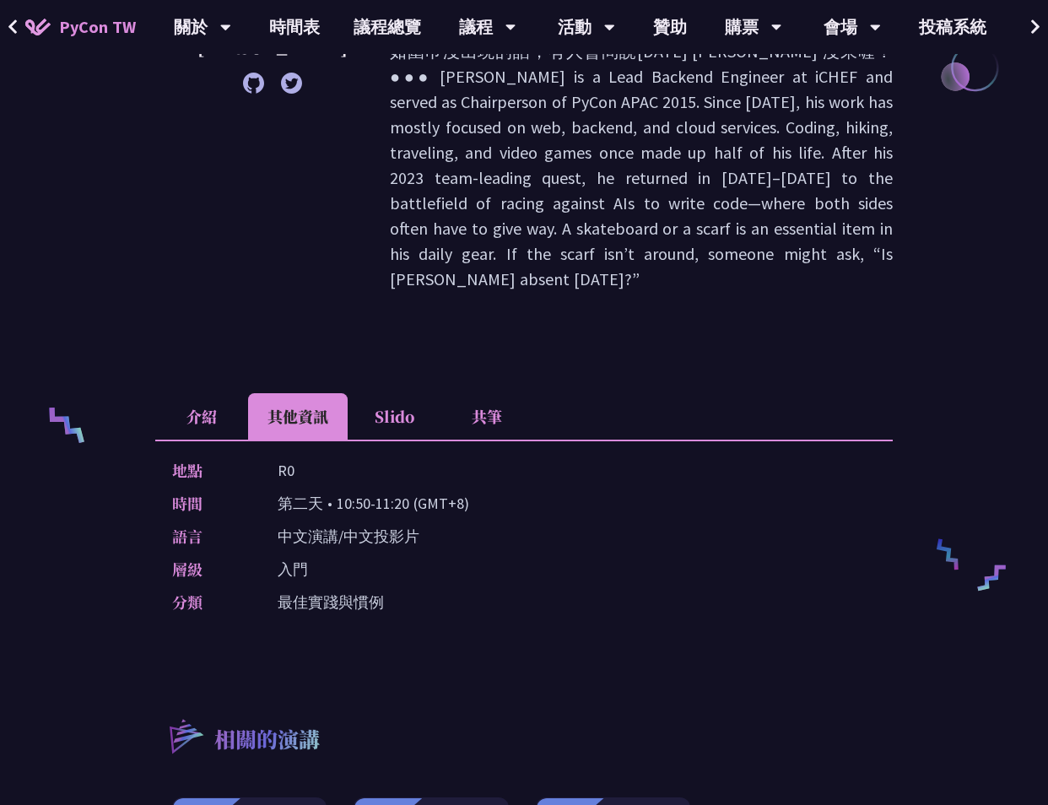
scroll to position [422, 0]
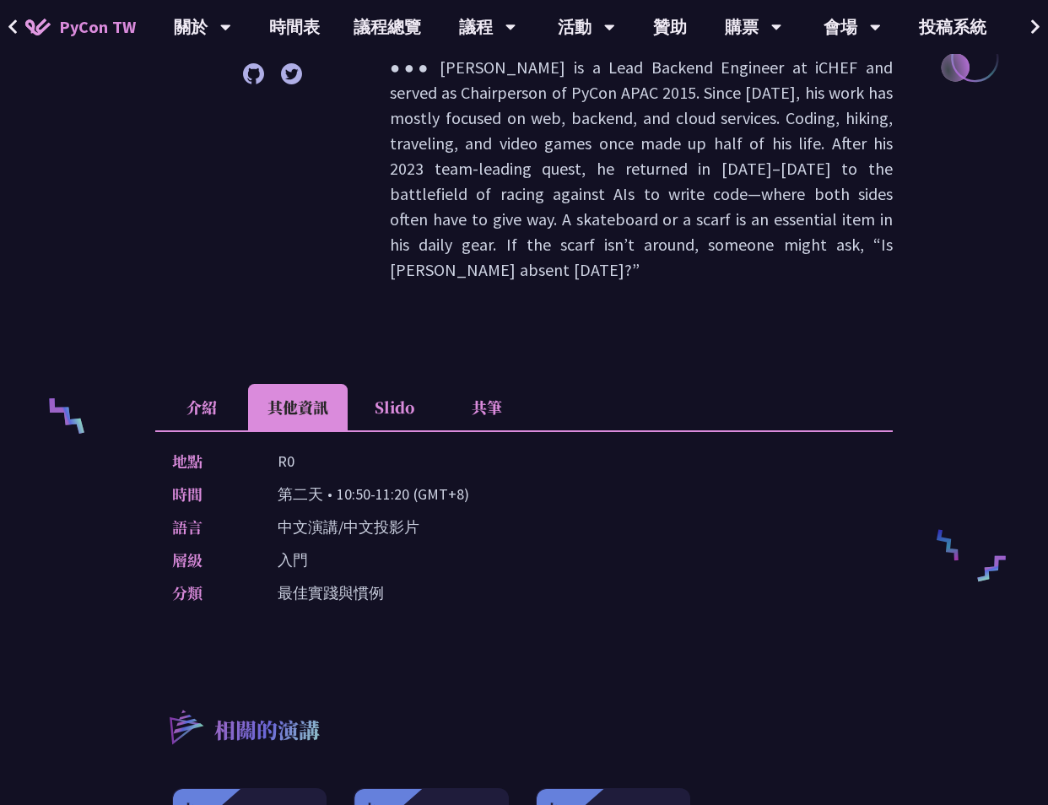
click at [222, 384] on li "介紹" at bounding box center [201, 407] width 93 height 46
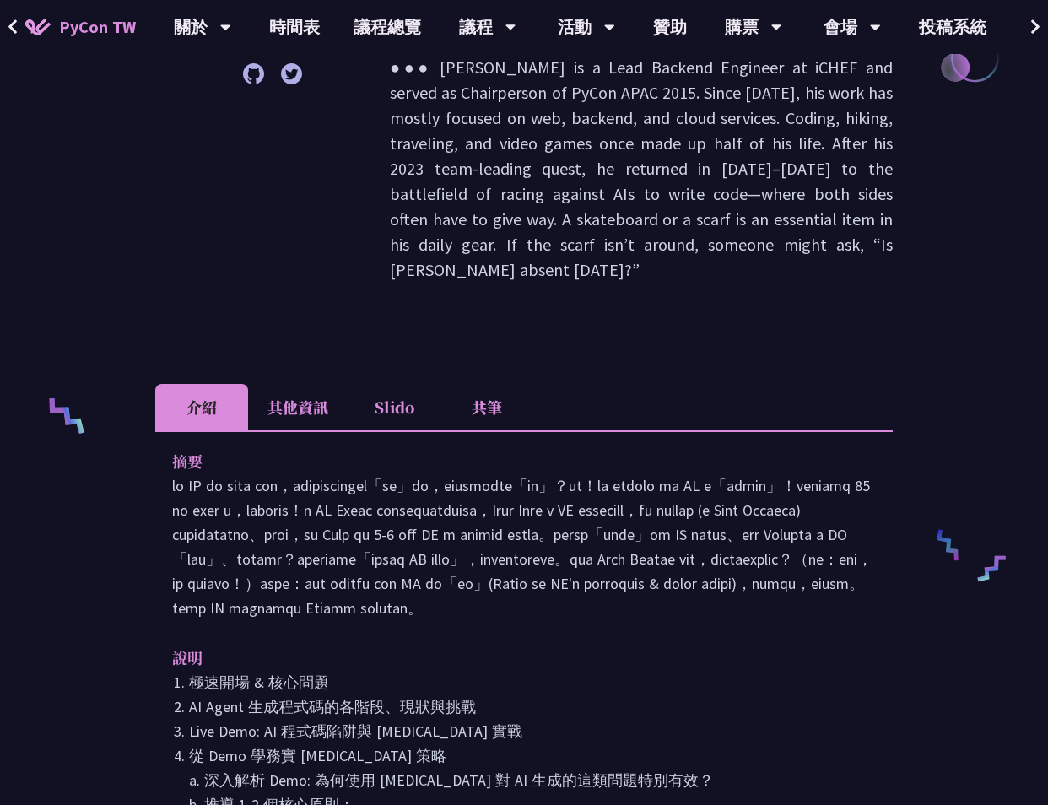
click at [472, 384] on li "共筆" at bounding box center [487, 407] width 93 height 46
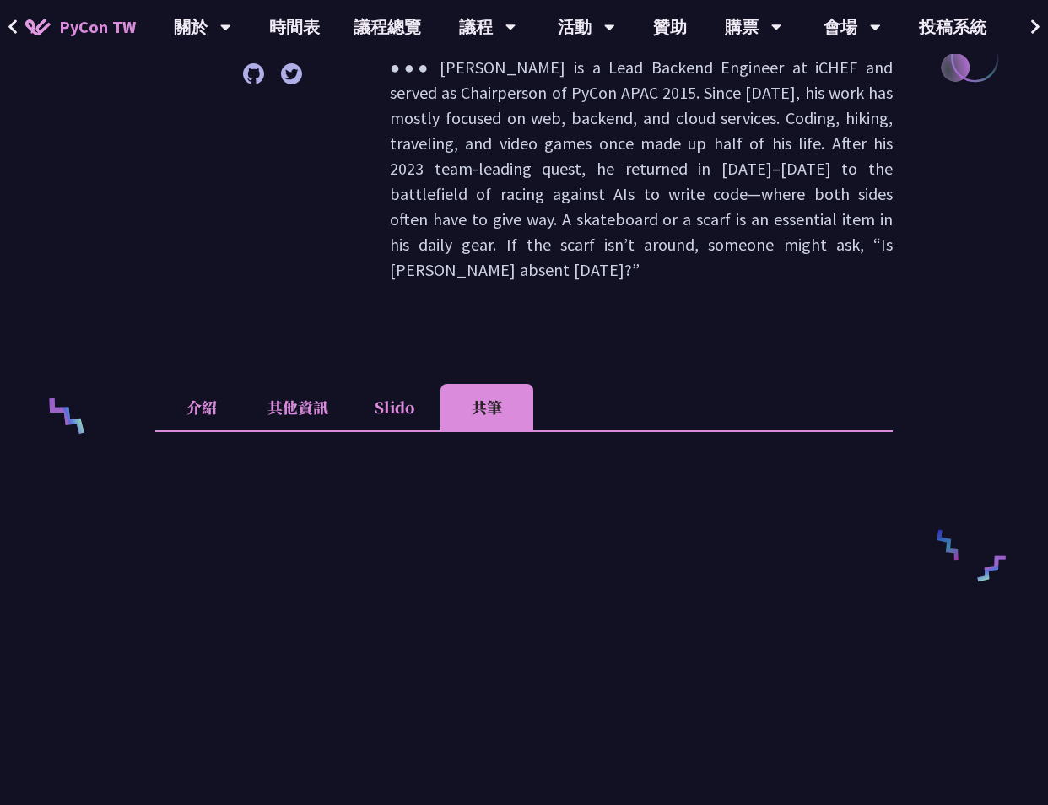
click at [411, 384] on li "Slido" at bounding box center [394, 407] width 93 height 46
click at [197, 384] on li "介紹" at bounding box center [201, 407] width 93 height 46
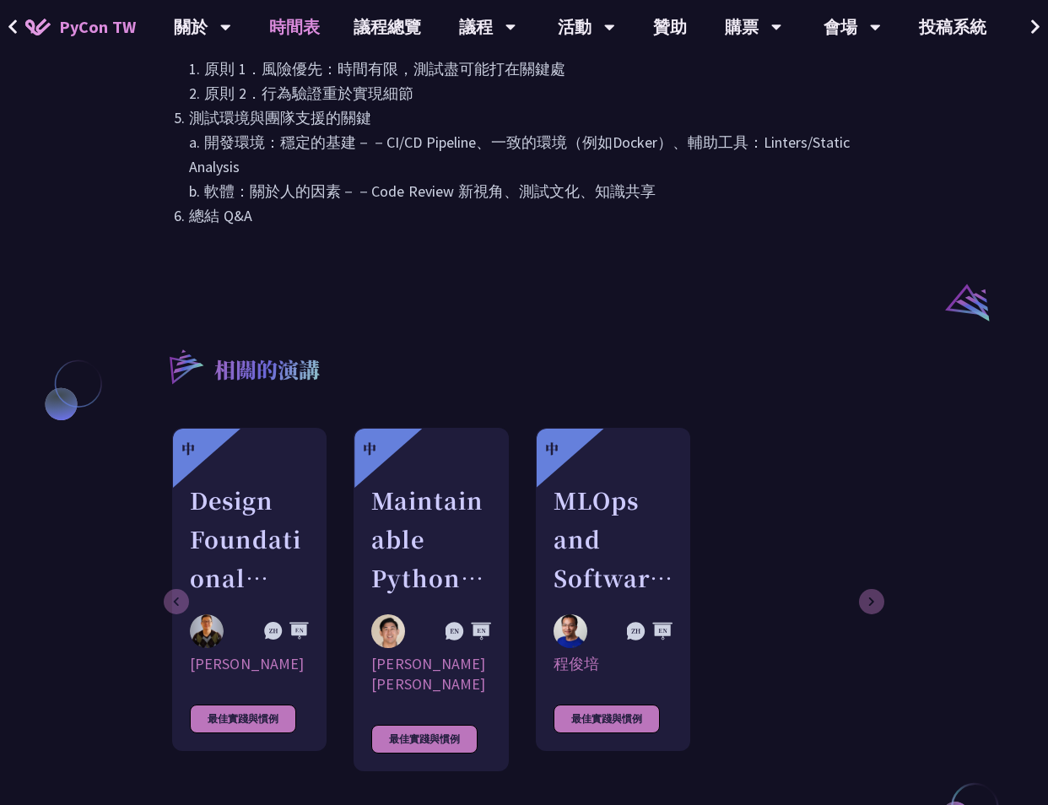
scroll to position [1182, 0]
click at [292, 20] on link "時間表" at bounding box center [294, 27] width 84 height 54
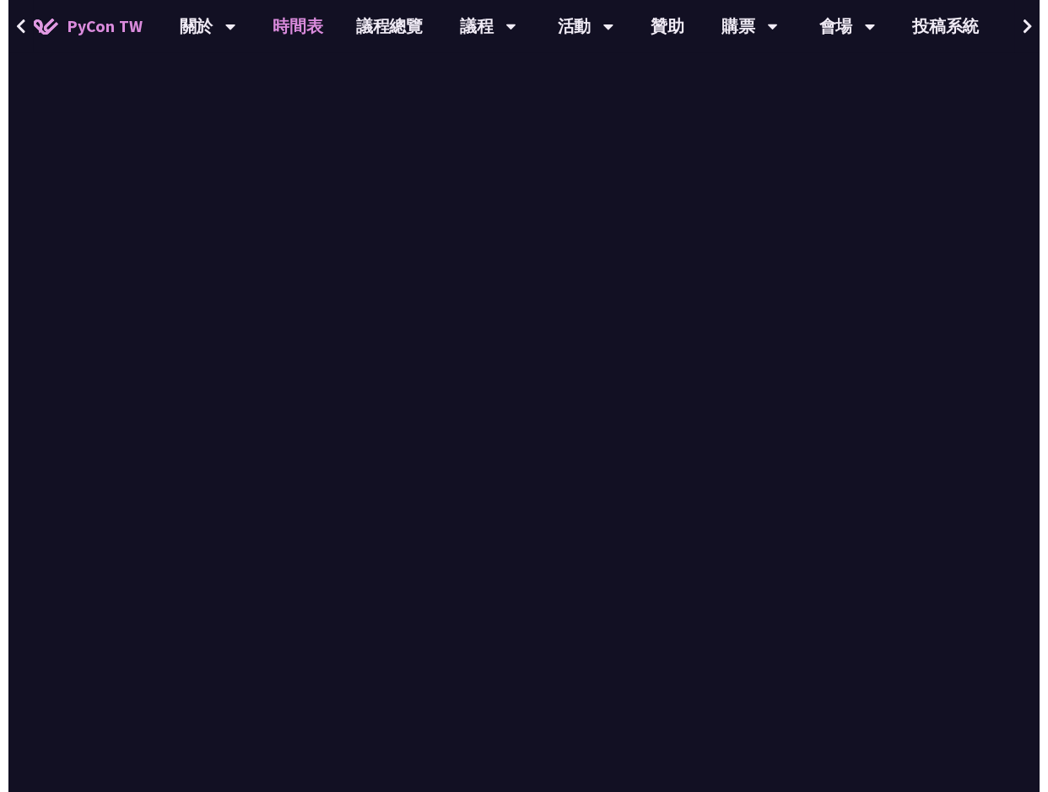
scroll to position [455, 0]
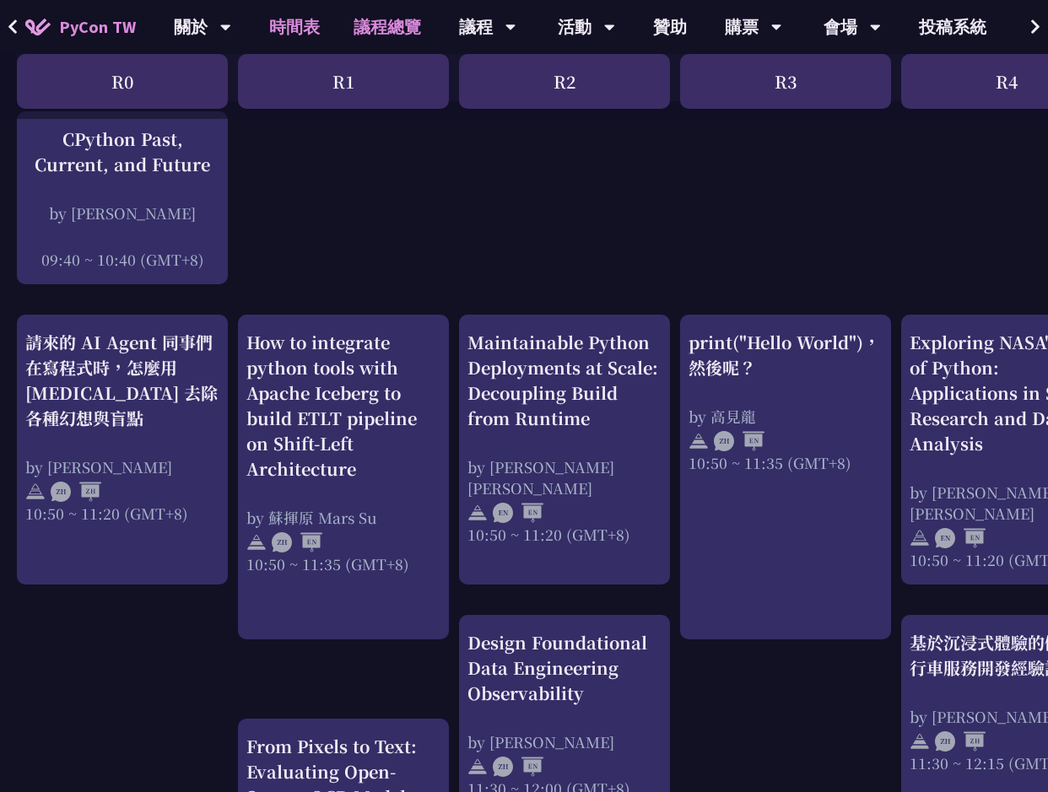
click at [399, 18] on link "議程總覽" at bounding box center [387, 27] width 101 height 54
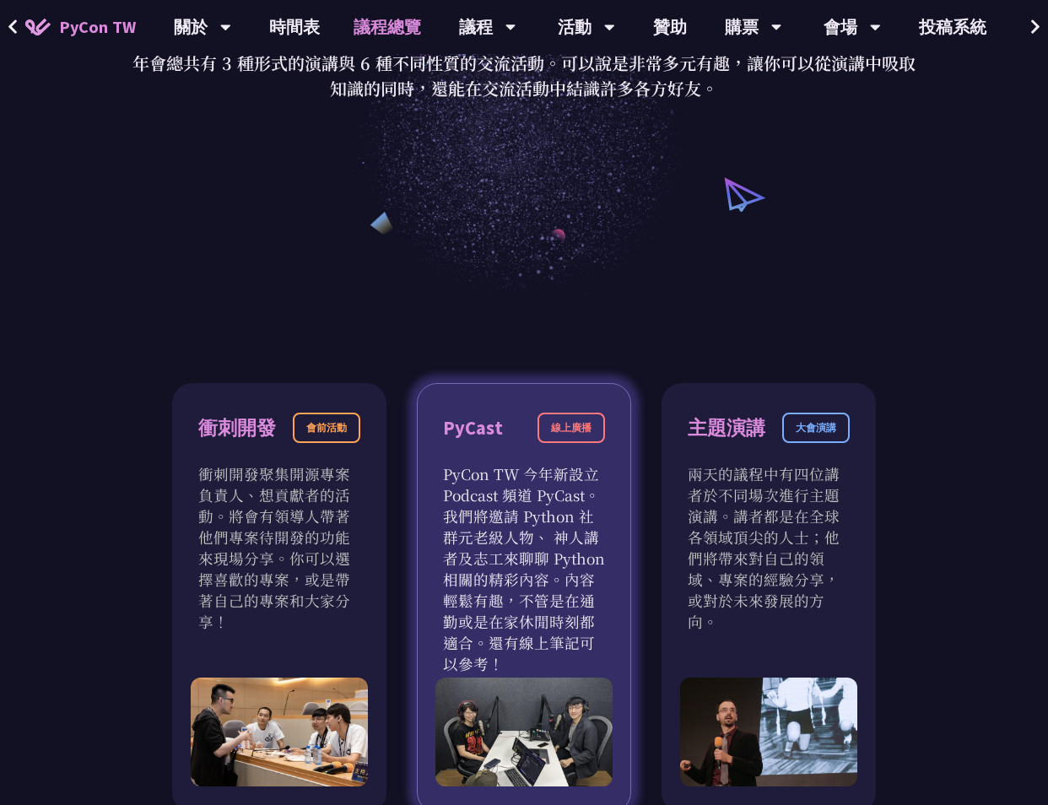
click at [582, 570] on p "PyCon TW 今年新設立 Podcast 頻道 PyCast。我們將邀請 Python 社群元老級人物、 神人講者及志工來聊聊 Python 相關的精彩內…" at bounding box center [524, 568] width 162 height 211
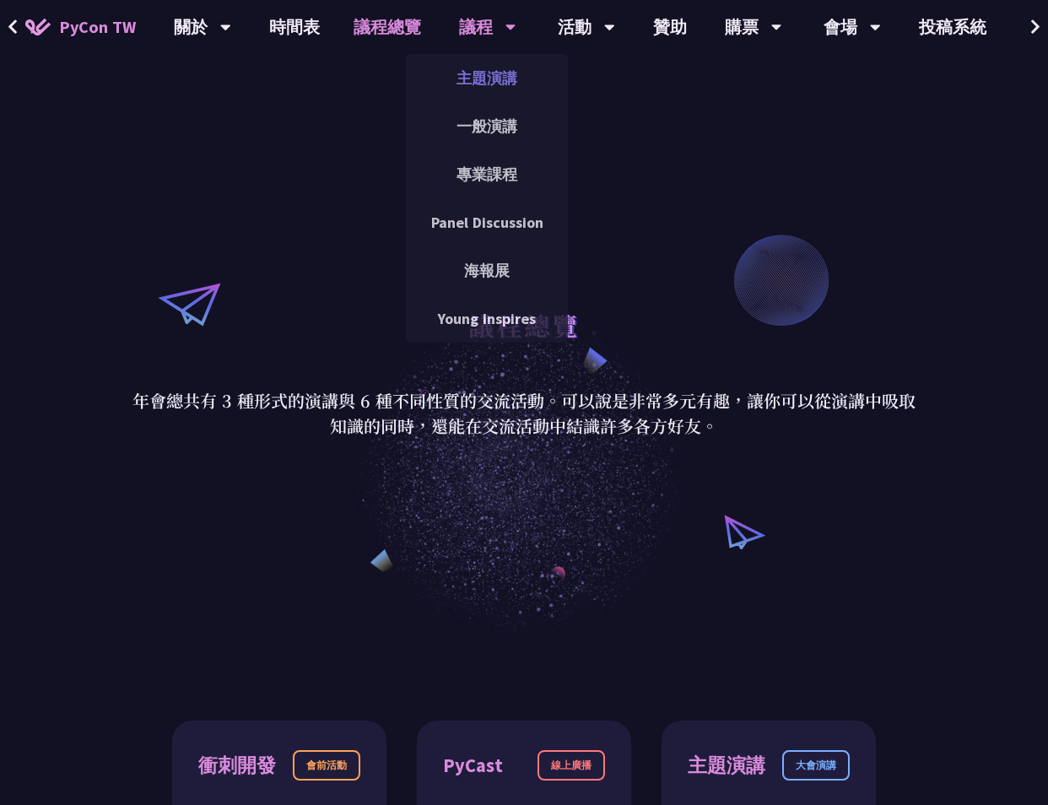
click at [506, 75] on link "主題演講" at bounding box center [487, 78] width 162 height 40
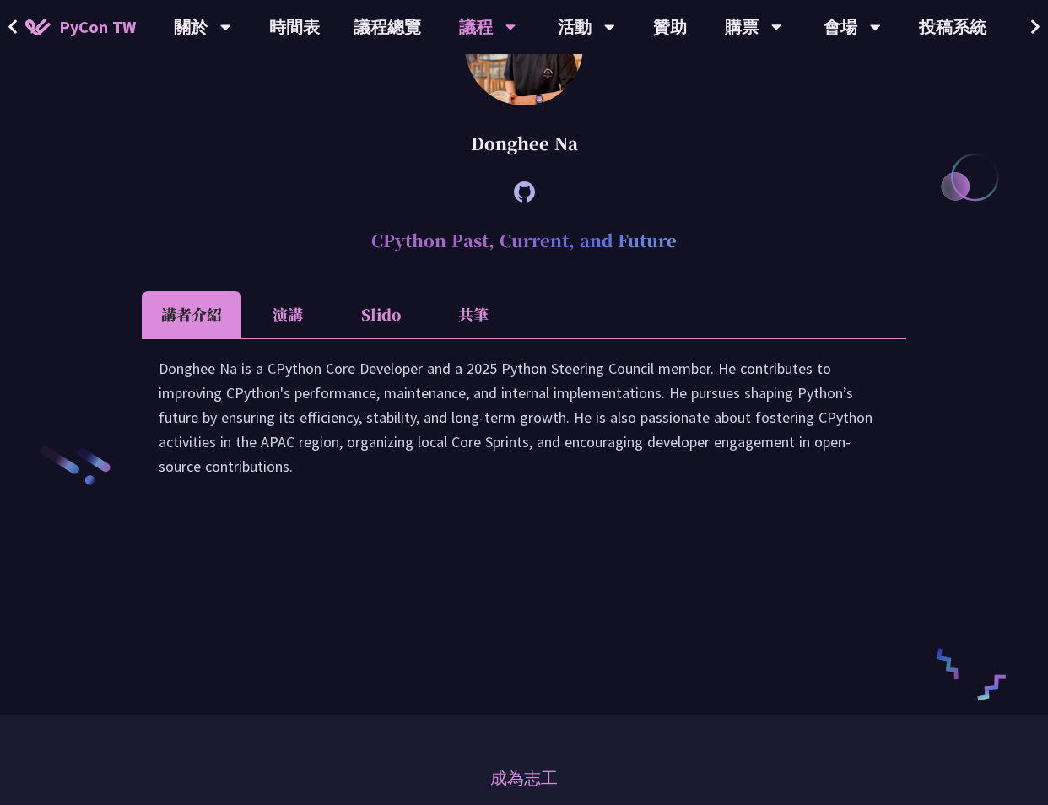
scroll to position [2363, 0]
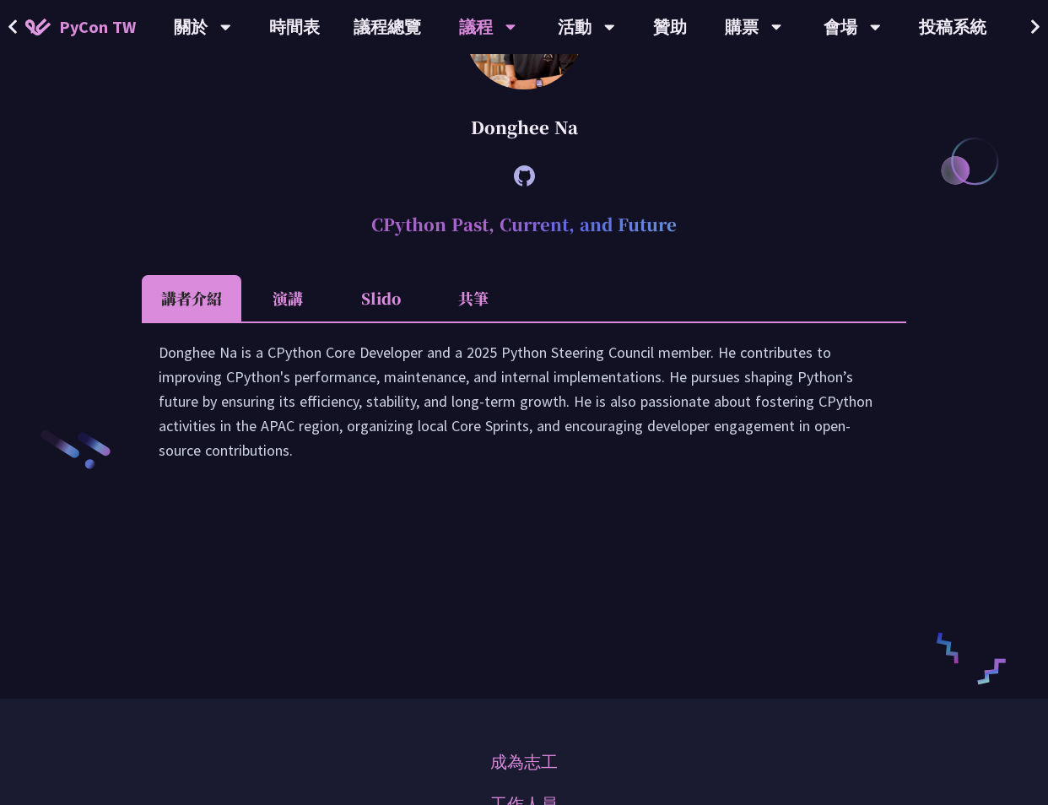
click at [270, 322] on li "演講" at bounding box center [287, 298] width 93 height 46
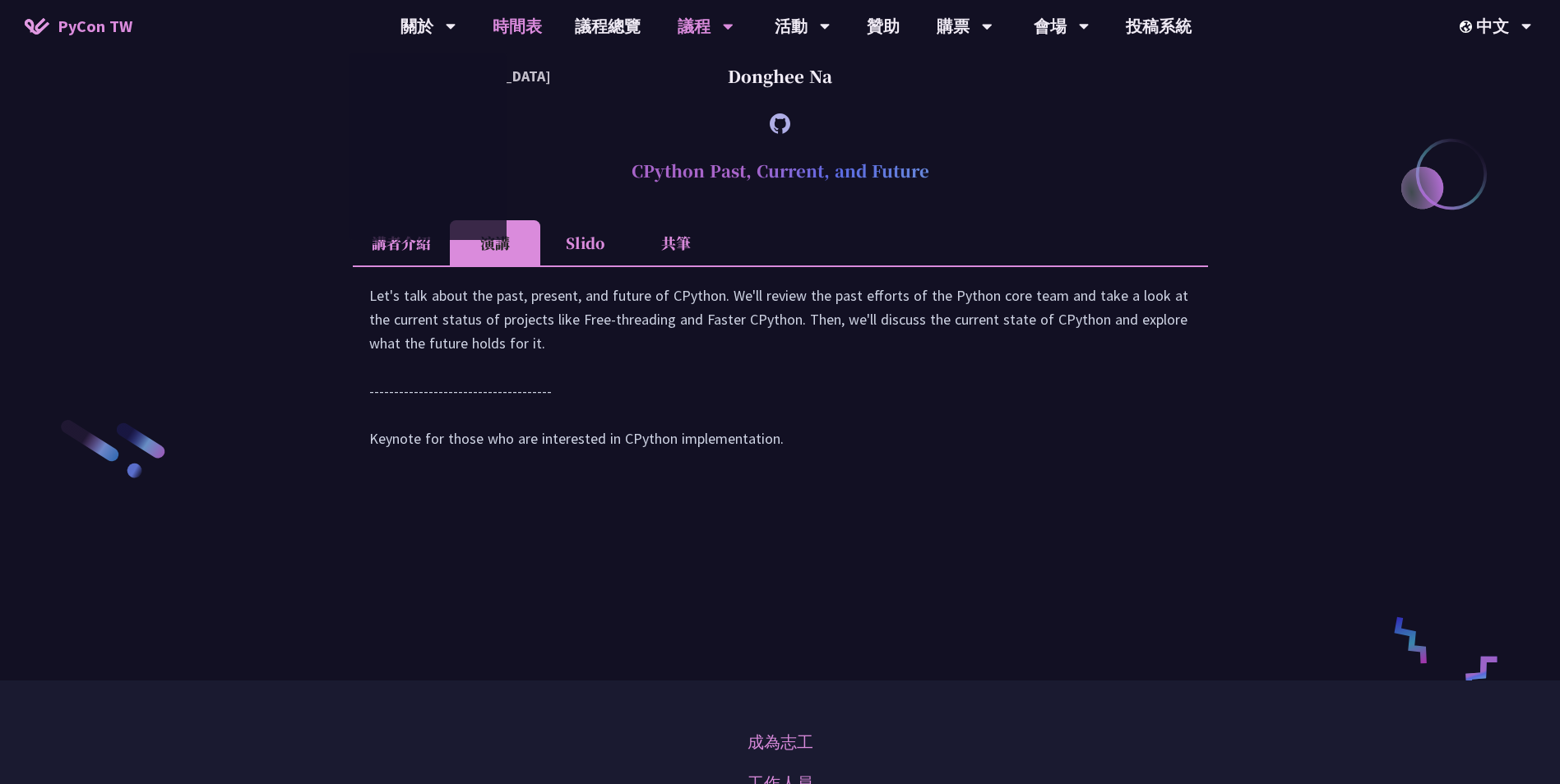
click at [530, 27] on link "時間表" at bounding box center [517, 26] width 82 height 53
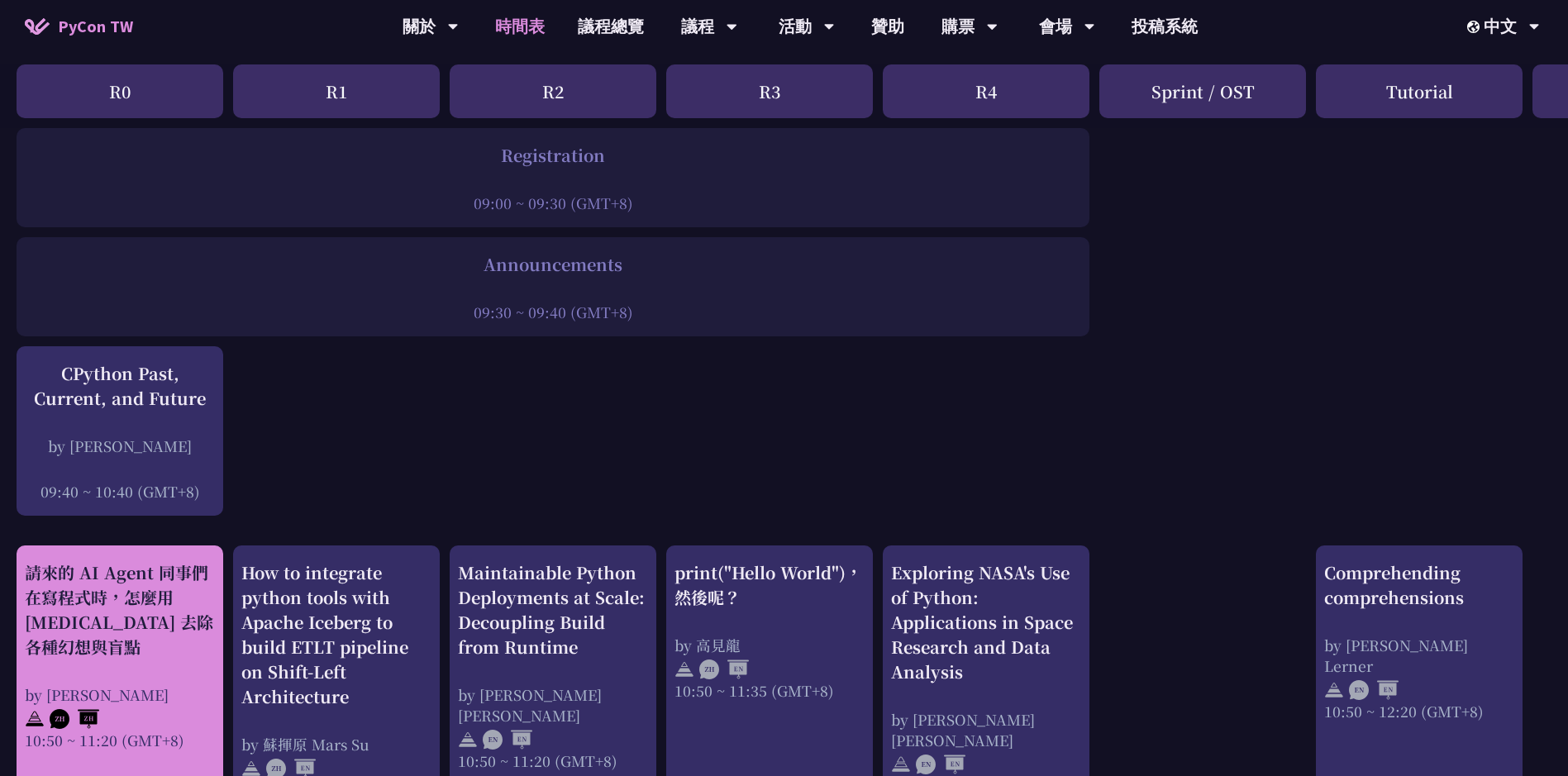
scroll to position [248, 0]
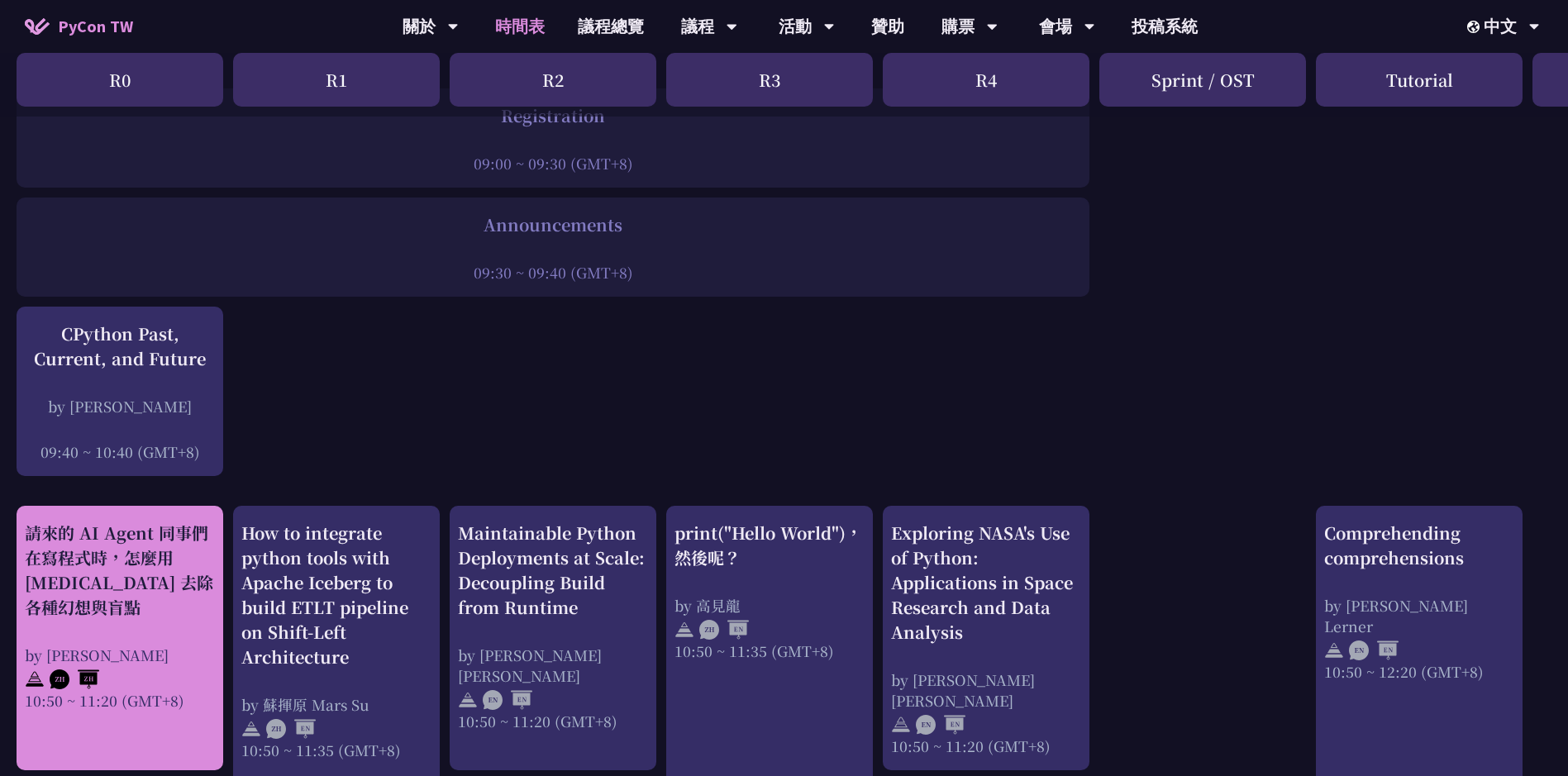
click at [175, 597] on div "請來的 AI Agent 同事們在寫程式時，怎麼用 pytest 去除各種幻想與盲點" at bounding box center [119, 570] width 190 height 99
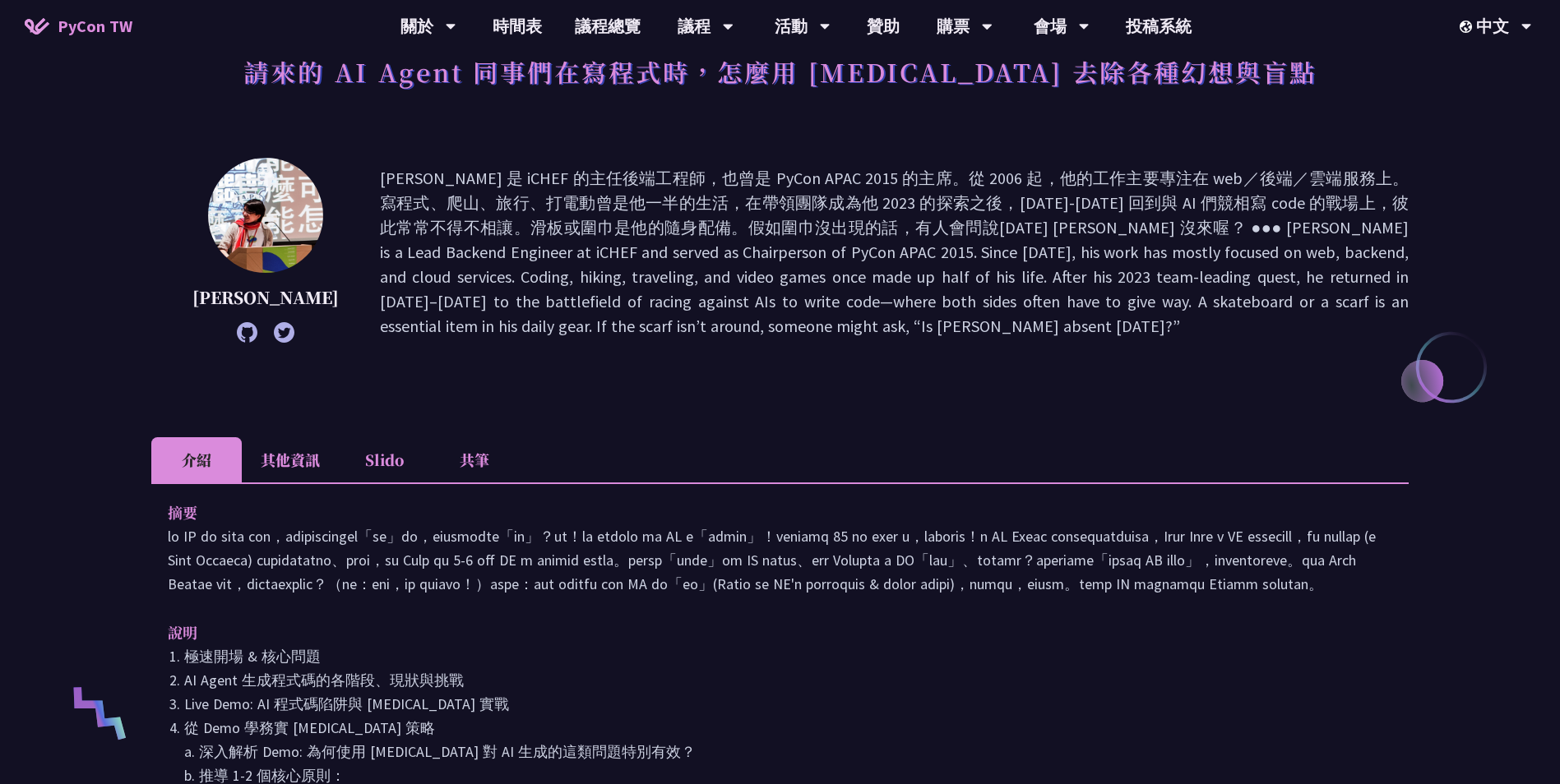
scroll to position [329, 0]
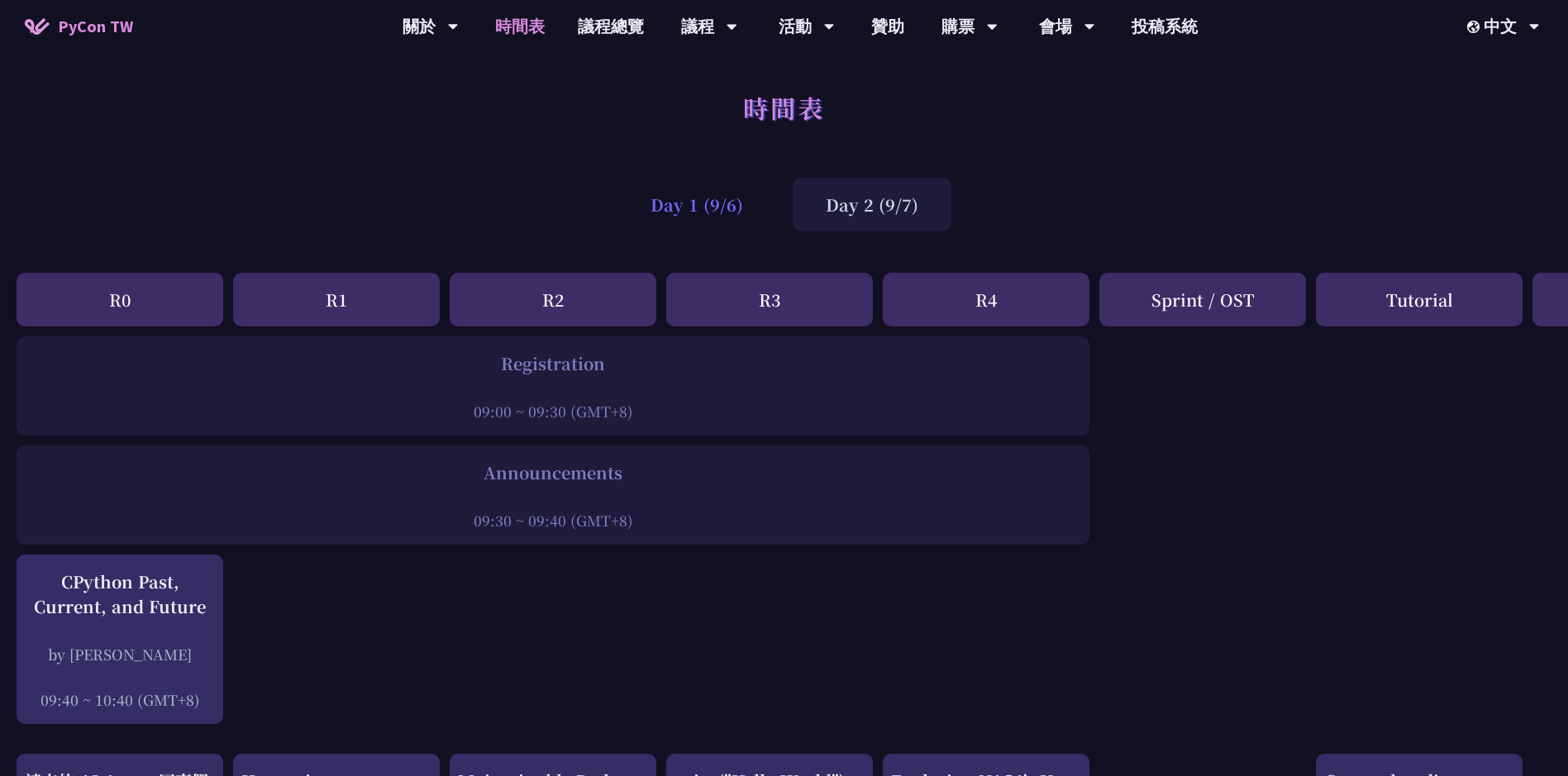
click at [704, 191] on div "Day 1 (9/6)" at bounding box center [696, 204] width 159 height 54
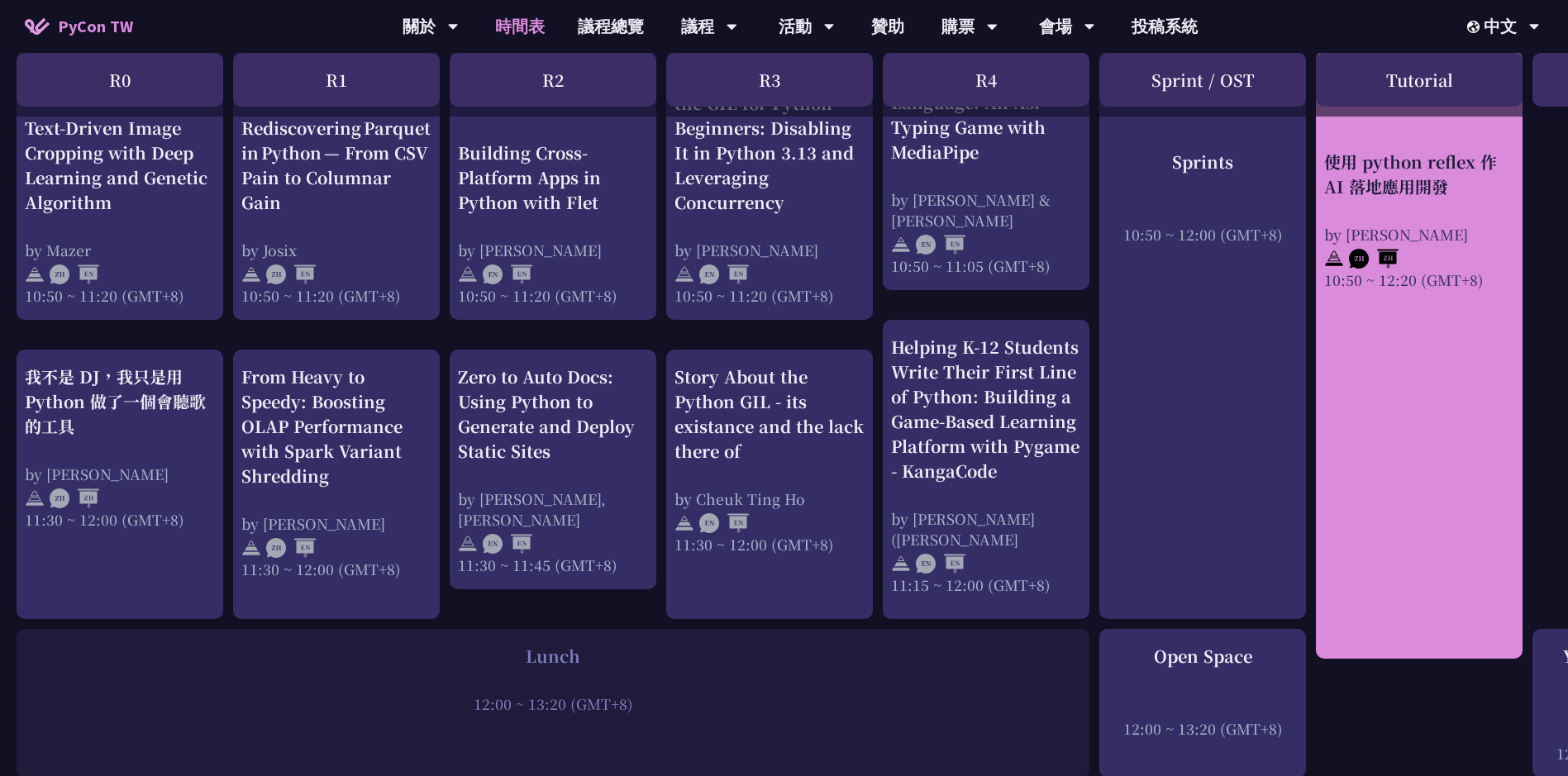
scroll to position [827, 0]
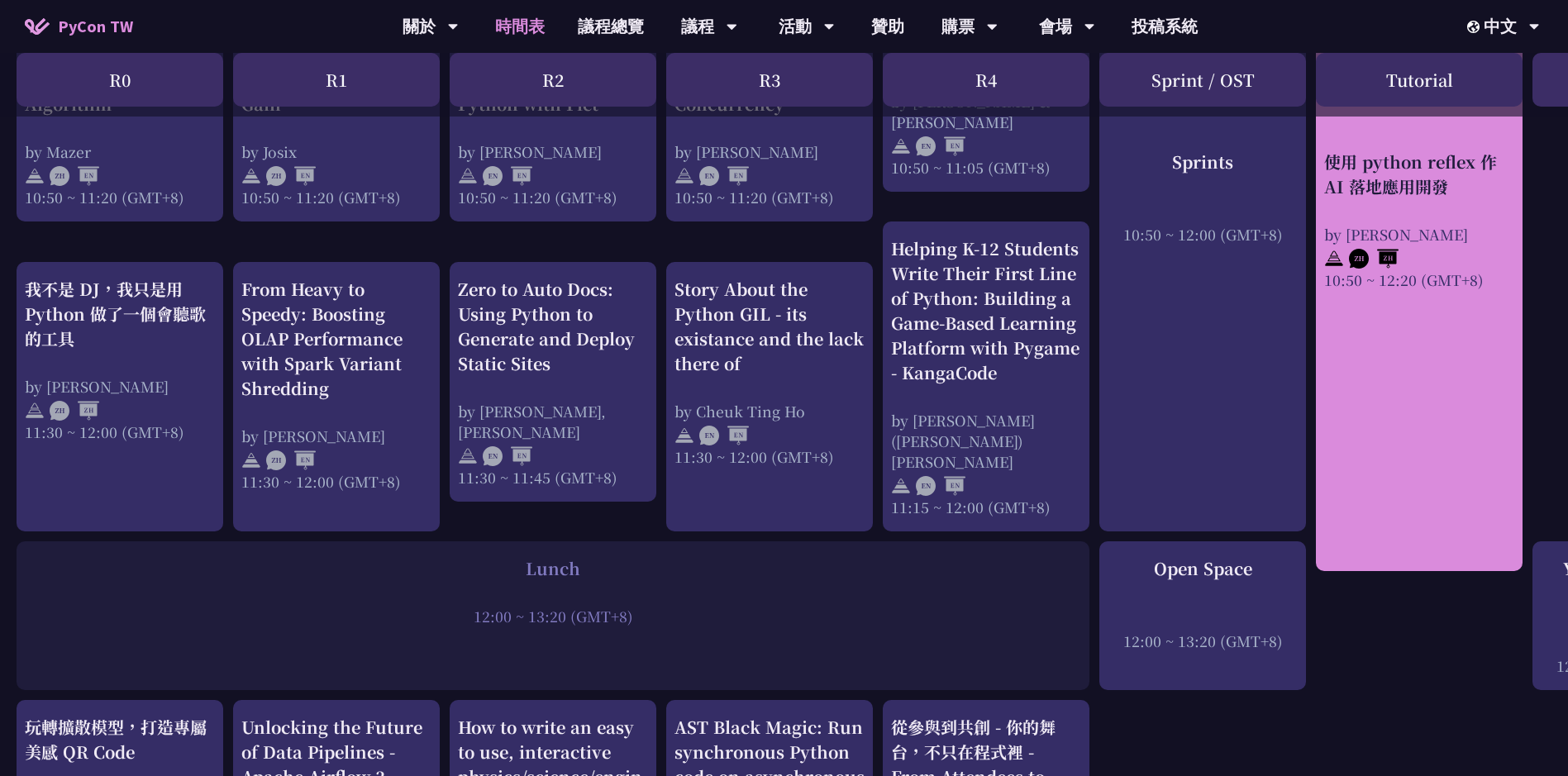
click at [1374, 151] on div "使用 python reflex 作 AI 落地應用開發" at bounding box center [1419, 173] width 190 height 50
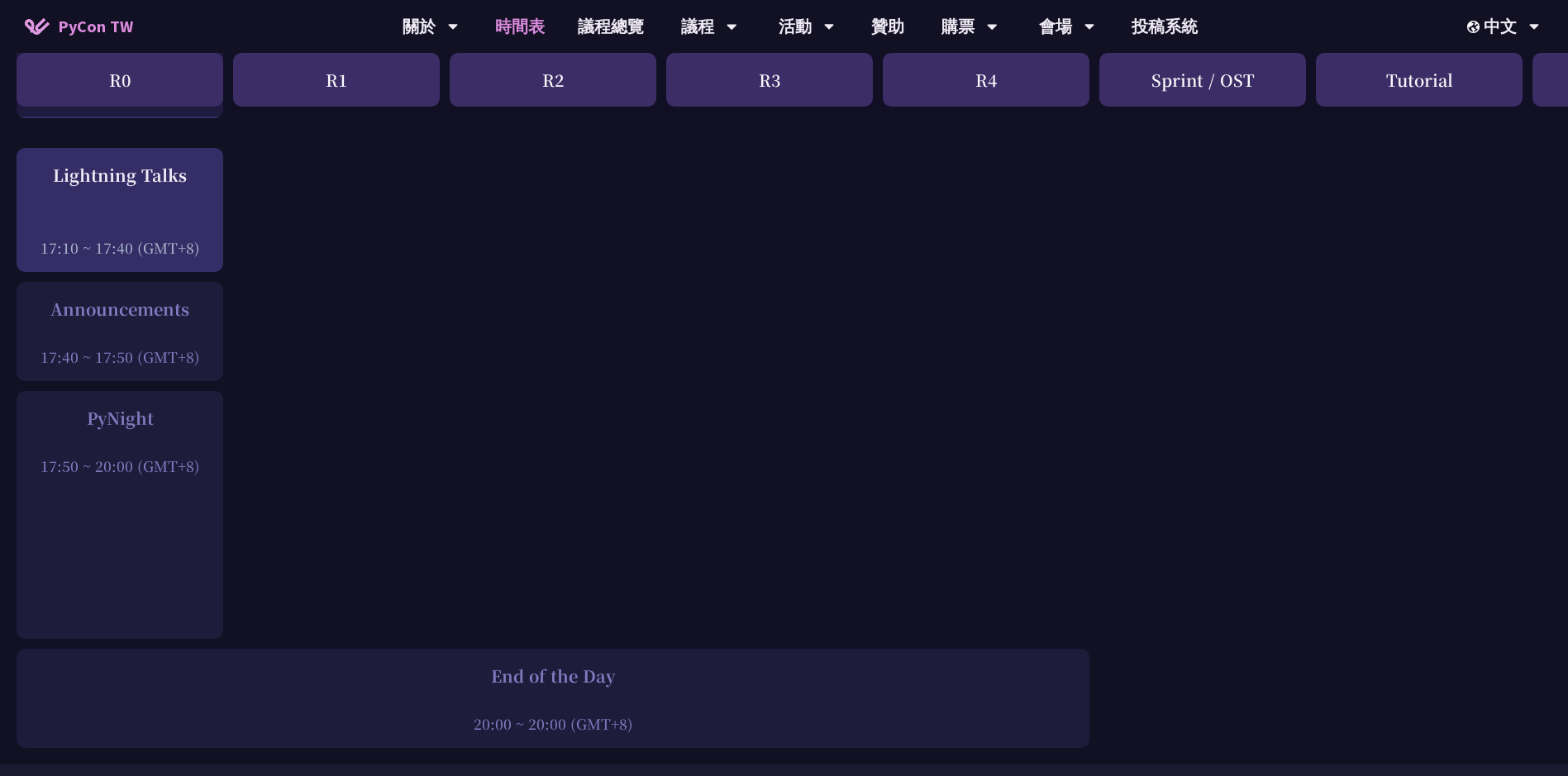
scroll to position [2233, 0]
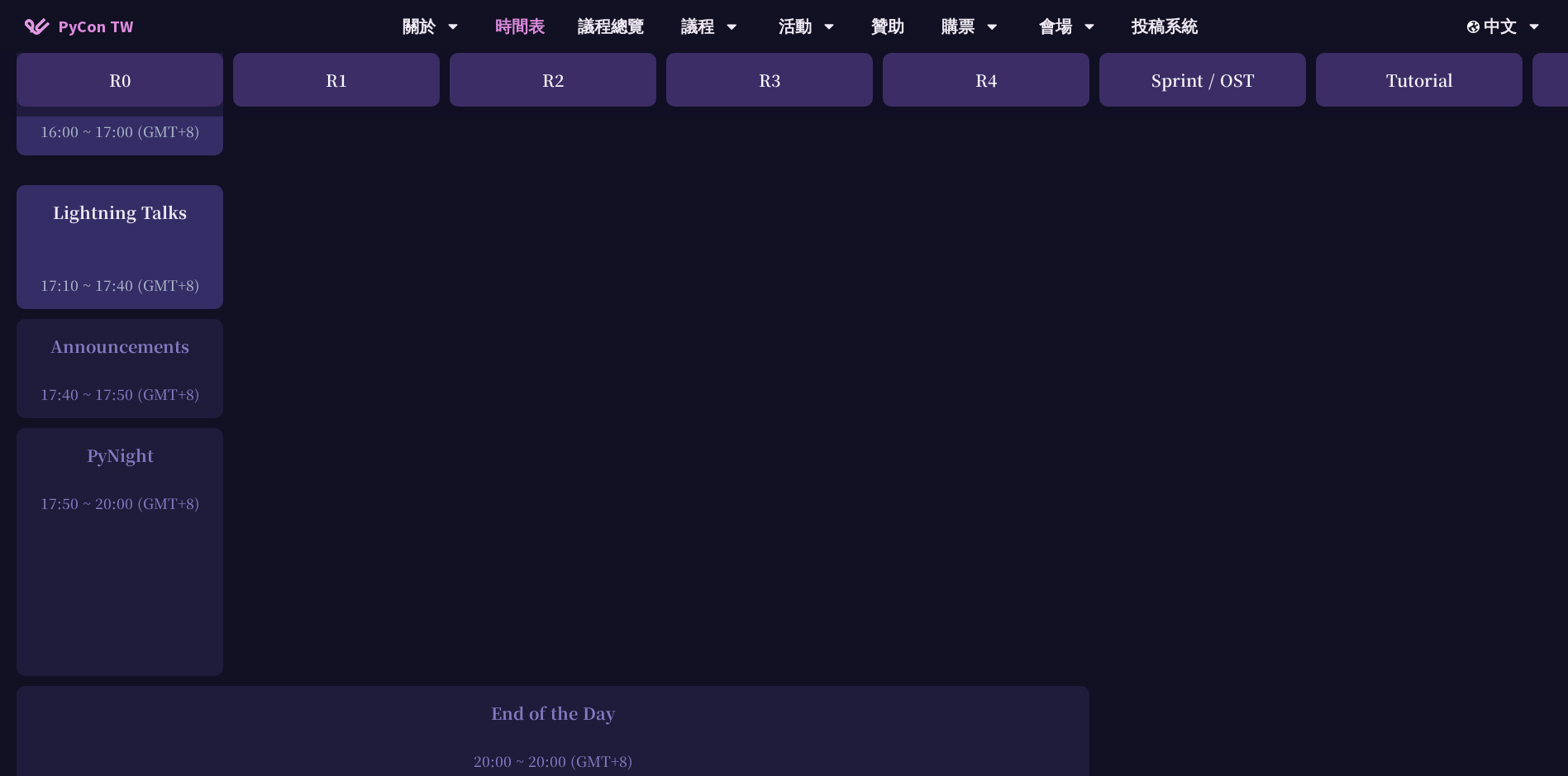
click at [123, 336] on div "Announcements" at bounding box center [119, 335] width 190 height 24
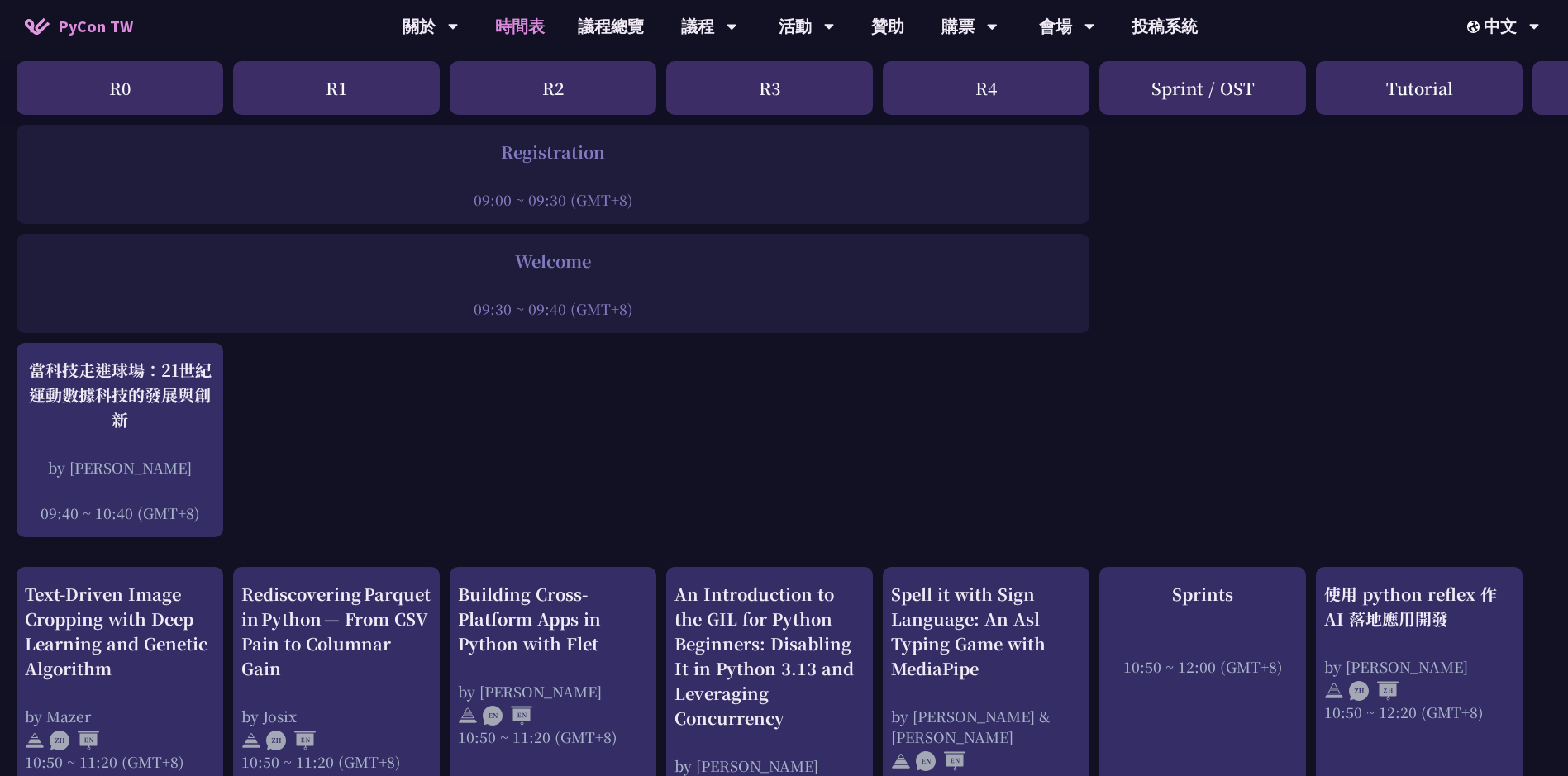
scroll to position [0, 0]
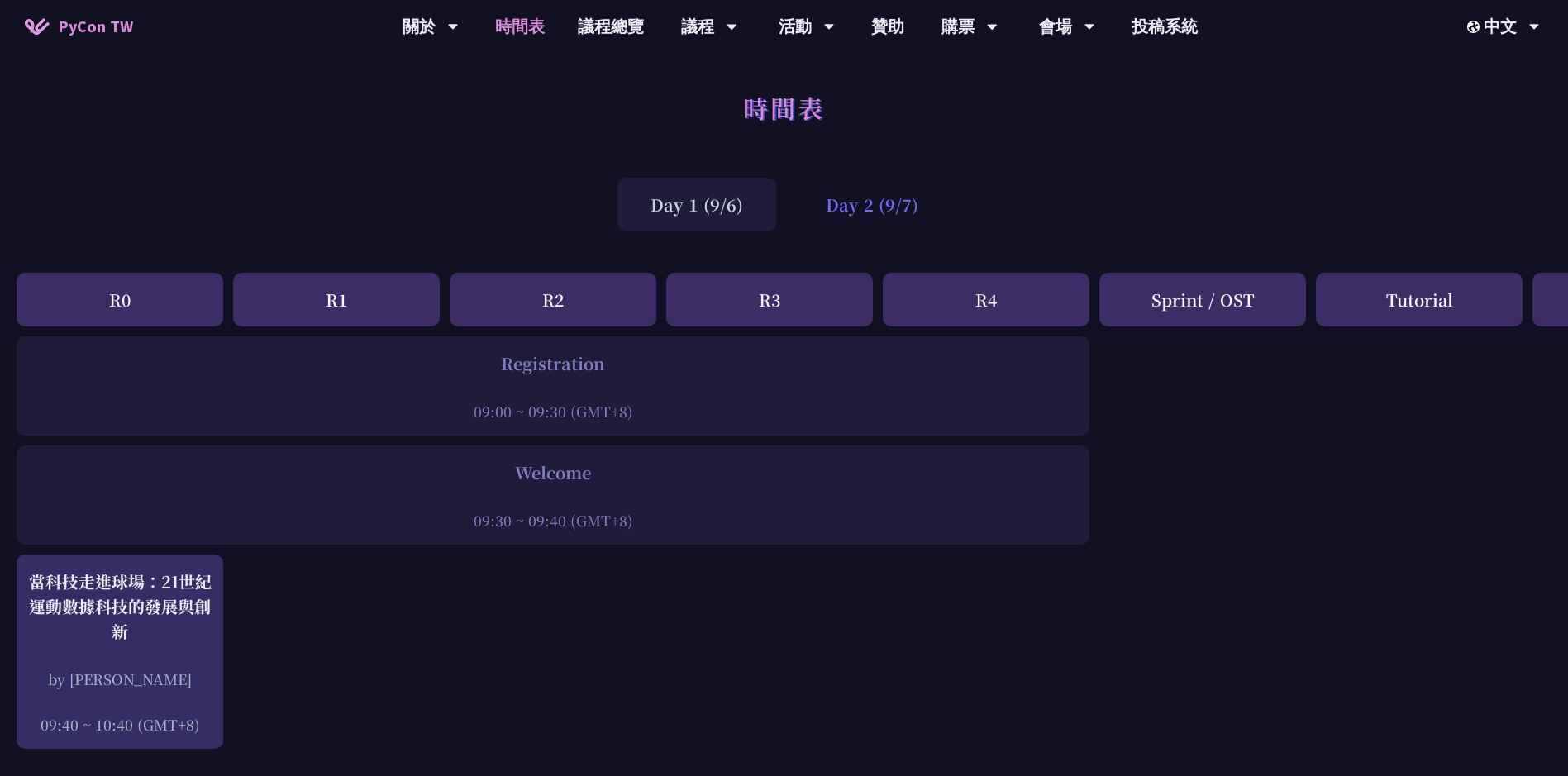
click at [819, 214] on div "Day 2 (9/7)" at bounding box center [872, 204] width 159 height 54
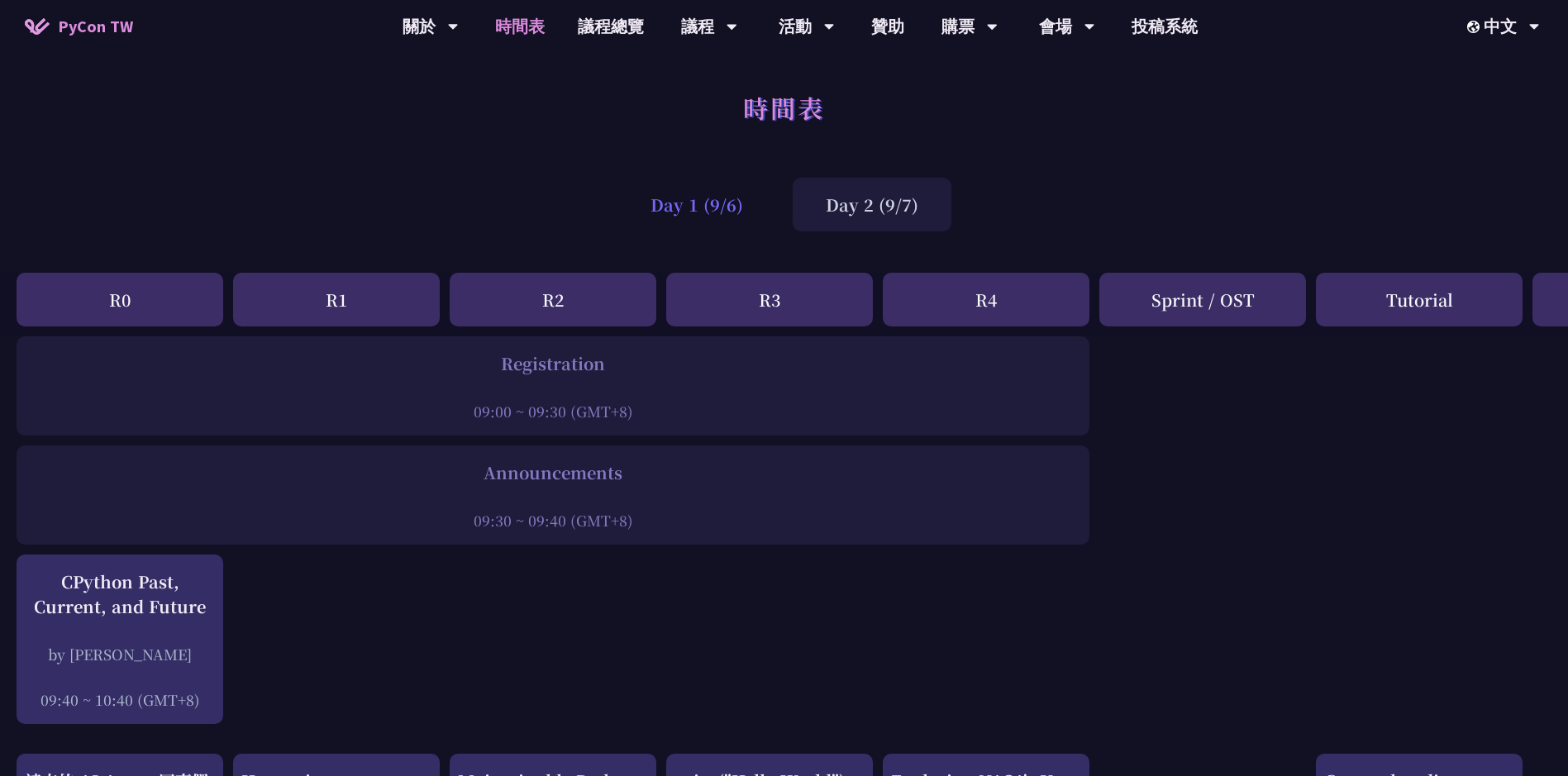
click at [712, 219] on div "Day 1 (9/6)" at bounding box center [696, 204] width 159 height 54
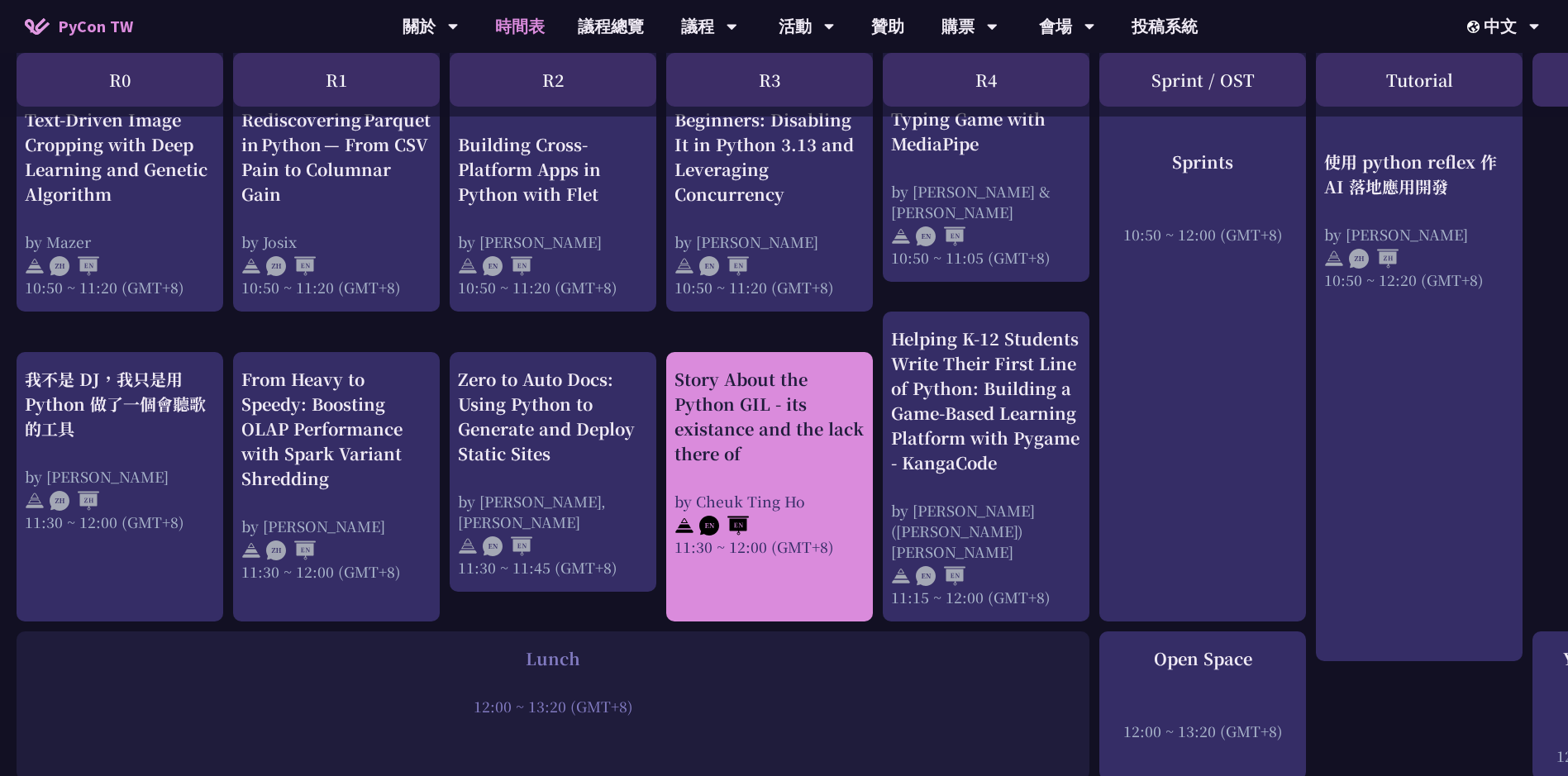
scroll to position [745, 0]
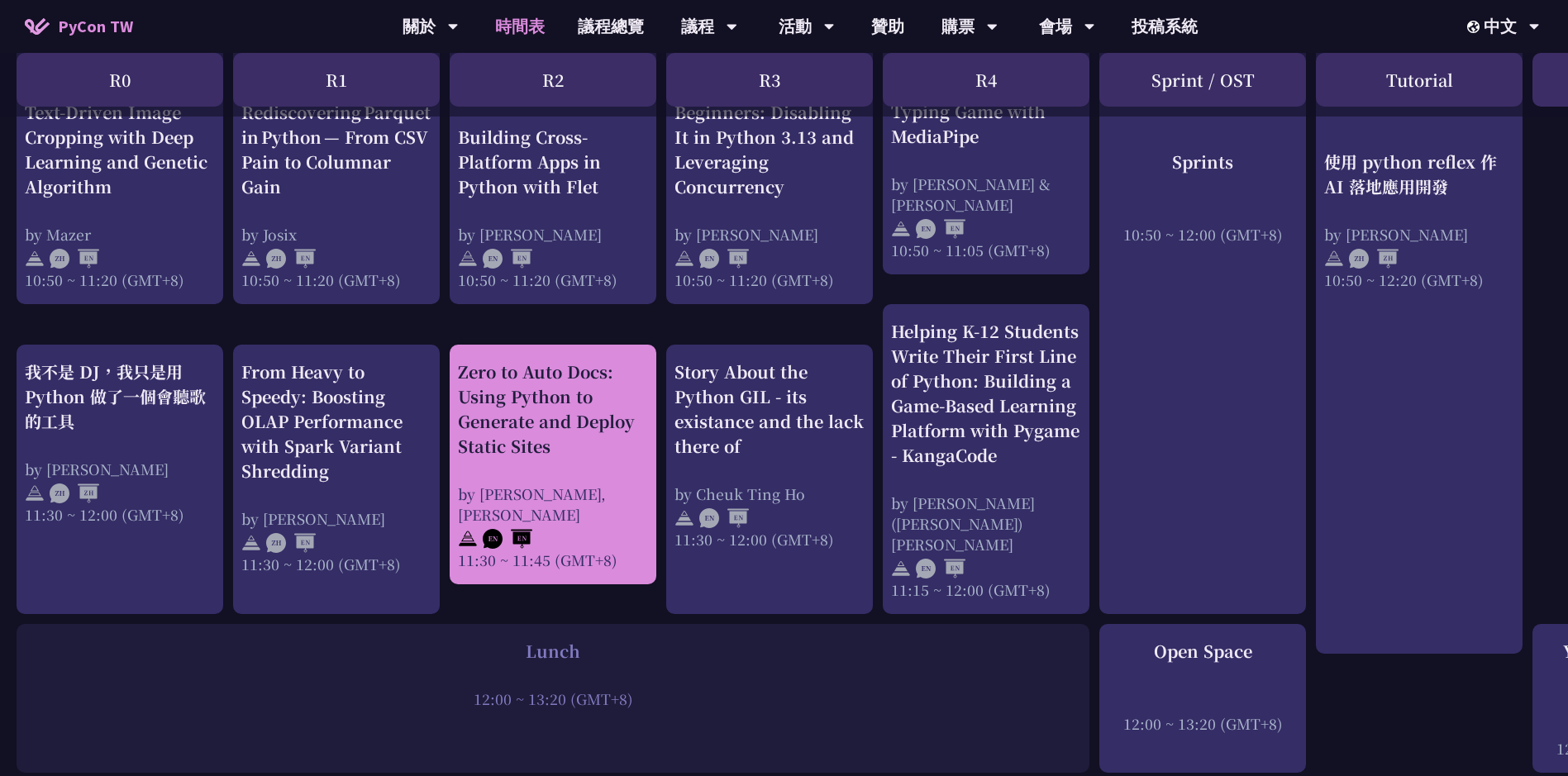
click at [605, 429] on div "Zero to Auto Docs: Using Python to Generate and Deploy Static Sites" at bounding box center [553, 398] width 190 height 99
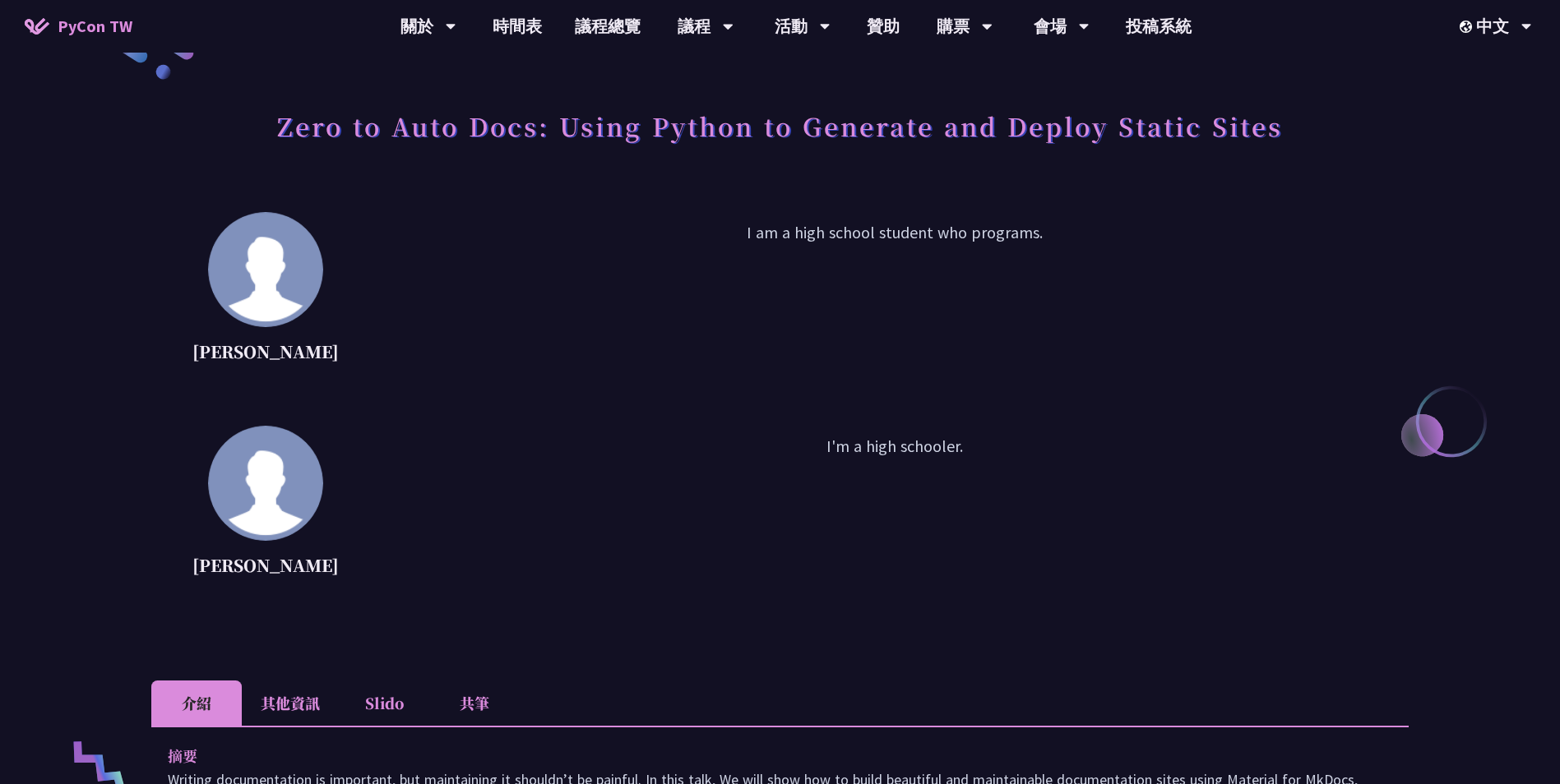
scroll to position [246, 0]
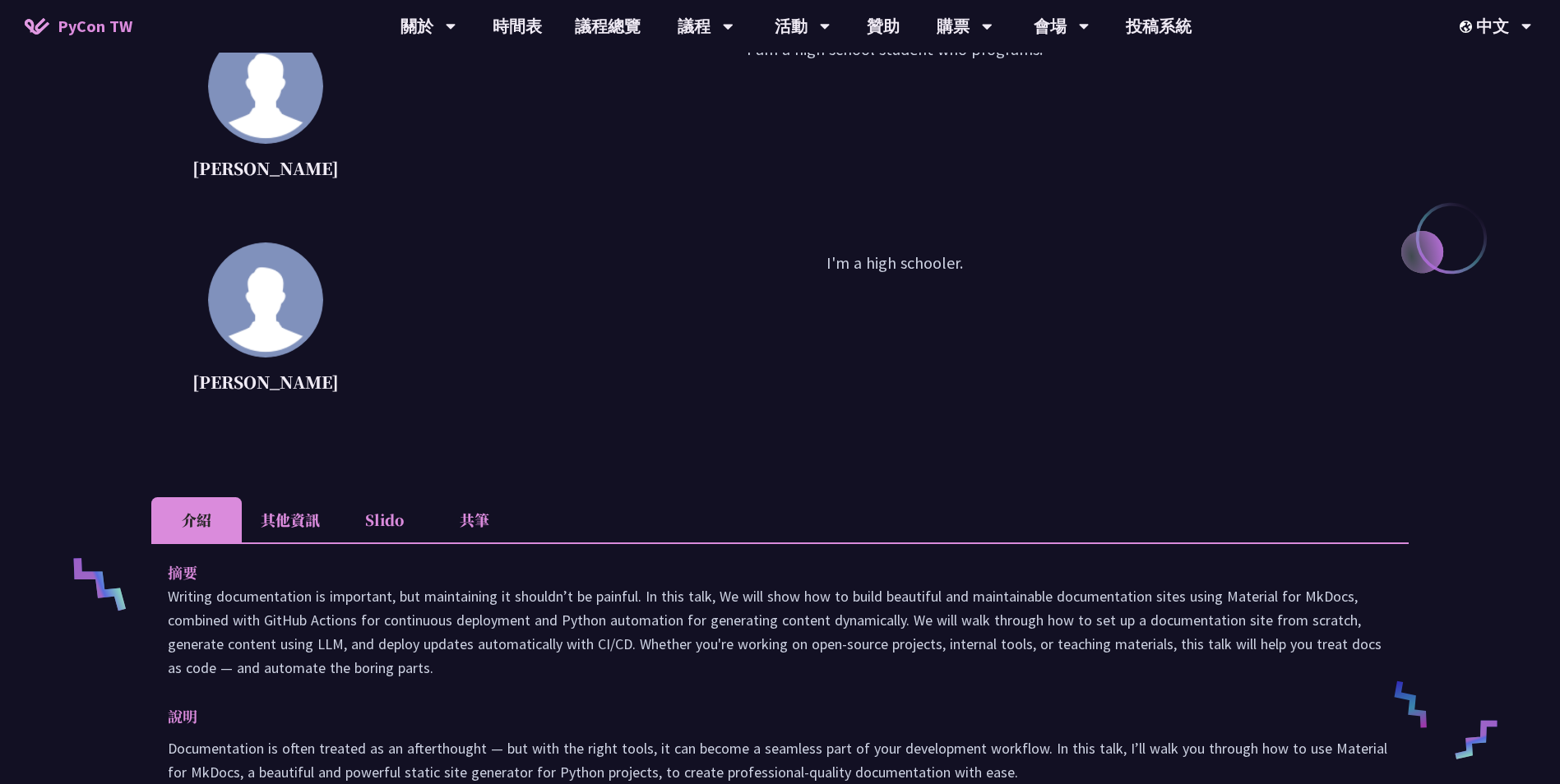
click at [303, 513] on li "其他資訊" at bounding box center [290, 520] width 97 height 45
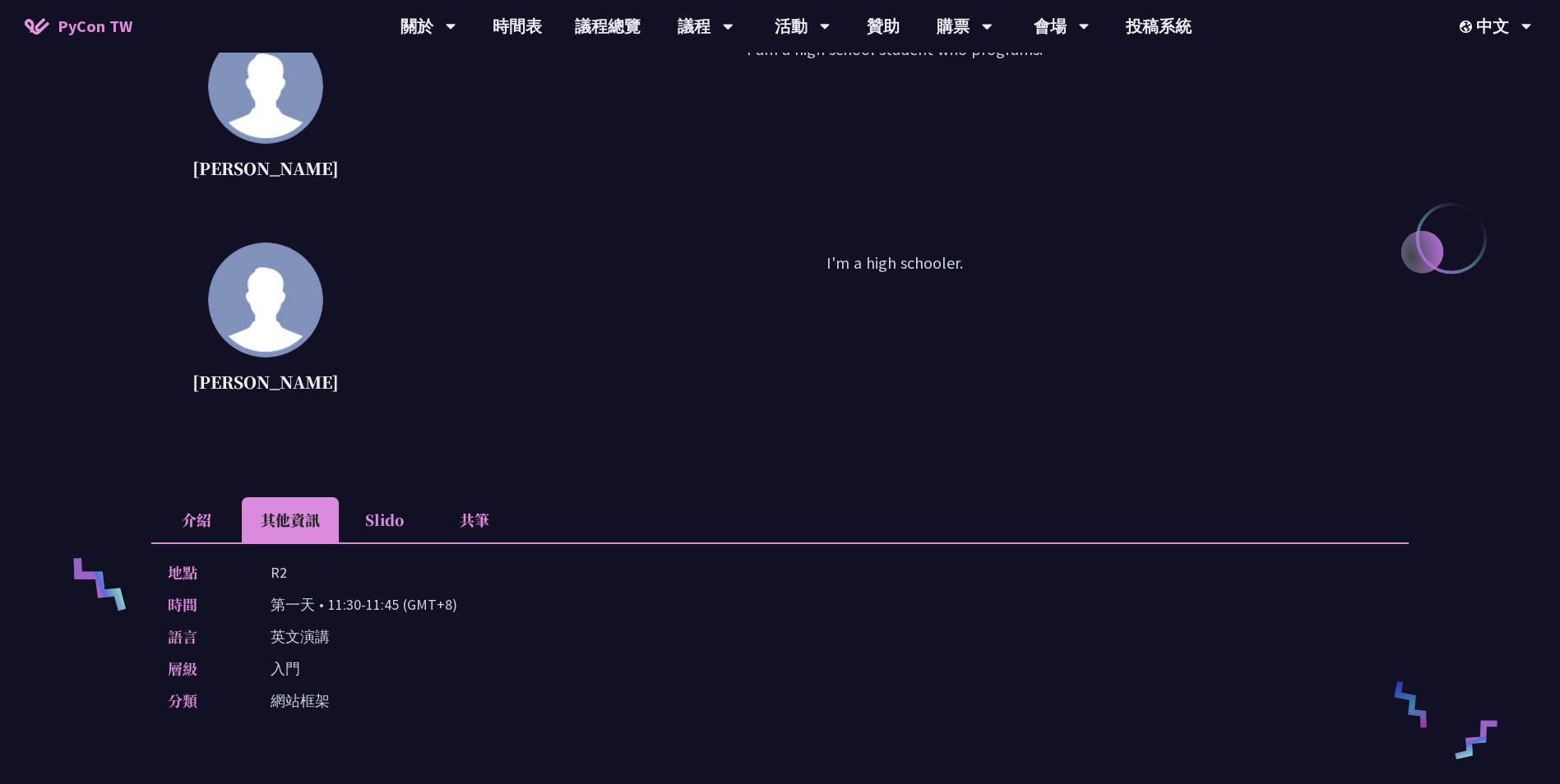
click at [192, 513] on li "介紹" at bounding box center [196, 520] width 91 height 45
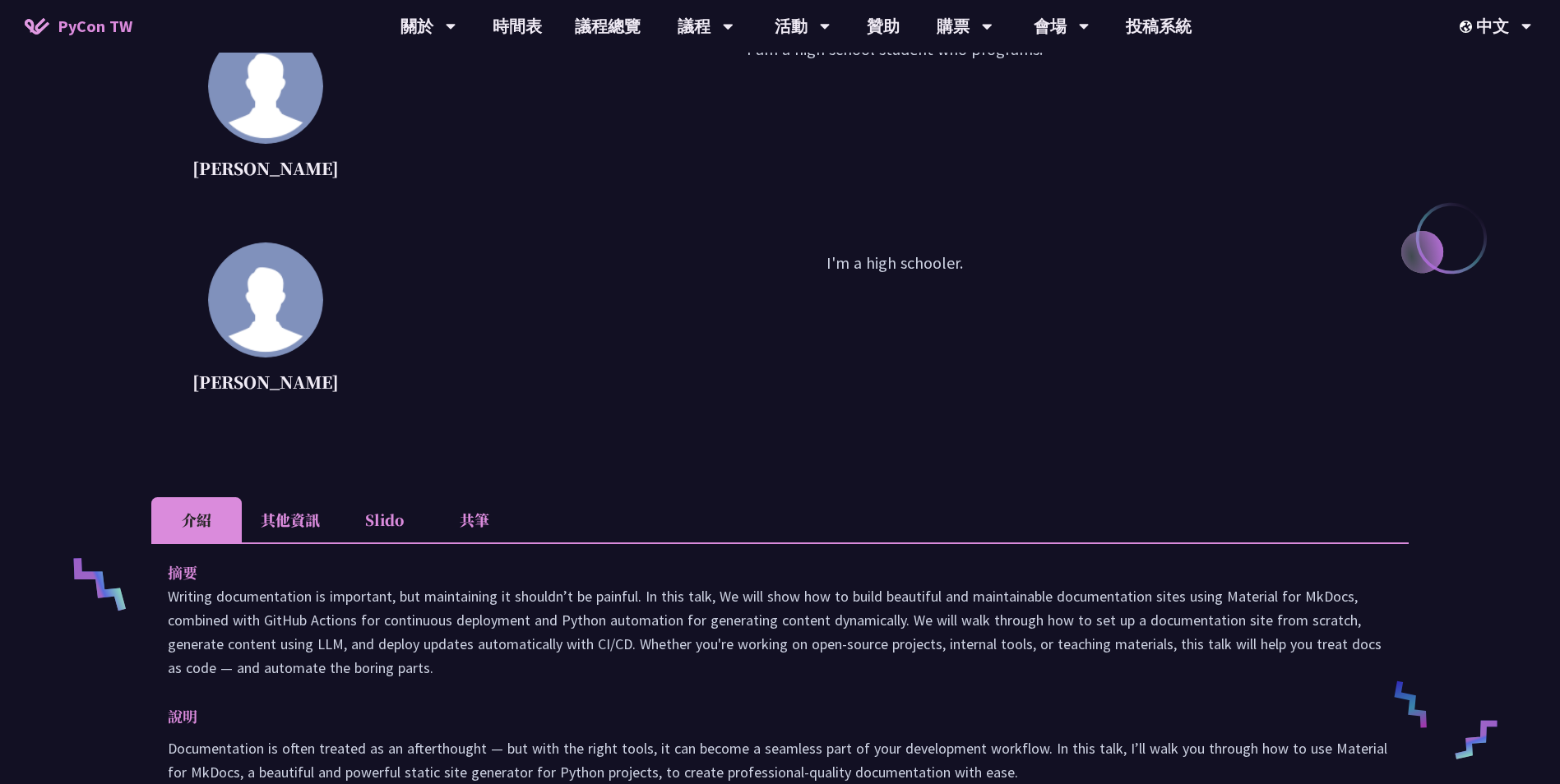
click at [282, 535] on li "其他資訊" at bounding box center [290, 520] width 97 height 45
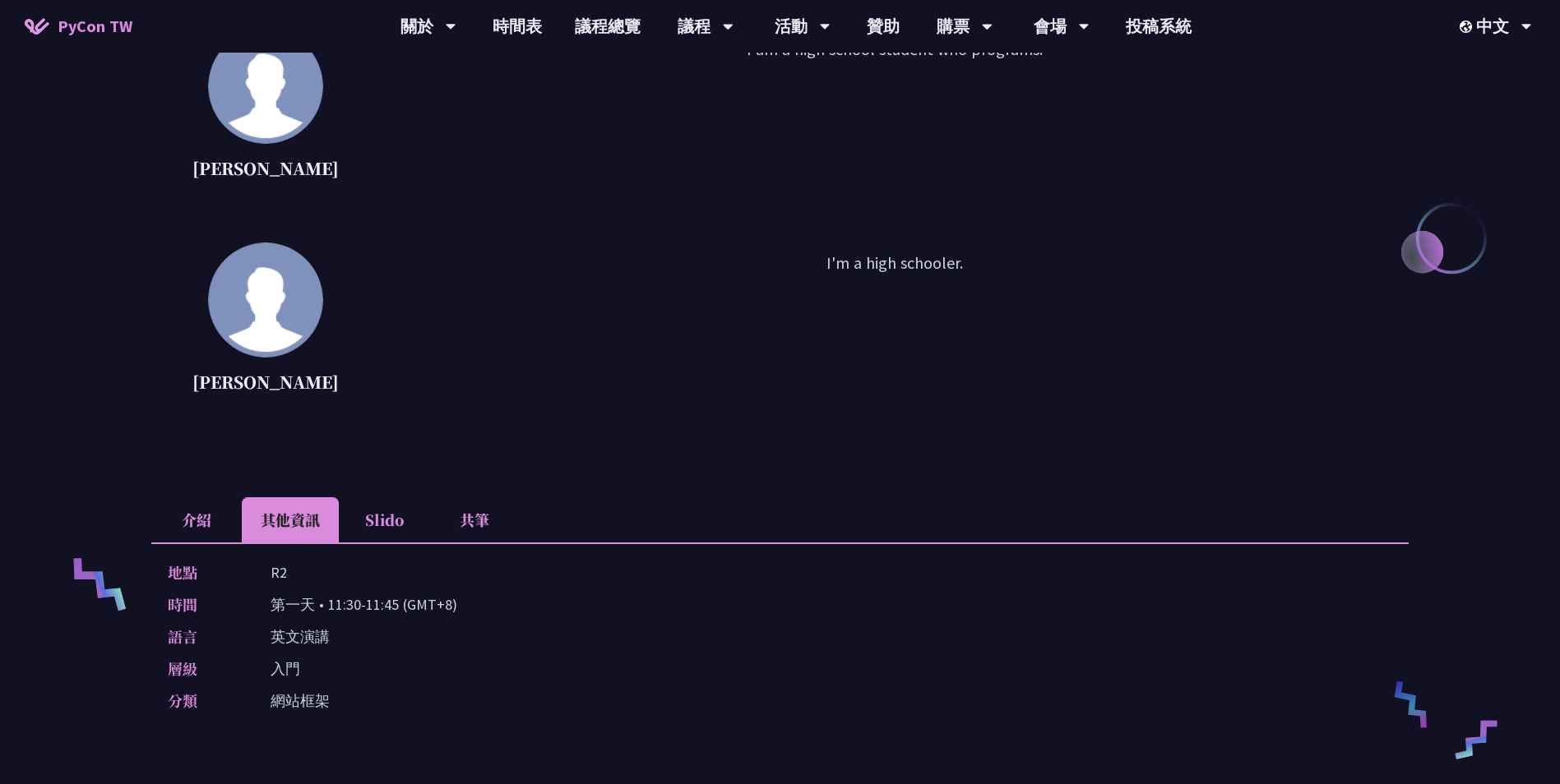
click at [224, 517] on li "介紹" at bounding box center [196, 520] width 91 height 45
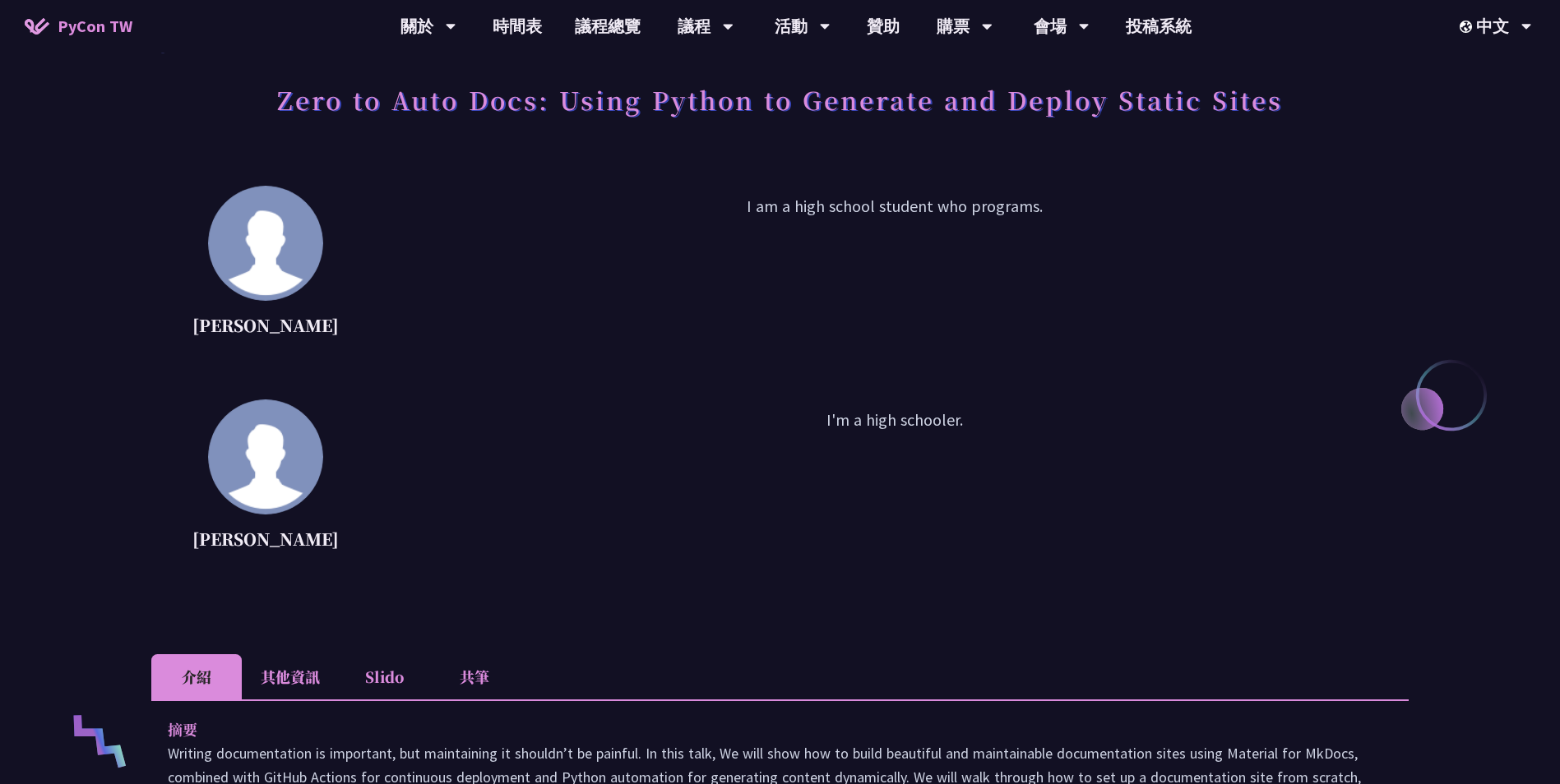
scroll to position [0, 0]
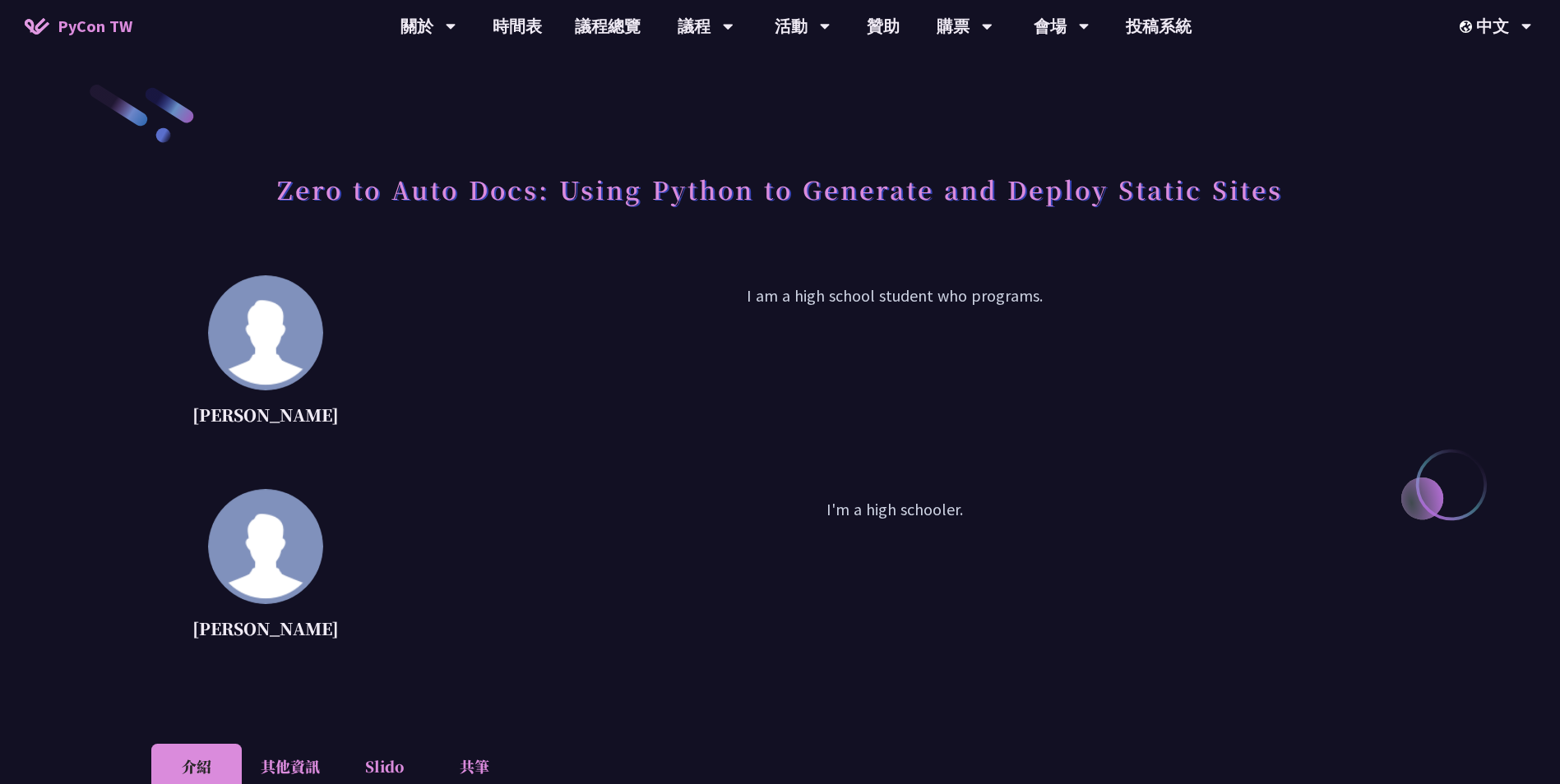
drag, startPoint x: 625, startPoint y: 359, endPoint x: 625, endPoint y: 345, distance: 14.0
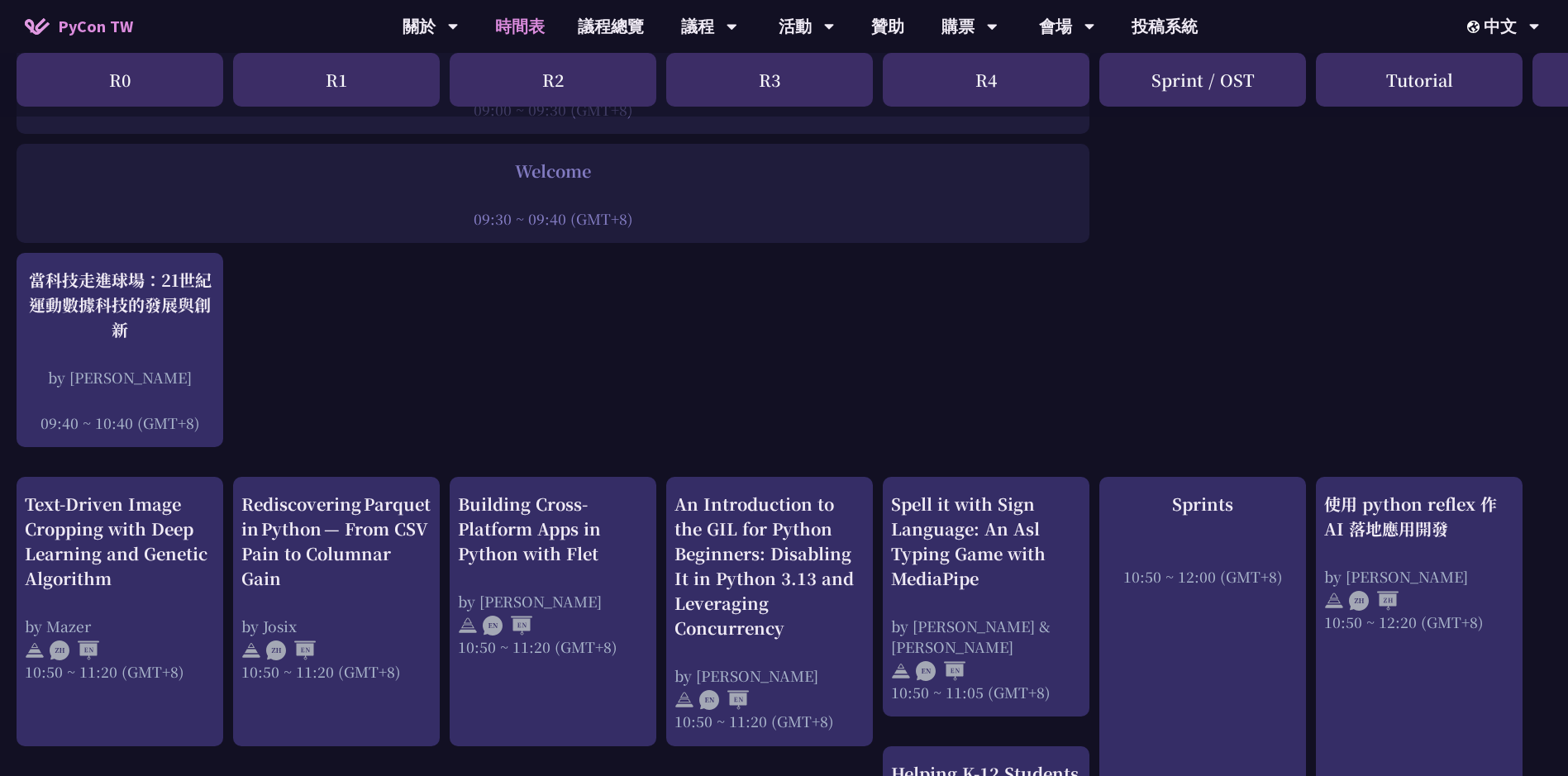
scroll to position [331, 0]
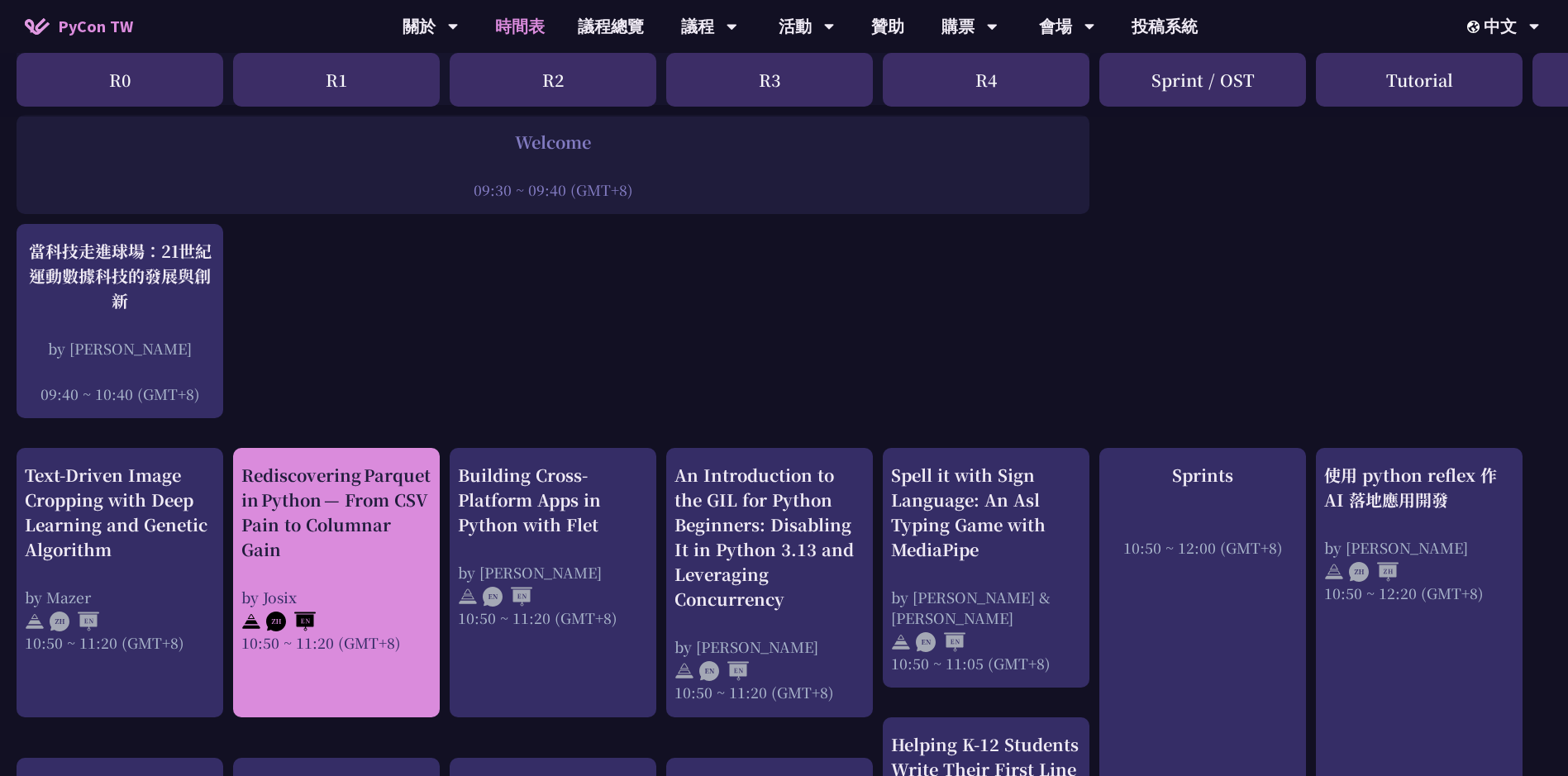
click at [396, 500] on div "Rediscovering Parquet in Python — From CSV Pain to Columnar Gain" at bounding box center [336, 512] width 190 height 99
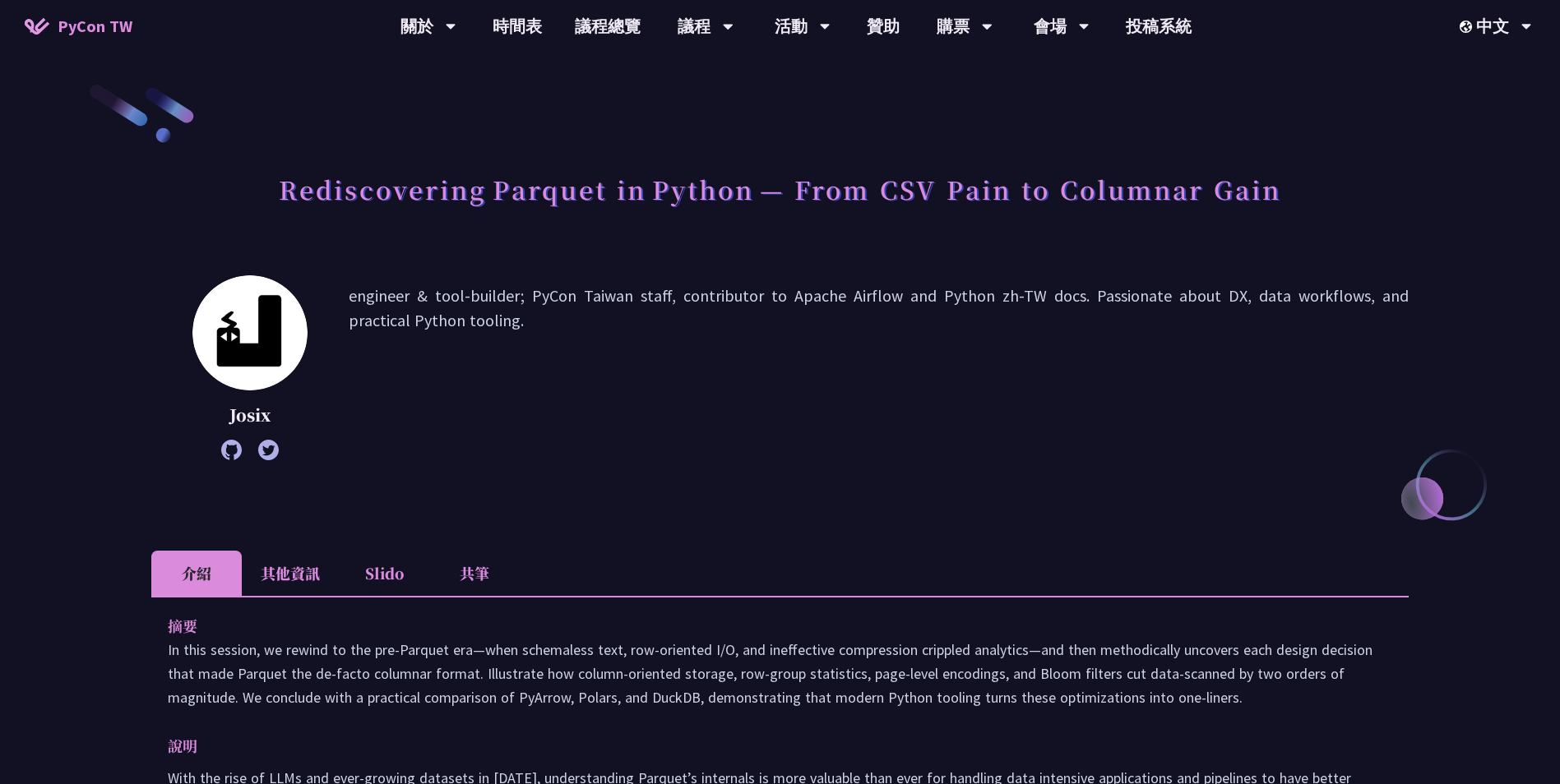
click at [268, 584] on li "其他資訊" at bounding box center [290, 573] width 97 height 45
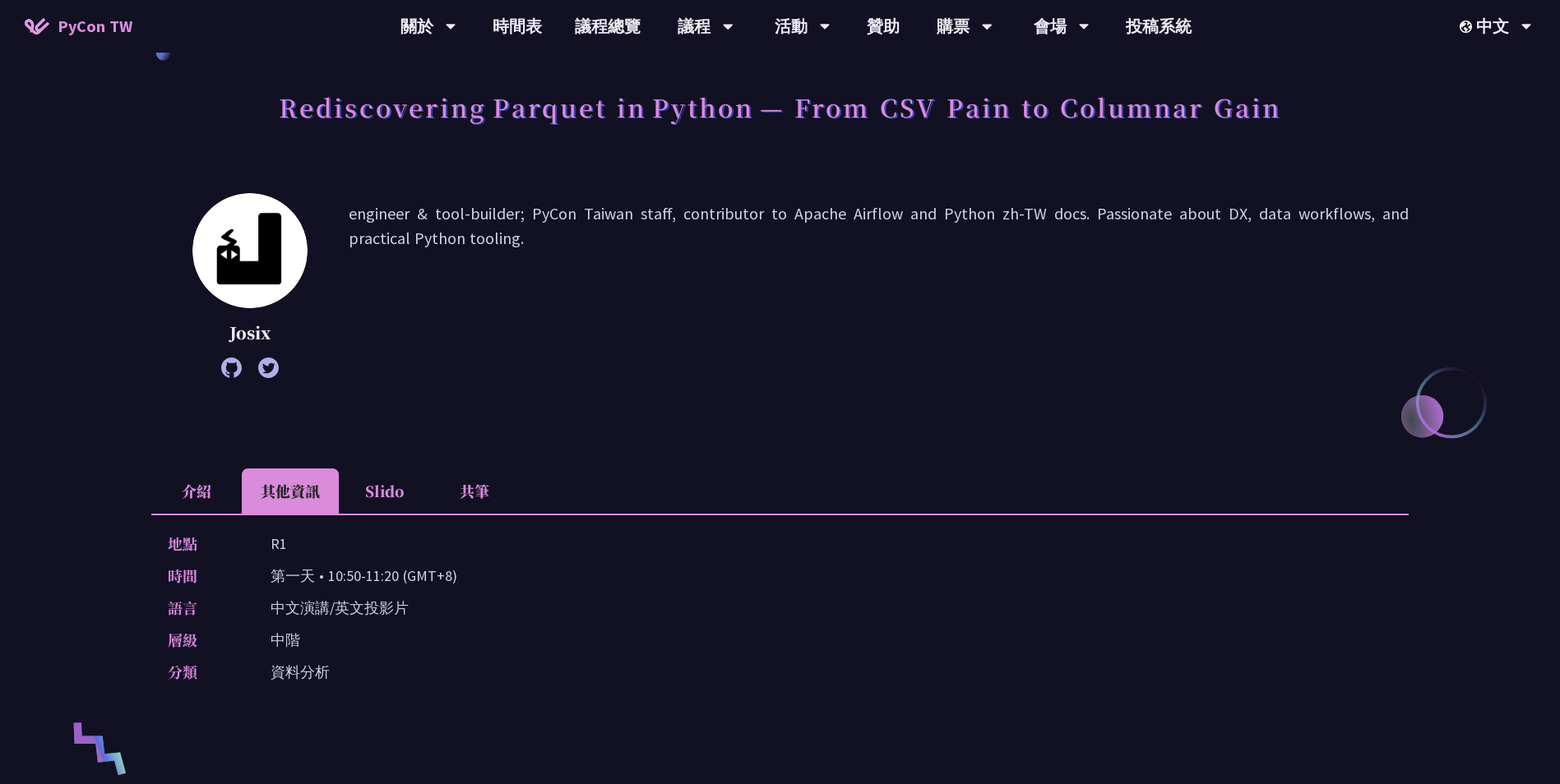
scroll to position [165, 0]
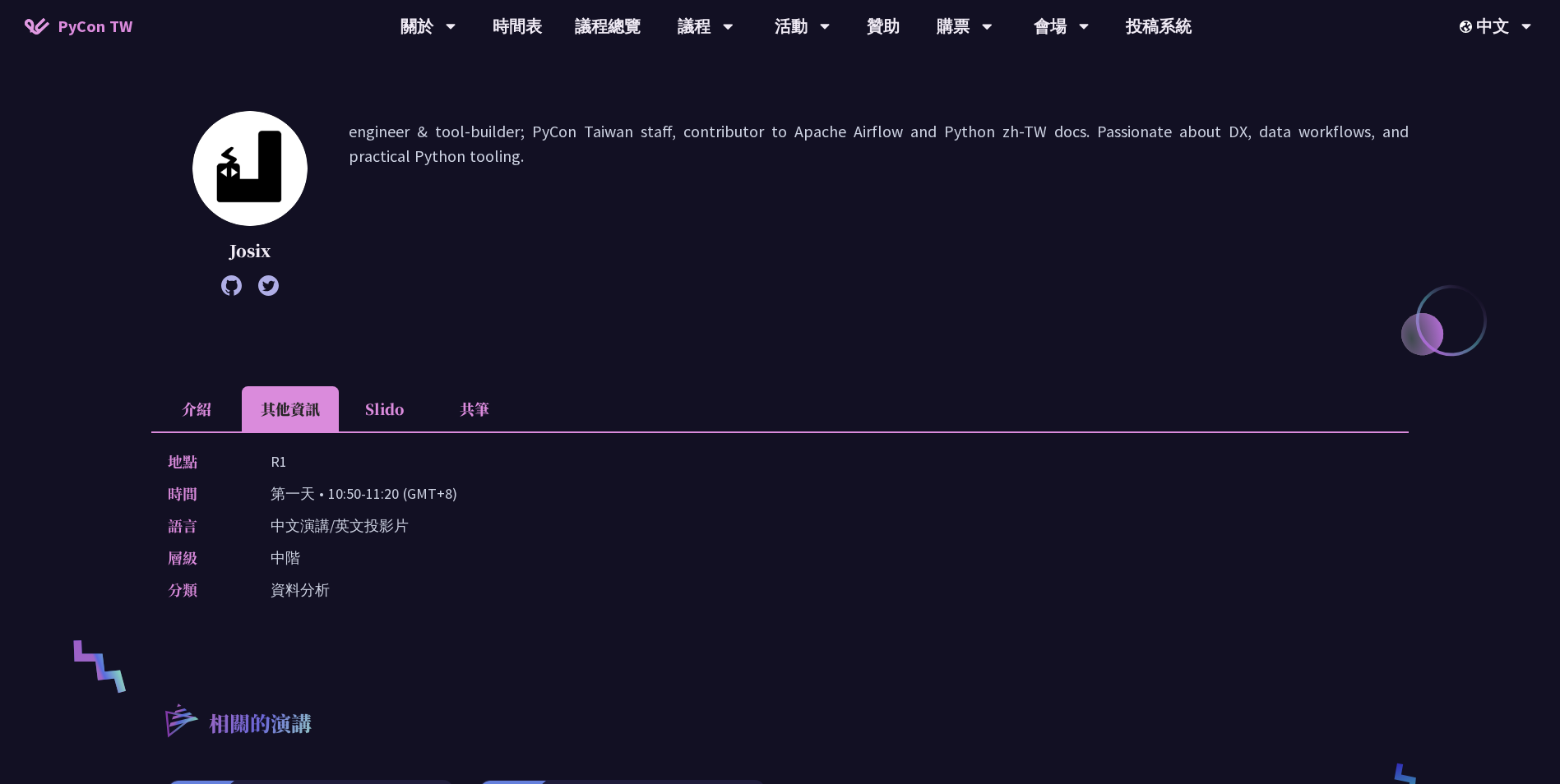
click at [219, 405] on li "介紹" at bounding box center [196, 409] width 91 height 45
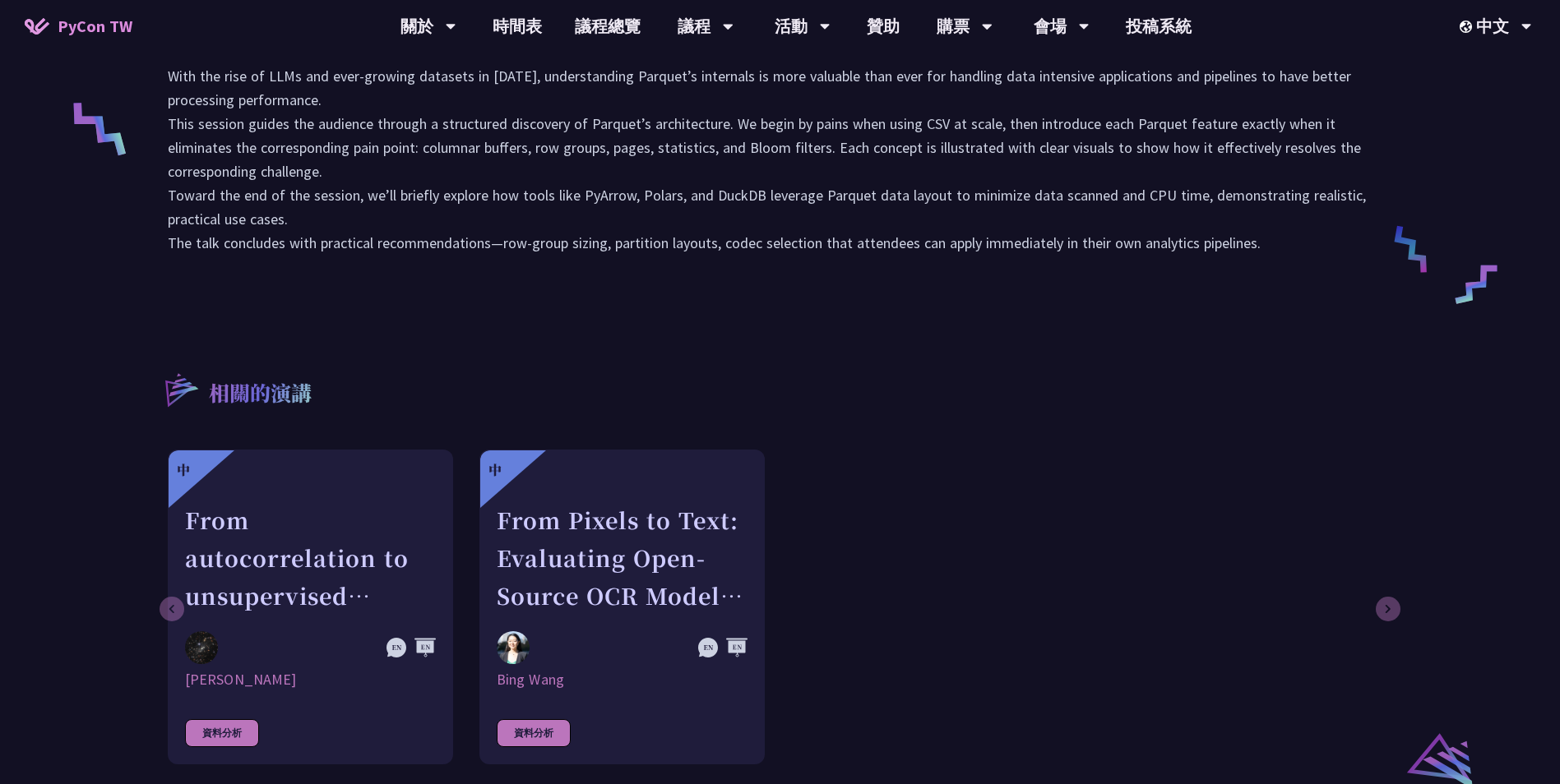
scroll to position [740, 0]
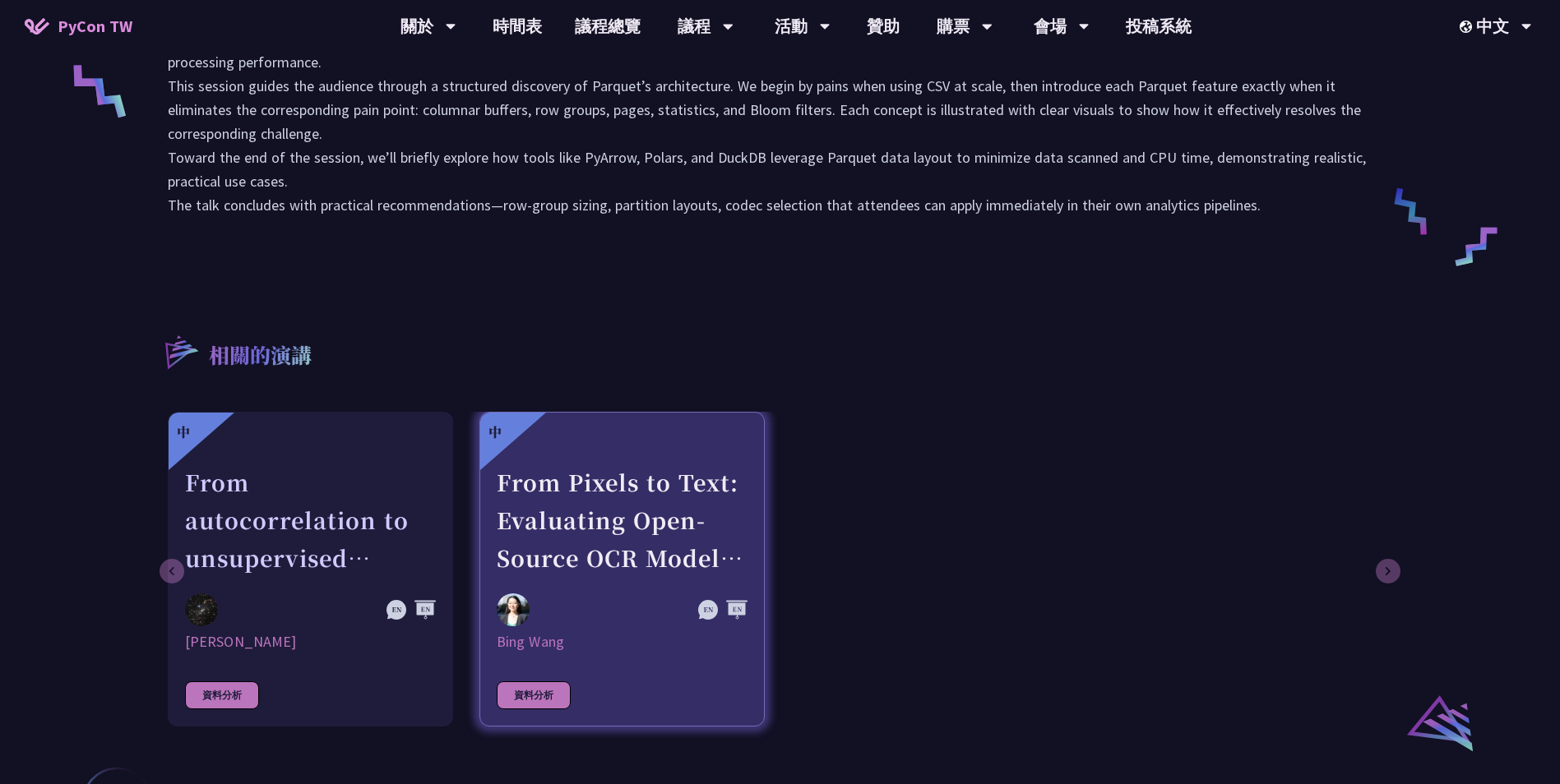
click at [538, 698] on div "資料分析" at bounding box center [534, 695] width 74 height 28
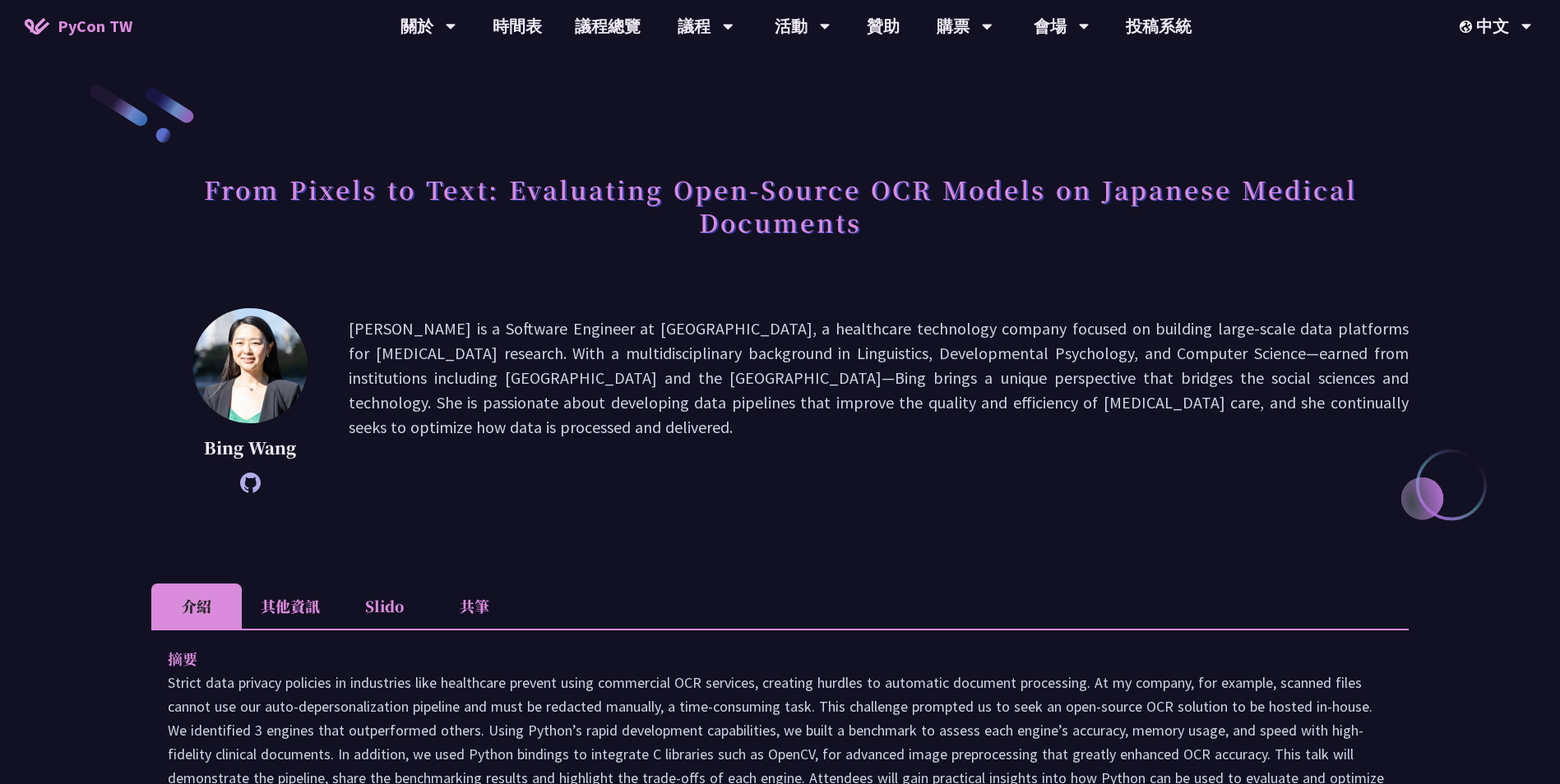
click at [290, 619] on li "其他資訊" at bounding box center [290, 606] width 97 height 45
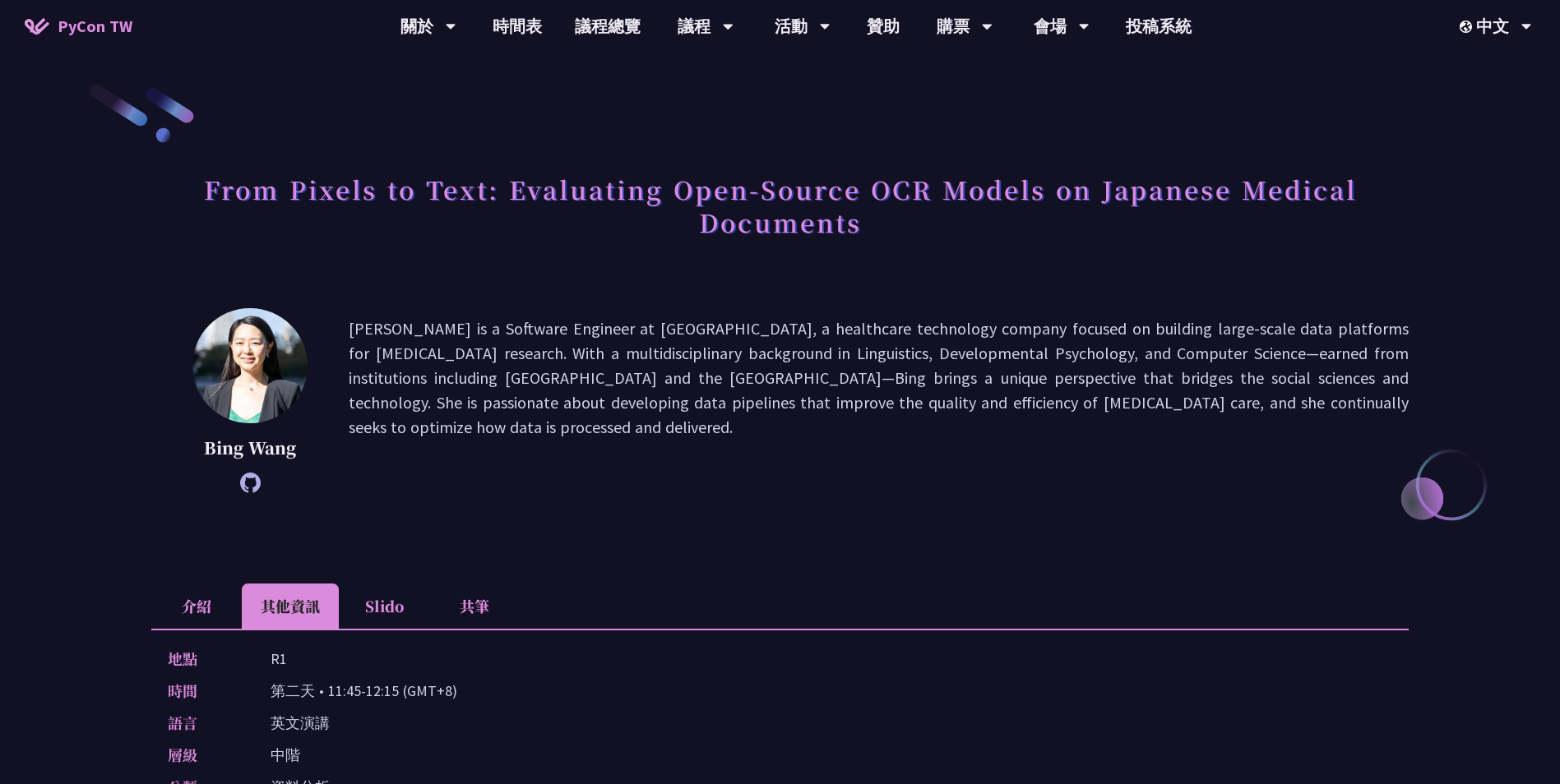
click at [198, 600] on li "介紹" at bounding box center [196, 606] width 91 height 45
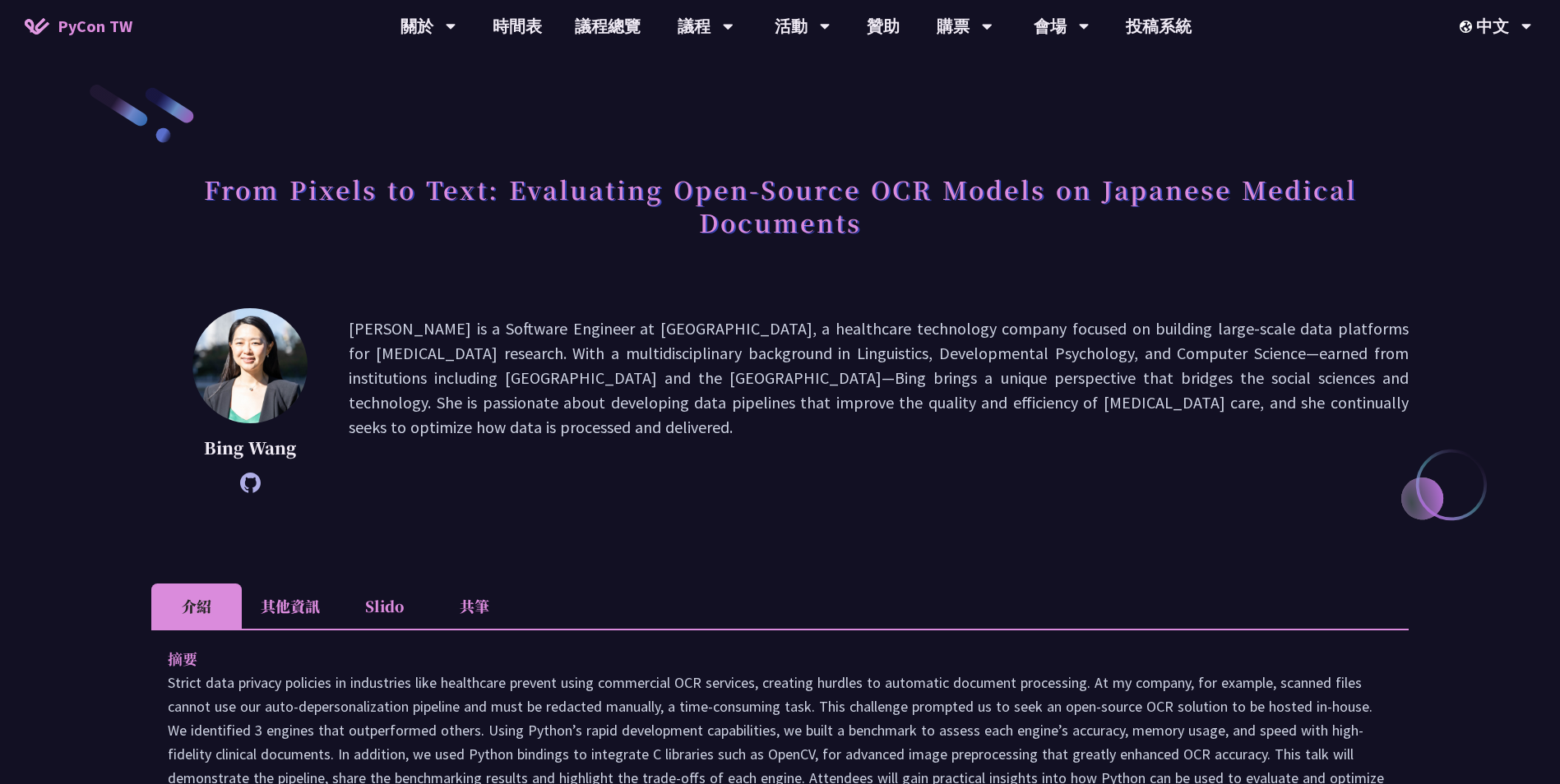
click at [308, 593] on li "其他資訊" at bounding box center [290, 606] width 97 height 45
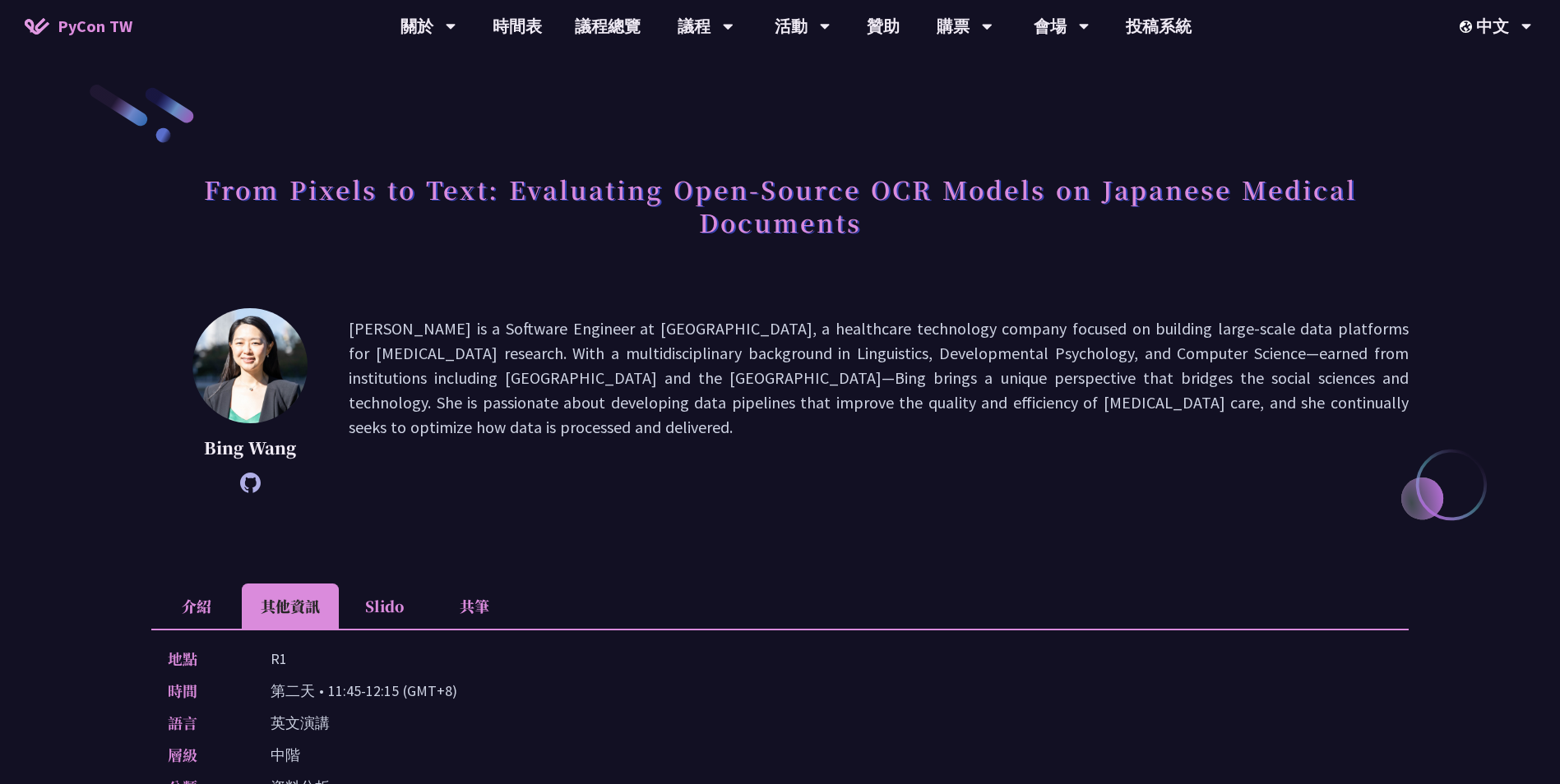
scroll to position [740, 0]
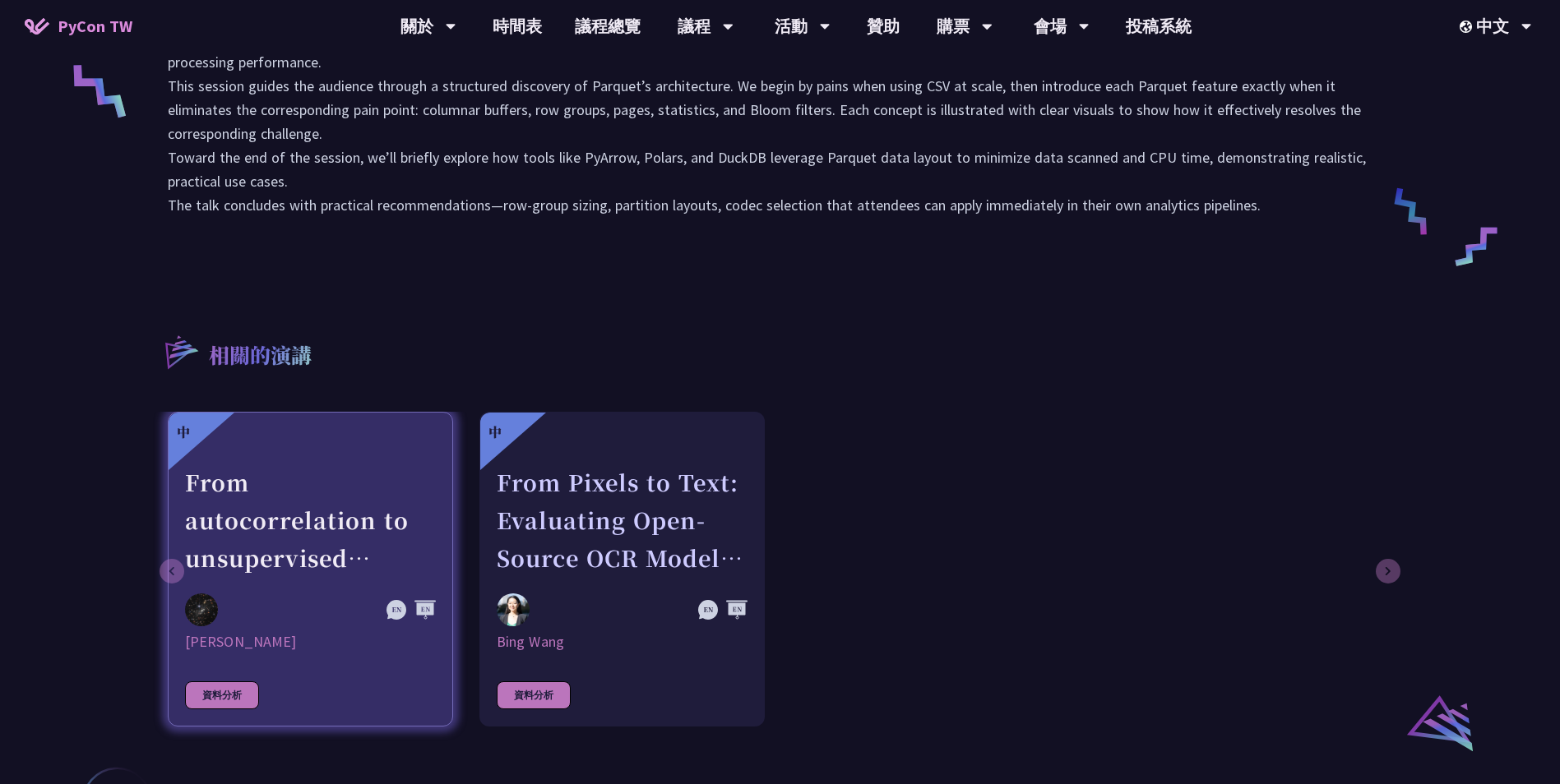
click at [393, 536] on div "From autocorrelation to unsupervised learning; searching for aperiodic tilings …" at bounding box center [310, 520] width 250 height 113
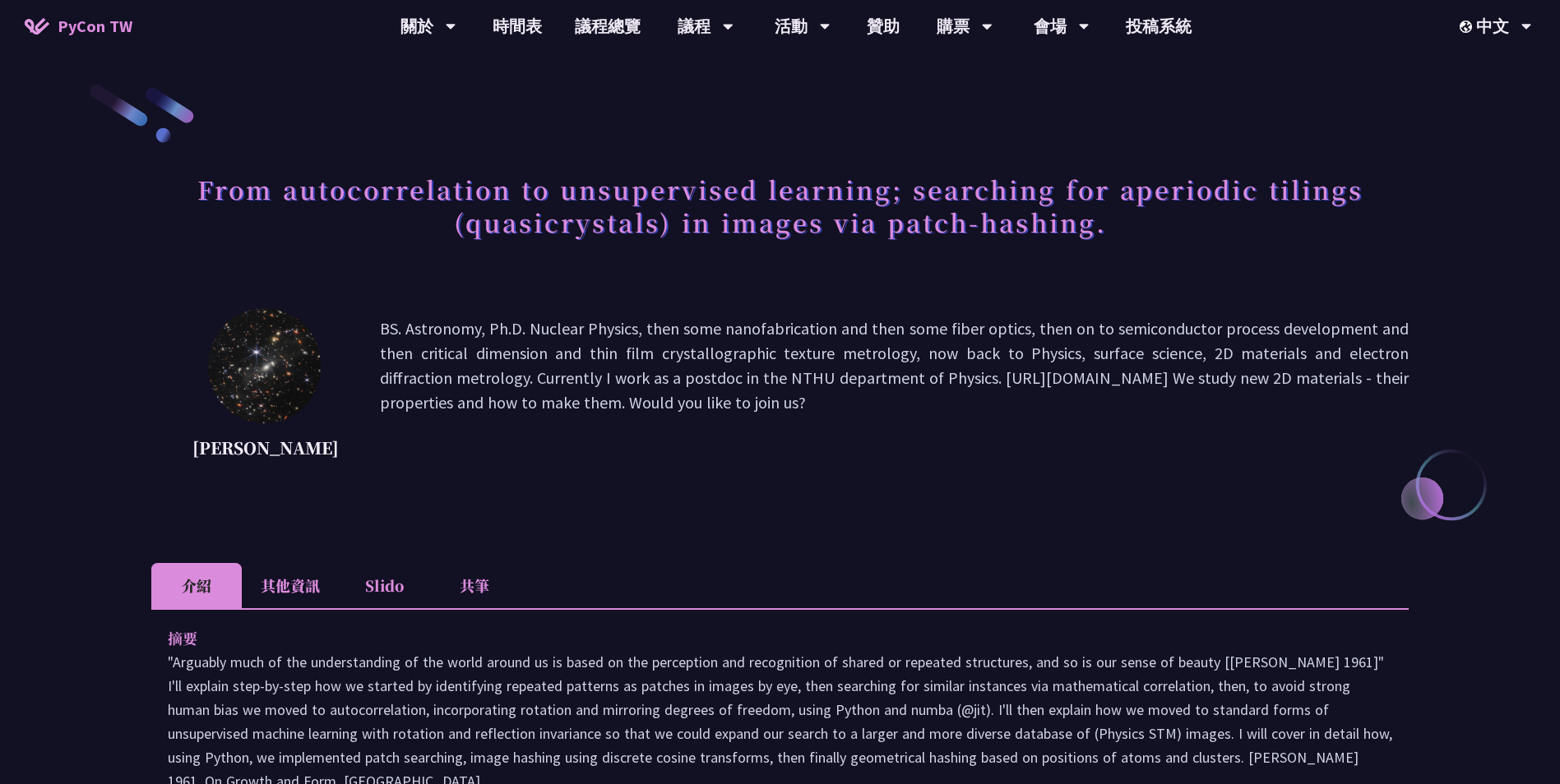
click at [314, 609] on li "其他資訊" at bounding box center [290, 585] width 97 height 45
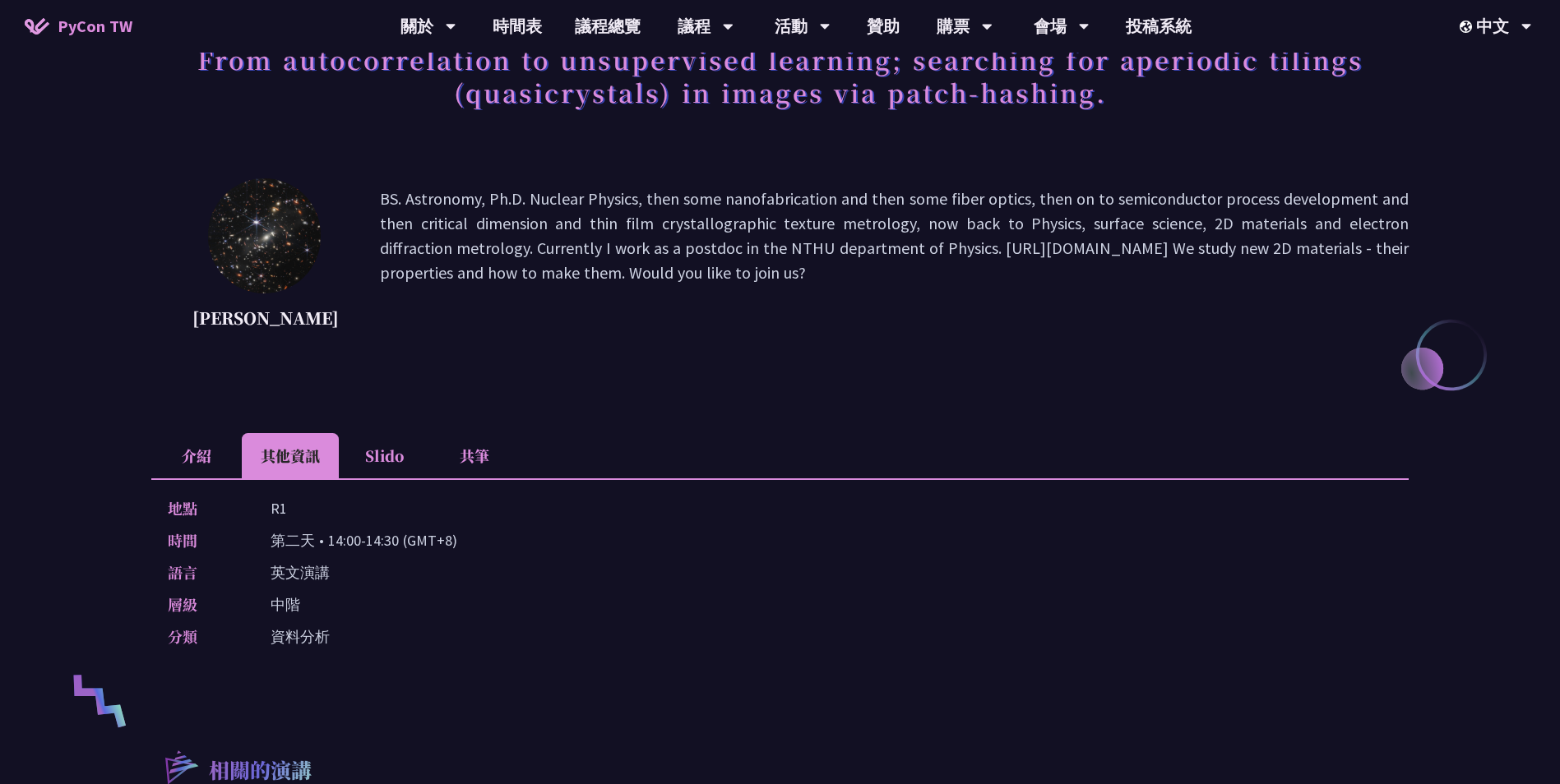
scroll to position [82, 0]
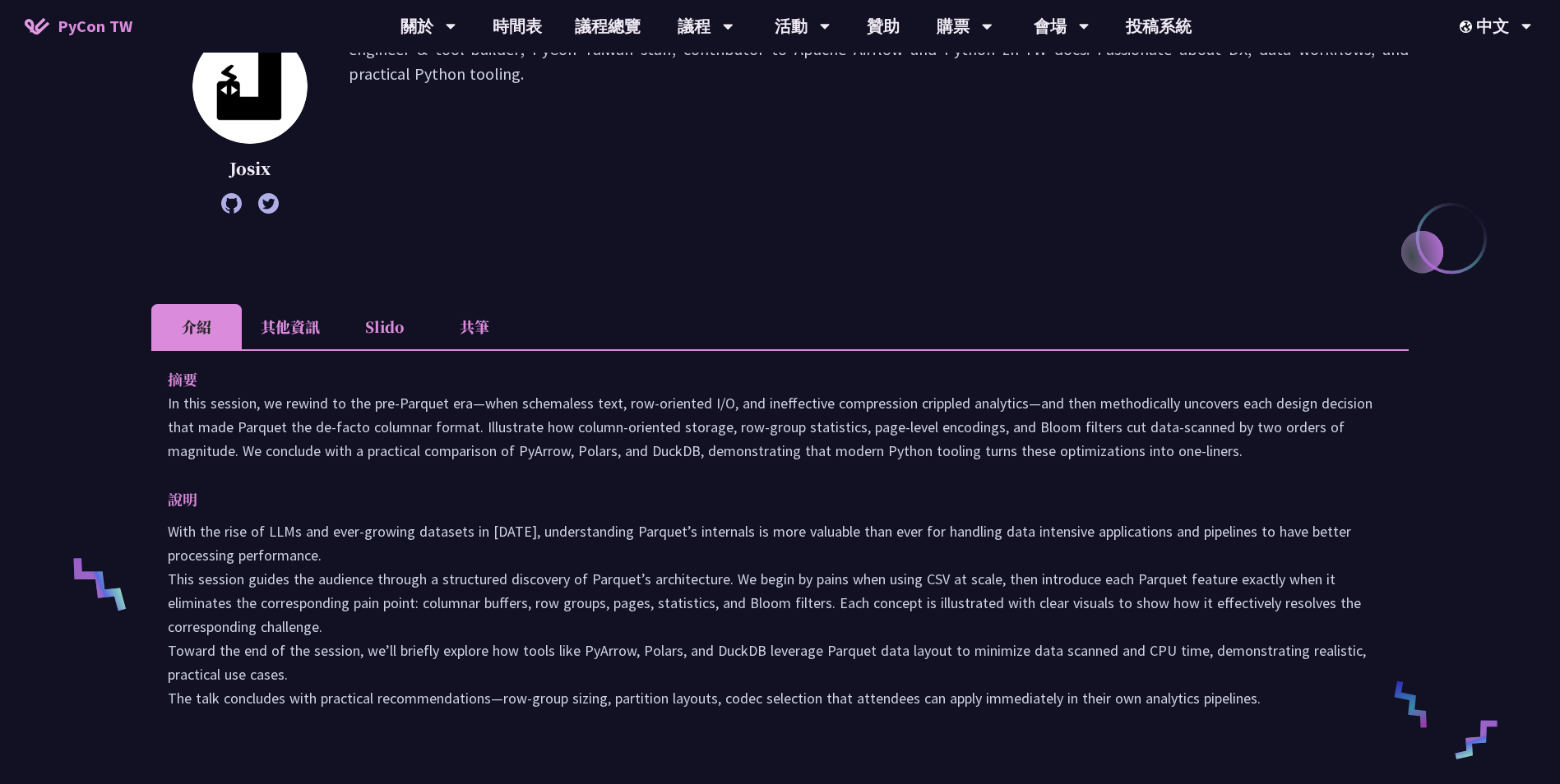
drag, startPoint x: 872, startPoint y: 593, endPoint x: 878, endPoint y: 579, distance: 15.2
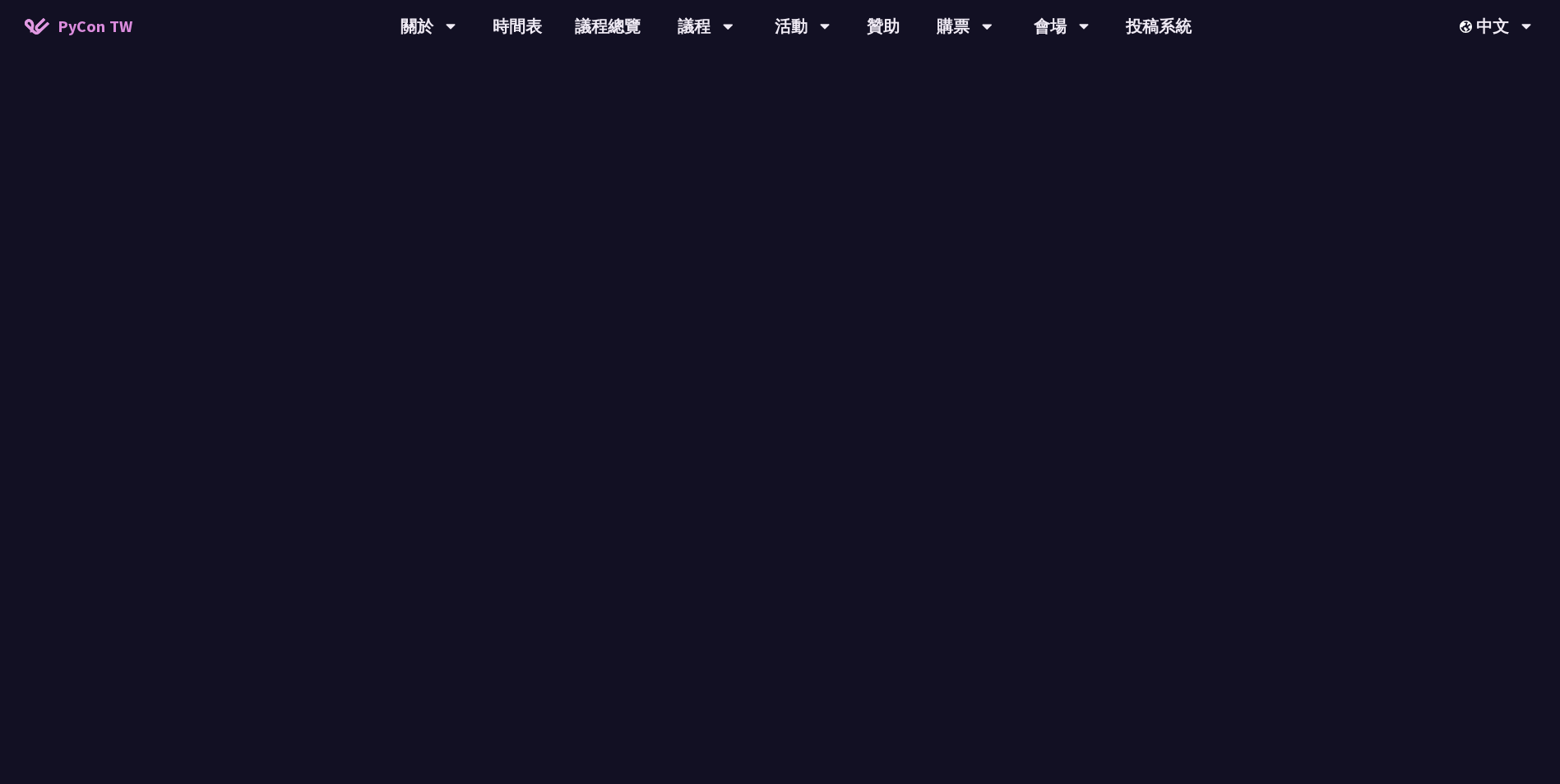
scroll to position [82, 0]
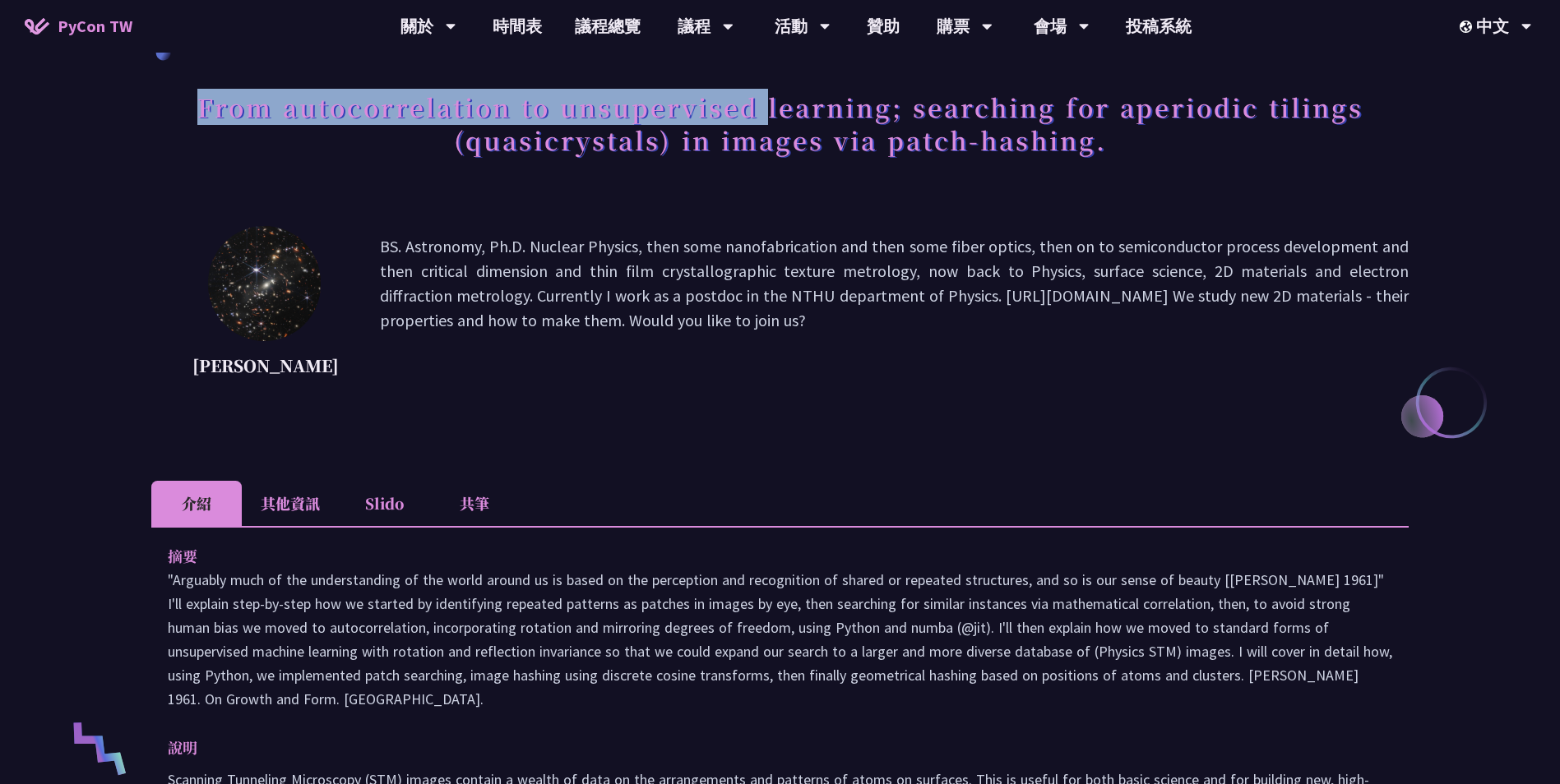
drag, startPoint x: 200, startPoint y: 107, endPoint x: 765, endPoint y: 87, distance: 565.4
click at [765, 87] on h1 "From autocorrelation to unsupervised learning; searching for aperiodic tilings …" at bounding box center [780, 123] width 1257 height 82
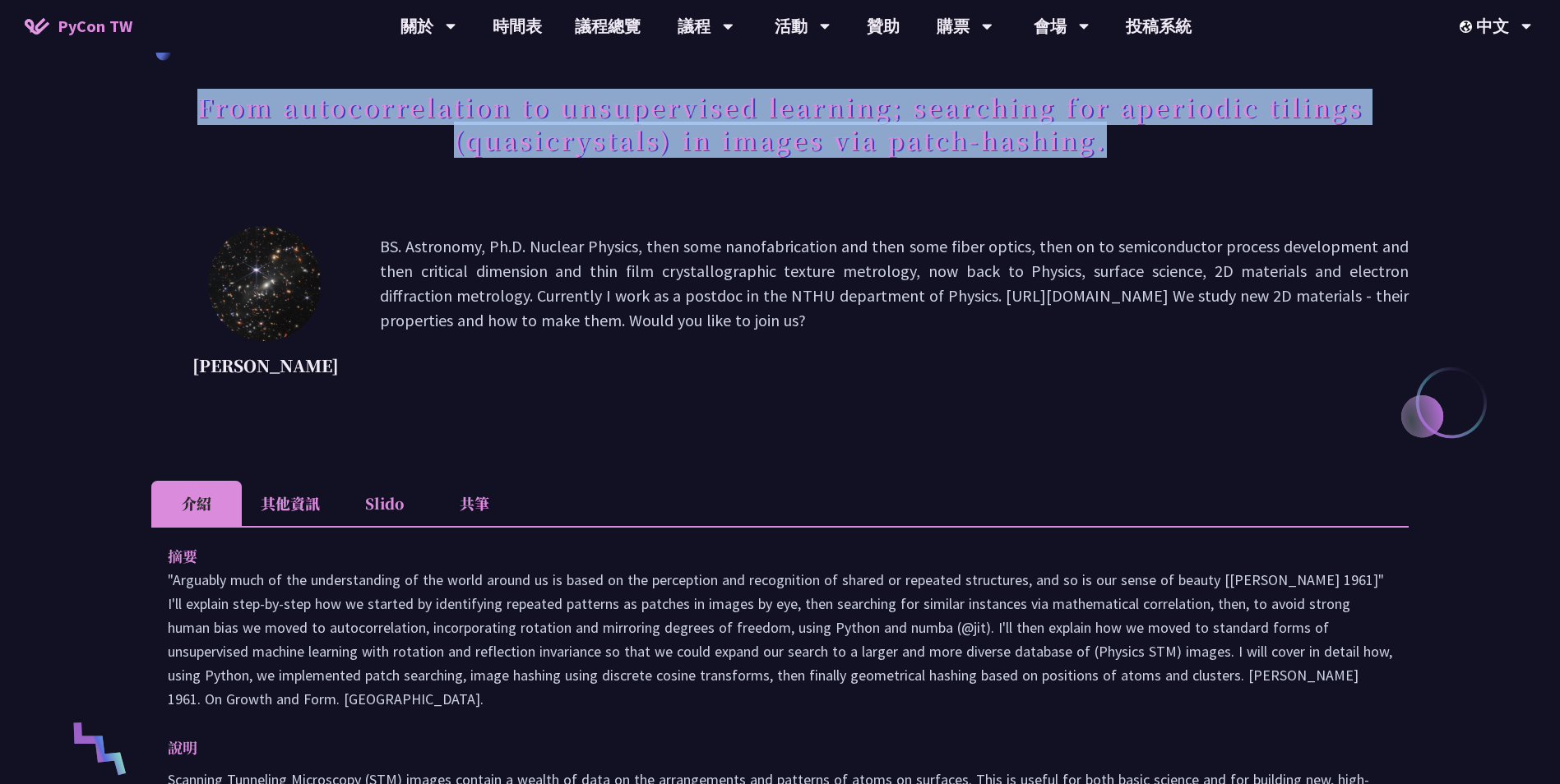
drag, startPoint x: 1141, startPoint y: 148, endPoint x: 150, endPoint y: 97, distance: 992.3
click at [150, 97] on div "From autocorrelation to unsupervised learning; searching for aperiodic tilings …" at bounding box center [780, 770] width 1560 height 1705
copy h1 "From autocorrelation to unsupervised learning; searching for aperiodic tilings …"
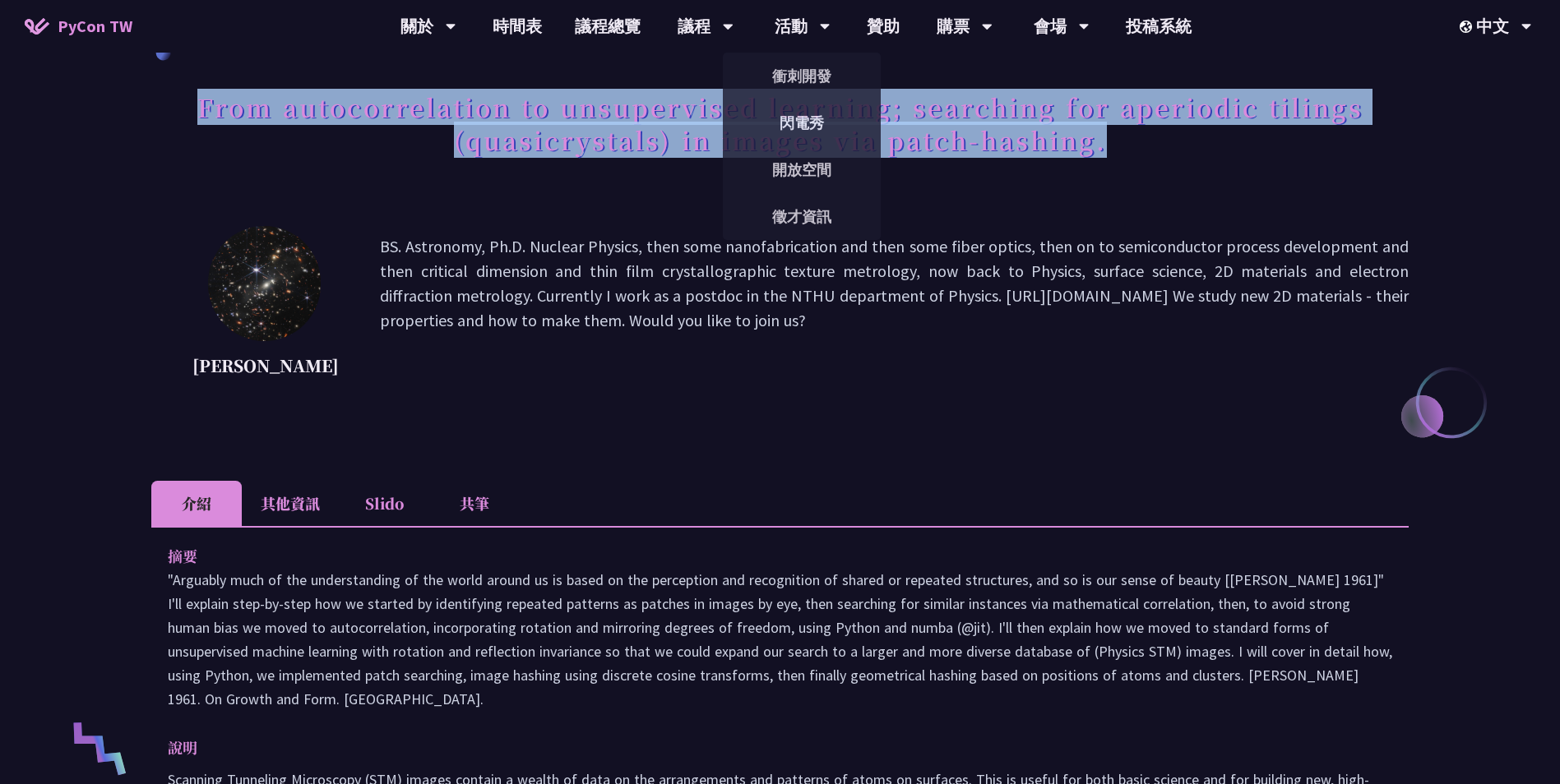
click at [1223, 187] on div "From autocorrelation to unsupervised learning; searching for aperiodic tilings …" at bounding box center [780, 141] width 1257 height 119
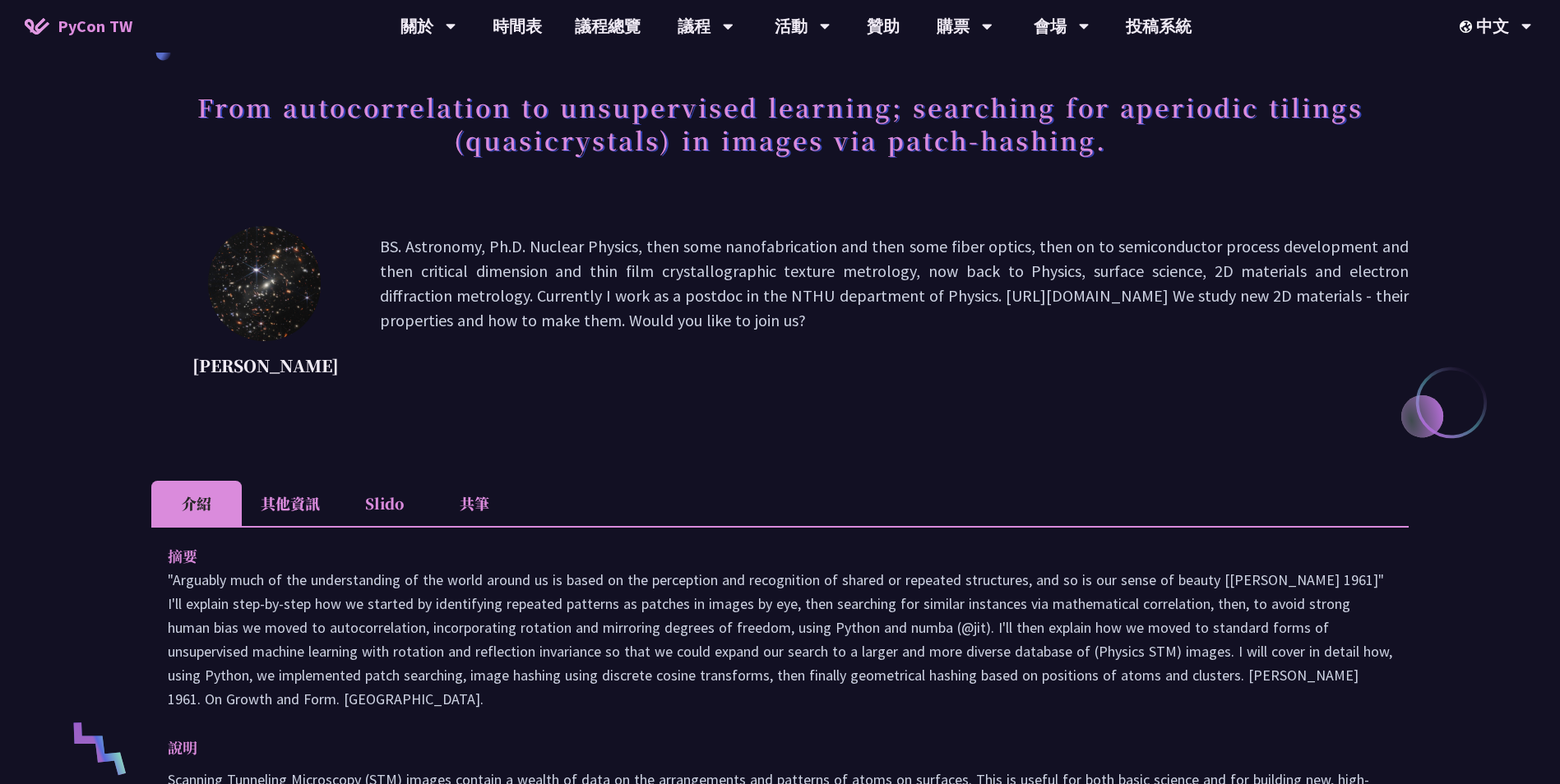
click at [301, 526] on li "其他資訊" at bounding box center [290, 504] width 97 height 45
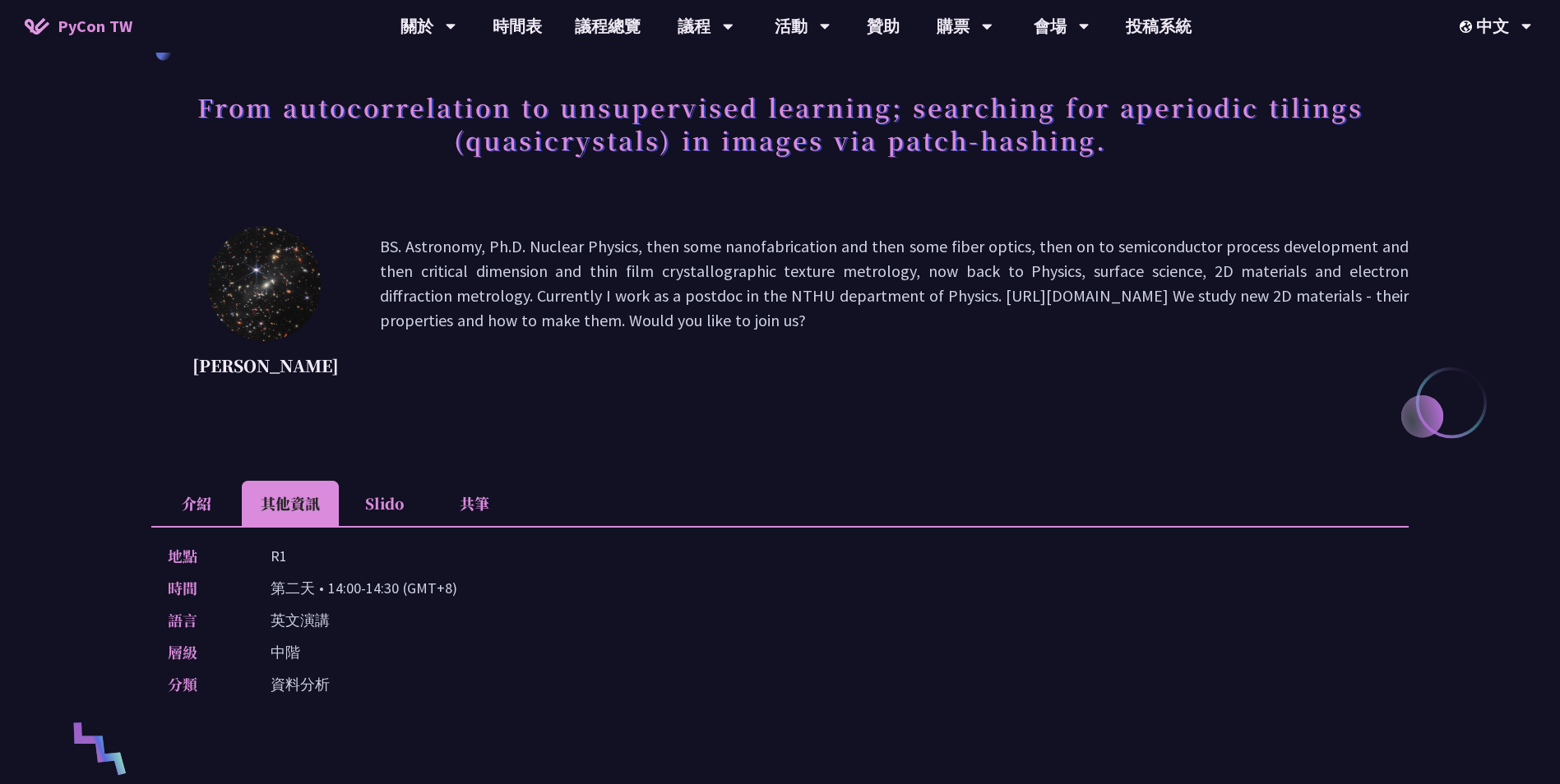
click at [368, 519] on li "Slido" at bounding box center [384, 504] width 91 height 45
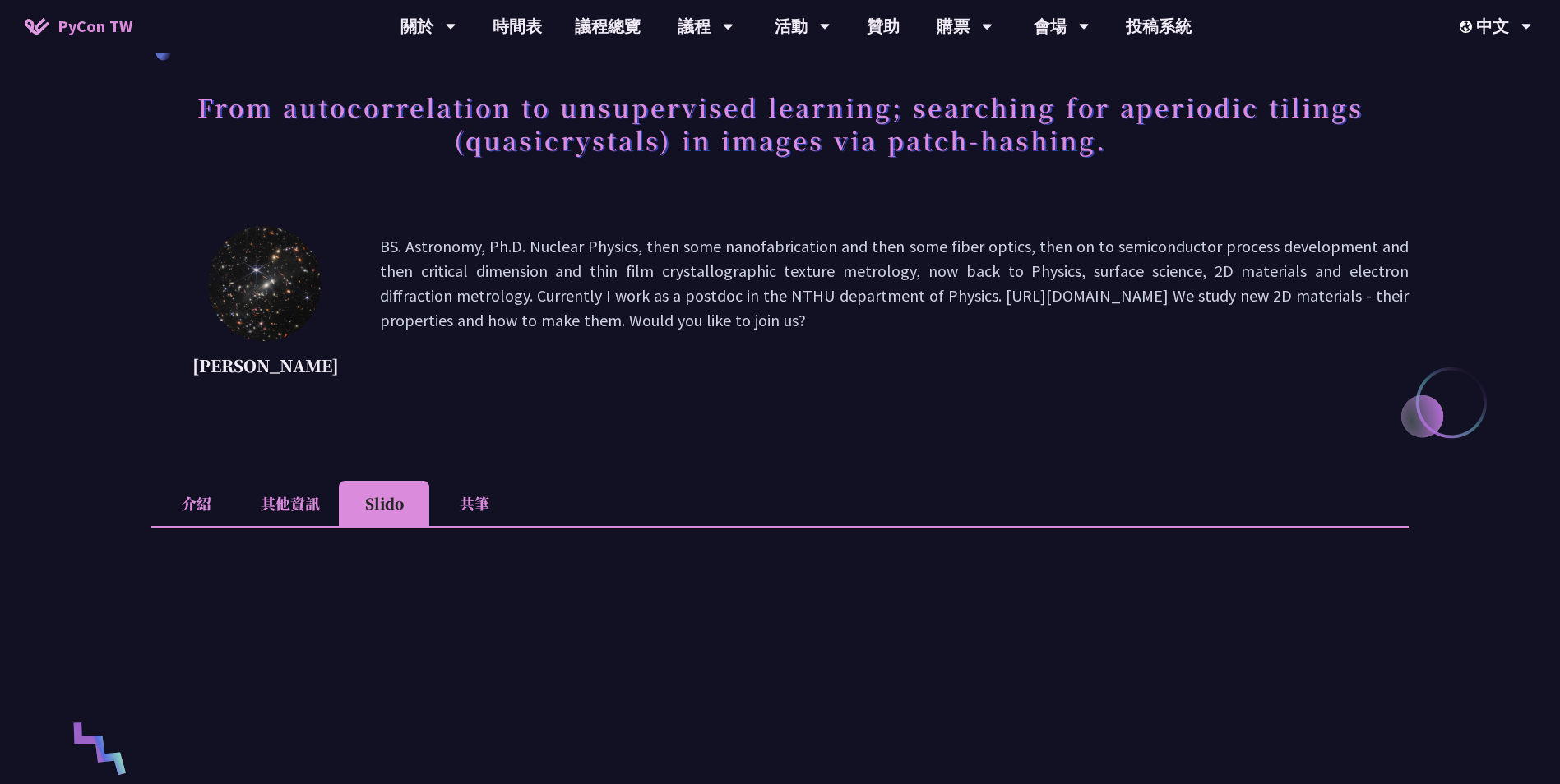
click at [209, 517] on li "介紹" at bounding box center [196, 504] width 91 height 45
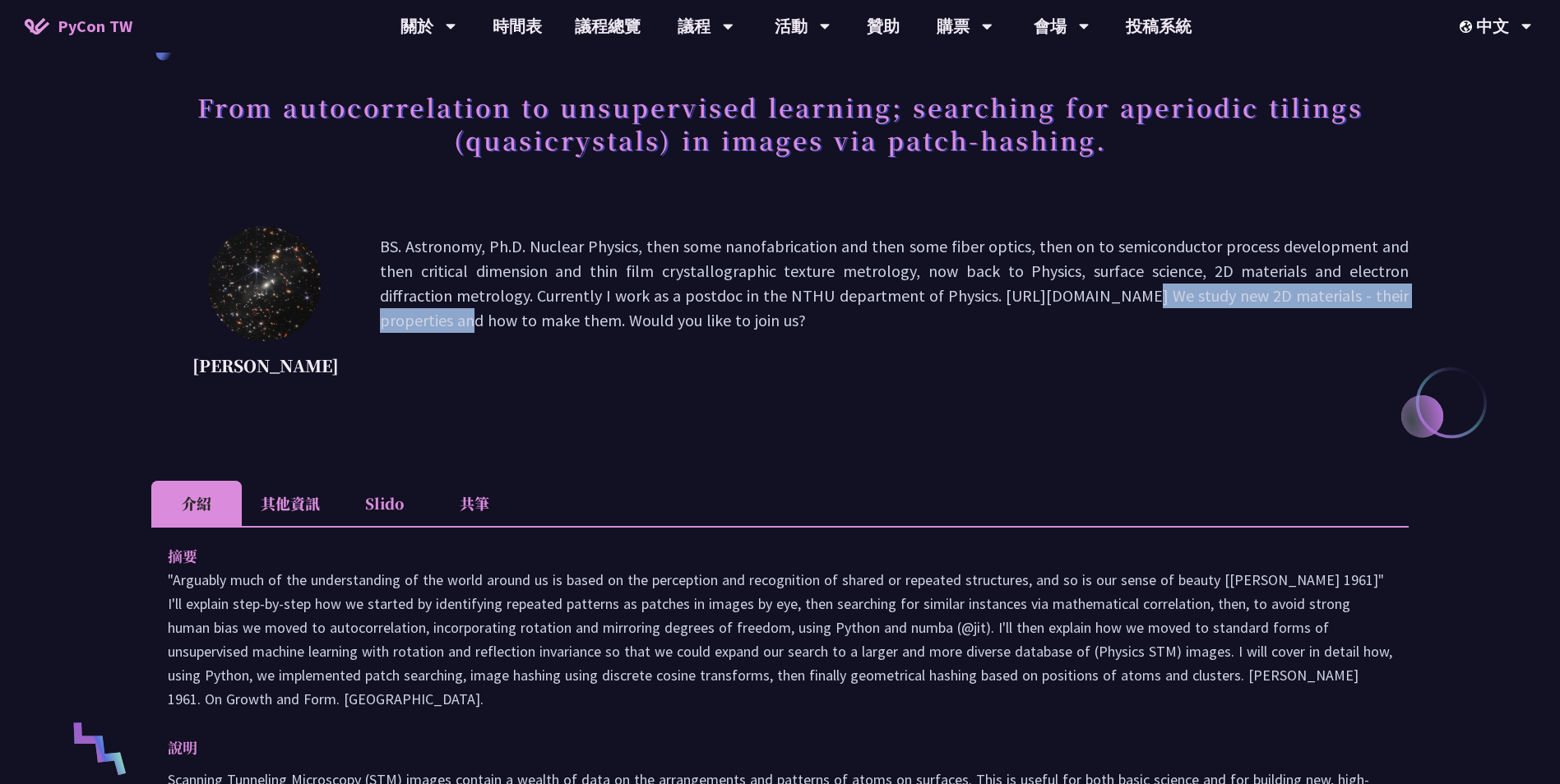
drag, startPoint x: 1163, startPoint y: 298, endPoint x: 826, endPoint y: 289, distance: 337.1
click at [826, 289] on p "BS. Astronomy, Ph.D. Nuclear Physics, then some nanofabrication and then some f…" at bounding box center [894, 309] width 1029 height 148
drag, startPoint x: 826, startPoint y: 289, endPoint x: 844, endPoint y: 289, distance: 18.0
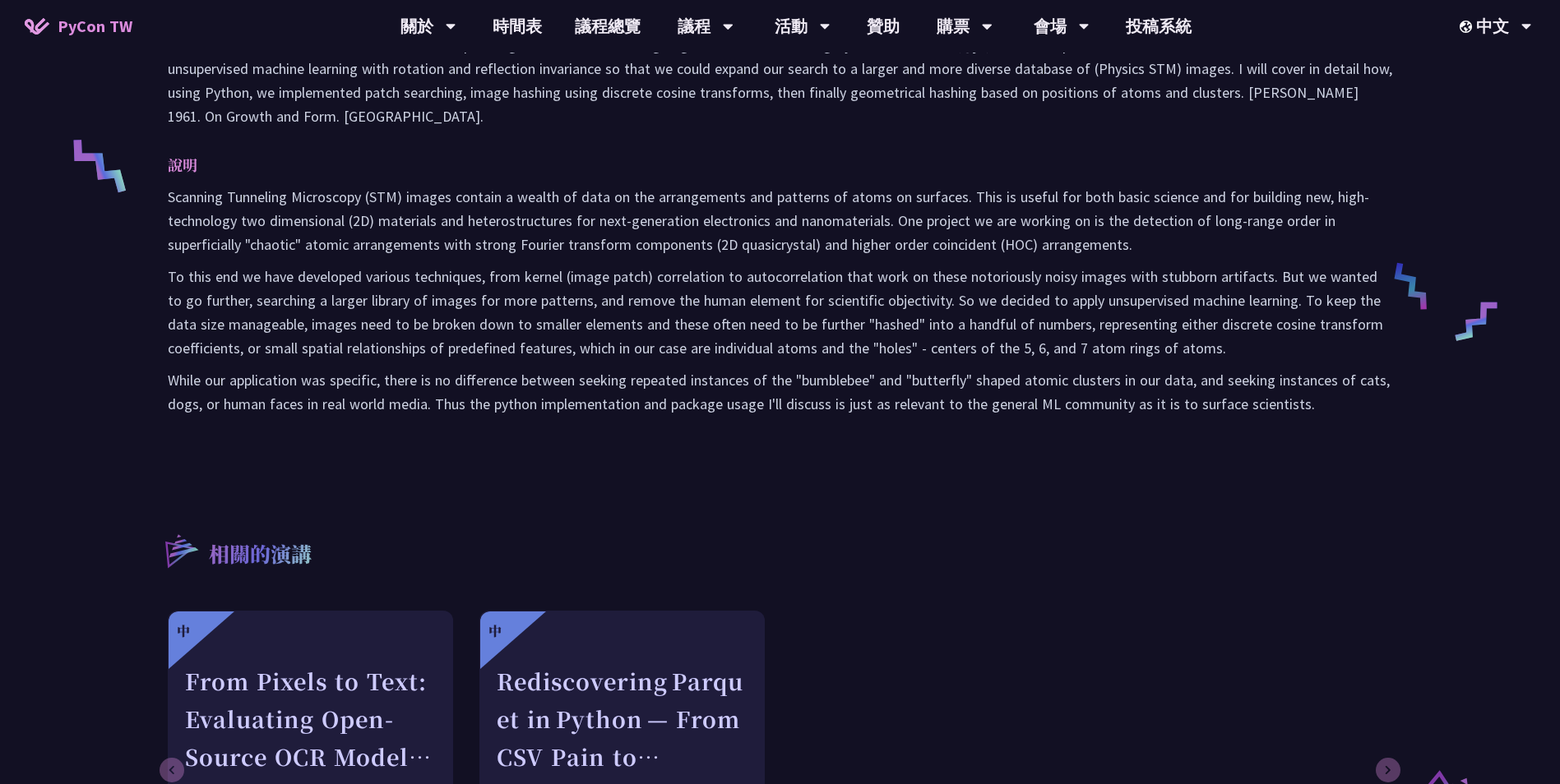
scroll to position [904, 0]
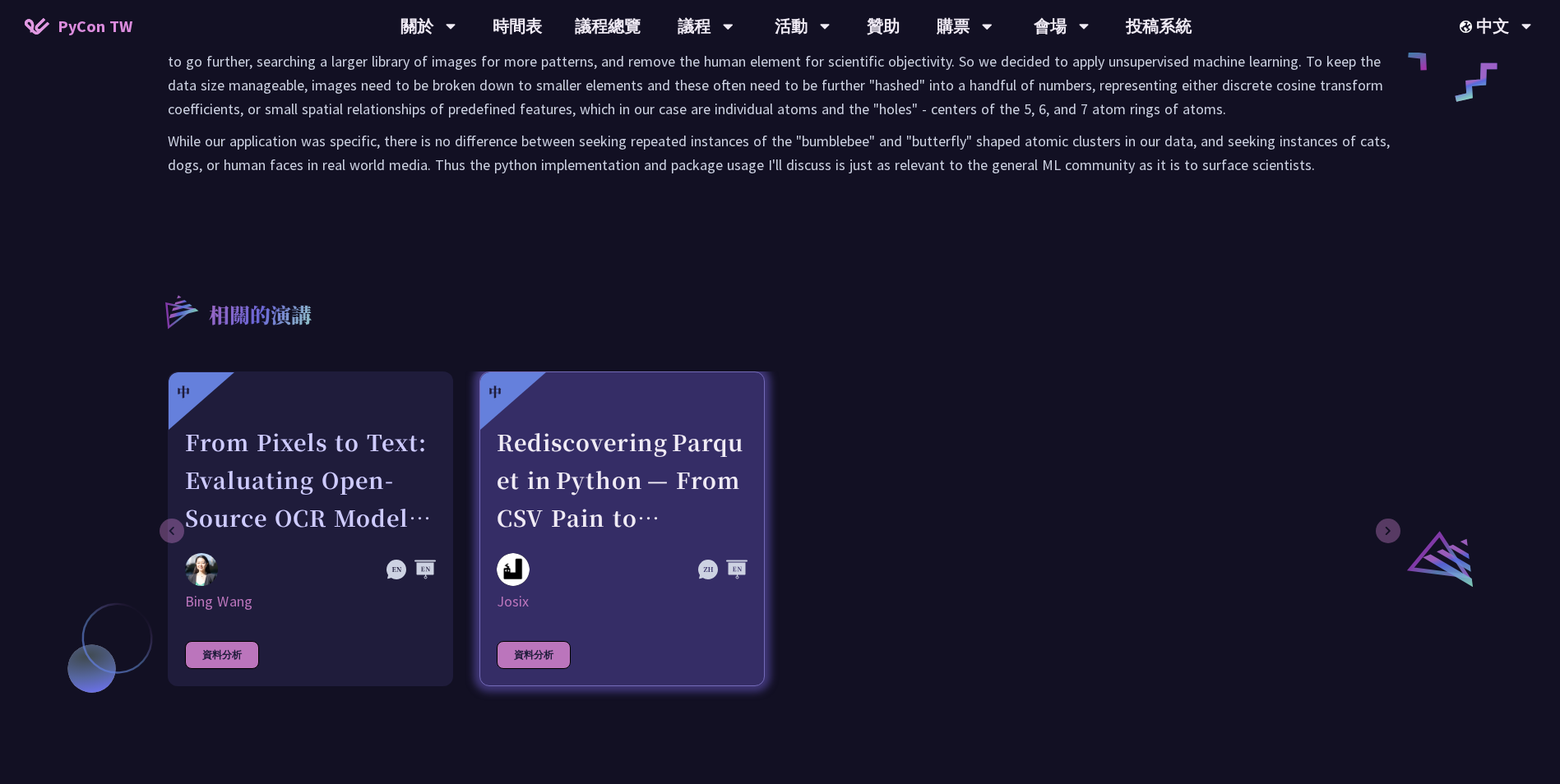
click at [648, 481] on div "Rediscovering Parquet in Python — From CSV Pain to Columnar Gain" at bounding box center [622, 480] width 250 height 113
click at [568, 473] on div "Rediscovering Parquet in Python — From CSV Pain to Columnar Gain" at bounding box center [622, 480] width 250 height 113
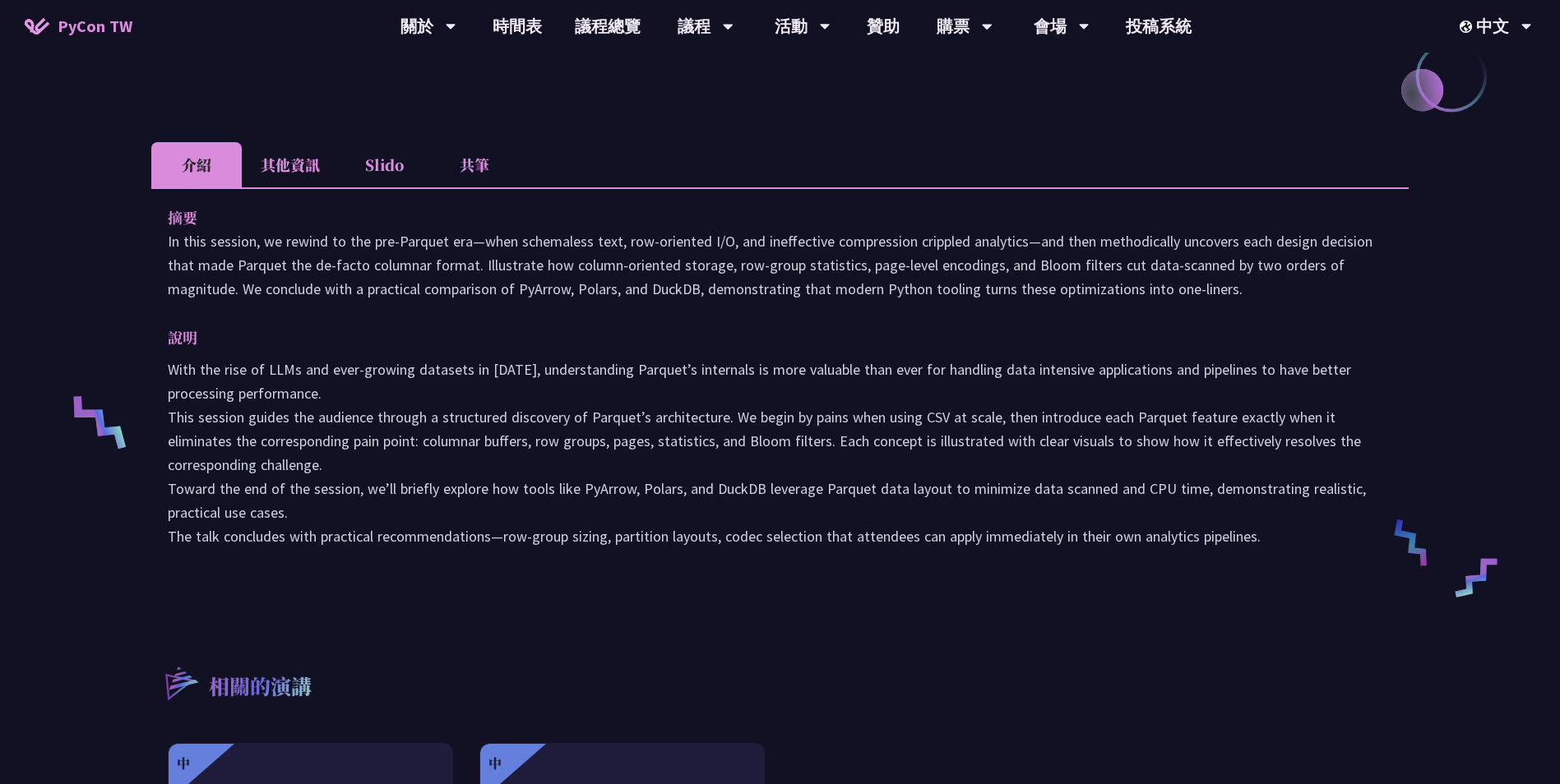
scroll to position [411, 0]
click at [489, 31] on link "時間表" at bounding box center [517, 26] width 82 height 53
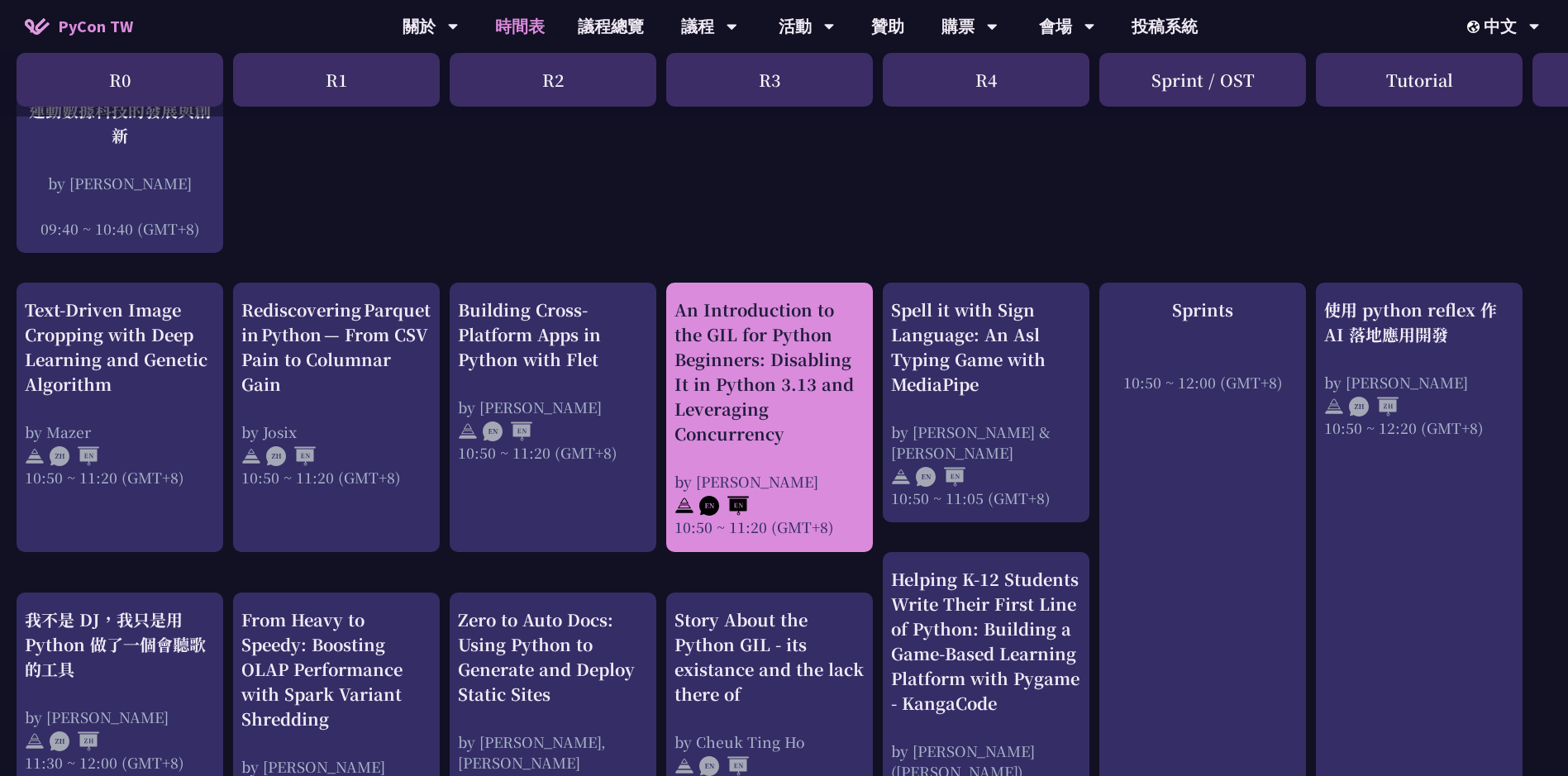
scroll to position [661, 0]
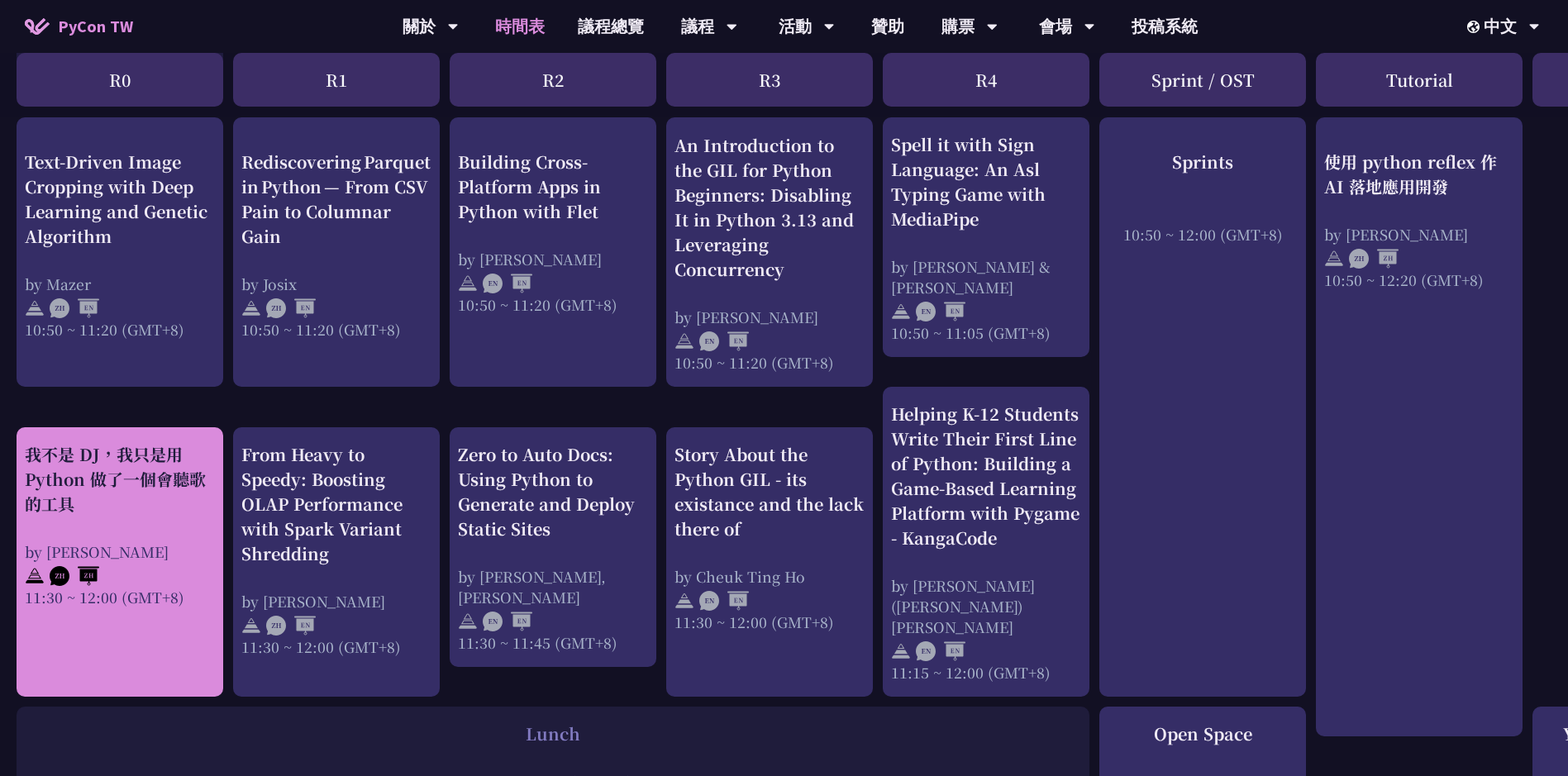
click at [109, 439] on div "我不是 DJ，我只是用 Python 做了一個會聽歌的工具" at bounding box center [119, 469] width 190 height 74
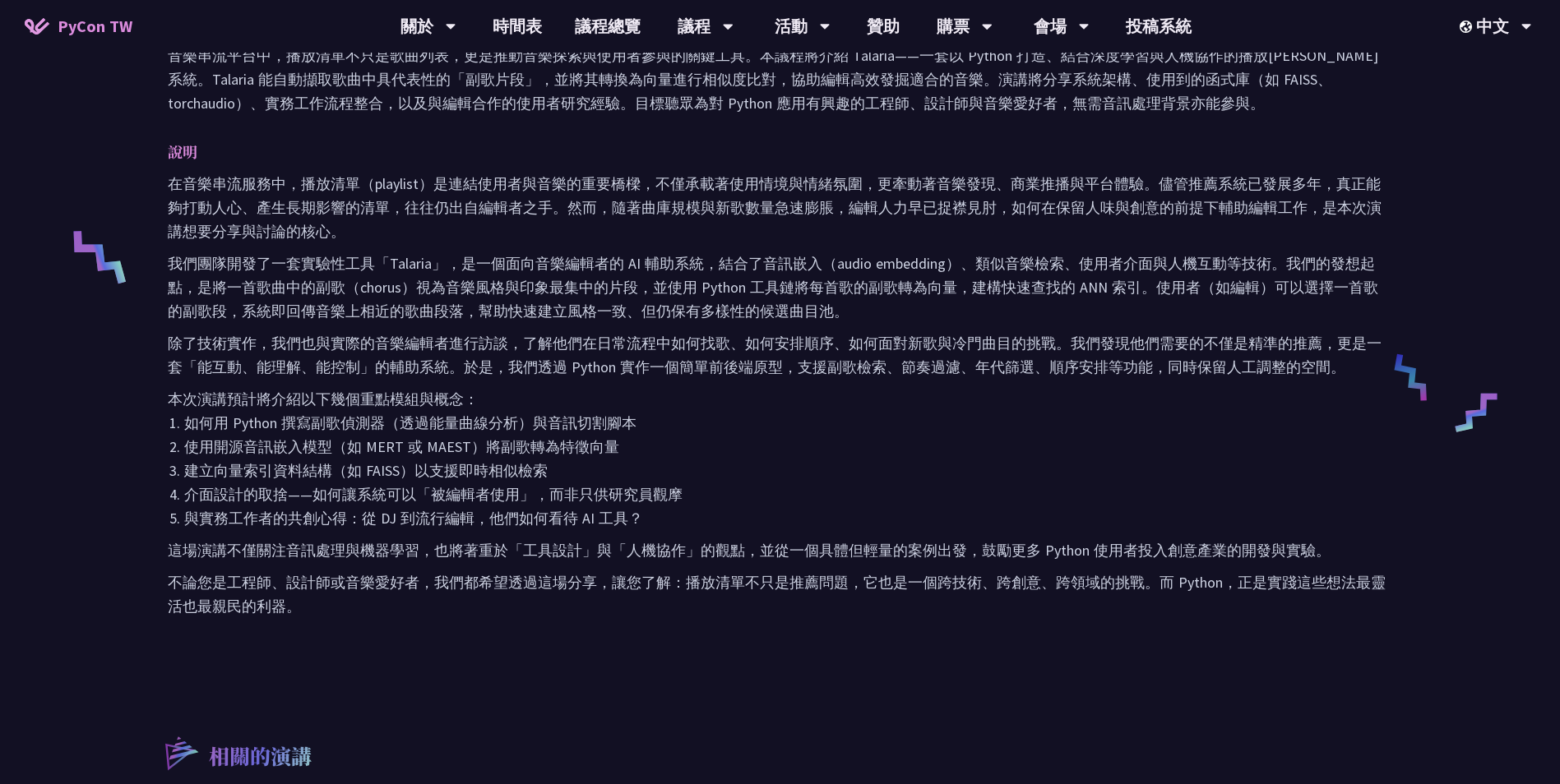
scroll to position [576, 0]
drag, startPoint x: 546, startPoint y: 386, endPoint x: 533, endPoint y: 399, distance: 18.4
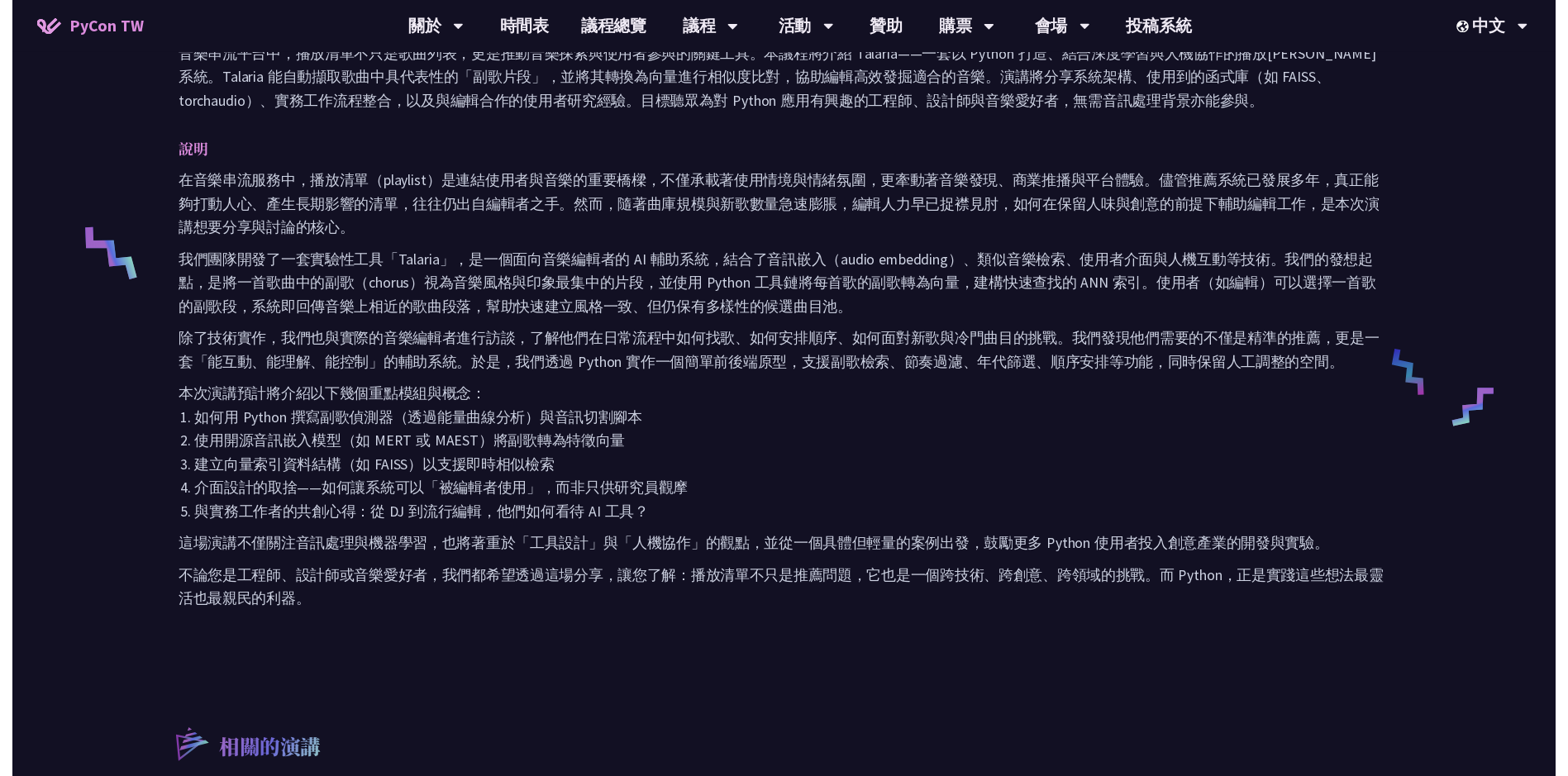
scroll to position [661, 0]
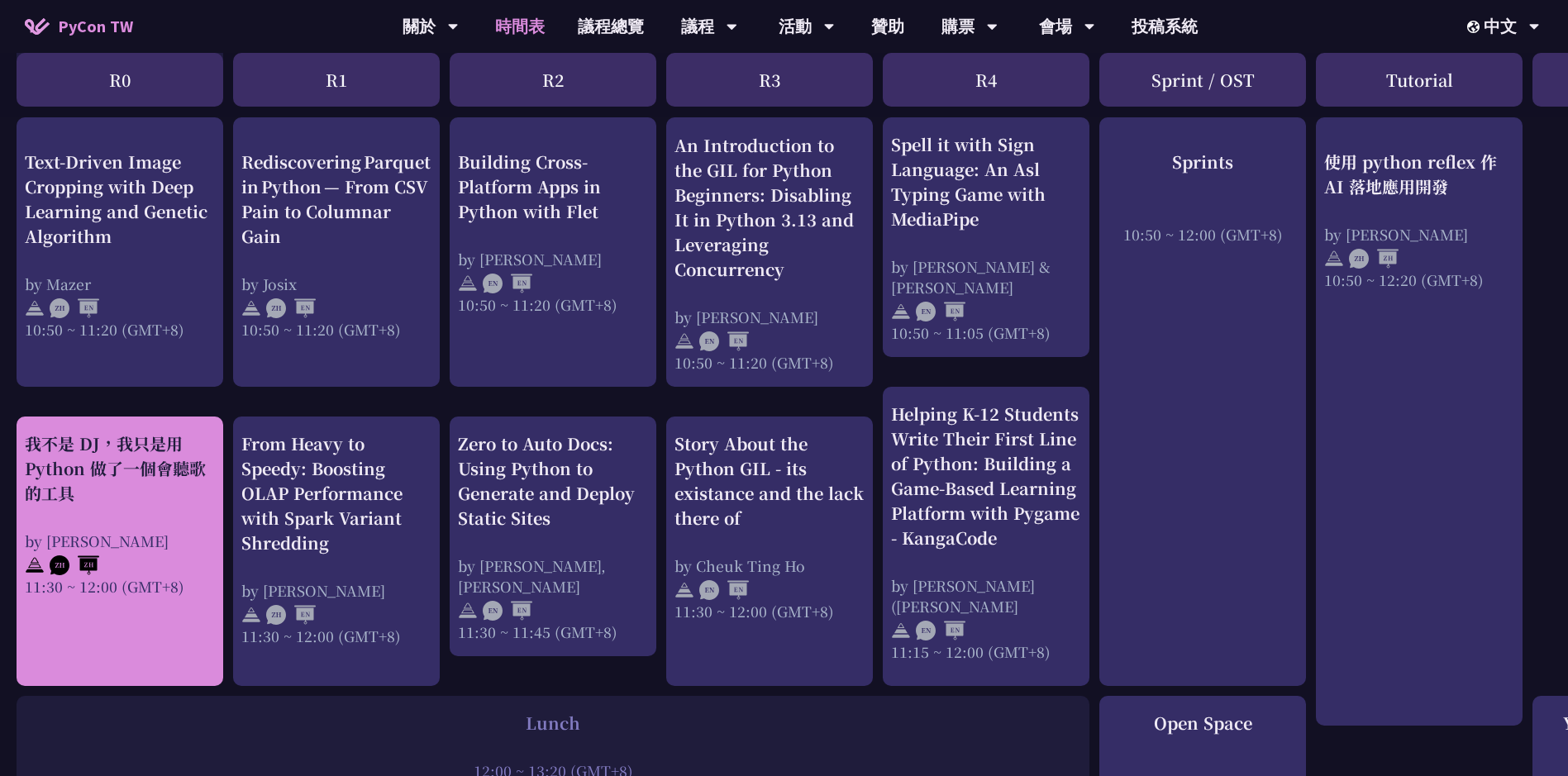
click at [203, 544] on div "by [PERSON_NAME]" at bounding box center [119, 541] width 190 height 21
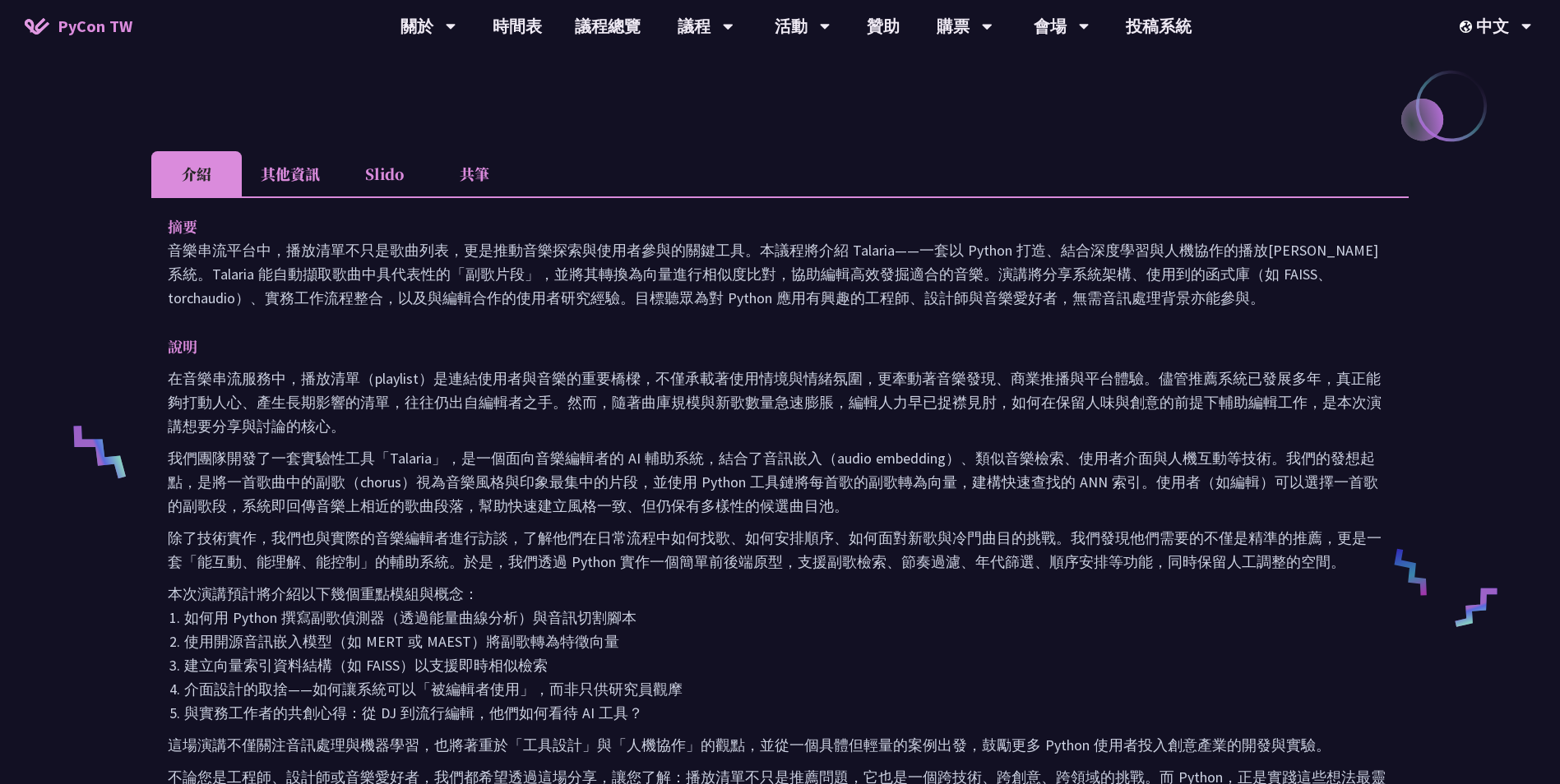
scroll to position [82, 0]
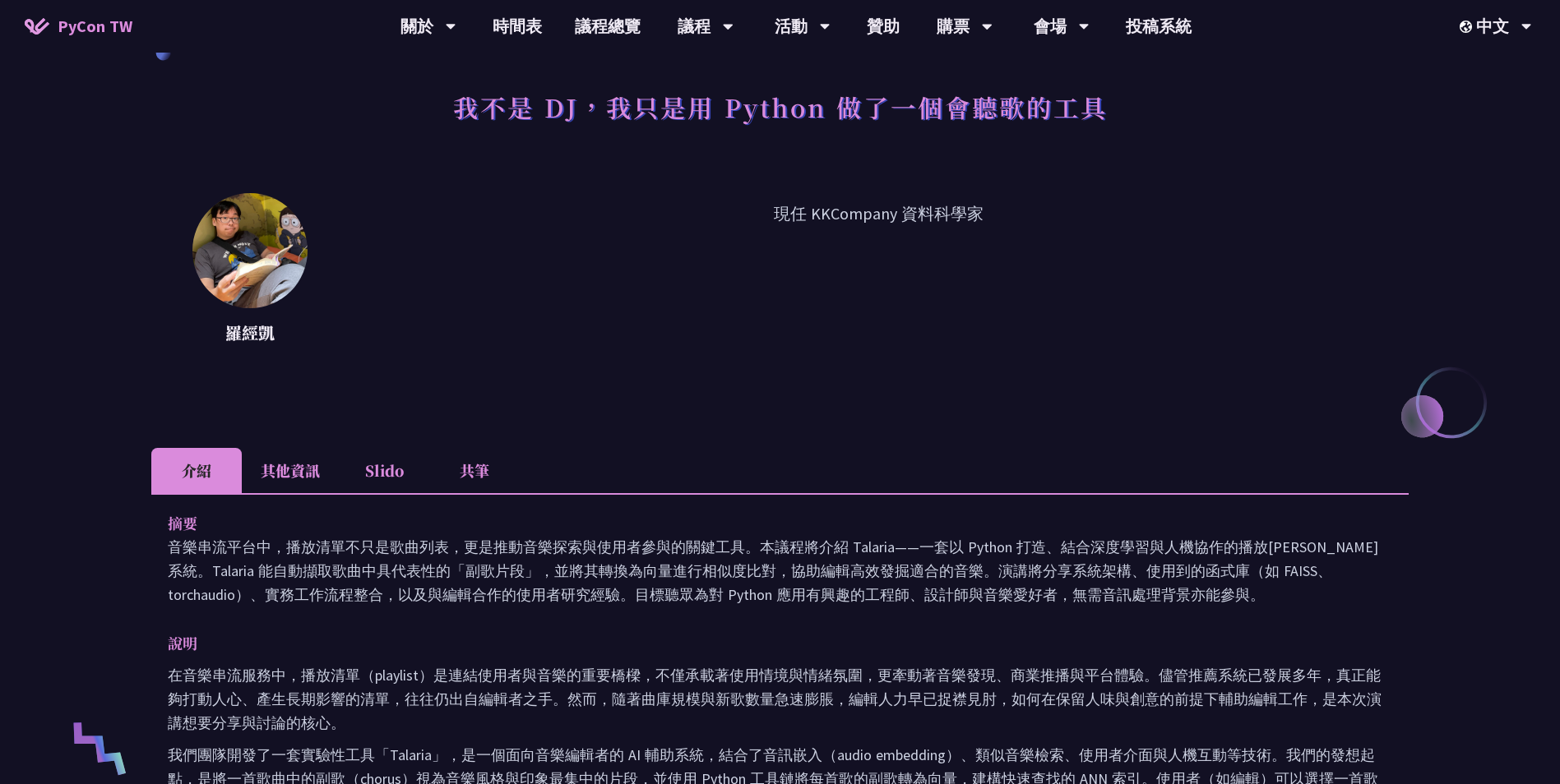
drag, startPoint x: 157, startPoint y: 545, endPoint x: 1337, endPoint y: 584, distance: 1180.6
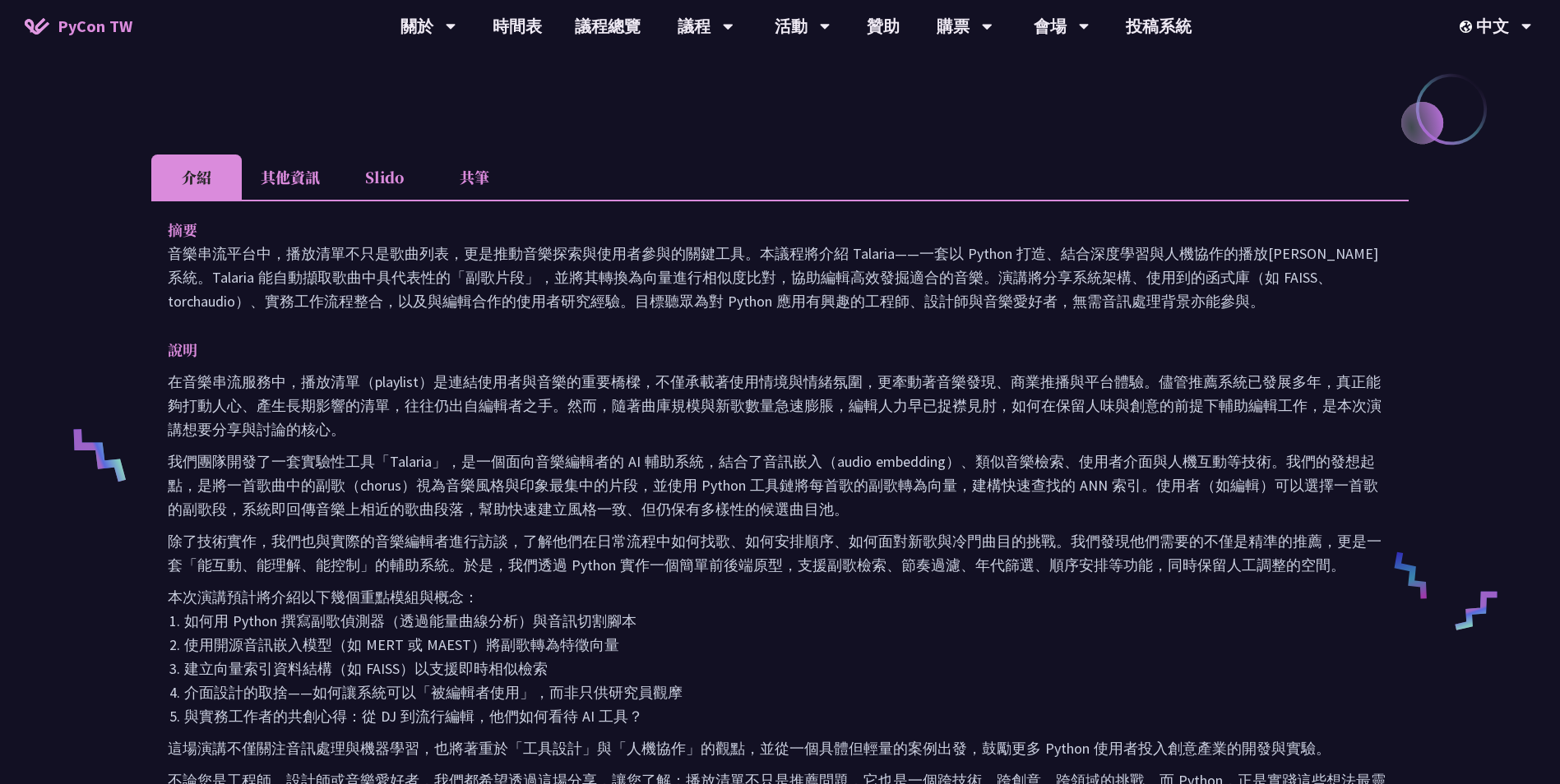
scroll to position [165, 0]
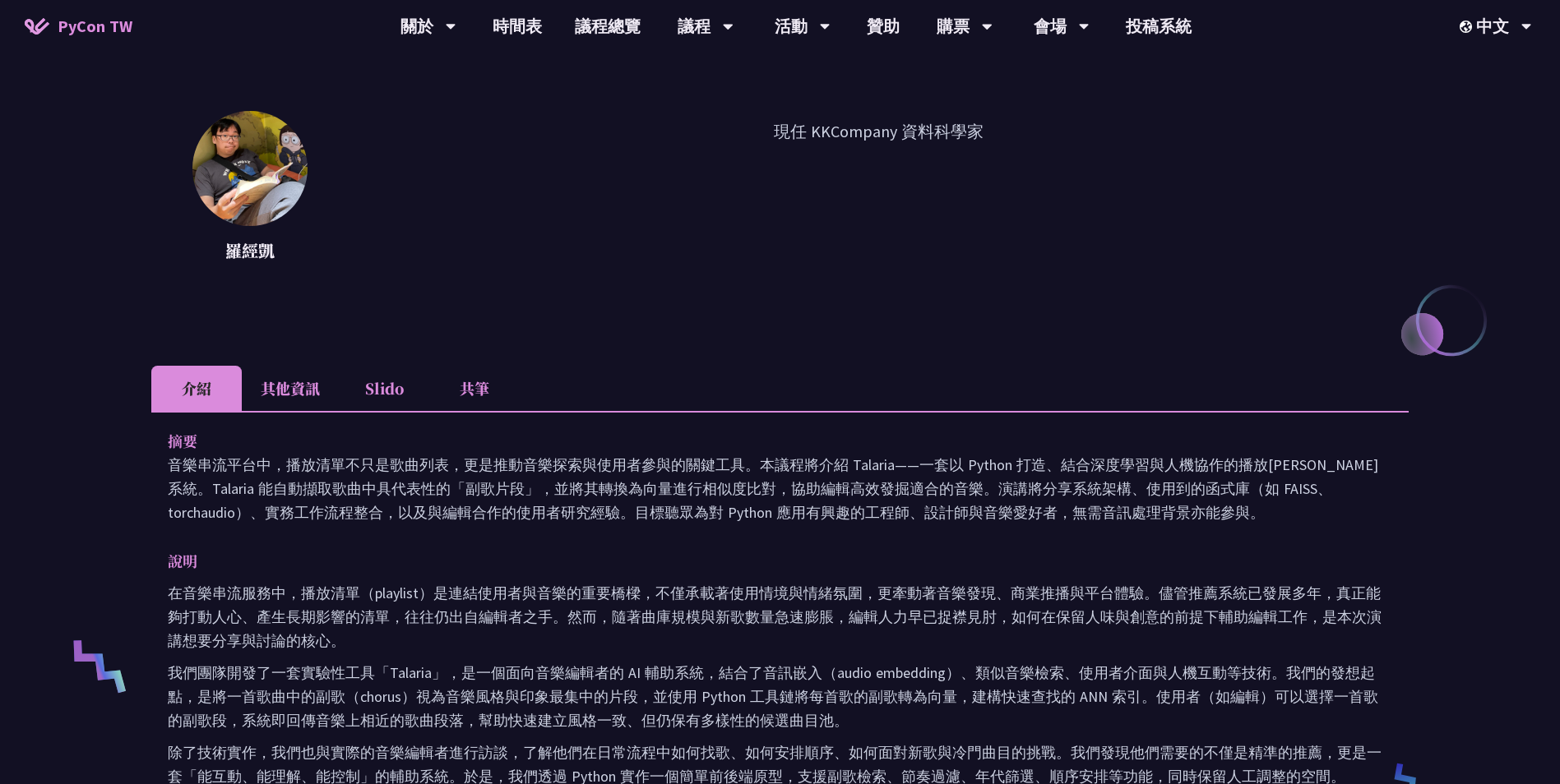
click at [308, 408] on li "其他資訊" at bounding box center [290, 389] width 97 height 45
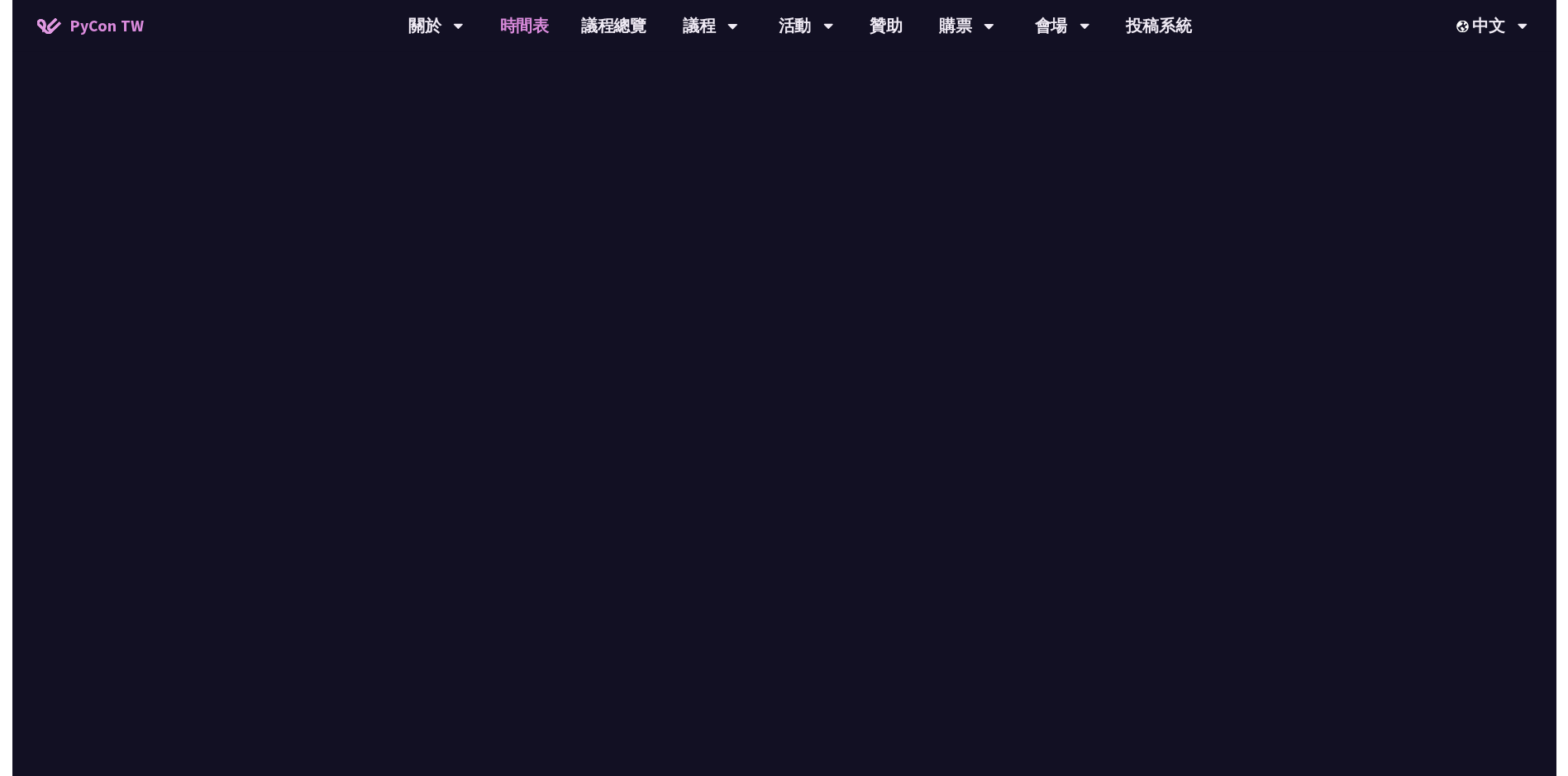
scroll to position [661, 0]
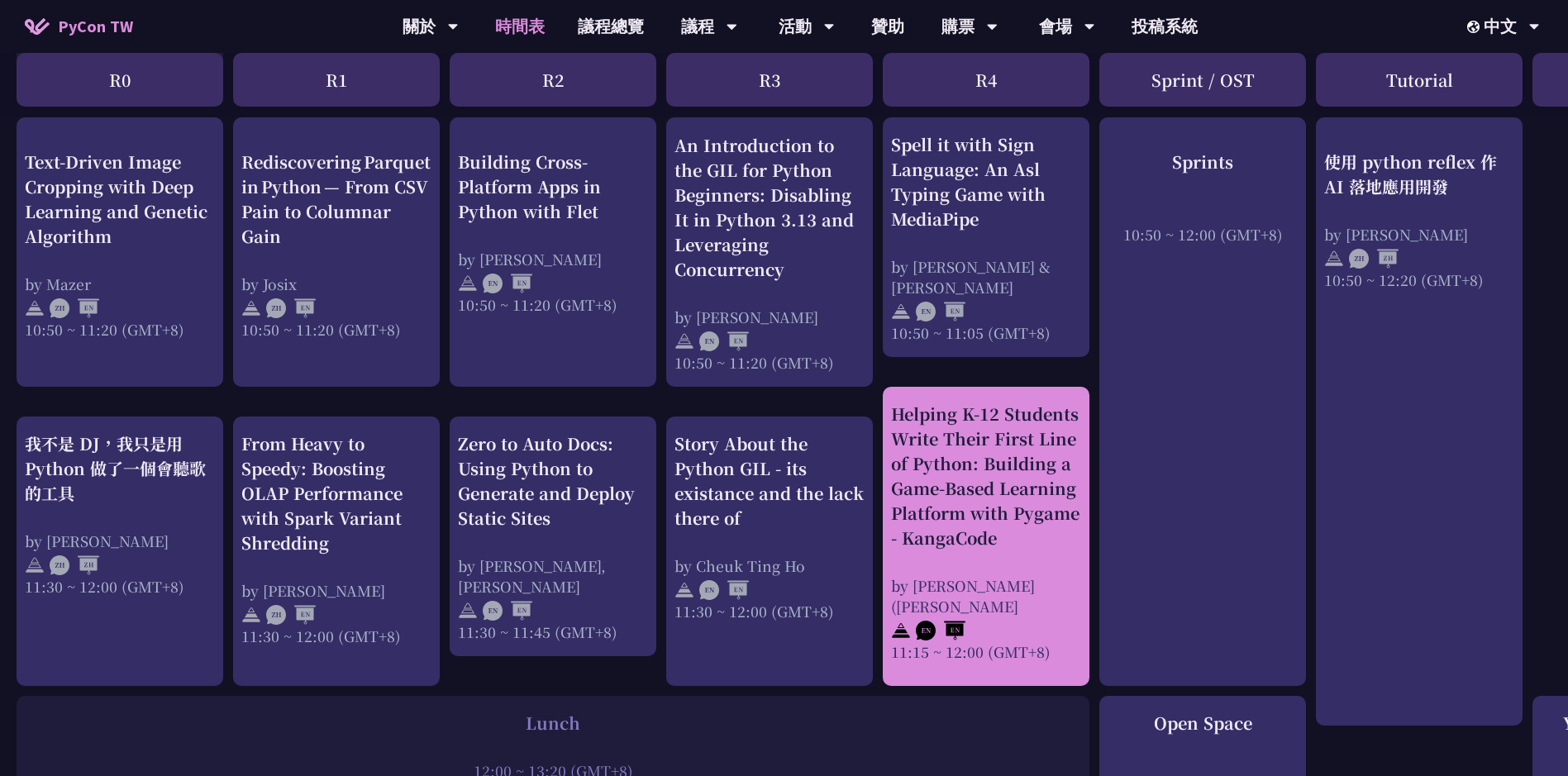
click at [1064, 496] on div "Helping K-12 Students Write Their First Line of Python: Building a Game-Based L…" at bounding box center [986, 476] width 190 height 149
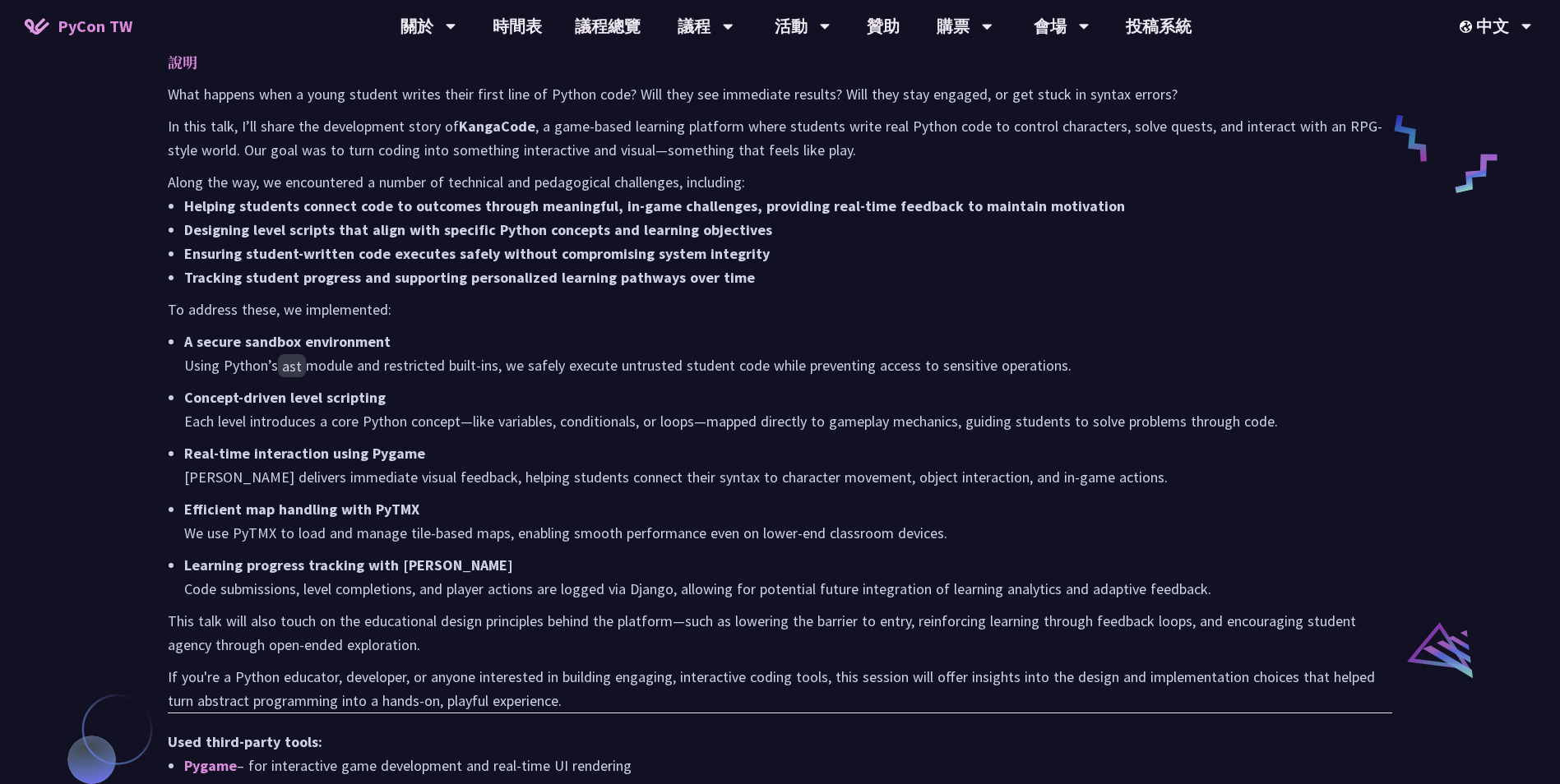
scroll to position [1068, 0]
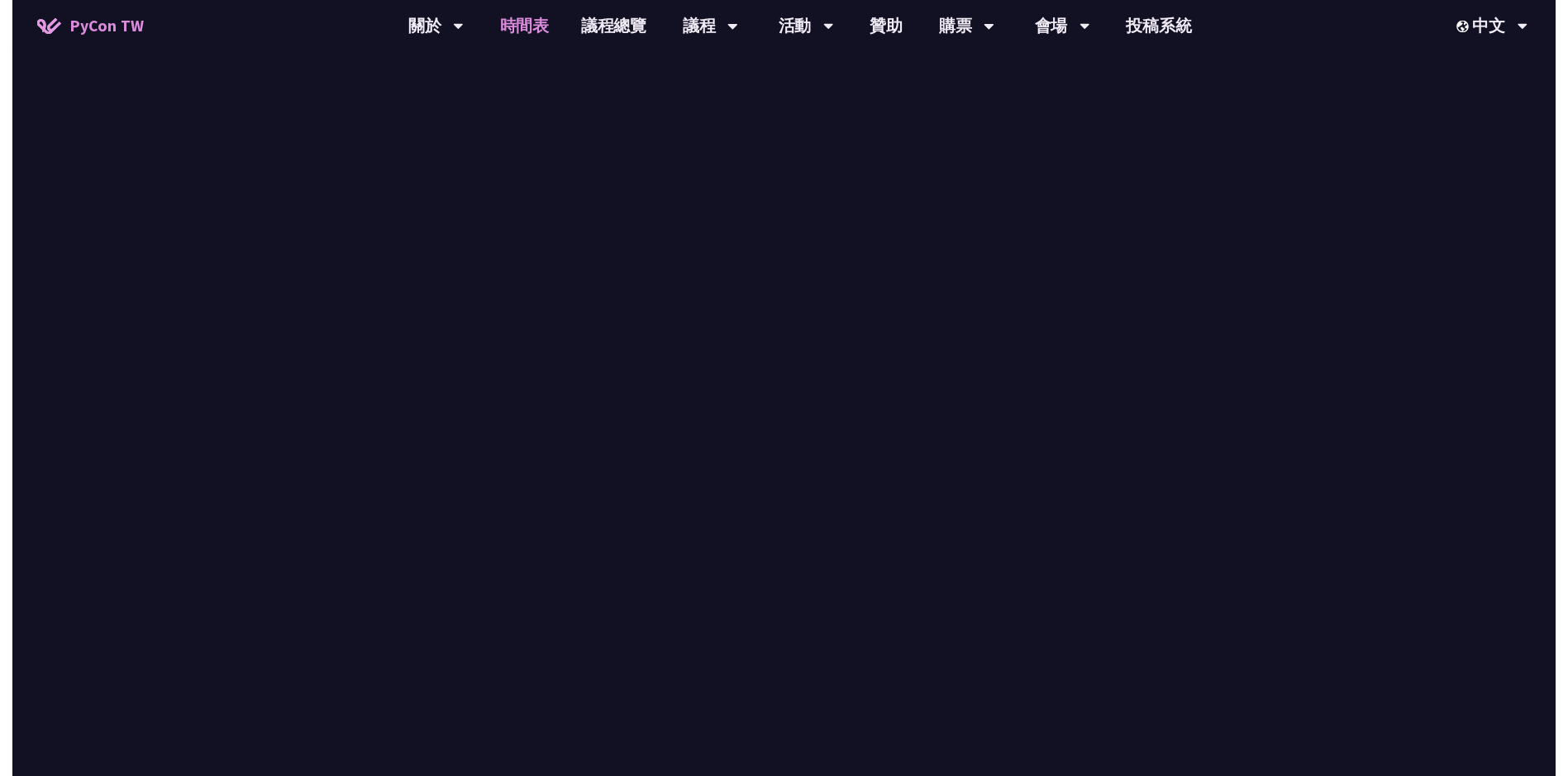
scroll to position [661, 0]
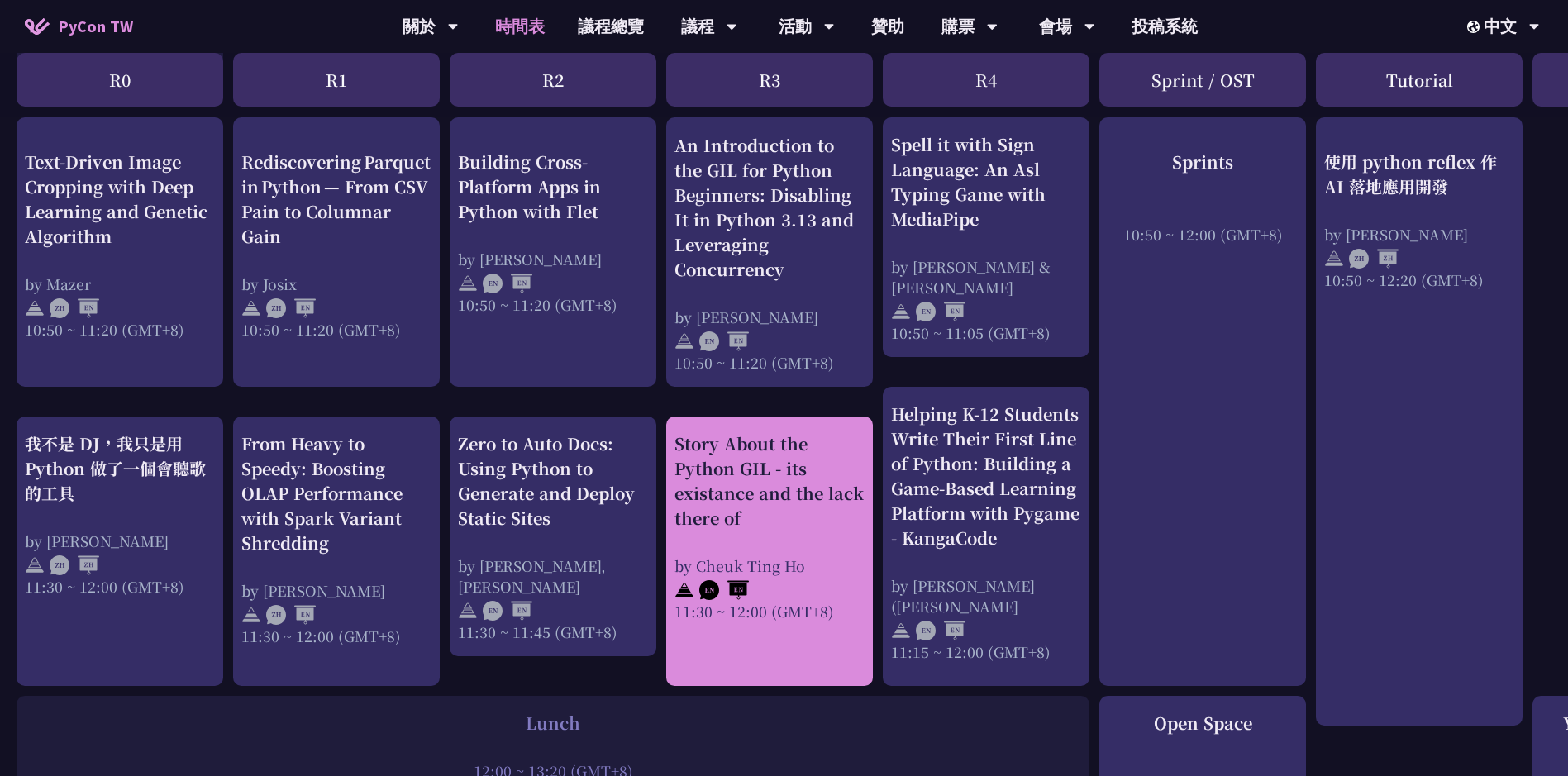
click at [743, 533] on div "Story About the Python GIL - its existance and the lack there of by Cheuk Ting …" at bounding box center [770, 527] width 190 height 190
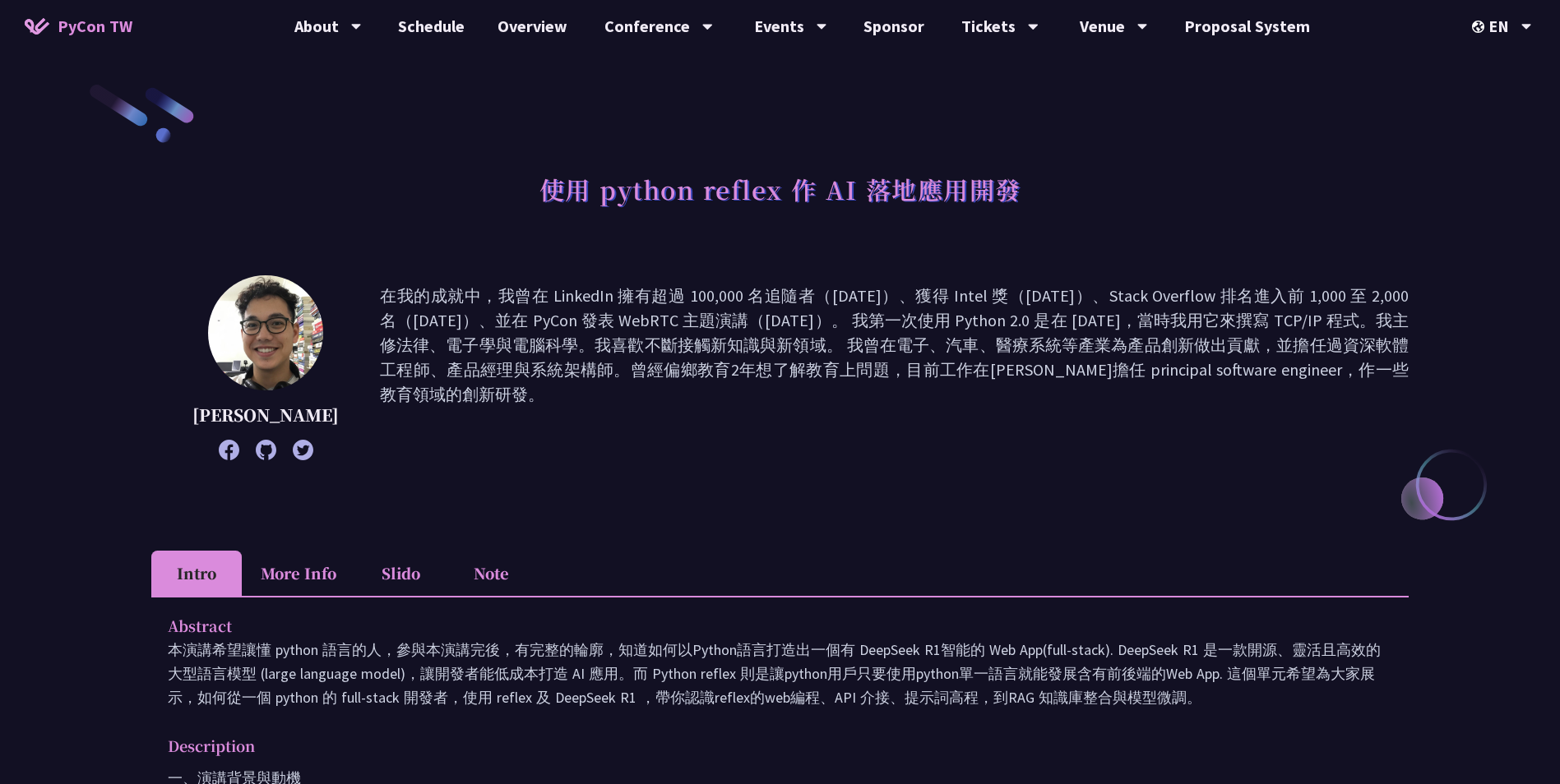
drag, startPoint x: 382, startPoint y: 350, endPoint x: 1373, endPoint y: 403, distance: 992.4
click at [1373, 403] on p "在我的成就中，我曾在 LinkedIn 擁有超過 100,000 名追隨者（[DATE]）、獲得 Intel 獎（[DATE]）、Stack Overflow…" at bounding box center [894, 367] width 1029 height 168
drag, startPoint x: 1373, startPoint y: 403, endPoint x: 1331, endPoint y: 436, distance: 53.4
click at [1331, 437] on p "在我的成就中，我曾在 LinkedIn 擁有超過 100,000 名追隨者（[DATE]）、獲得 Intel 獎（[DATE]）、Stack Overflow…" at bounding box center [894, 367] width 1029 height 168
click at [1331, 436] on p "在我的成就中，我曾在 LinkedIn 擁有超過 100,000 名追隨者（2017 年）、獲得 Intel 獎（2018 年）、Stack Overflow…" at bounding box center [894, 367] width 1029 height 168
